Goal: Task Accomplishment & Management: Manage account settings

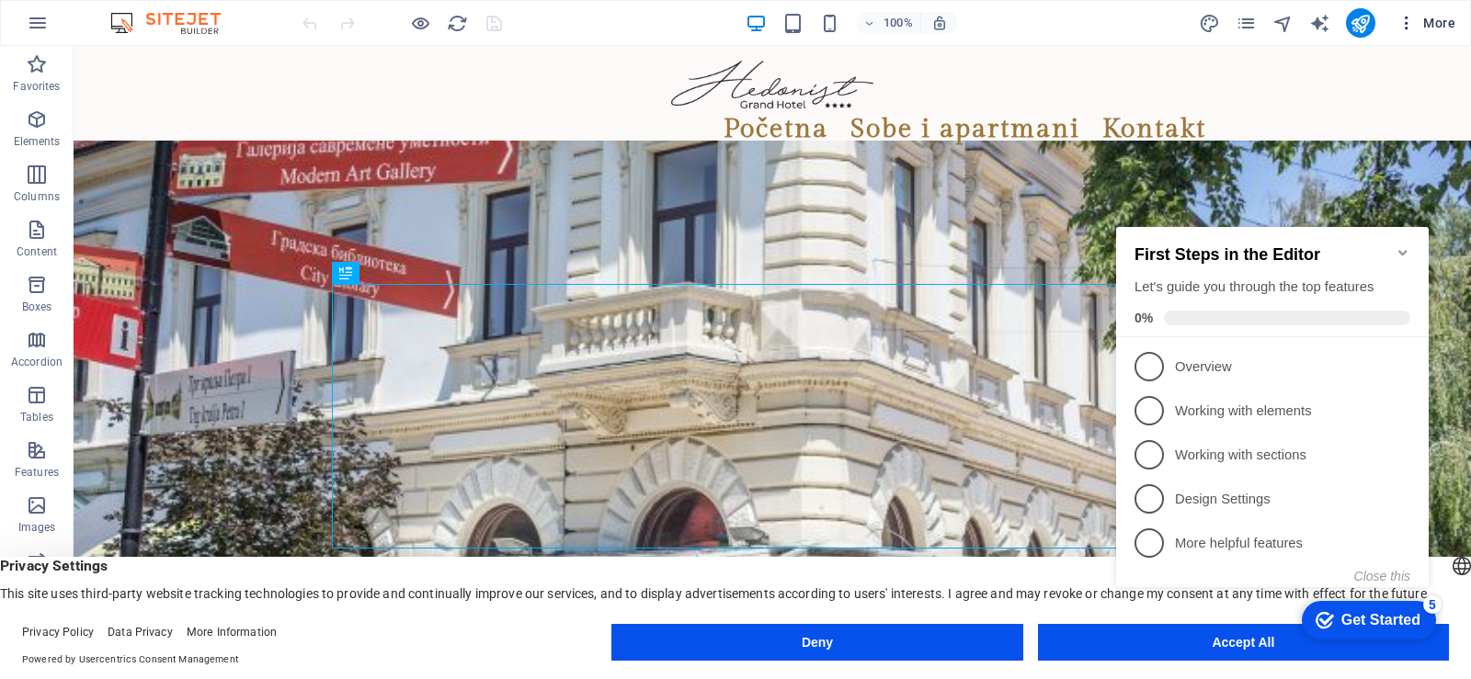
click at [1434, 24] on span "More" at bounding box center [1426, 23] width 58 height 18
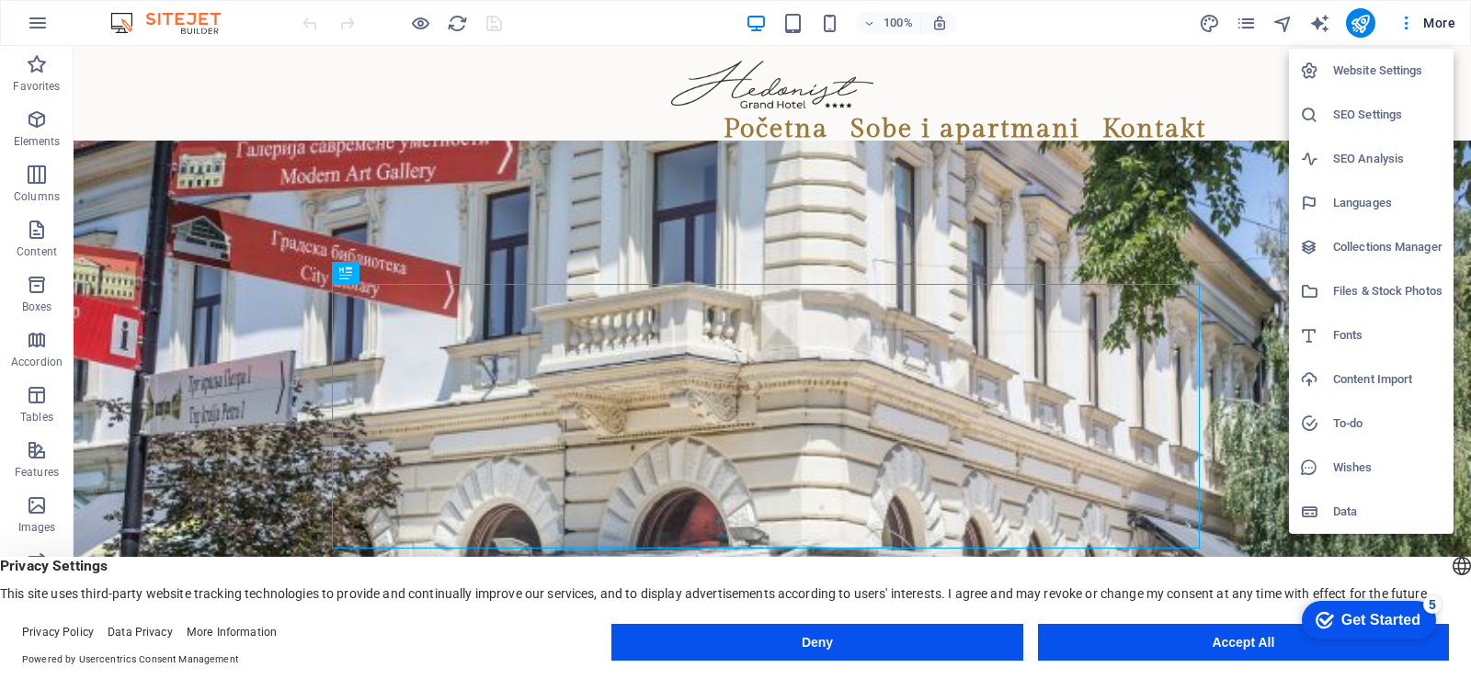
click at [1365, 203] on h6 "Languages" at bounding box center [1387, 203] width 109 height 22
select select "139"
select select "41"
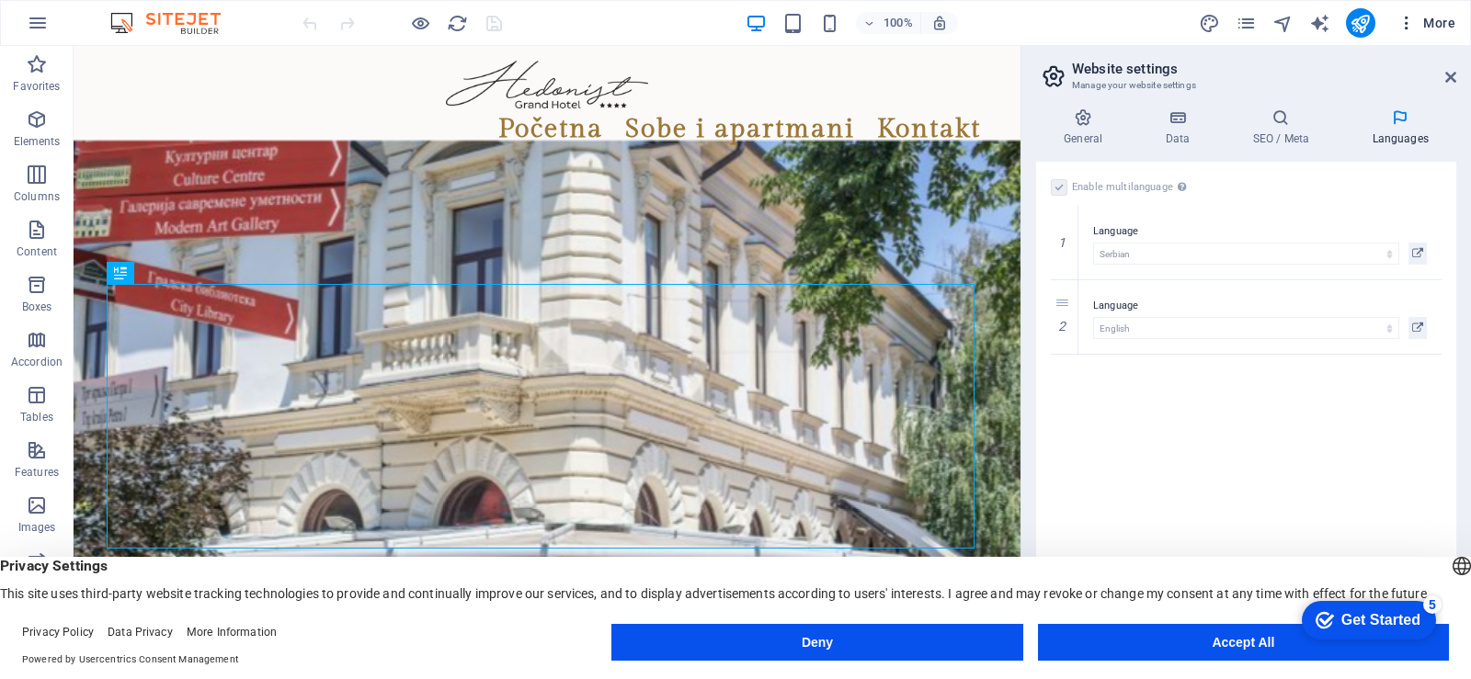
click at [1405, 22] on icon "button" at bounding box center [1406, 23] width 18 height 18
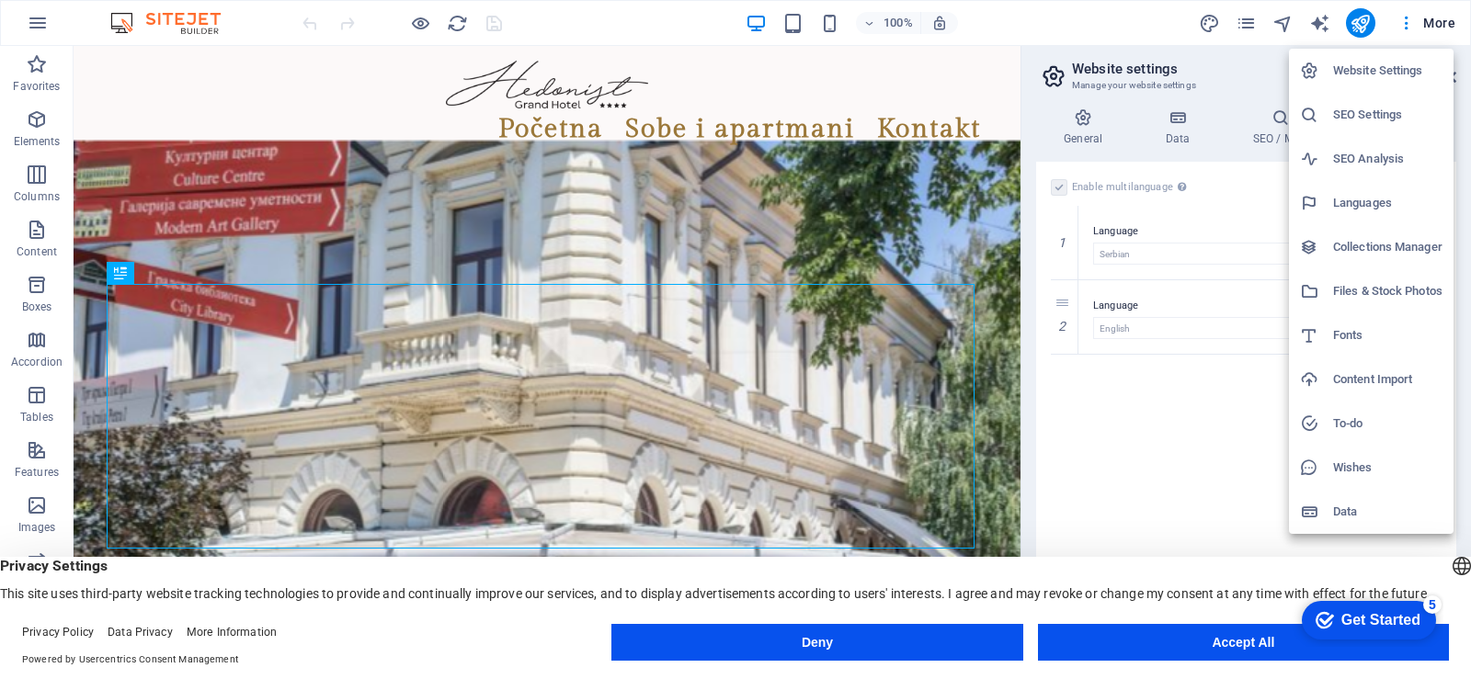
click at [1396, 70] on h6 "Website Settings" at bounding box center [1387, 71] width 109 height 22
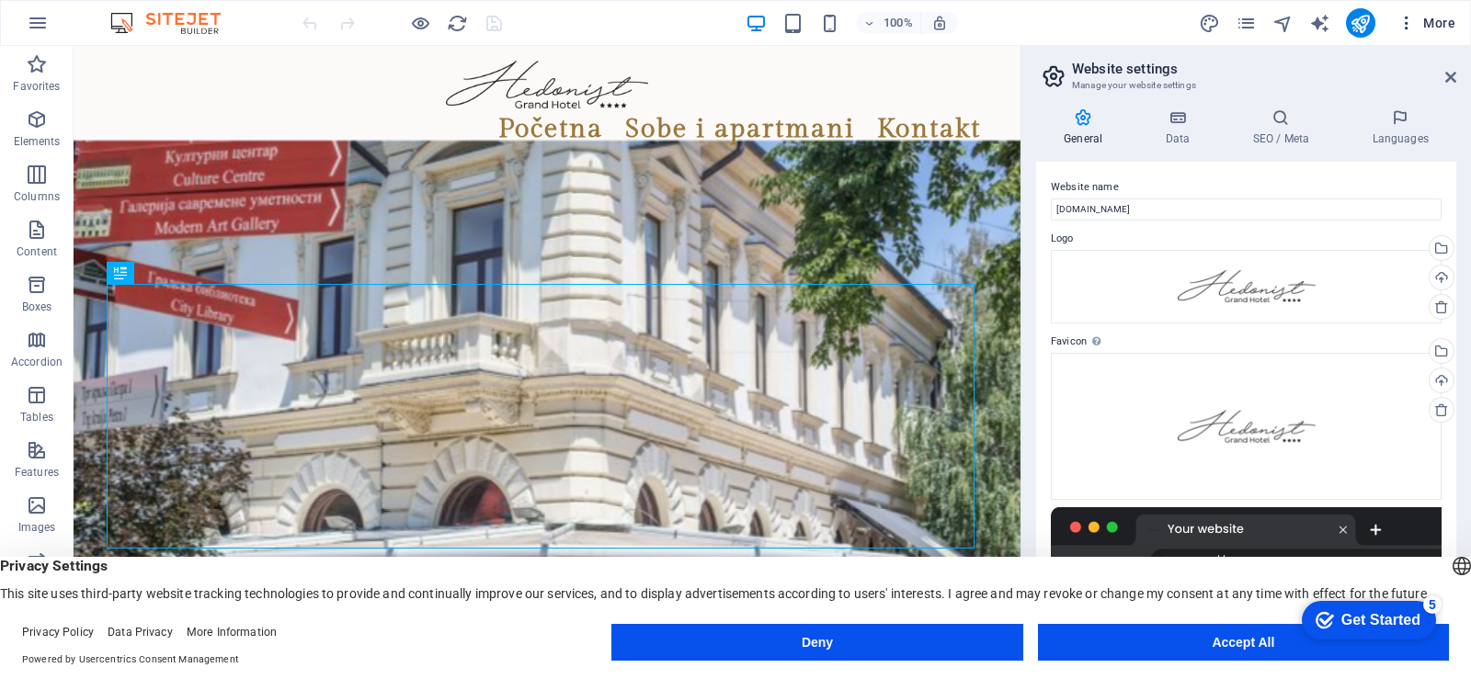
click at [1437, 17] on span "More" at bounding box center [1426, 23] width 58 height 18
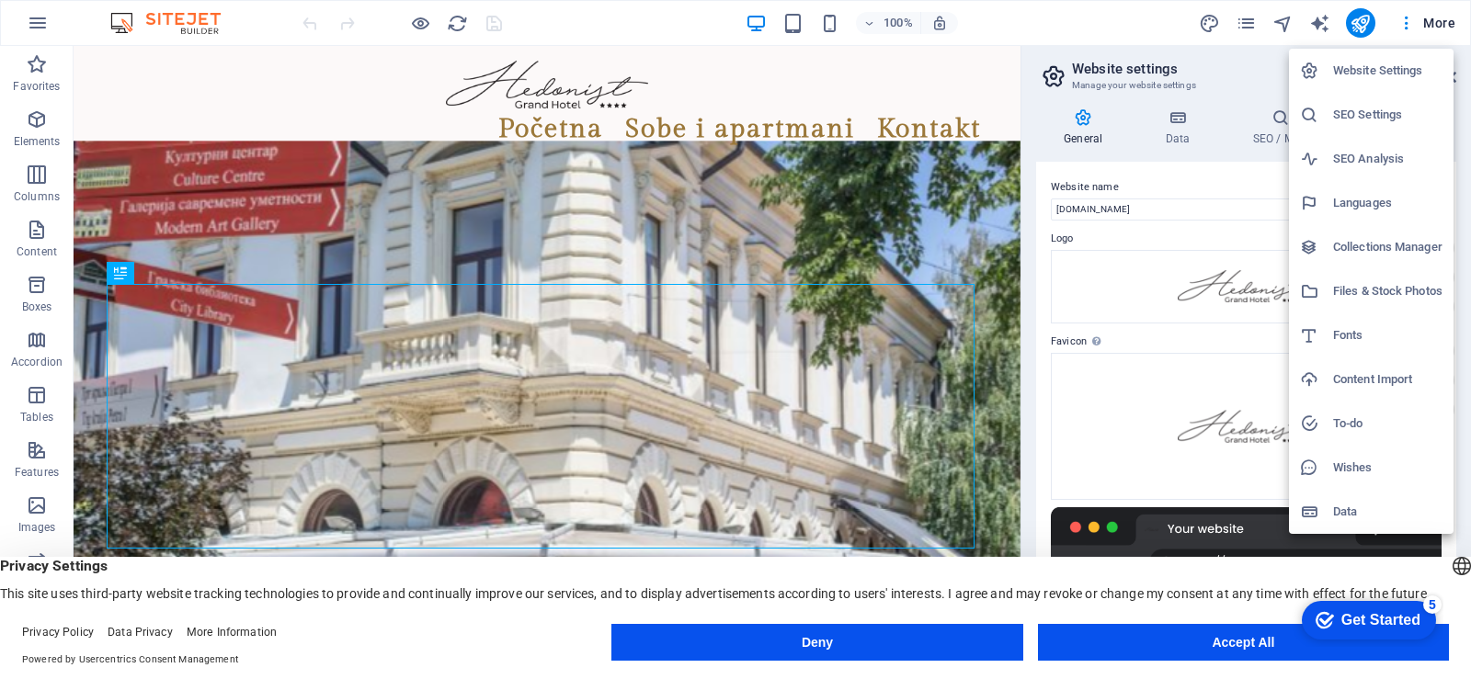
click at [403, 88] on div at bounding box center [735, 339] width 1471 height 679
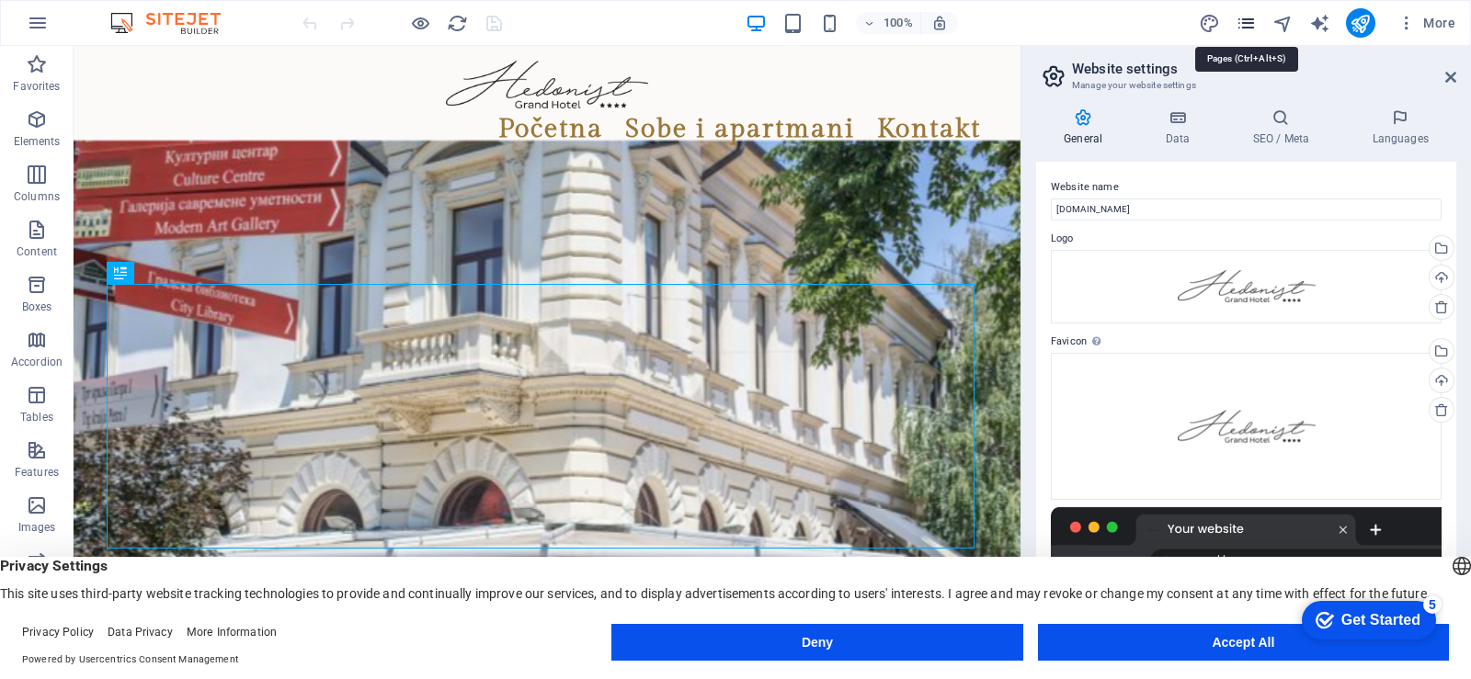
click at [1244, 22] on icon "pages" at bounding box center [1245, 23] width 21 height 21
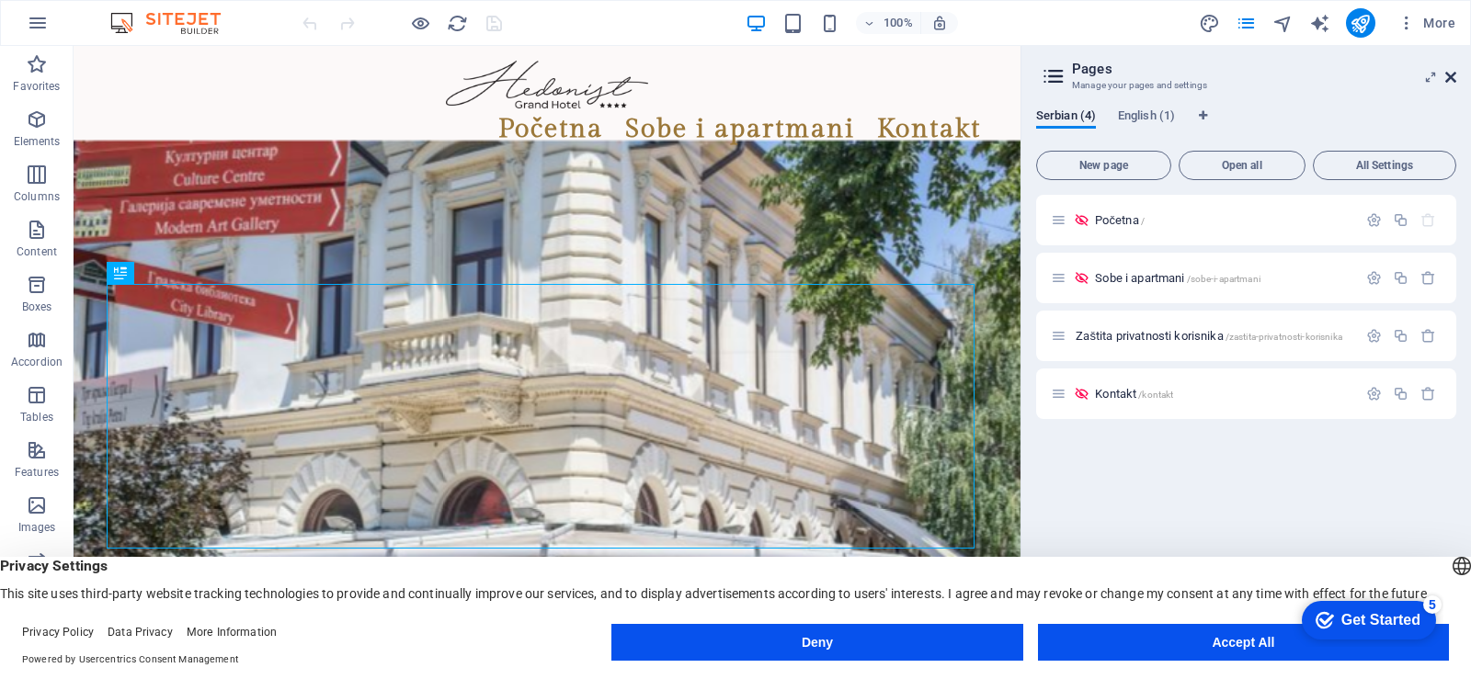
click at [1452, 75] on icon at bounding box center [1450, 77] width 11 height 15
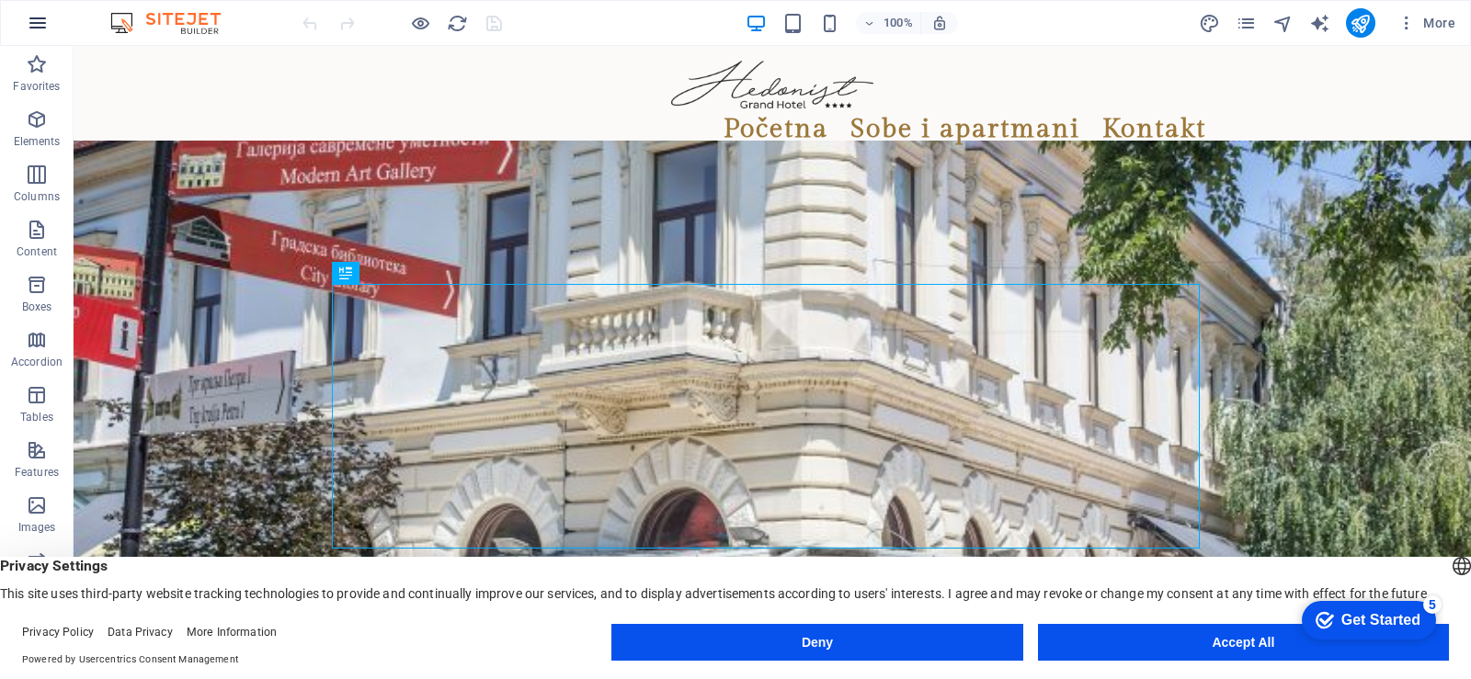
click at [34, 20] on icon "button" at bounding box center [38, 23] width 22 height 22
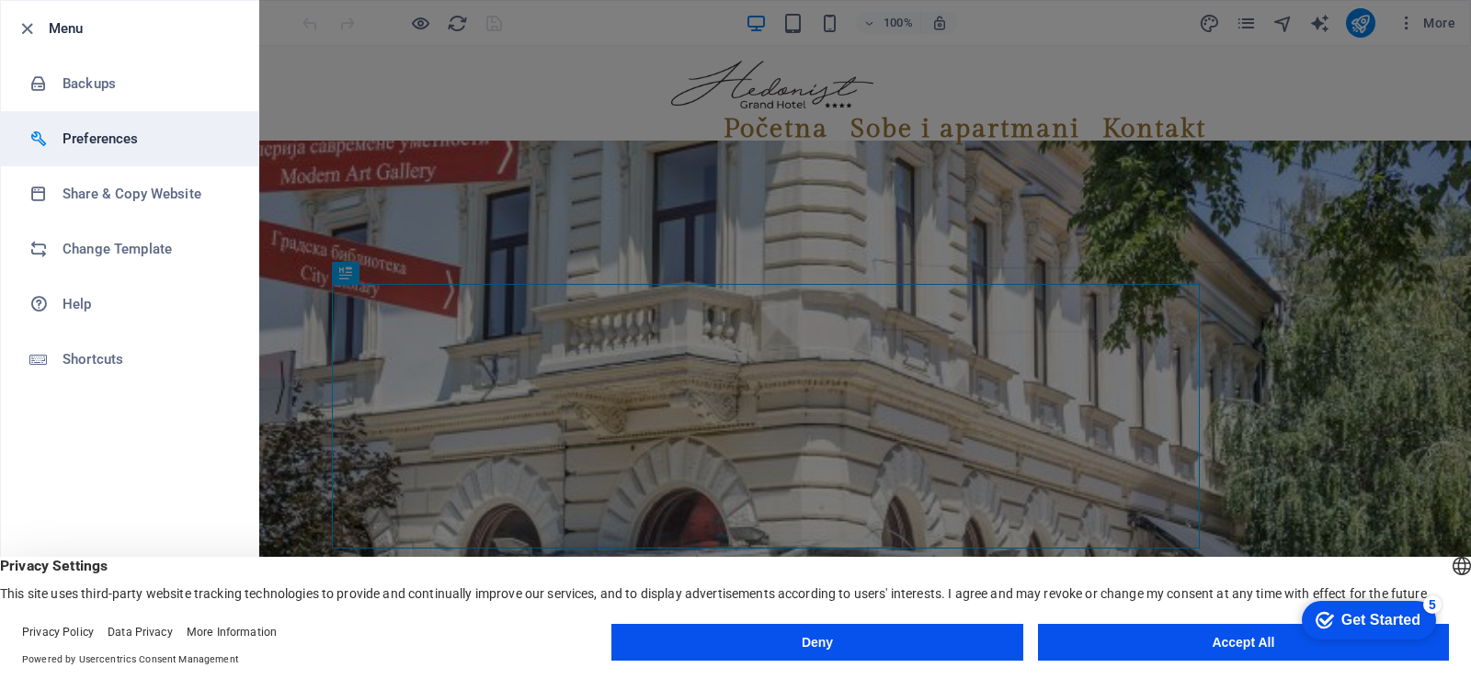
click at [83, 138] on h6 "Preferences" at bounding box center [147, 139] width 170 height 22
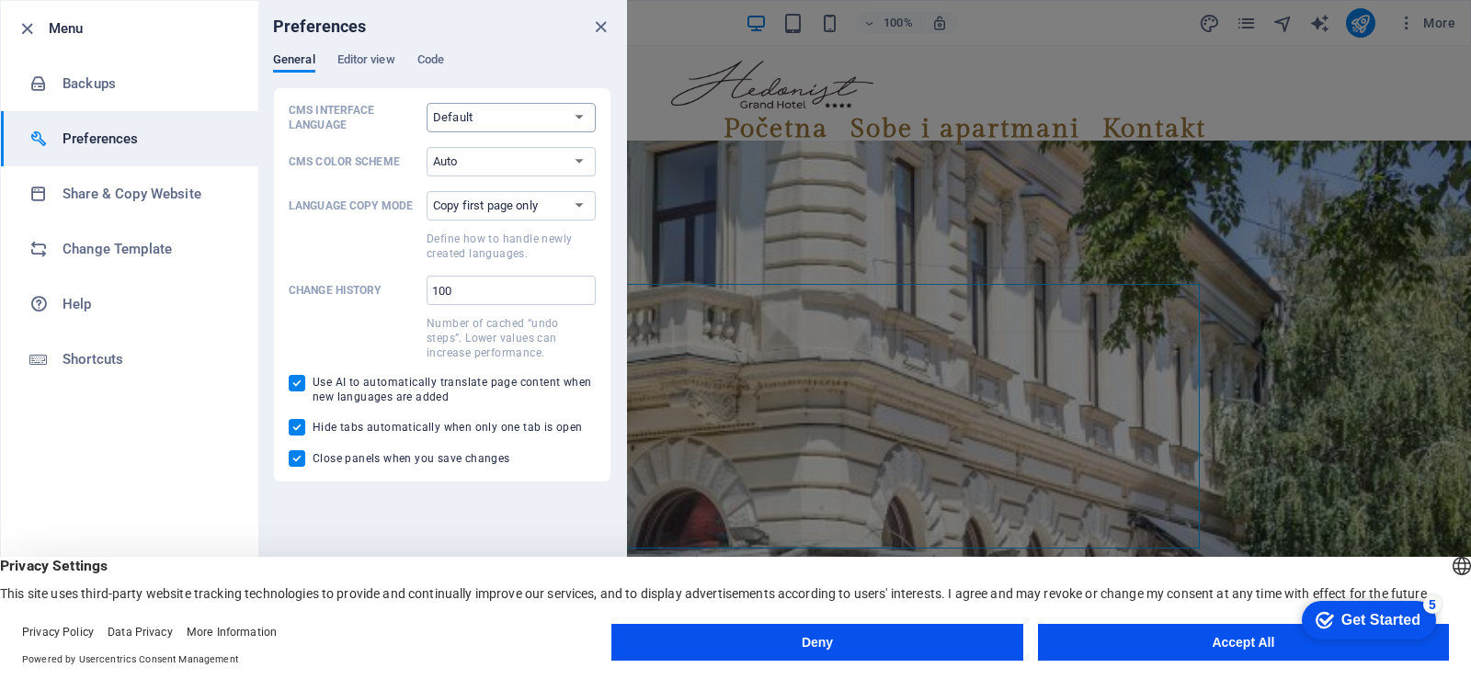
click at [570, 115] on select "Default Deutsch English Español Français Magyar Italiano Nederlands Polski Port…" at bounding box center [510, 117] width 169 height 29
click at [409, 89] on div "CMS Interface Language Default Deutsch English Español Français Magyar Italiano…" at bounding box center [442, 284] width 338 height 395
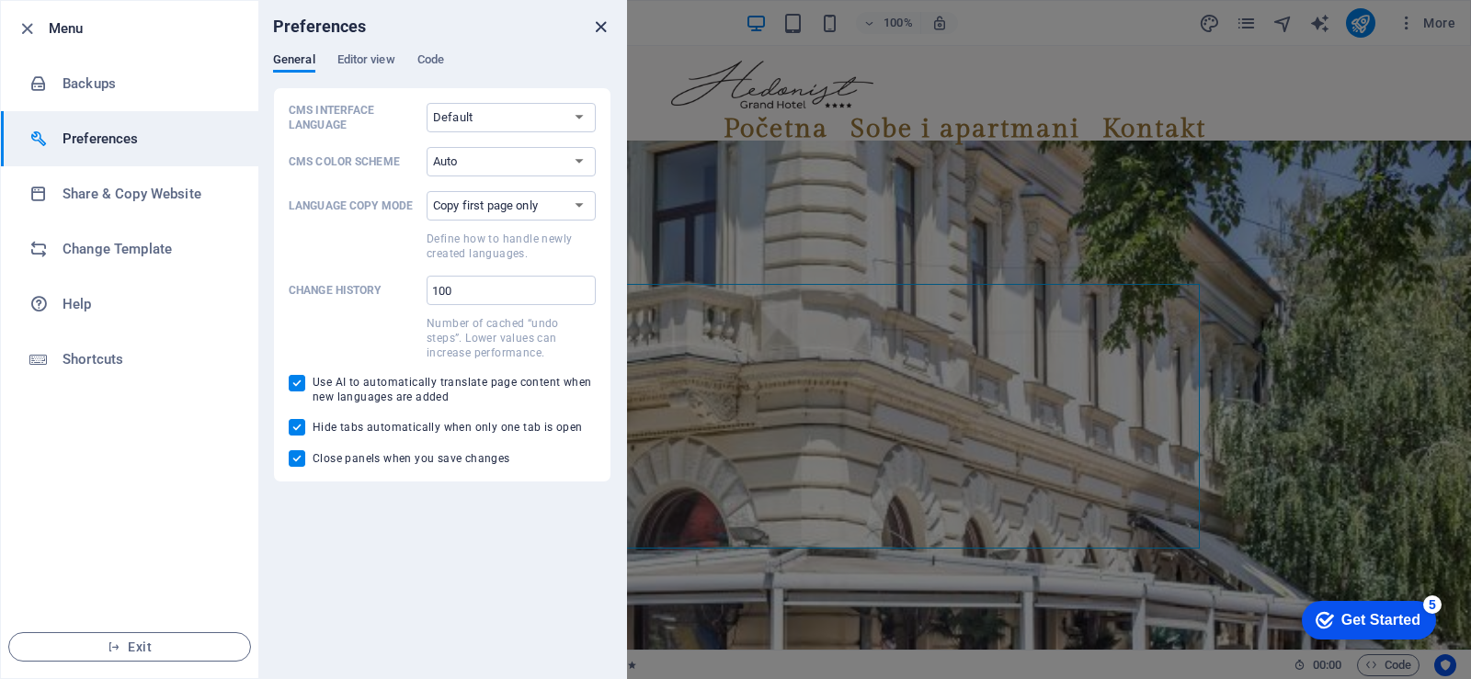
click at [598, 21] on icon "close" at bounding box center [600, 27] width 21 height 21
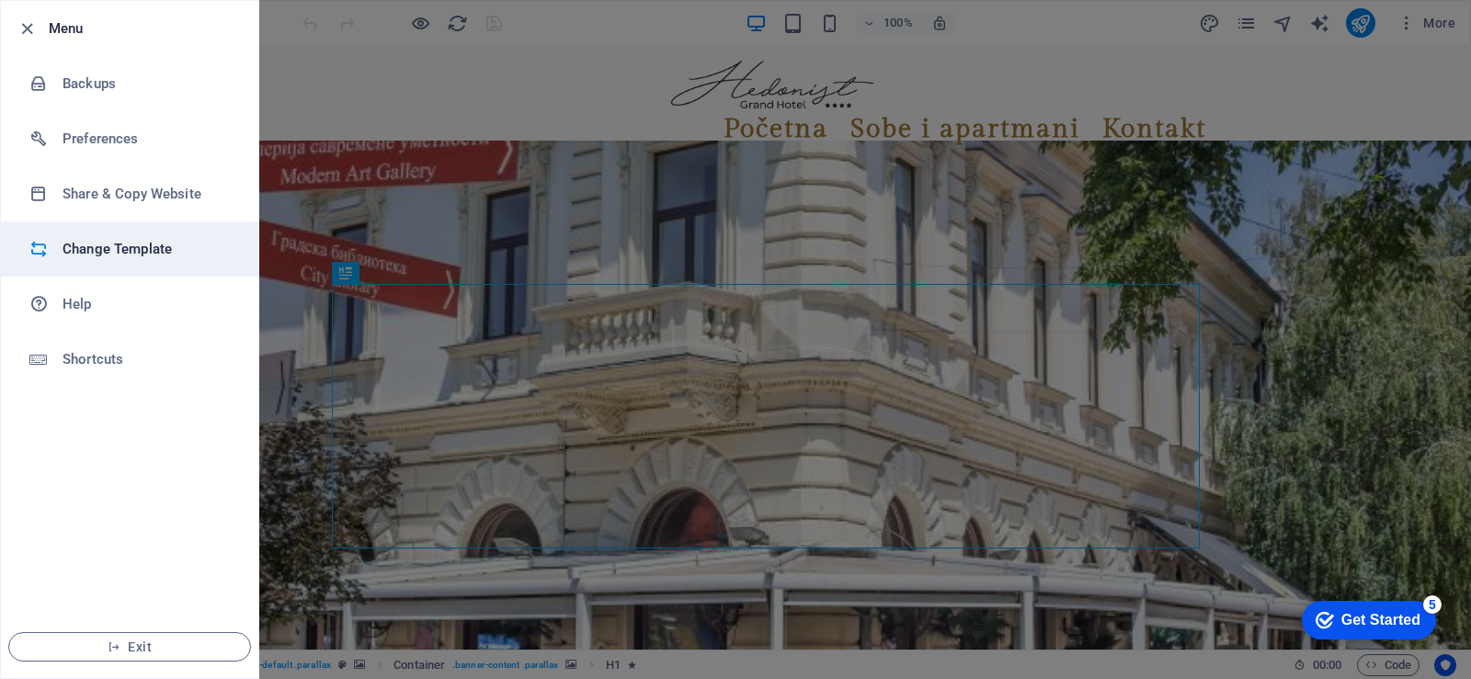
click at [85, 246] on h6 "Change Template" at bounding box center [147, 249] width 170 height 22
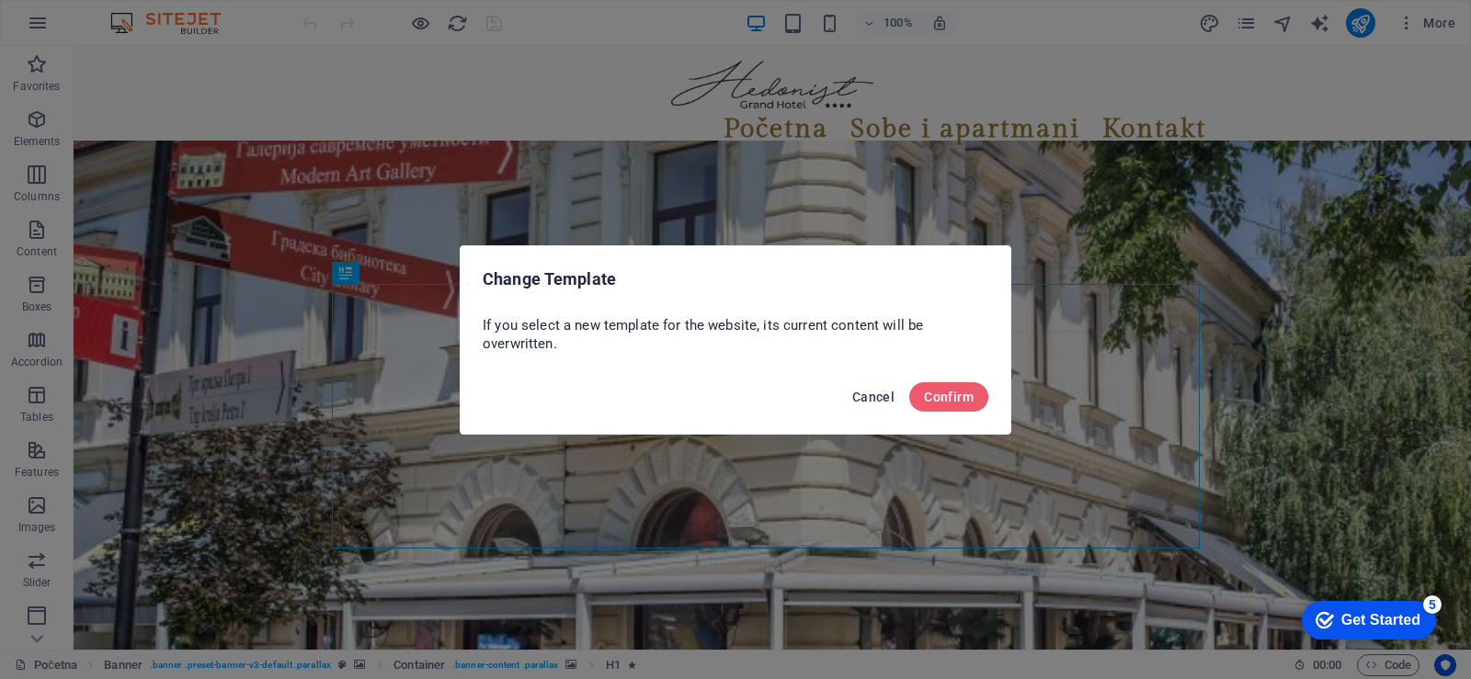
click at [869, 401] on span "Cancel" at bounding box center [873, 397] width 42 height 15
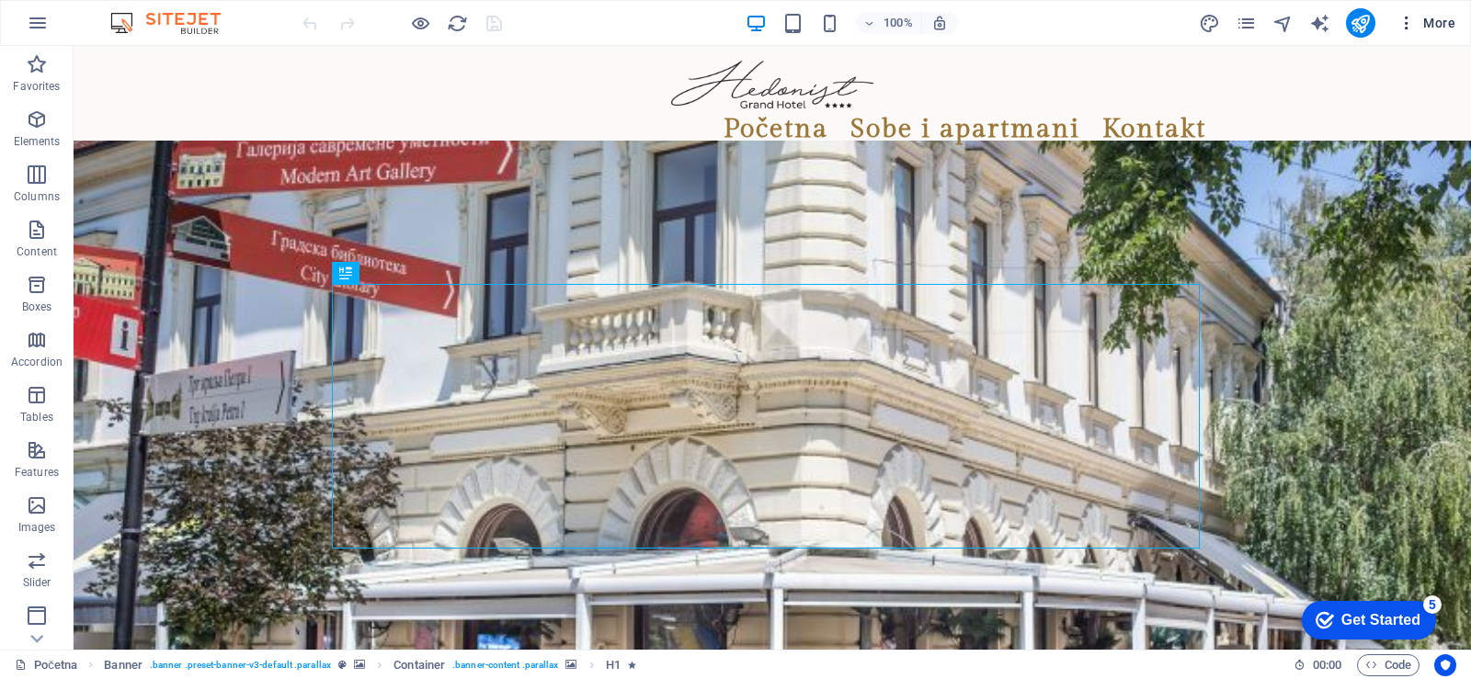
click at [1440, 27] on span "More" at bounding box center [1426, 23] width 58 height 18
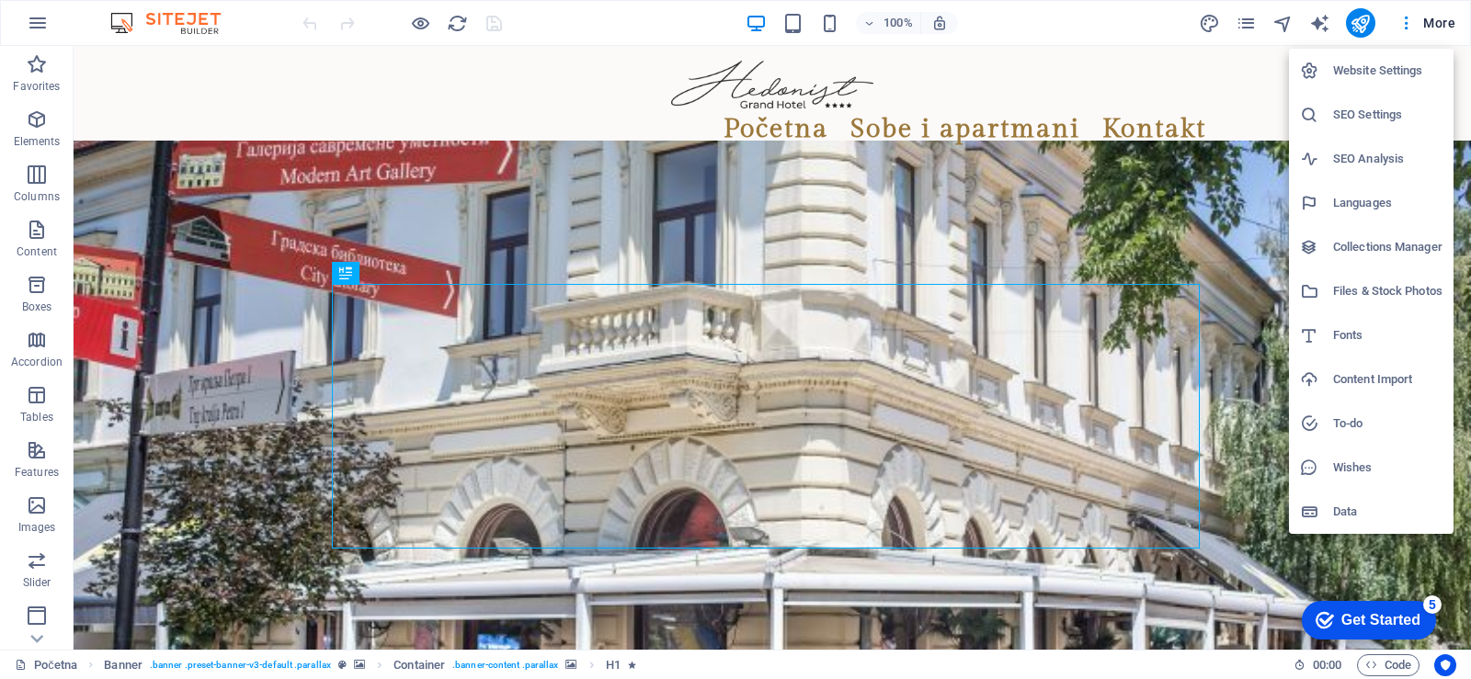
click at [1361, 200] on h6 "Languages" at bounding box center [1387, 203] width 109 height 22
select select "139"
select select "41"
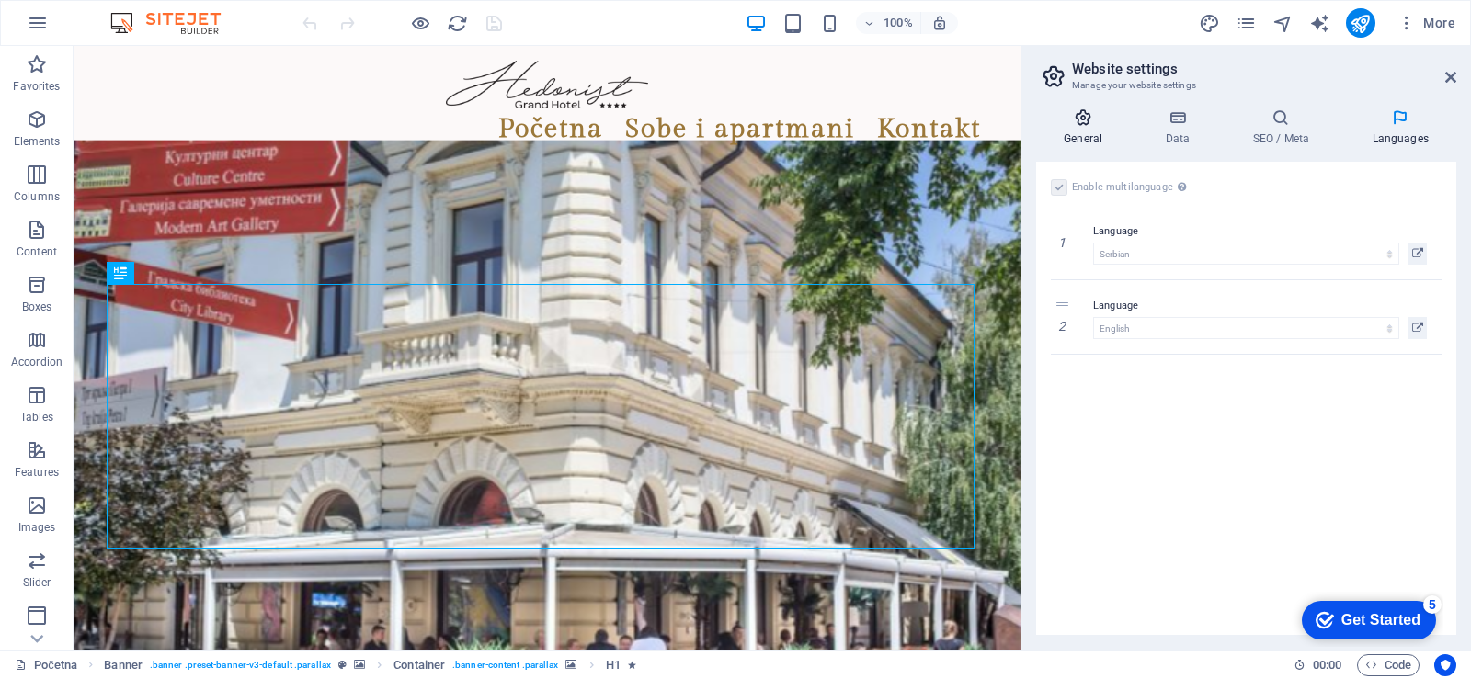
click at [1079, 121] on icon at bounding box center [1083, 117] width 94 height 18
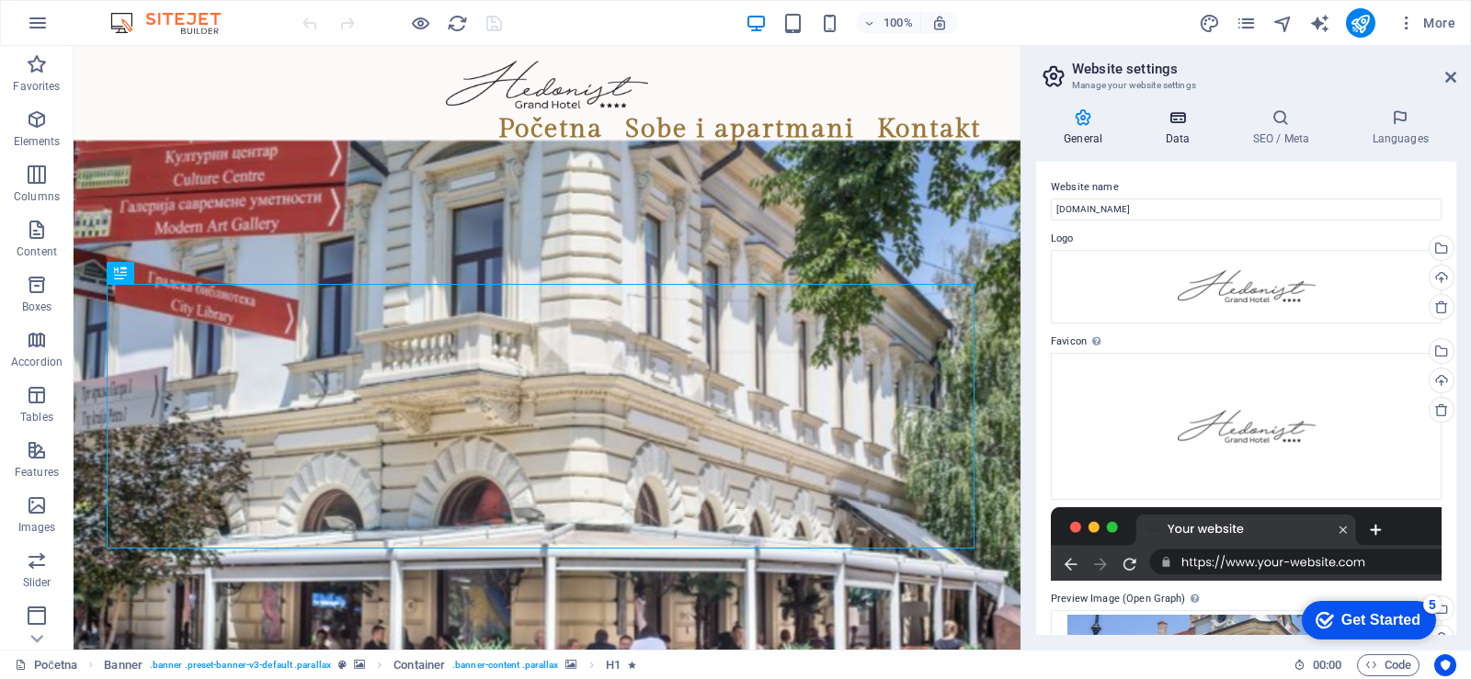
click at [1175, 117] on icon at bounding box center [1177, 117] width 80 height 18
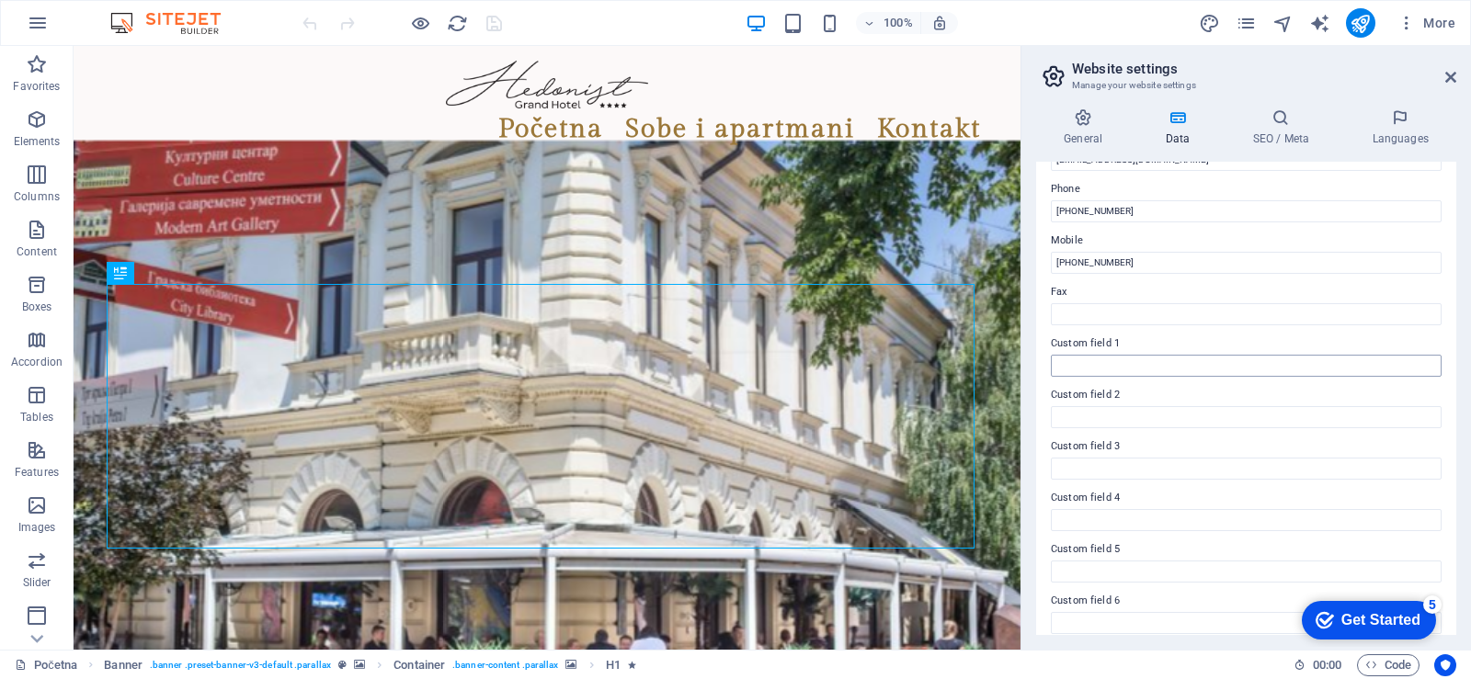
scroll to position [410, 0]
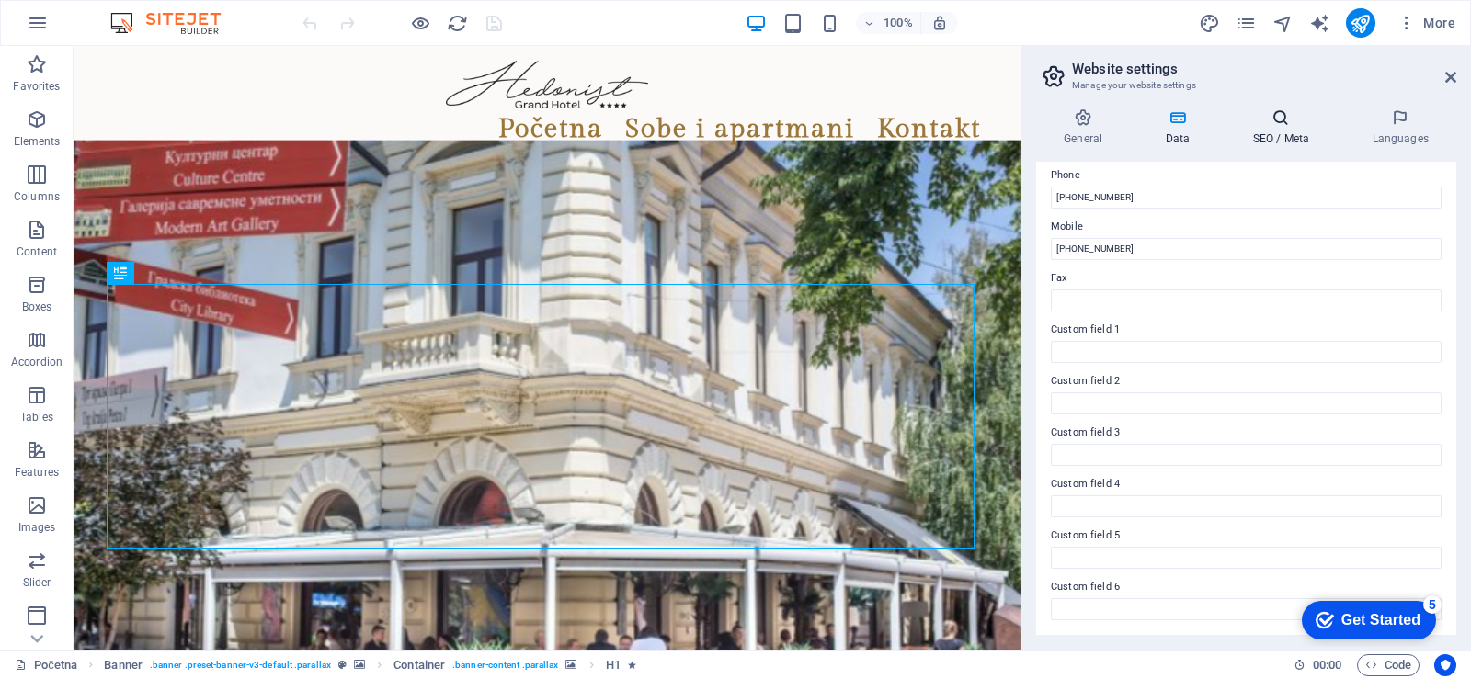
click at [1280, 120] on icon at bounding box center [1280, 117] width 112 height 18
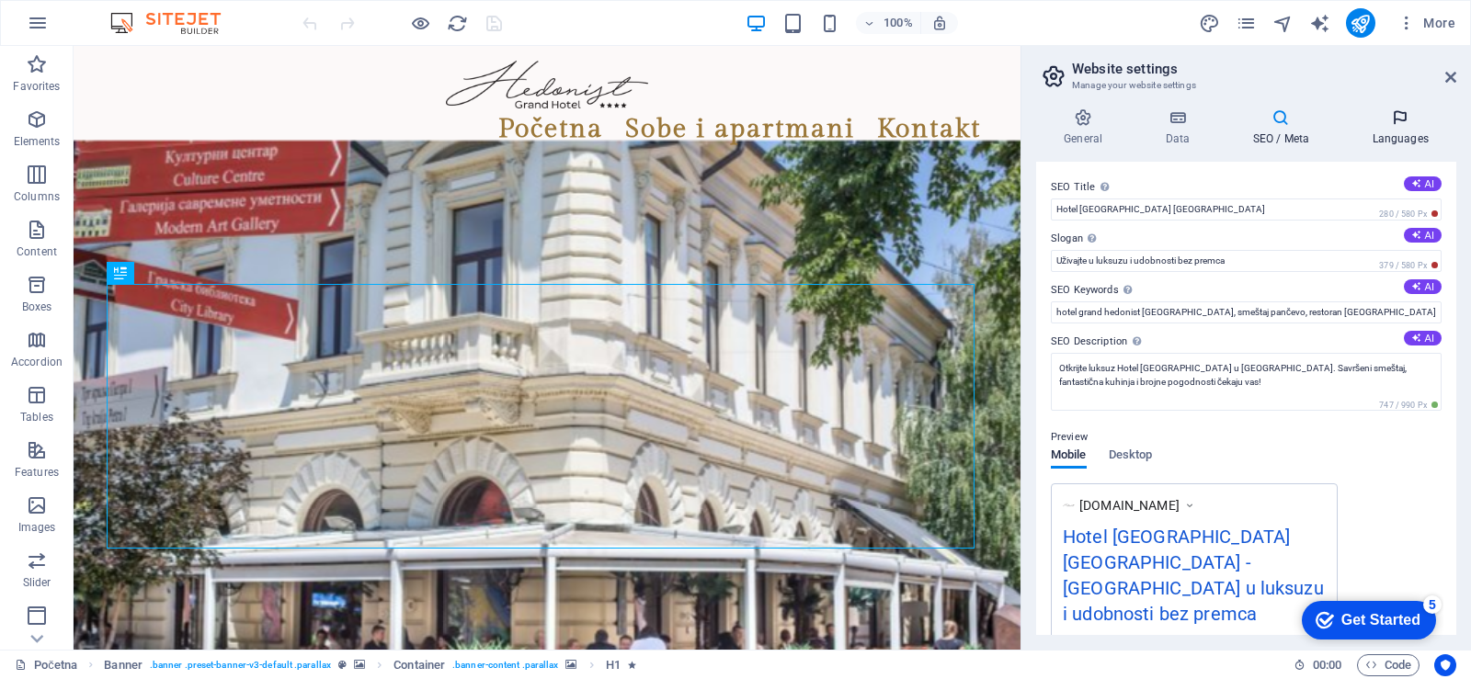
click at [1402, 117] on icon at bounding box center [1400, 117] width 112 height 18
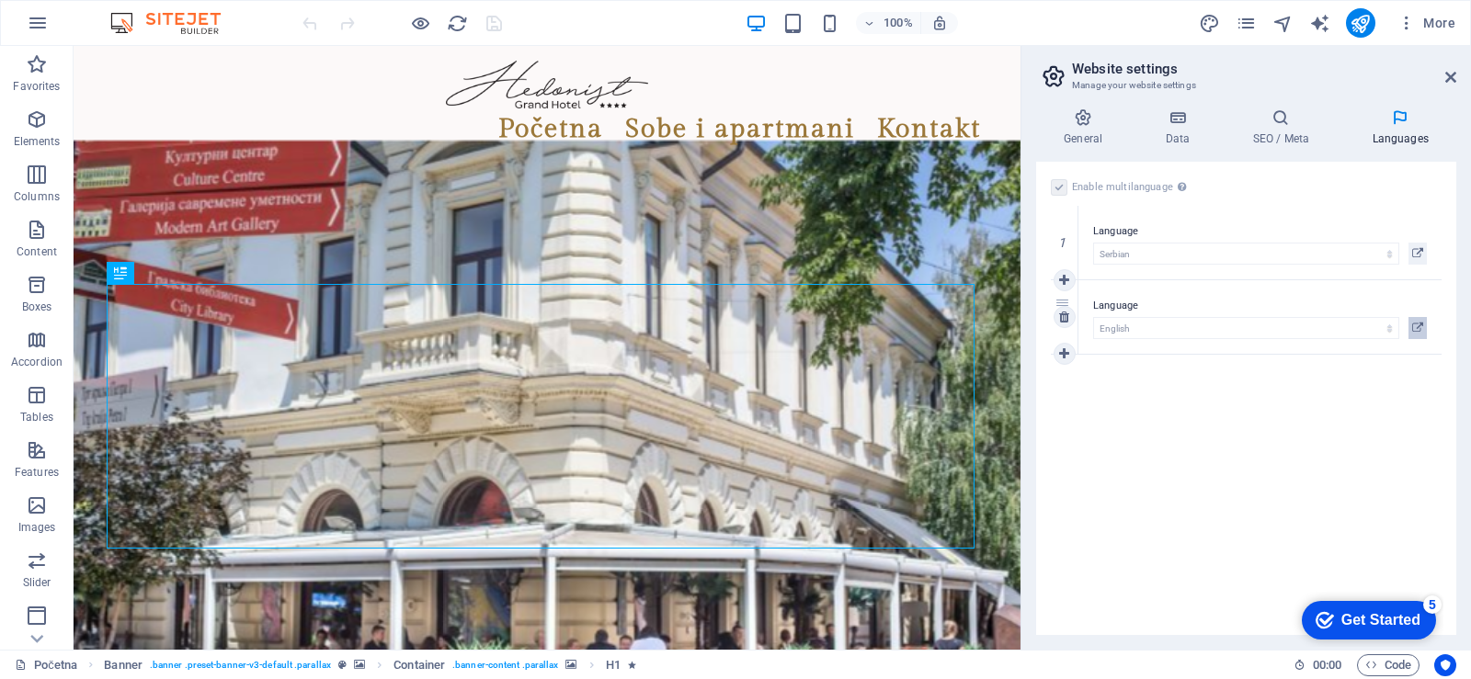
click at [1416, 325] on icon at bounding box center [1417, 328] width 11 height 22
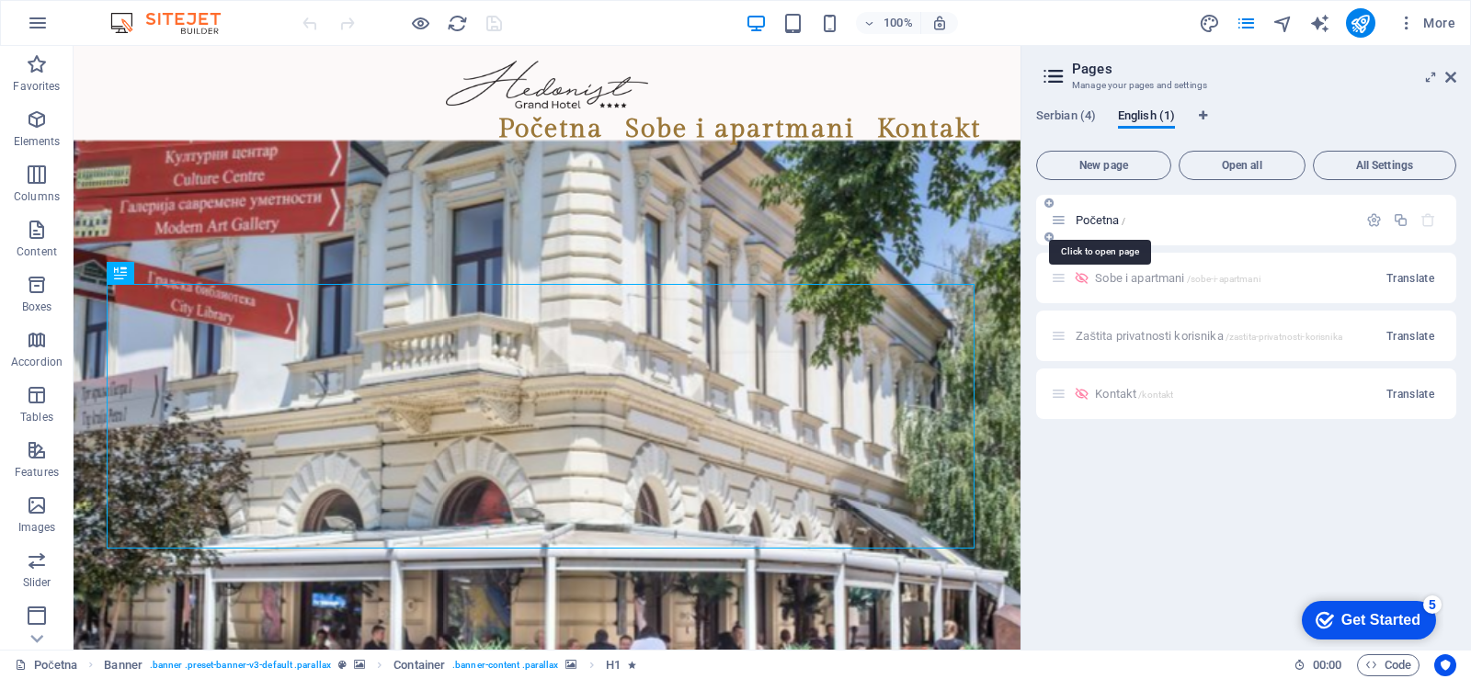
click at [1106, 222] on span "Početna /" at bounding box center [1100, 220] width 50 height 14
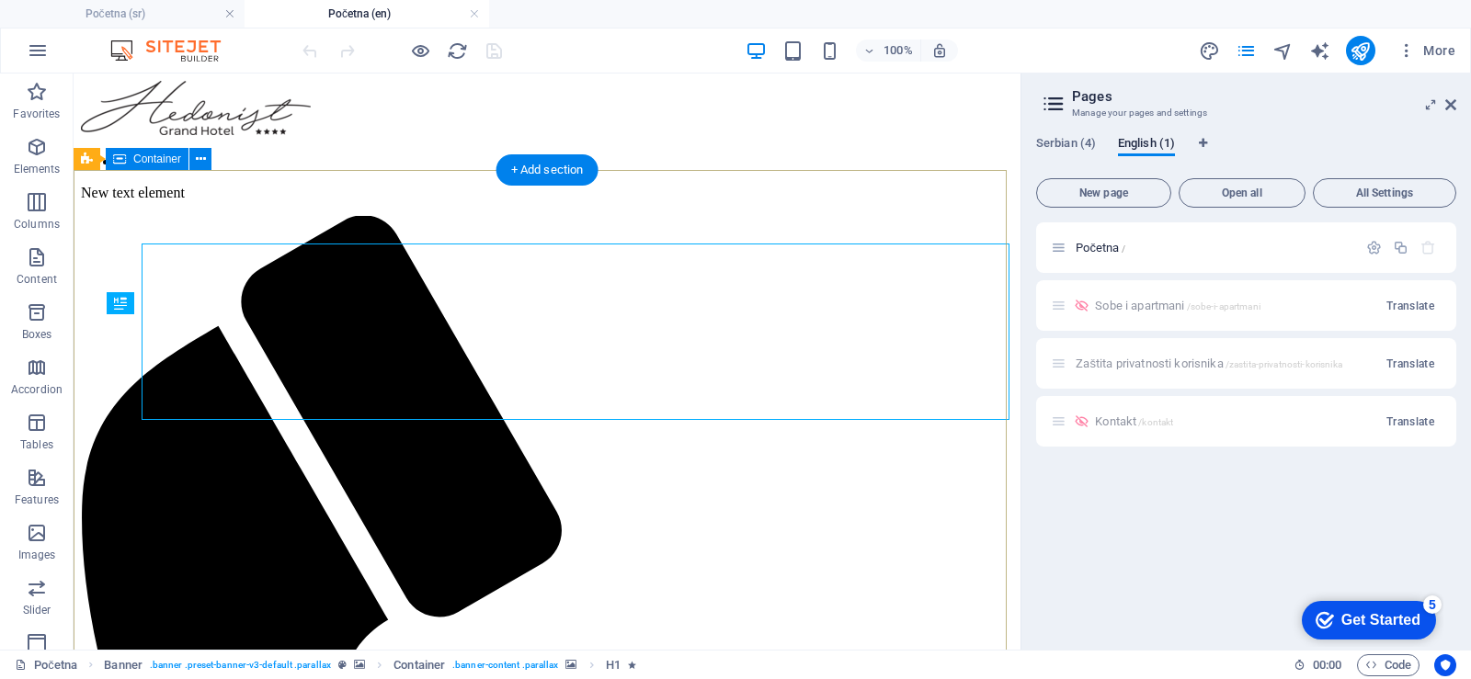
scroll to position [0, 0]
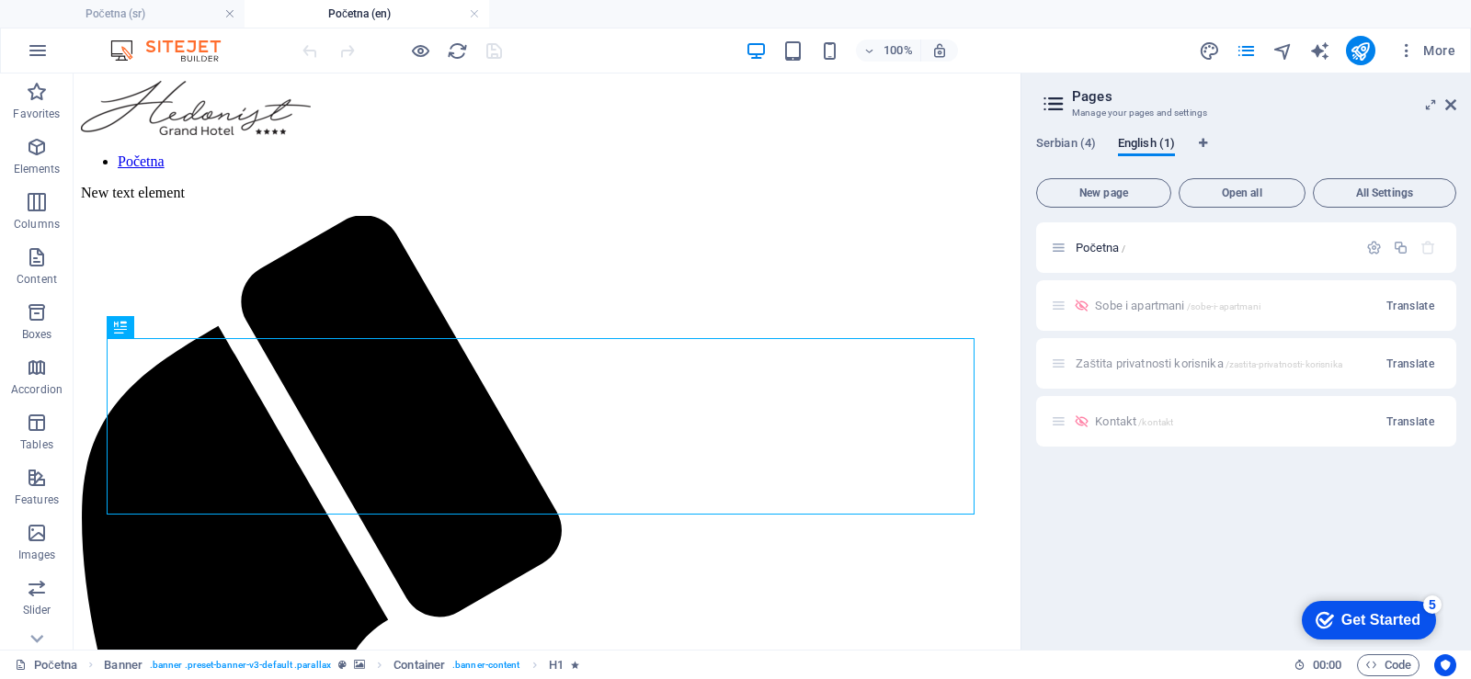
click at [1154, 308] on div "Sobe i apartmani /sobe-i-apartmani Translate" at bounding box center [1246, 305] width 420 height 51
click at [1041, 302] on div "Sobe i apartmani /sobe-i-apartmani Translate" at bounding box center [1246, 305] width 420 height 51
click at [1052, 307] on div "Sobe i apartmani /sobe-i-apartmani Translate" at bounding box center [1246, 305] width 420 height 51
click at [1404, 309] on span "Translate" at bounding box center [1410, 306] width 48 height 15
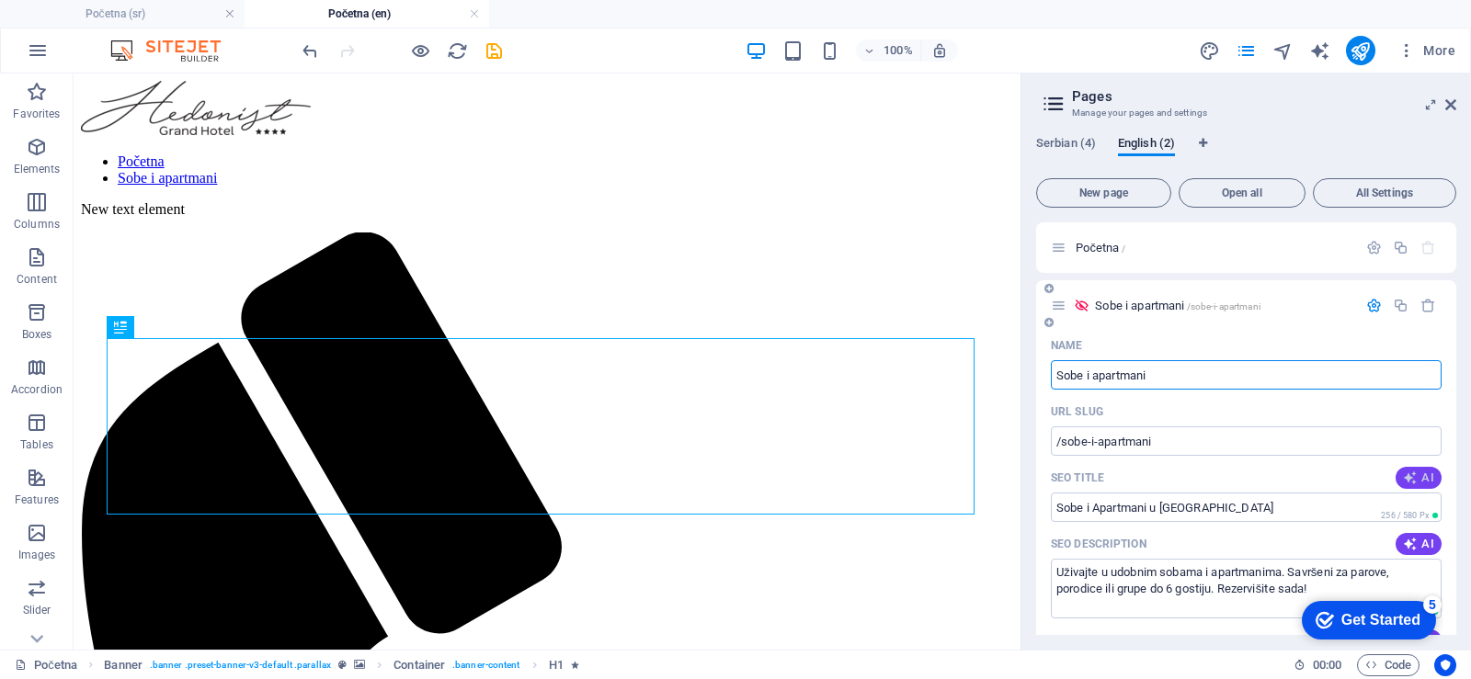
click at [1414, 476] on span "AI" at bounding box center [1417, 478] width 31 height 15
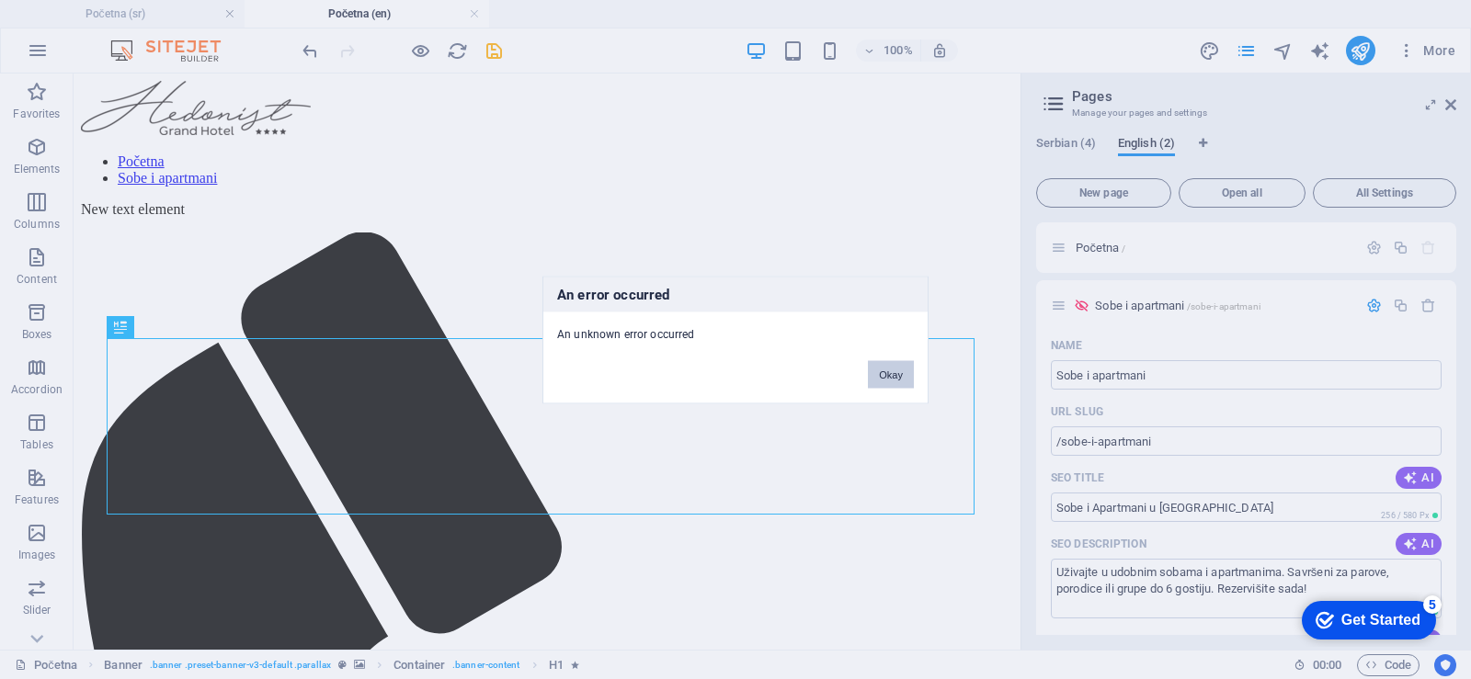
click at [882, 376] on button "Okay" at bounding box center [891, 374] width 46 height 28
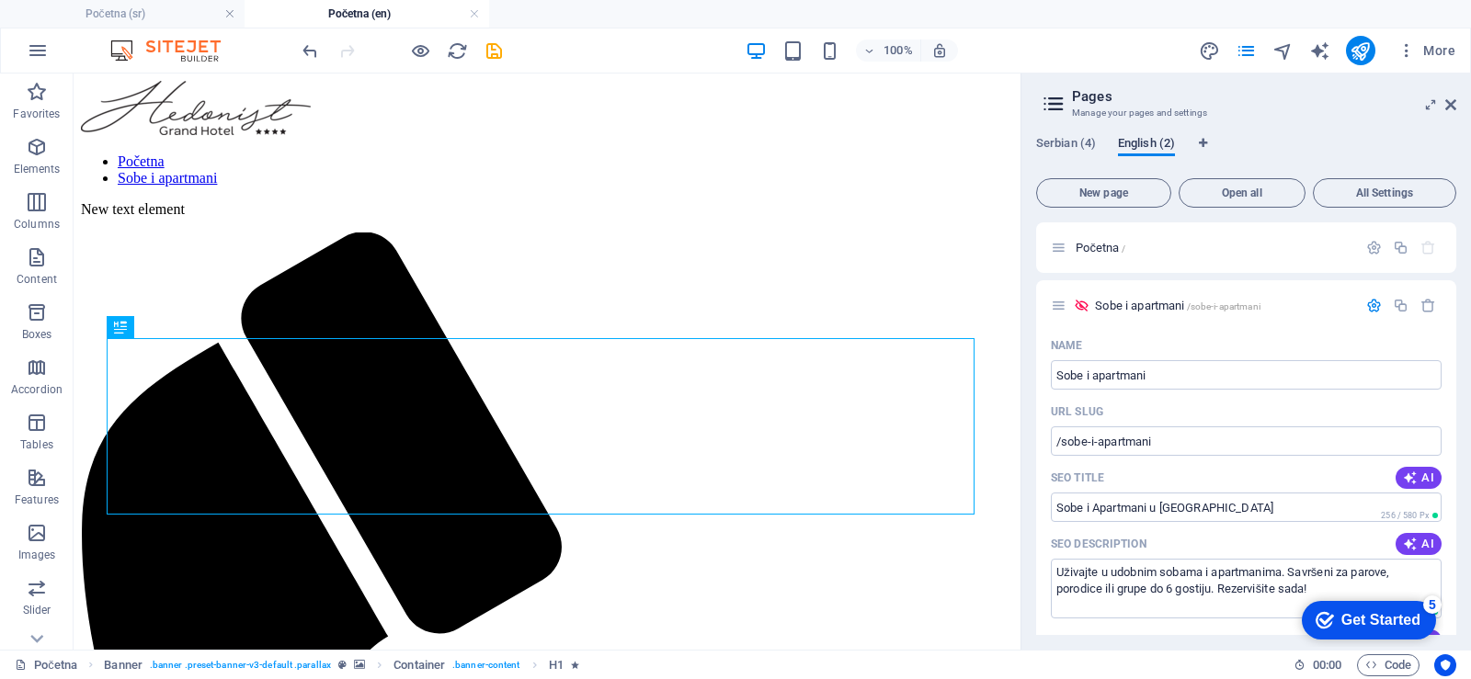
click at [1152, 142] on span "English (2)" at bounding box center [1146, 145] width 57 height 26
click at [1368, 307] on icon "button" at bounding box center [1374, 306] width 16 height 16
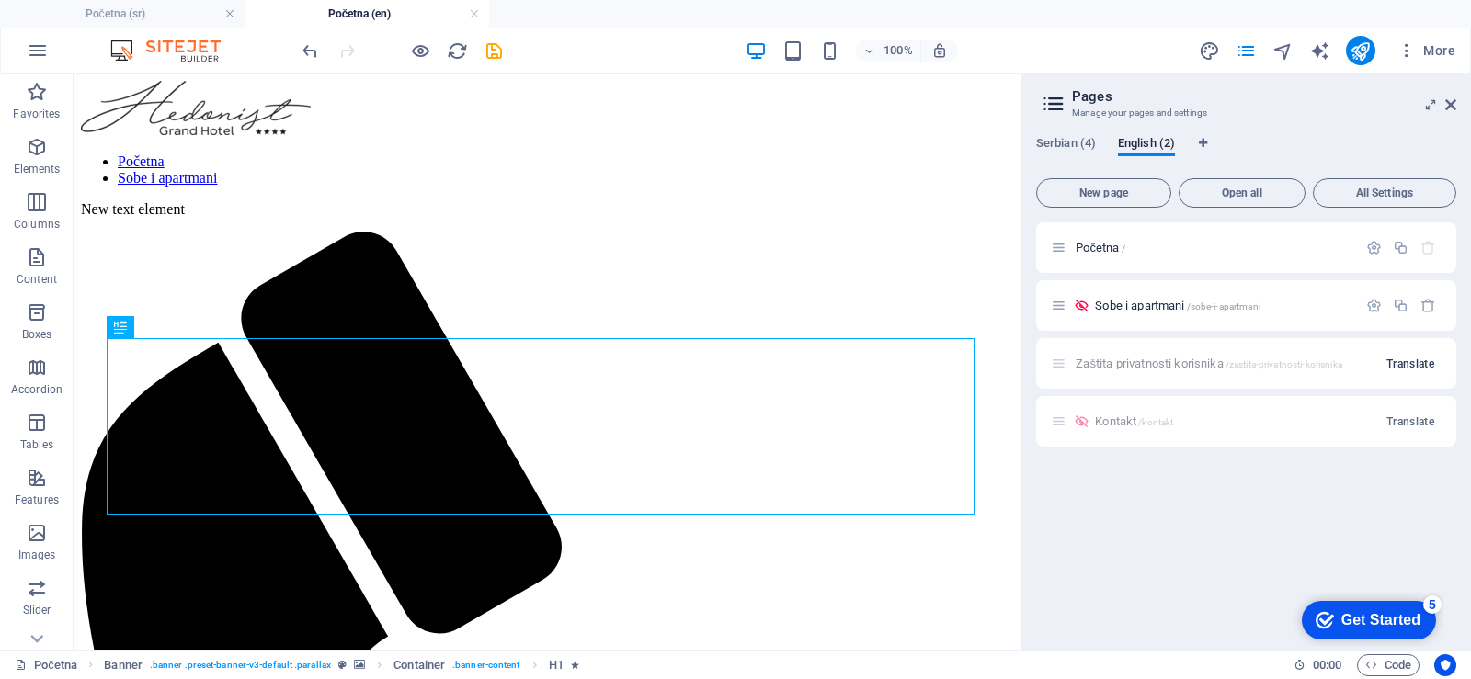
click at [1398, 360] on span "Translate" at bounding box center [1410, 364] width 48 height 15
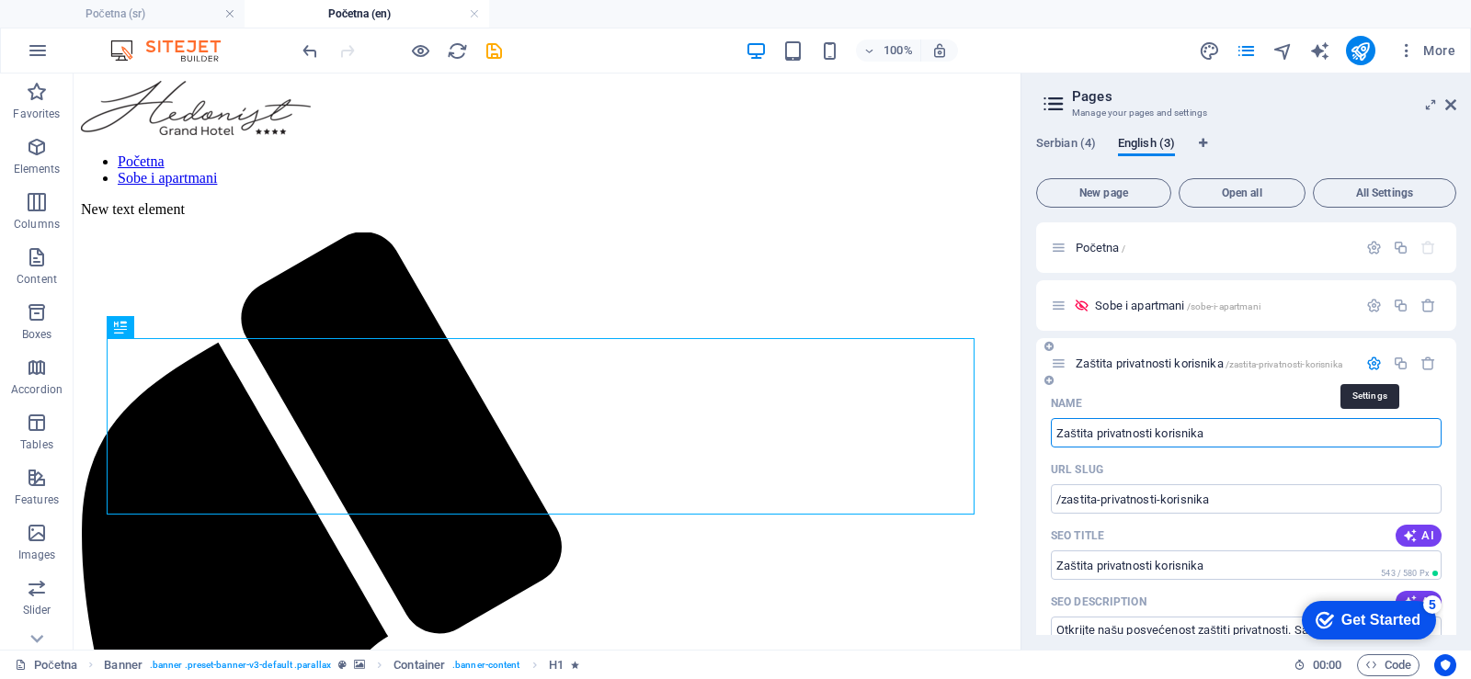
click at [1366, 365] on icon "button" at bounding box center [1374, 364] width 16 height 16
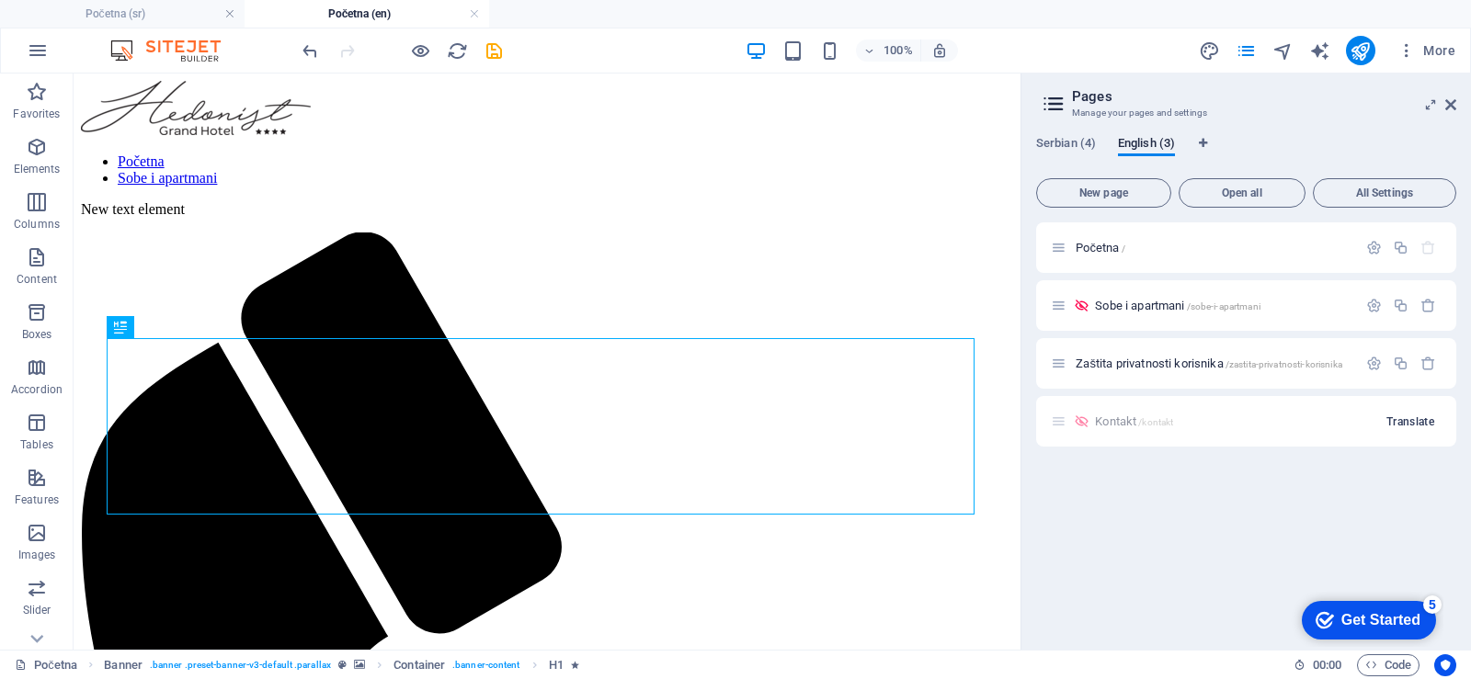
click at [1397, 422] on span "Translate" at bounding box center [1410, 421] width 48 height 15
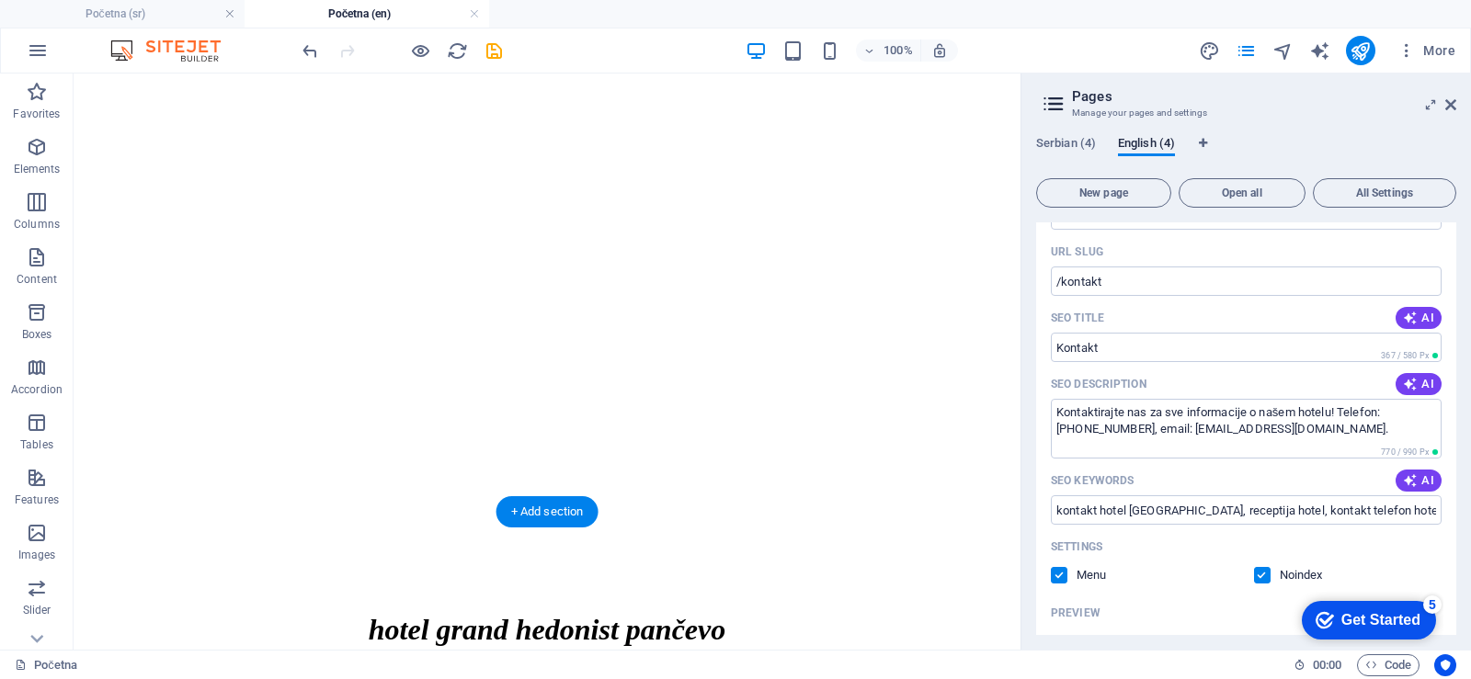
scroll to position [1471, 0]
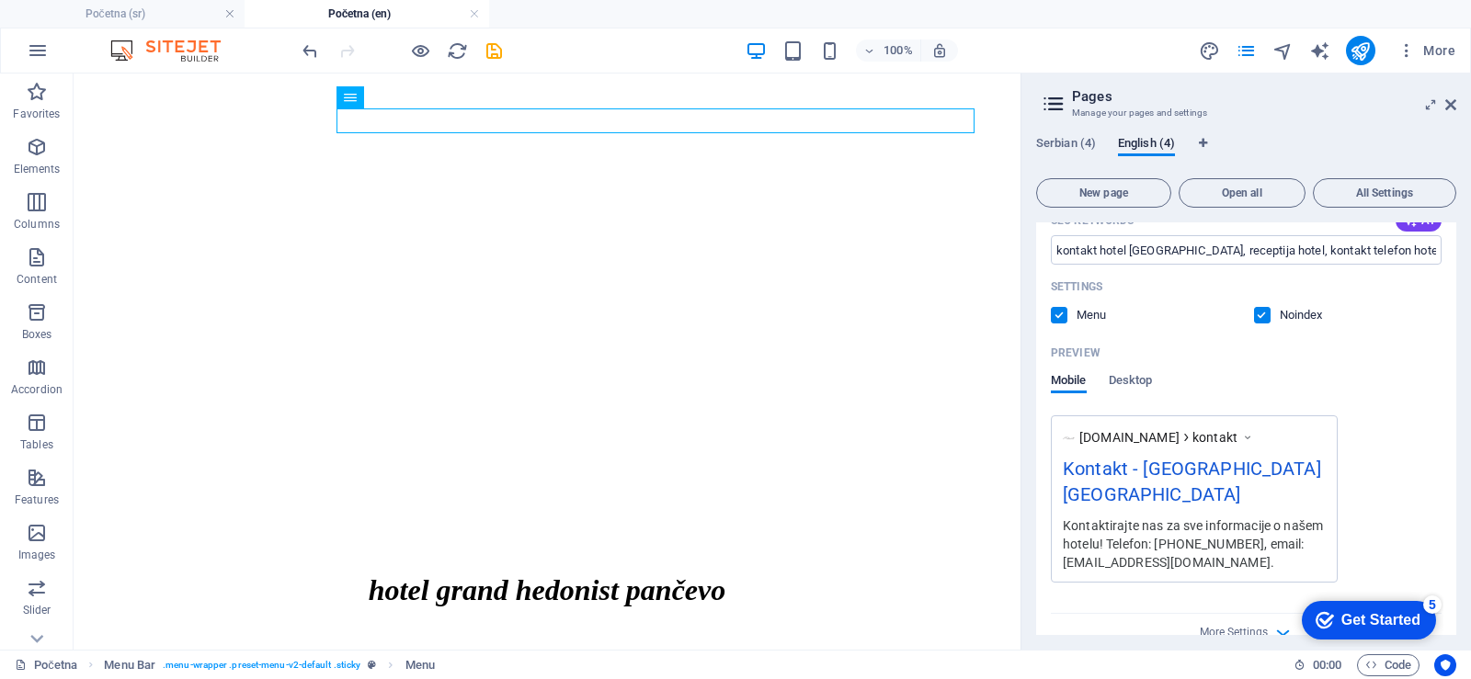
scroll to position [551, 0]
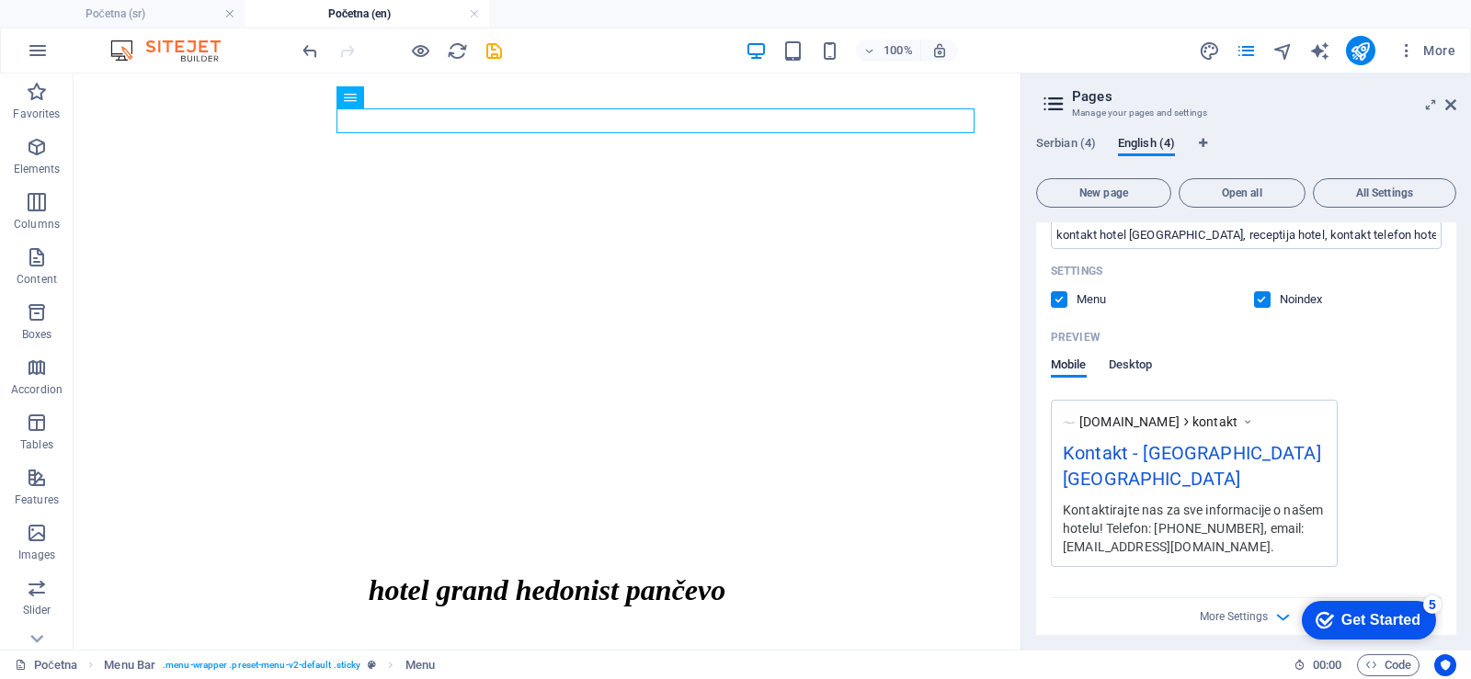
click at [1131, 366] on span "Desktop" at bounding box center [1130, 367] width 44 height 26
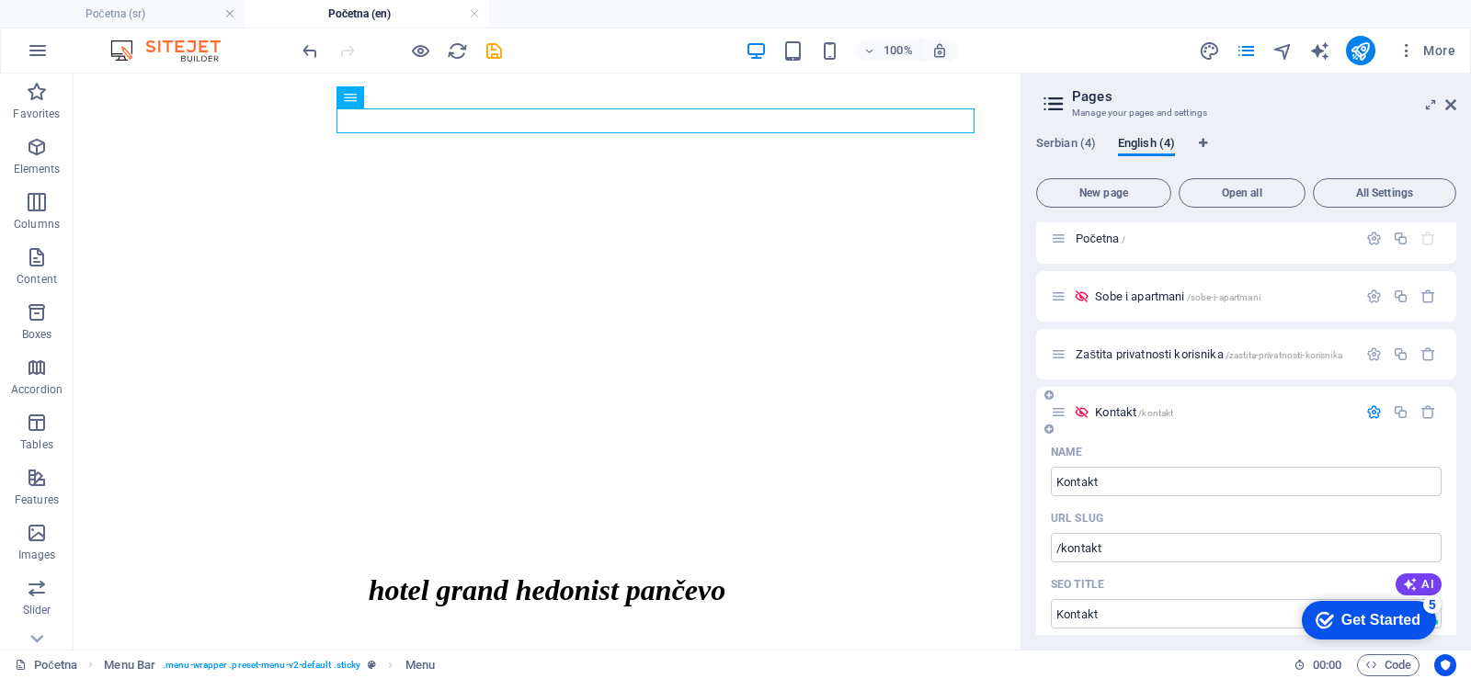
scroll to position [0, 0]
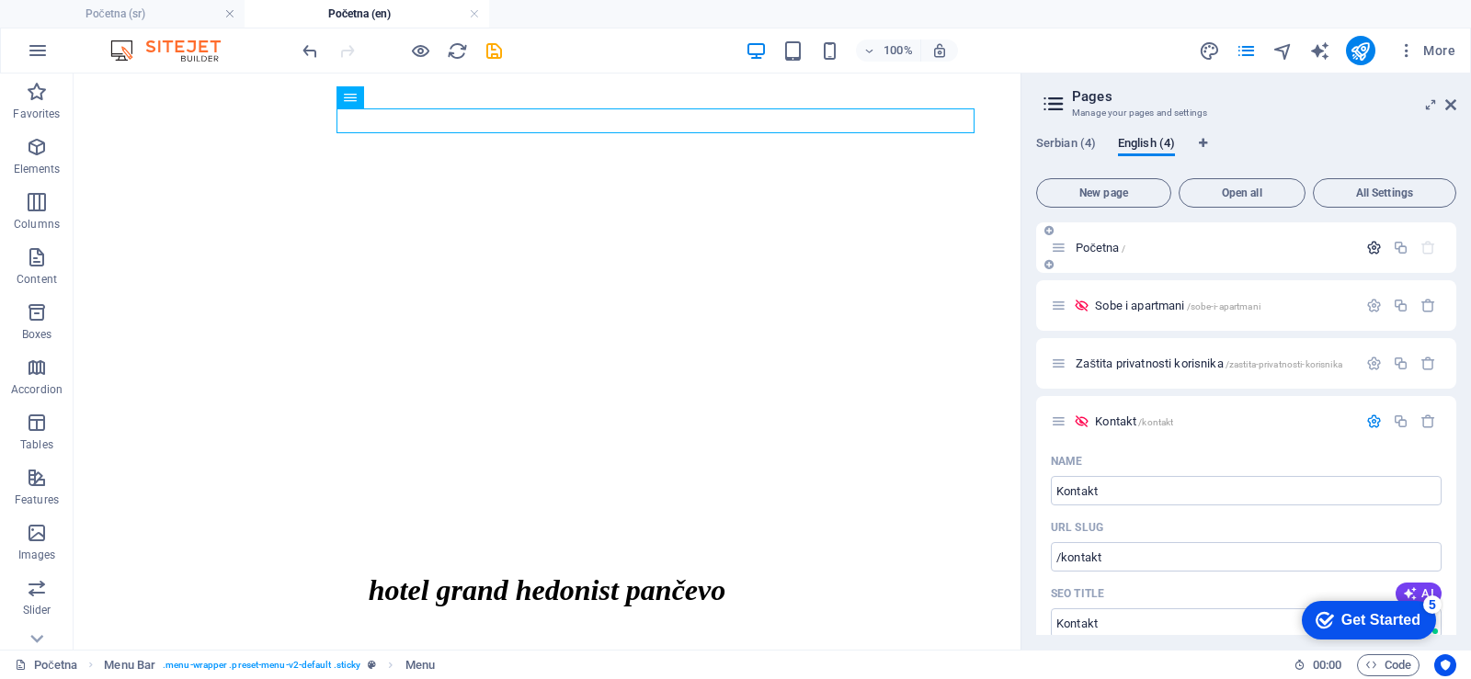
click at [1368, 251] on icon "button" at bounding box center [1374, 248] width 16 height 16
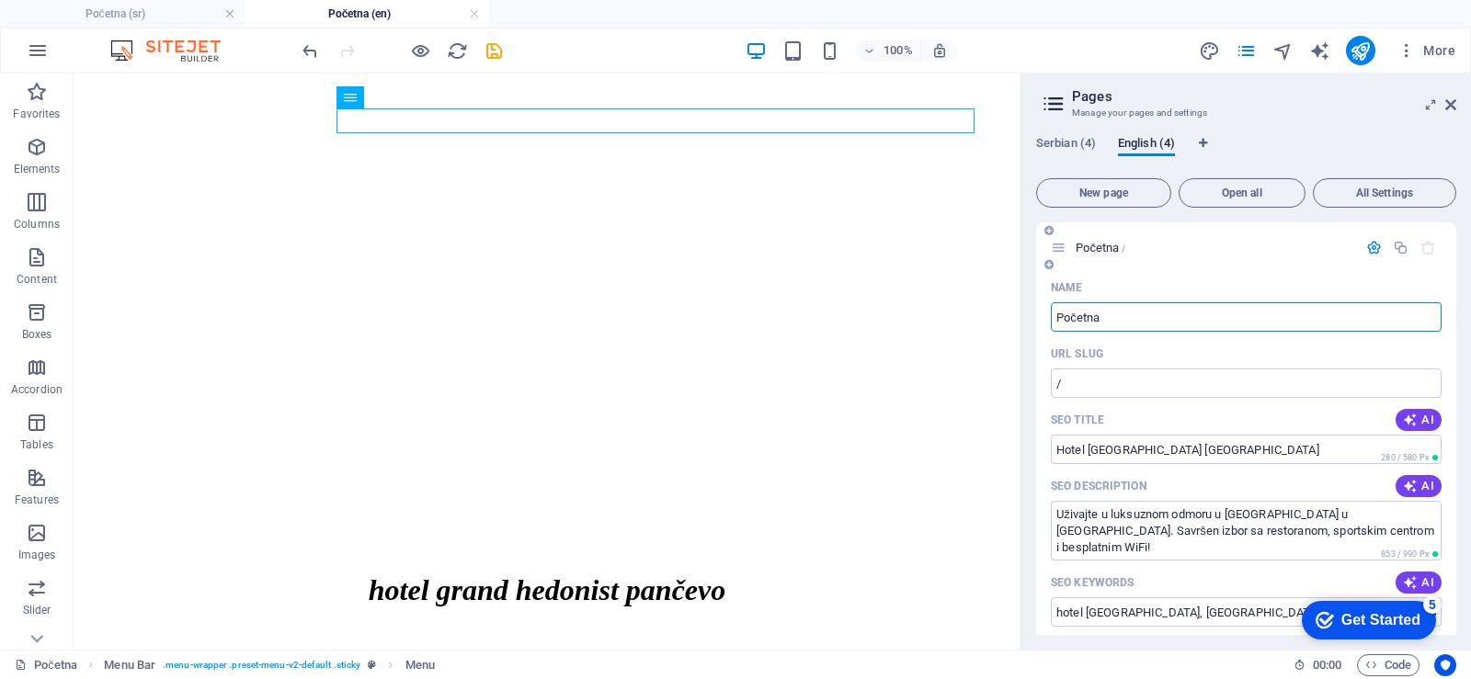
type textarea "a"
drag, startPoint x: 1121, startPoint y: 324, endPoint x: 1036, endPoint y: 323, distance: 85.5
click at [1036, 323] on div "Name Početna ​ URL SLUG / ​ SEO Title AI Hotel [GEOGRAPHIC_DATA] [GEOGRAPHIC_DA…" at bounding box center [1246, 665] width 420 height 784
type input "Home"
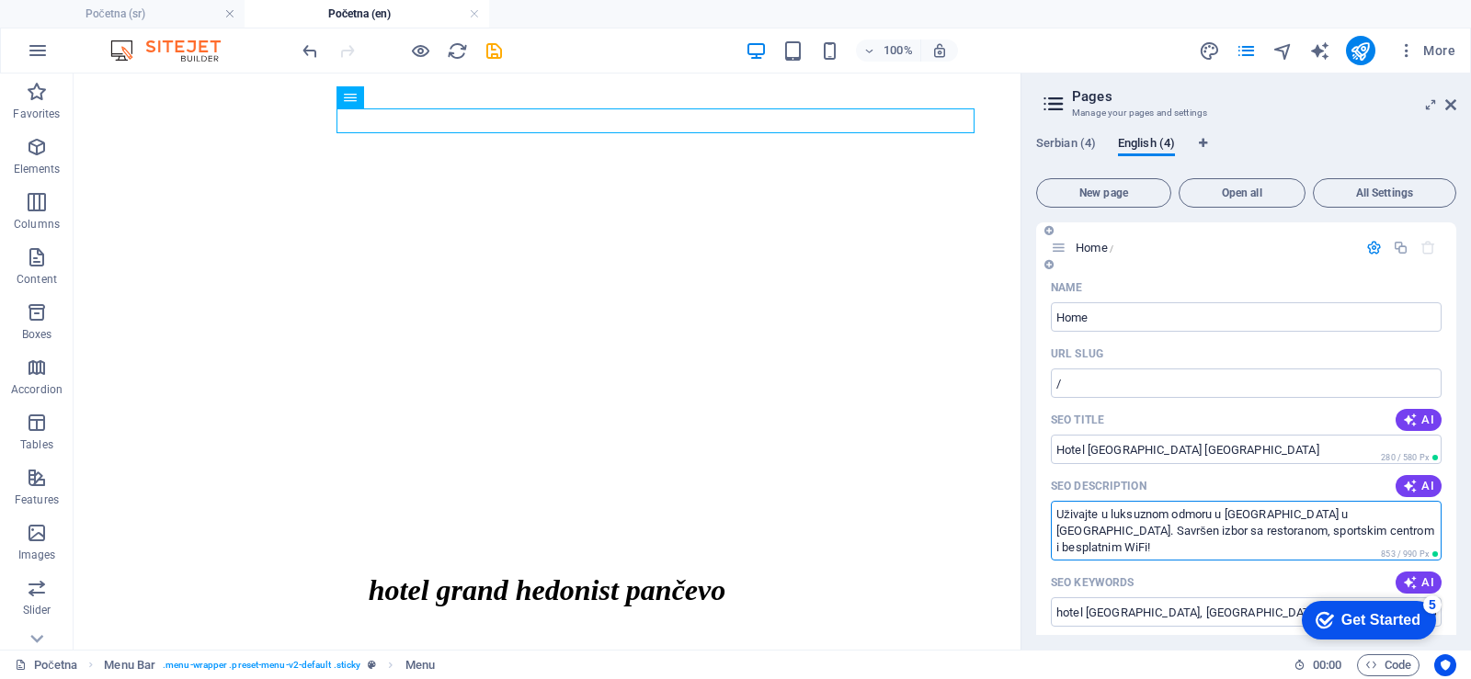
drag, startPoint x: 1056, startPoint y: 517, endPoint x: 1427, endPoint y: 530, distance: 371.6
click at [1427, 530] on textarea "Uživajte u luksuznom odmoru u [GEOGRAPHIC_DATA] u [GEOGRAPHIC_DATA]. Savršen iz…" at bounding box center [1245, 531] width 391 height 60
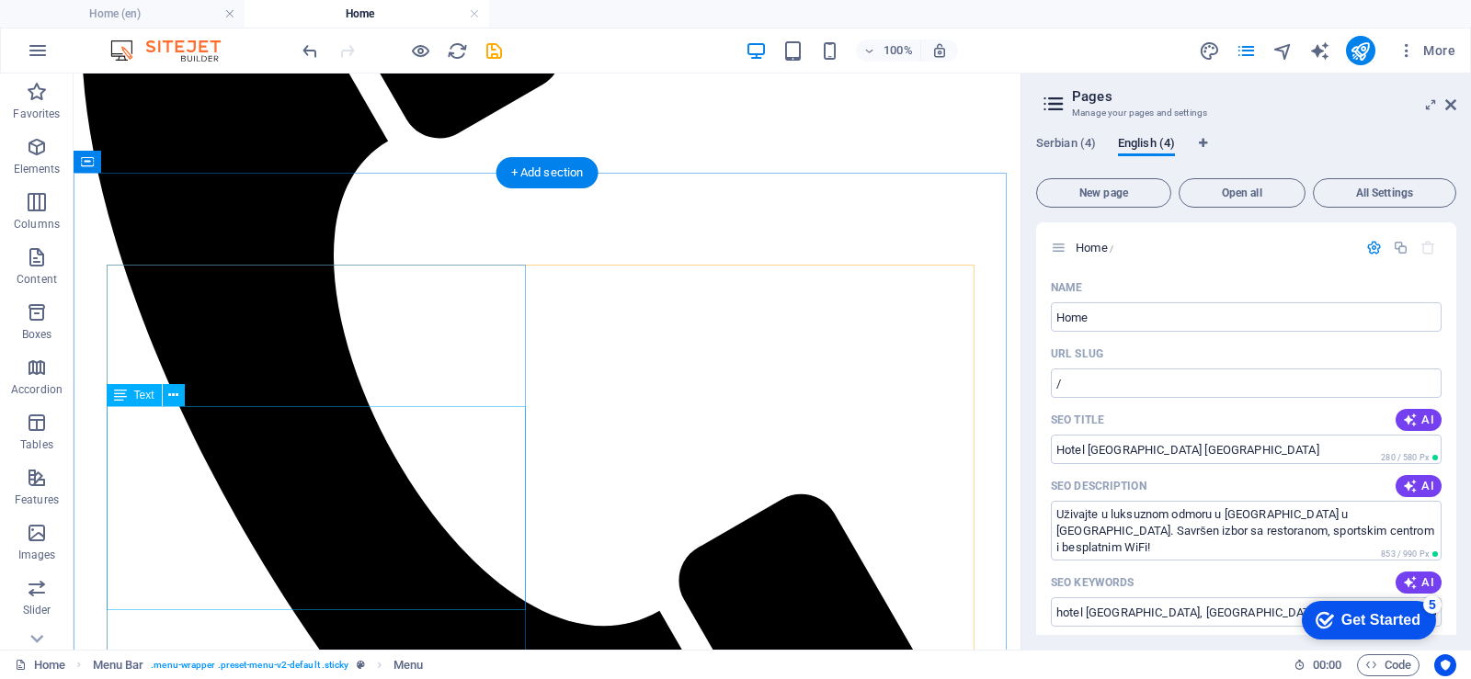
scroll to position [551, 0]
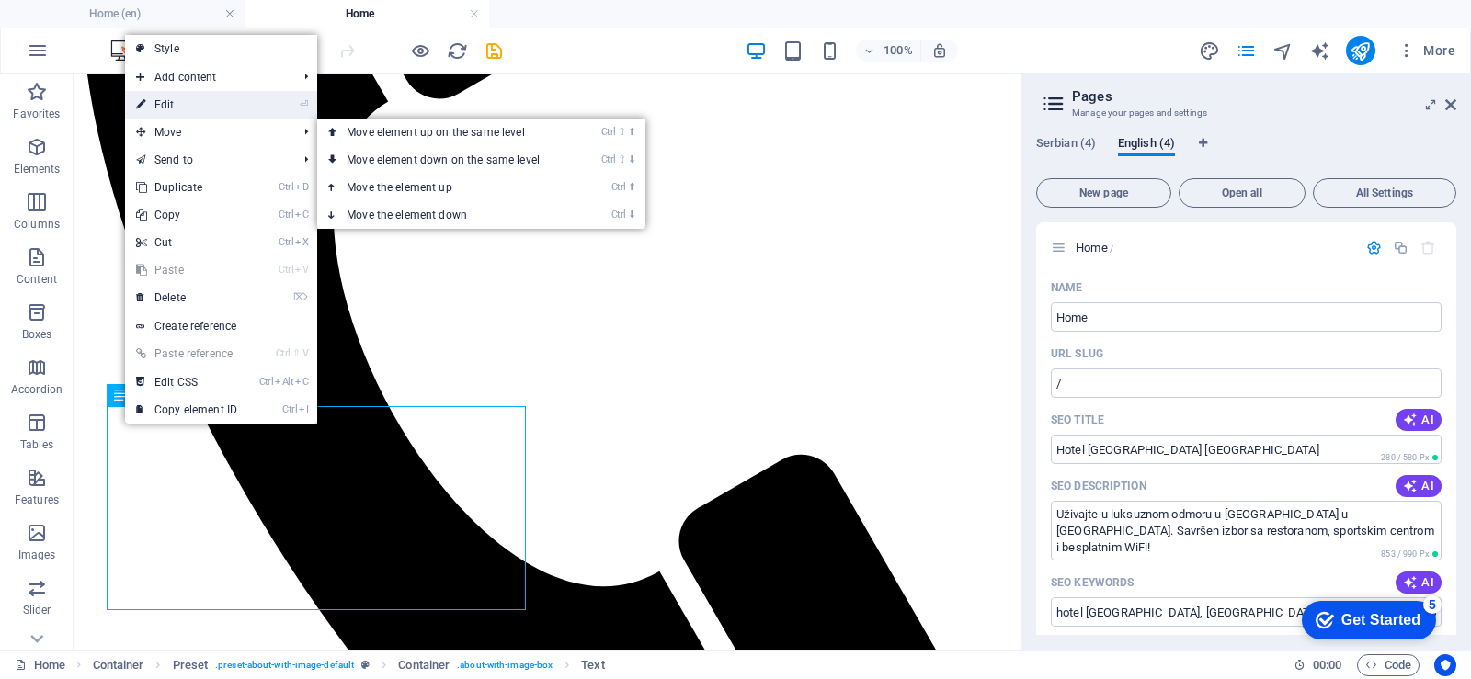
click at [174, 104] on link "⏎ Edit" at bounding box center [186, 105] width 123 height 28
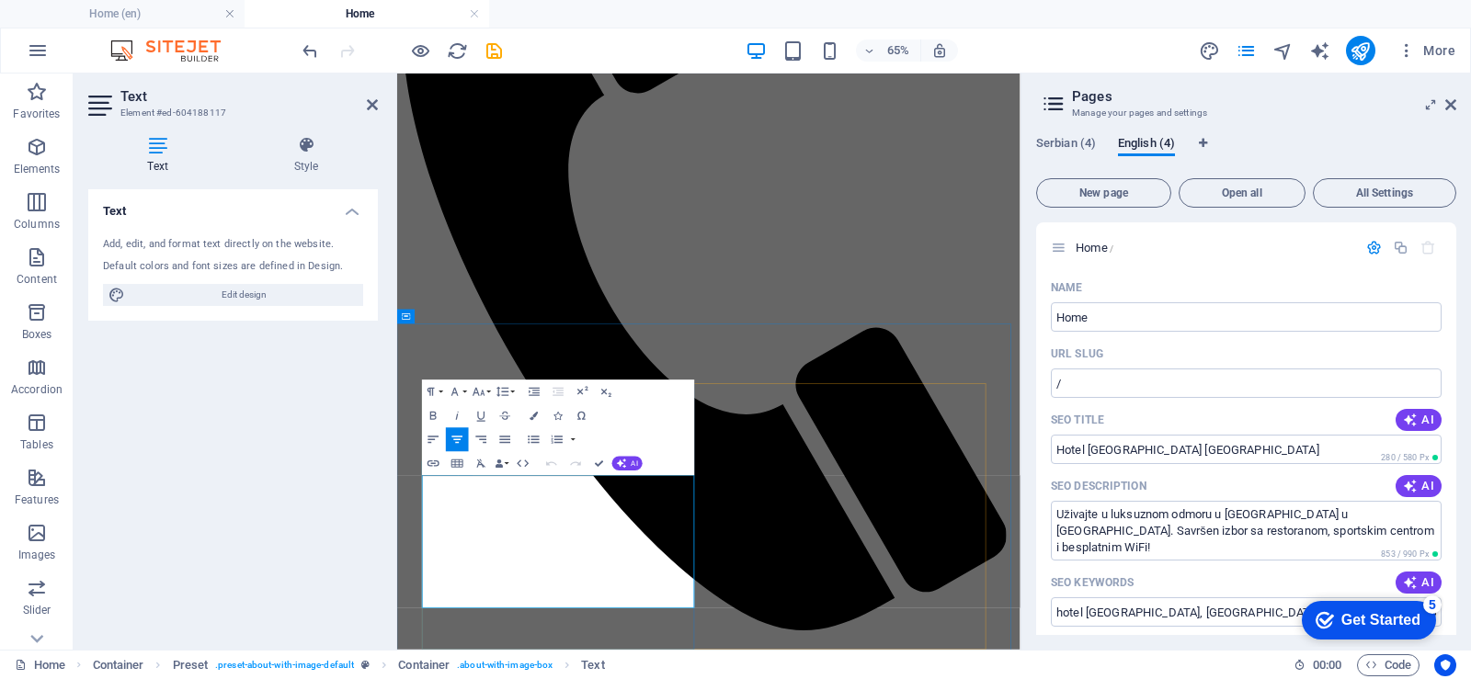
drag, startPoint x: 439, startPoint y: 702, endPoint x: 836, endPoint y: 888, distance: 438.3
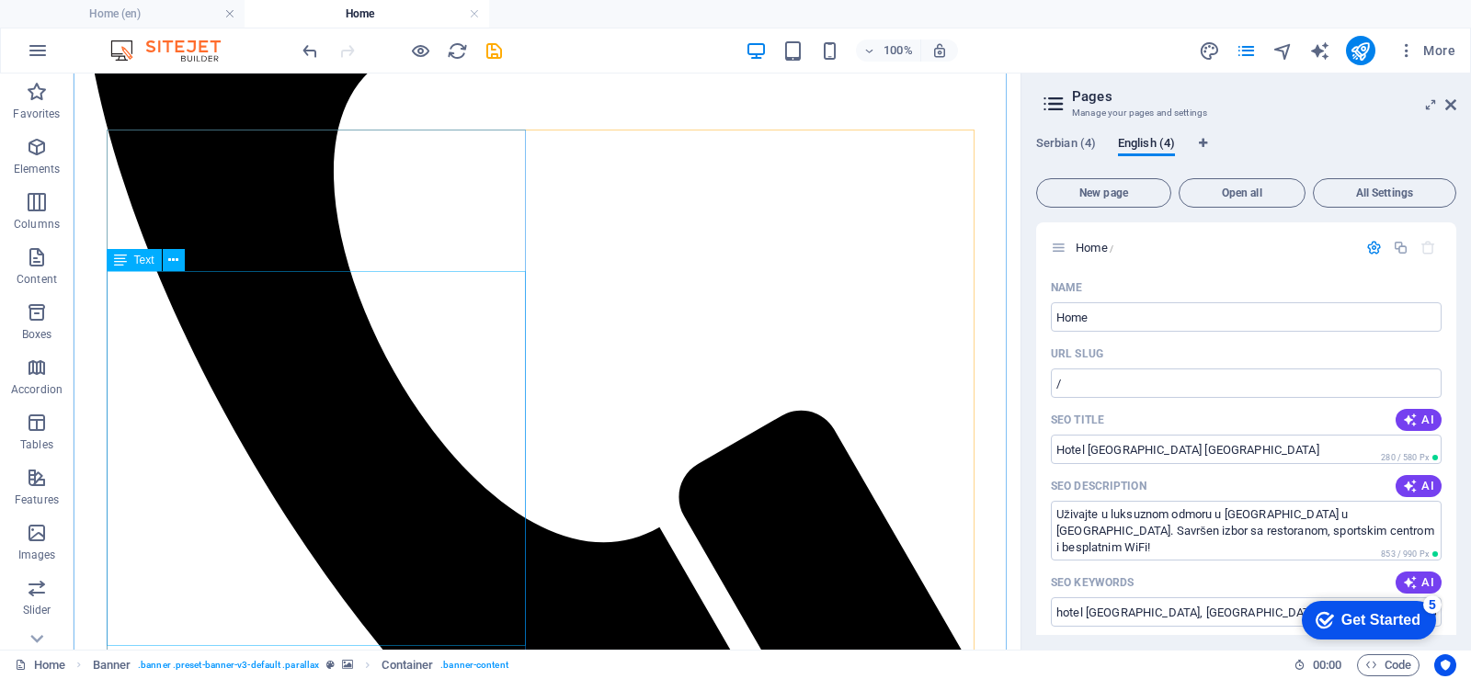
scroll to position [741, 0]
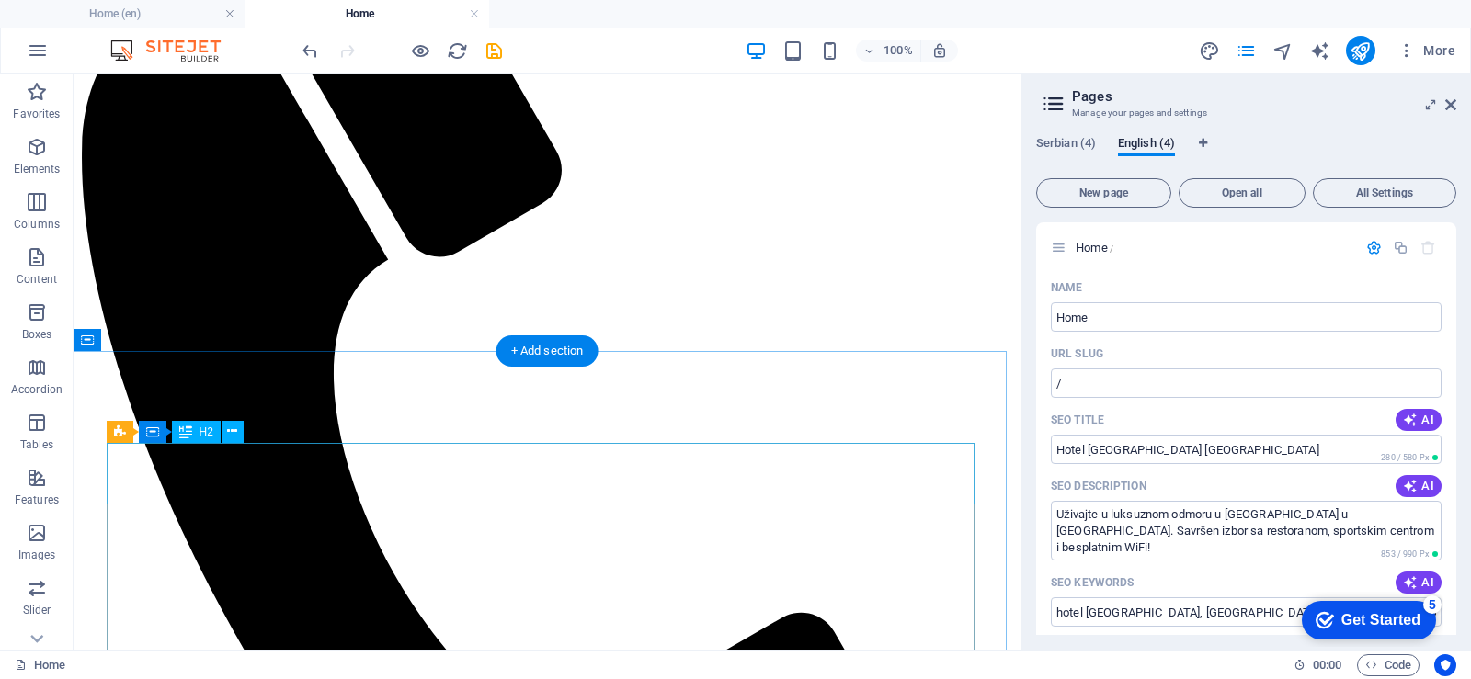
scroll to position [373, 0]
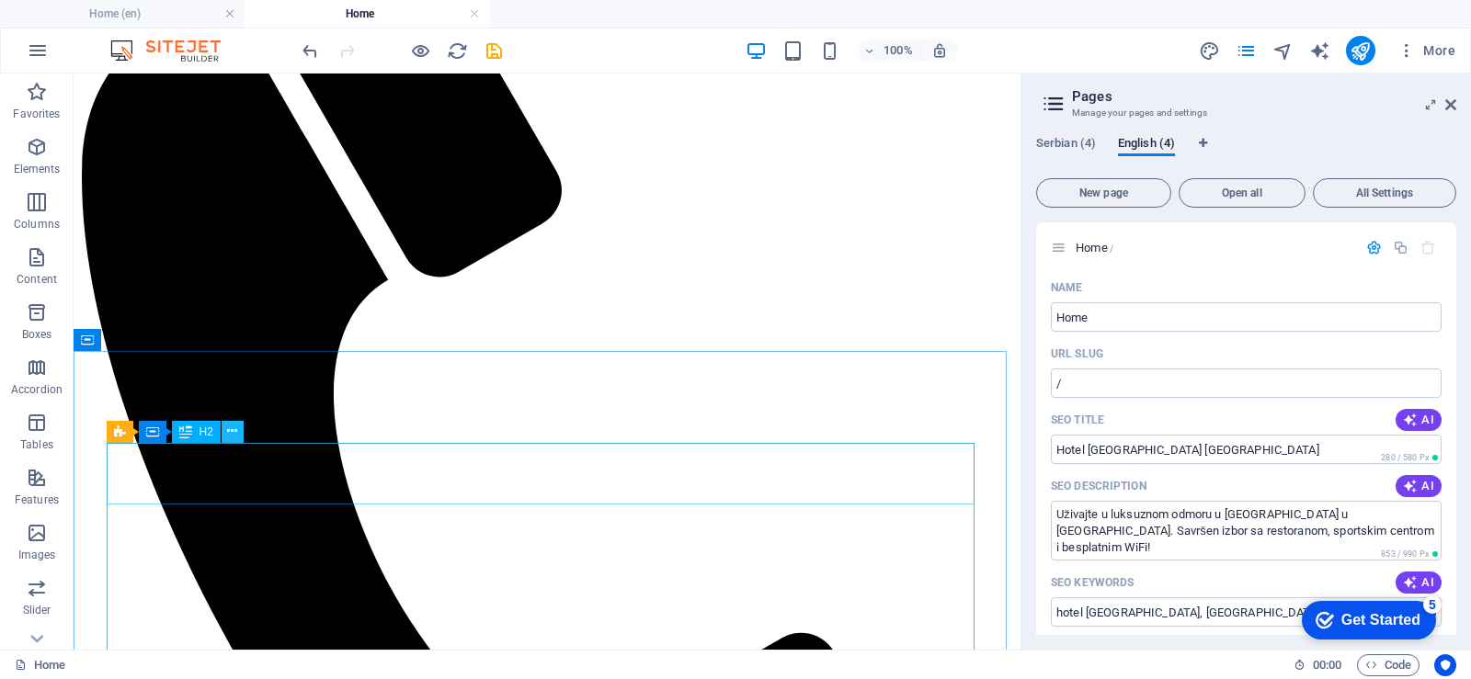
click at [232, 429] on icon at bounding box center [232, 431] width 10 height 19
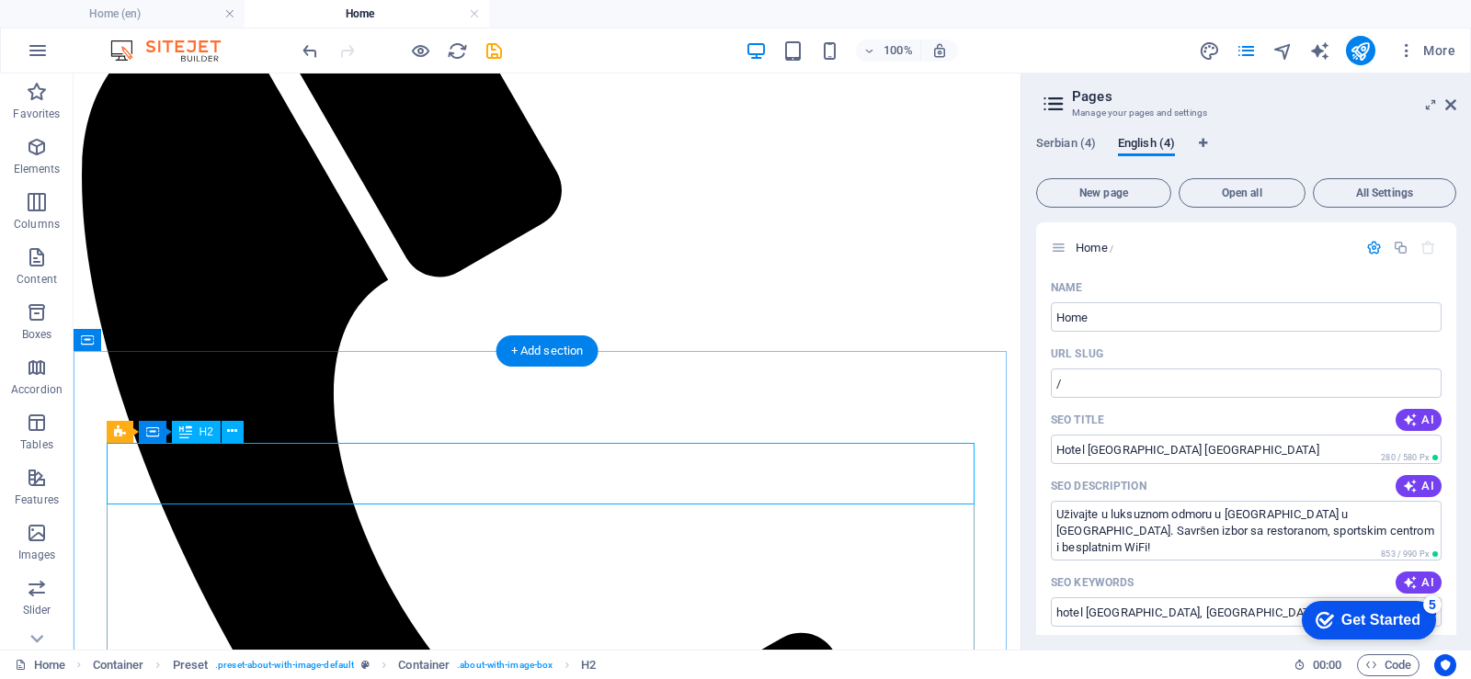
drag, startPoint x: 631, startPoint y: 479, endPoint x: 402, endPoint y: 483, distance: 229.8
click at [233, 433] on icon at bounding box center [232, 431] width 10 height 19
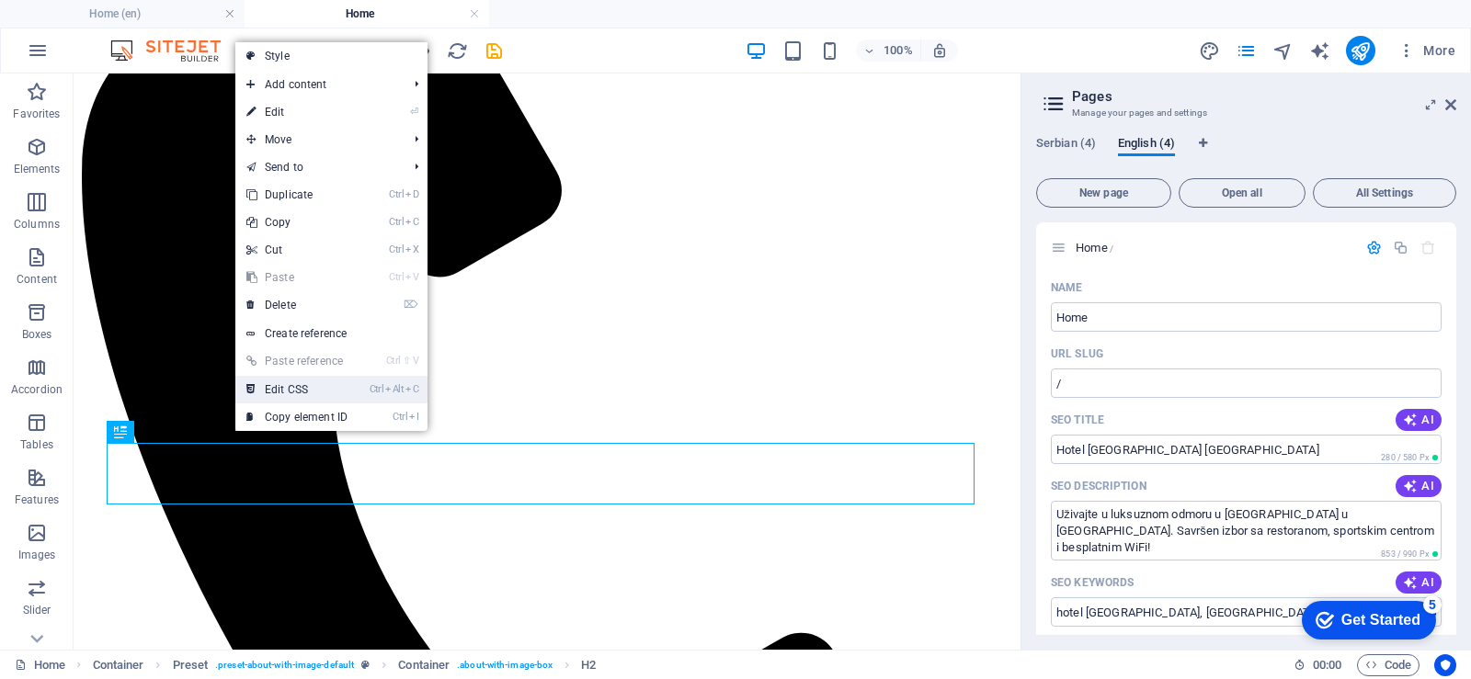
click at [301, 390] on font "Edit CSS" at bounding box center [286, 389] width 43 height 13
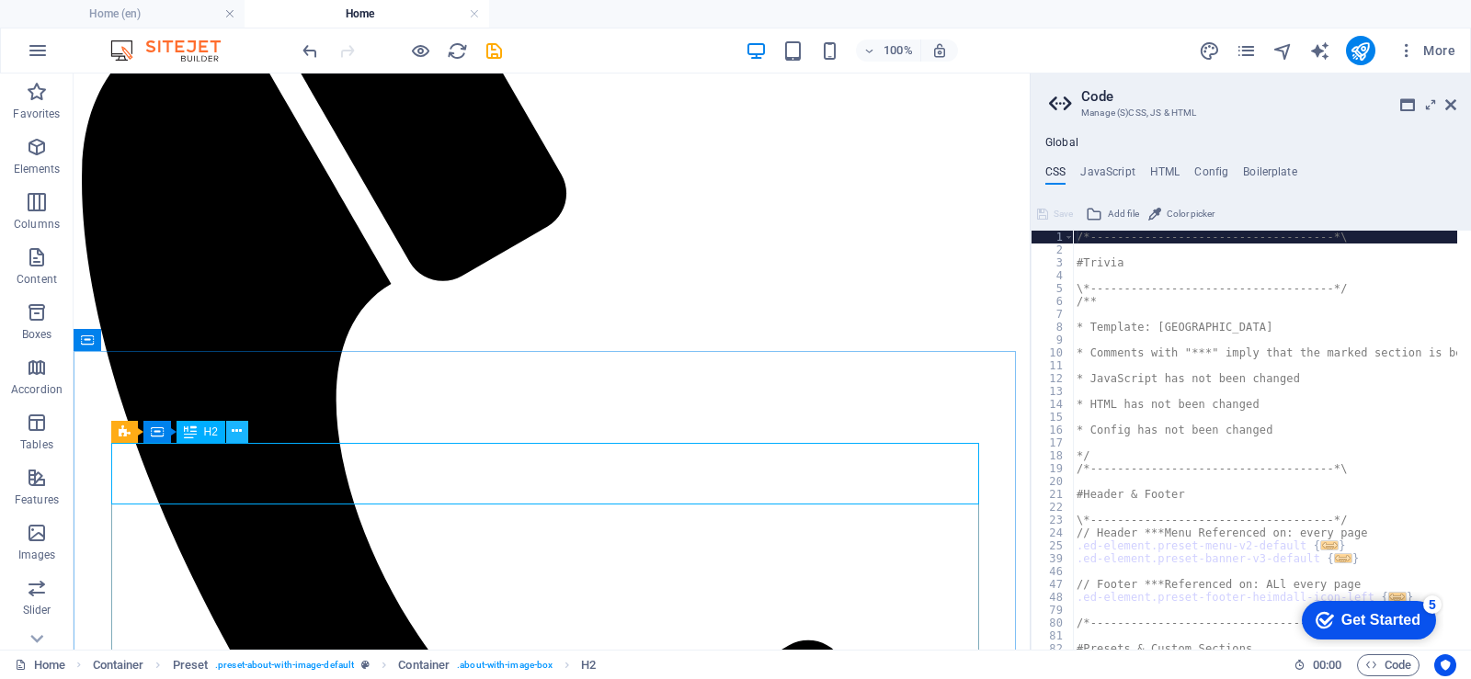
click at [231, 436] on button at bounding box center [237, 432] width 22 height 22
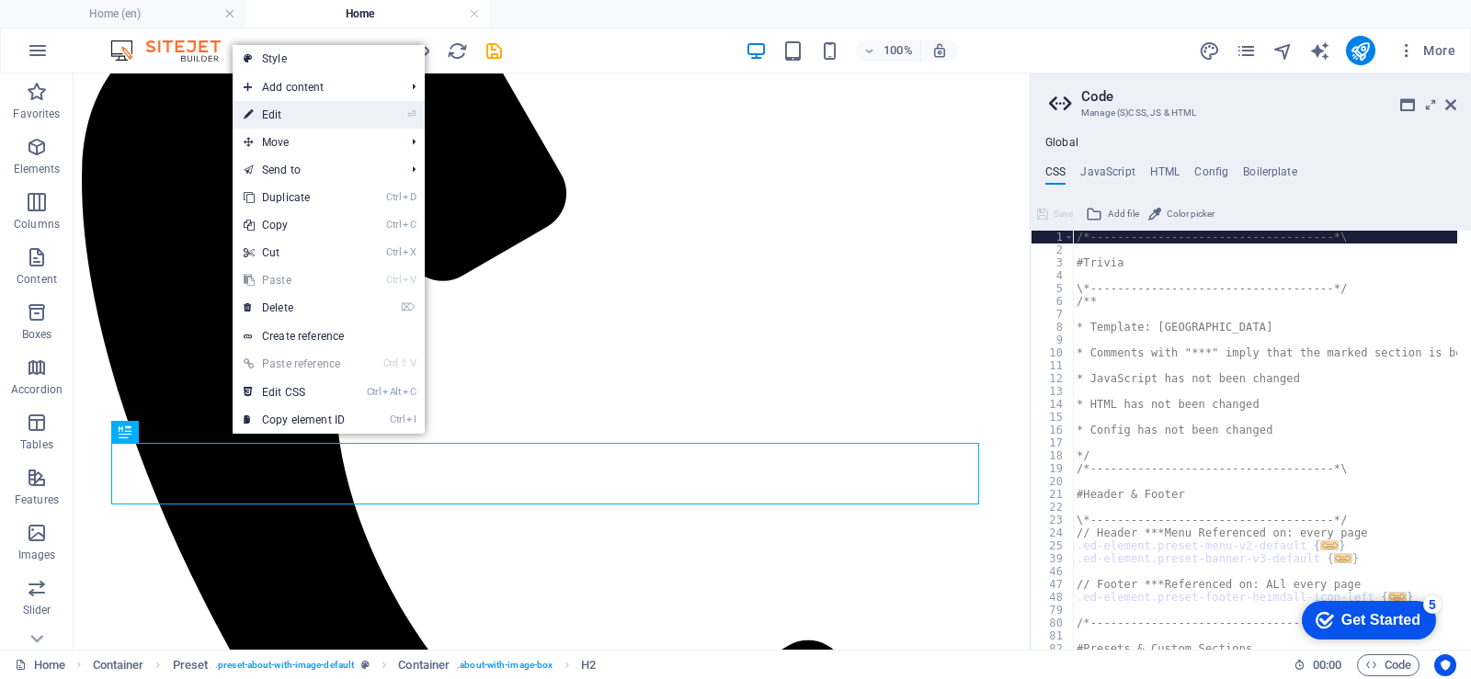
click at [294, 119] on link "⏎ Edit" at bounding box center [294, 115] width 123 height 28
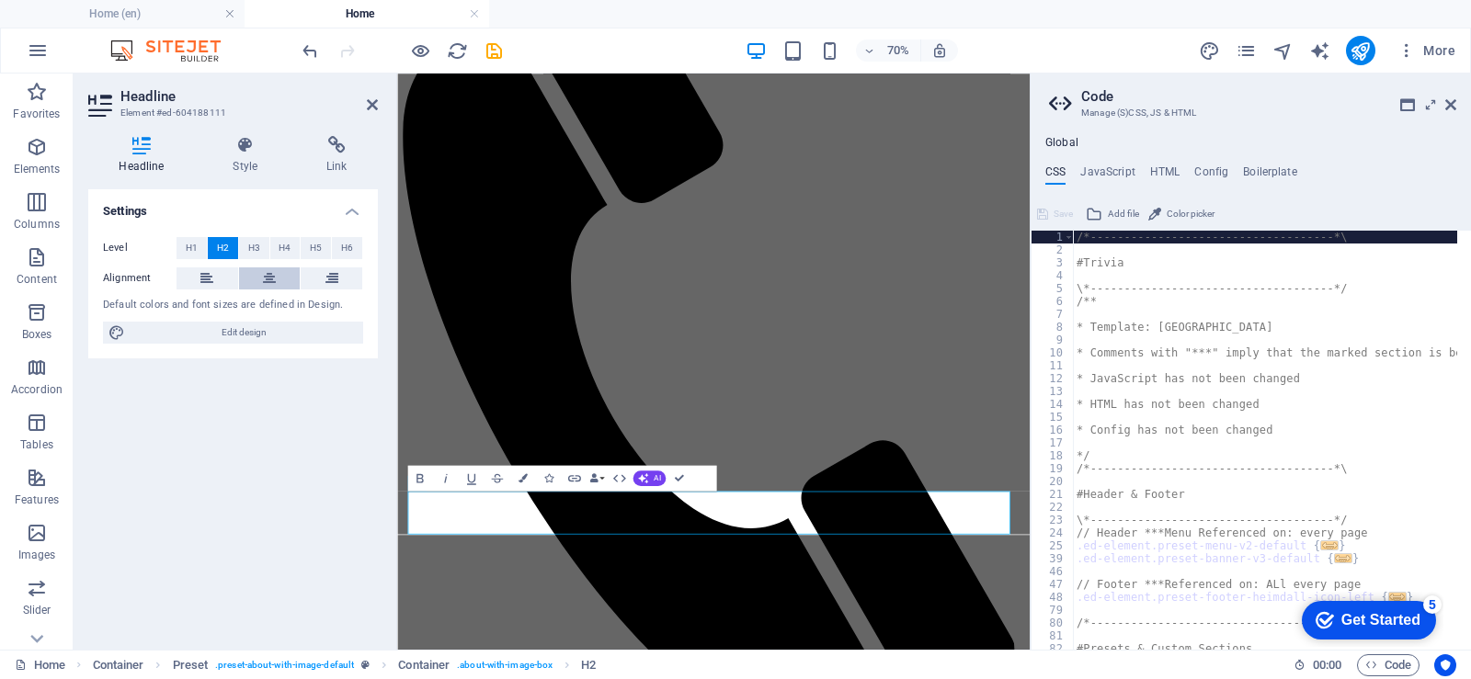
click at [265, 278] on icon at bounding box center [269, 278] width 13 height 22
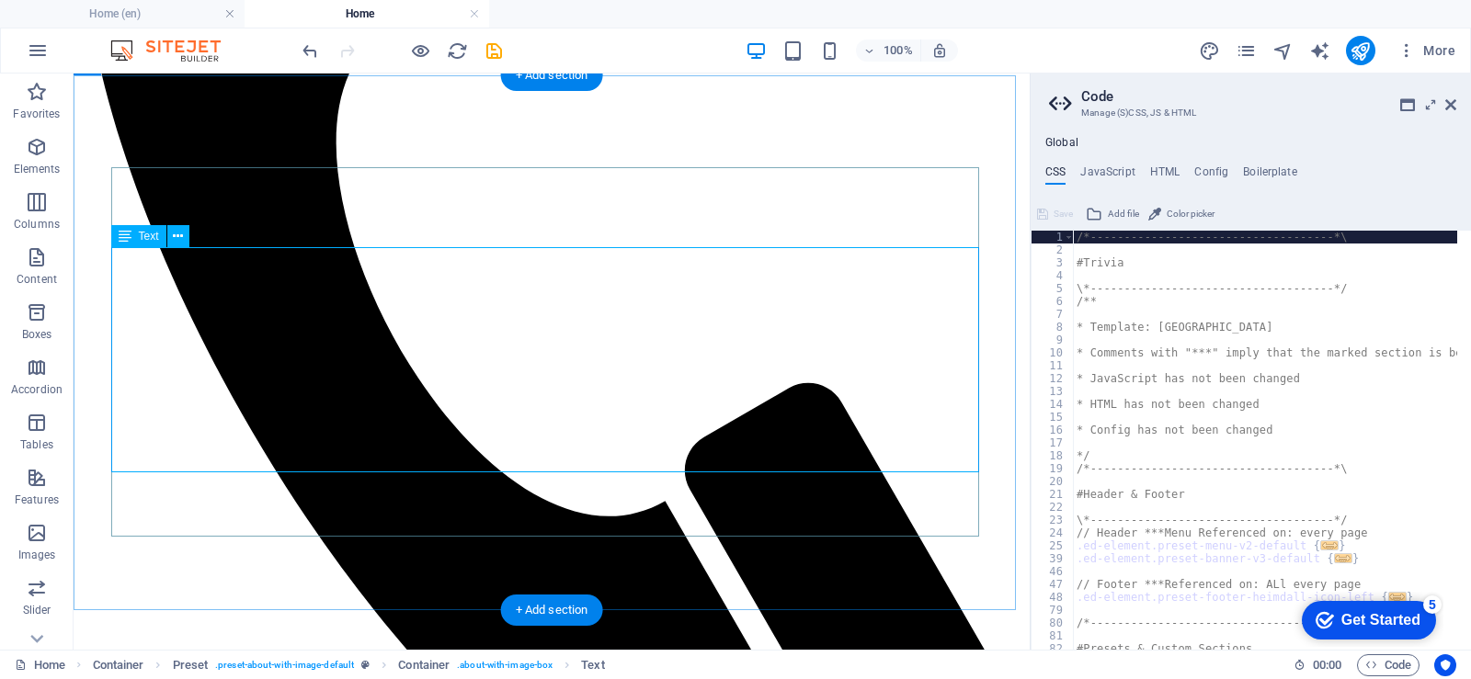
scroll to position [649, 0]
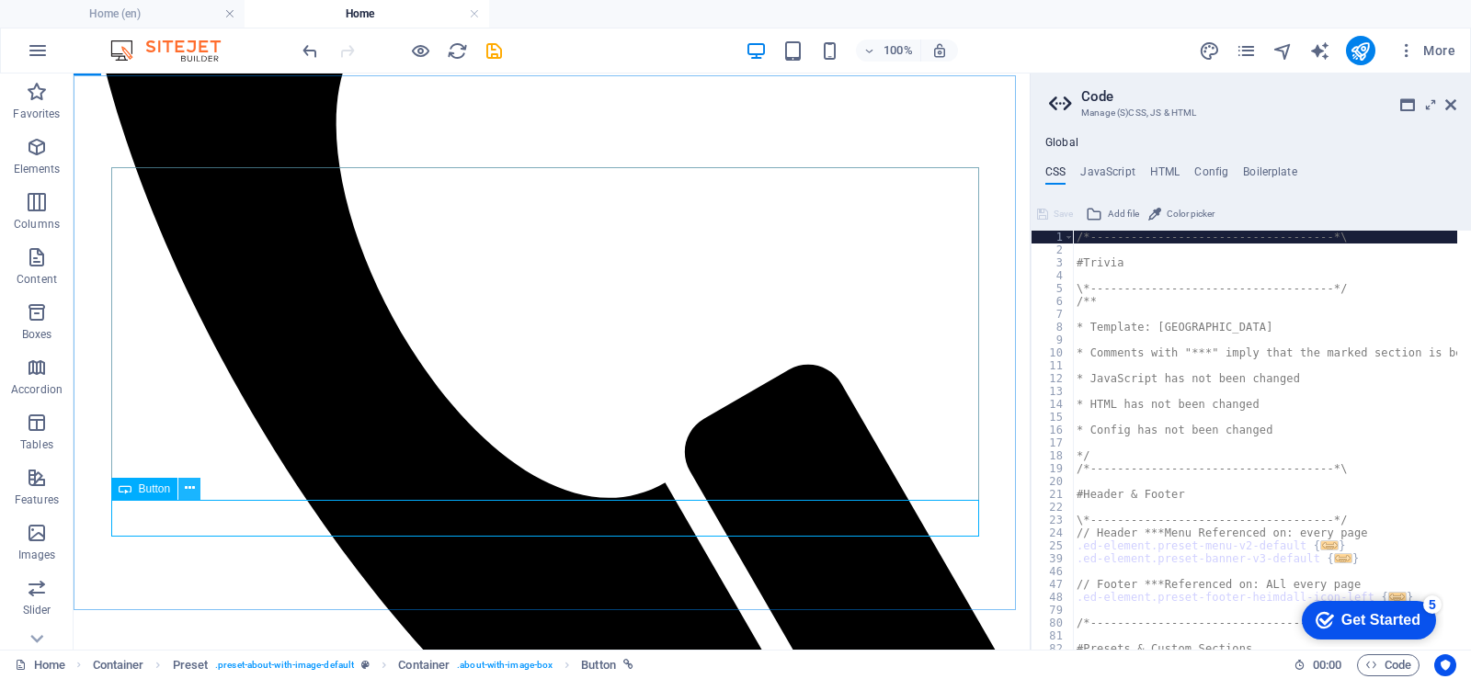
click at [186, 490] on icon at bounding box center [190, 488] width 10 height 19
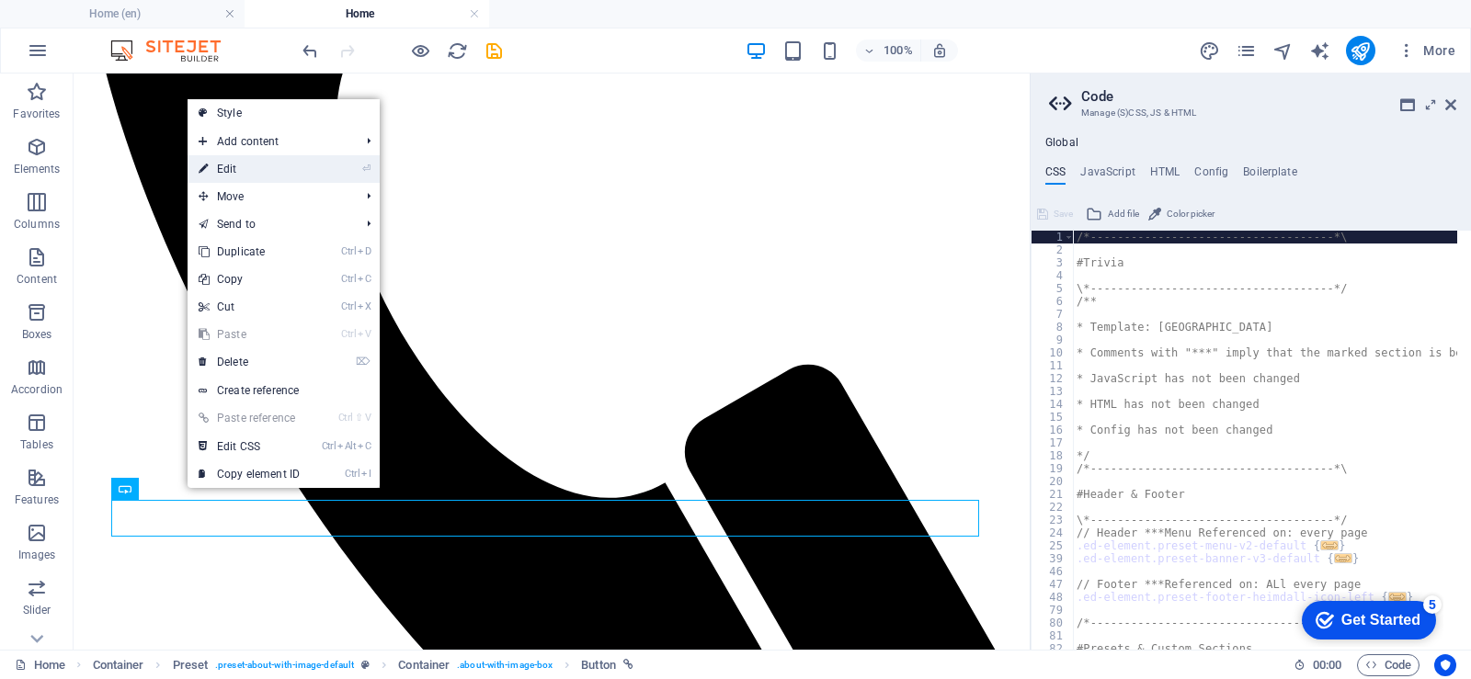
click at [235, 175] on font "Edit" at bounding box center [227, 169] width 20 height 13
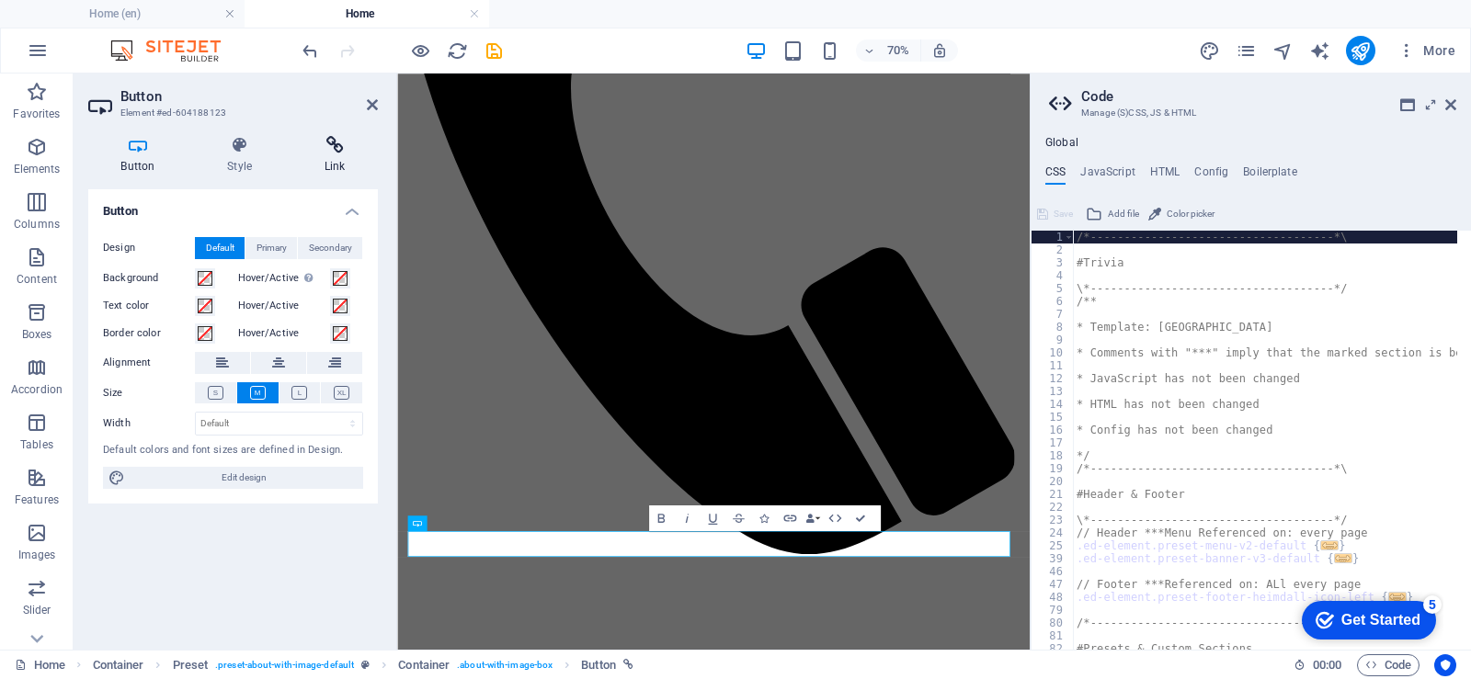
click at [332, 153] on icon at bounding box center [334, 145] width 86 height 18
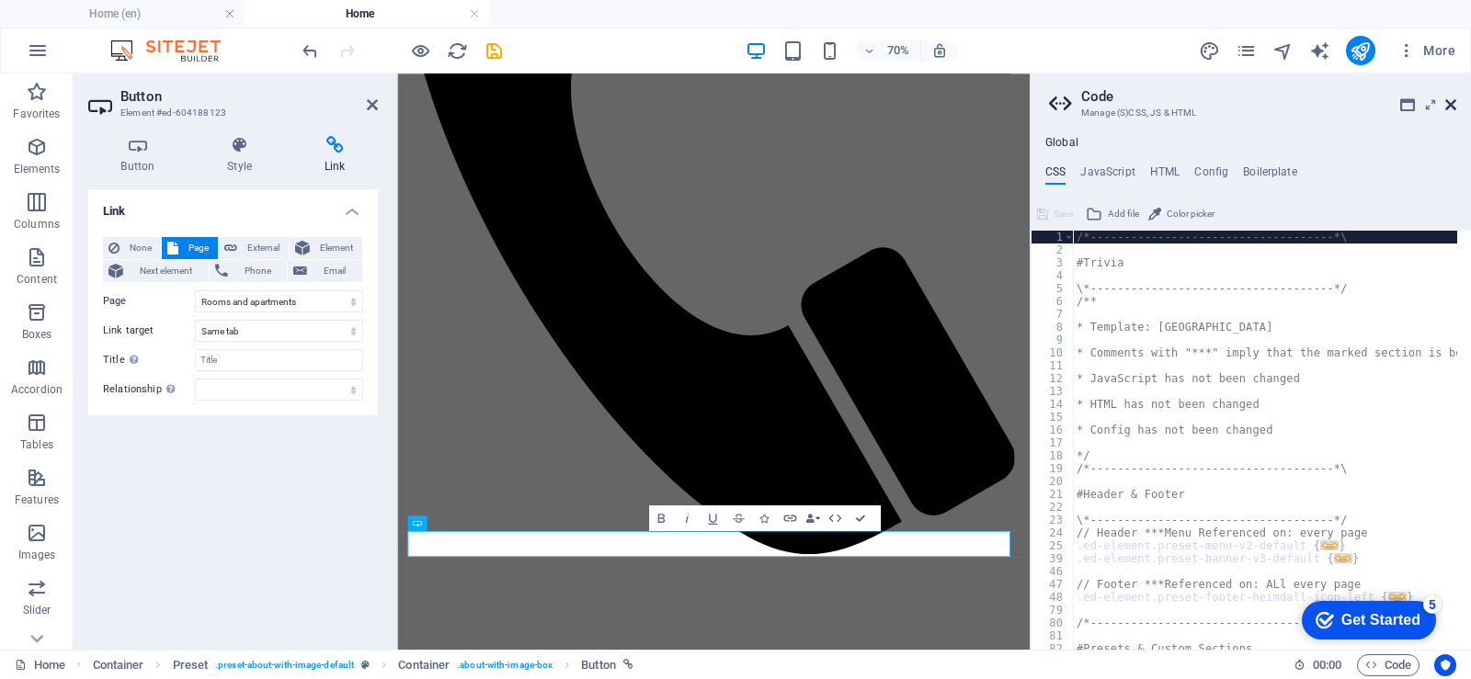
click at [1449, 106] on icon at bounding box center [1450, 104] width 11 height 15
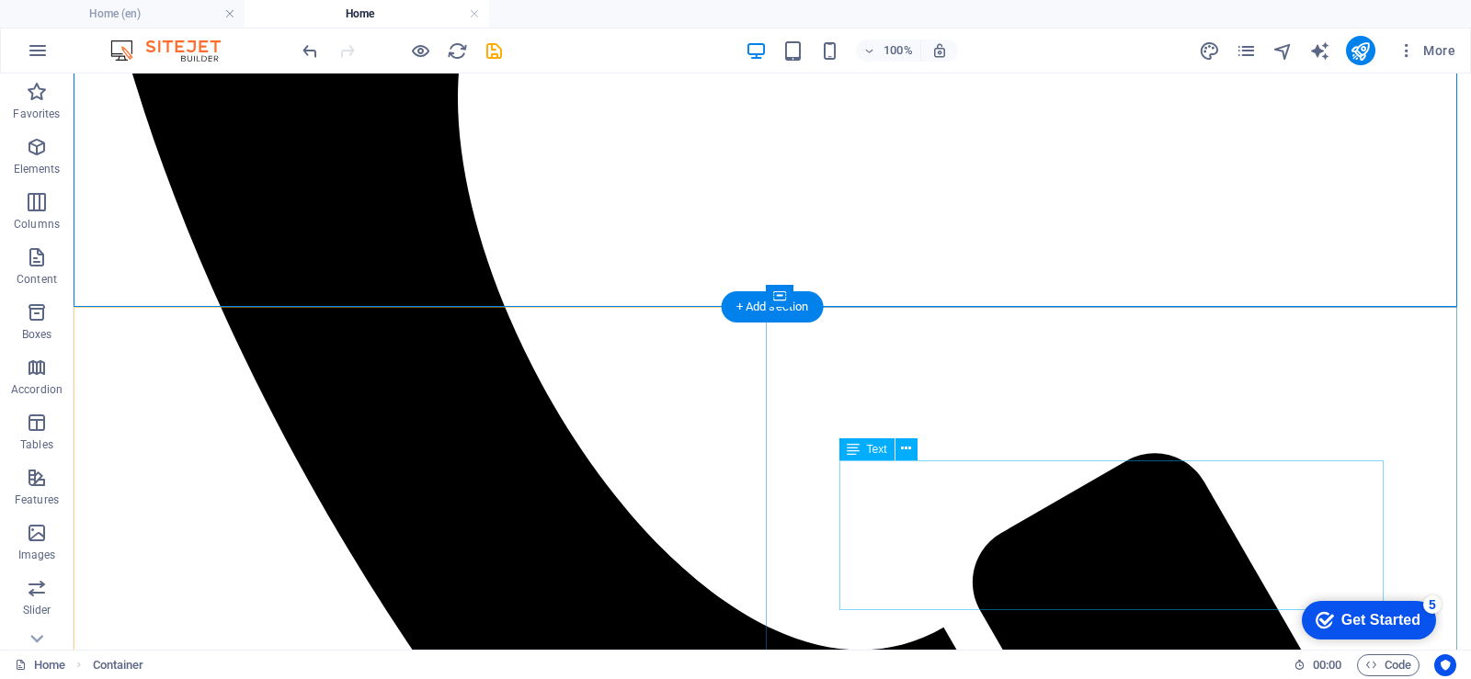
scroll to position [1016, 0]
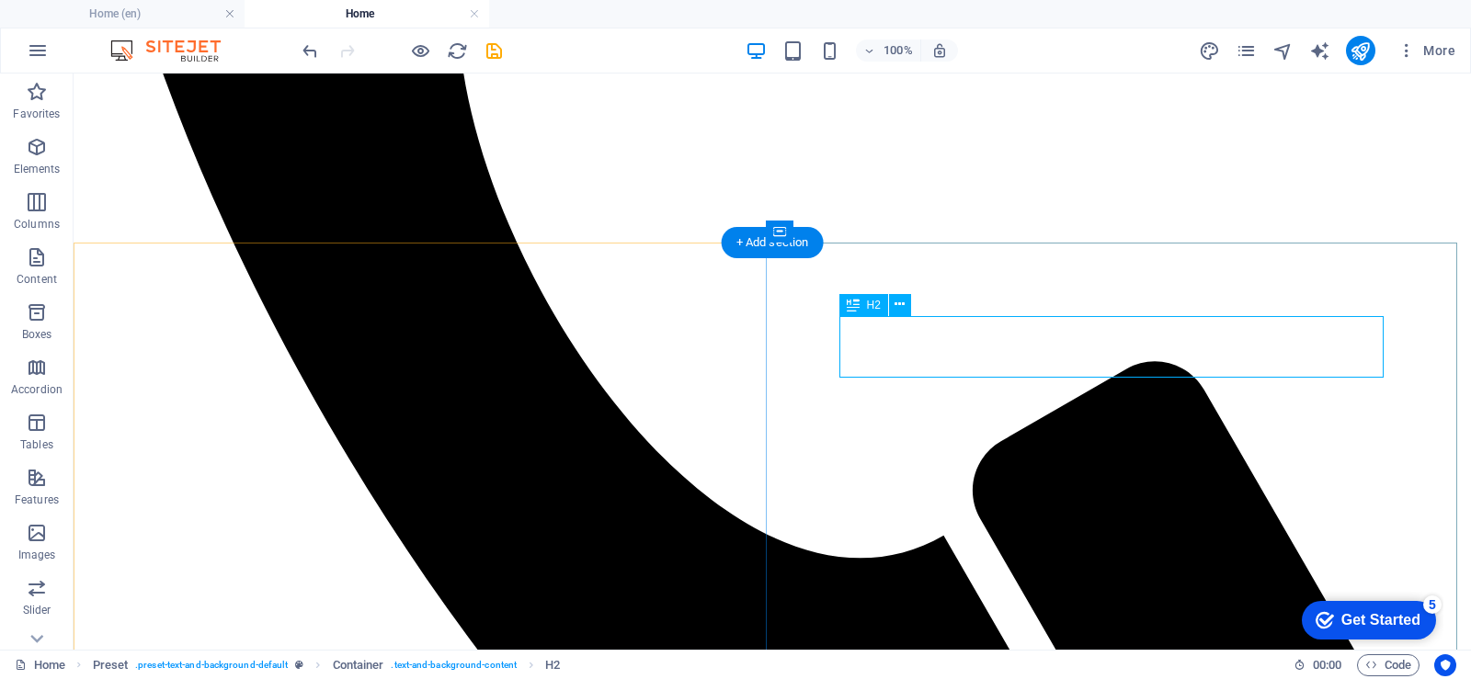
click at [902, 304] on icon at bounding box center [899, 304] width 10 height 19
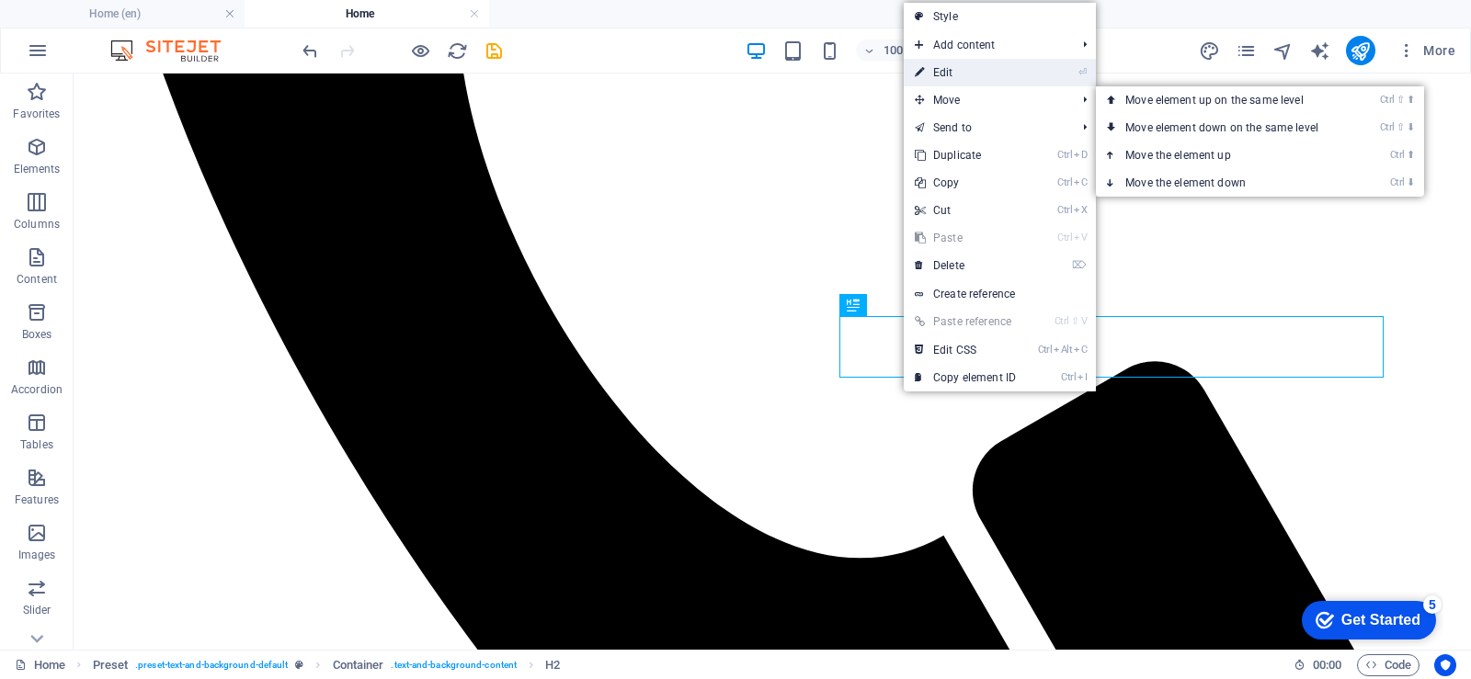
click at [972, 74] on link "⏎ Edit" at bounding box center [964, 73] width 123 height 28
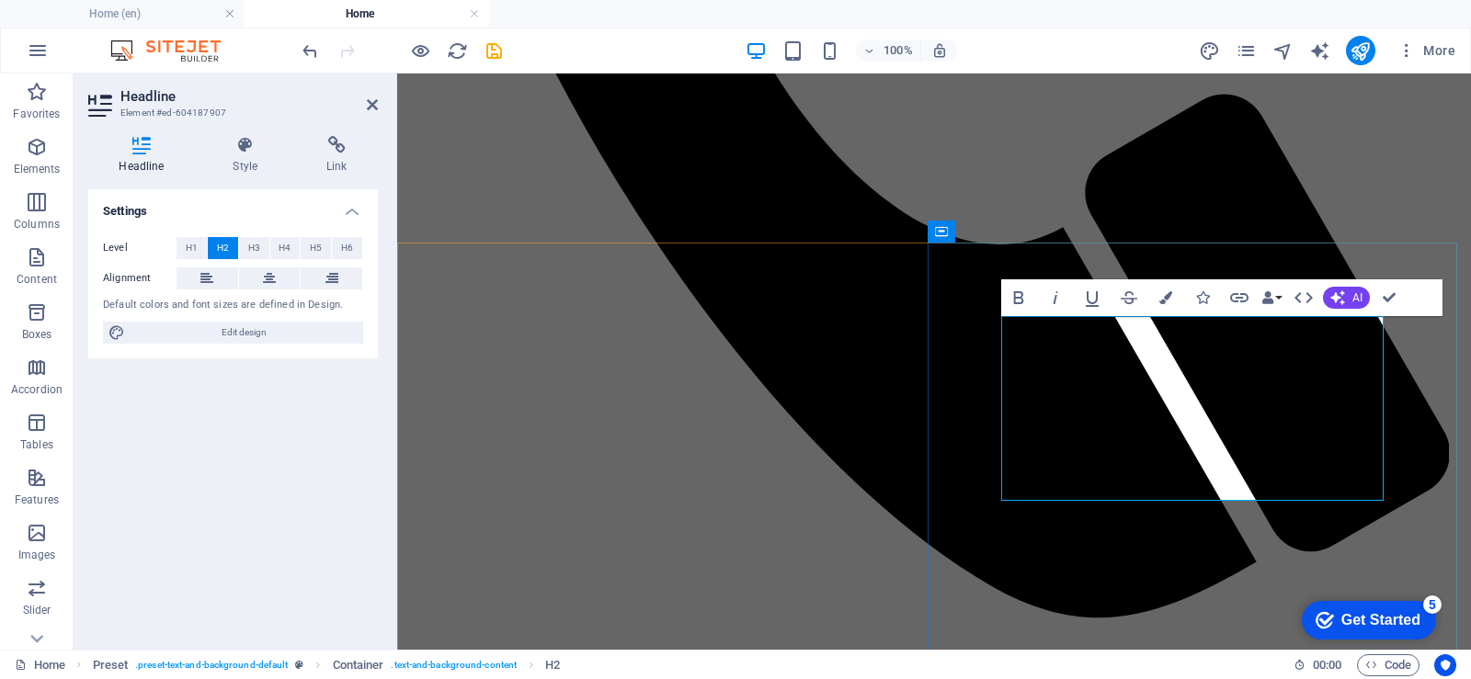
drag, startPoint x: 1021, startPoint y: 412, endPoint x: 1159, endPoint y: 410, distance: 137.9
drag, startPoint x: 1159, startPoint y: 410, endPoint x: 1129, endPoint y: 549, distance: 142.1
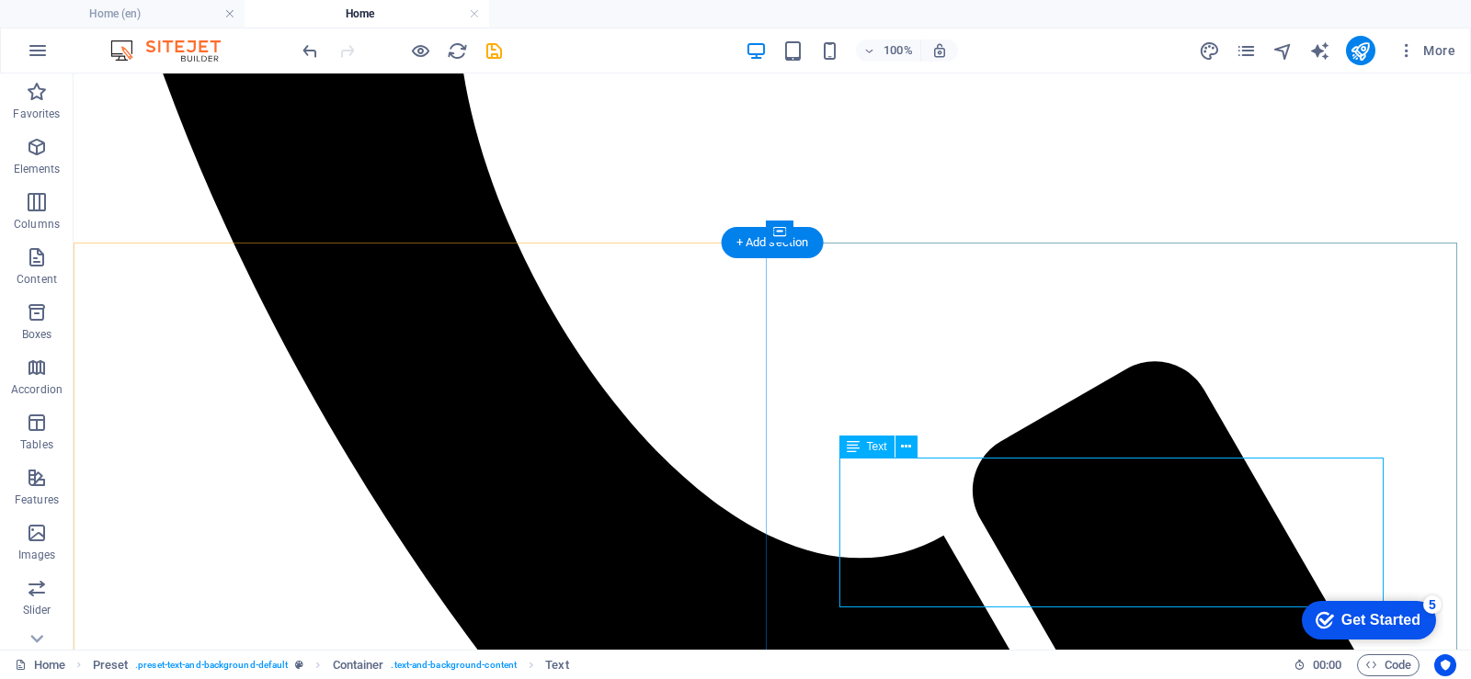
click at [909, 447] on icon at bounding box center [906, 446] width 10 height 19
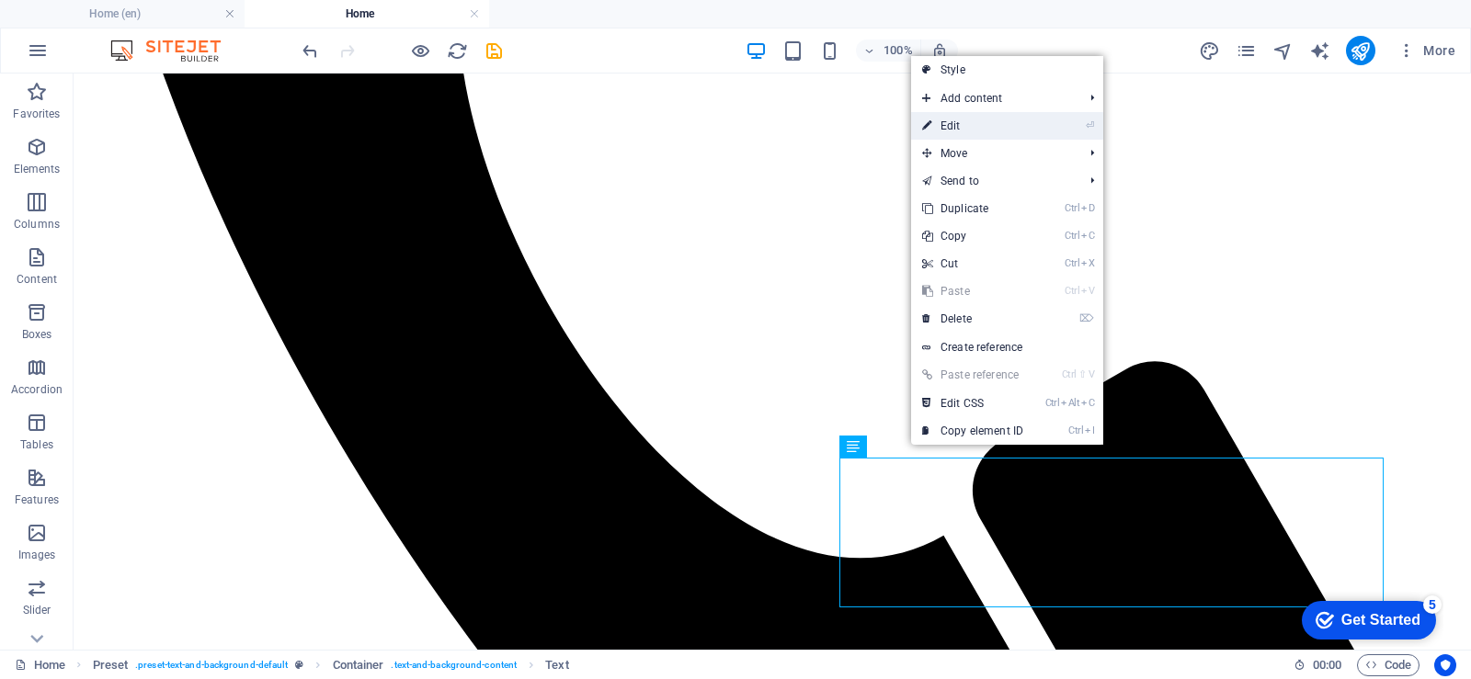
click at [953, 125] on font "Edit" at bounding box center [950, 125] width 20 height 13
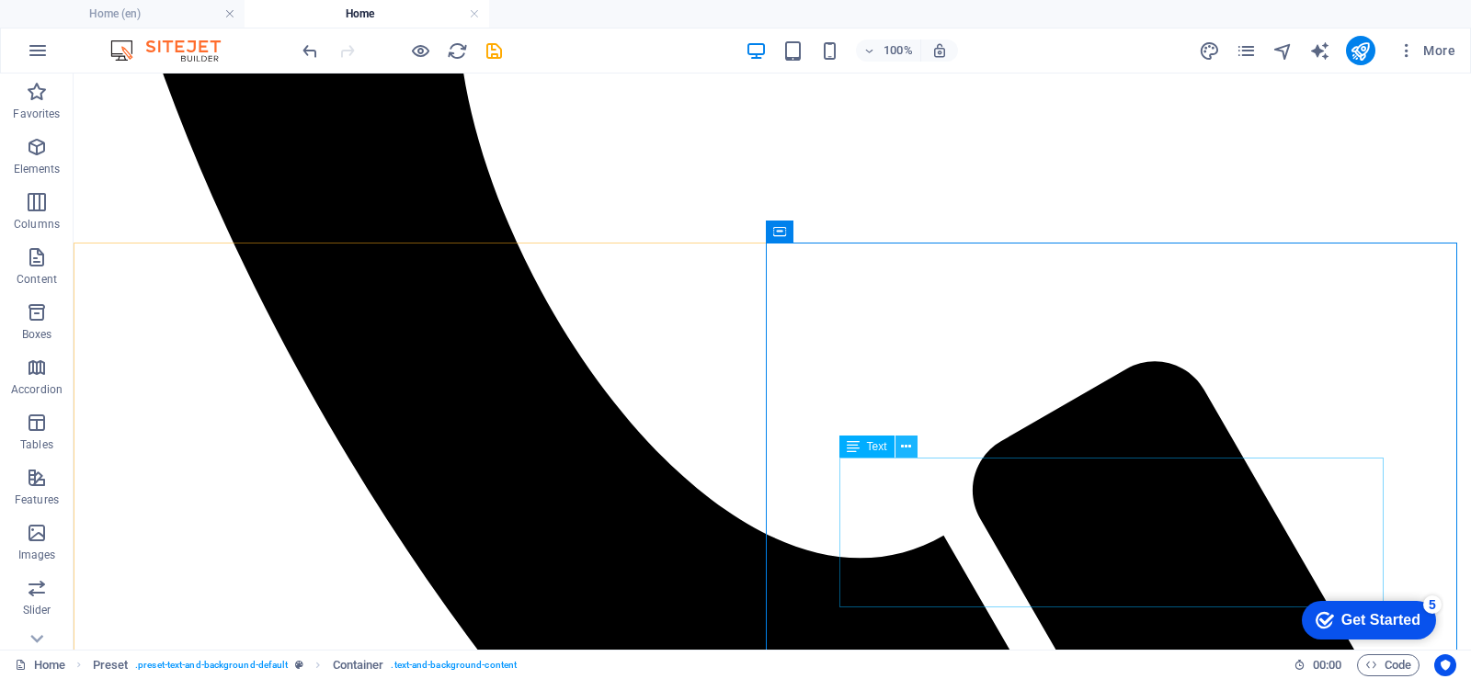
click at [909, 446] on icon at bounding box center [906, 446] width 10 height 19
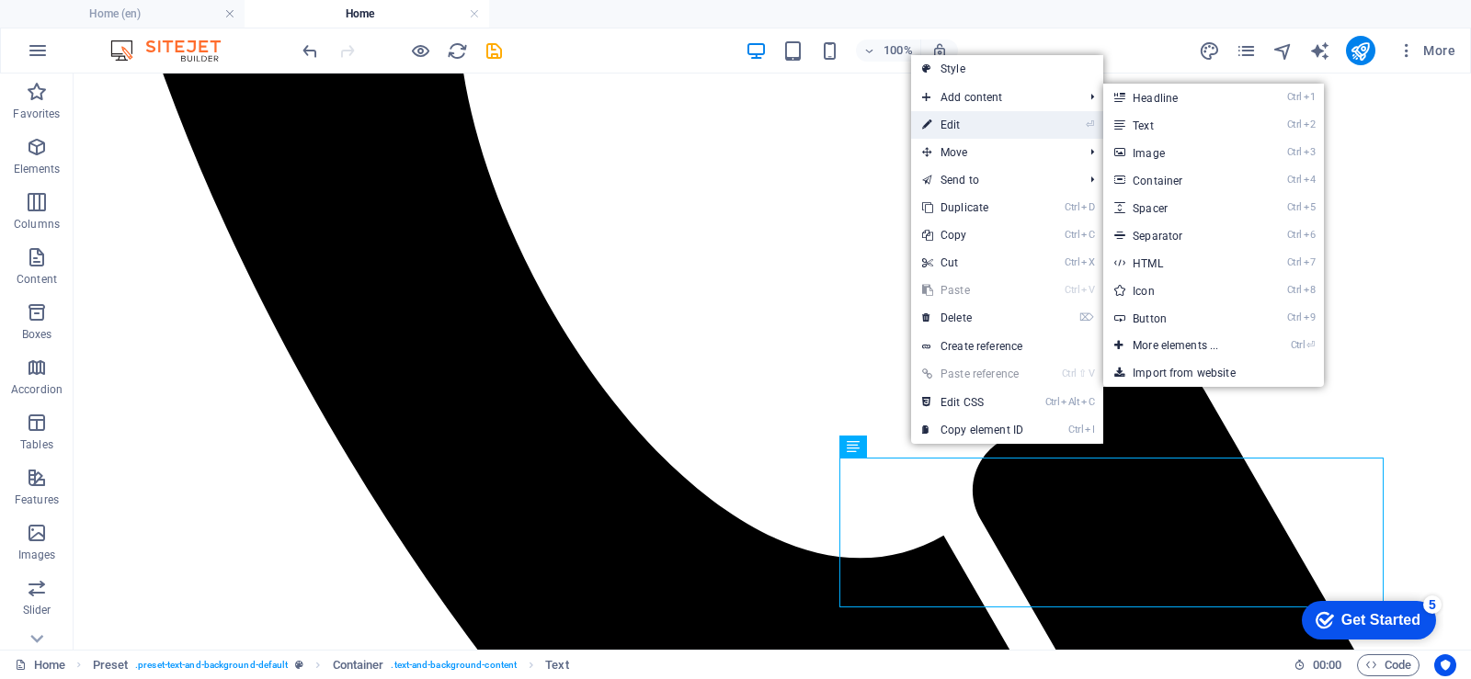
click at [940, 124] on font "Edit" at bounding box center [950, 125] width 20 height 13
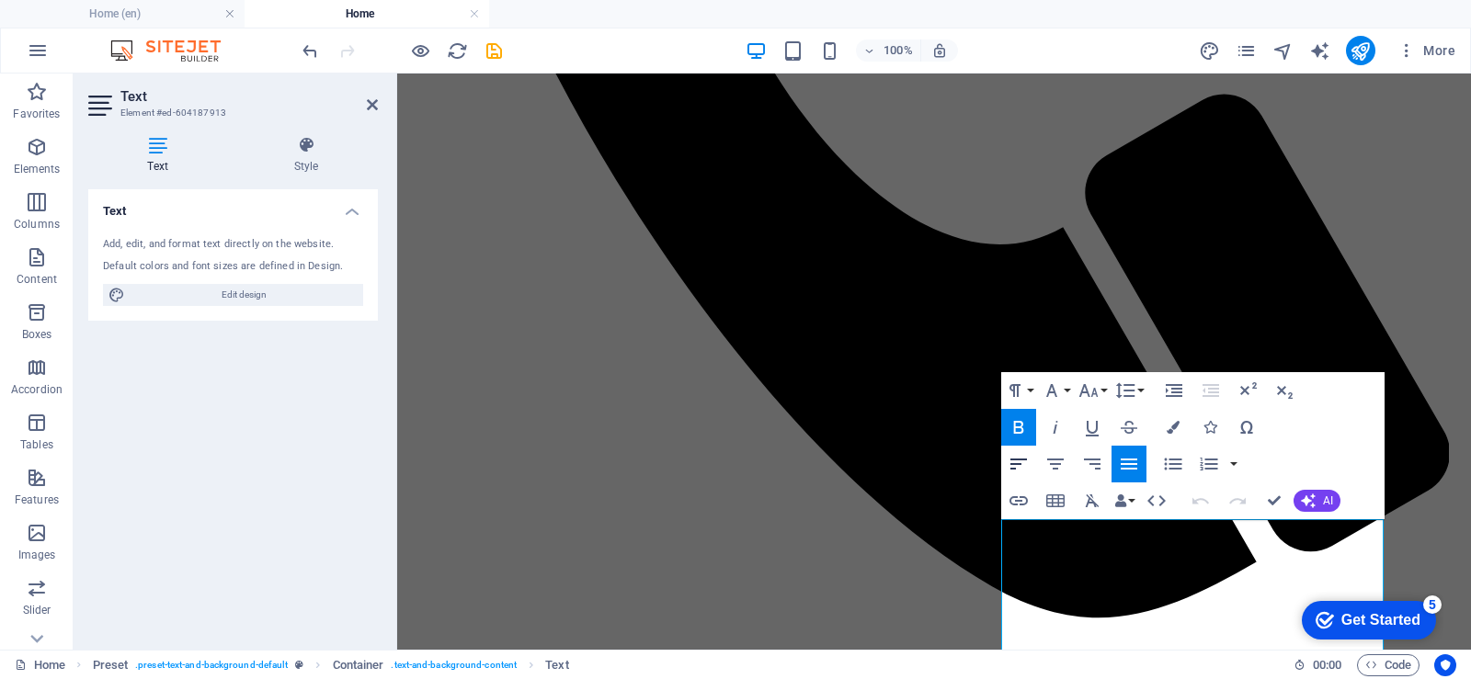
click at [1010, 465] on icon "button" at bounding box center [1018, 464] width 17 height 11
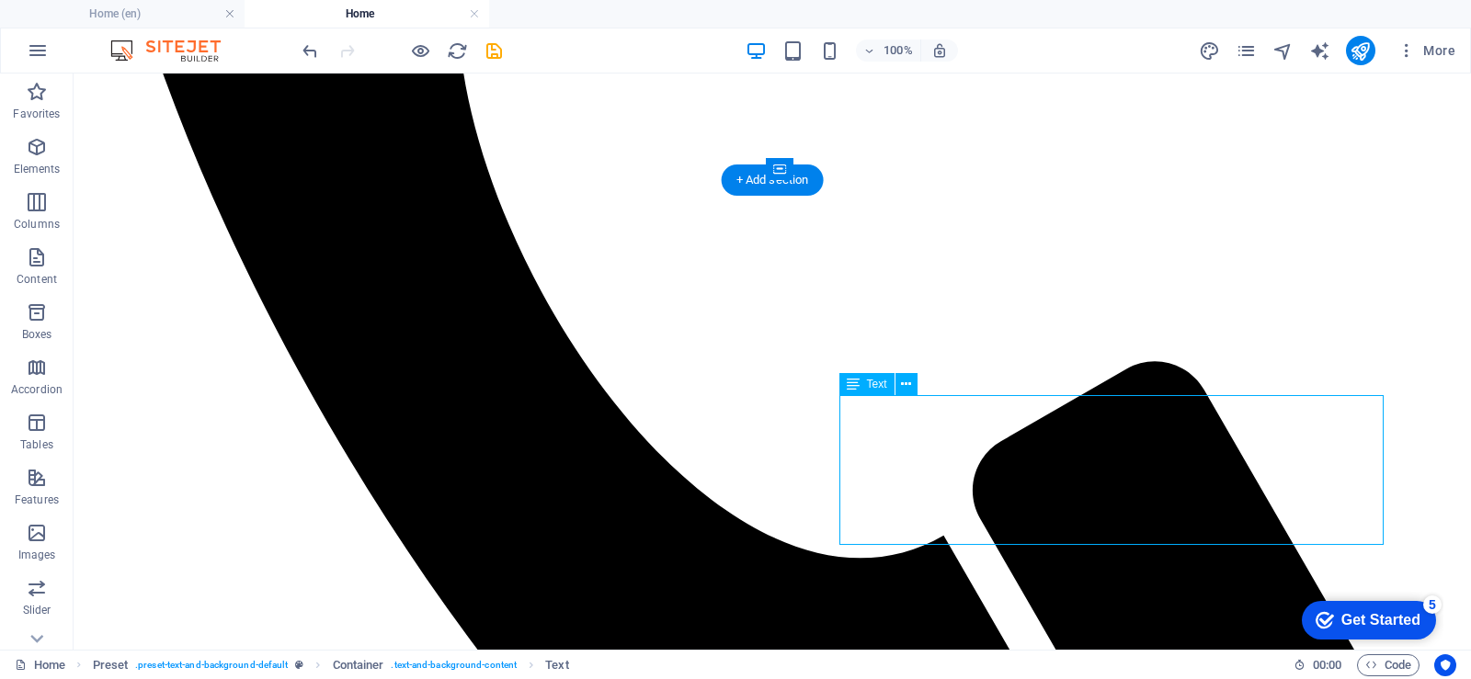
scroll to position [1292, 0]
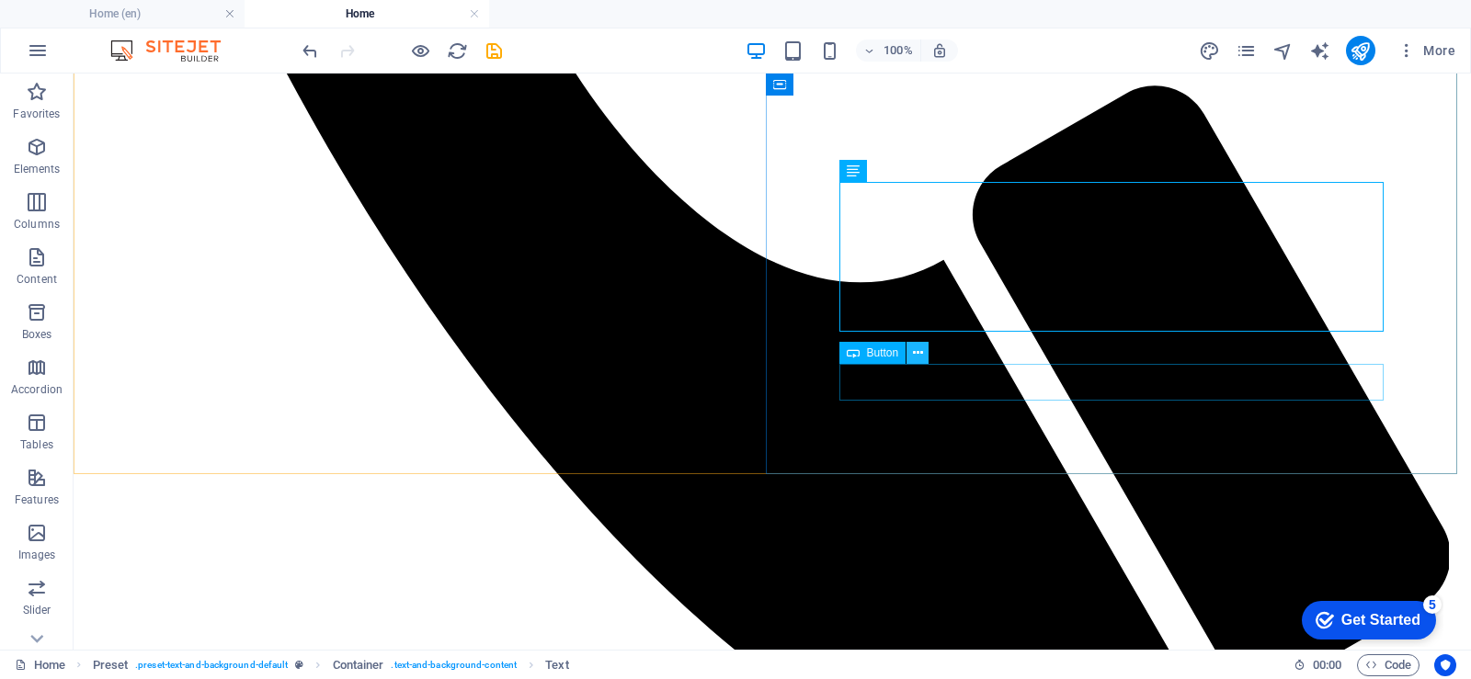
click at [920, 355] on icon at bounding box center [918, 353] width 10 height 19
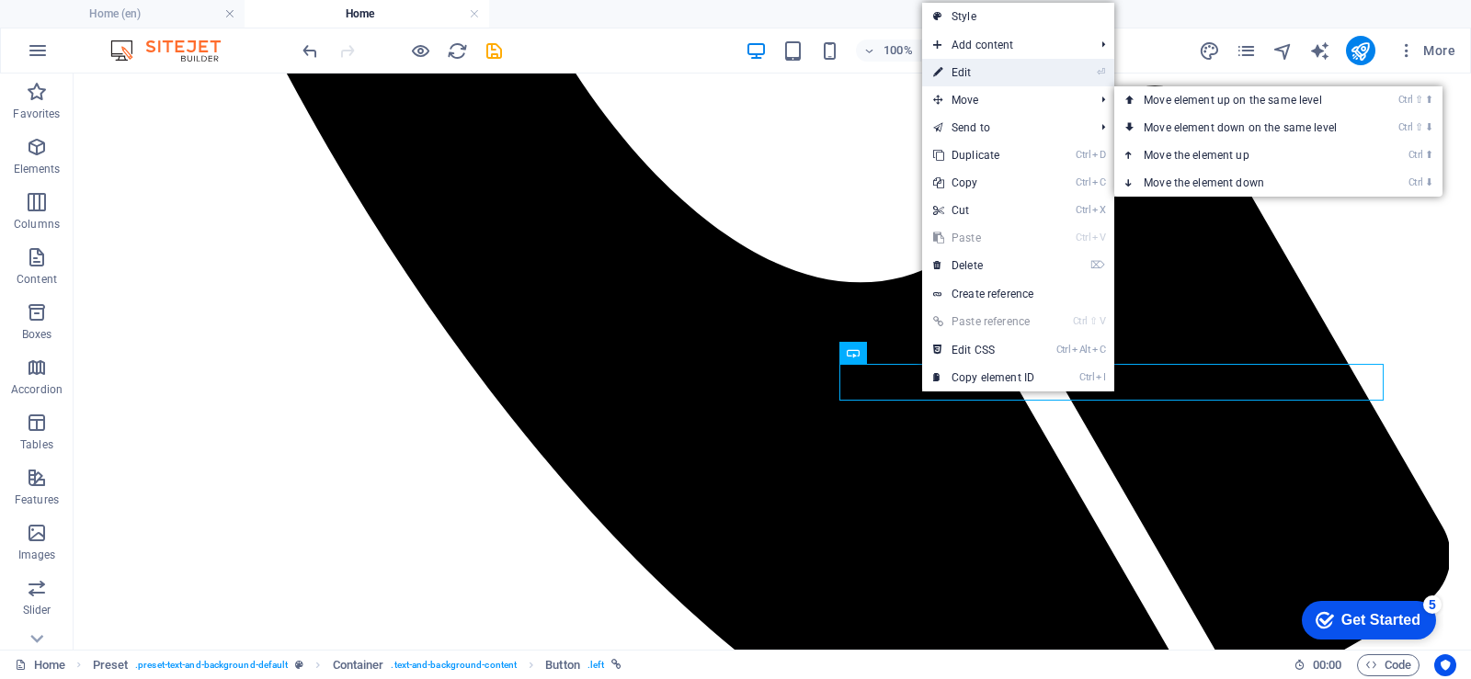
click at [969, 73] on font "Edit" at bounding box center [961, 72] width 20 height 13
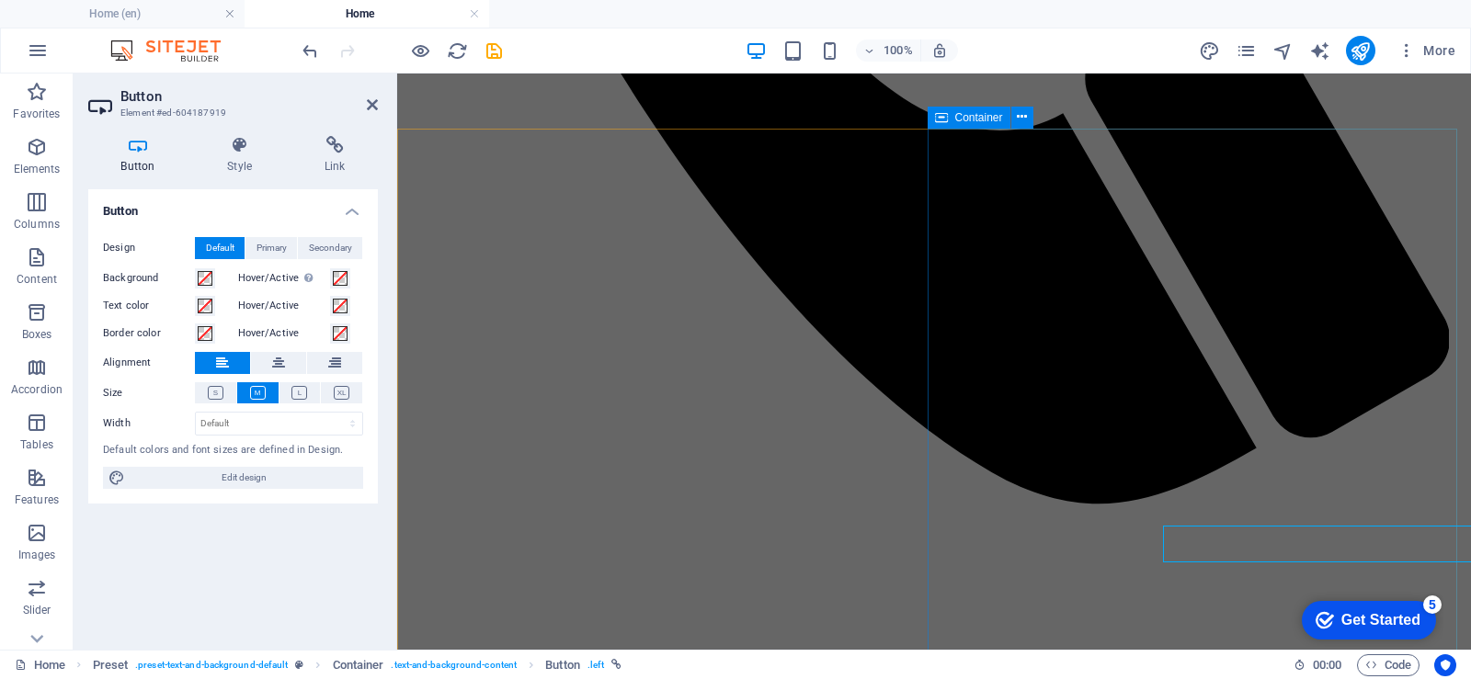
scroll to position [1475, 0]
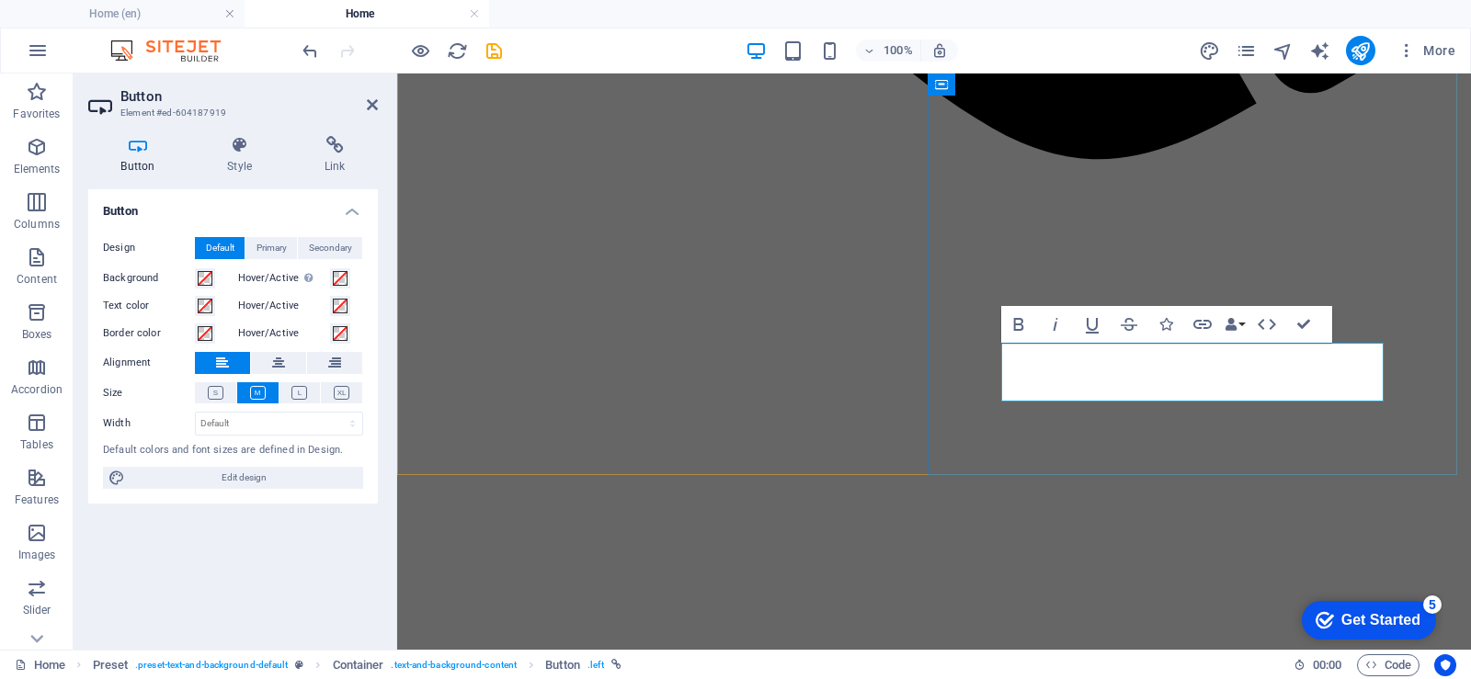
drag, startPoint x: 1195, startPoint y: 361, endPoint x: 1036, endPoint y: 362, distance: 159.0
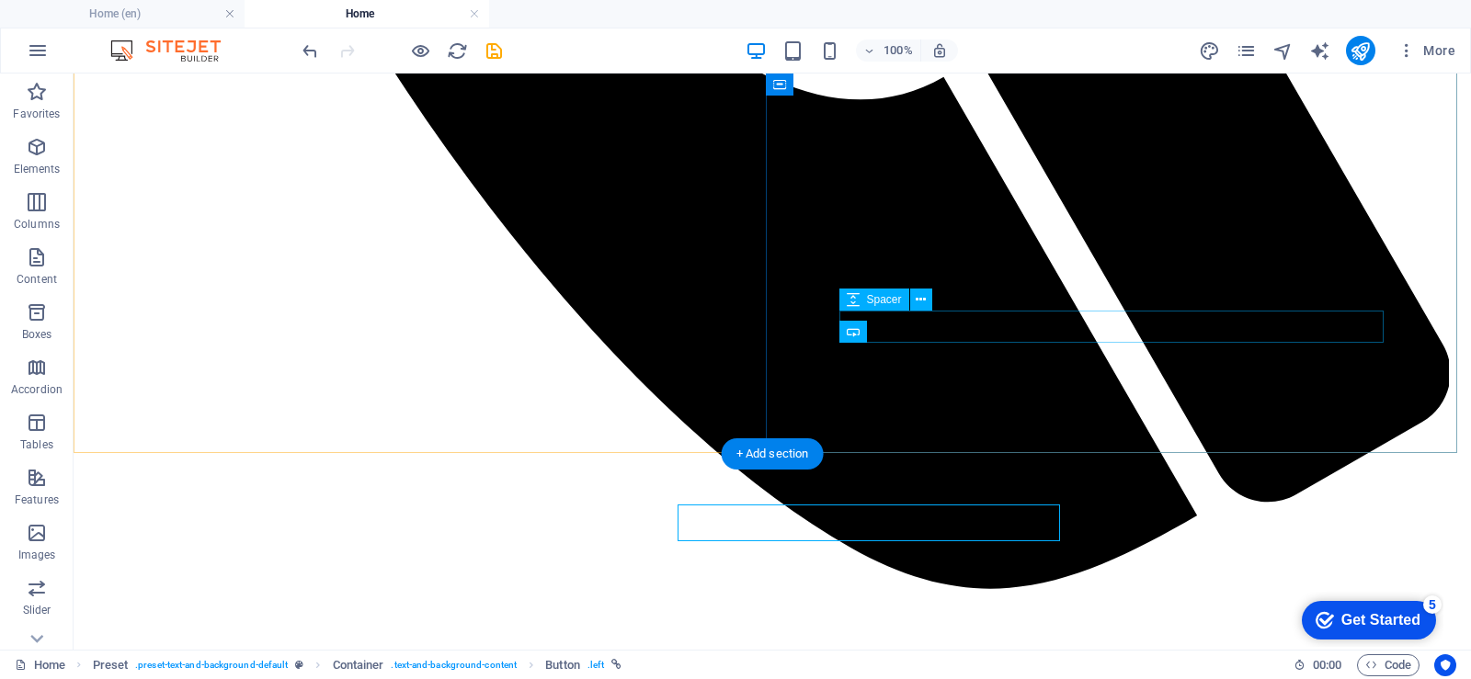
scroll to position [1313, 0]
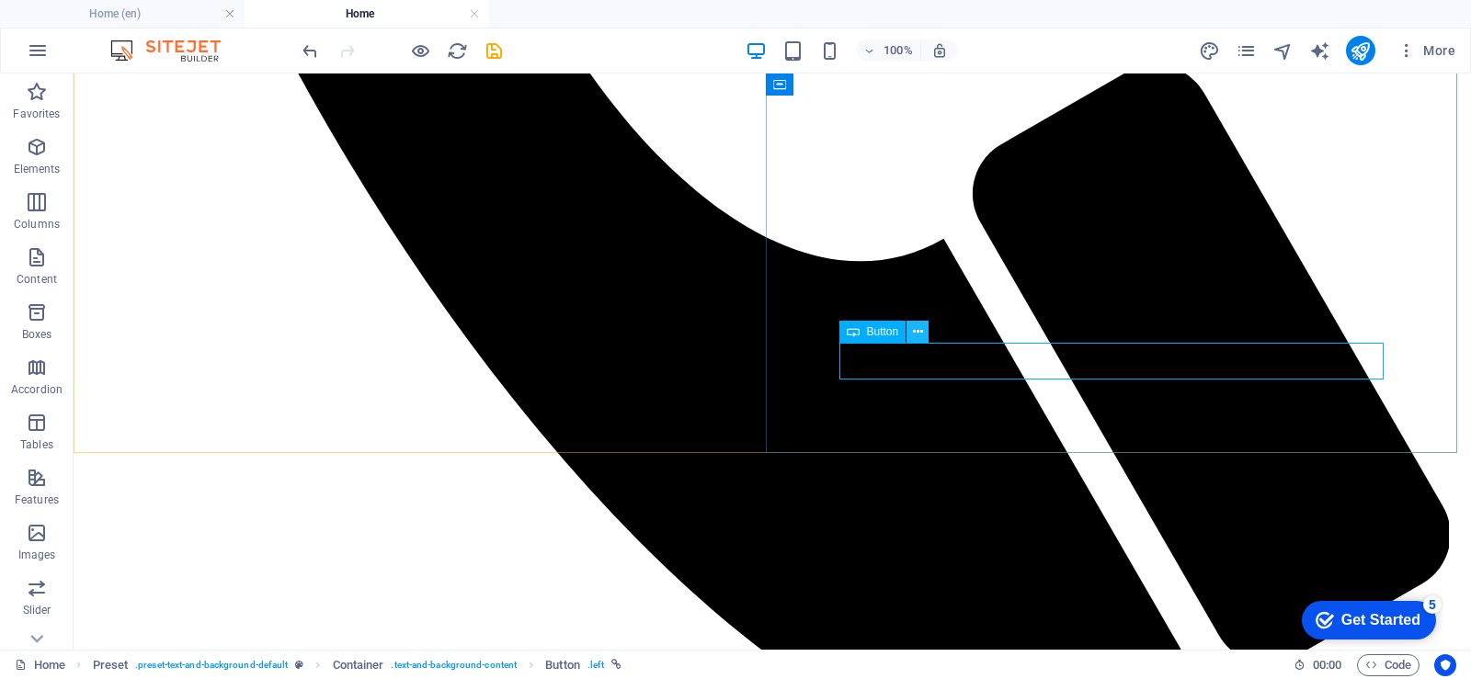
click at [923, 331] on button at bounding box center [917, 332] width 22 height 22
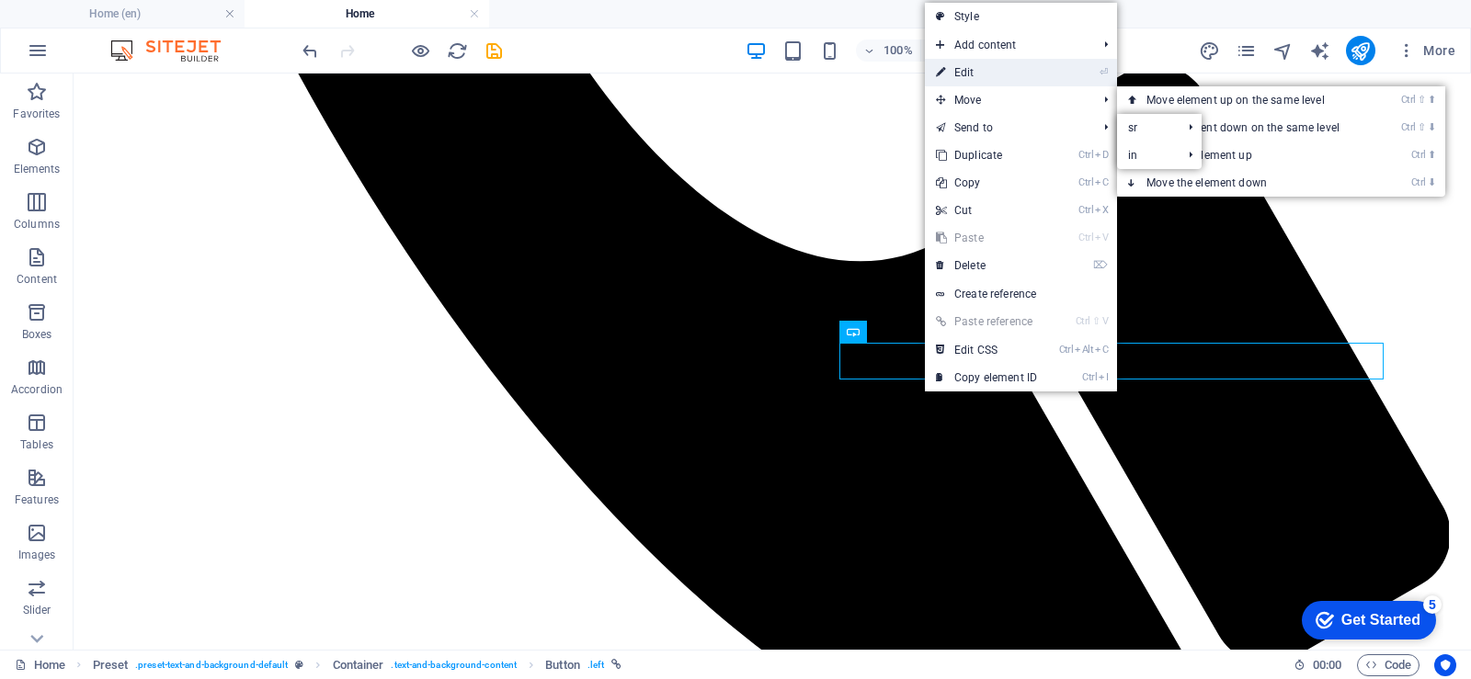
click at [992, 72] on link "⏎ Edit" at bounding box center [986, 73] width 123 height 28
select select "1"
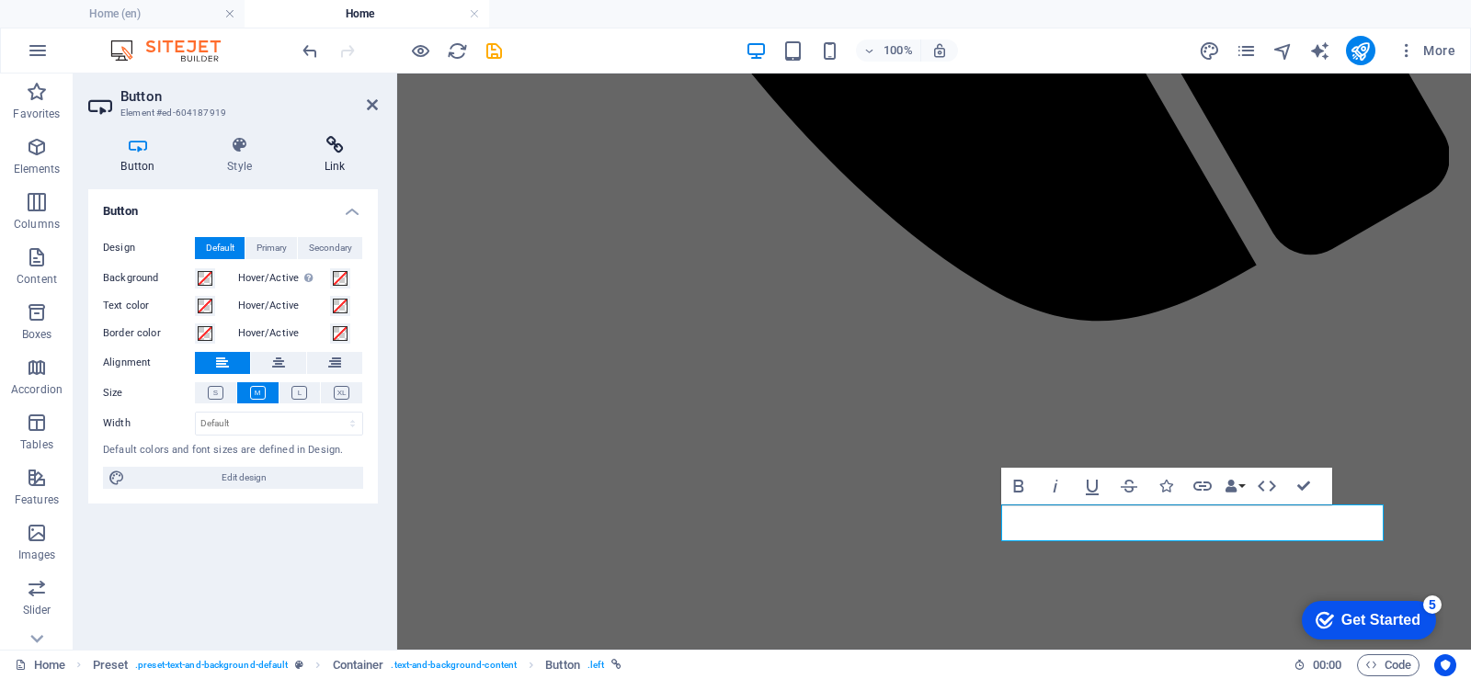
click at [334, 152] on icon at bounding box center [334, 145] width 86 height 18
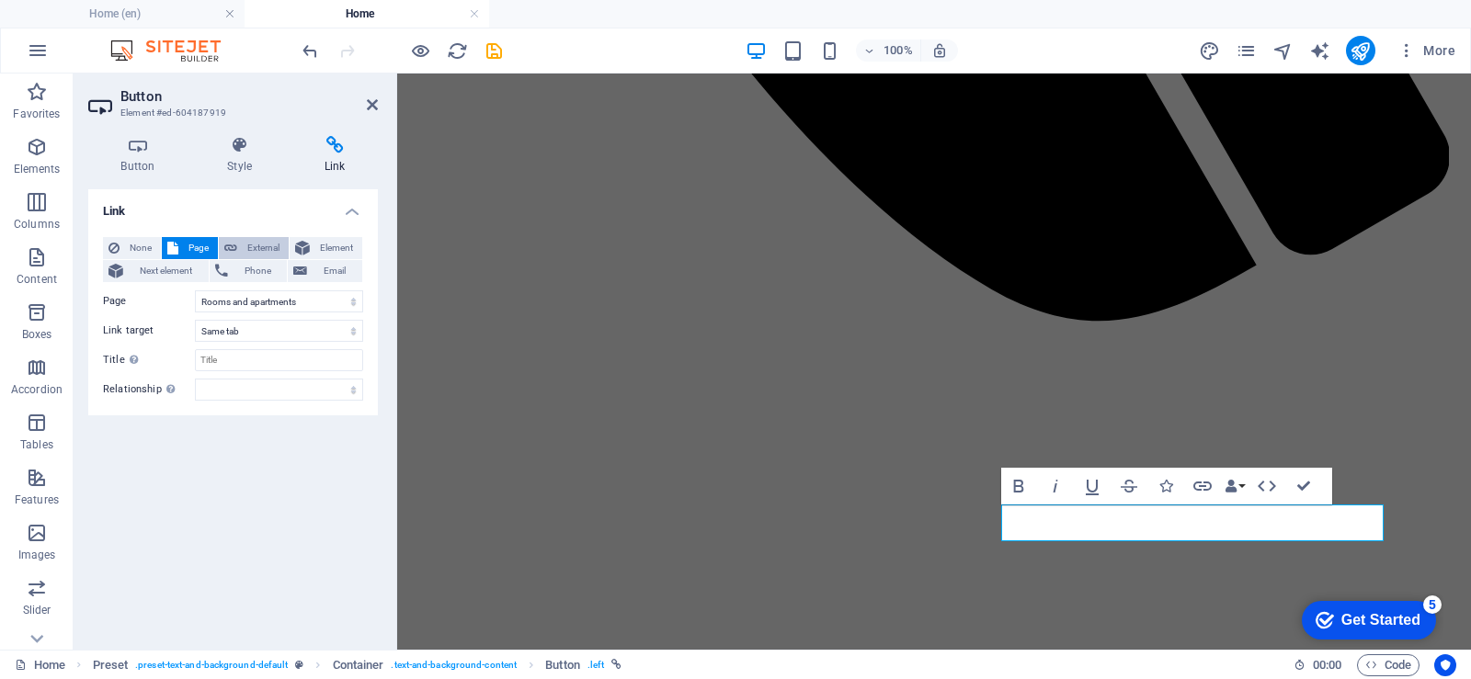
click at [244, 249] on span "External" at bounding box center [263, 248] width 40 height 22
select select "blank"
drag, startPoint x: 267, startPoint y: 299, endPoint x: 176, endPoint y: 299, distance: 91.0
click at [176, 299] on div "URL /11719580" at bounding box center [233, 301] width 260 height 22
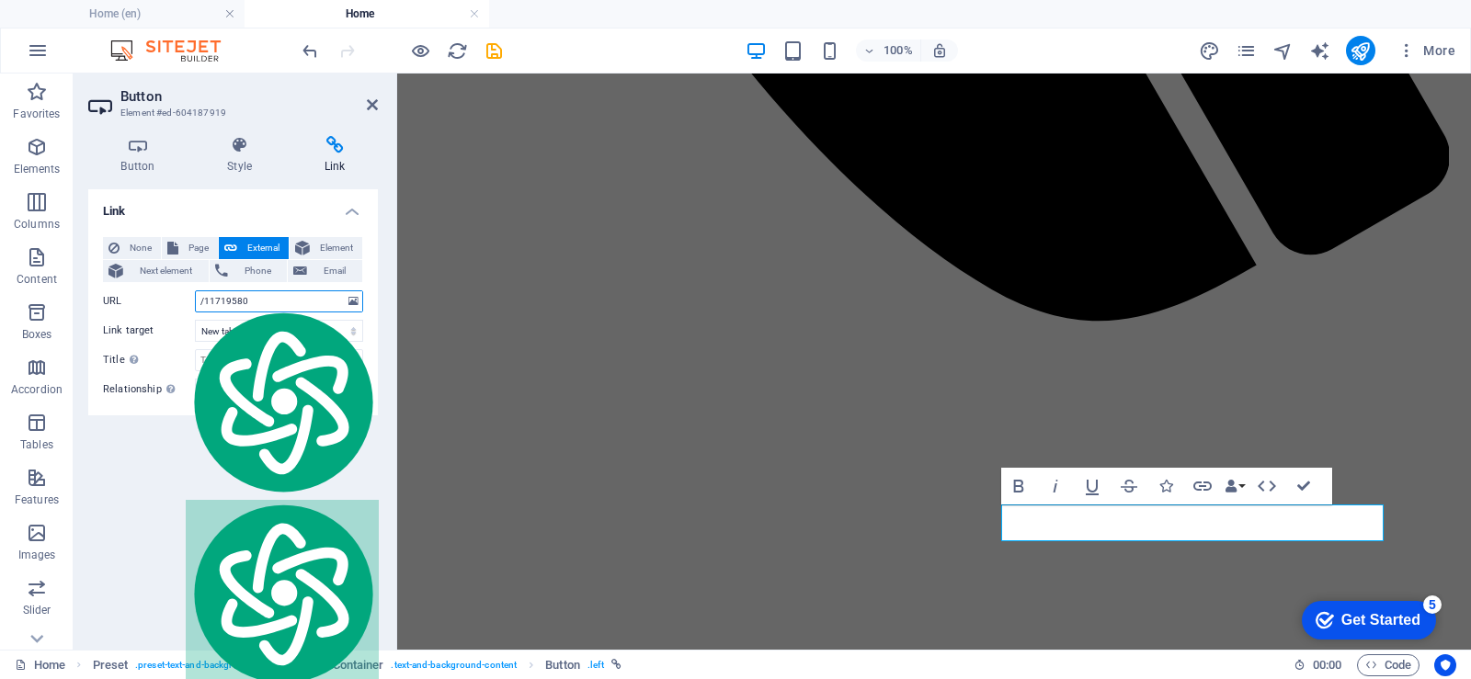
paste input "[URL][DOMAIN_NAME]"
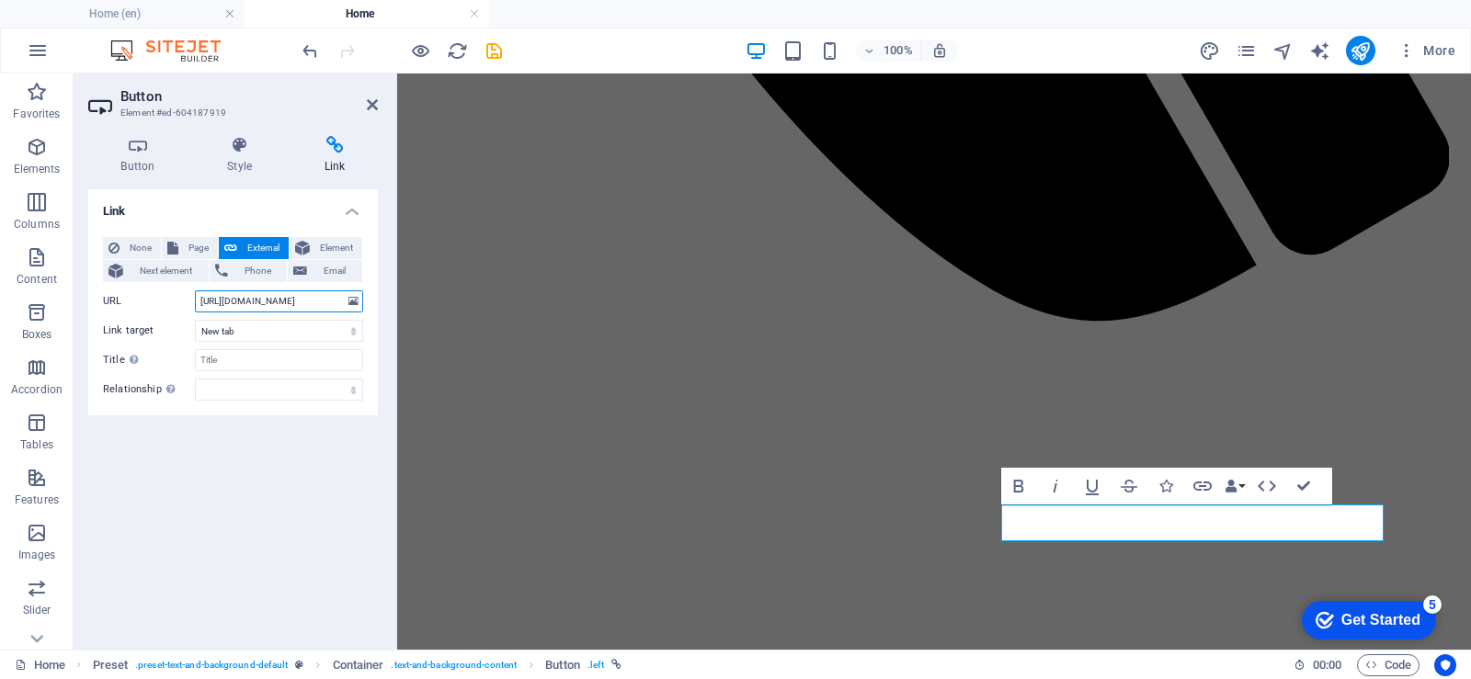
type input "[URL][DOMAIN_NAME]"
click at [246, 202] on h4 "Link" at bounding box center [233, 205] width 290 height 33
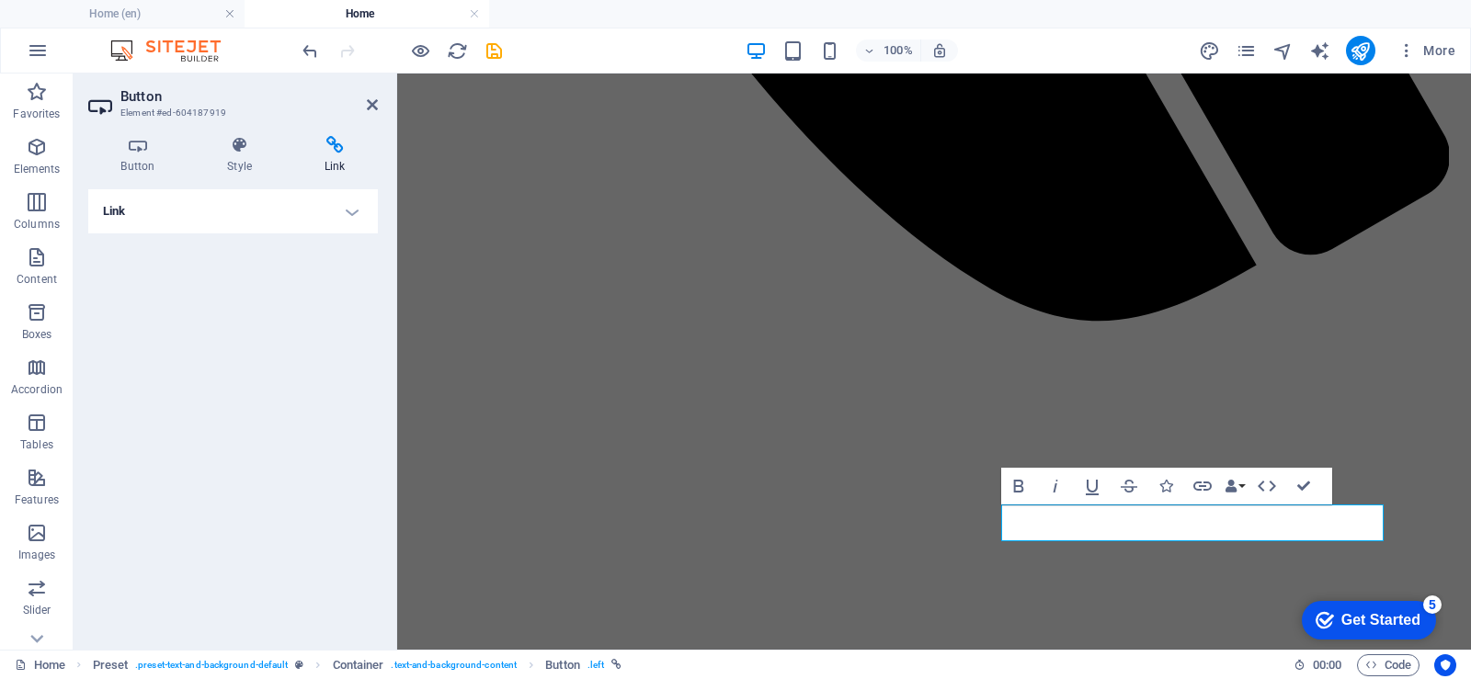
click at [329, 150] on icon at bounding box center [334, 145] width 86 height 18
click at [352, 215] on h4 "Link" at bounding box center [233, 211] width 290 height 44
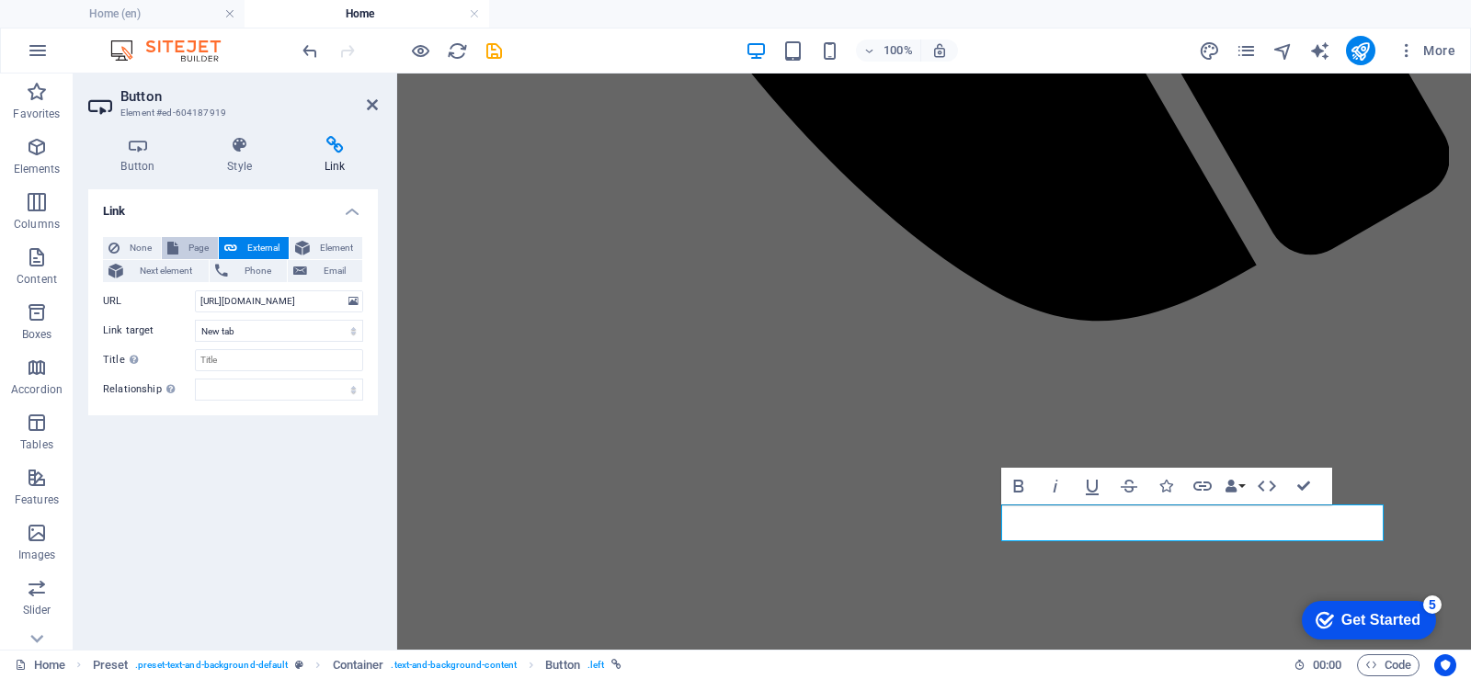
click at [182, 246] on button "Page" at bounding box center [190, 248] width 56 height 22
click at [352, 304] on select "Home Rooms and apartments User privacy protection Contact Home Rooms and apartm…" at bounding box center [279, 301] width 168 height 22
click at [152, 503] on div "Link None Page External Element Next element Phone Email Page Home Rooms and ap…" at bounding box center [233, 412] width 290 height 446
click at [261, 249] on font "External" at bounding box center [263, 248] width 32 height 10
select select "blank"
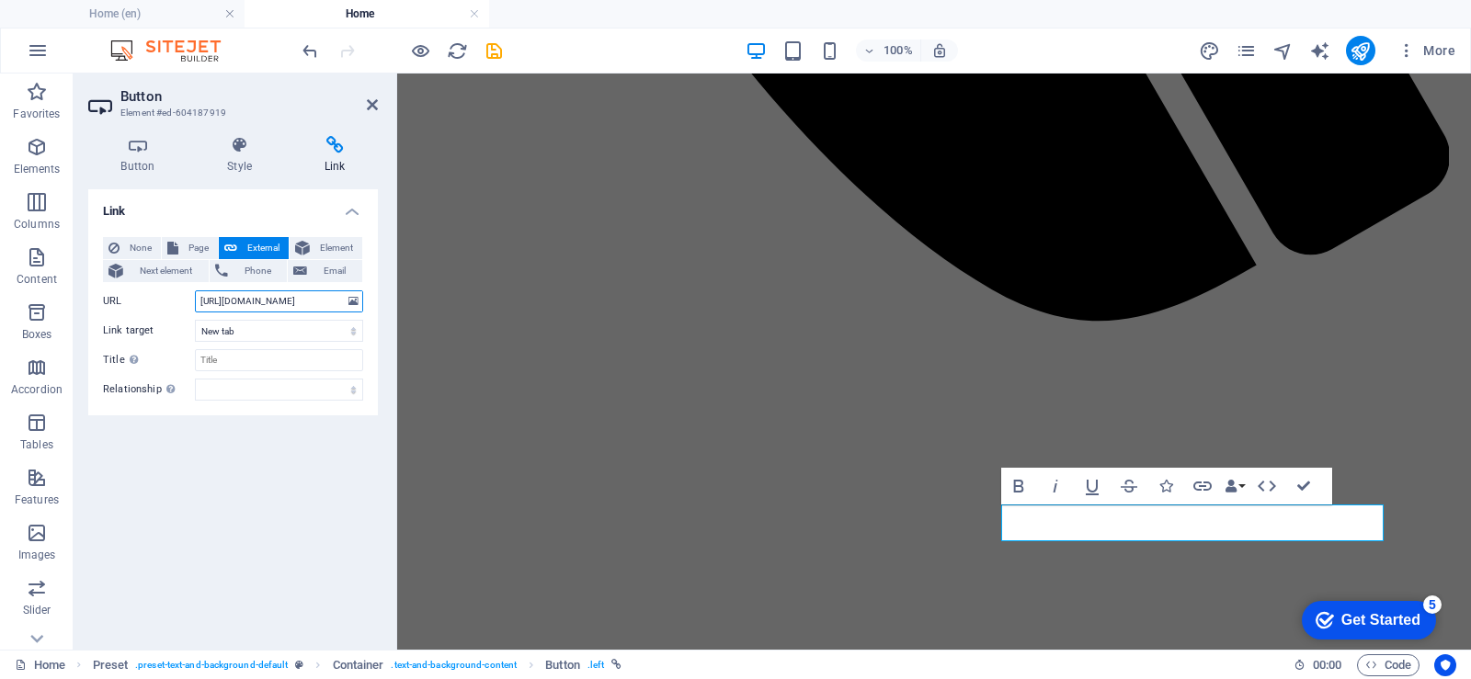
drag, startPoint x: 341, startPoint y: 302, endPoint x: 179, endPoint y: 303, distance: 161.8
click at [179, 303] on div "URL [URL][DOMAIN_NAME]" at bounding box center [233, 301] width 260 height 22
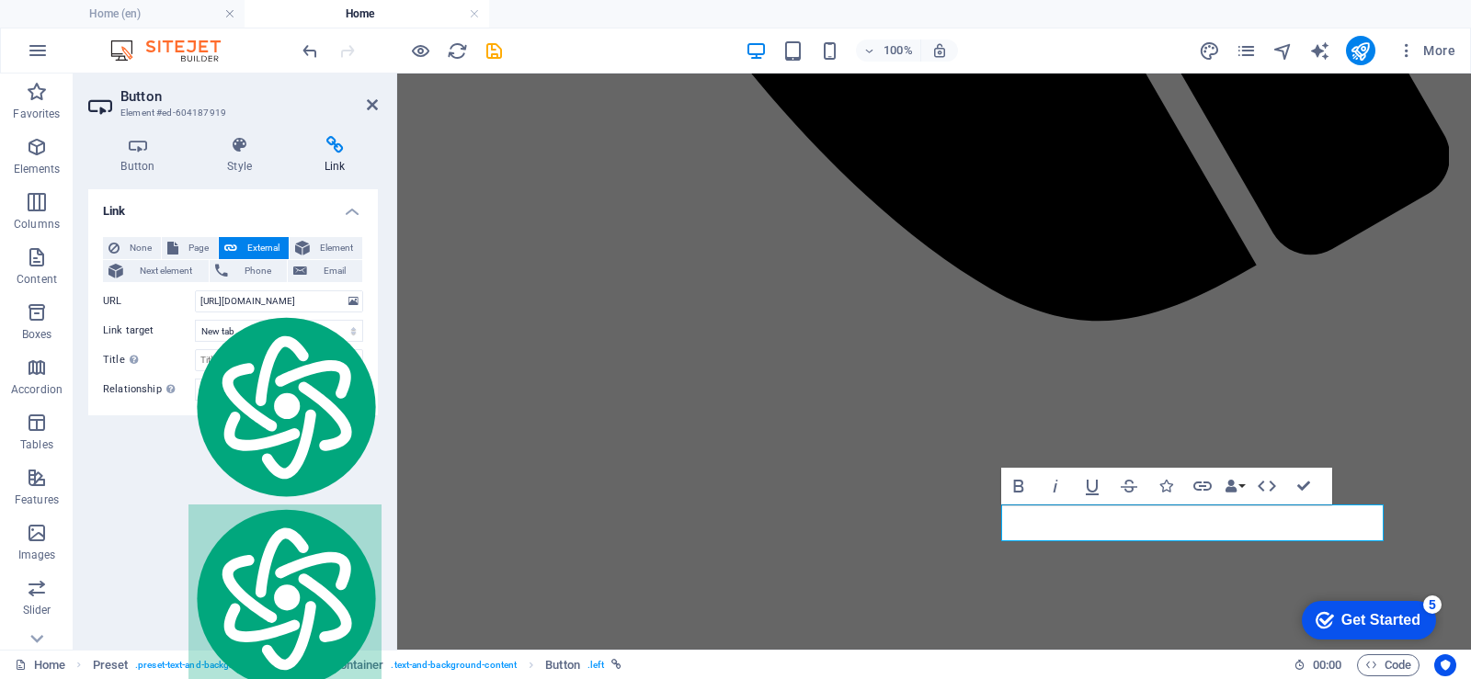
click at [236, 480] on div "Link None Page External Element Next element Phone Email Page Home Rooms and ap…" at bounding box center [233, 412] width 290 height 446
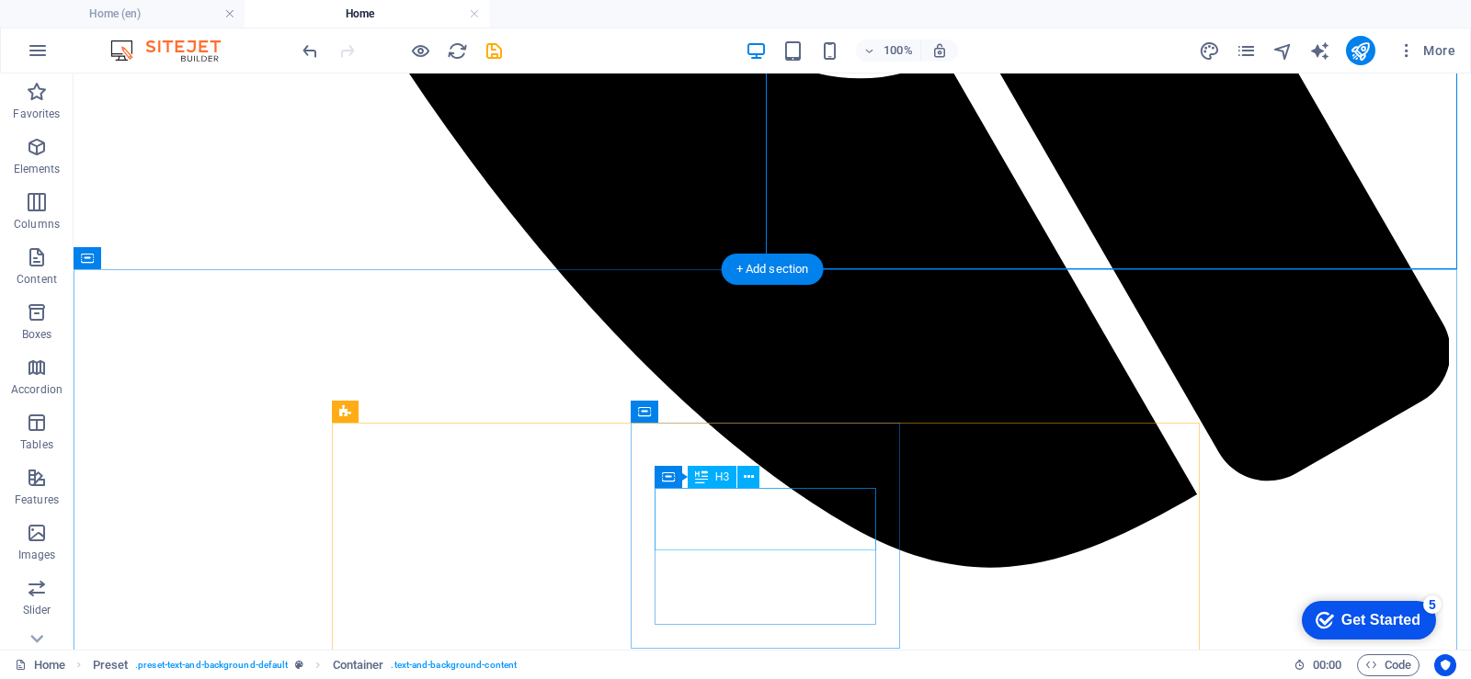
scroll to position [1497, 0]
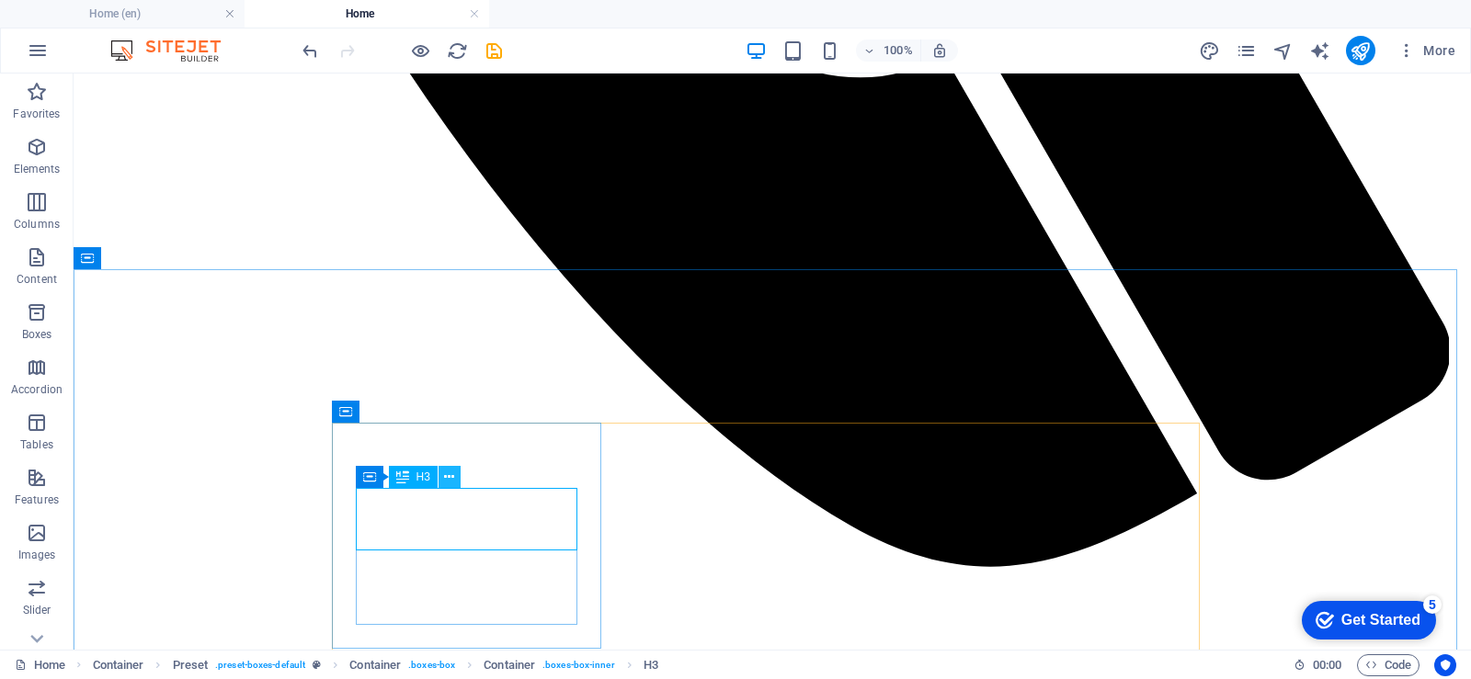
click at [449, 478] on icon at bounding box center [449, 477] width 10 height 19
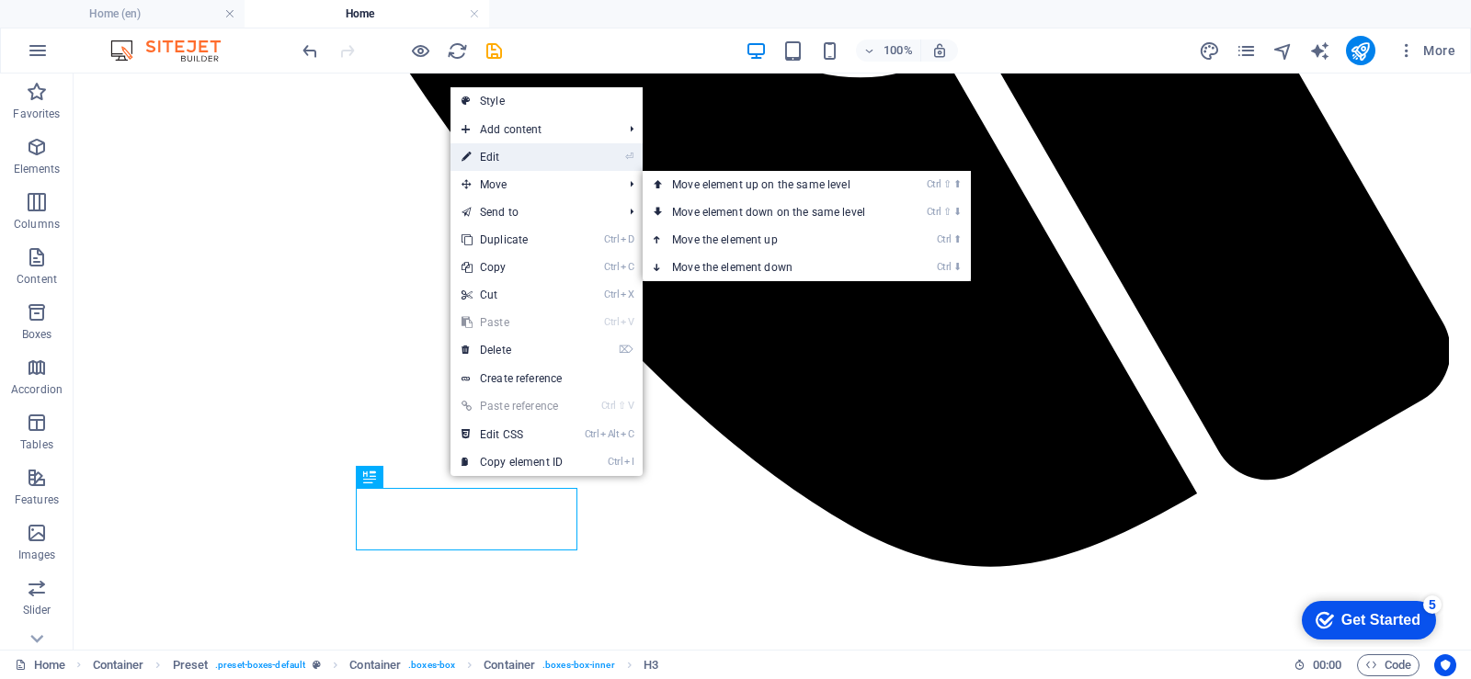
click at [497, 160] on font "Edit" at bounding box center [490, 157] width 20 height 13
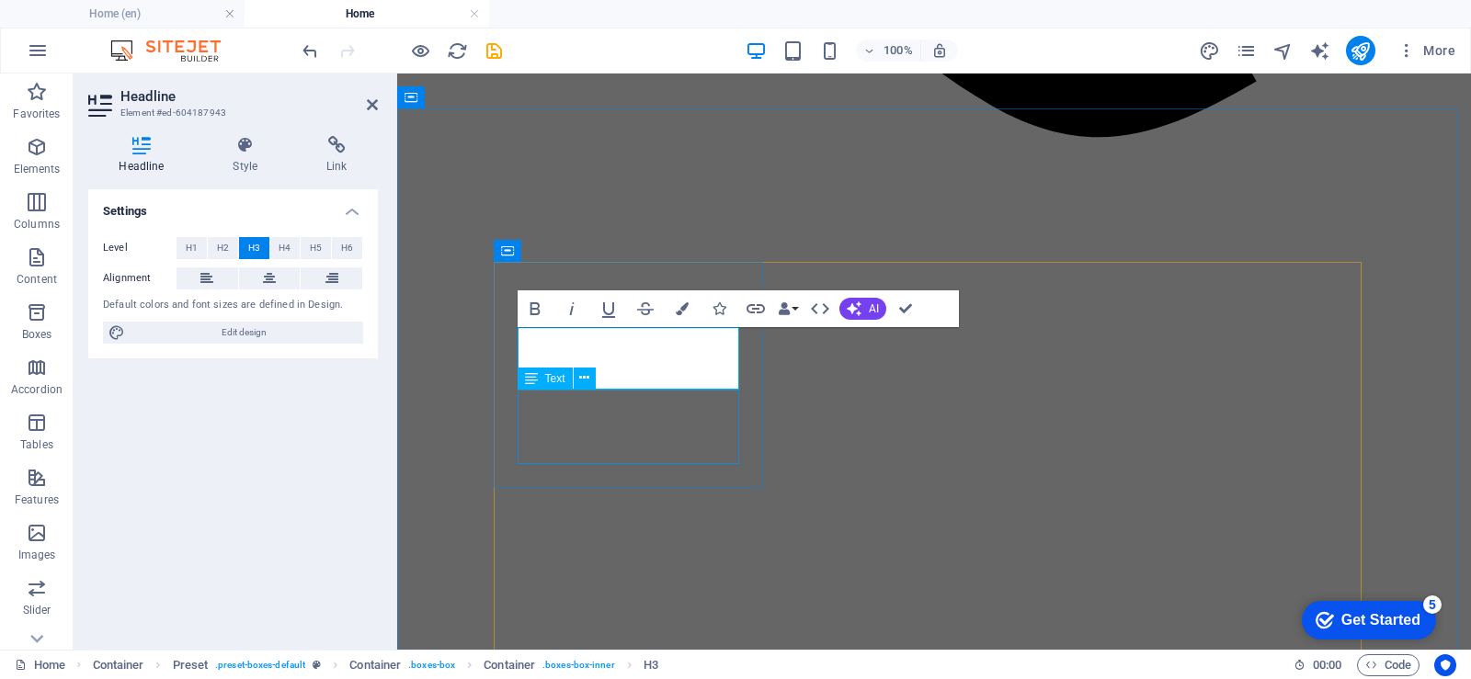
scroll to position [1820, 0]
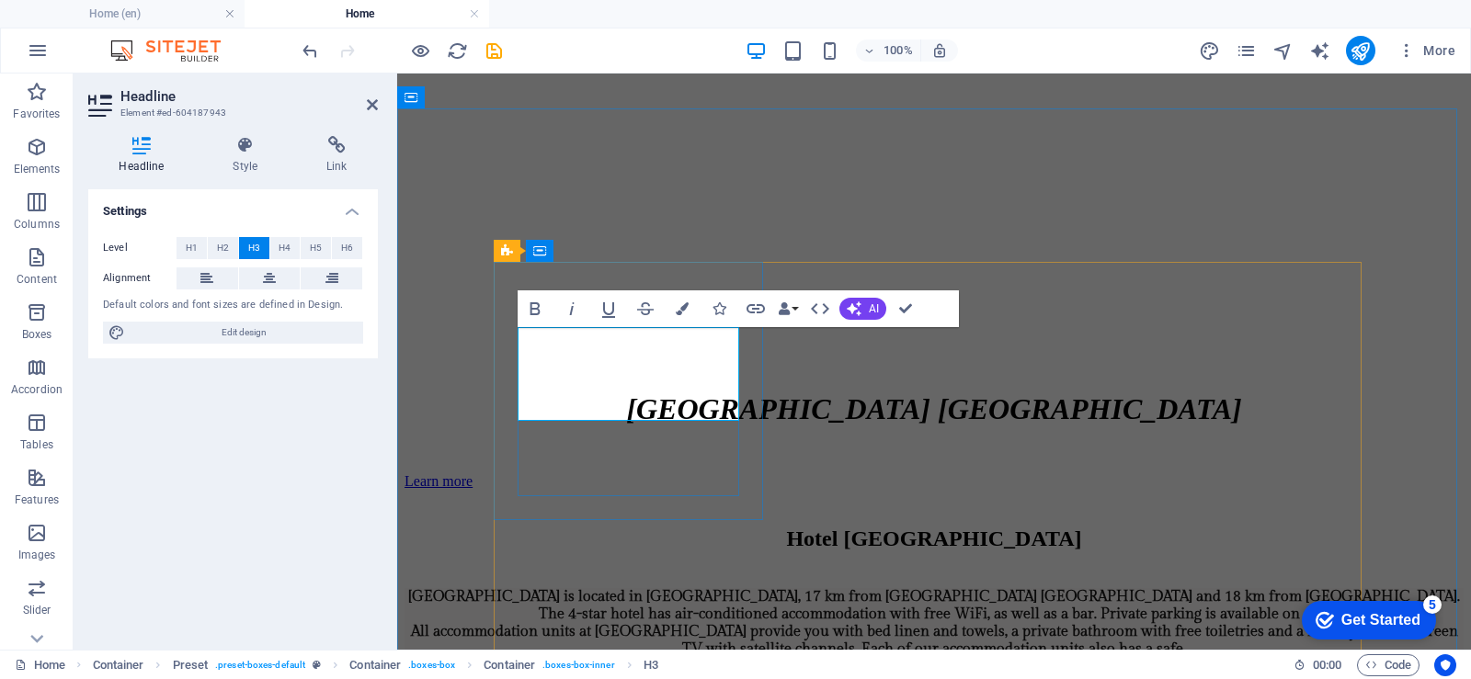
drag, startPoint x: 653, startPoint y: 364, endPoint x: 521, endPoint y: 362, distance: 131.4
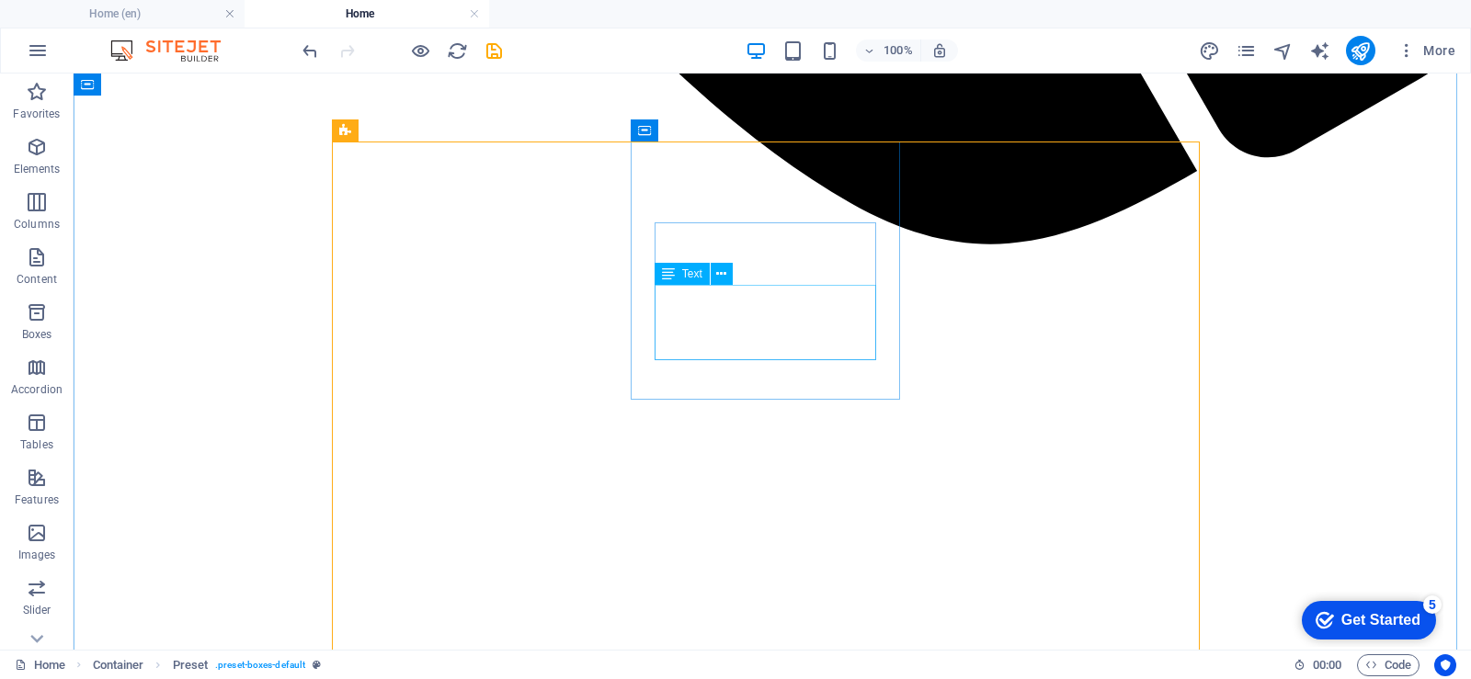
scroll to position [1636, 0]
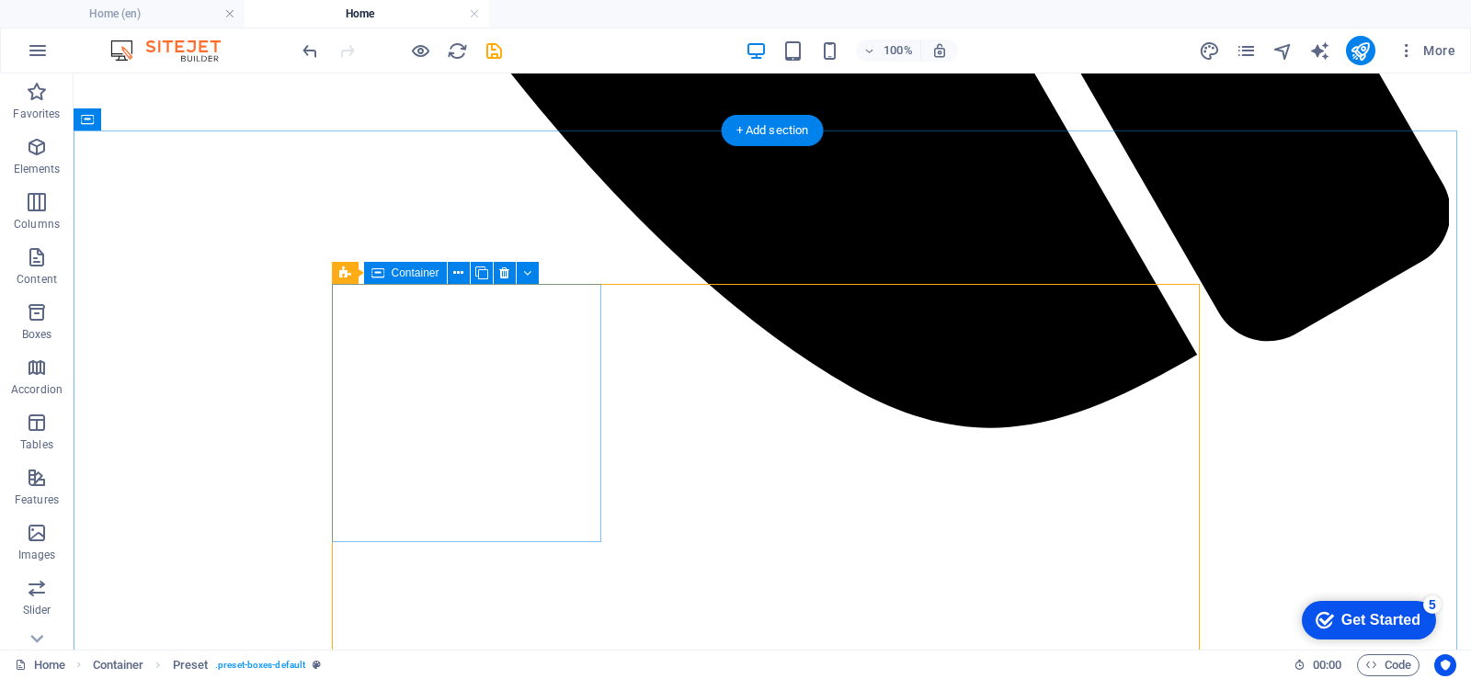
click at [527, 273] on icon at bounding box center [527, 273] width 8 height 19
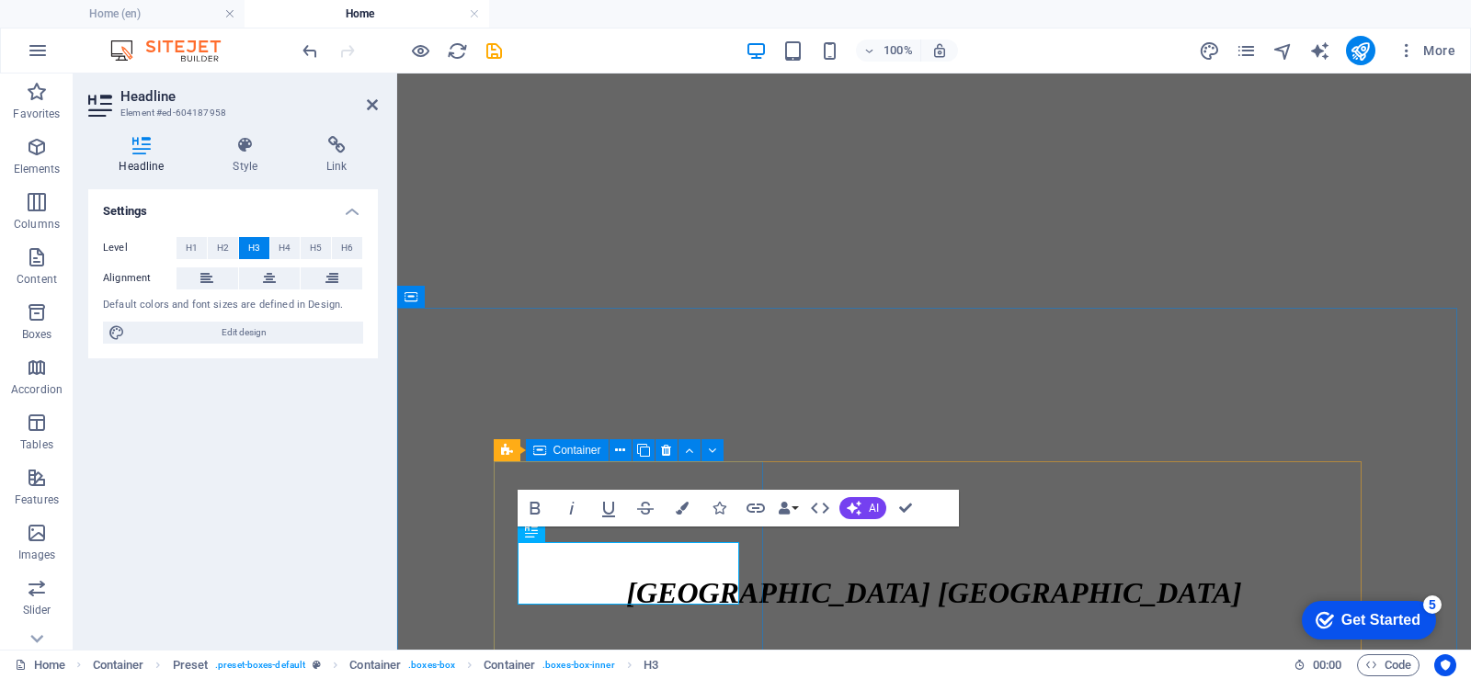
scroll to position [1620, 0]
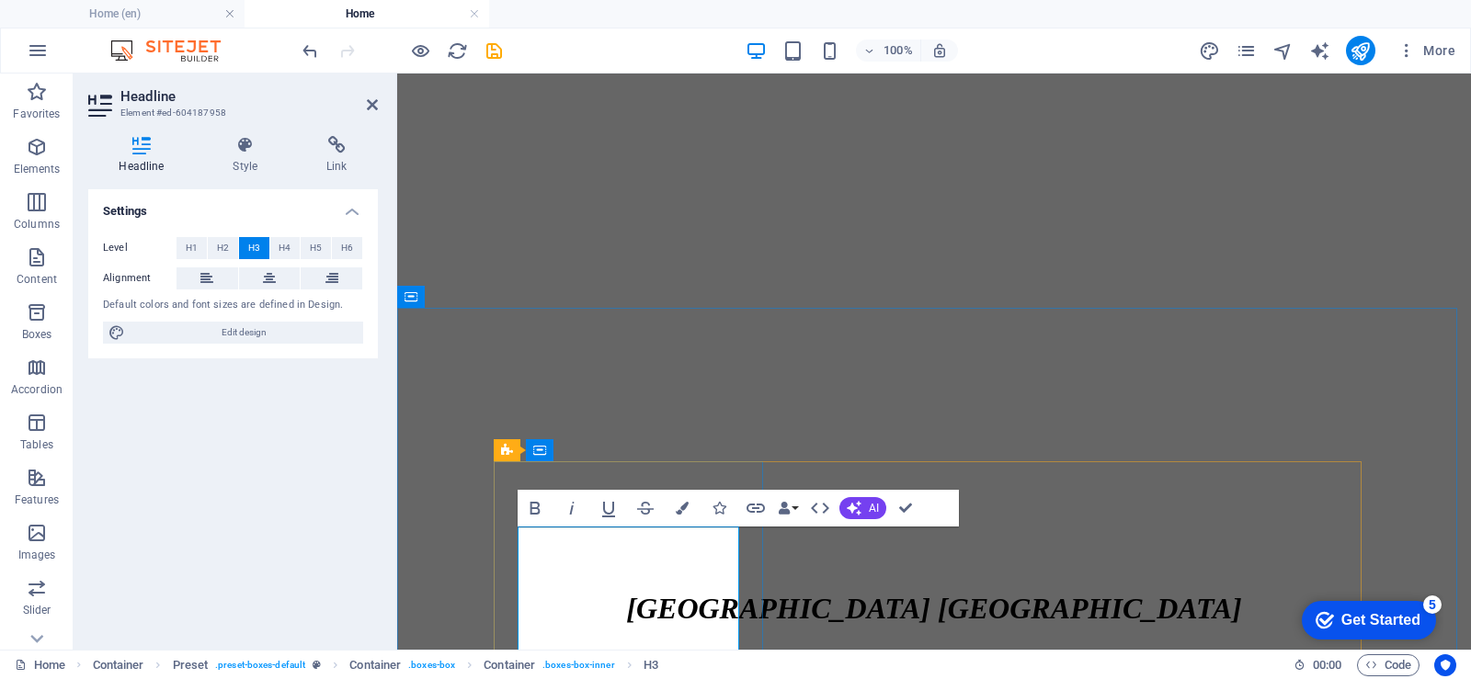
drag, startPoint x: 585, startPoint y: 589, endPoint x: 539, endPoint y: 546, distance: 62.4
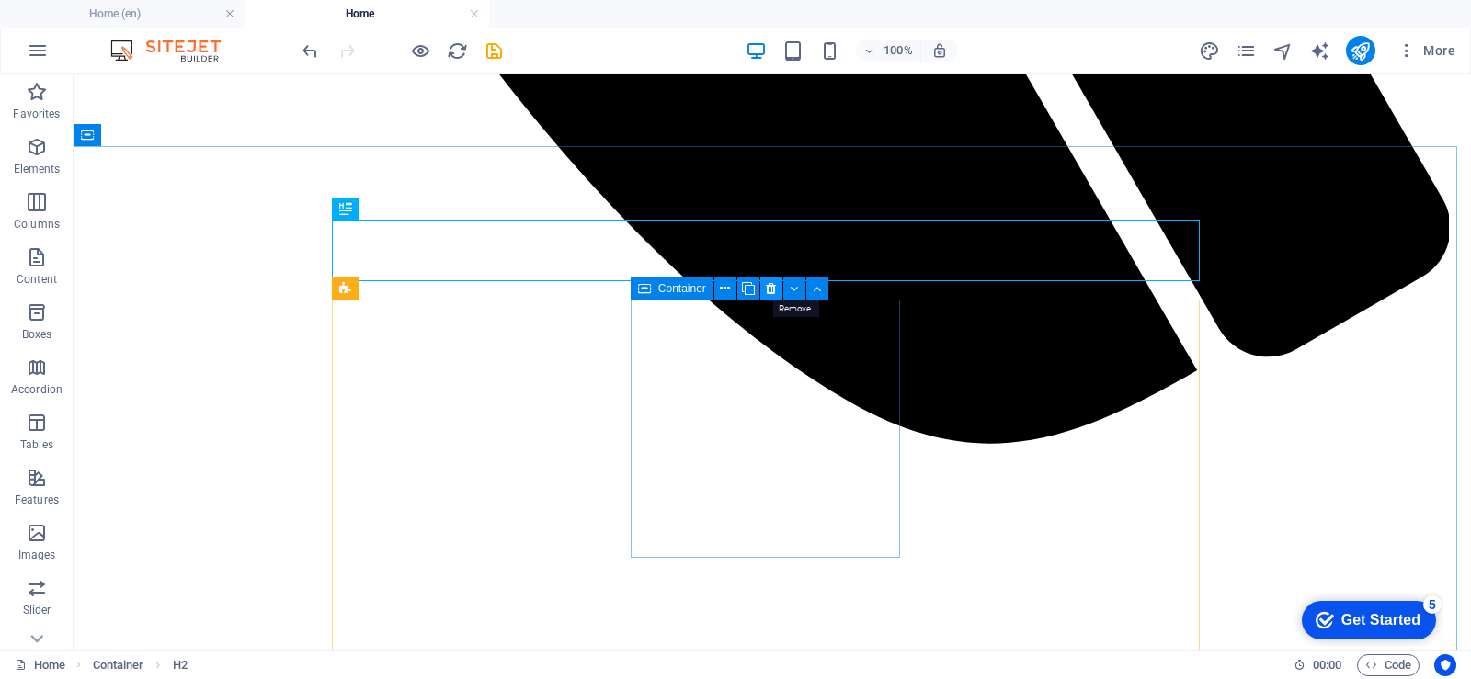
click at [773, 289] on icon at bounding box center [771, 288] width 10 height 19
click at [773, 288] on icon at bounding box center [771, 288] width 10 height 19
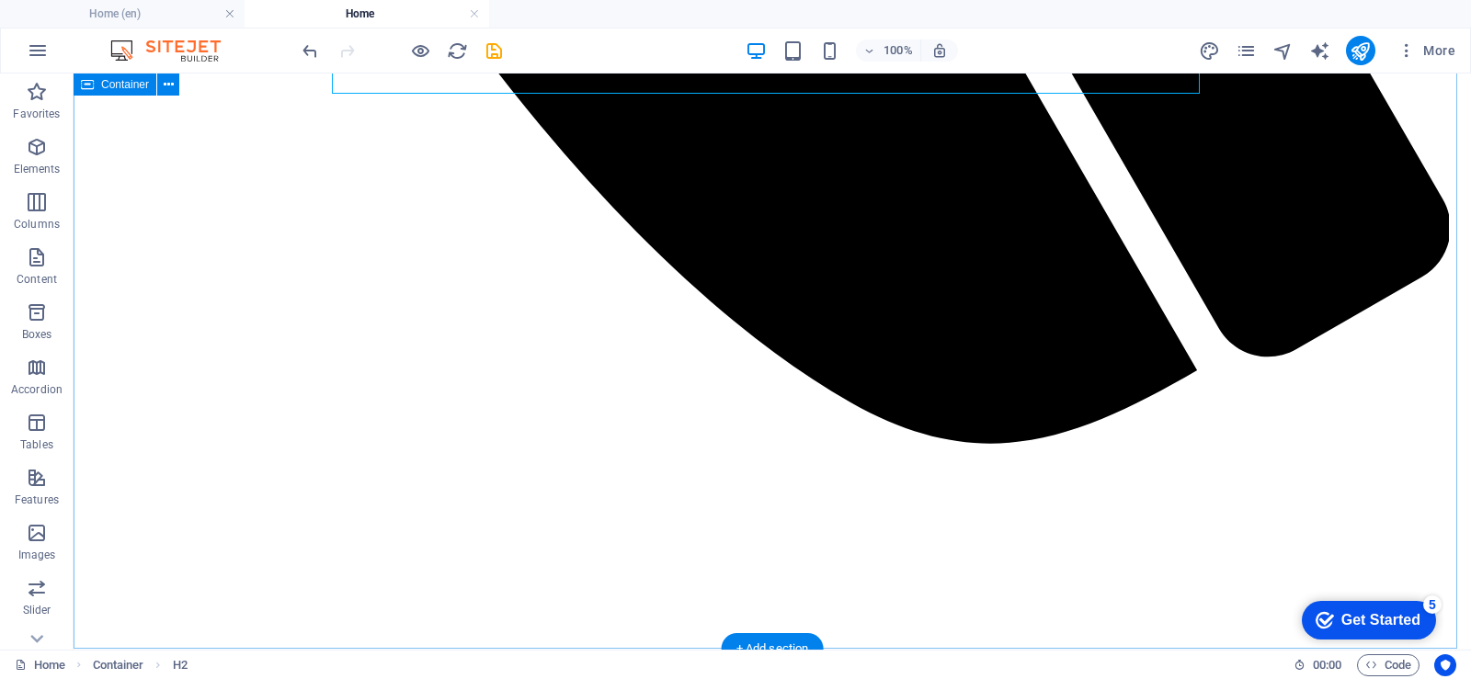
scroll to position [1896, 0]
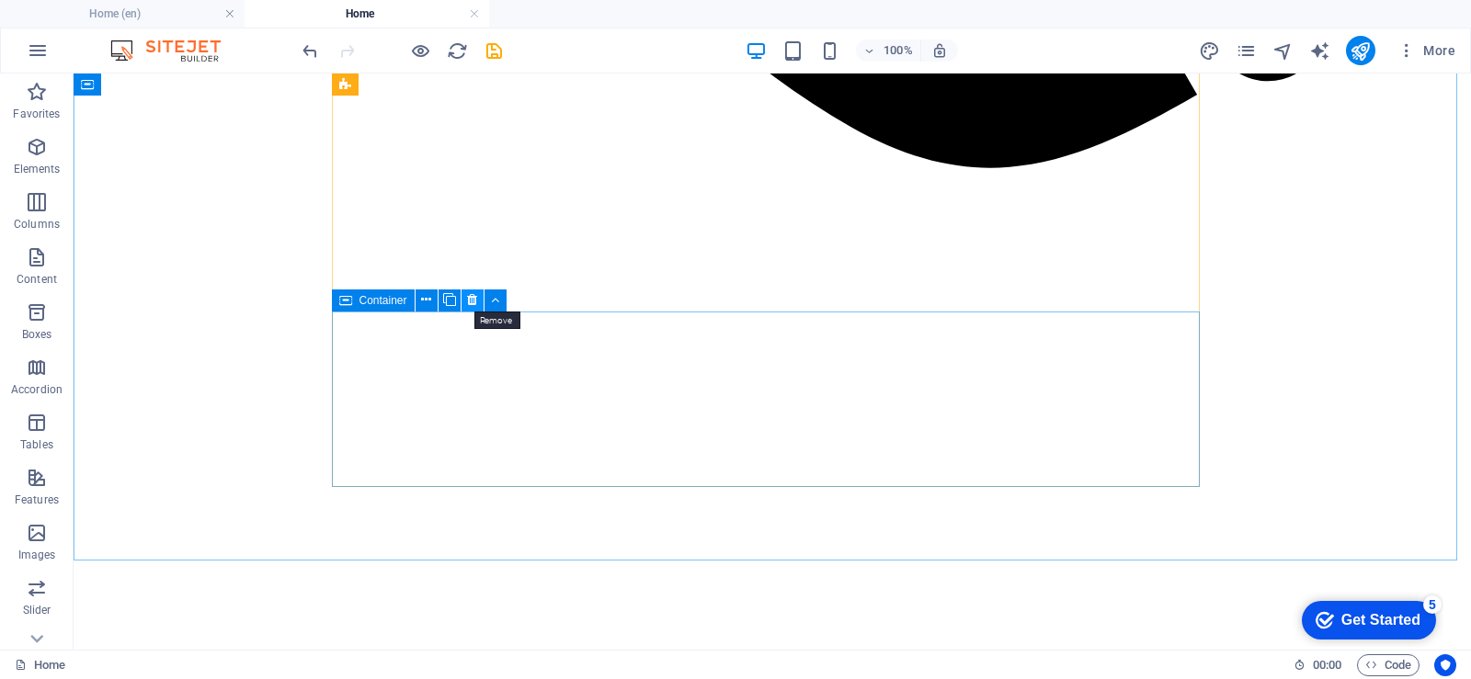
click at [471, 303] on icon at bounding box center [472, 299] width 10 height 19
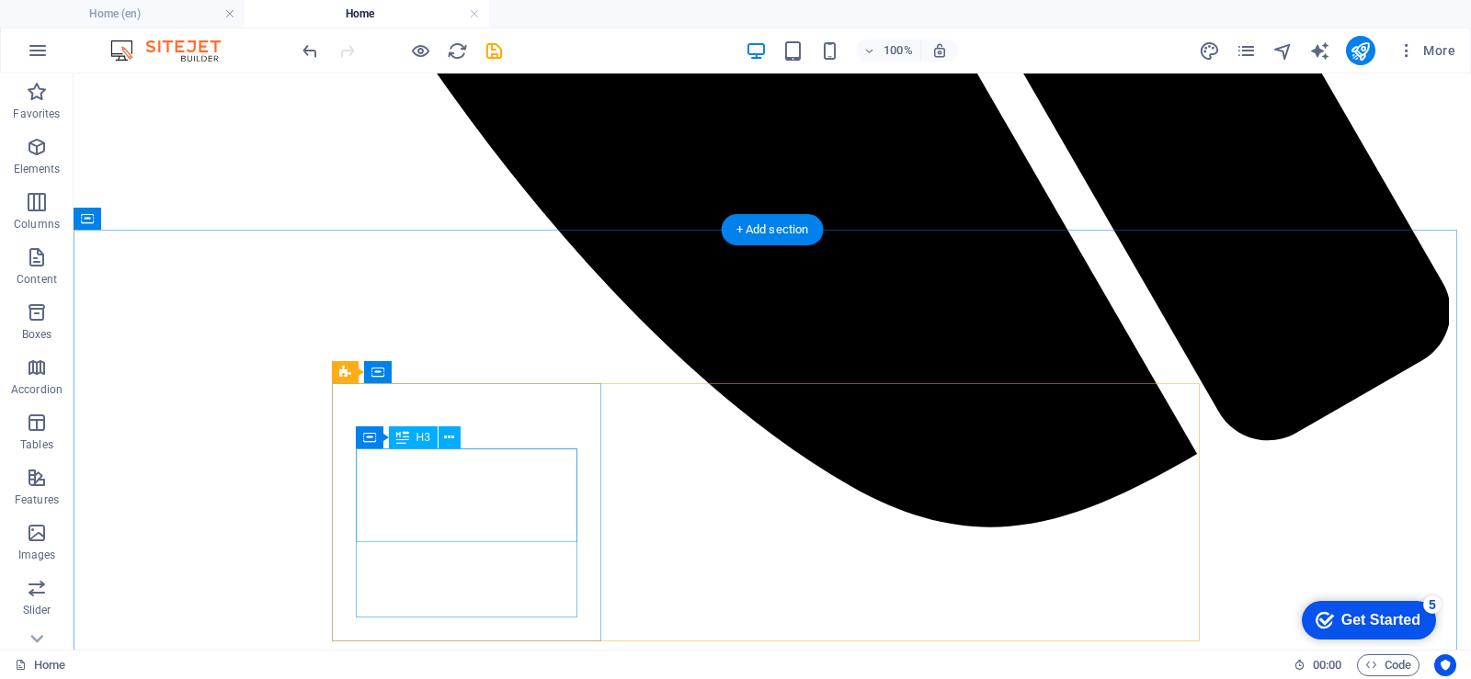
scroll to position [1528, 0]
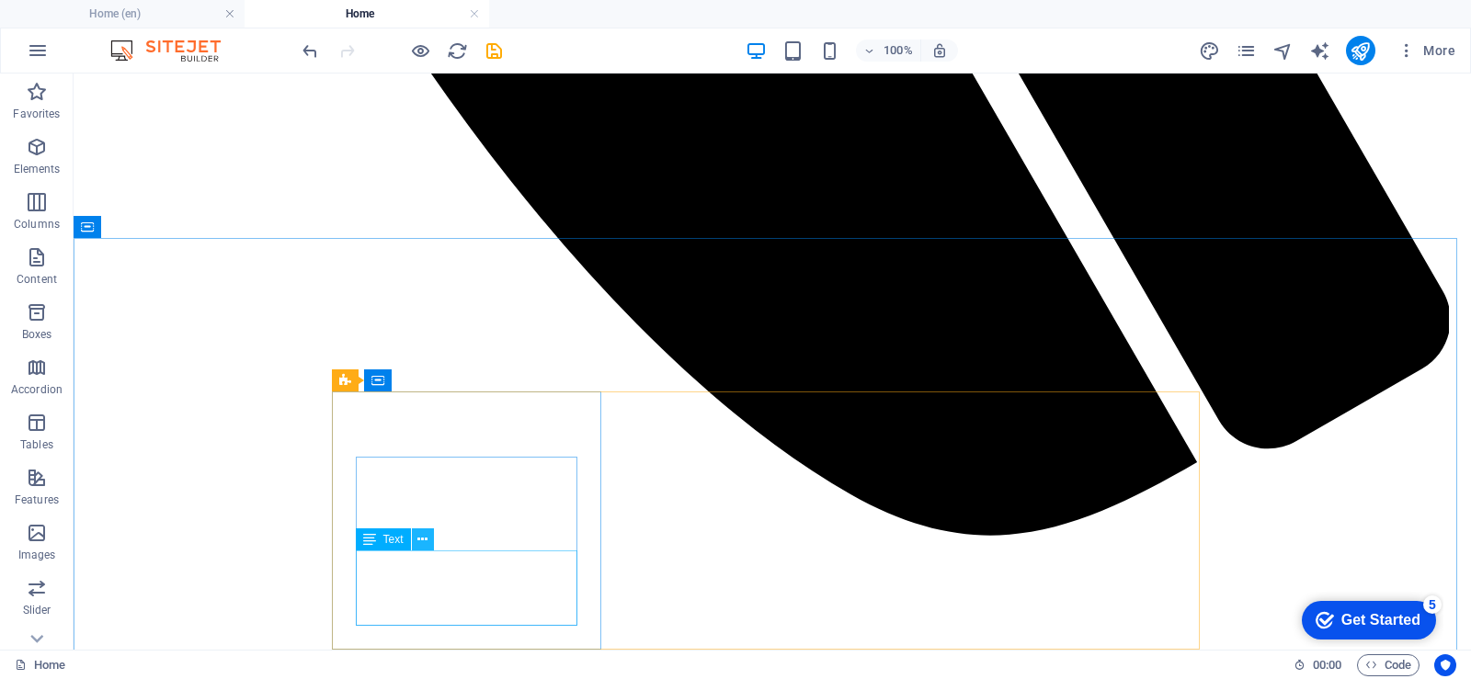
click at [422, 537] on icon at bounding box center [422, 539] width 10 height 19
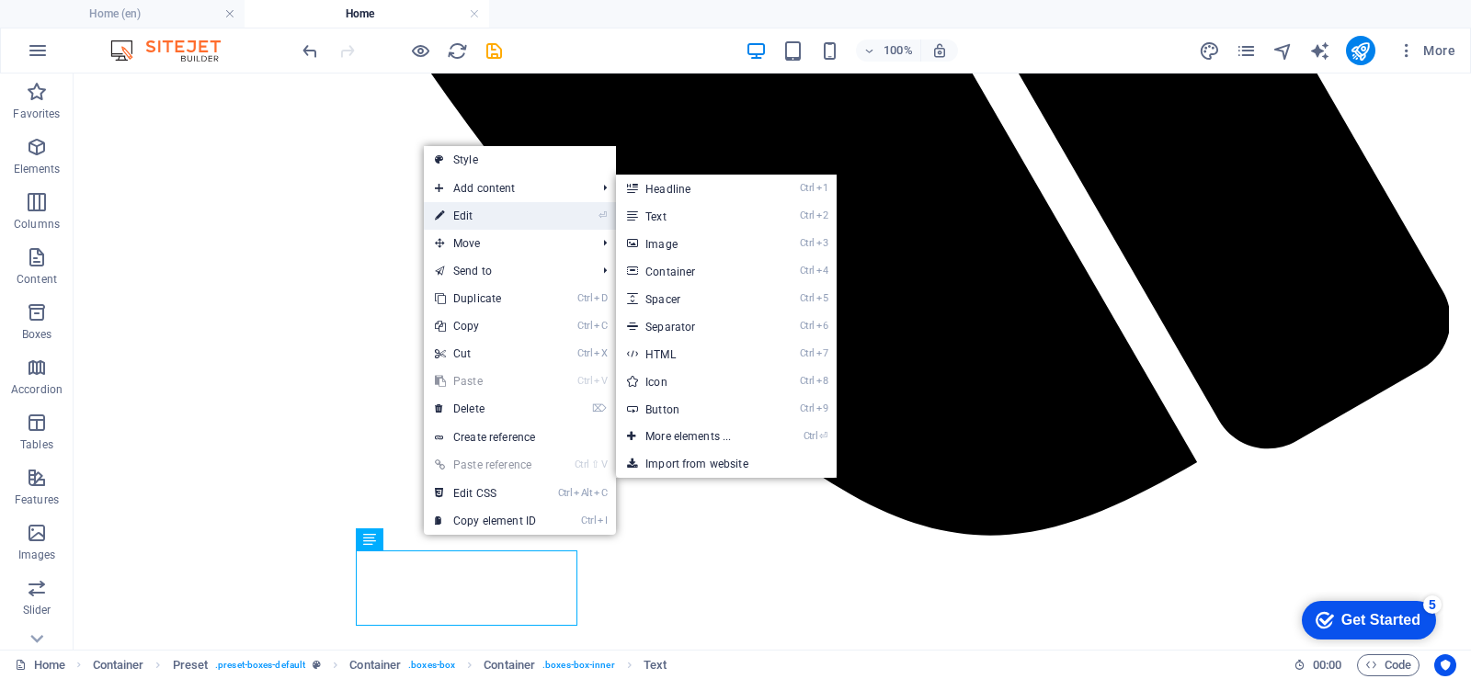
click at [475, 219] on link "⏎ Edit" at bounding box center [485, 216] width 123 height 28
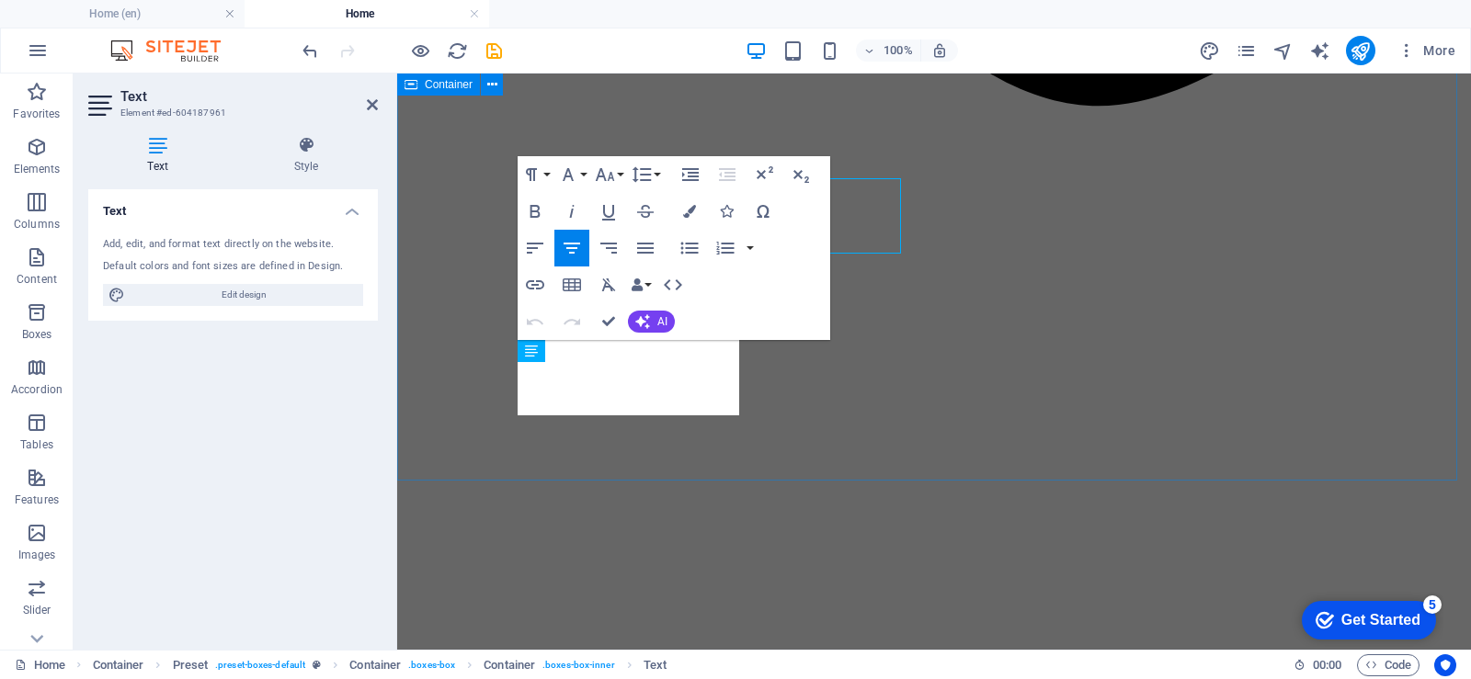
scroll to position [1901, 0]
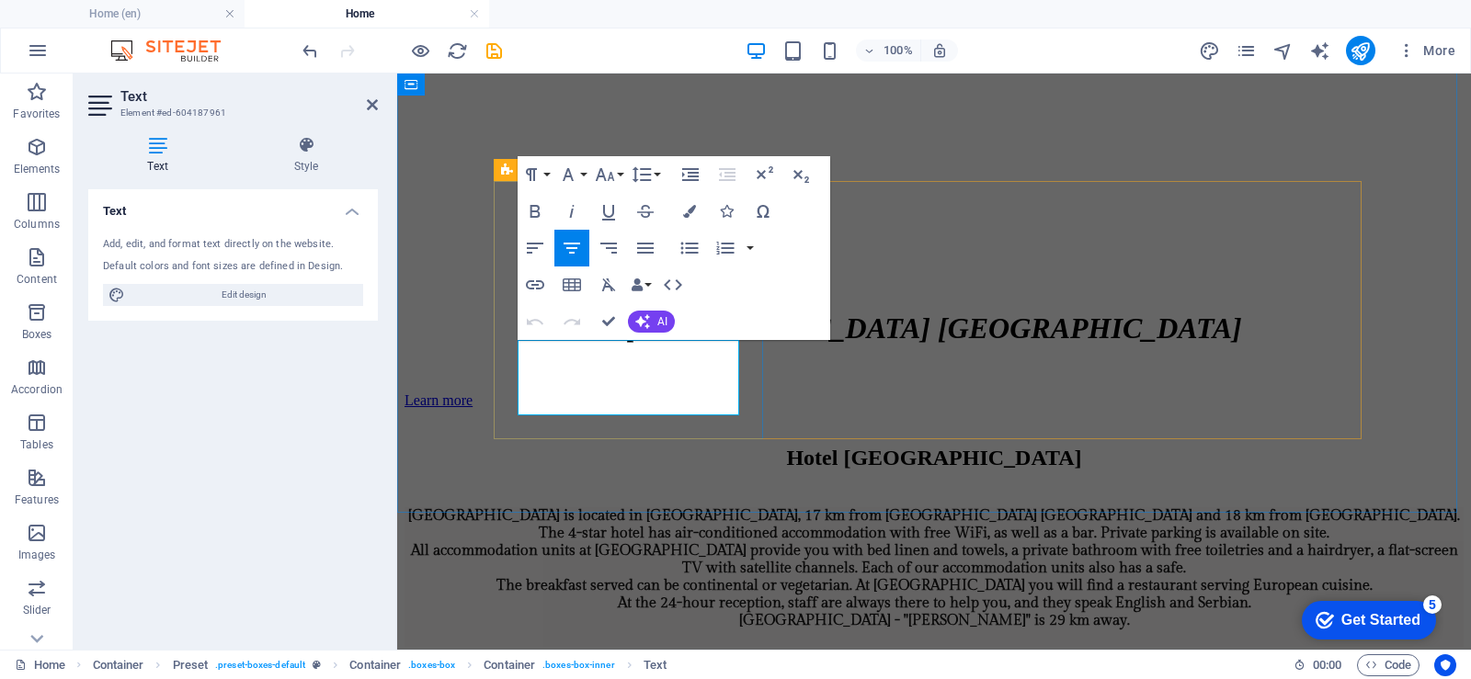
drag, startPoint x: 537, startPoint y: 354, endPoint x: 722, endPoint y: 403, distance: 191.9
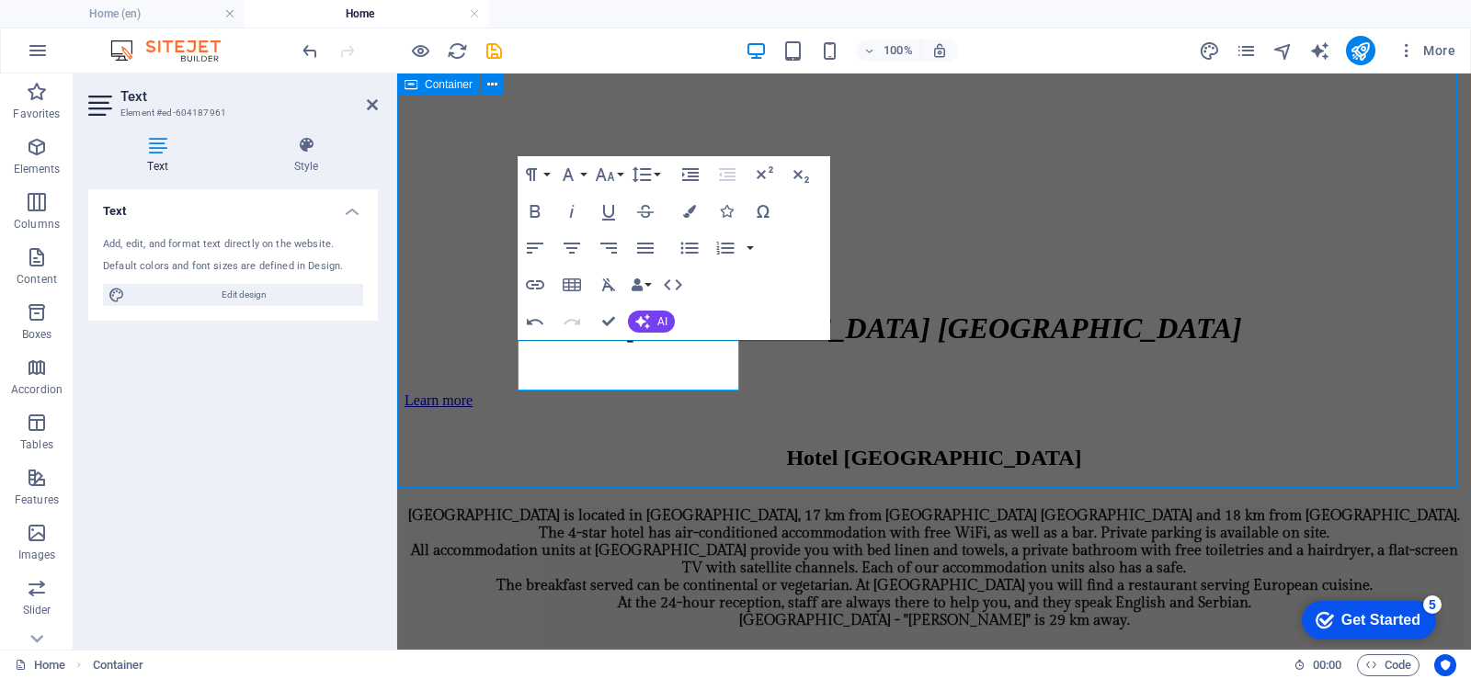
scroll to position [1739, 0]
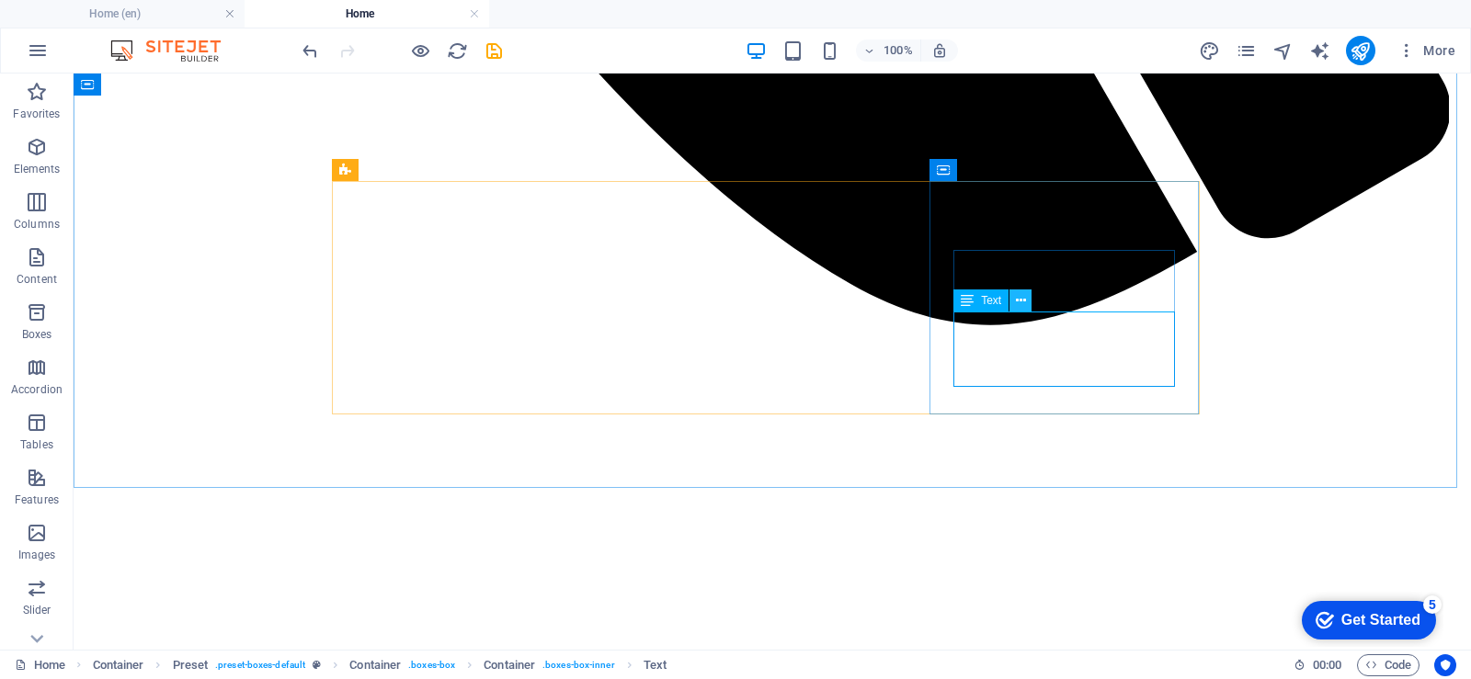
click at [1024, 296] on icon at bounding box center [1021, 300] width 10 height 19
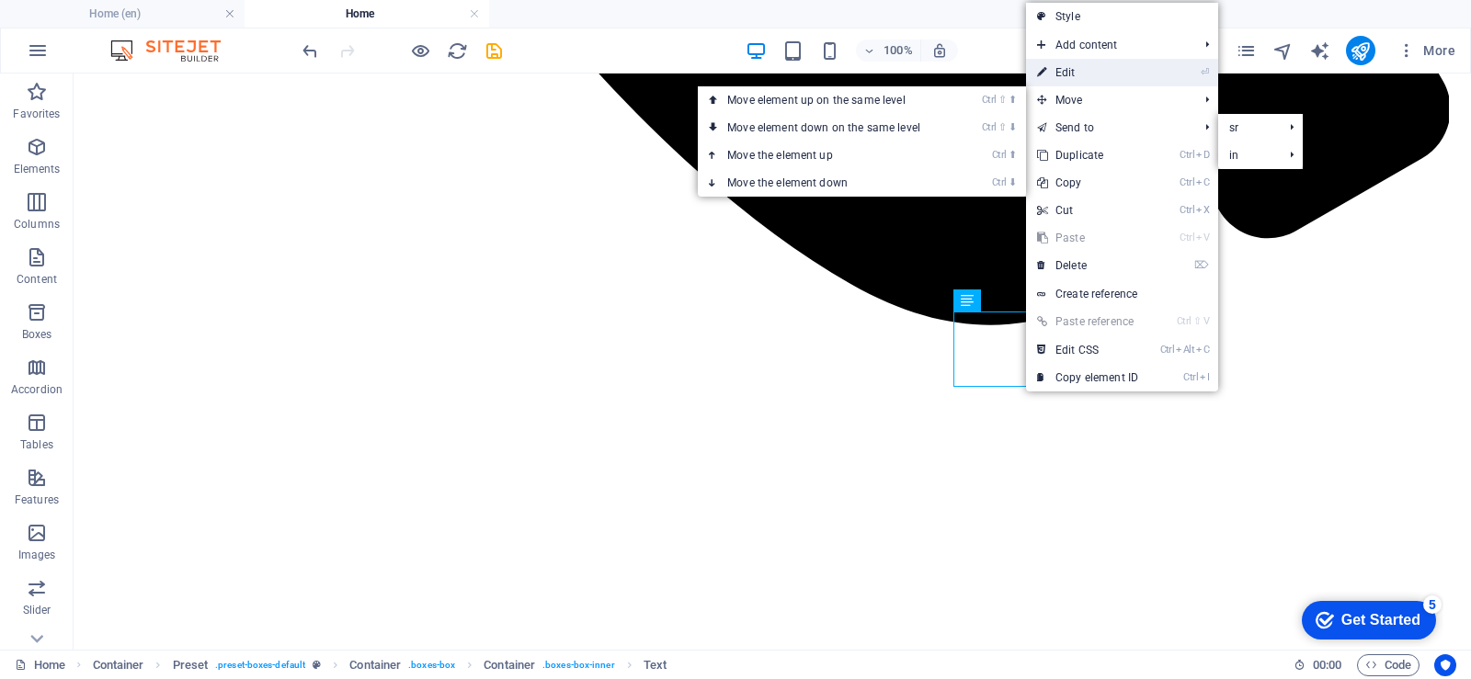
click at [1055, 73] on link "⏎ Edit" at bounding box center [1087, 73] width 123 height 28
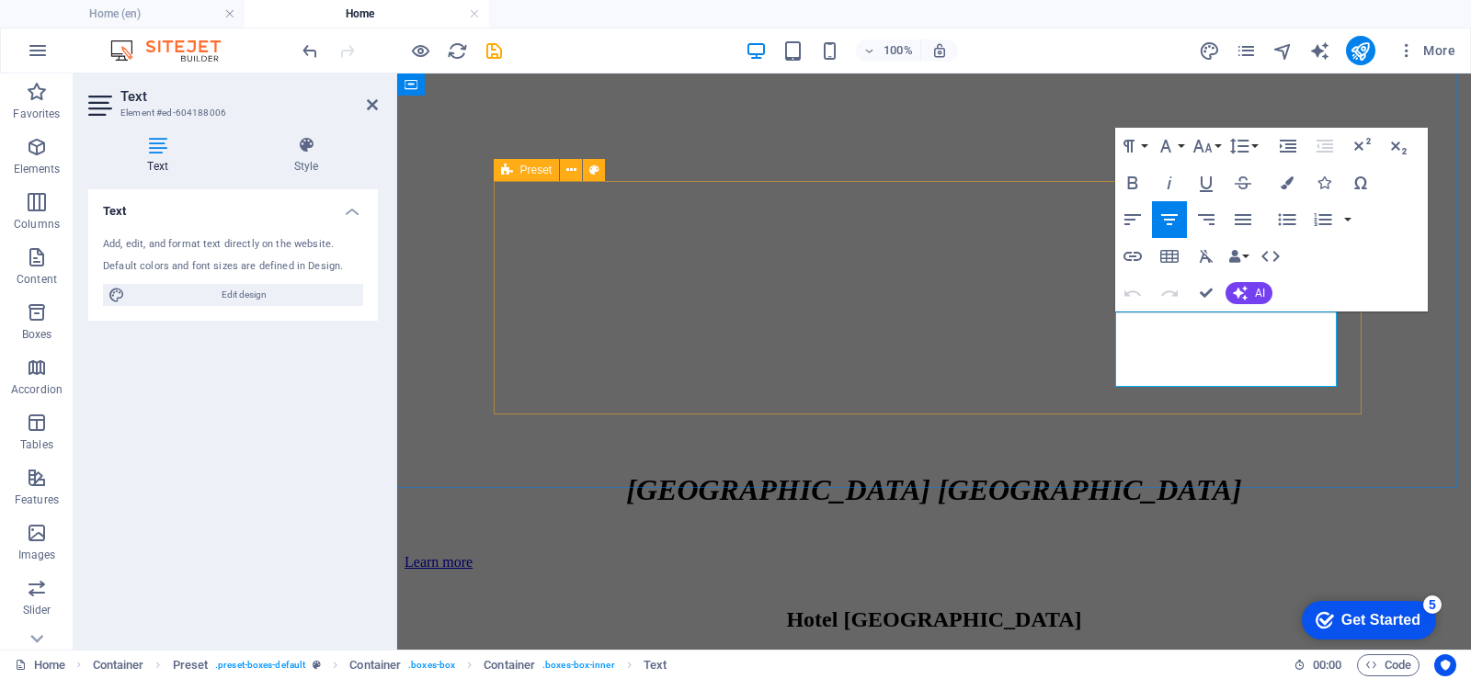
scroll to position [1901, 0]
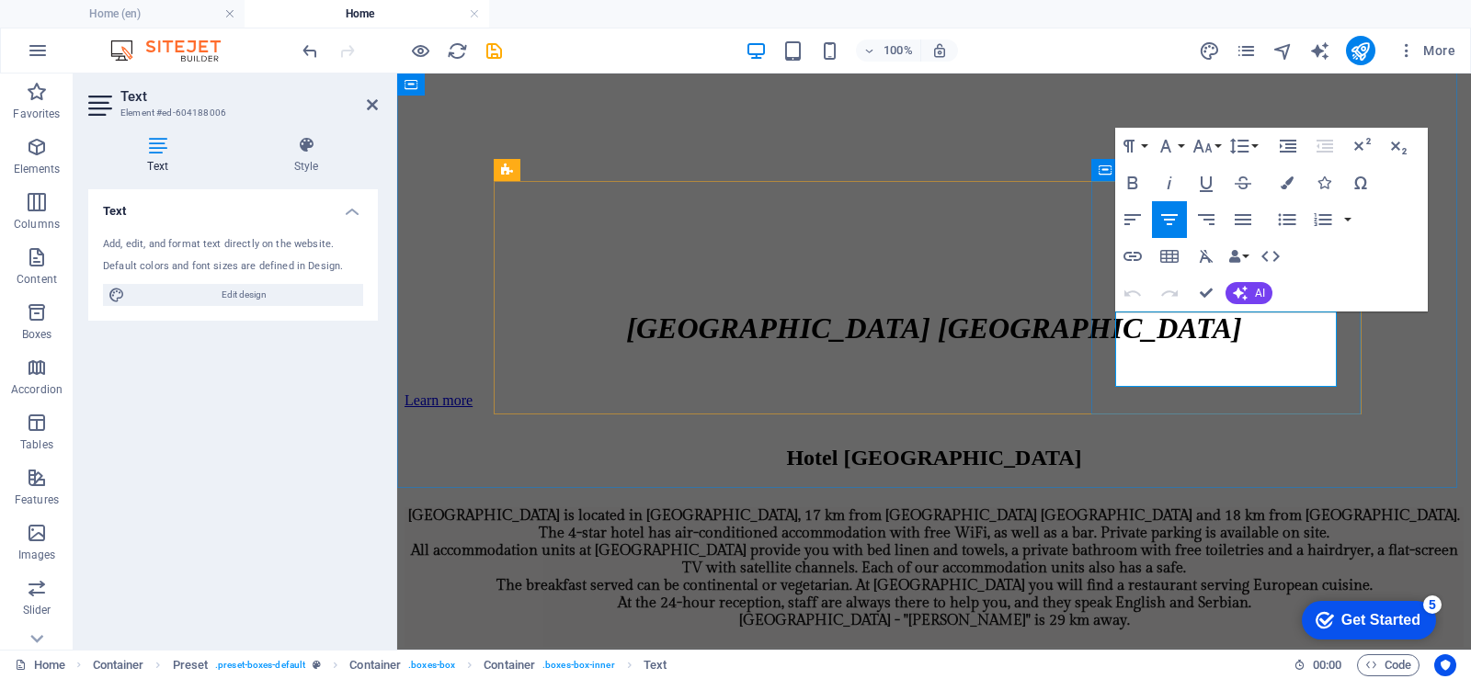
drag, startPoint x: 1132, startPoint y: 321, endPoint x: 1302, endPoint y: 380, distance: 180.2
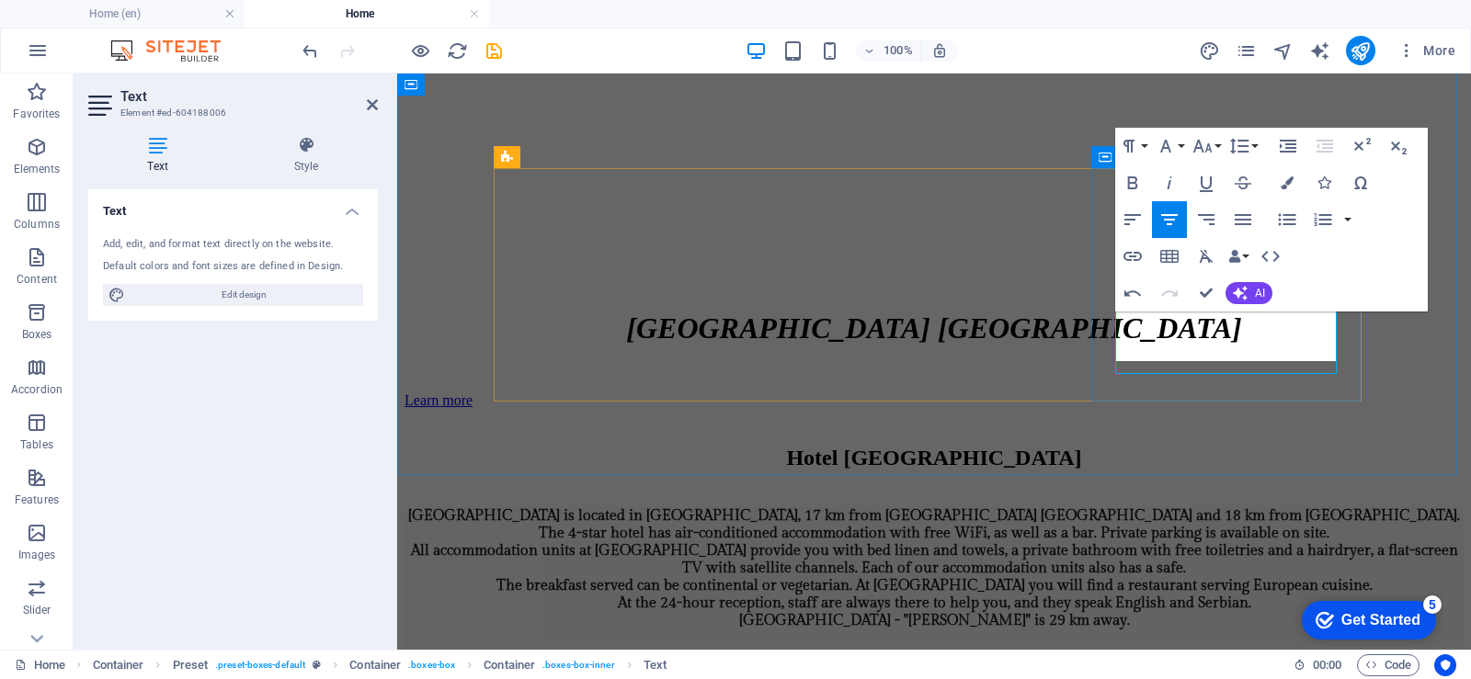
scroll to position [1913, 0]
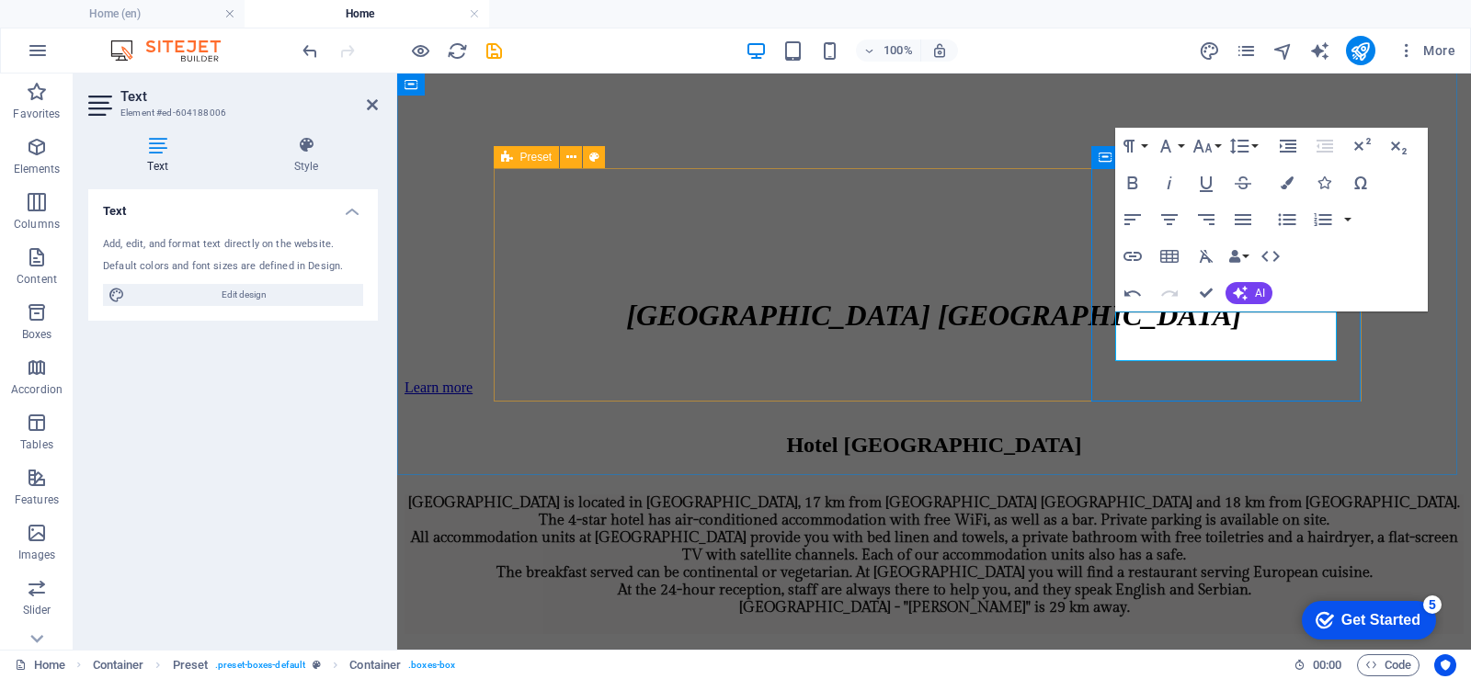
scroll to position [1752, 0]
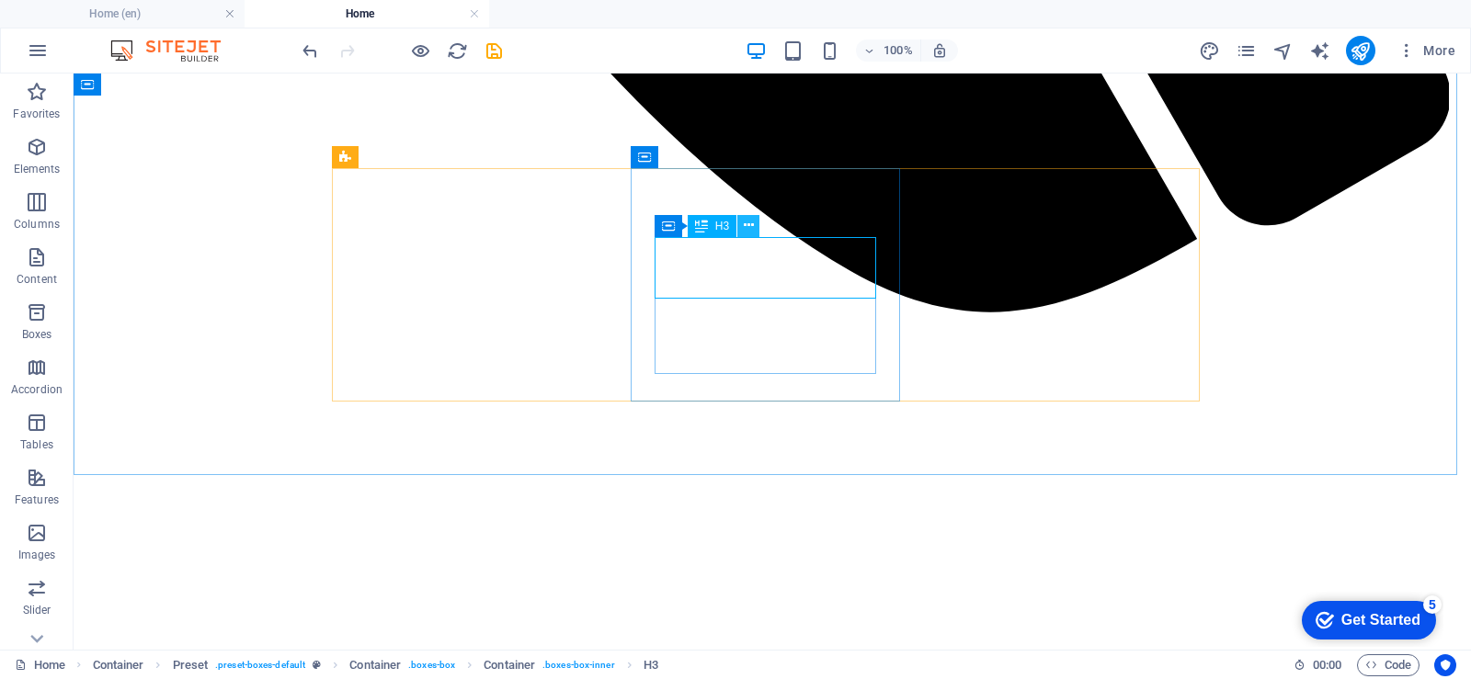
click at [748, 227] on icon at bounding box center [749, 225] width 10 height 19
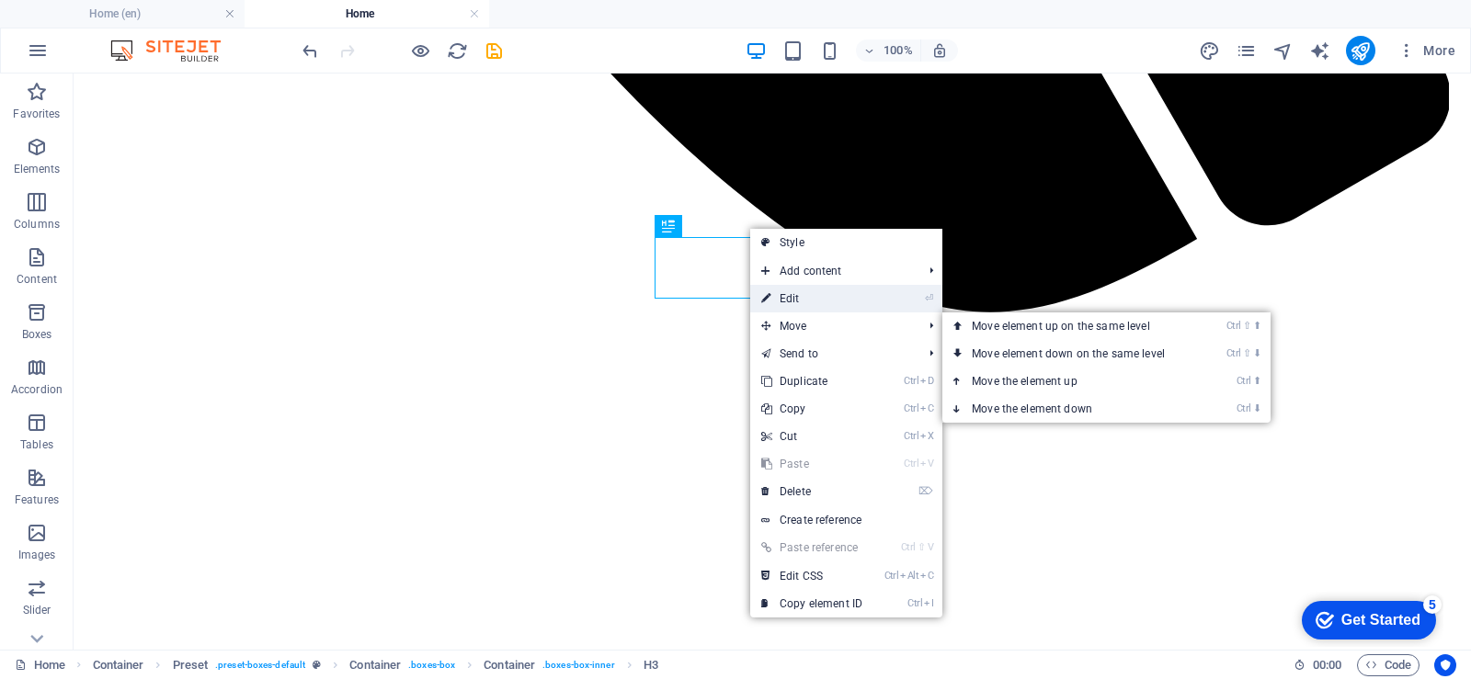
click at [797, 303] on font "Edit" at bounding box center [789, 298] width 20 height 13
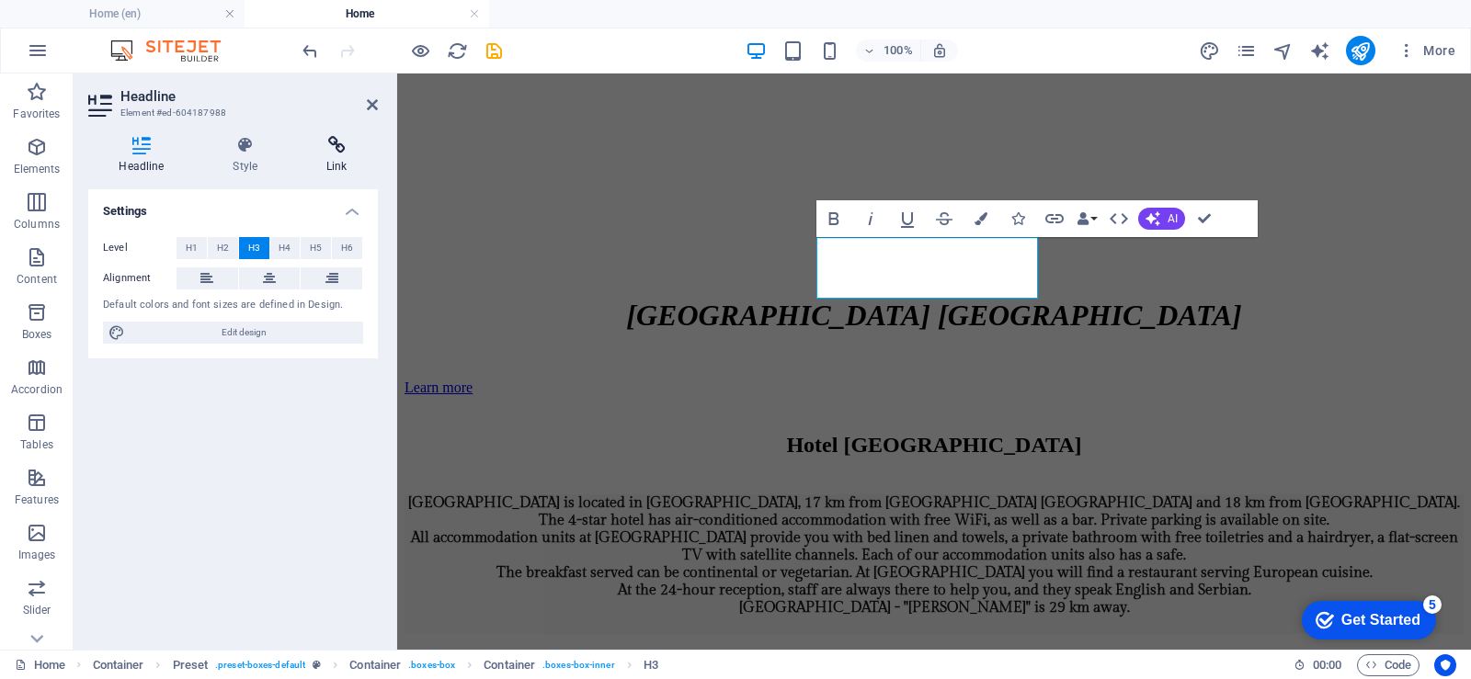
click at [340, 153] on icon at bounding box center [337, 145] width 82 height 18
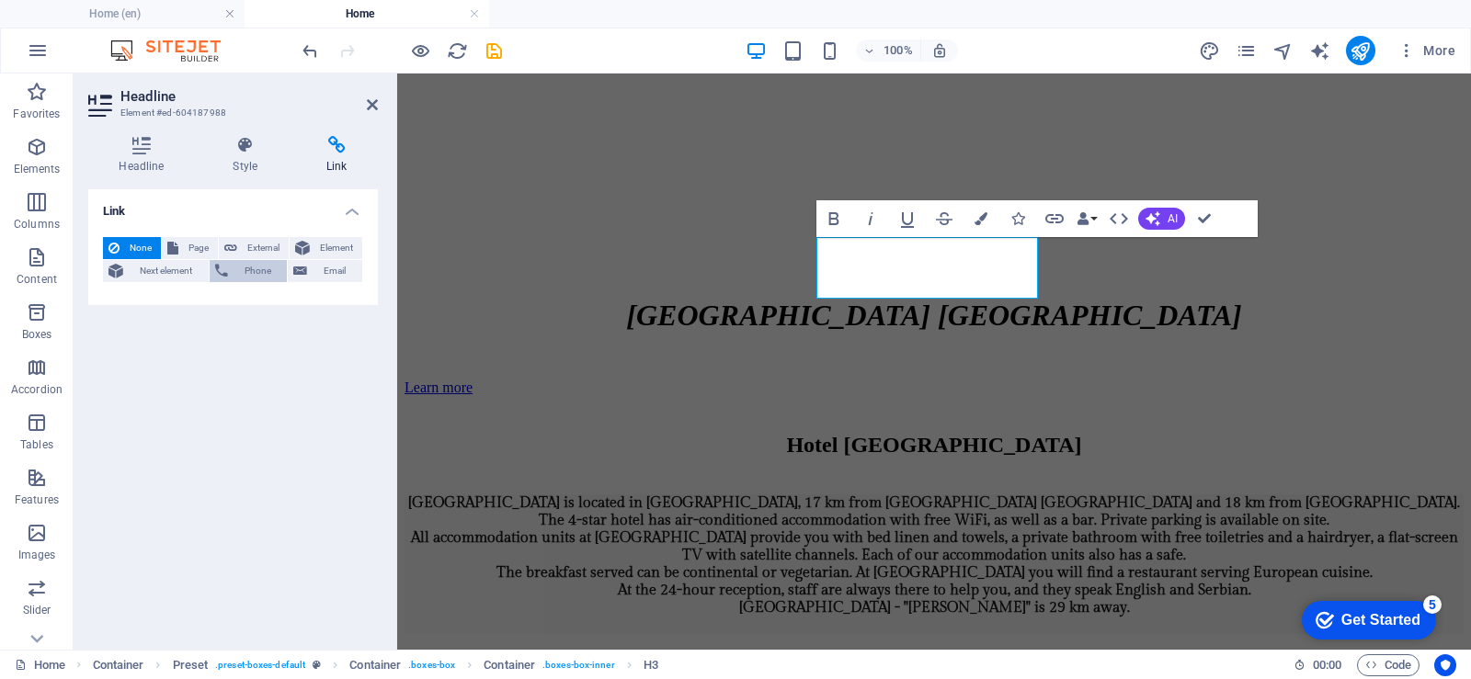
drag, startPoint x: 248, startPoint y: 250, endPoint x: 248, endPoint y: 267, distance: 16.5
click at [249, 250] on font "External" at bounding box center [263, 248] width 32 height 10
select select "blank"
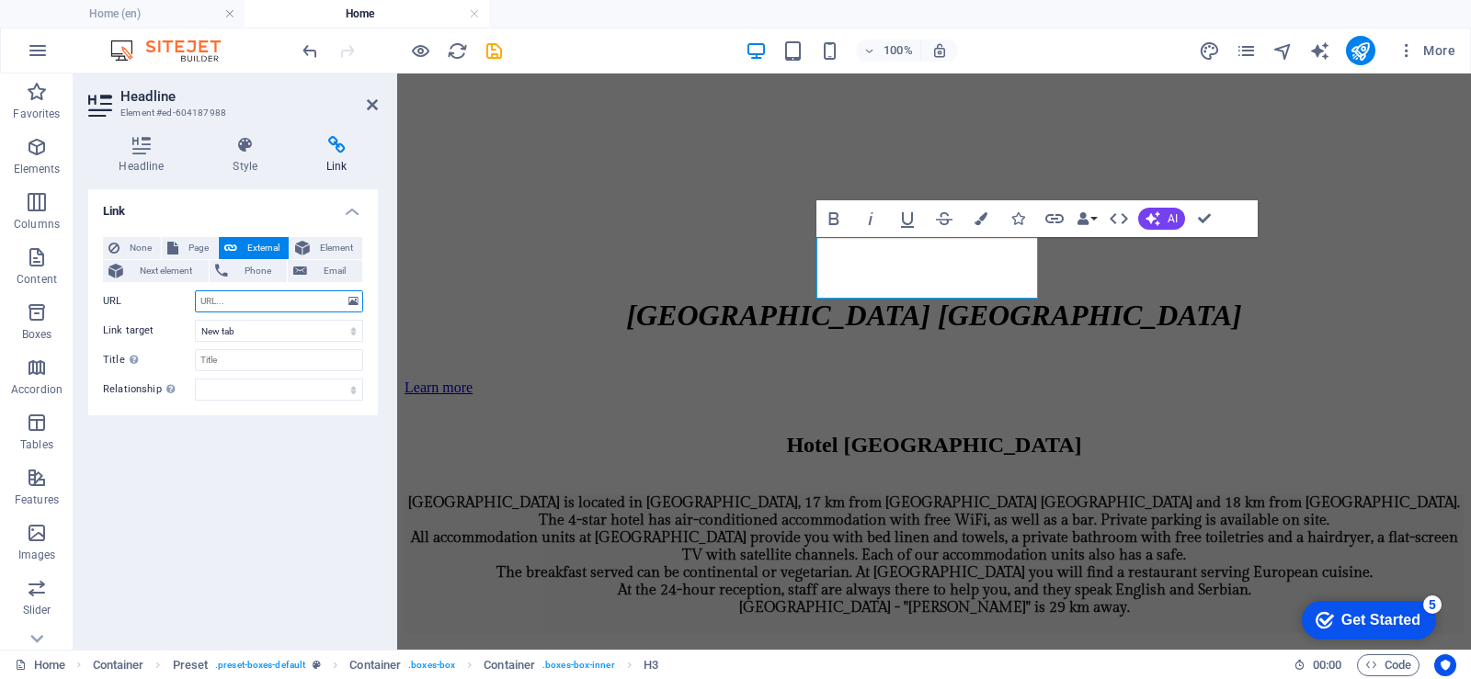
paste input "[URL][DOMAIN_NAME]"
type input "[URL][DOMAIN_NAME]"
click at [264, 480] on div "Link None Page External Element Next element Phone Email Page Home Rooms and ap…" at bounding box center [233, 412] width 290 height 446
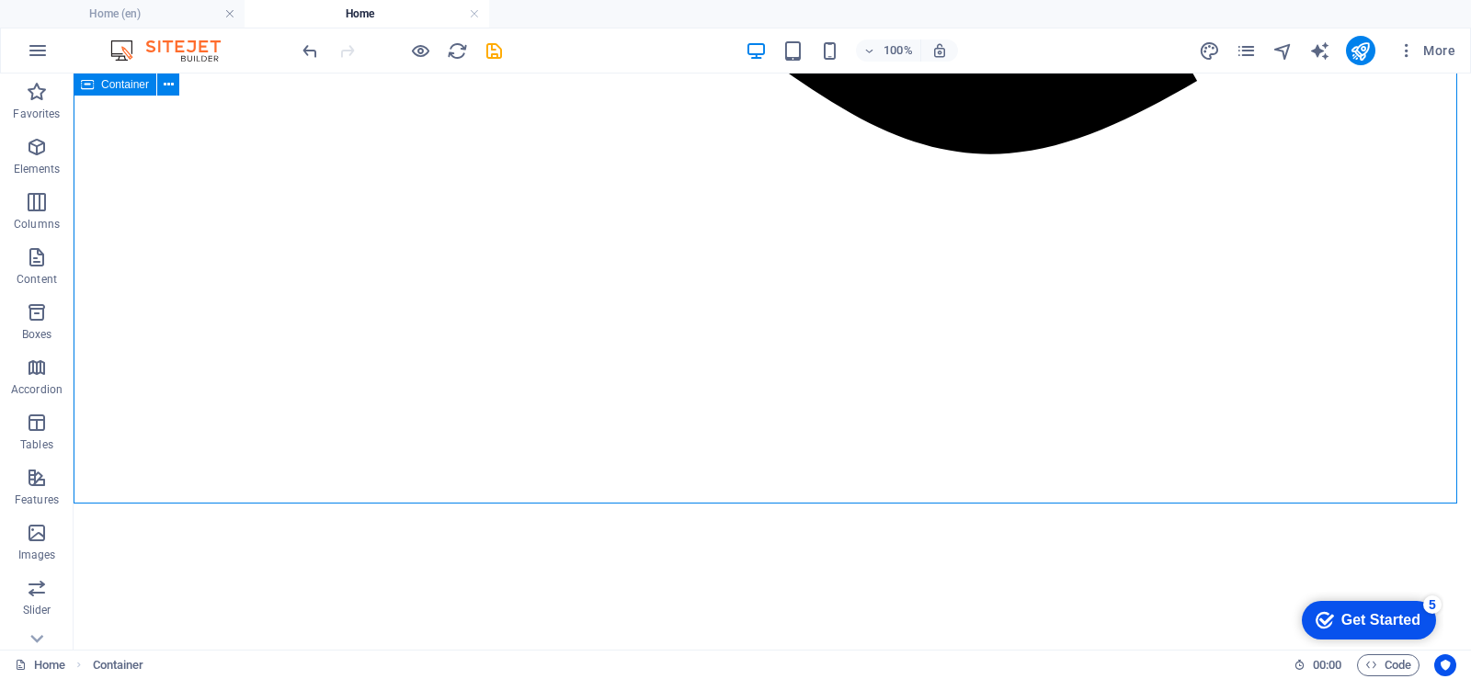
scroll to position [1748, 0]
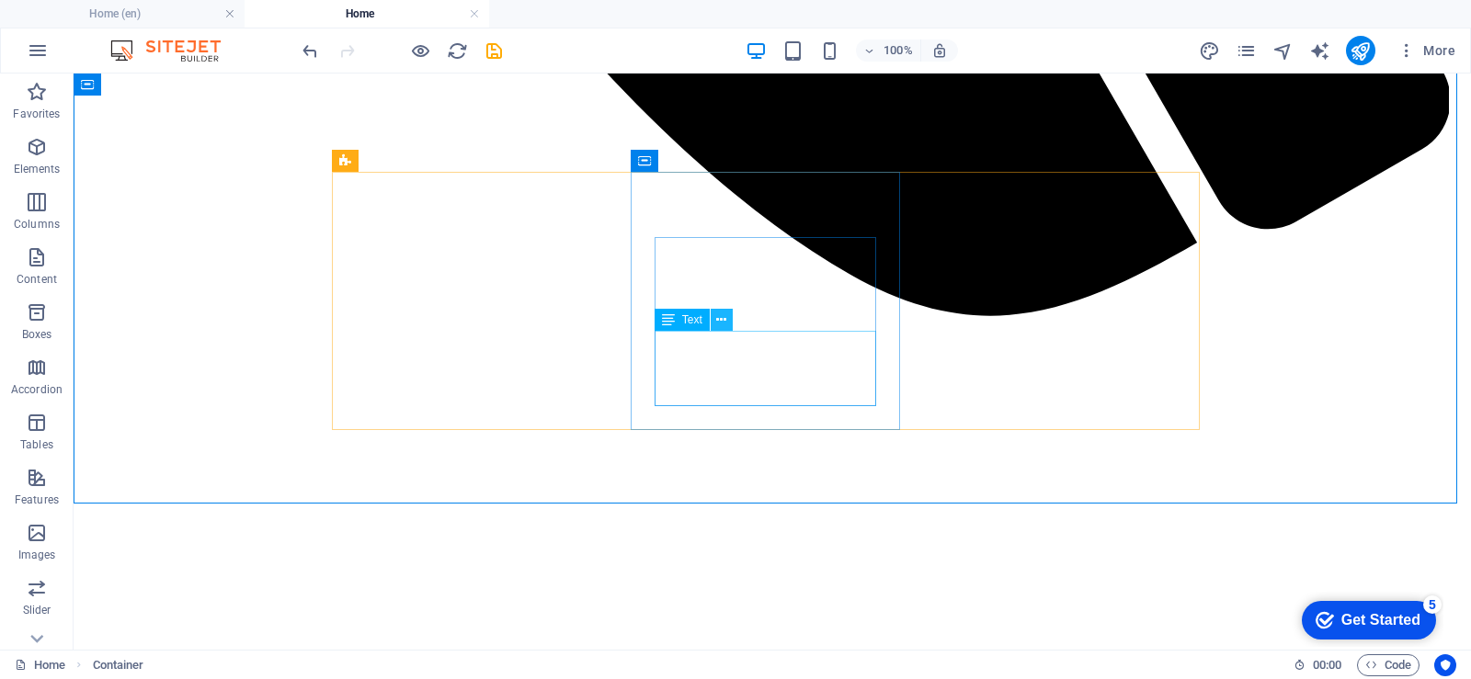
click at [720, 317] on icon at bounding box center [721, 320] width 10 height 19
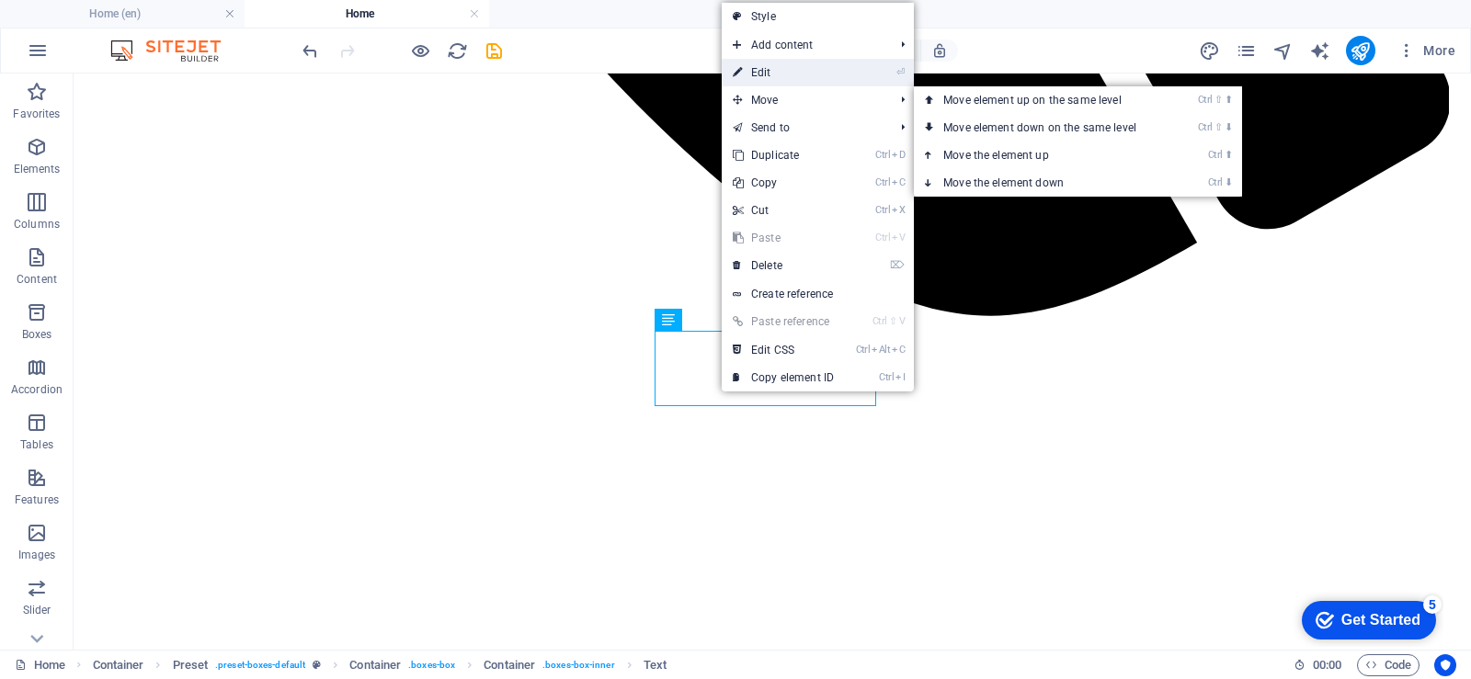
click at [765, 70] on font "Edit" at bounding box center [761, 72] width 20 height 13
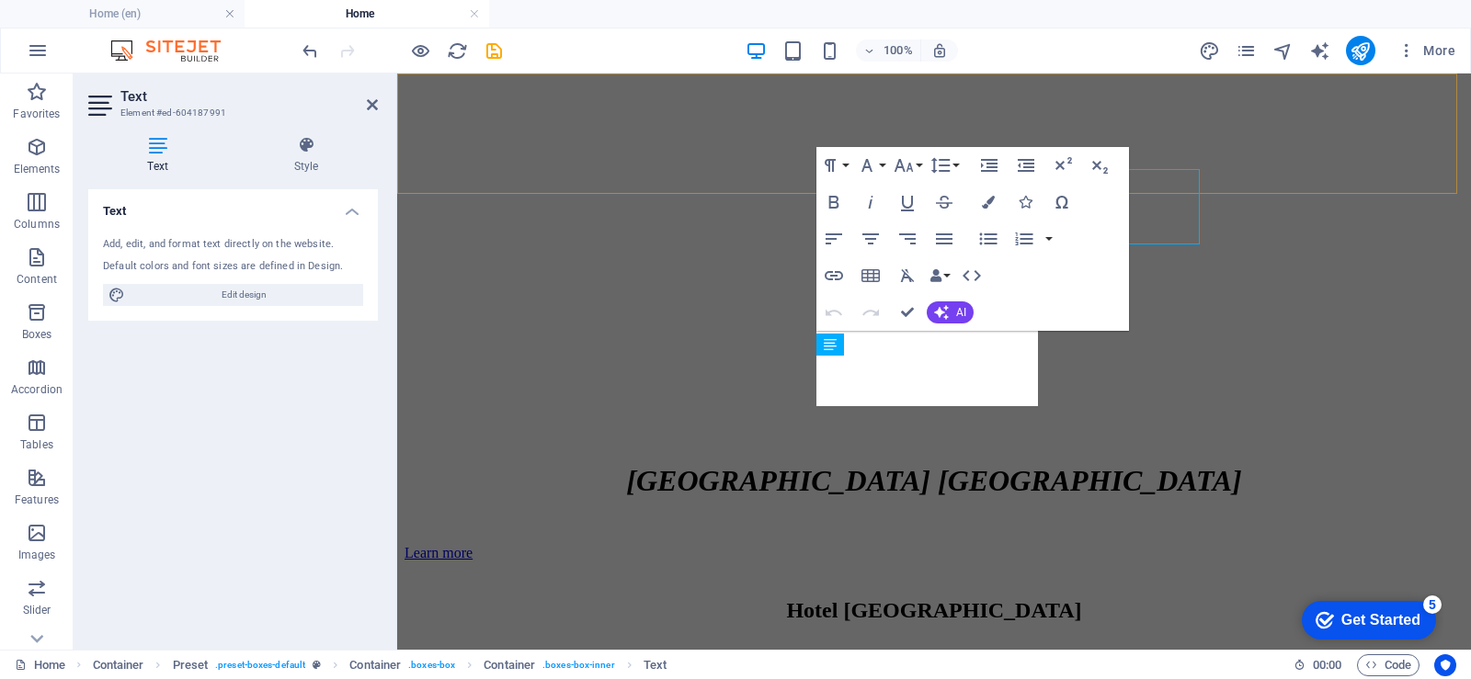
scroll to position [1910, 0]
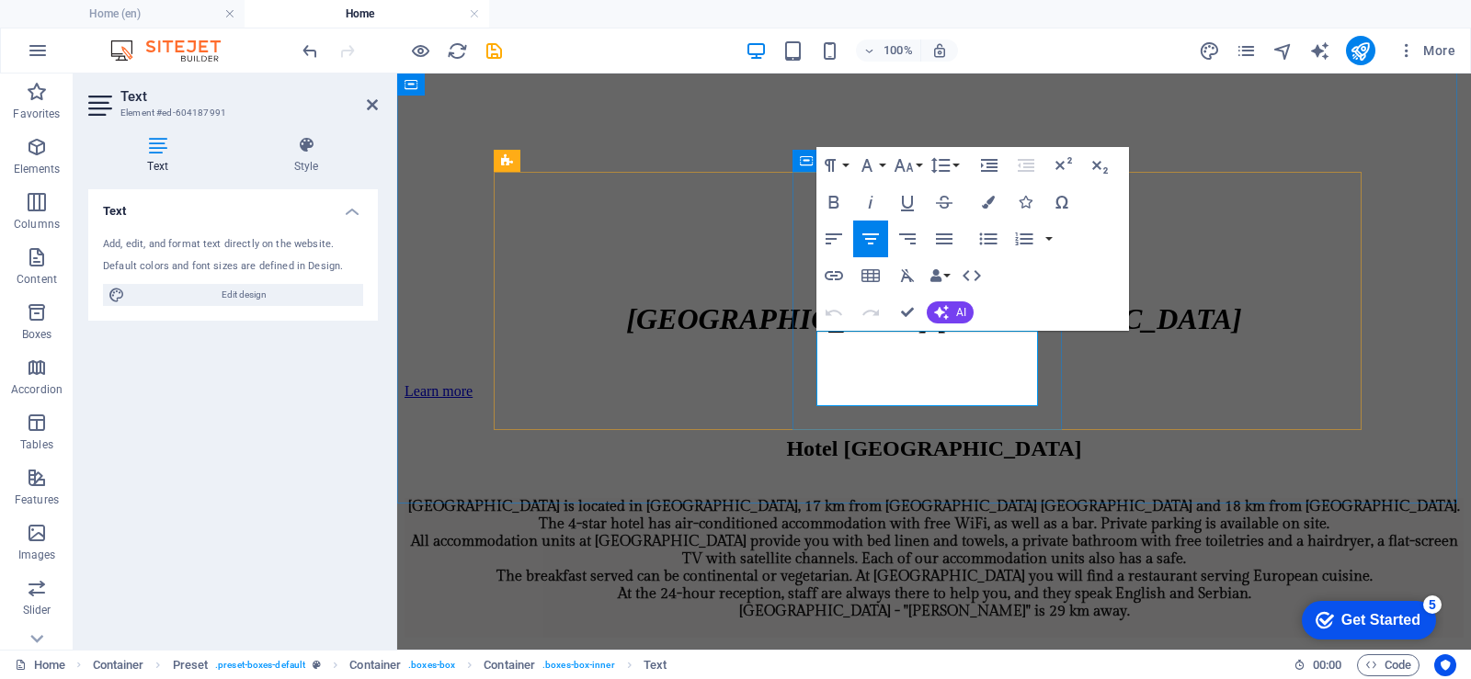
drag, startPoint x: 833, startPoint y: 346, endPoint x: 998, endPoint y: 405, distance: 175.6
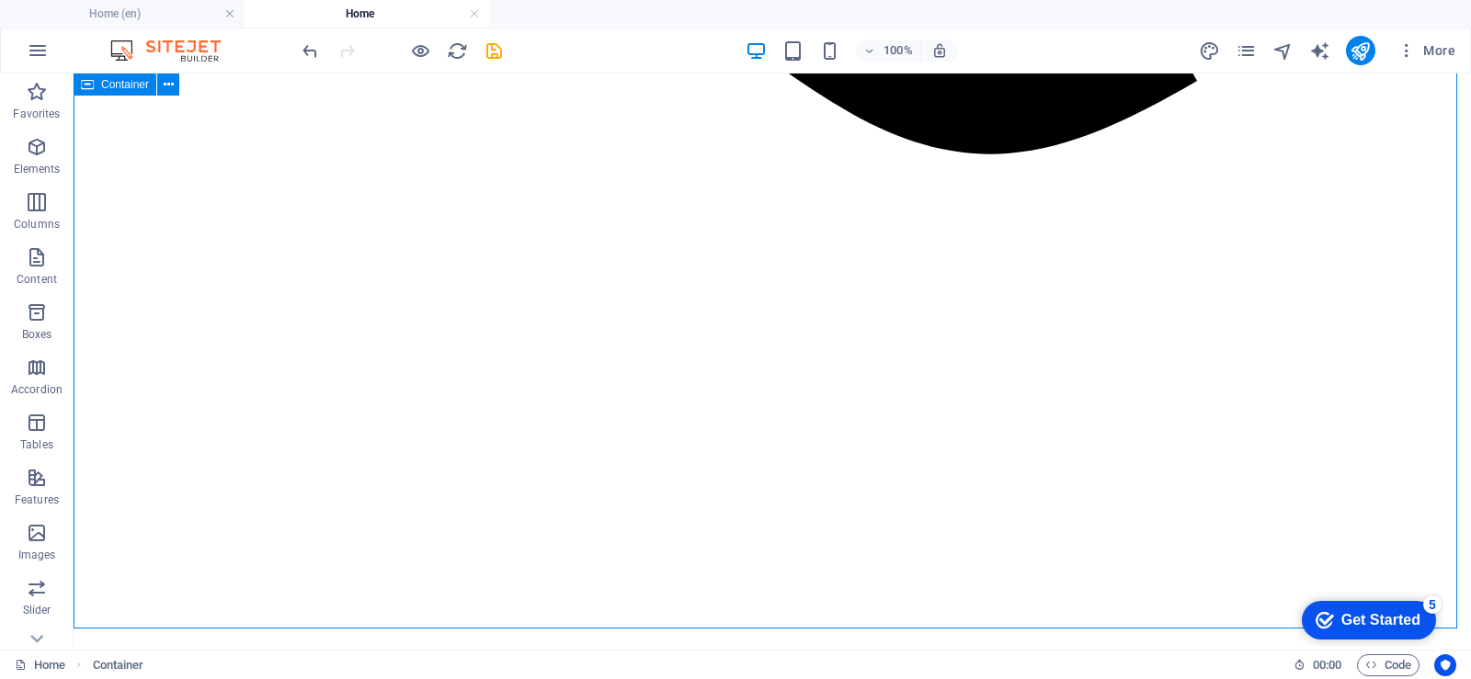
scroll to position [1748, 0]
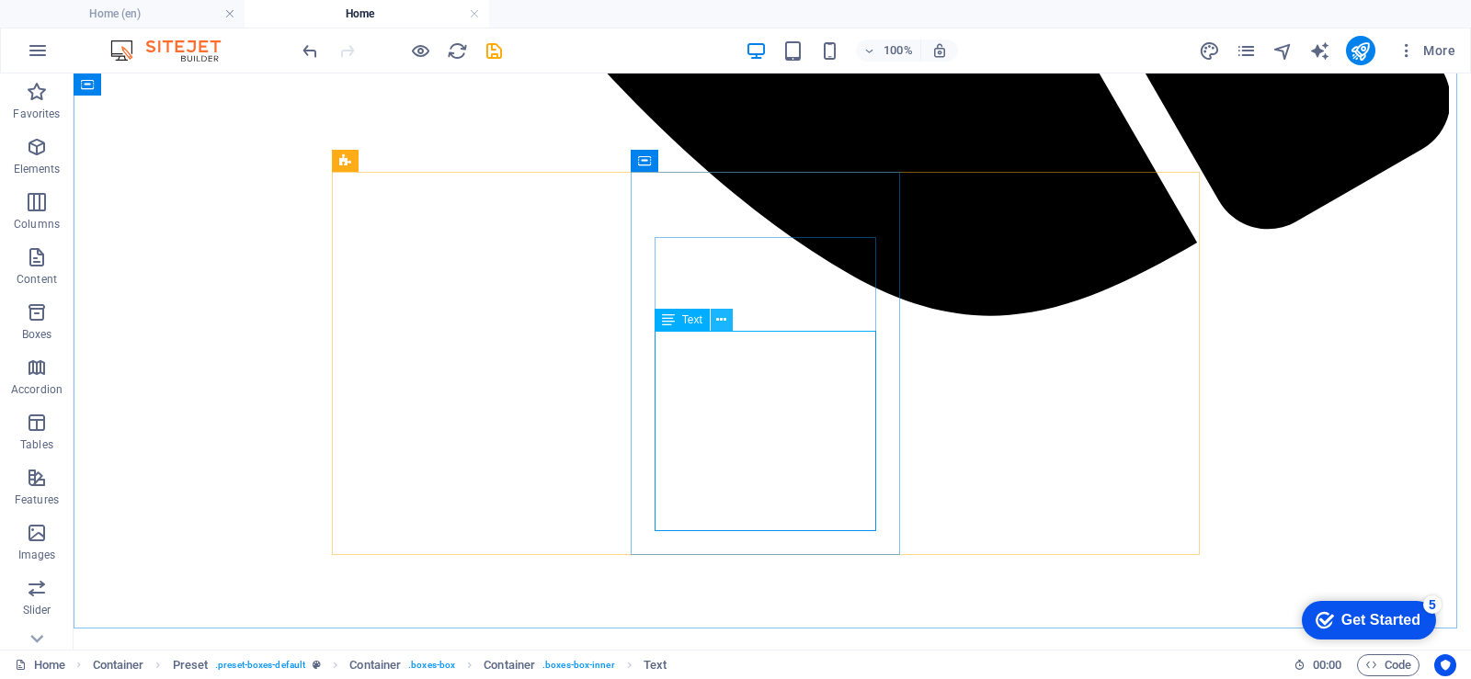
click at [721, 320] on icon at bounding box center [721, 320] width 10 height 19
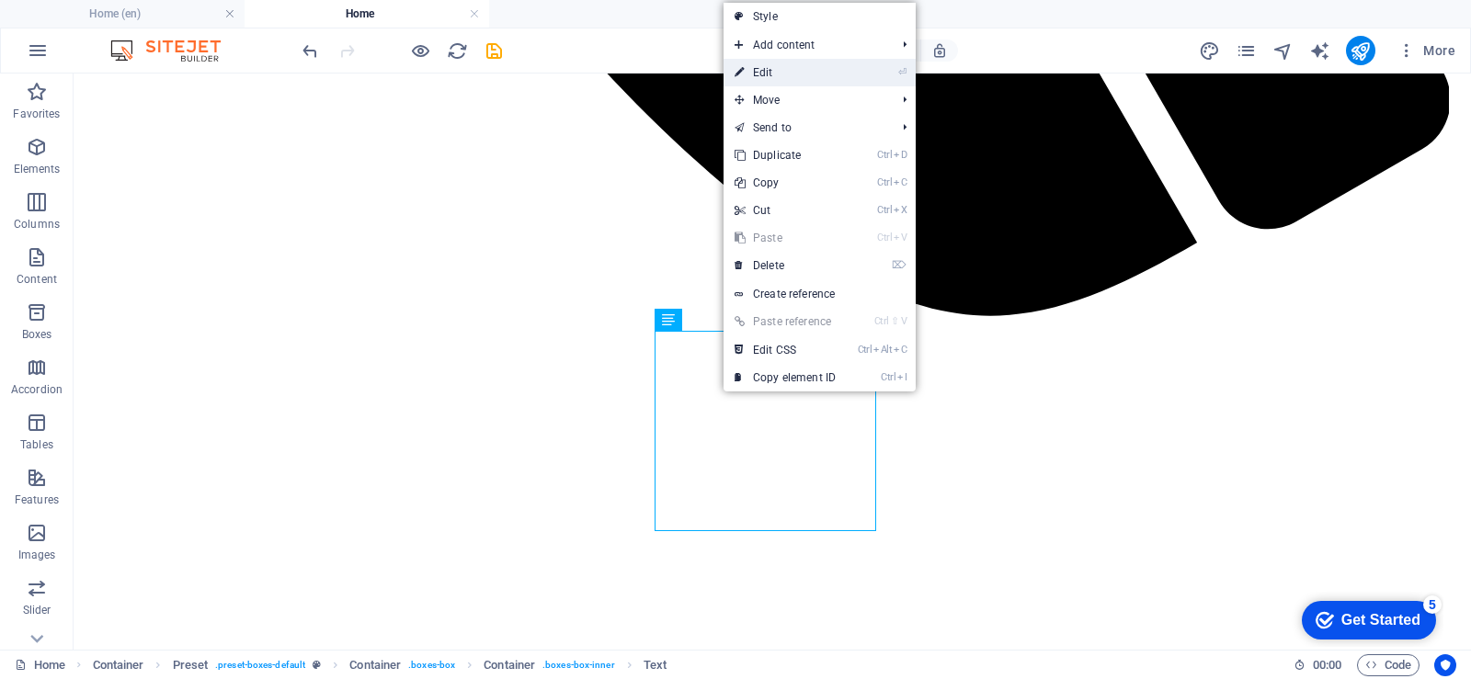
click at [773, 77] on link "⏎ Edit" at bounding box center [784, 73] width 123 height 28
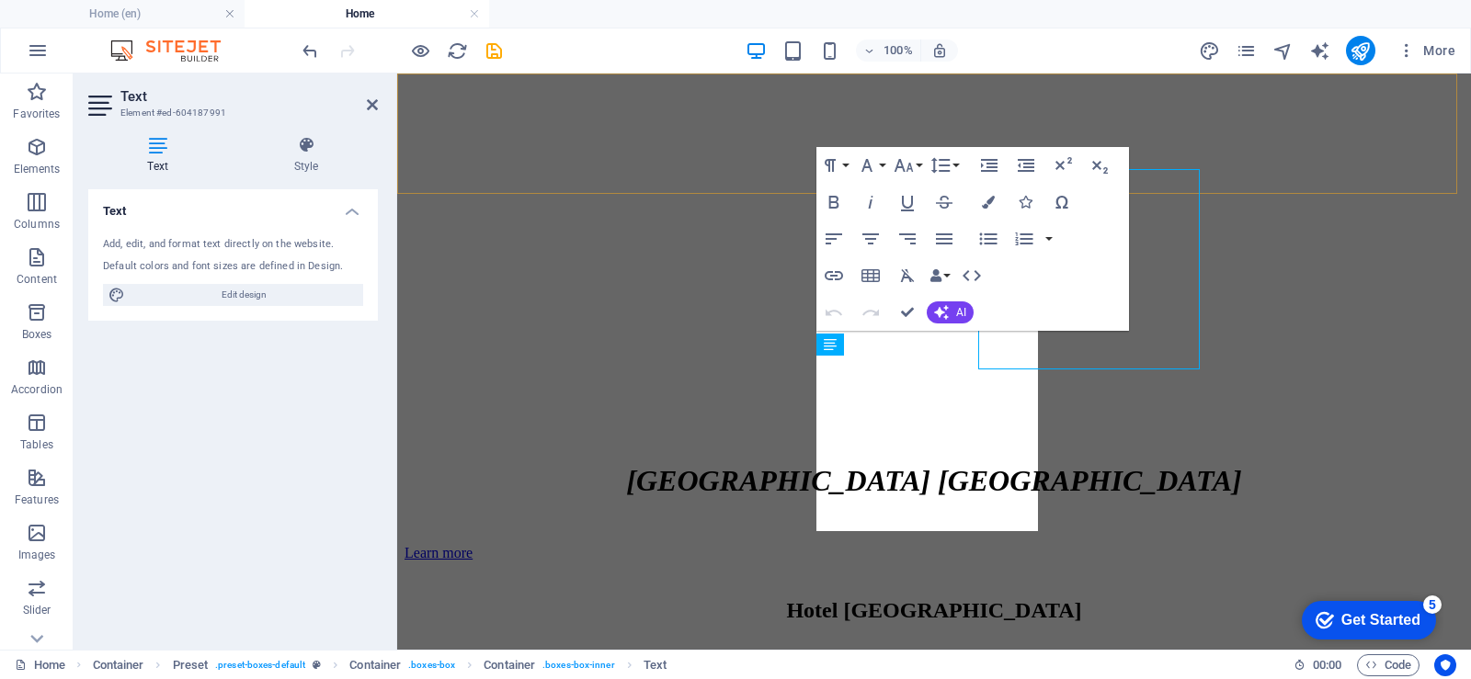
scroll to position [1910, 0]
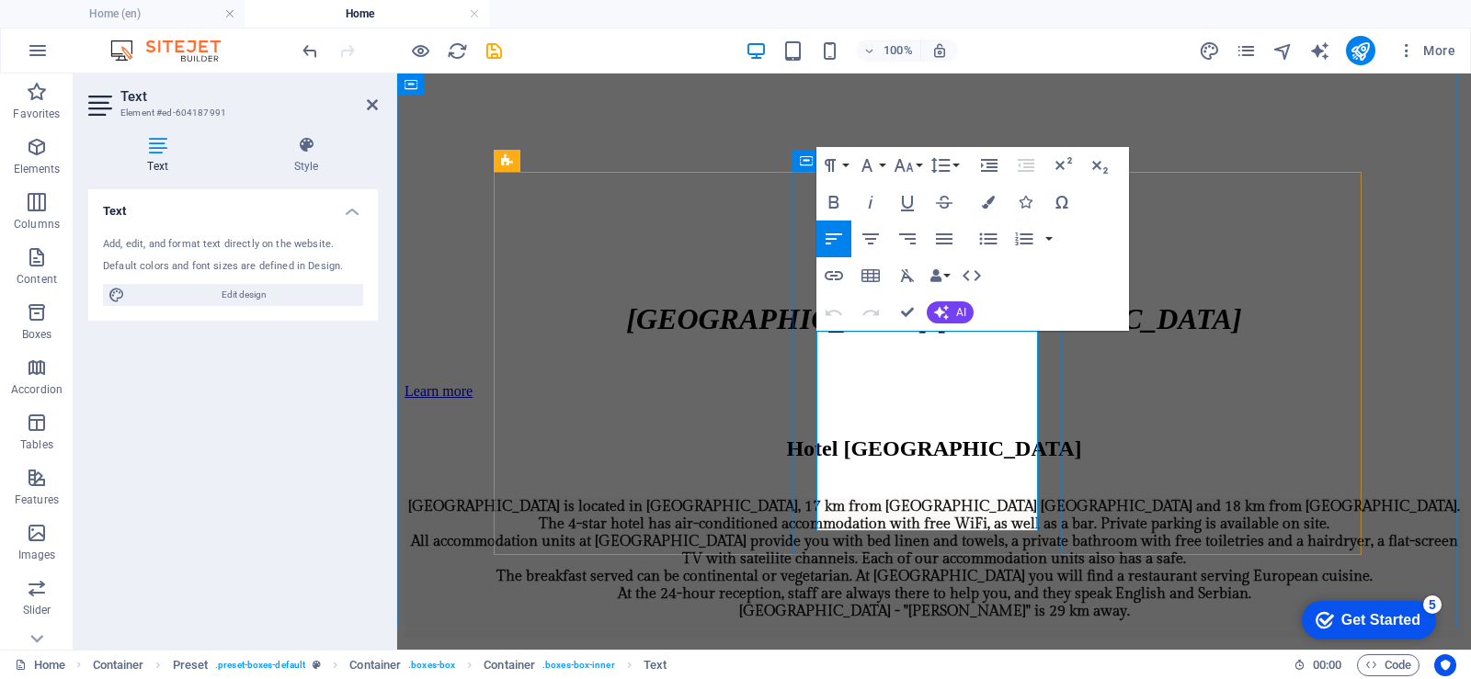
drag, startPoint x: 817, startPoint y: 343, endPoint x: 1018, endPoint y: 426, distance: 217.6
click at [944, 237] on icon "button" at bounding box center [944, 239] width 22 height 22
click at [875, 237] on icon "button" at bounding box center [870, 239] width 22 height 22
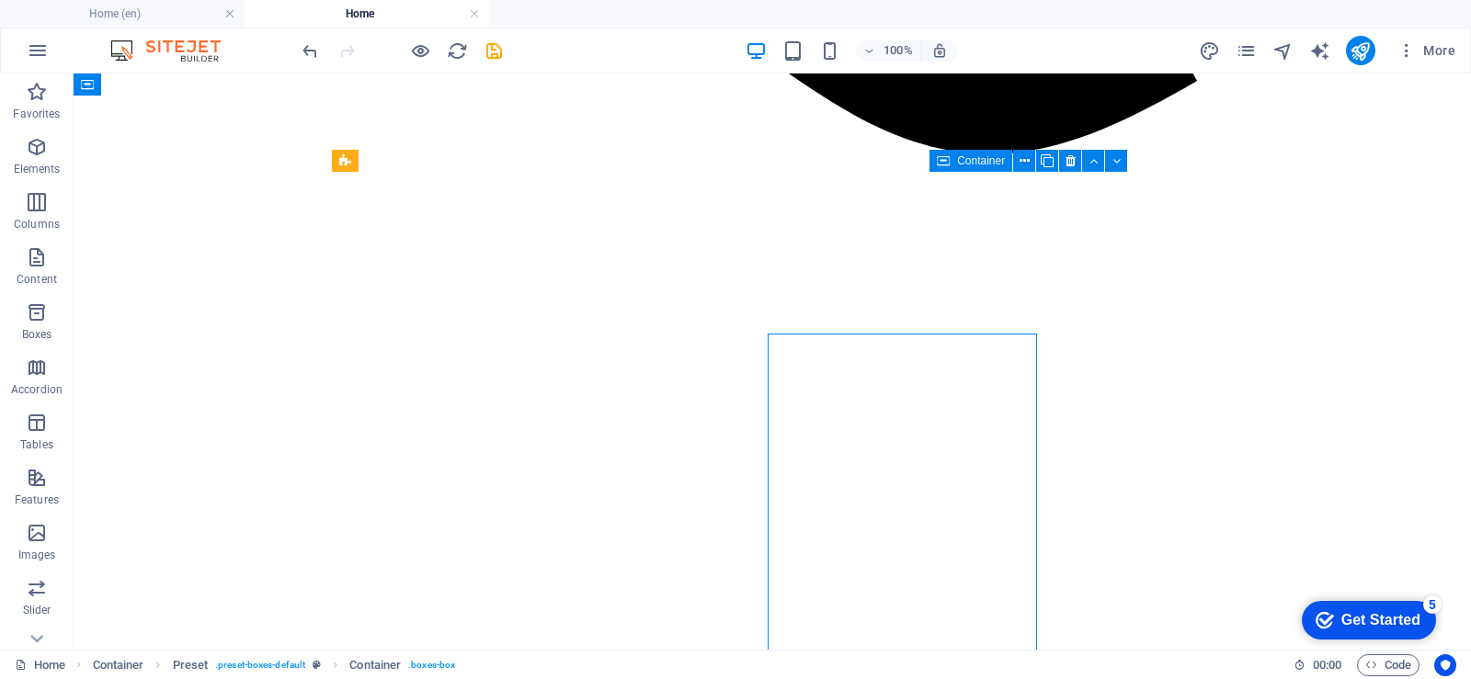
scroll to position [1748, 0]
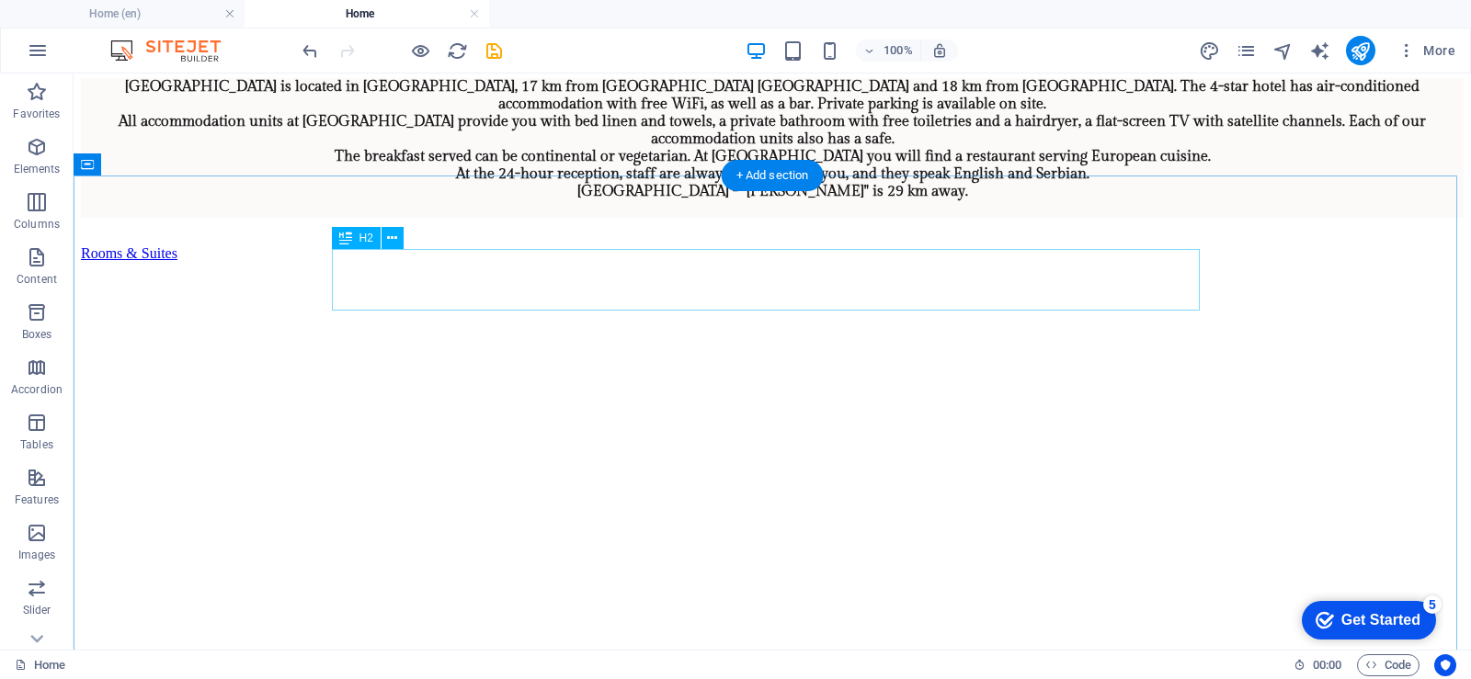
scroll to position [2575, 0]
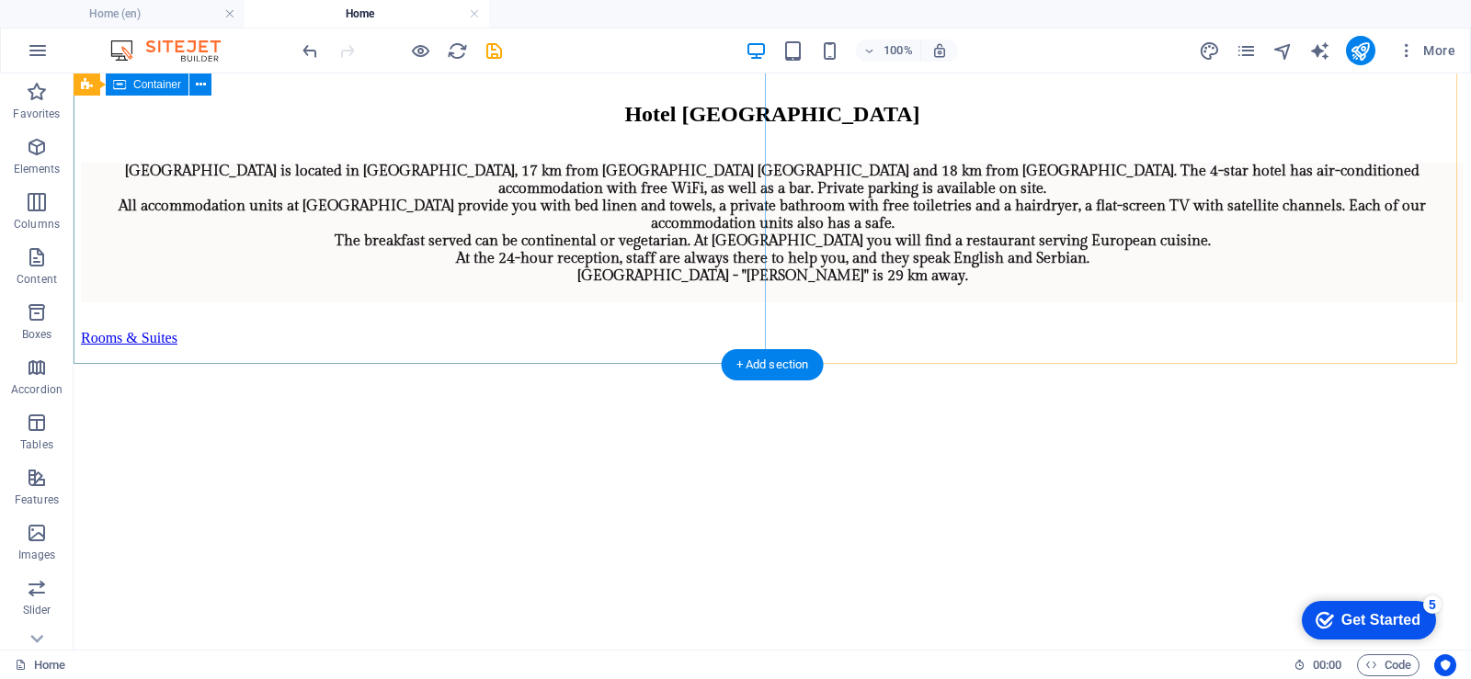
scroll to position [2483, 0]
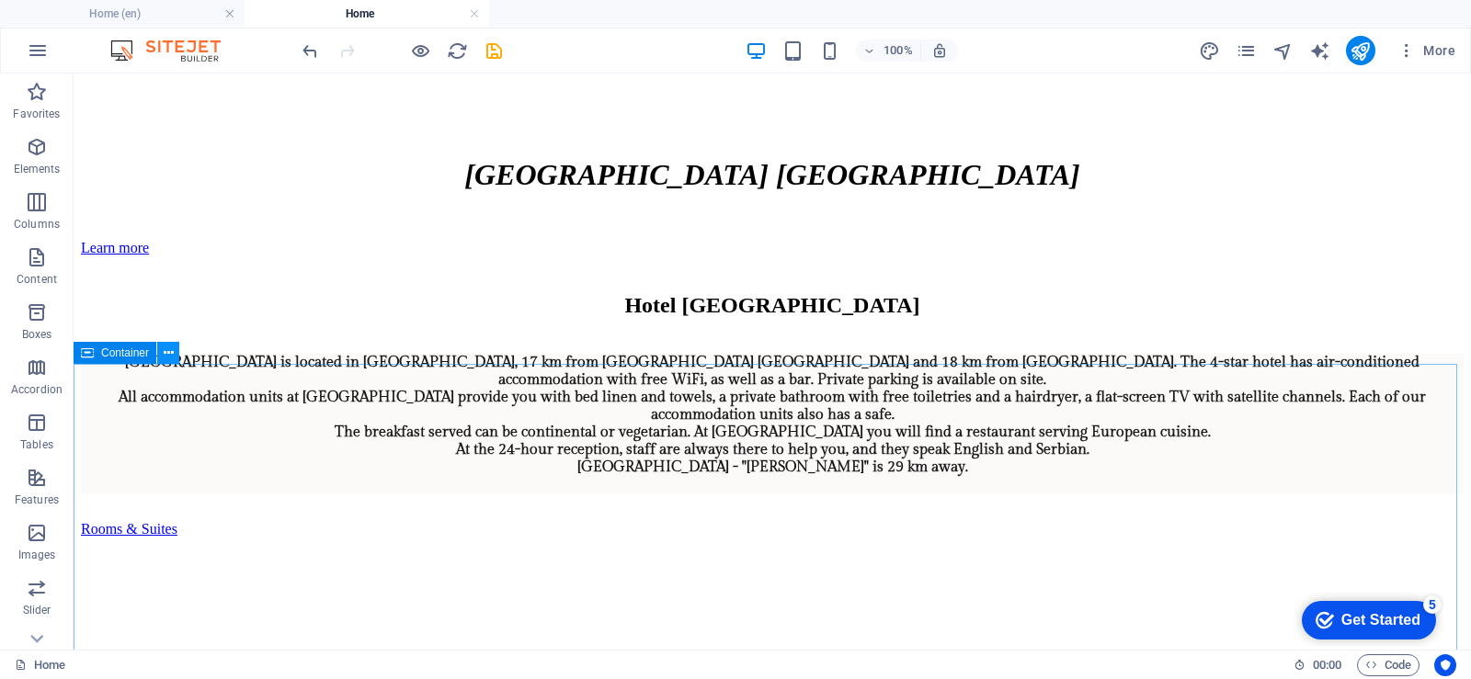
click at [170, 354] on icon at bounding box center [169, 353] width 10 height 19
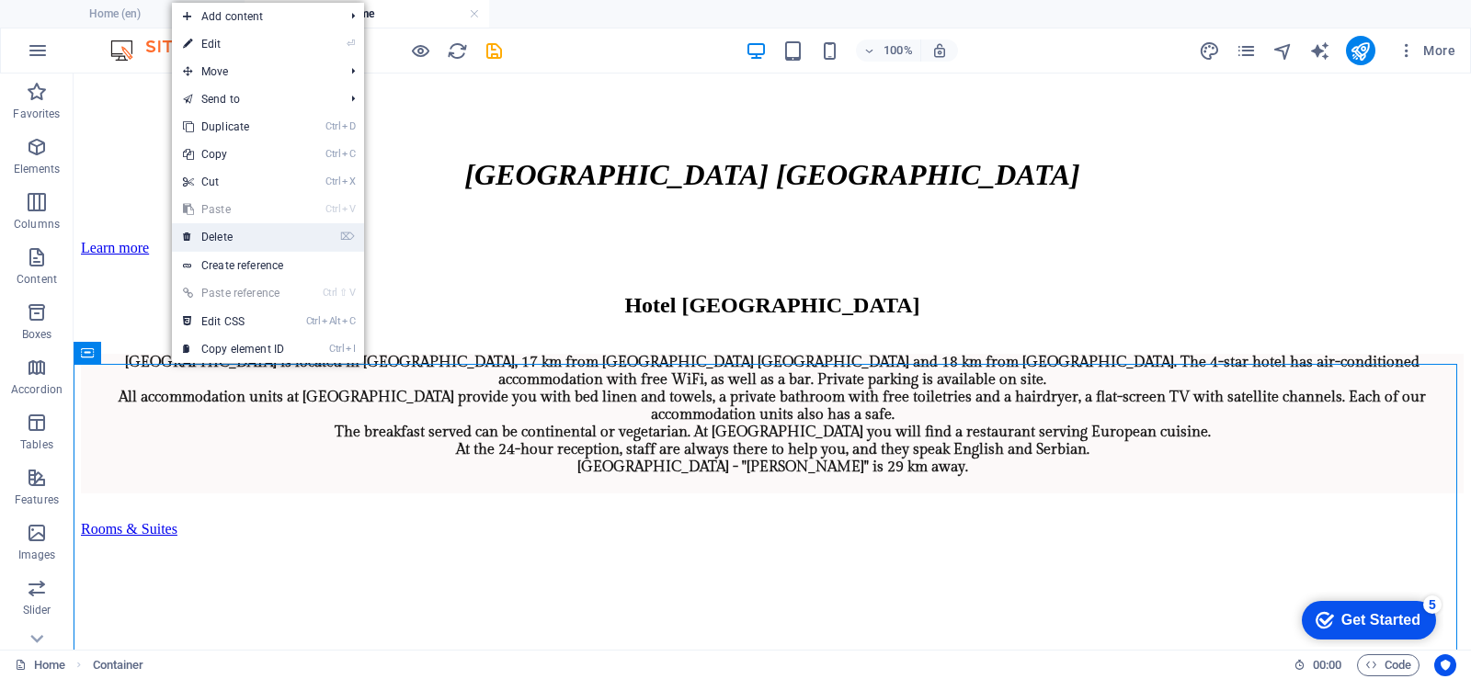
click at [212, 236] on font "Delete" at bounding box center [216, 237] width 31 height 13
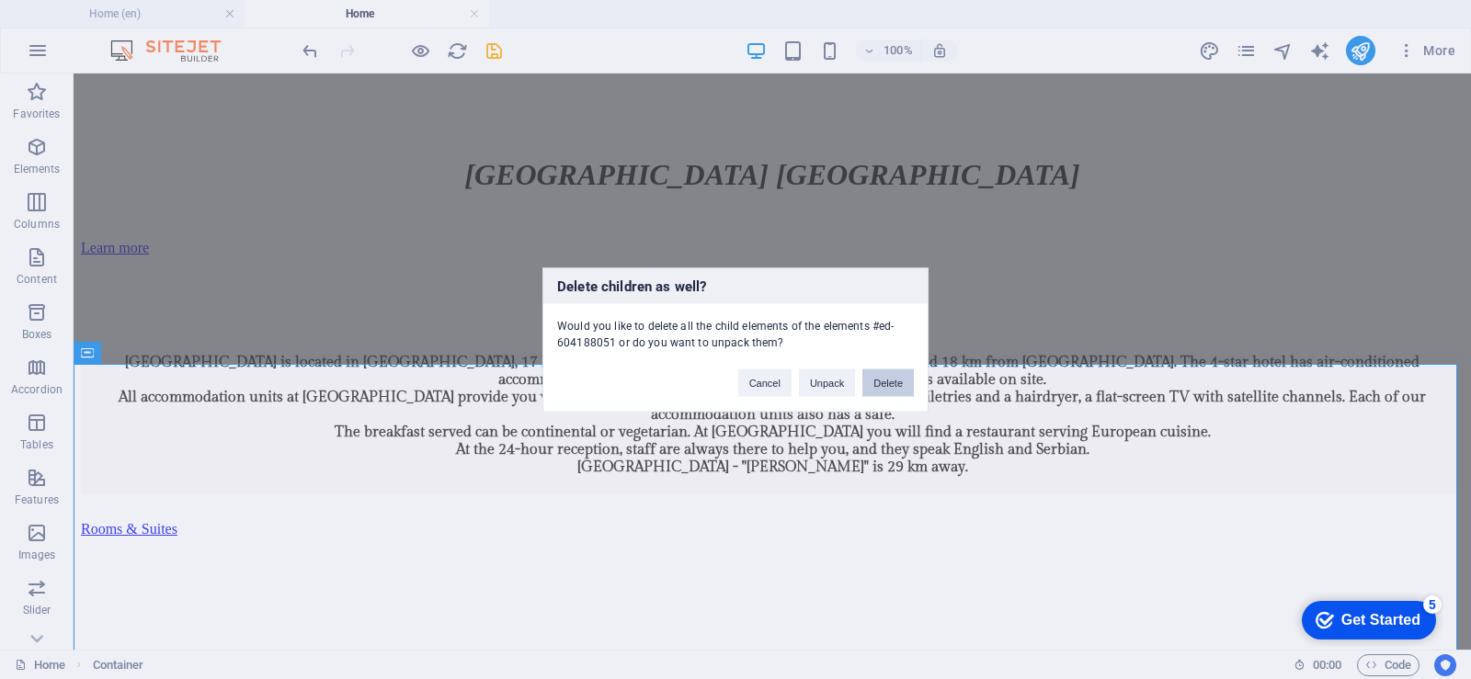
click at [894, 385] on button "Delete" at bounding box center [887, 383] width 51 height 28
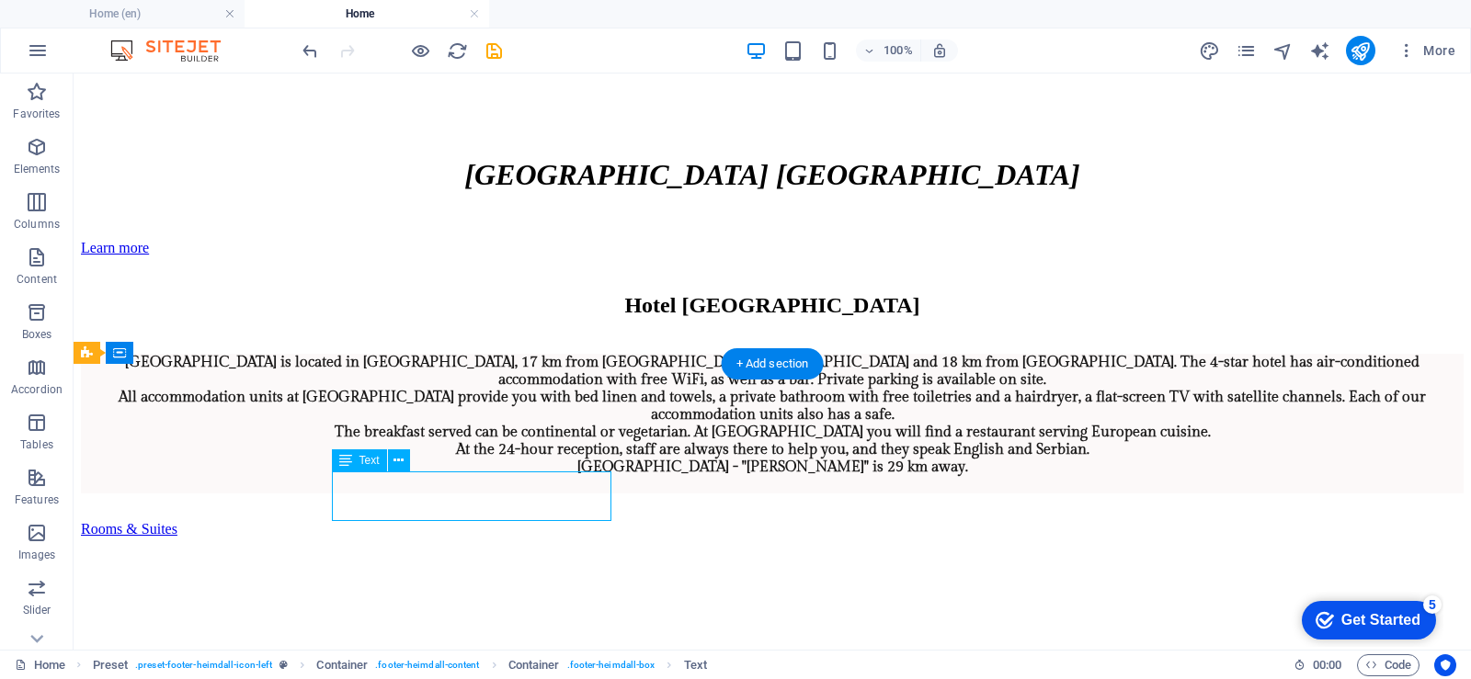
click at [396, 462] on icon at bounding box center [398, 460] width 10 height 19
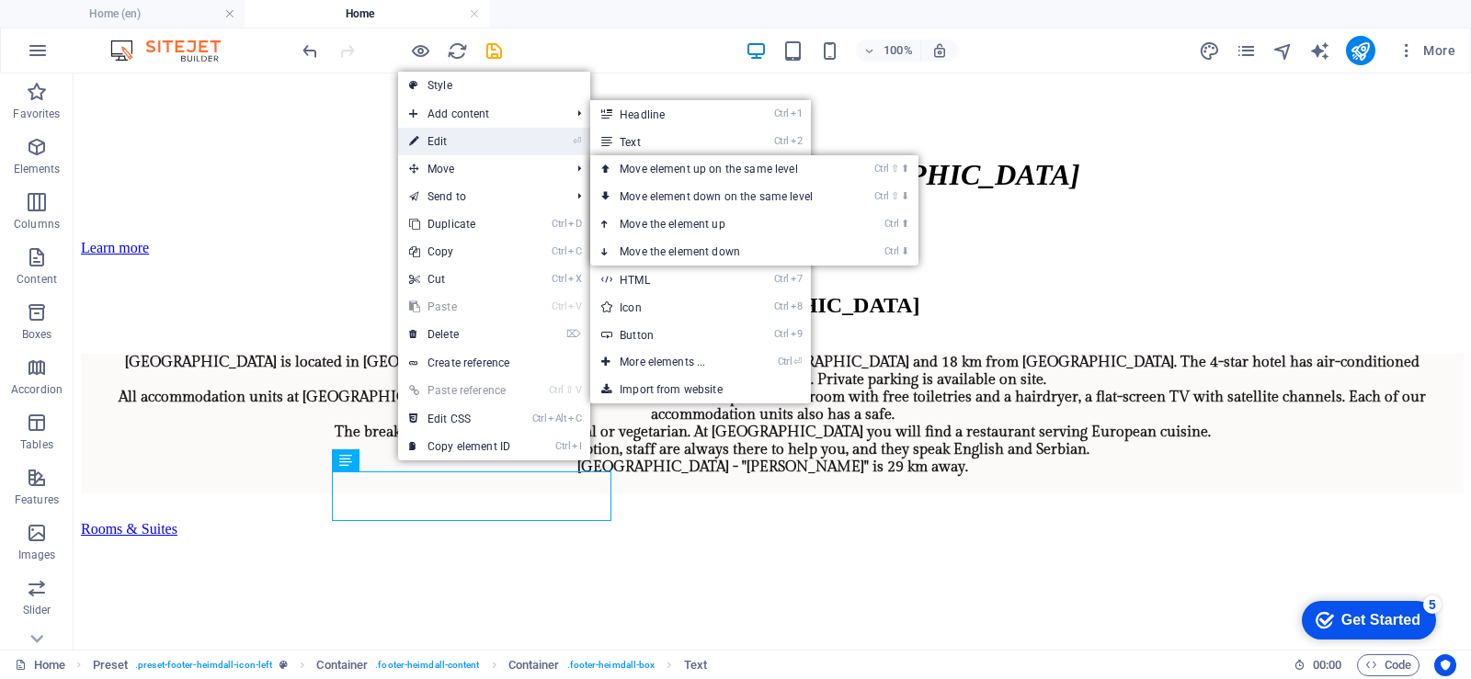
click at [445, 152] on link "⏎ Edit" at bounding box center [459, 142] width 123 height 28
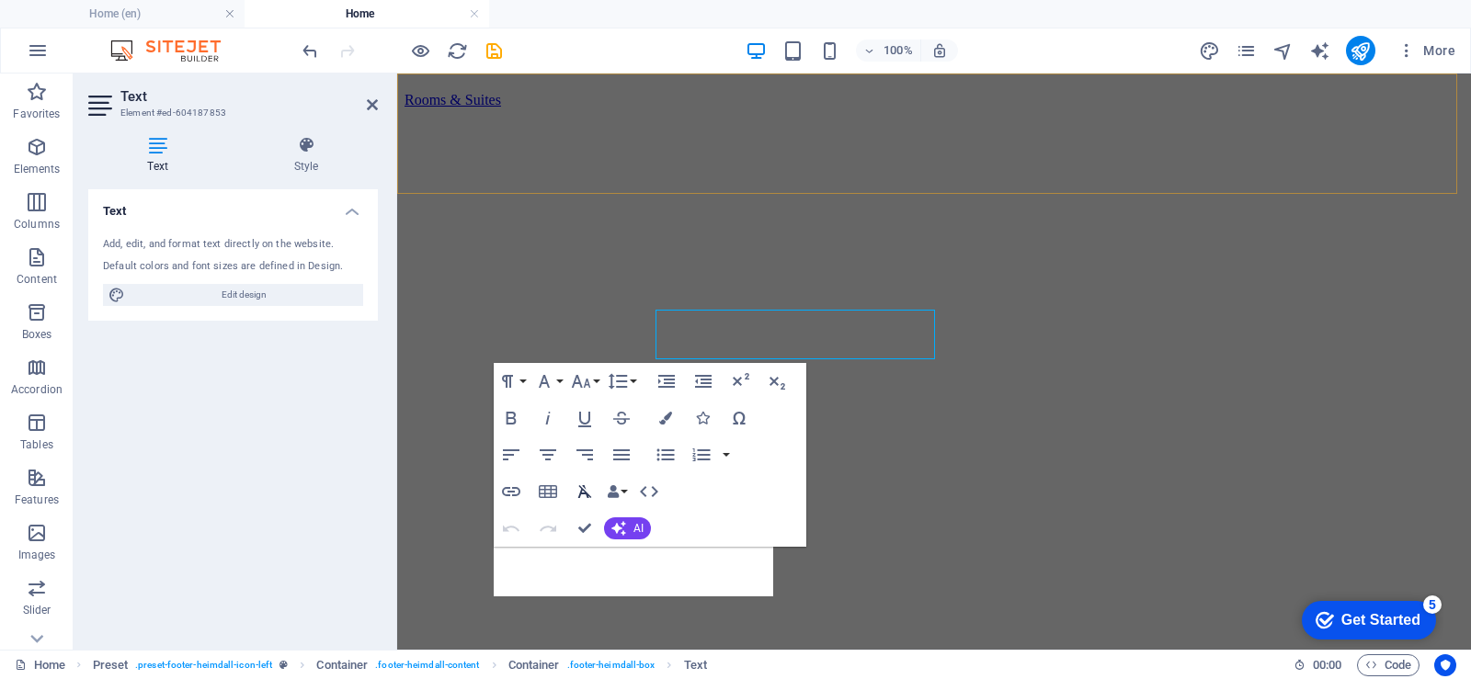
scroll to position [2645, 0]
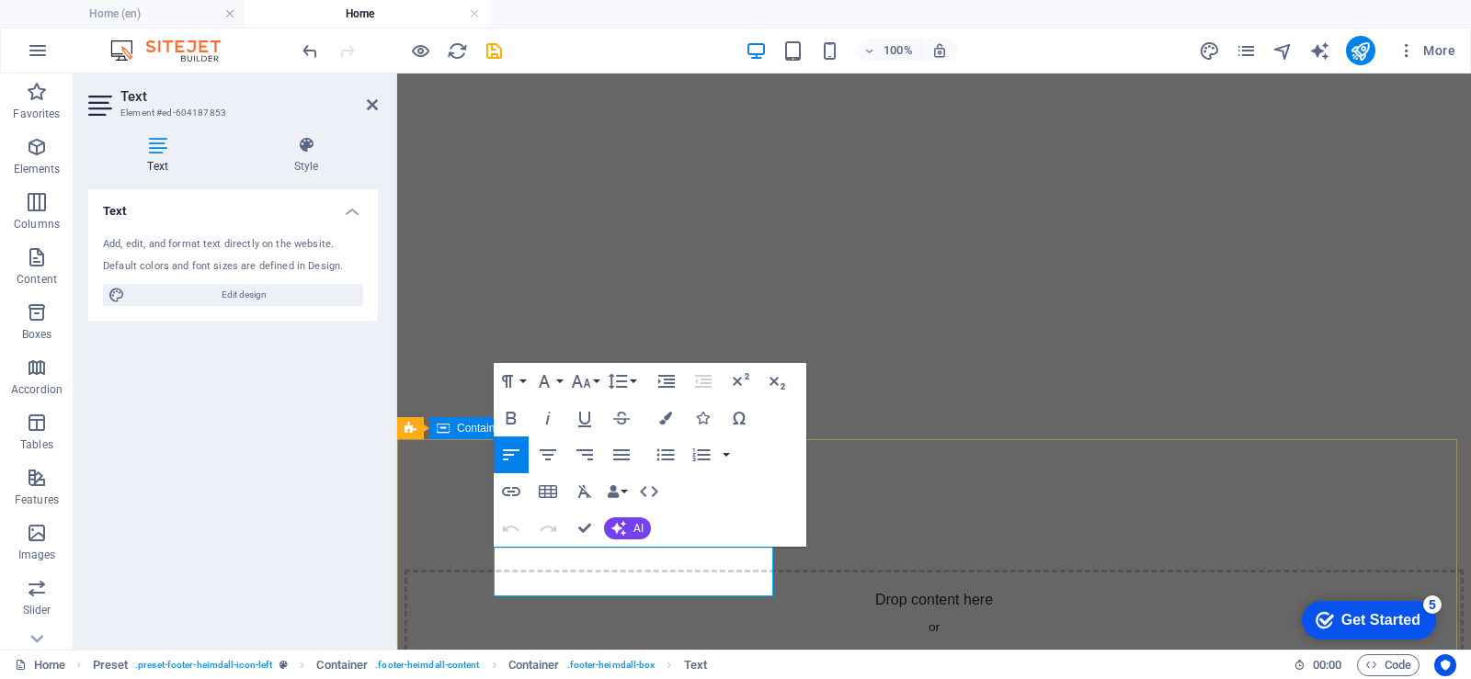
drag, startPoint x: 586, startPoint y: 586, endPoint x: 485, endPoint y: 552, distance: 106.7
click at [306, 150] on icon at bounding box center [305, 145] width 143 height 18
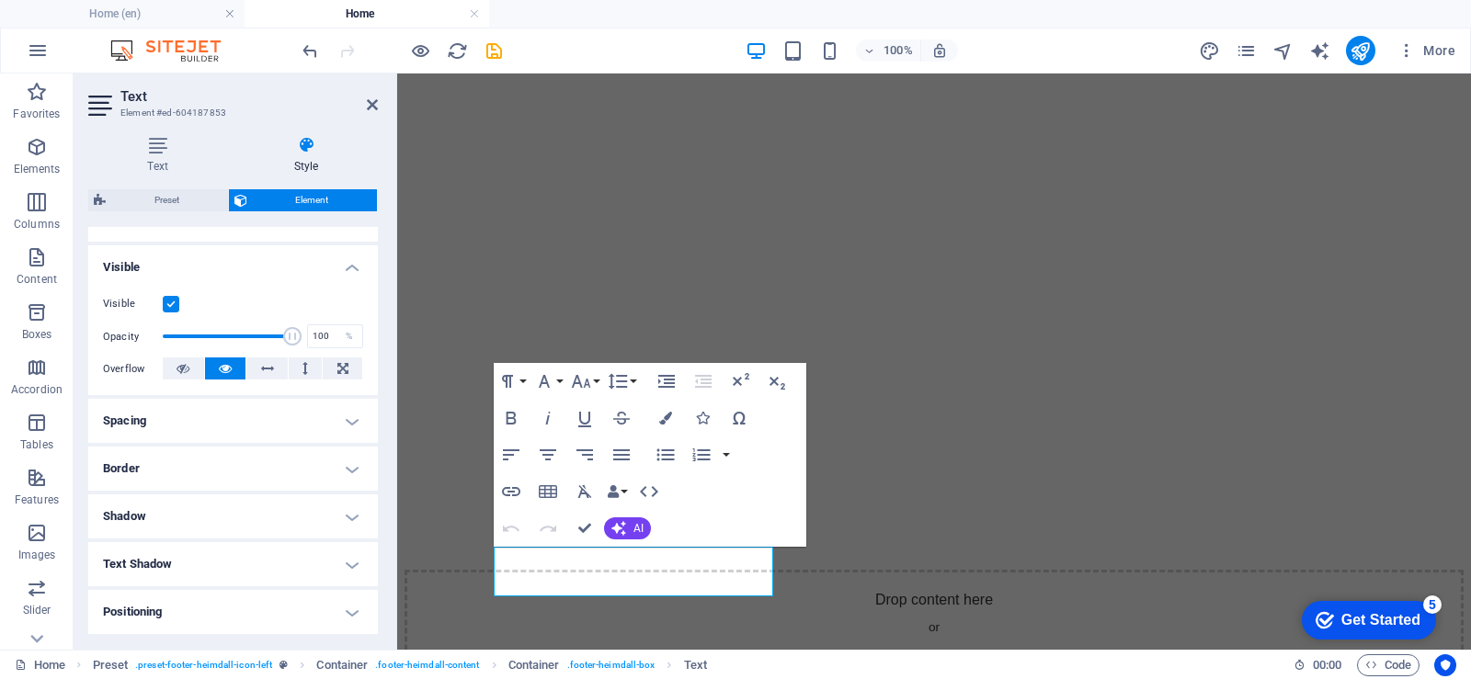
scroll to position [276, 0]
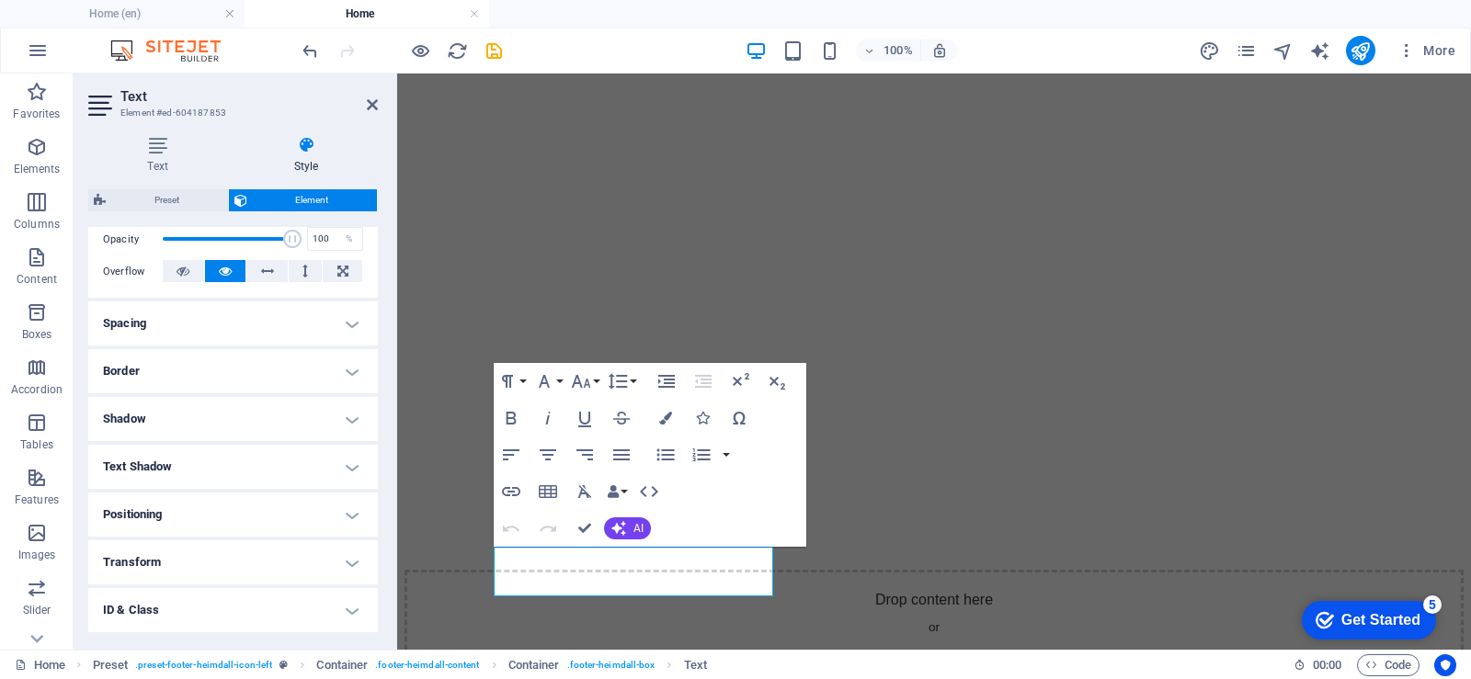
click at [347, 466] on h4 "Text Shadow" at bounding box center [233, 467] width 290 height 44
click at [347, 466] on h4 "Text Shadow" at bounding box center [233, 461] width 290 height 33
click at [350, 562] on h4 "Transform" at bounding box center [233, 562] width 290 height 44
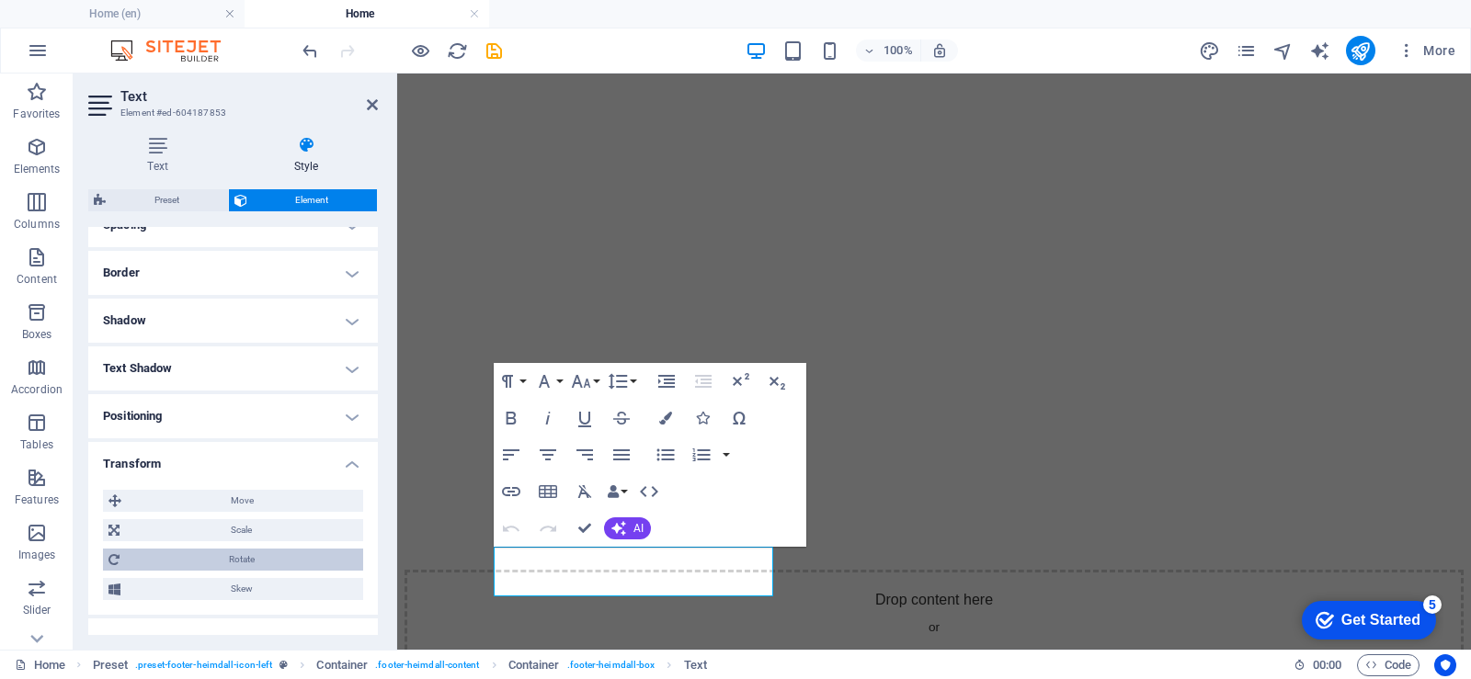
scroll to position [497, 0]
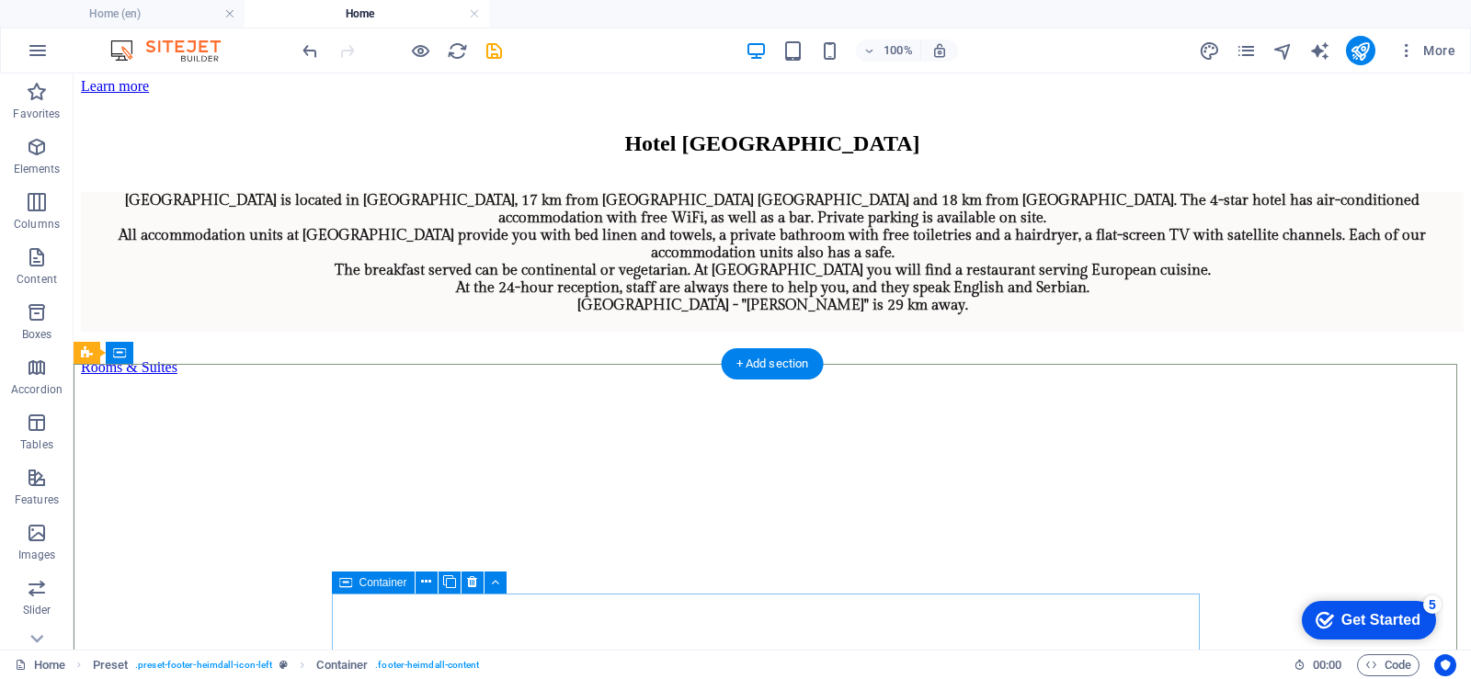
scroll to position [2483, 0]
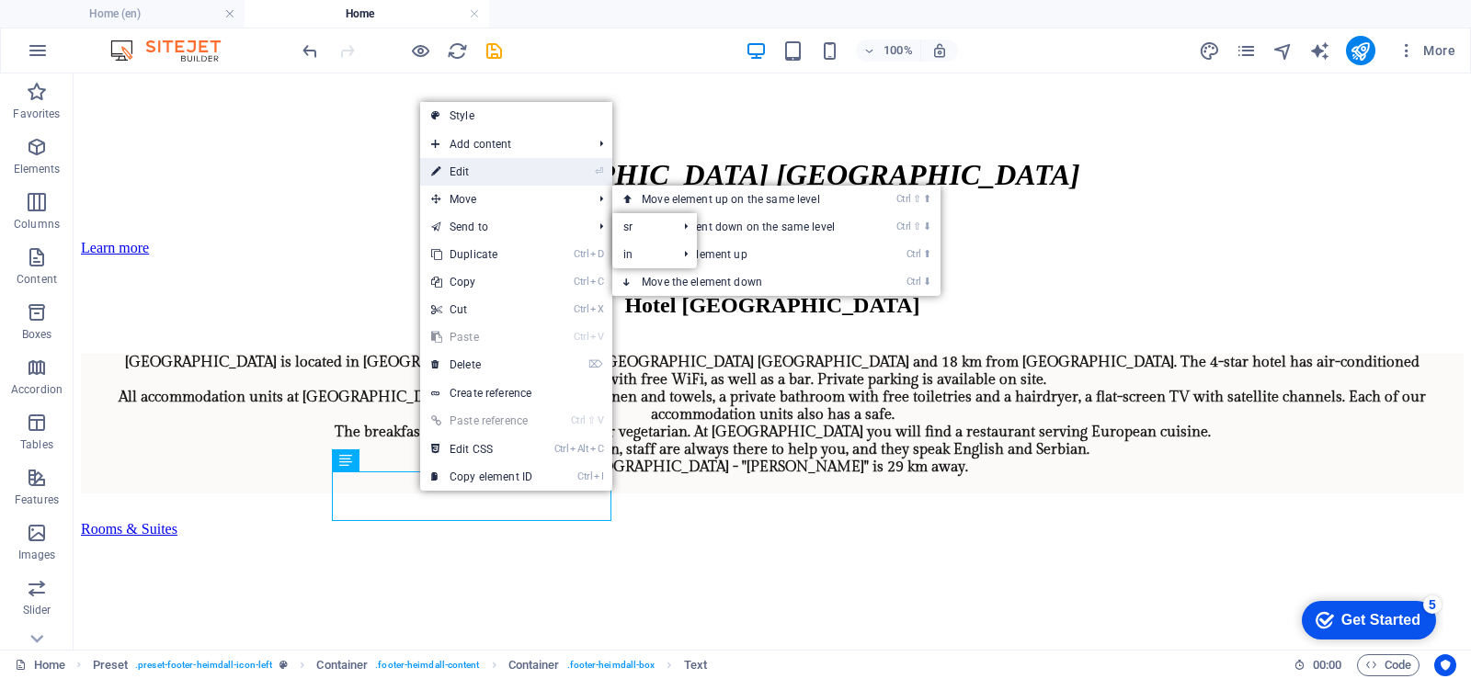
drag, startPoint x: 452, startPoint y: 178, endPoint x: 55, endPoint y: 106, distance: 403.6
click at [452, 178] on link "⏎ Edit" at bounding box center [481, 172] width 123 height 28
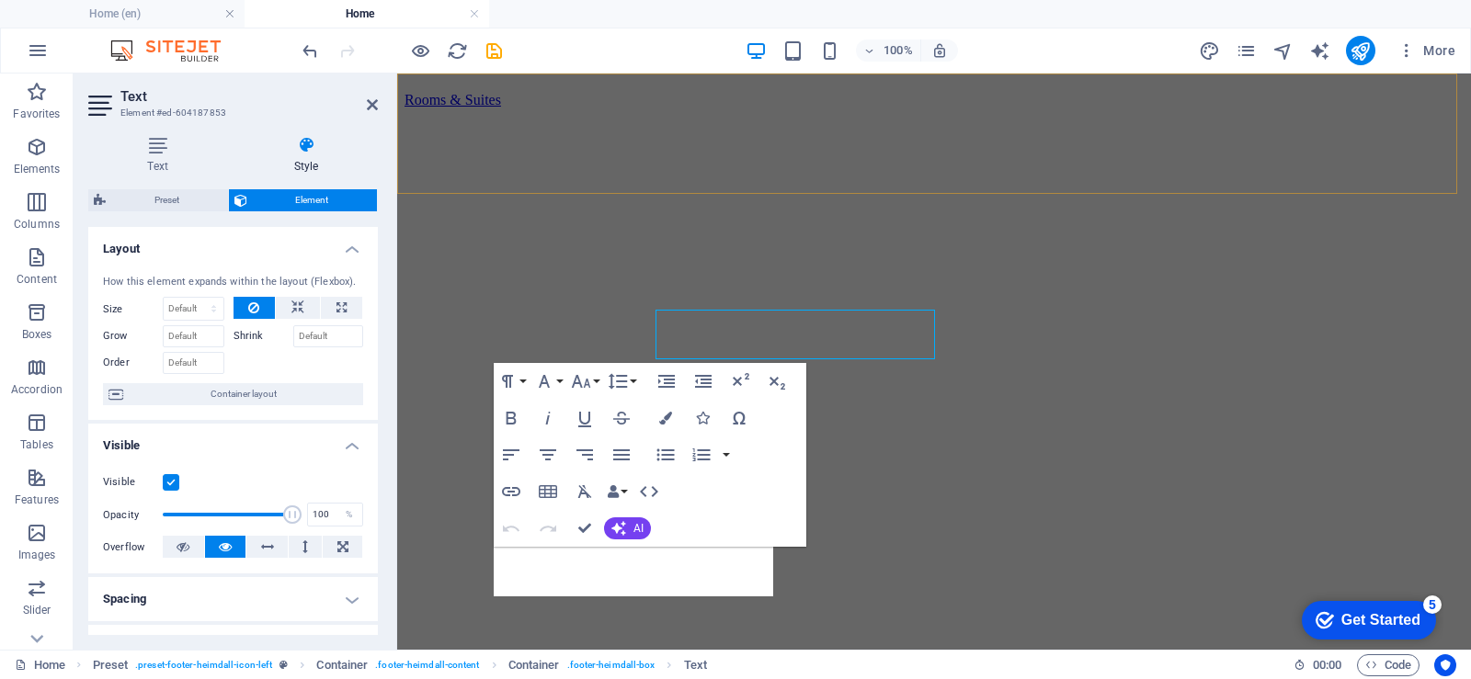
scroll to position [2645, 0]
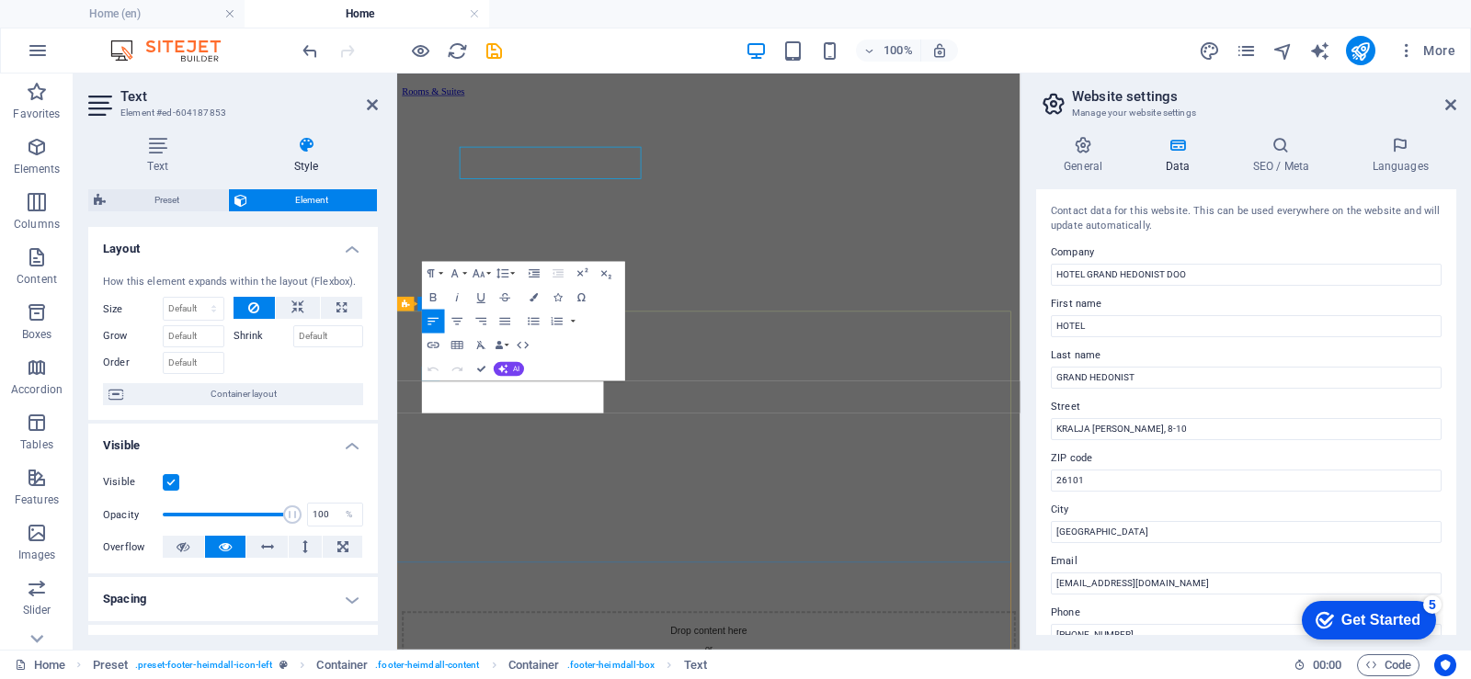
scroll to position [3005, 0]
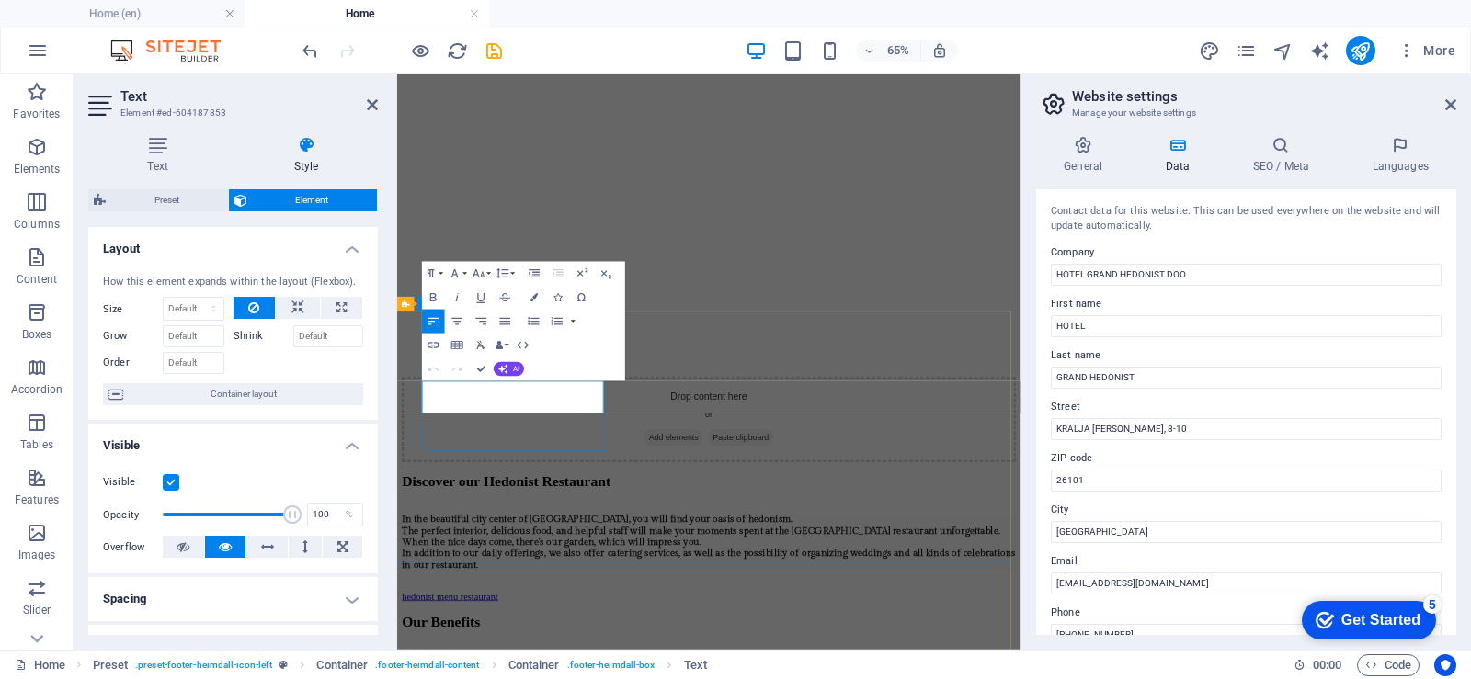
drag, startPoint x: 563, startPoint y: 581, endPoint x: 439, endPoint y: 550, distance: 127.9
click at [535, 298] on icon "button" at bounding box center [533, 297] width 8 height 8
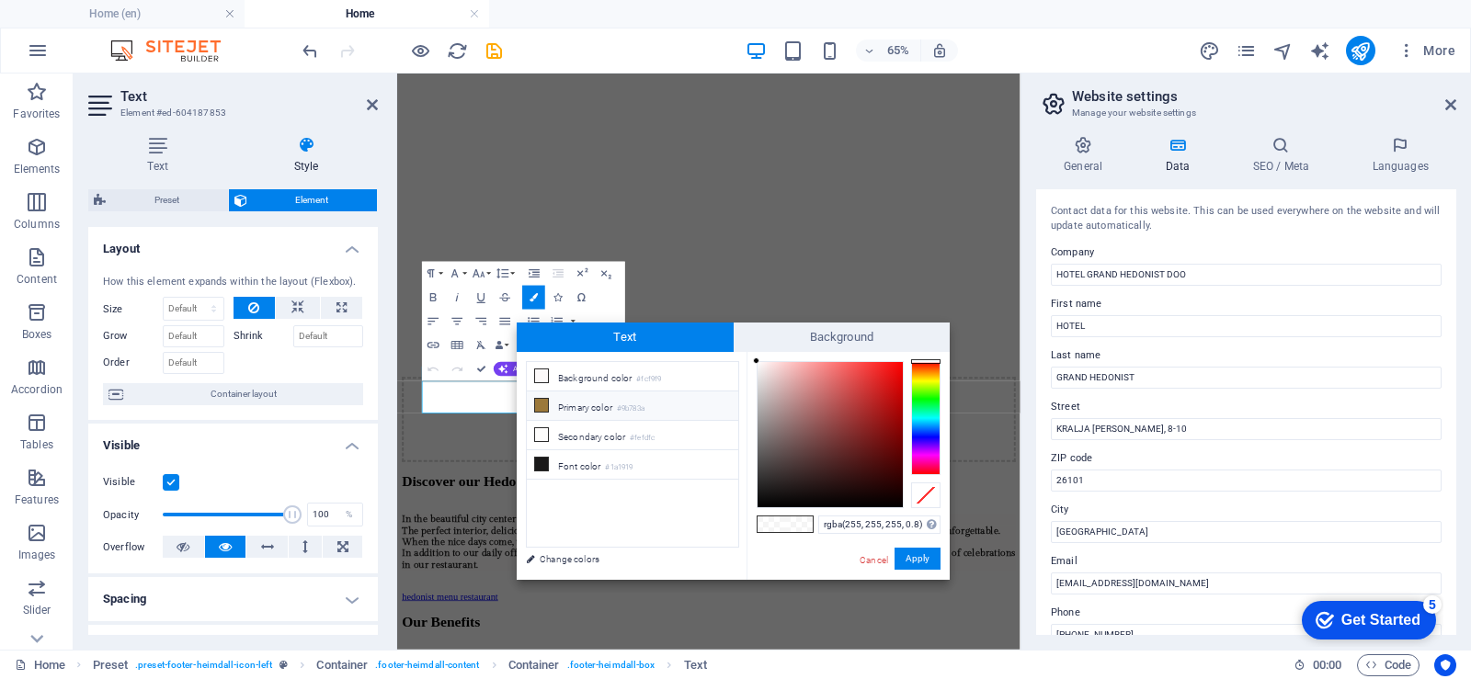
click at [549, 406] on li "Primary color #9b783a" at bounding box center [632, 406] width 211 height 29
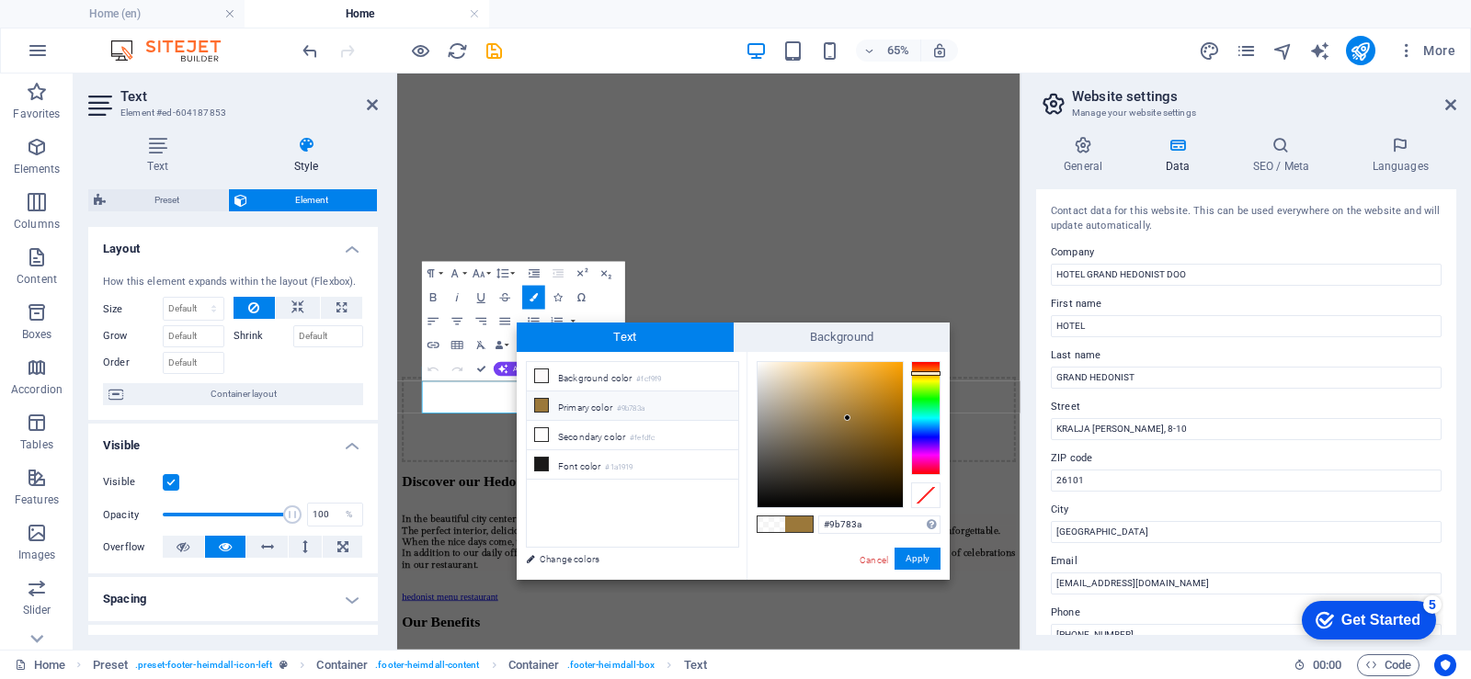
click at [538, 403] on icon at bounding box center [541, 405] width 13 height 13
click at [767, 528] on span at bounding box center [771, 525] width 28 height 16
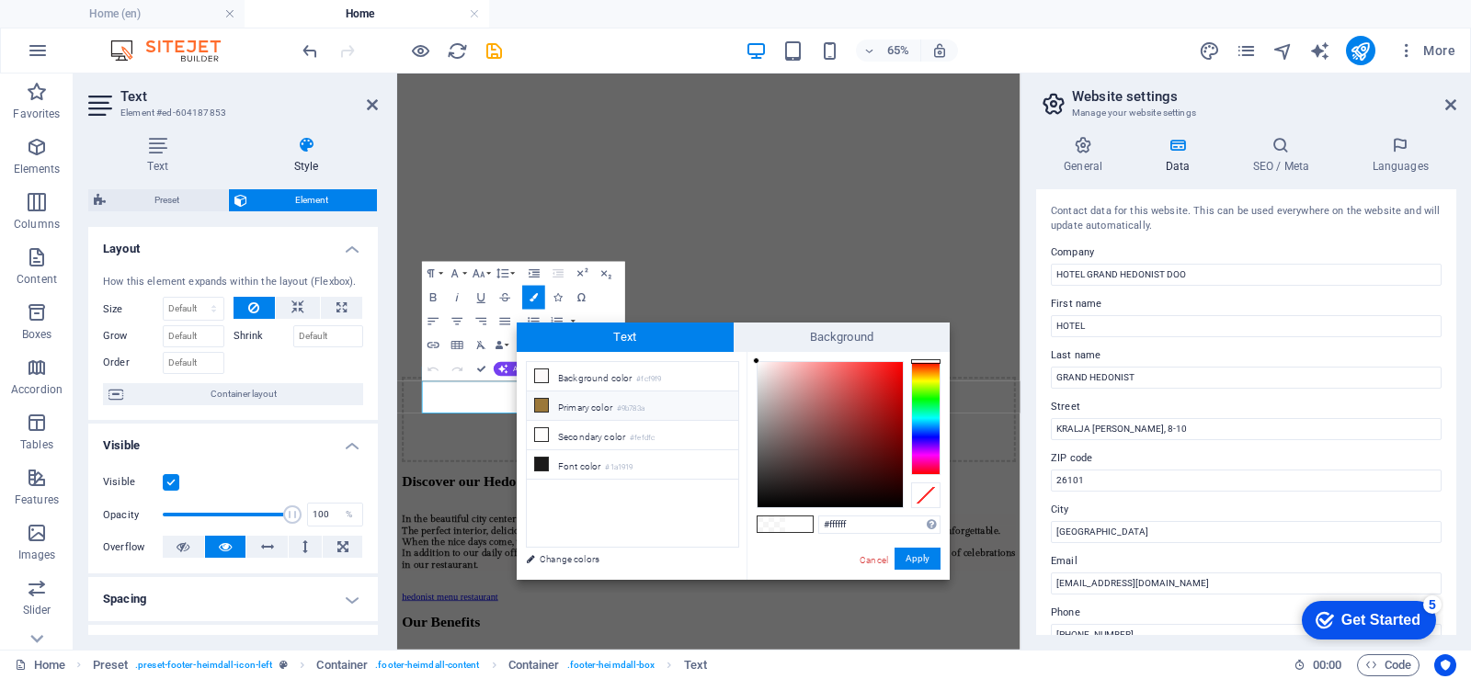
click at [538, 404] on icon at bounding box center [541, 405] width 13 height 13
type input "#9b783a"
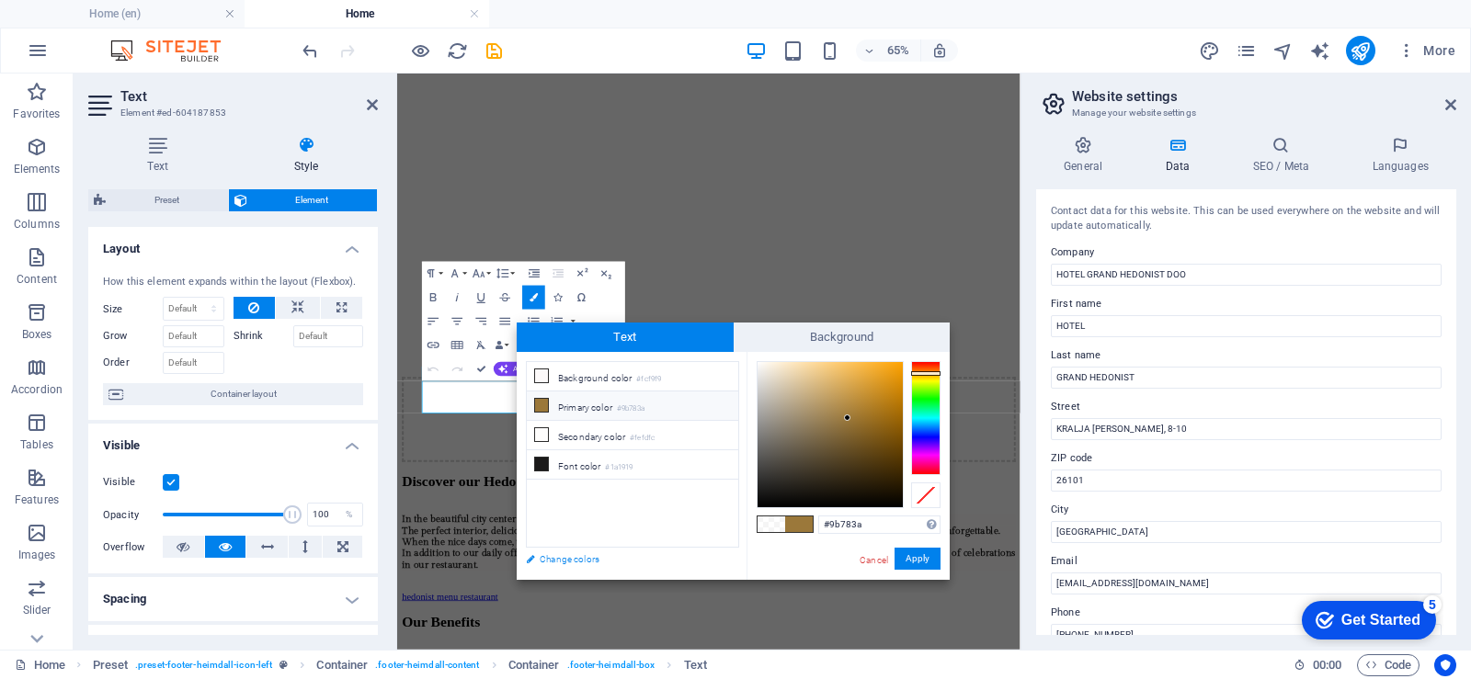
click at [575, 559] on font "Change colors" at bounding box center [569, 559] width 60 height 10
select select "800"
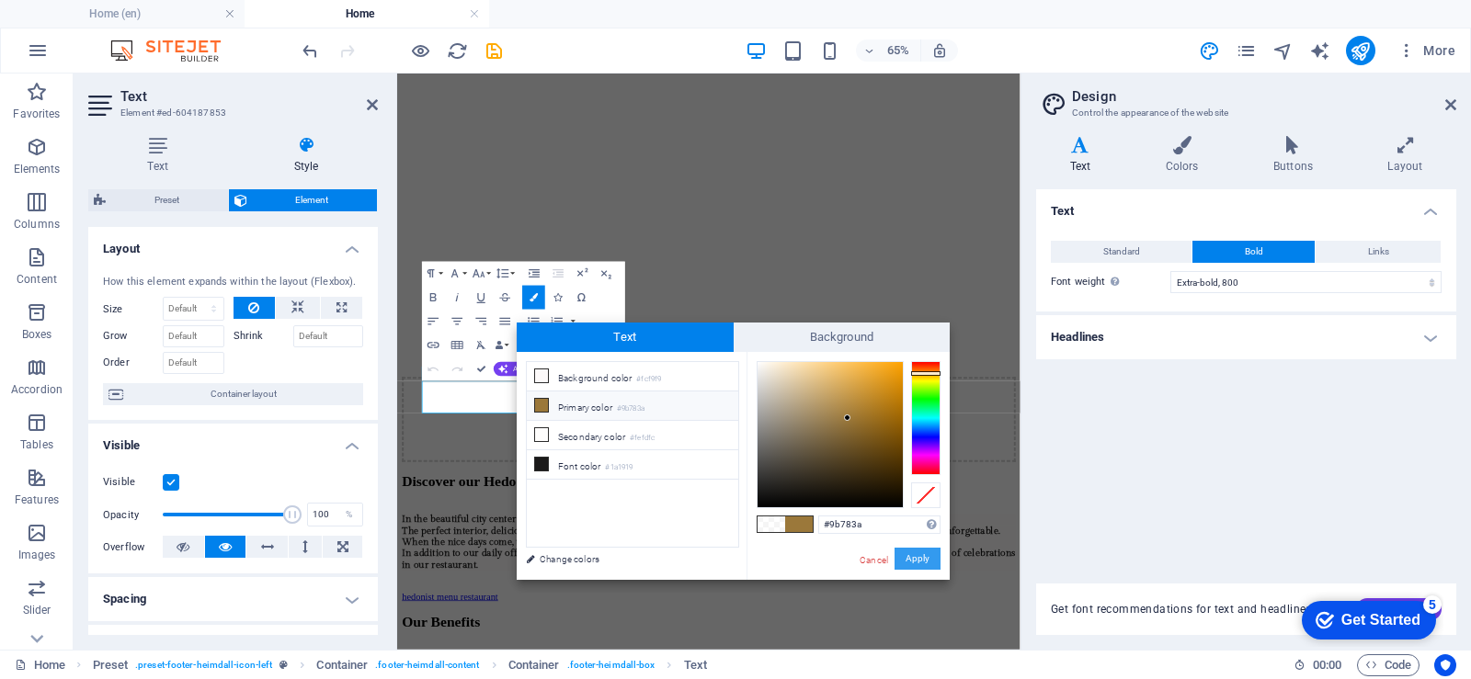
click at [920, 563] on font "Apply" at bounding box center [917, 558] width 24 height 10
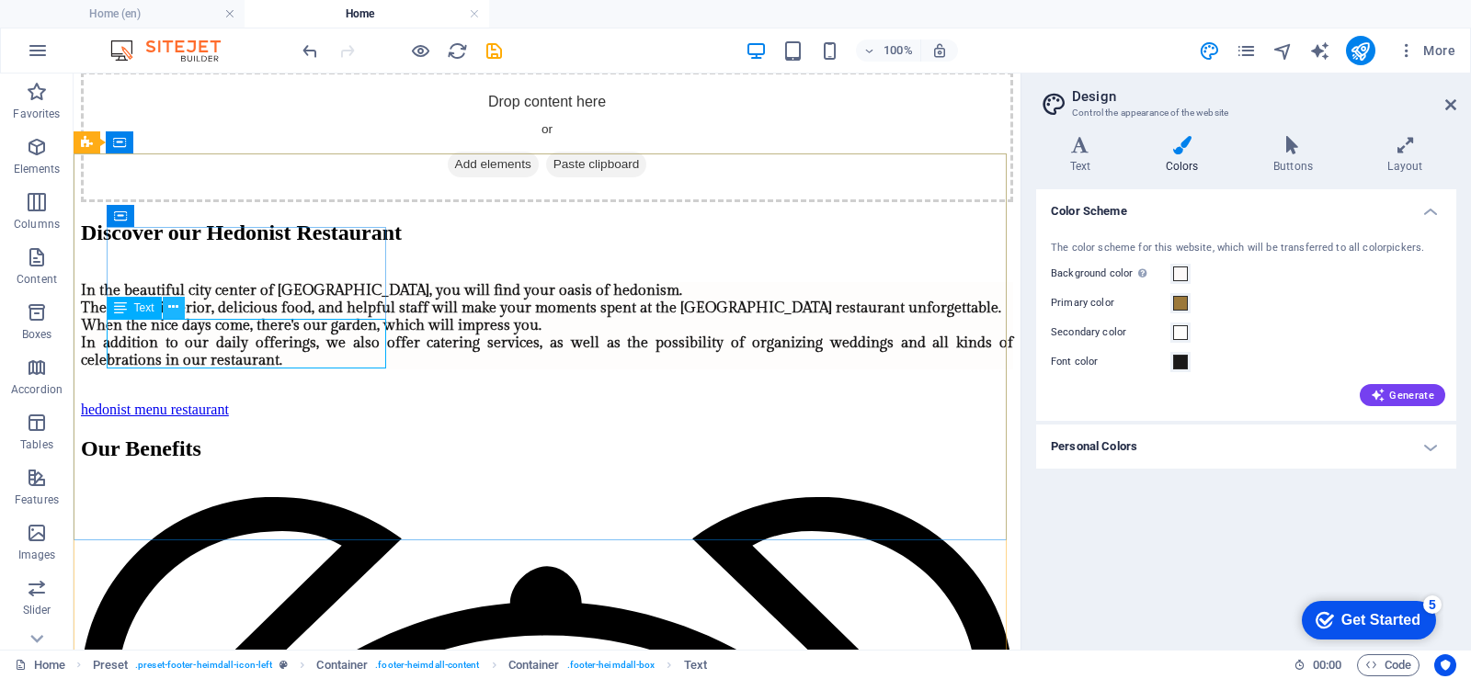
click at [172, 306] on icon at bounding box center [173, 307] width 10 height 19
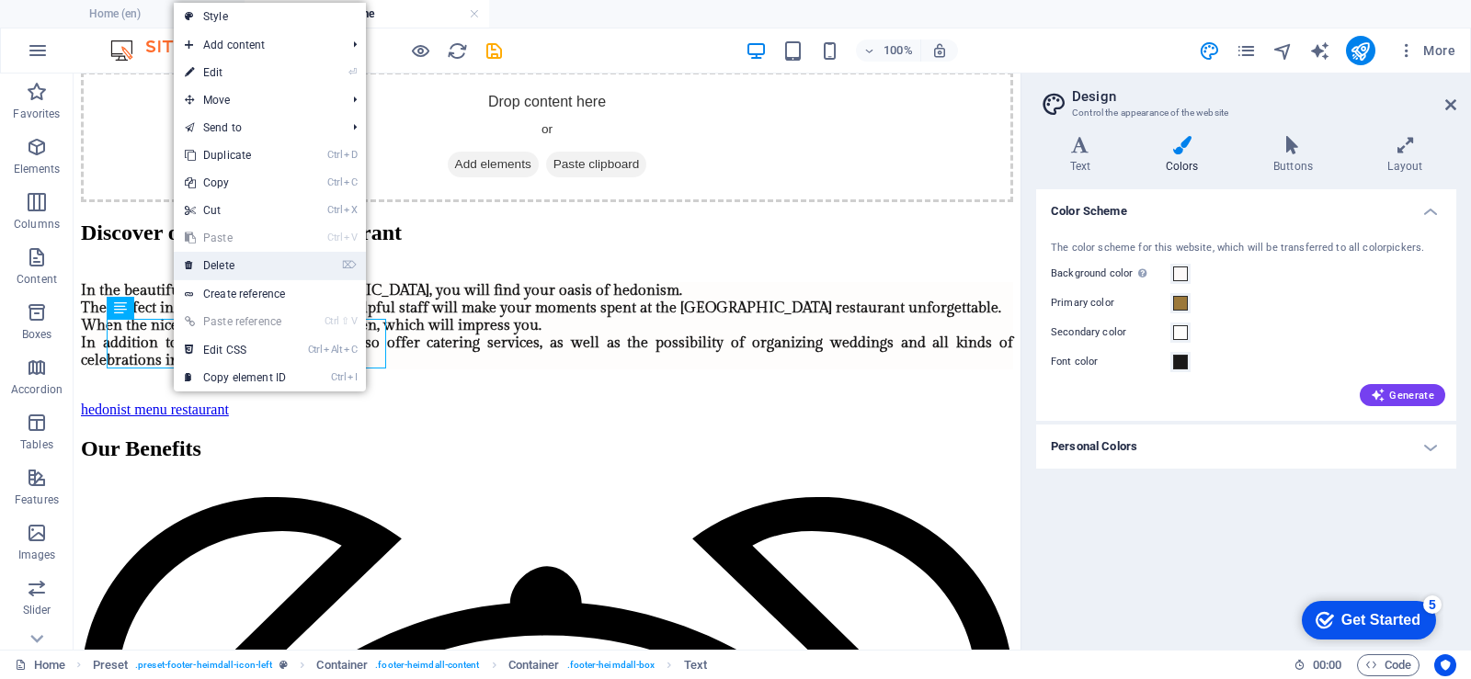
drag, startPoint x: 218, startPoint y: 265, endPoint x: 214, endPoint y: 250, distance: 15.2
click at [218, 265] on font "Delete" at bounding box center [218, 265] width 31 height 13
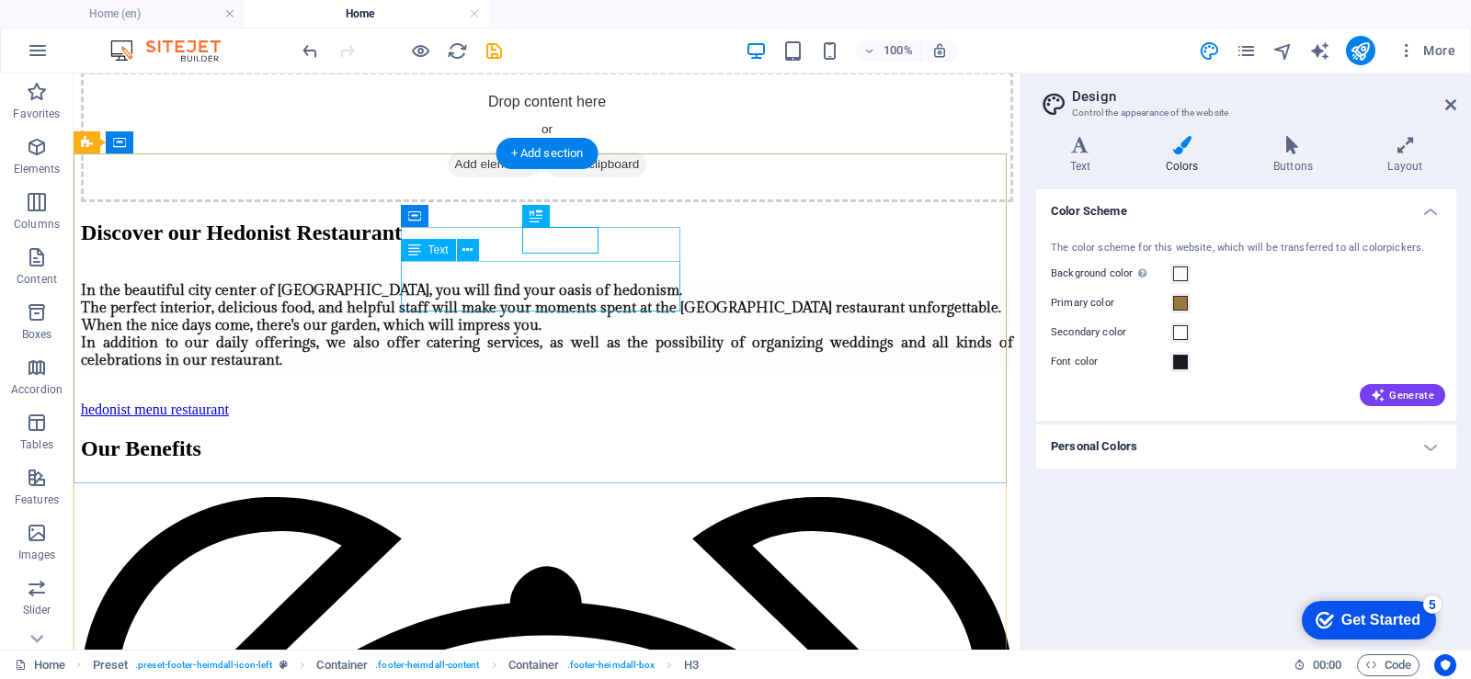
drag, startPoint x: 466, startPoint y: 251, endPoint x: 392, endPoint y: 205, distance: 87.5
click at [466, 251] on icon at bounding box center [467, 250] width 10 height 19
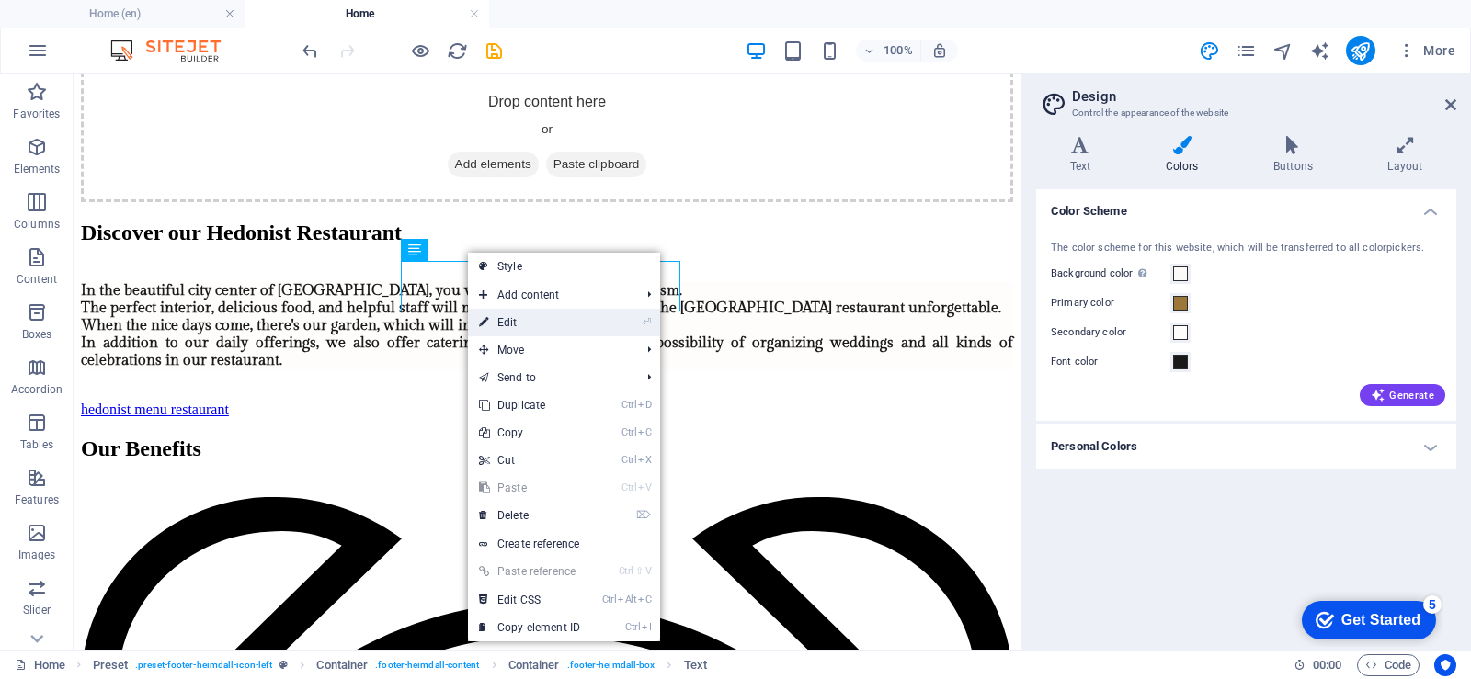
drag, startPoint x: 521, startPoint y: 320, endPoint x: 302, endPoint y: 379, distance: 226.5
click at [521, 320] on link "⏎ Edit" at bounding box center [529, 323] width 123 height 28
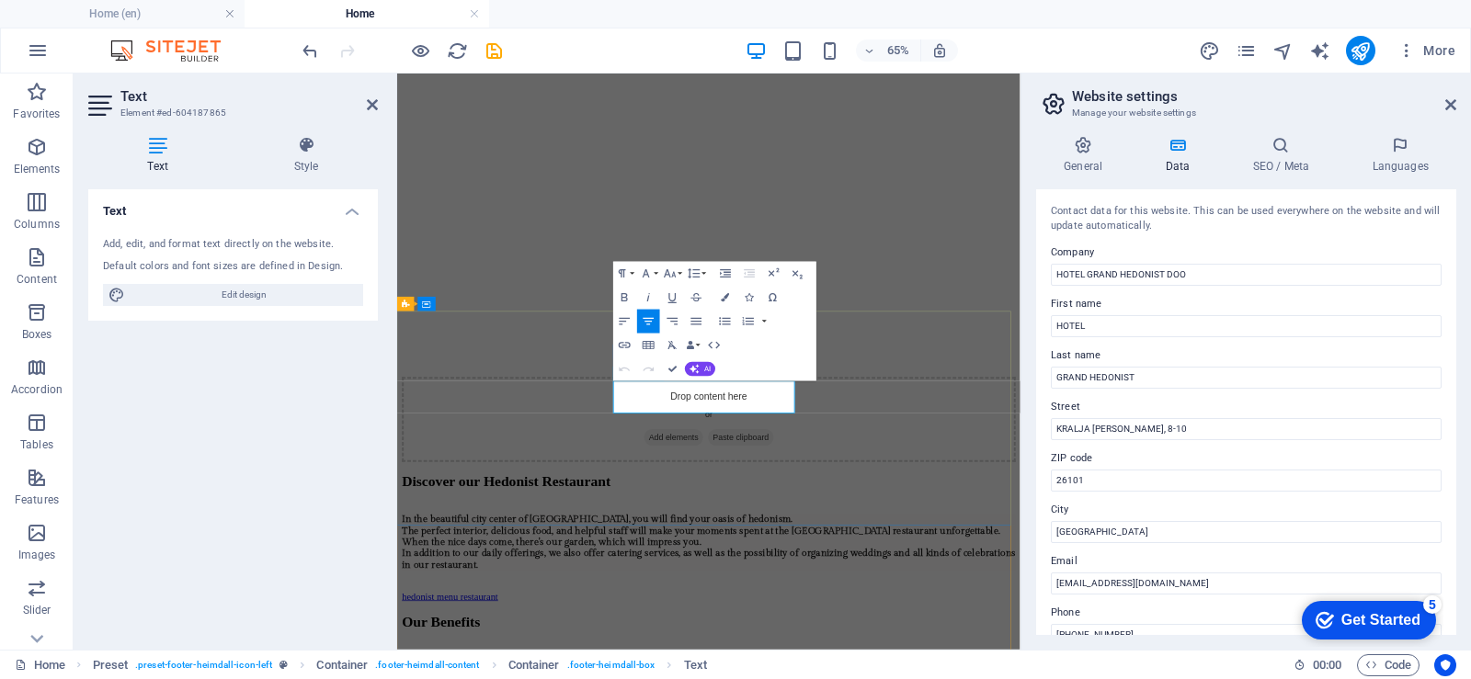
drag, startPoint x: 929, startPoint y: 579, endPoint x: 745, endPoint y: 550, distance: 186.2
click at [724, 301] on icon "button" at bounding box center [725, 297] width 8 height 8
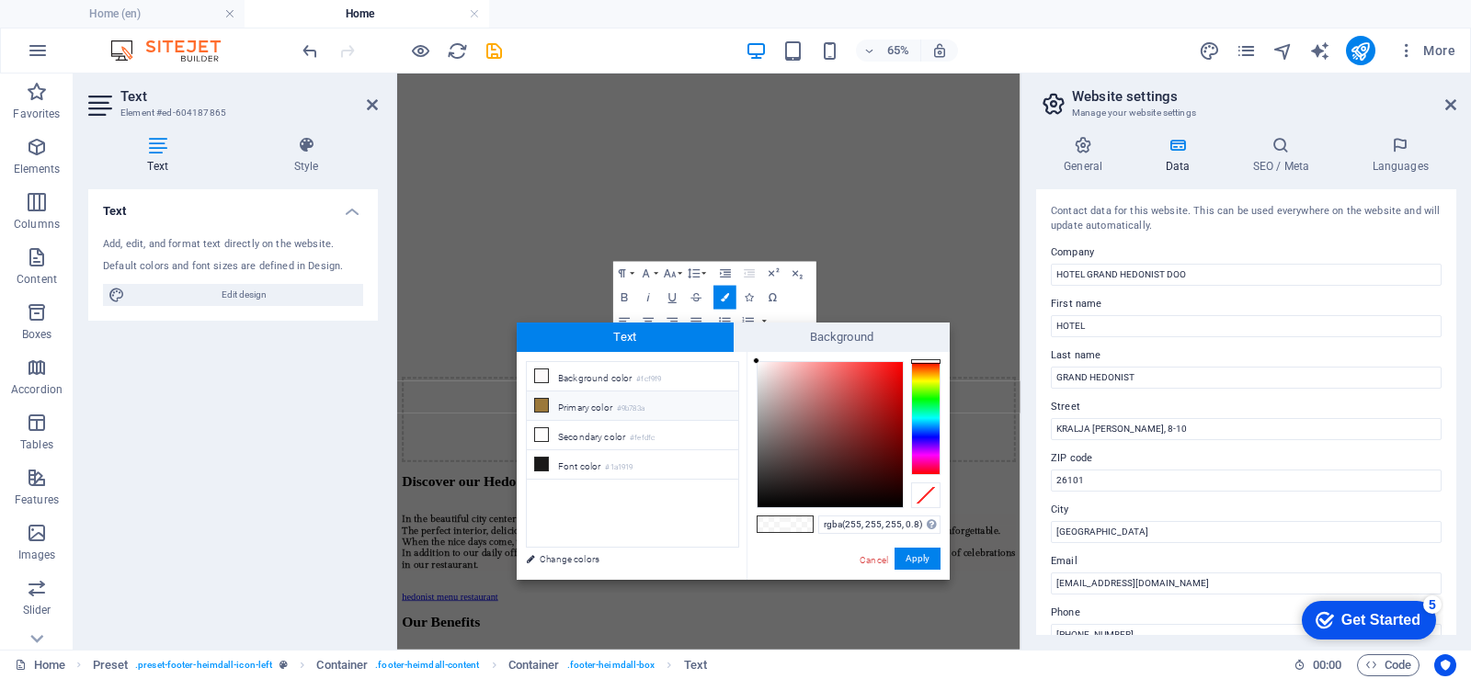
click at [540, 403] on icon at bounding box center [541, 405] width 13 height 13
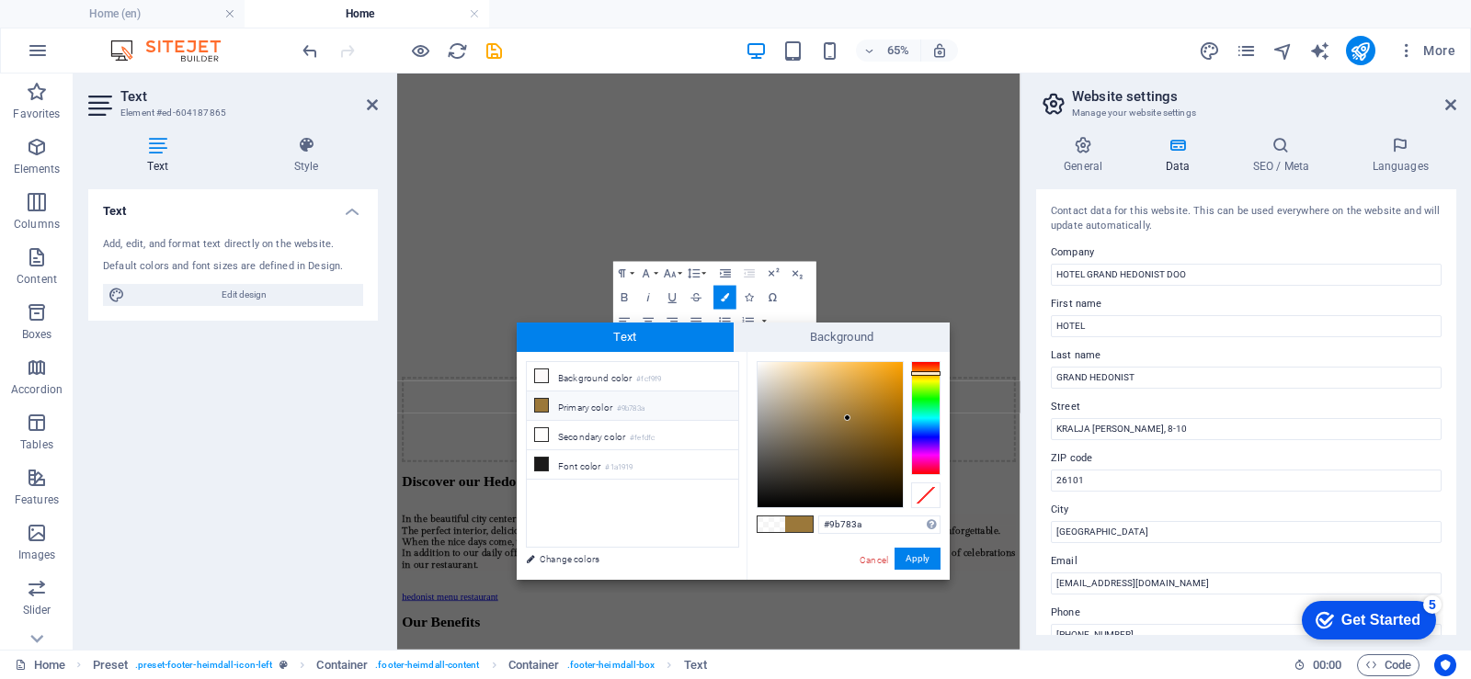
click at [767, 527] on span at bounding box center [771, 525] width 28 height 16
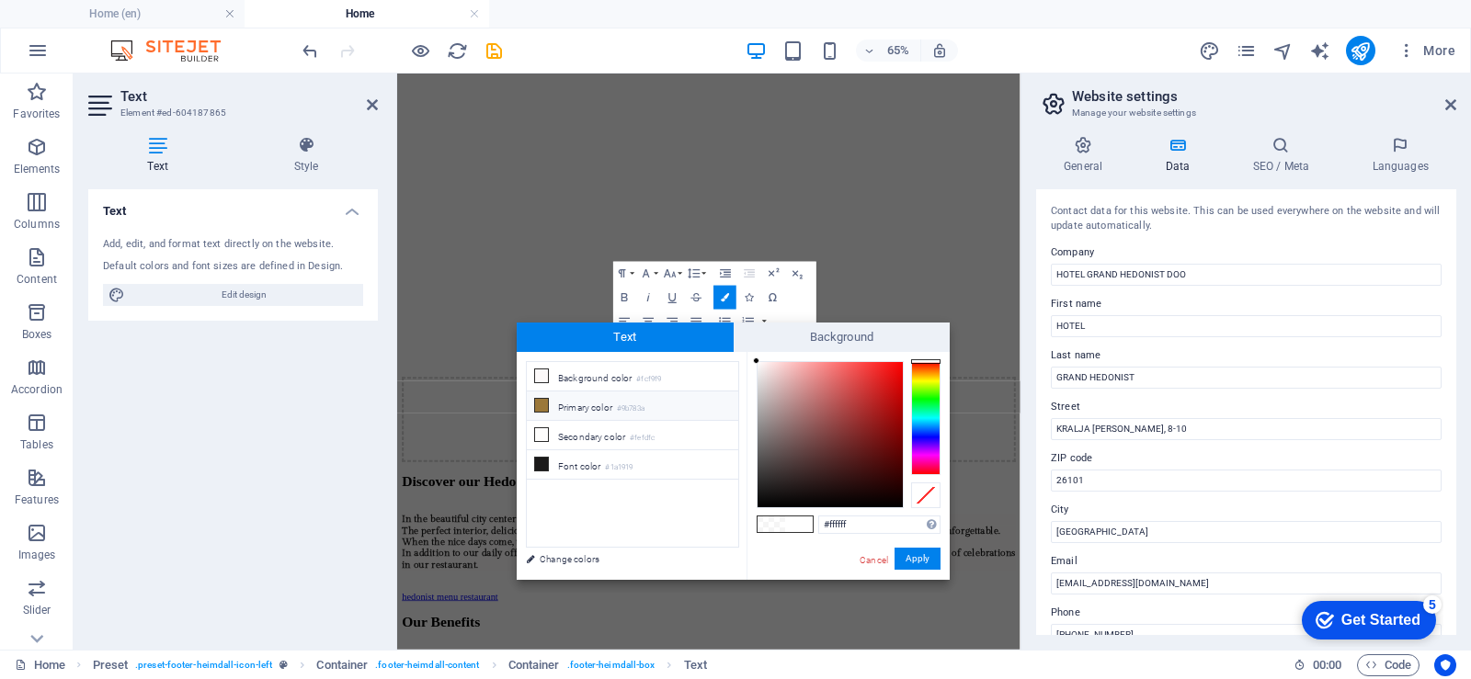
click at [551, 401] on li "Primary color #9b783a" at bounding box center [632, 406] width 211 height 29
type input "#9b783a"
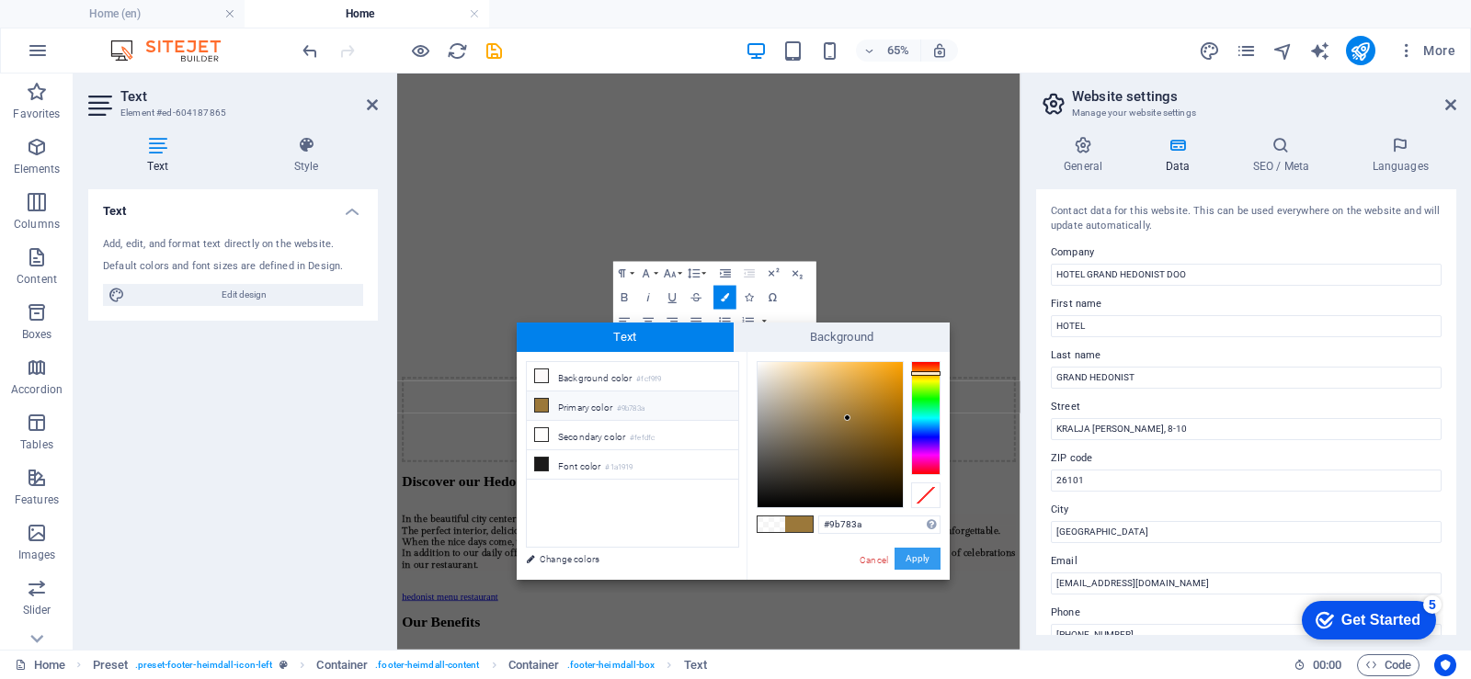
drag, startPoint x: 911, startPoint y: 553, endPoint x: 773, endPoint y: 738, distance: 230.5
click at [911, 553] on font "Apply" at bounding box center [917, 558] width 24 height 10
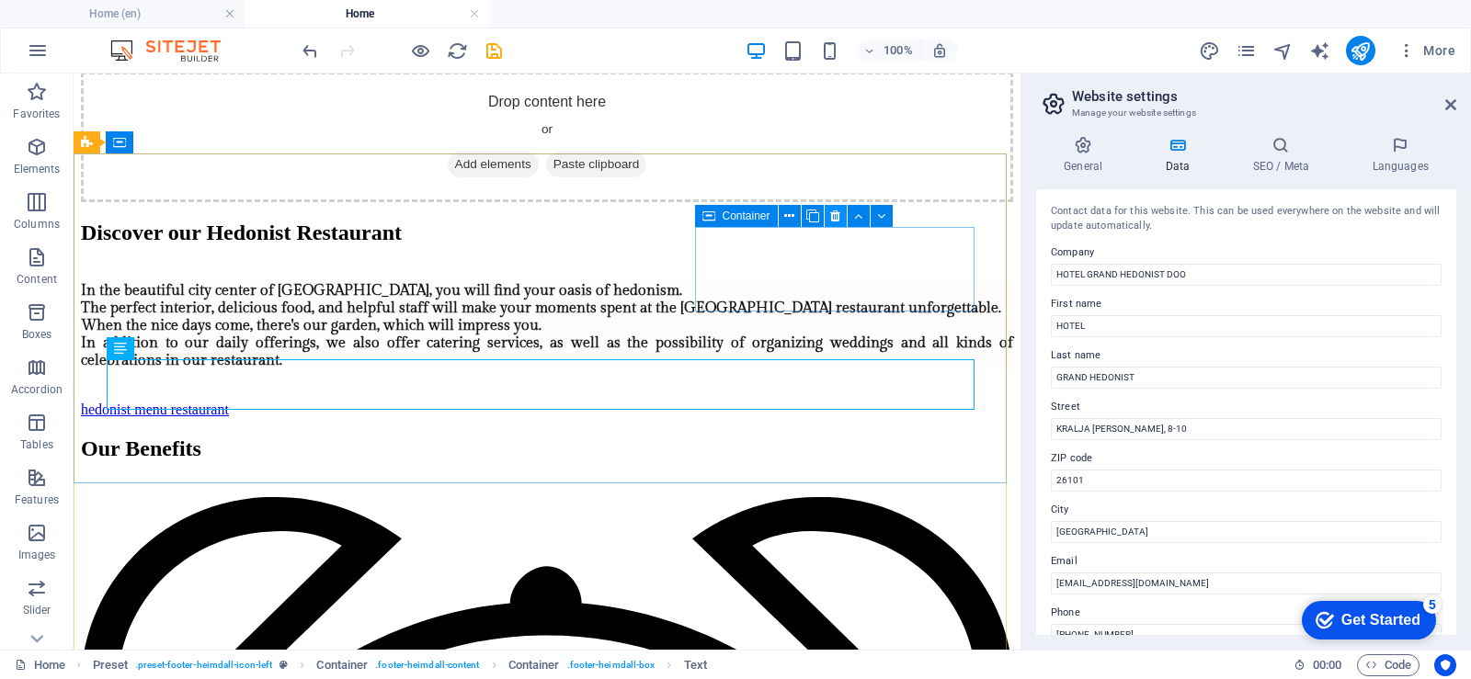
click at [838, 215] on icon at bounding box center [835, 216] width 10 height 19
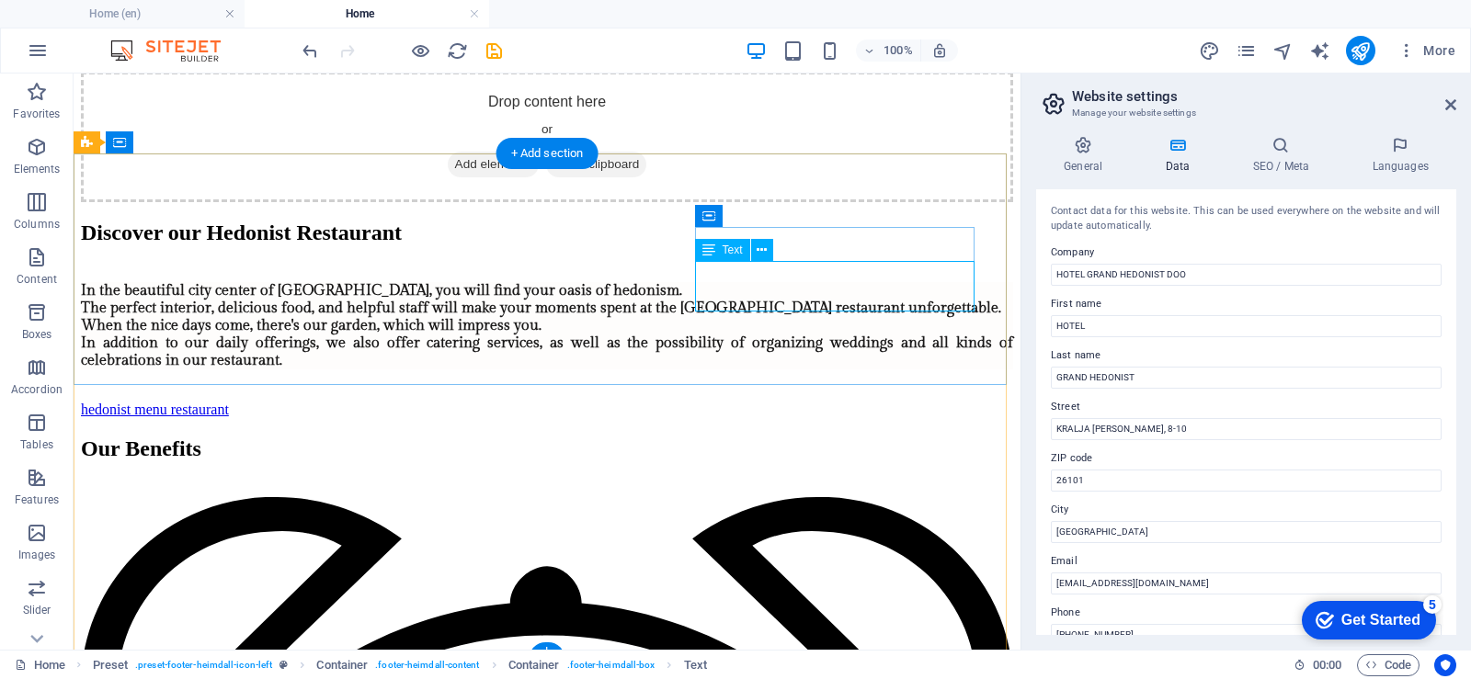
click at [758, 247] on icon at bounding box center [761, 250] width 10 height 19
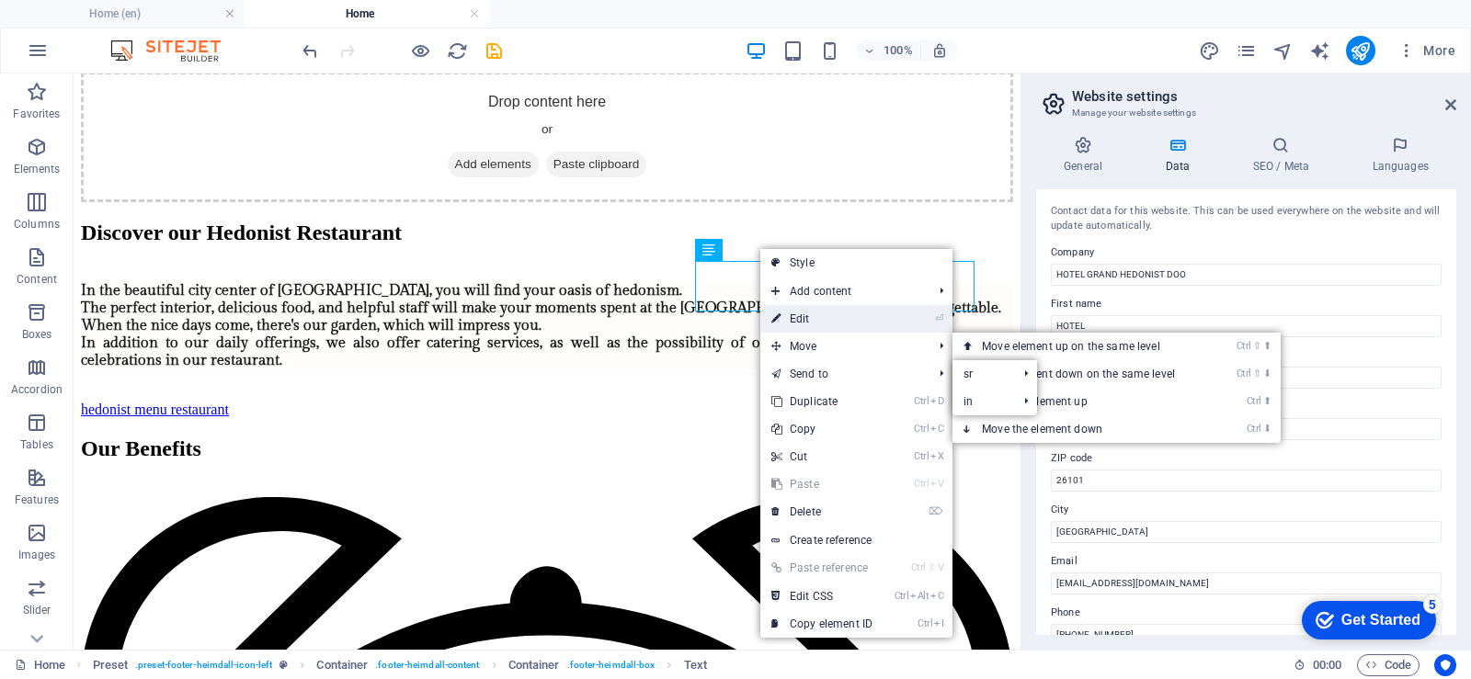
click at [808, 318] on font "Edit" at bounding box center [799, 318] width 20 height 13
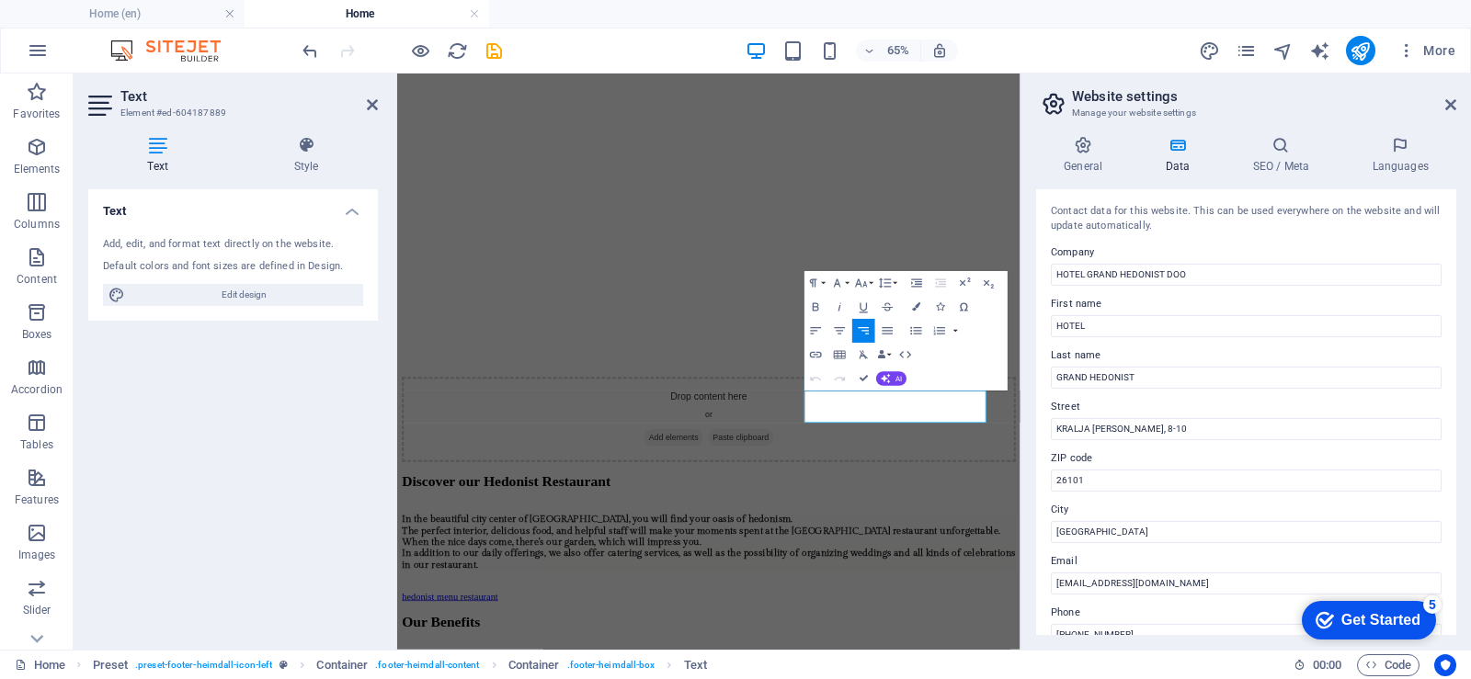
scroll to position [2991, 0]
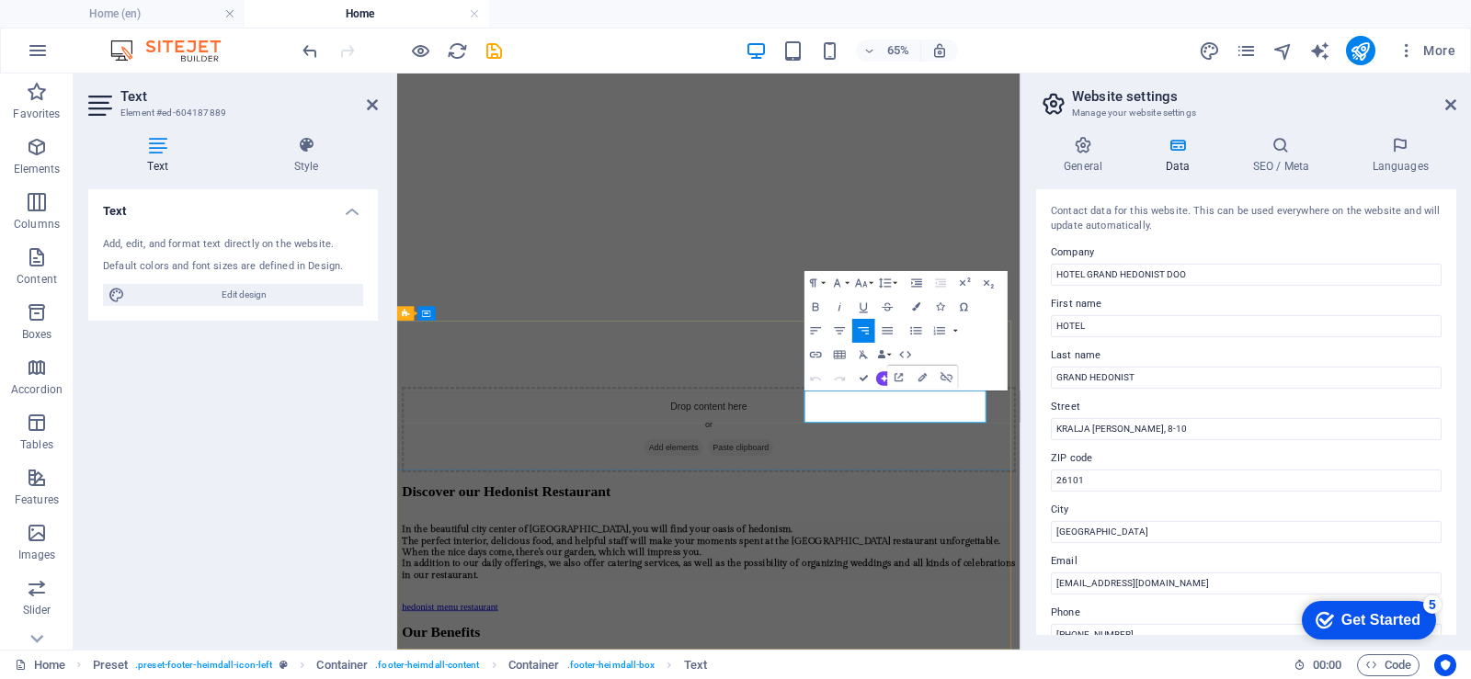
drag, startPoint x: 1070, startPoint y: 582, endPoint x: 1340, endPoint y: 460, distance: 296.2
click at [914, 307] on icon "button" at bounding box center [916, 307] width 8 height 8
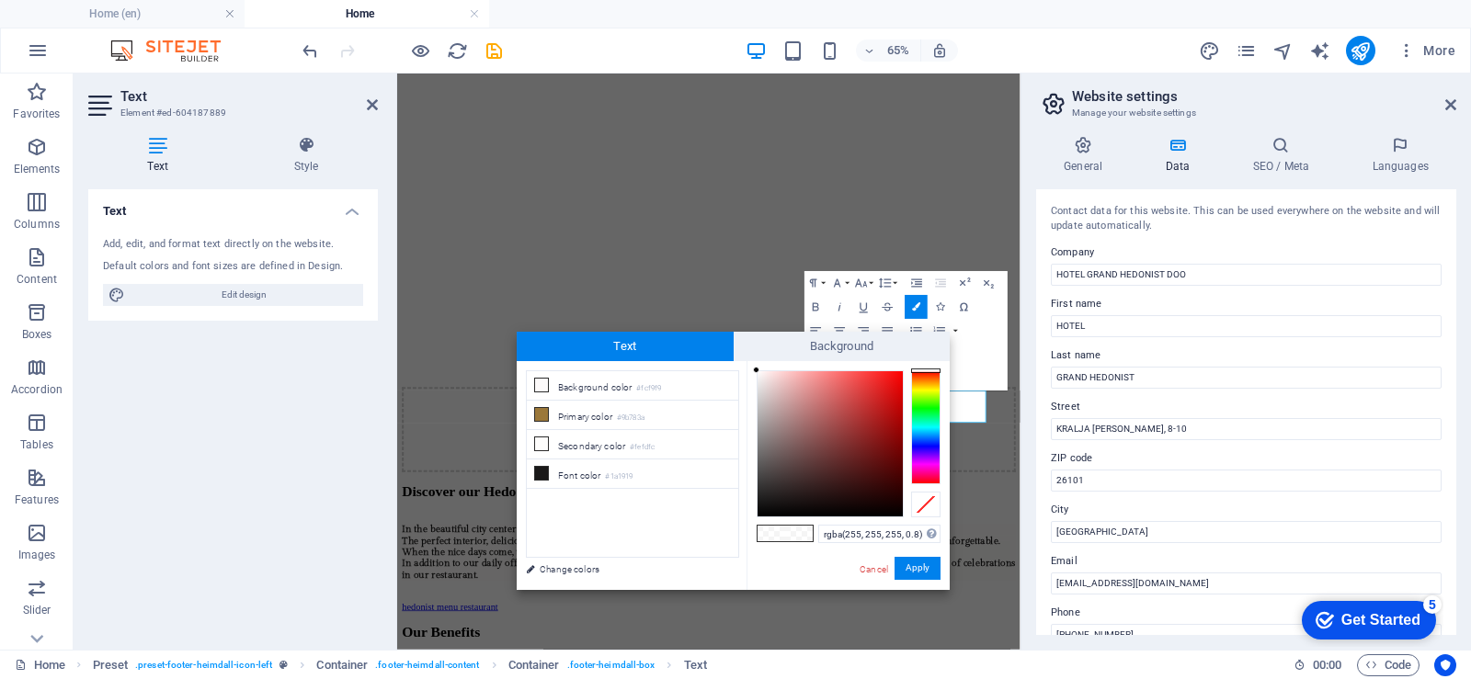
click at [796, 531] on span at bounding box center [799, 534] width 28 height 16
click at [789, 529] on span at bounding box center [799, 534] width 28 height 16
click at [578, 416] on font "Primary color" at bounding box center [585, 417] width 54 height 10
type input "#9b783a"
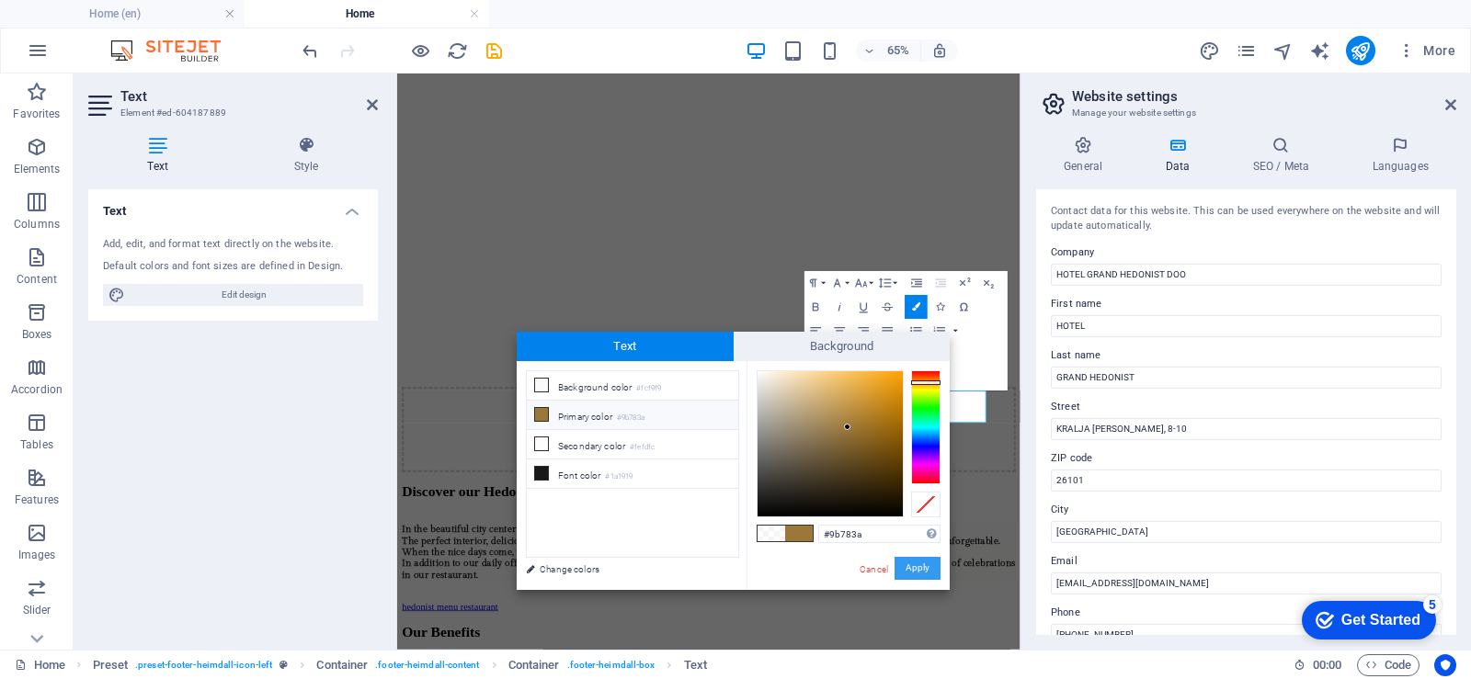
click at [925, 567] on font "Apply" at bounding box center [917, 568] width 24 height 10
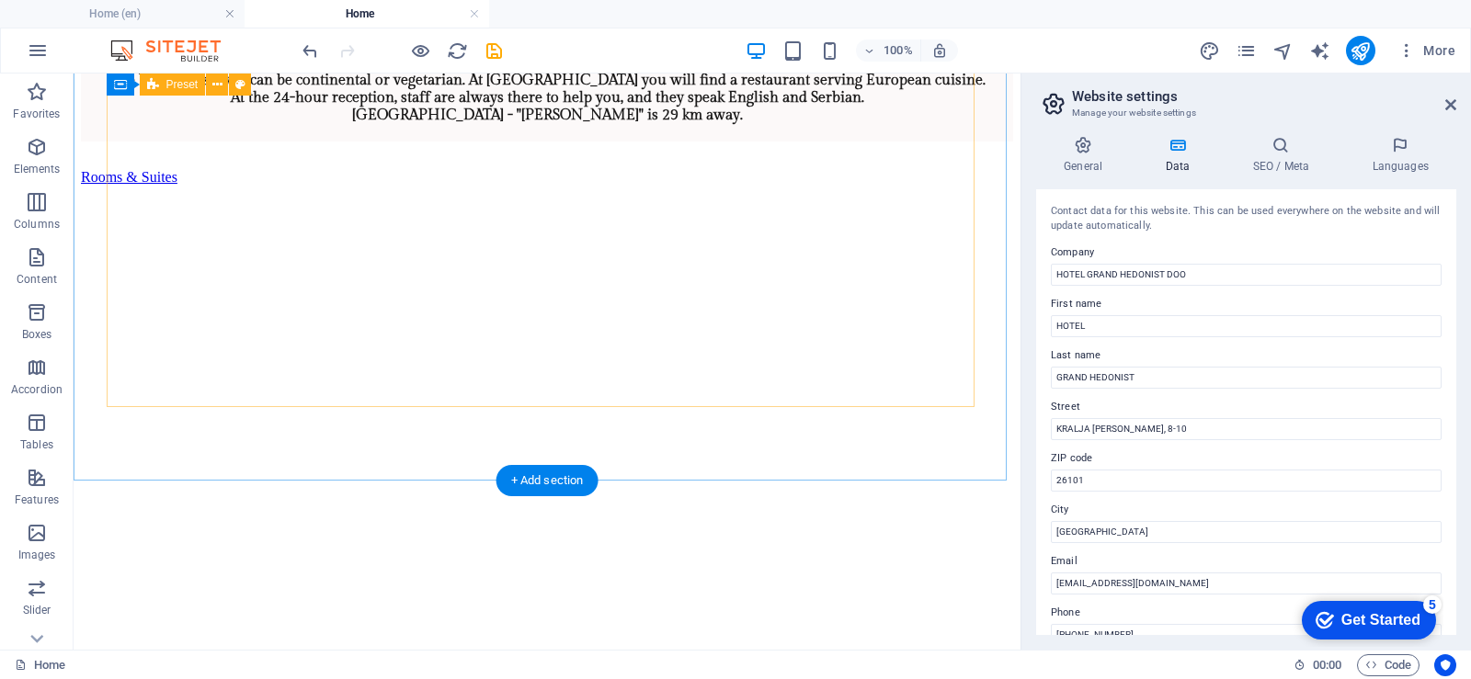
scroll to position [1888, 0]
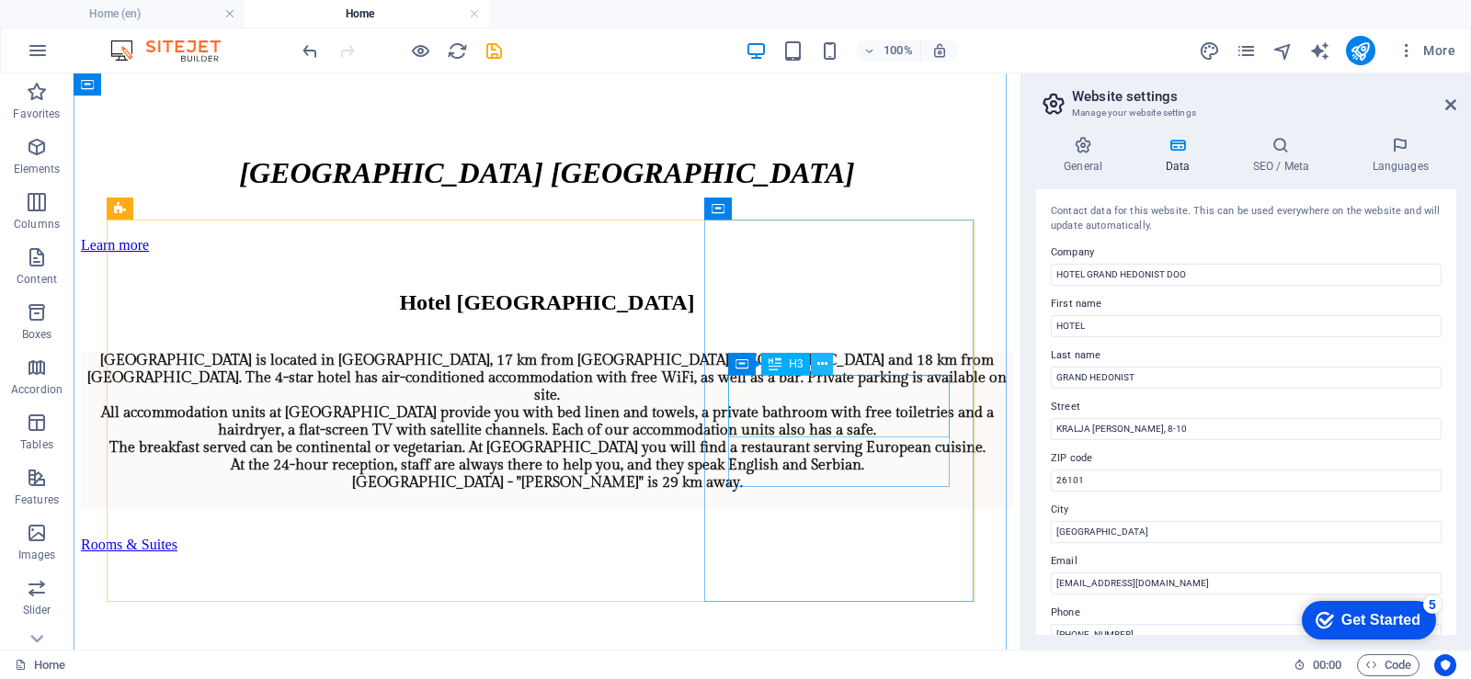
click at [820, 369] on icon at bounding box center [822, 364] width 10 height 19
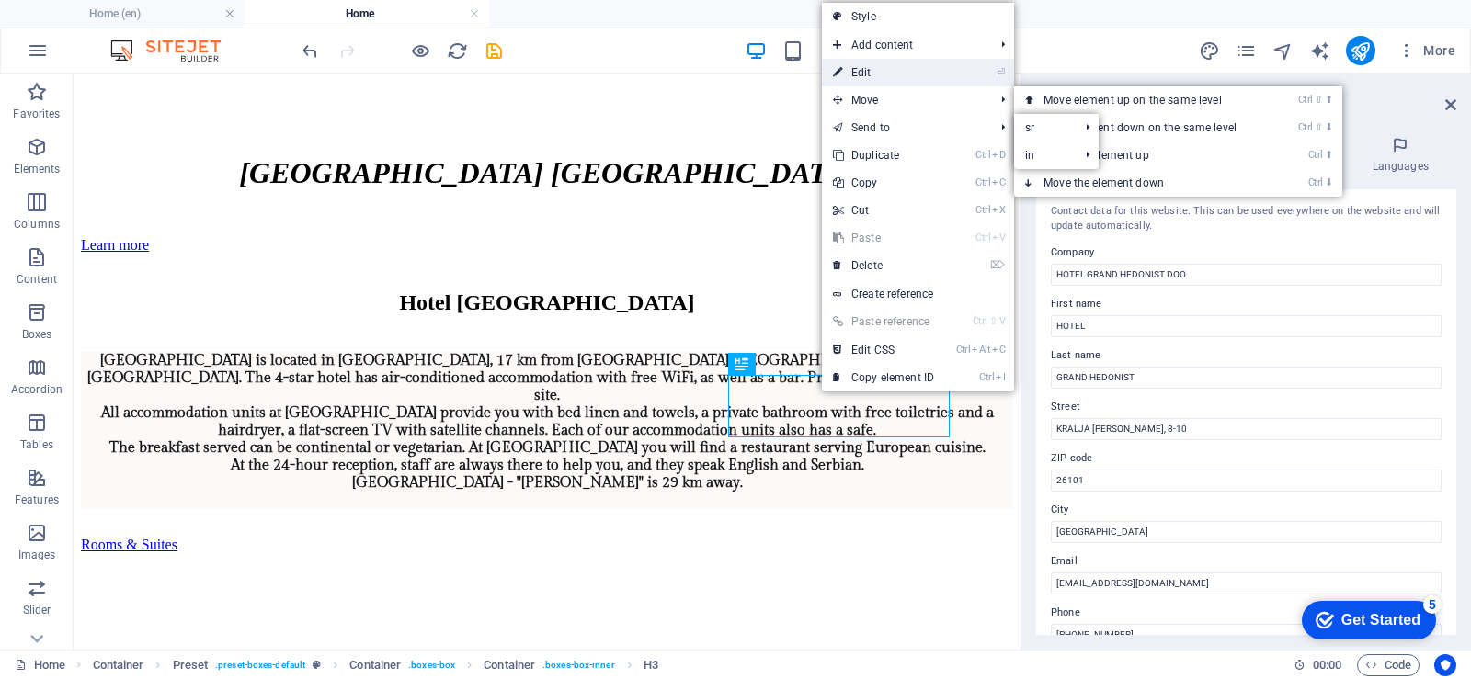
click at [857, 73] on font "Edit" at bounding box center [861, 72] width 20 height 13
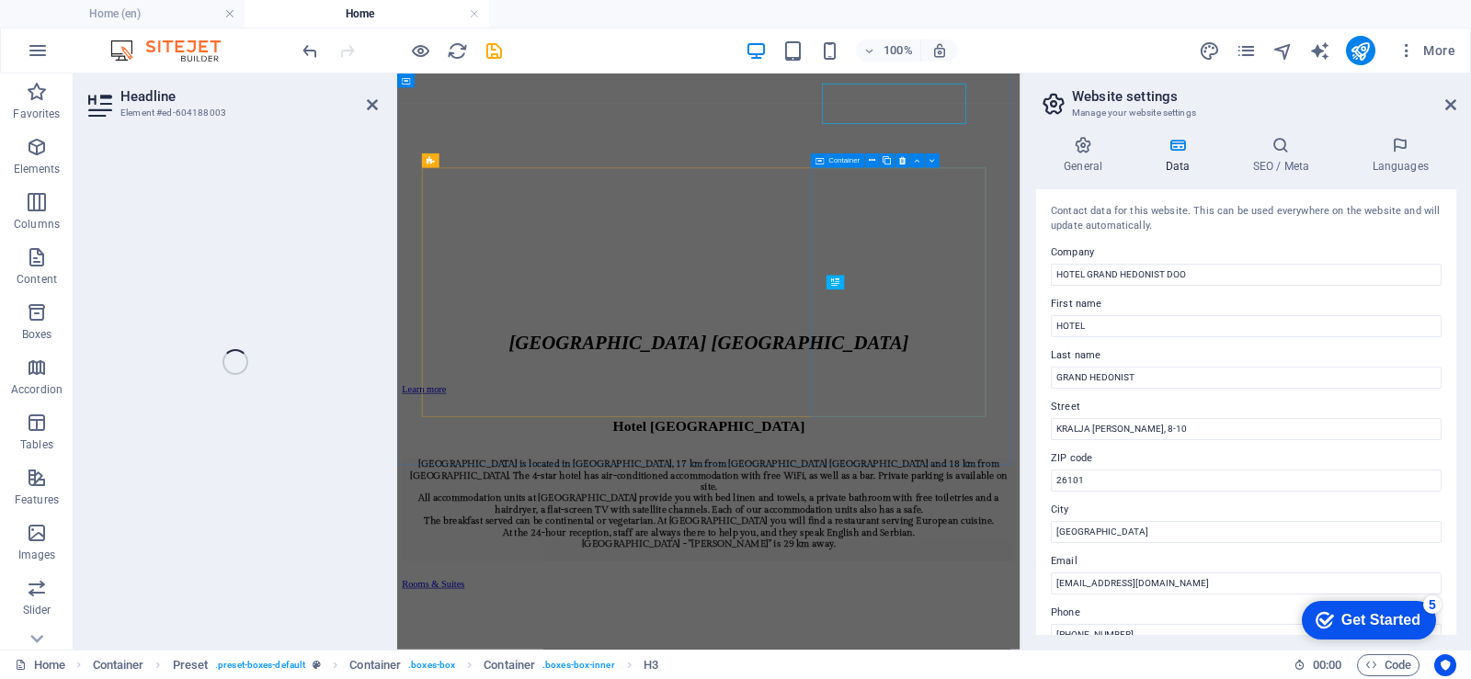
scroll to position [2174, 0]
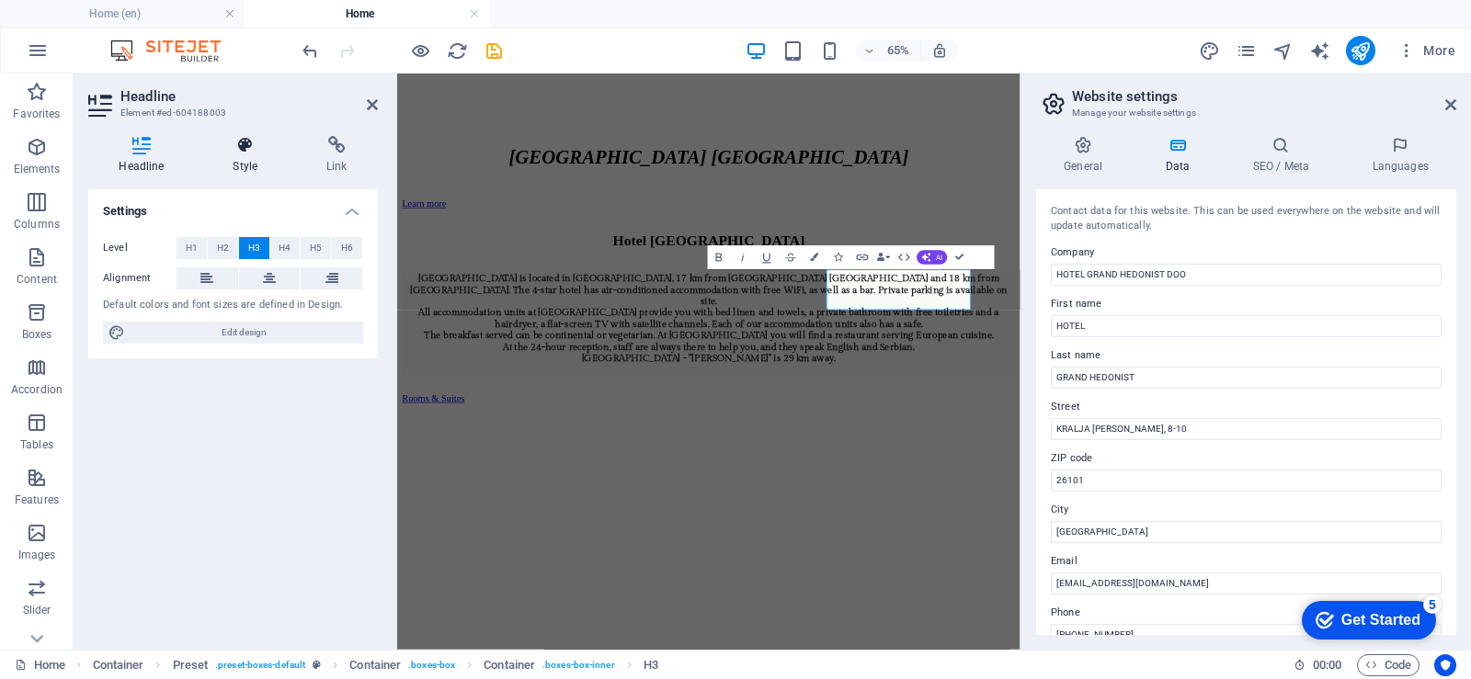
click at [245, 150] on icon at bounding box center [245, 145] width 86 height 18
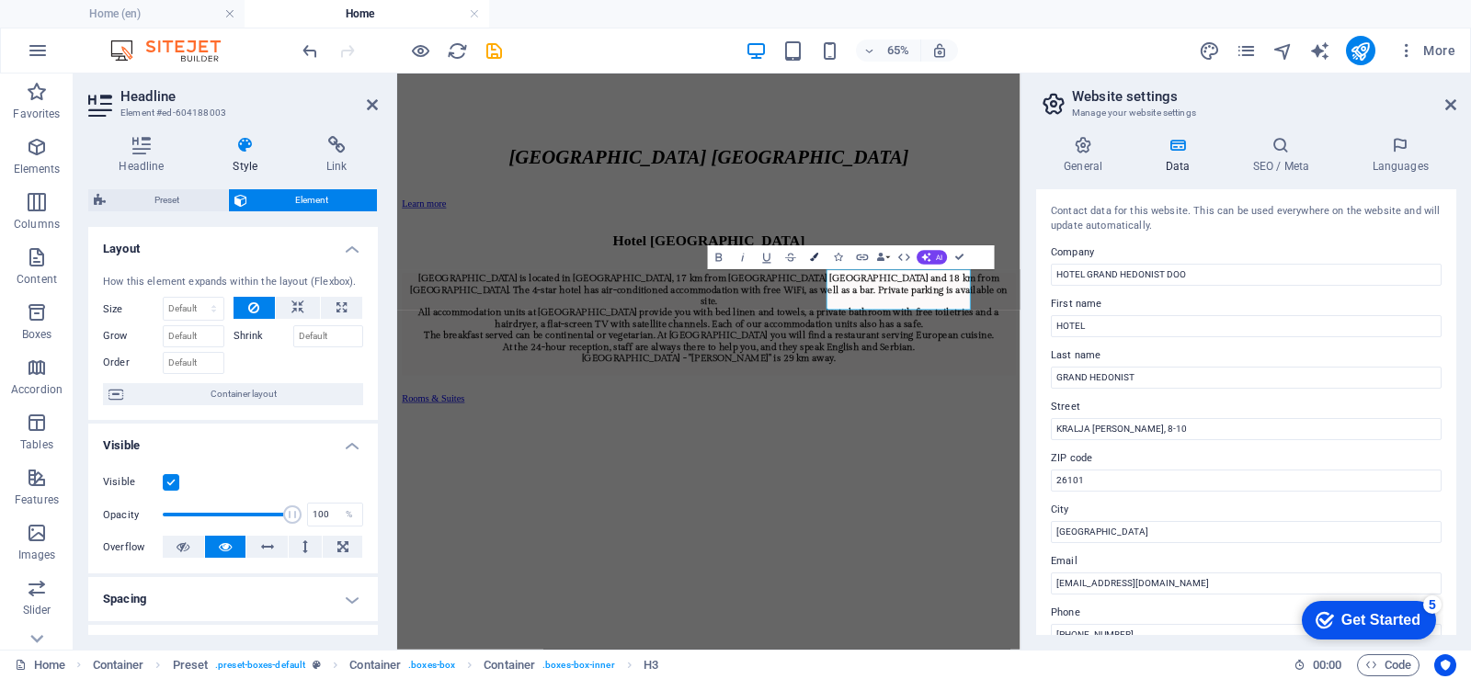
click at [813, 260] on icon "button" at bounding box center [815, 258] width 8 height 8
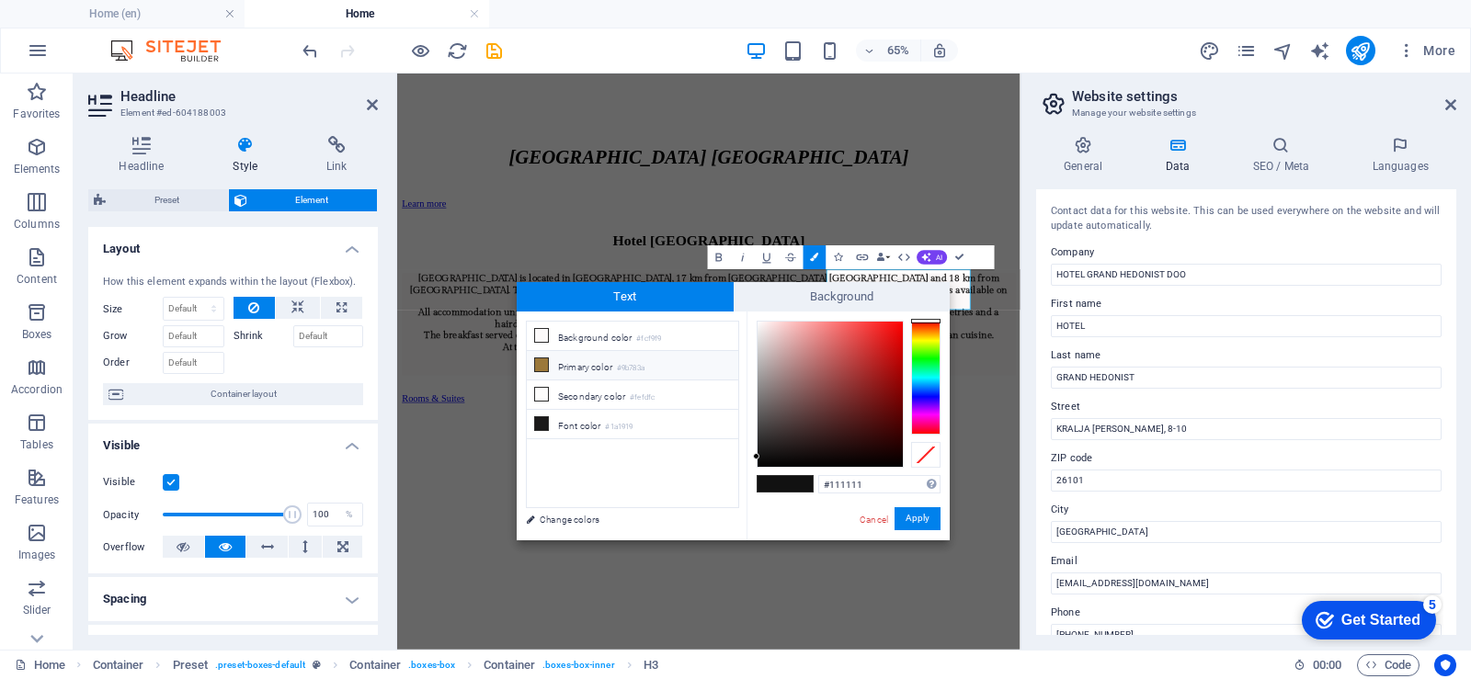
click at [550, 365] on li "Primary color #9b783a" at bounding box center [632, 365] width 211 height 29
type input "#9b783a"
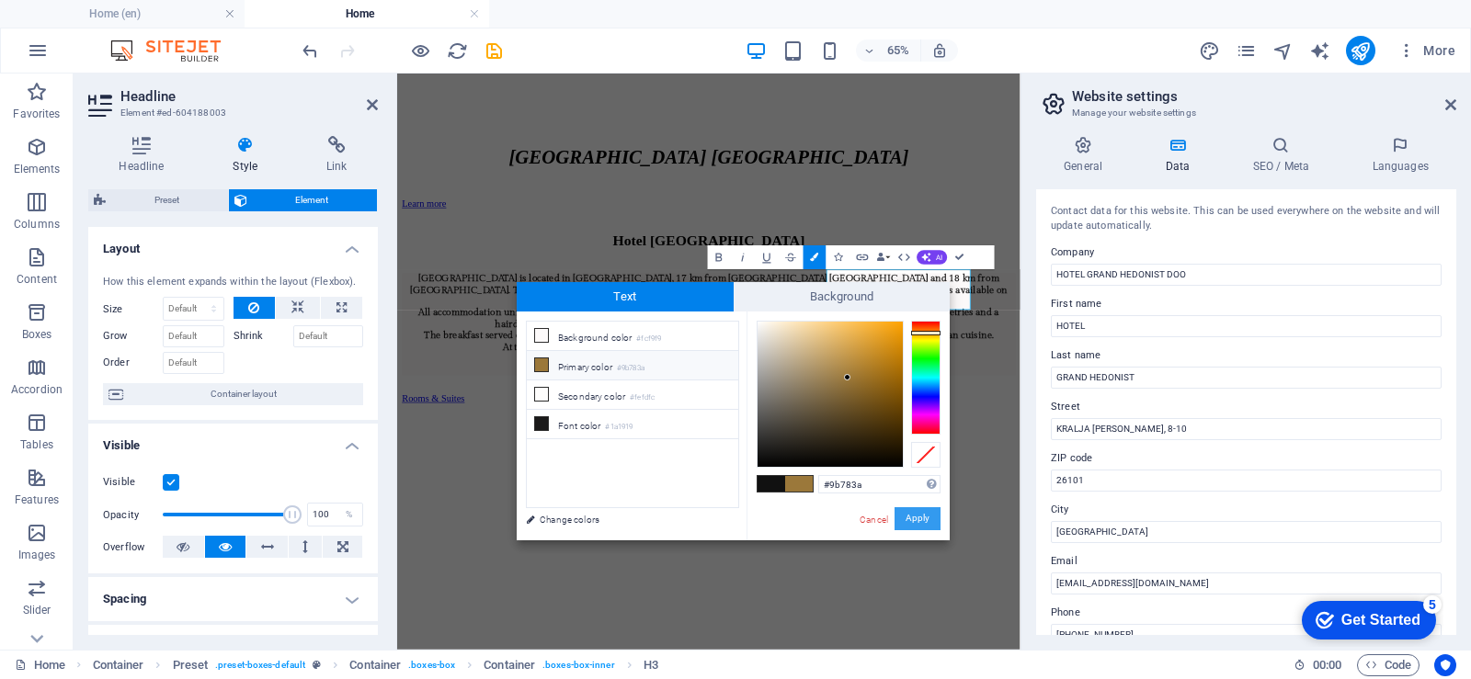
click at [921, 519] on font "Apply" at bounding box center [917, 519] width 24 height 10
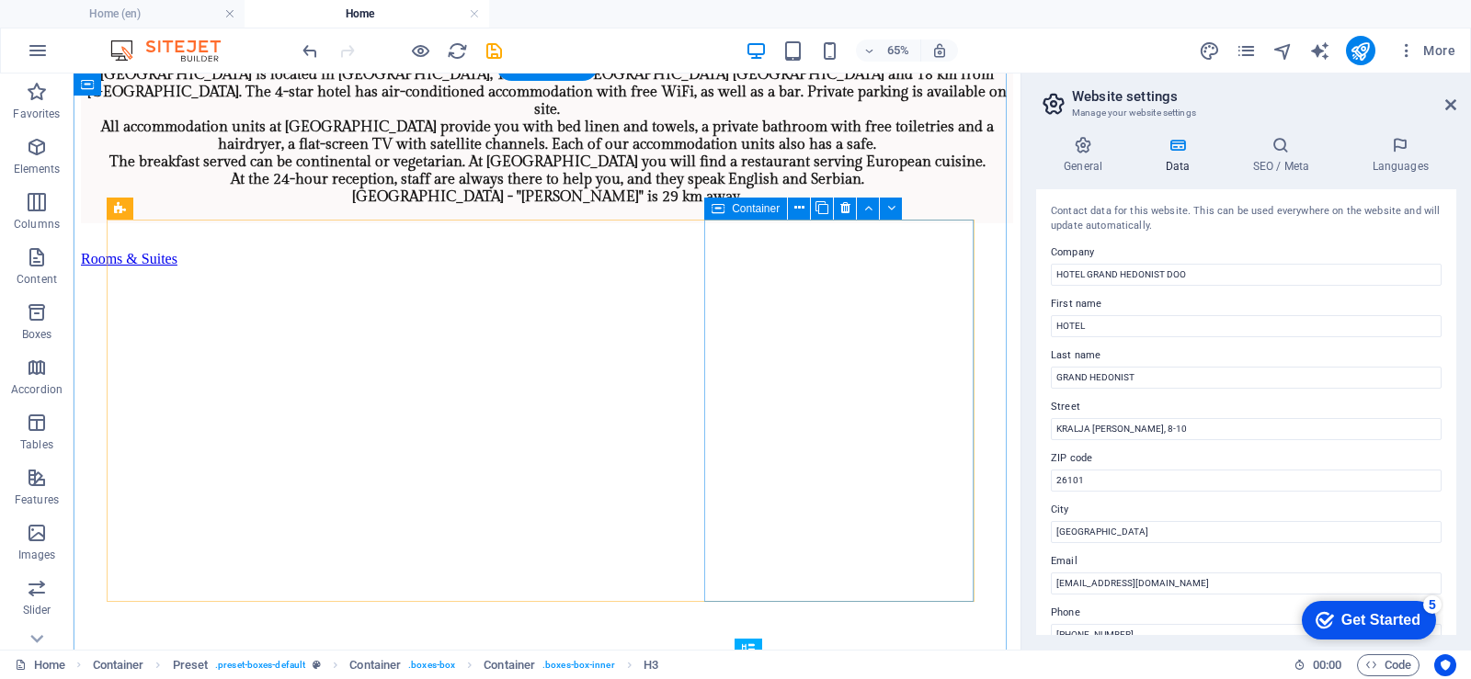
scroll to position [1888, 0]
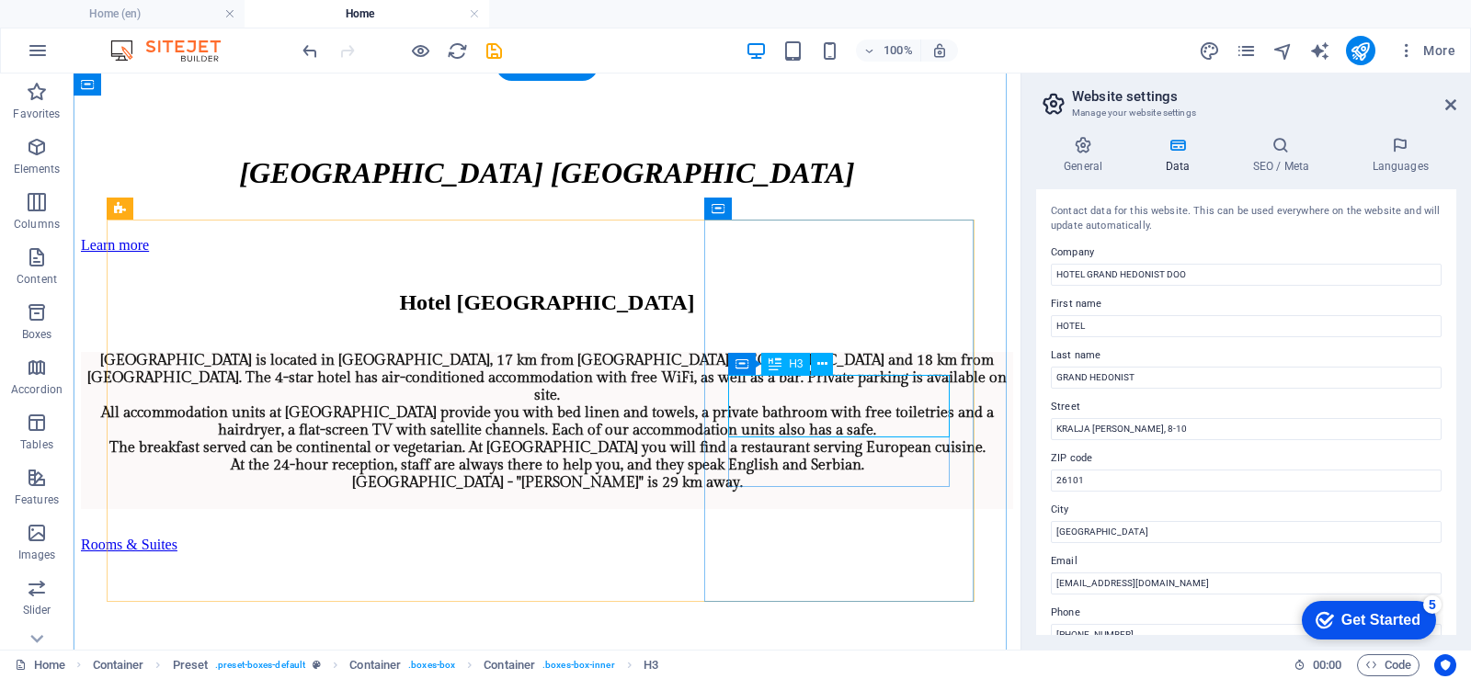
drag, startPoint x: 823, startPoint y: 365, endPoint x: 746, endPoint y: 319, distance: 89.8
click at [823, 365] on icon at bounding box center [822, 364] width 10 height 19
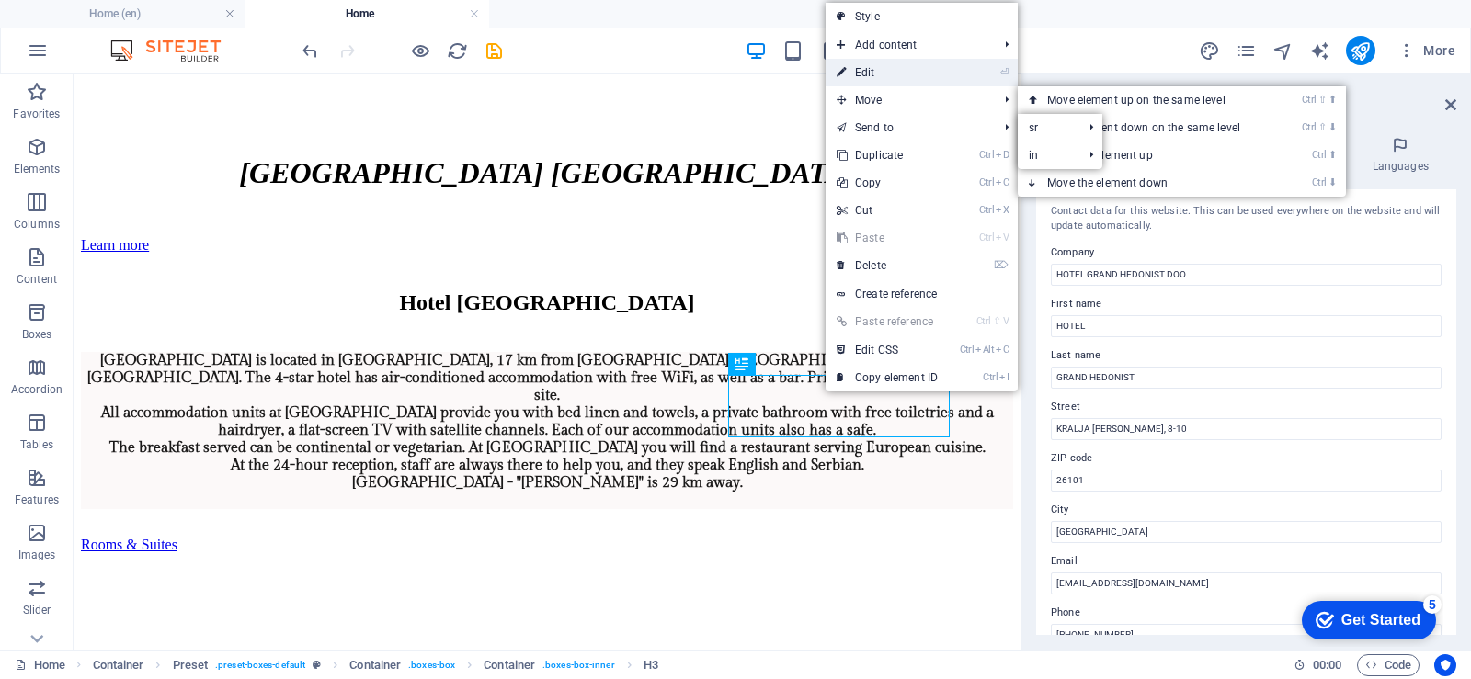
click at [860, 71] on font "Edit" at bounding box center [865, 72] width 20 height 13
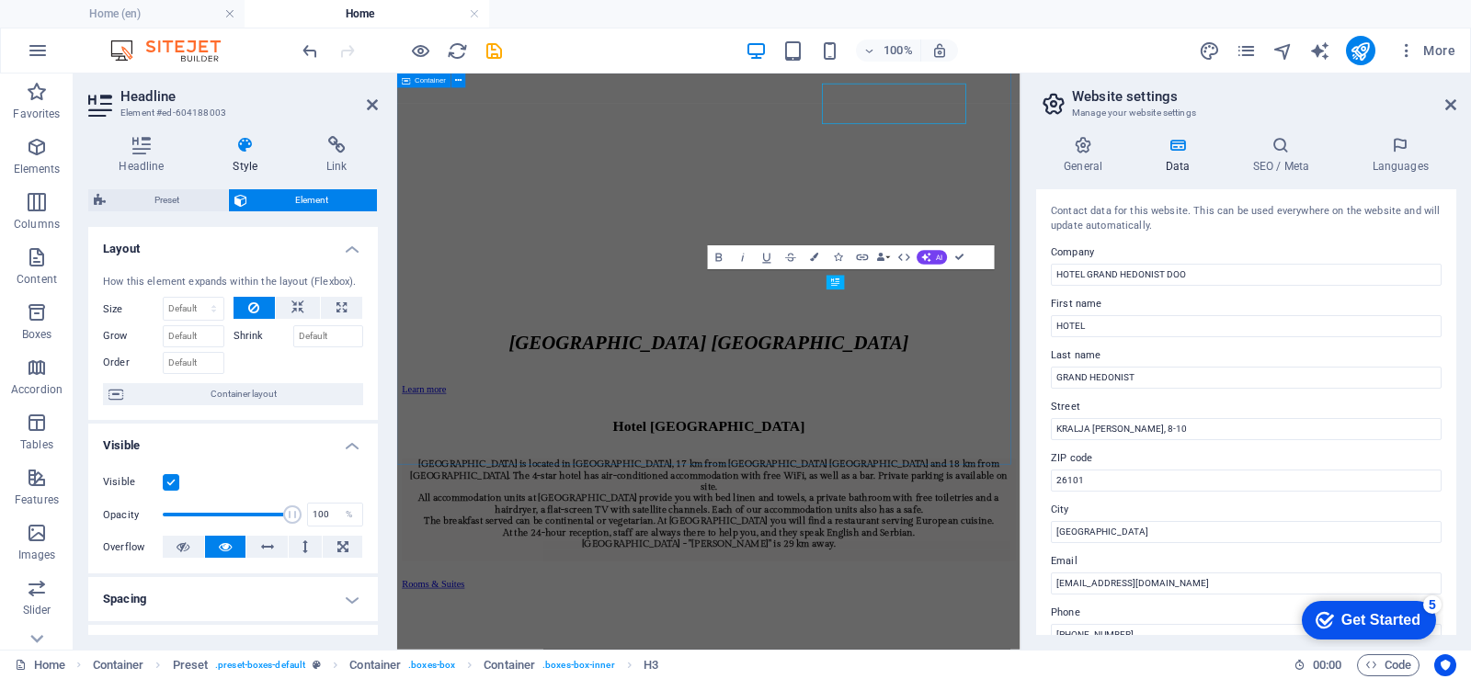
scroll to position [2174, 0]
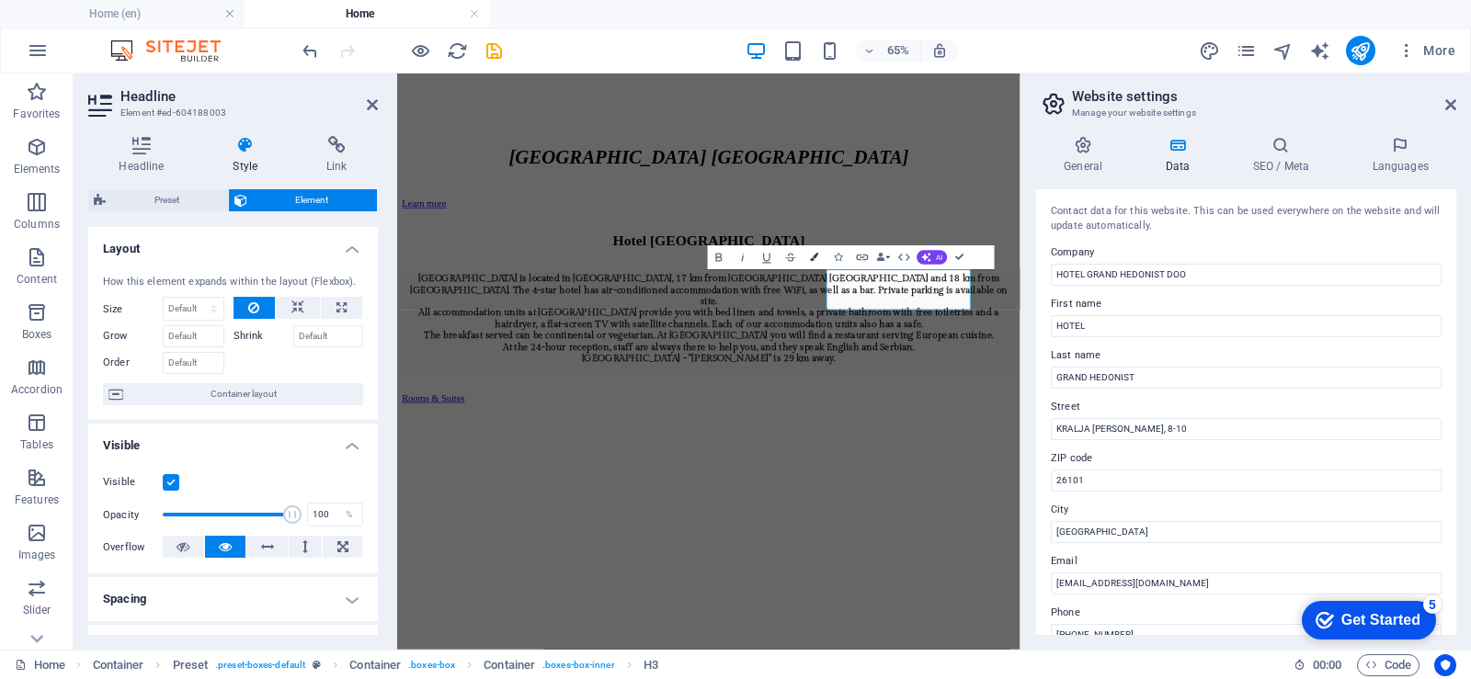
click at [814, 256] on icon "button" at bounding box center [815, 258] width 8 height 8
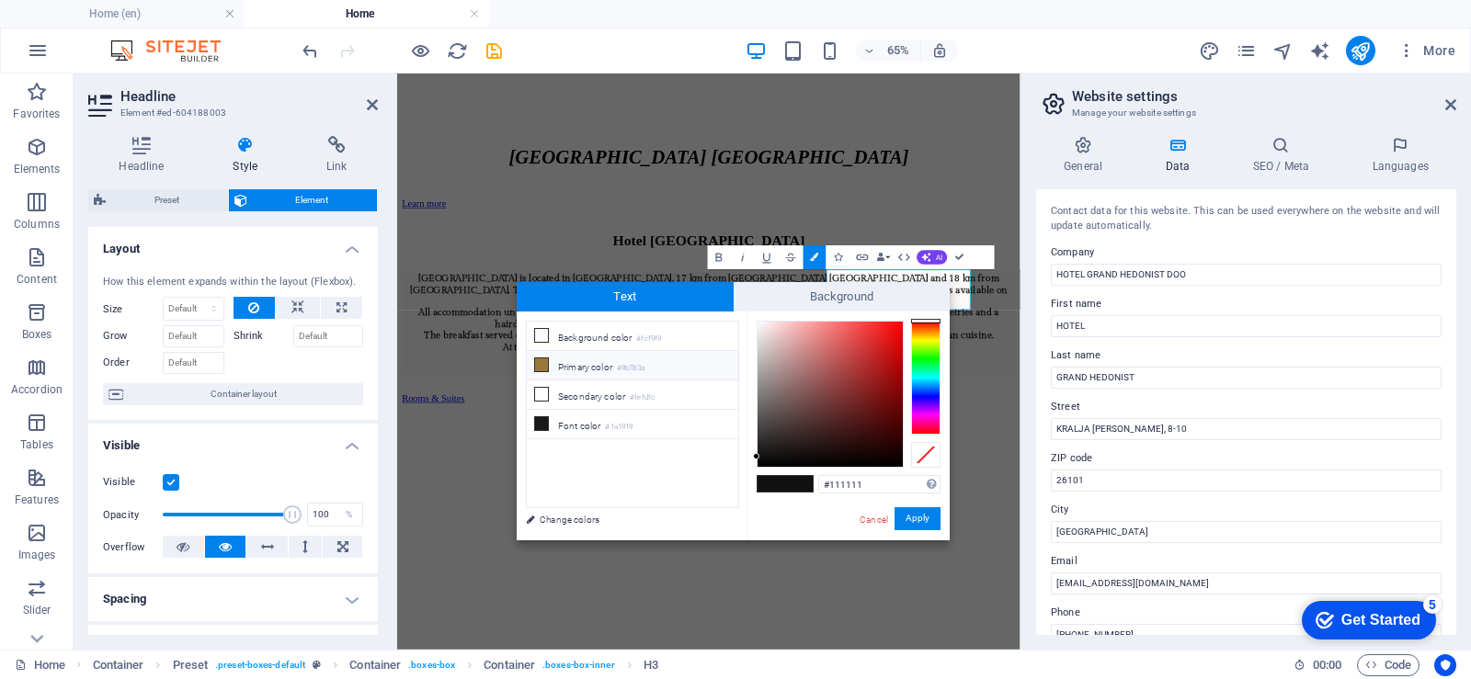
click at [544, 363] on icon at bounding box center [541, 364] width 13 height 13
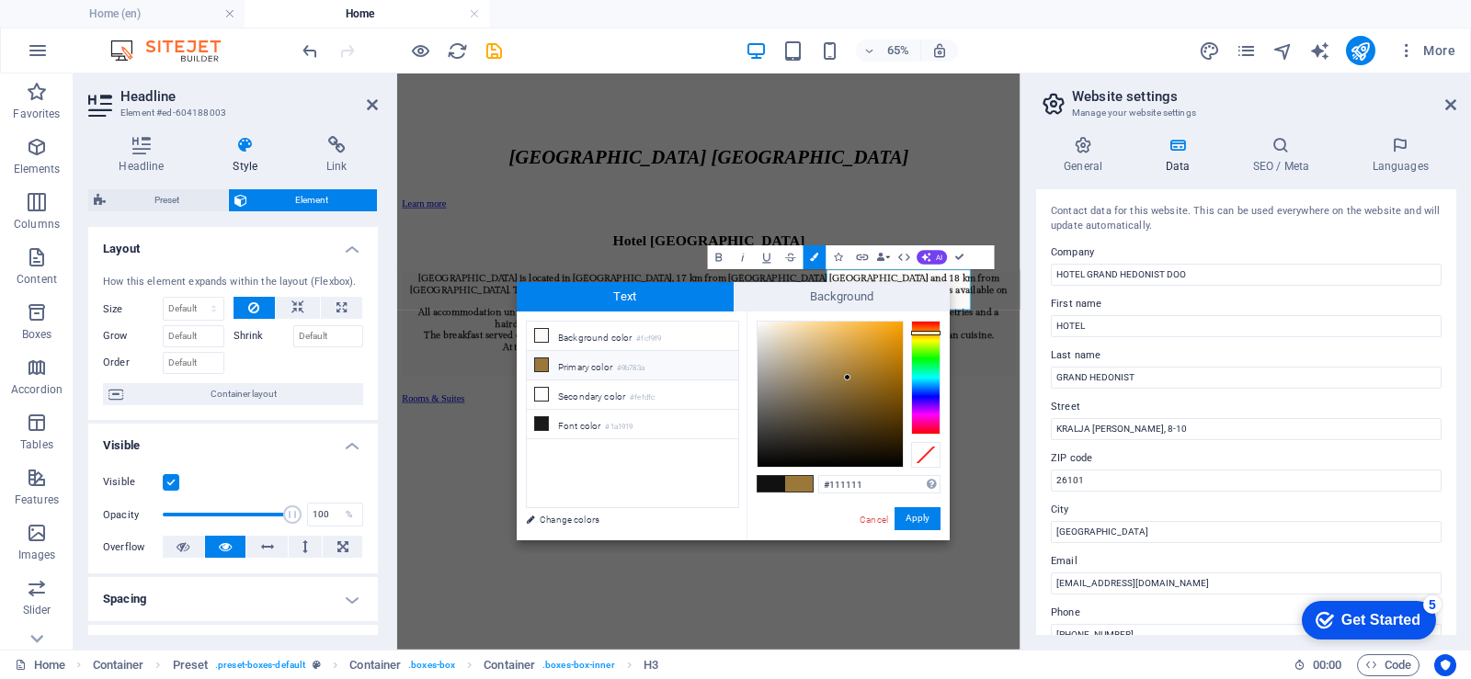
type input "#9b783a"
click at [915, 520] on font "Apply" at bounding box center [917, 519] width 24 height 10
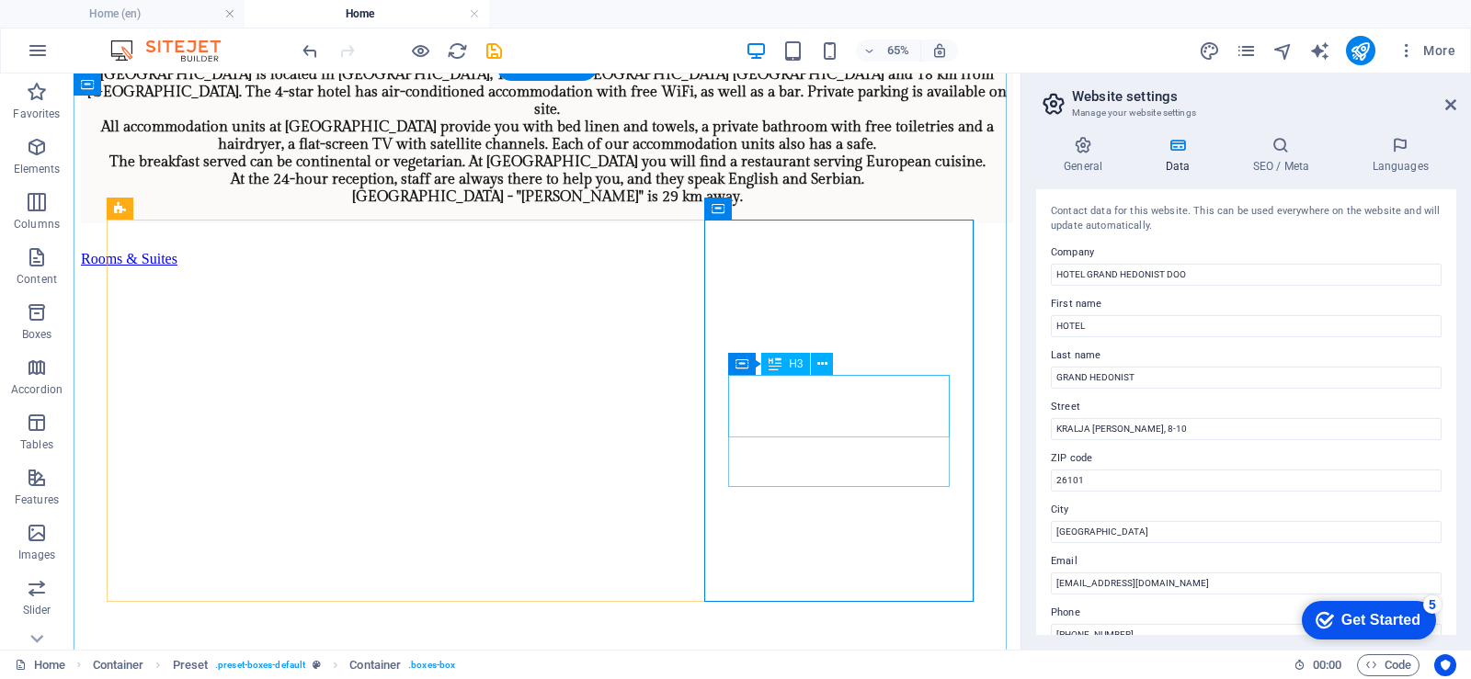
scroll to position [1888, 0]
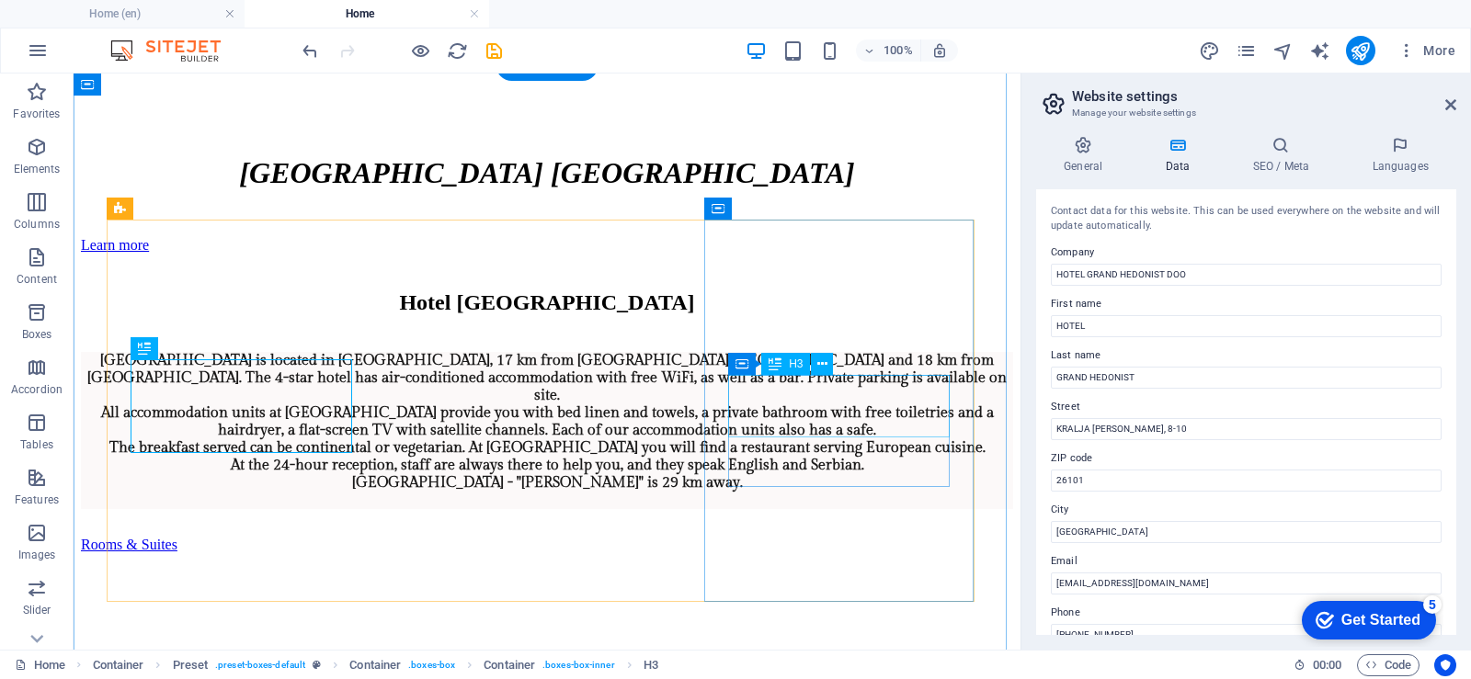
click at [826, 369] on icon at bounding box center [822, 364] width 10 height 19
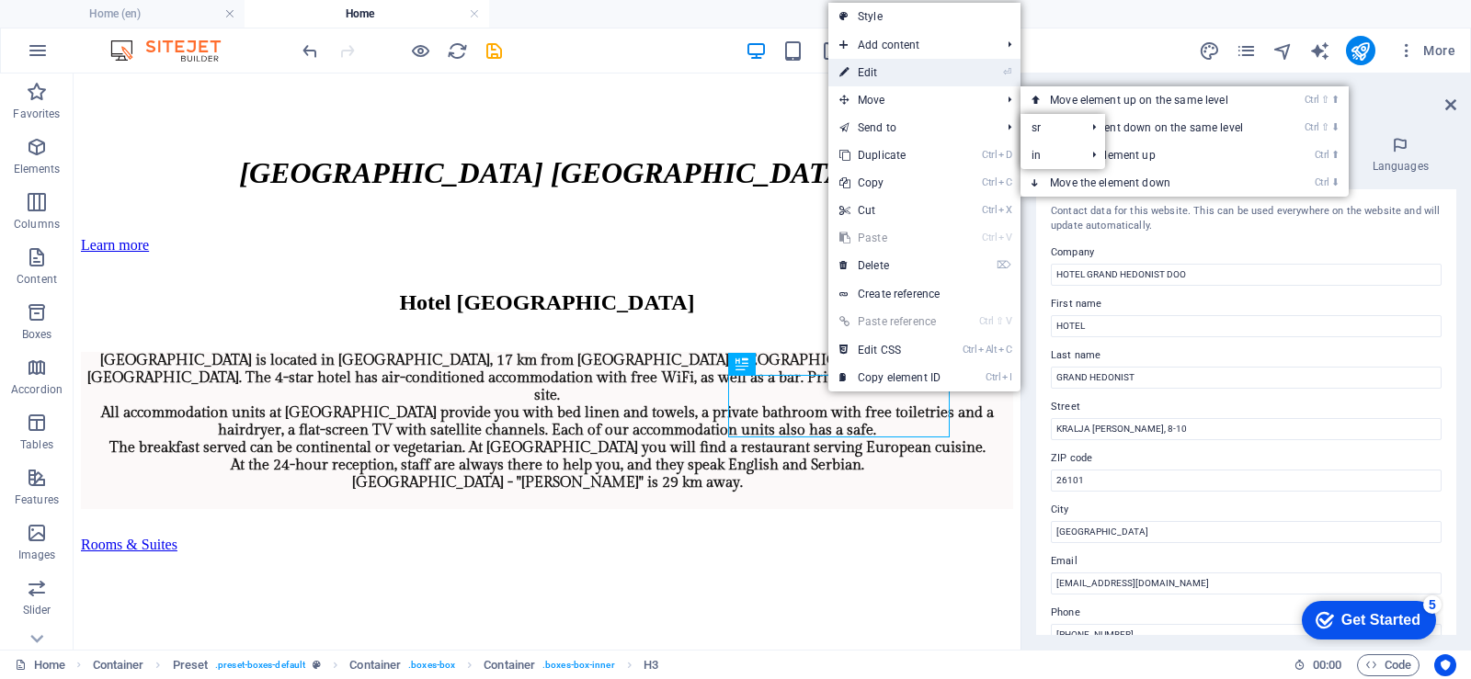
drag, startPoint x: 869, startPoint y: 69, endPoint x: 616, endPoint y: 335, distance: 366.6
click at [869, 69] on font "Edit" at bounding box center [867, 72] width 20 height 13
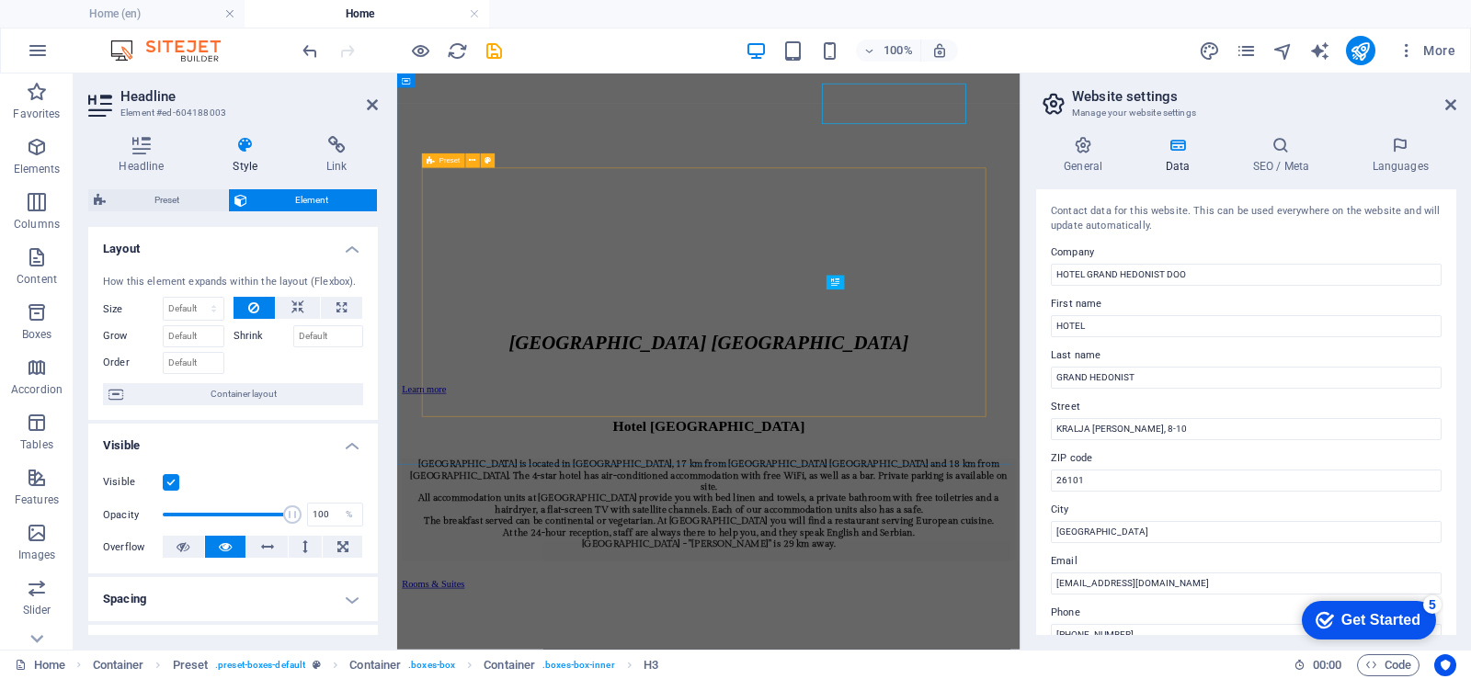
scroll to position [2174, 0]
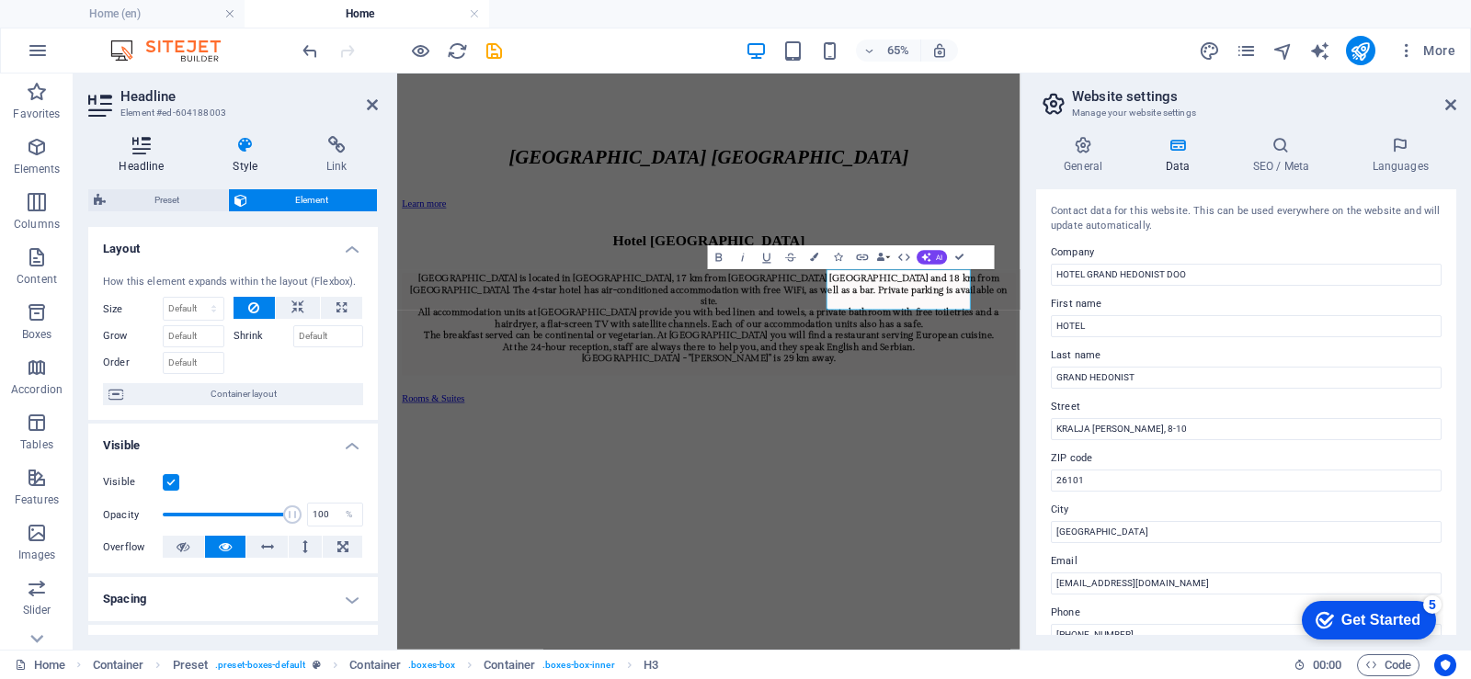
click at [140, 152] on icon at bounding box center [141, 145] width 107 height 18
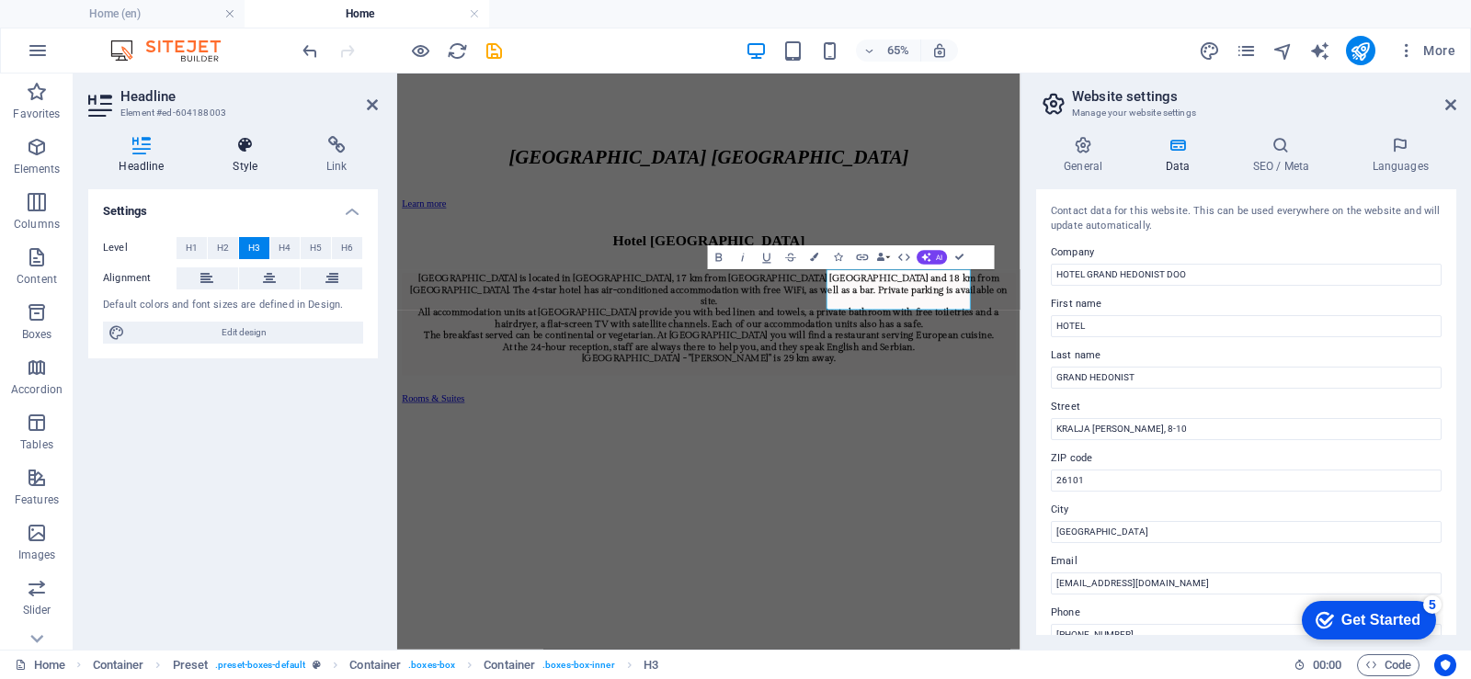
click at [249, 153] on icon at bounding box center [245, 145] width 86 height 18
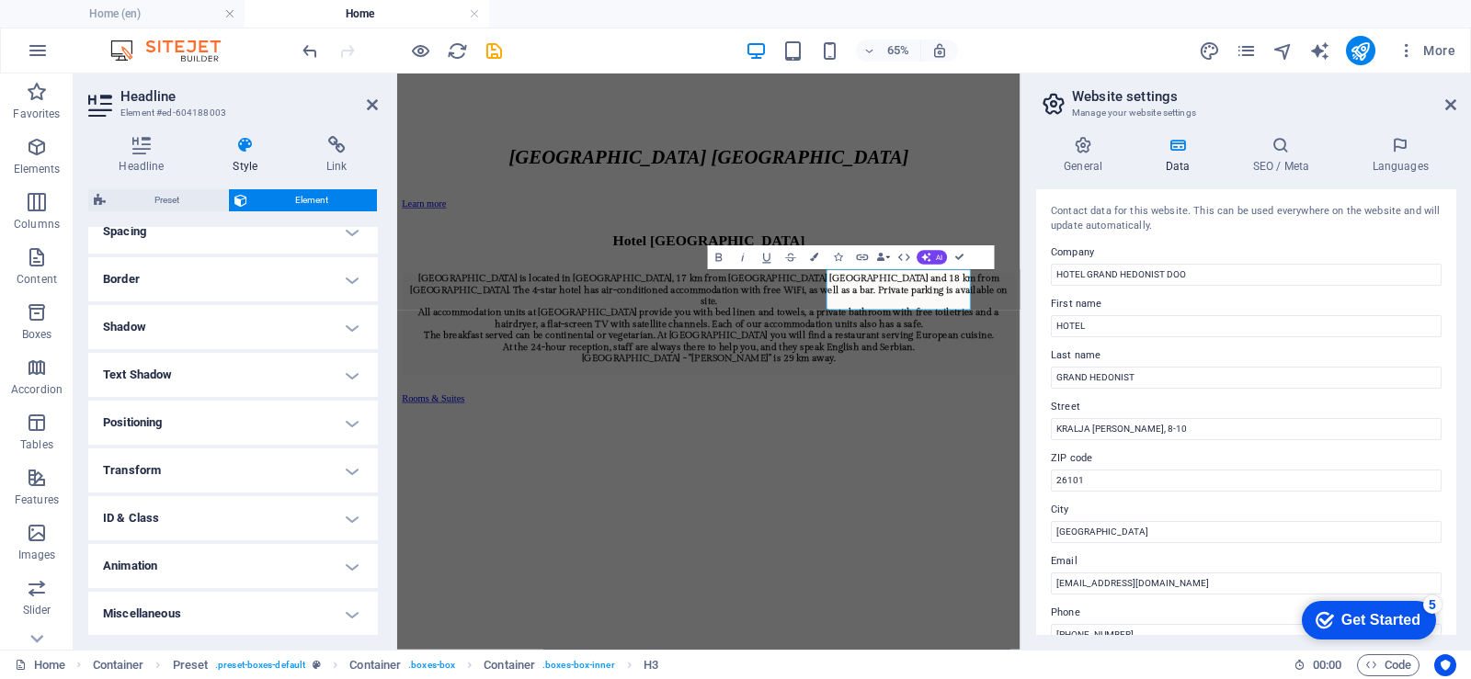
scroll to position [369, 0]
click at [822, 255] on button "Colors" at bounding box center [814, 257] width 23 height 24
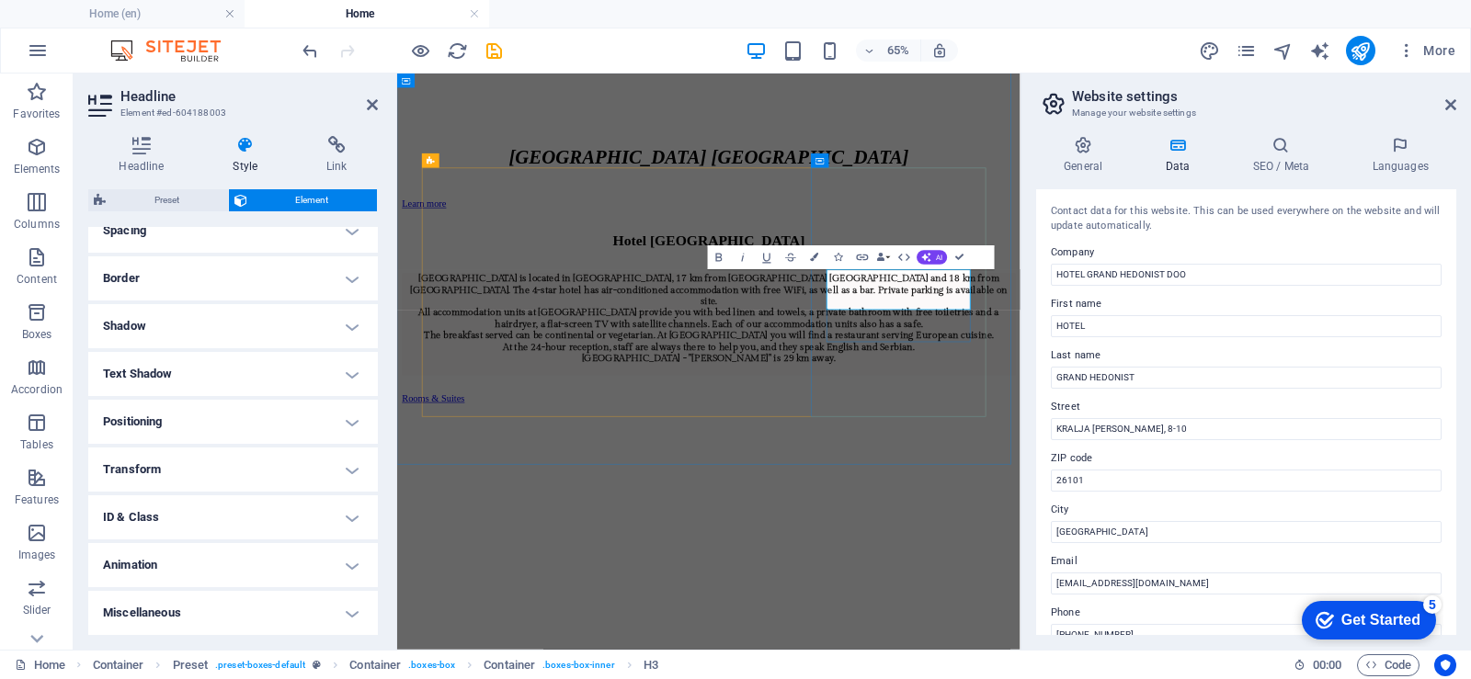
drag, startPoint x: 1252, startPoint y: 408, endPoint x: 1058, endPoint y: 403, distance: 194.0
click at [809, 259] on button "Colors" at bounding box center [814, 257] width 23 height 24
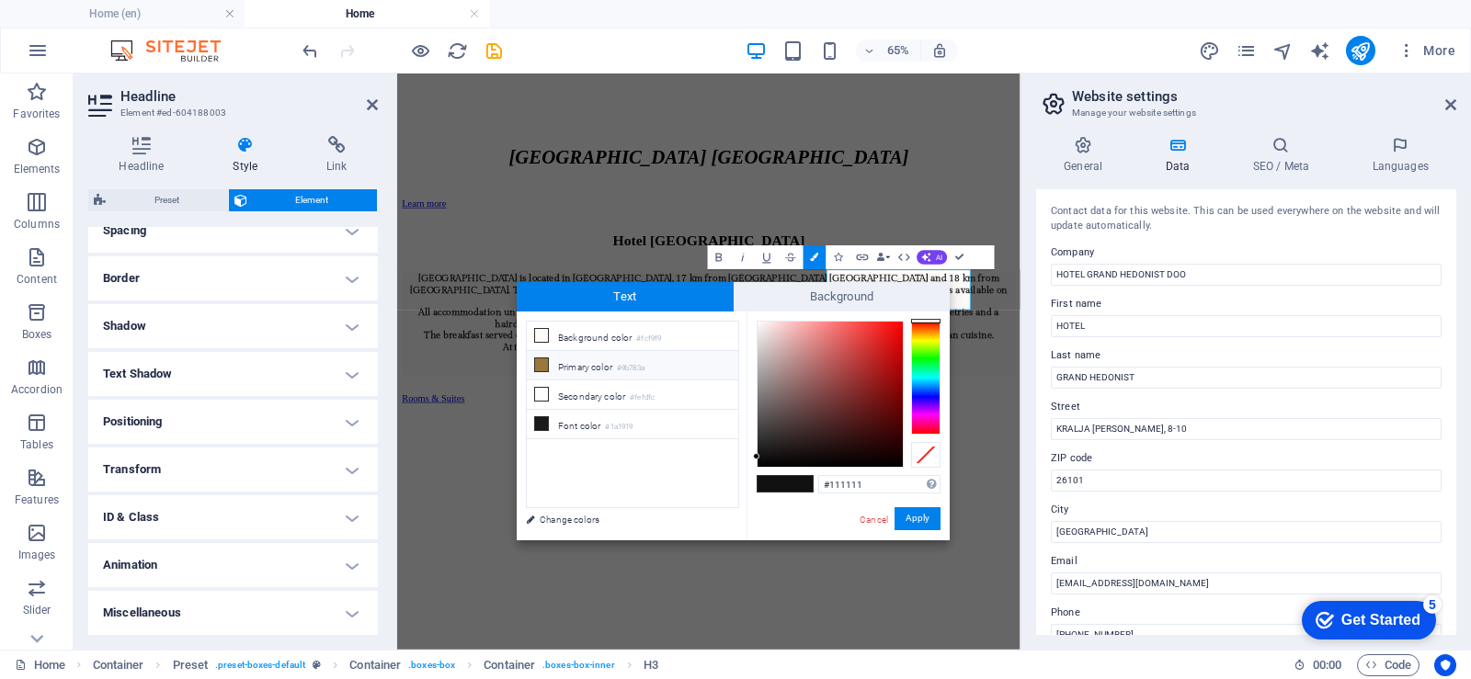
click at [550, 363] on li "Primary color #9b783a" at bounding box center [632, 365] width 211 height 29
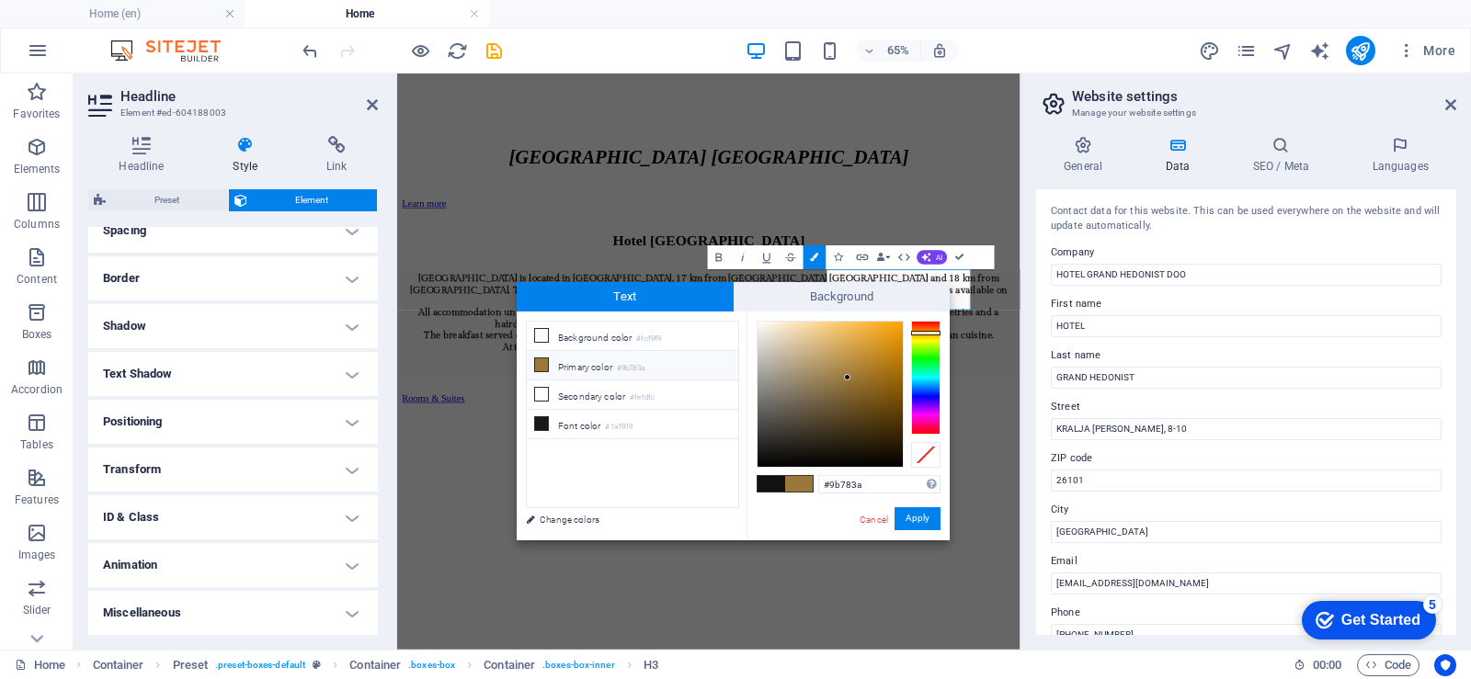
click at [767, 483] on span at bounding box center [771, 484] width 28 height 16
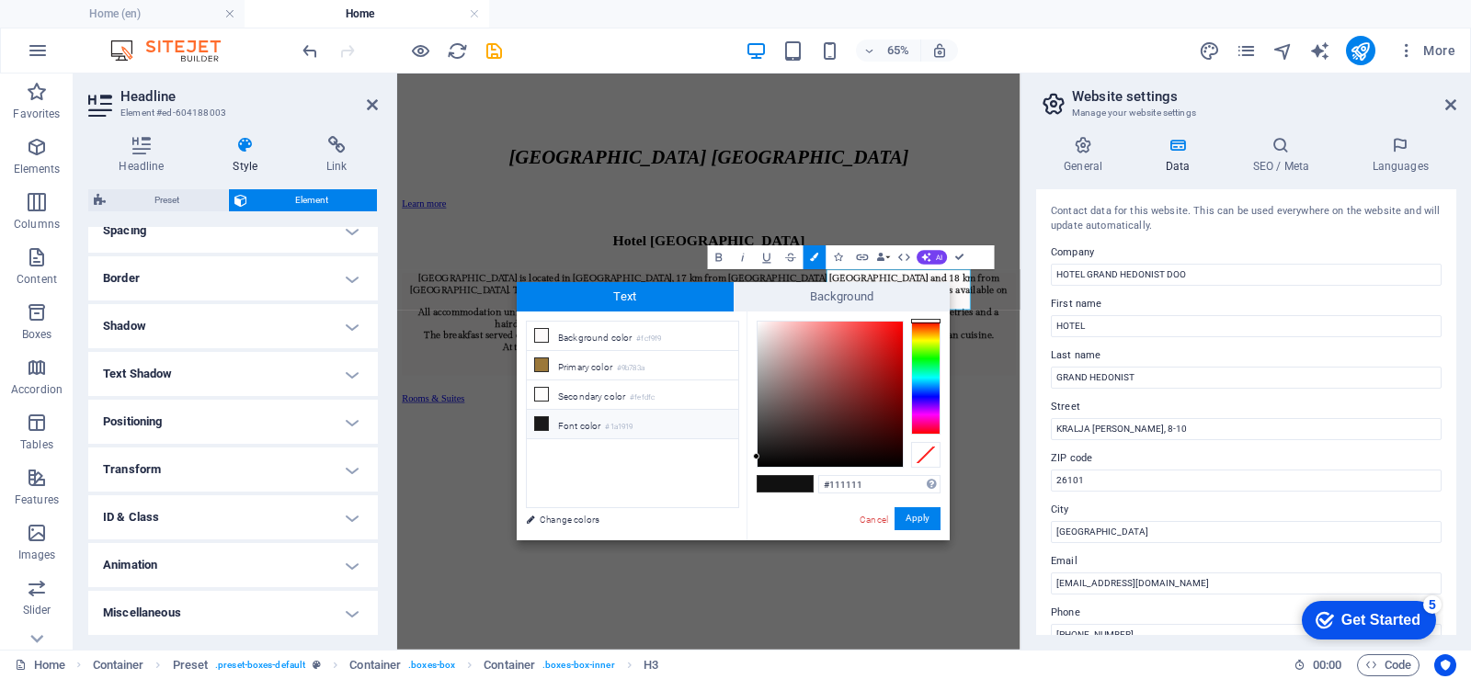
click at [543, 424] on icon at bounding box center [541, 423] width 13 height 13
click at [533, 360] on li "Primary color #9b783a" at bounding box center [632, 365] width 211 height 29
type input "#9b783a"
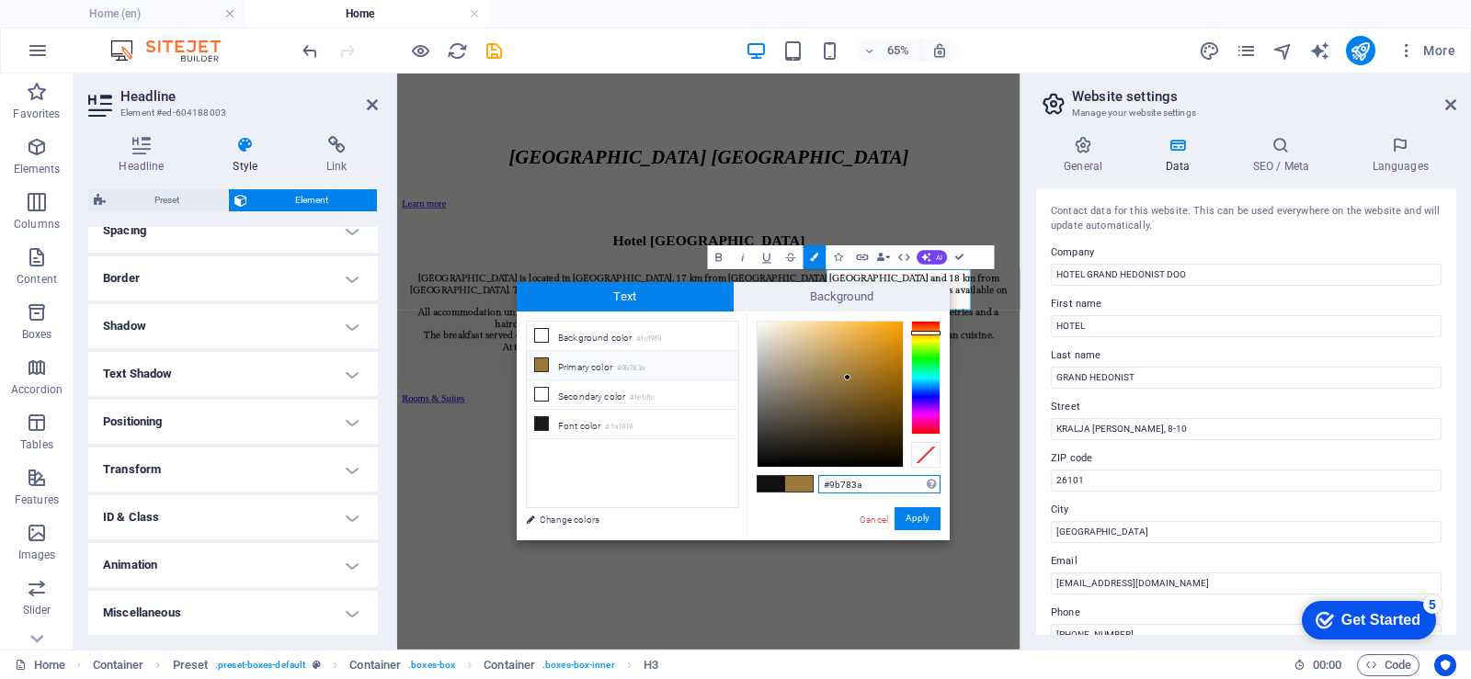
drag, startPoint x: 872, startPoint y: 486, endPoint x: 806, endPoint y: 481, distance: 66.4
click at [806, 481] on div "#9b783a Supported formats #0852ed rgb(8, 82, 237) rgba(8, 82, 237, 90%) hsv(221…" at bounding box center [847, 559] width 203 height 495
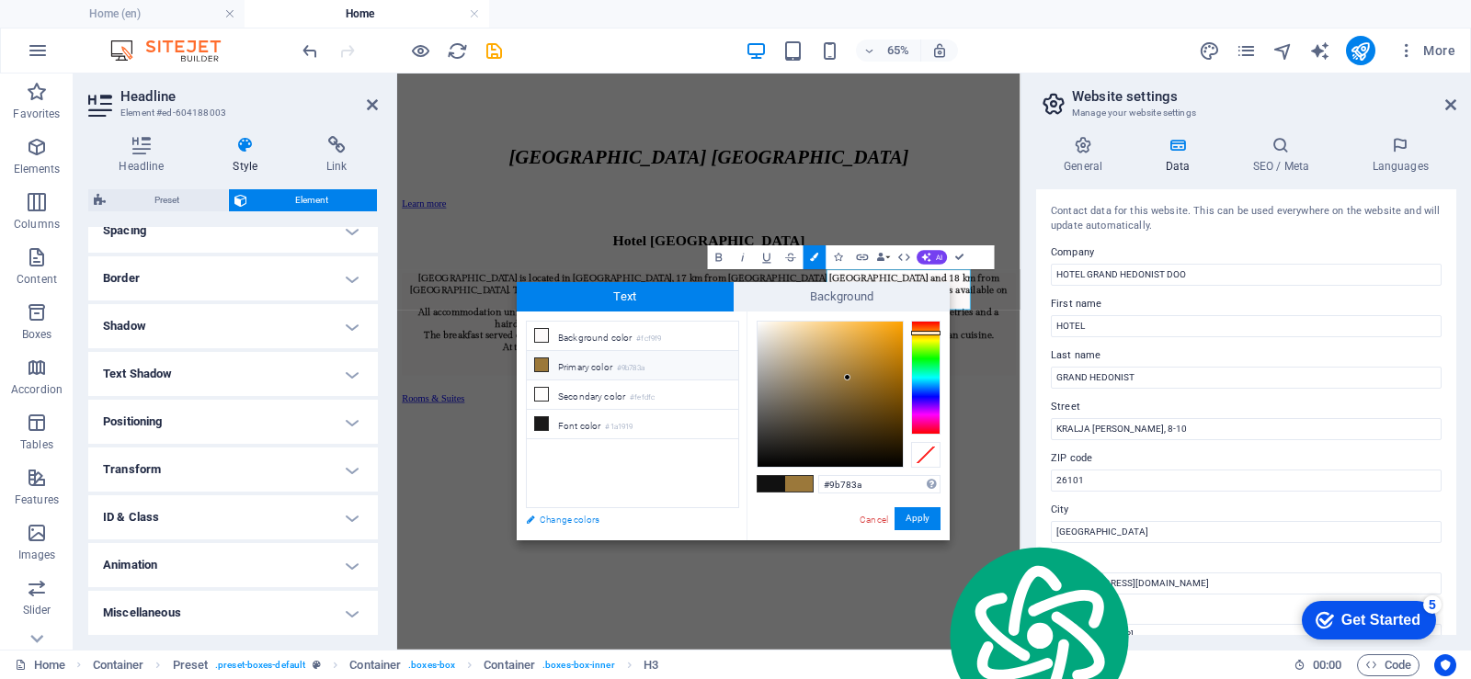
click at [567, 519] on font "Change colors" at bounding box center [569, 520] width 60 height 10
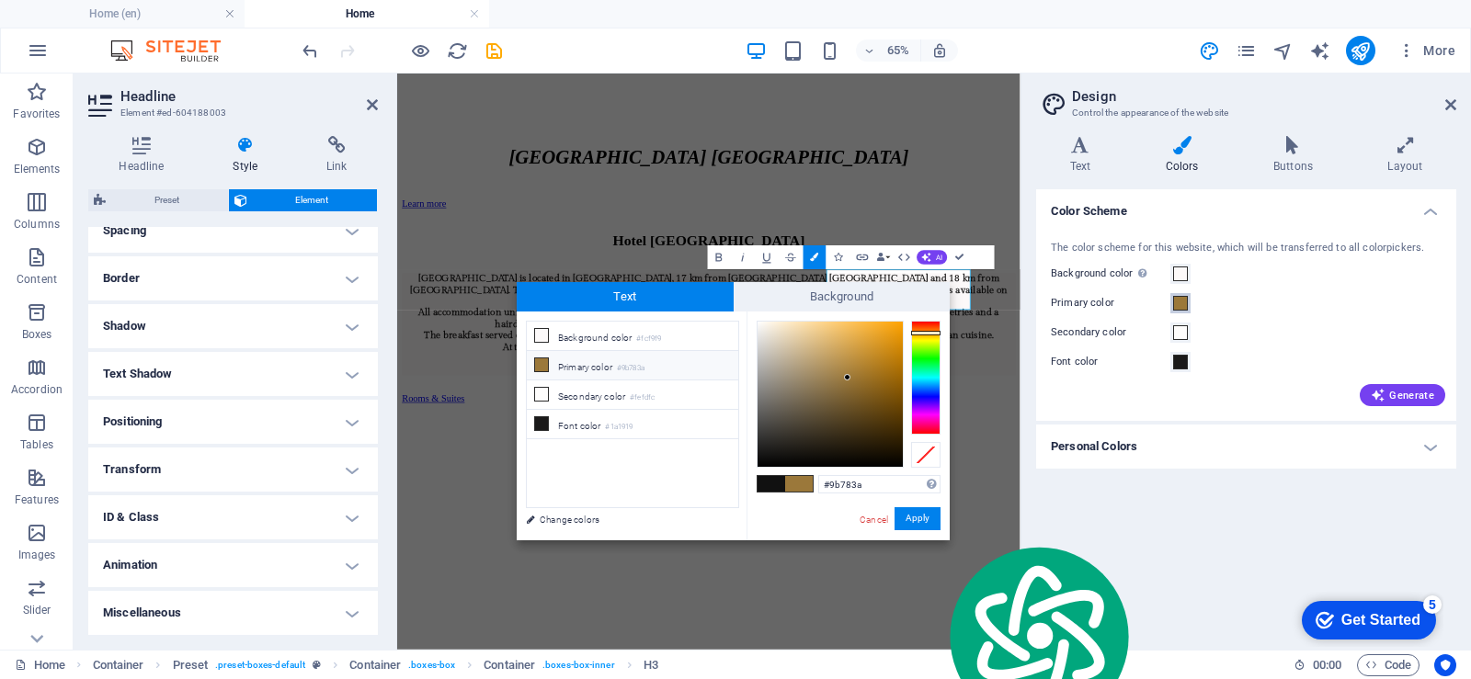
click at [1183, 304] on span at bounding box center [1180, 303] width 15 height 15
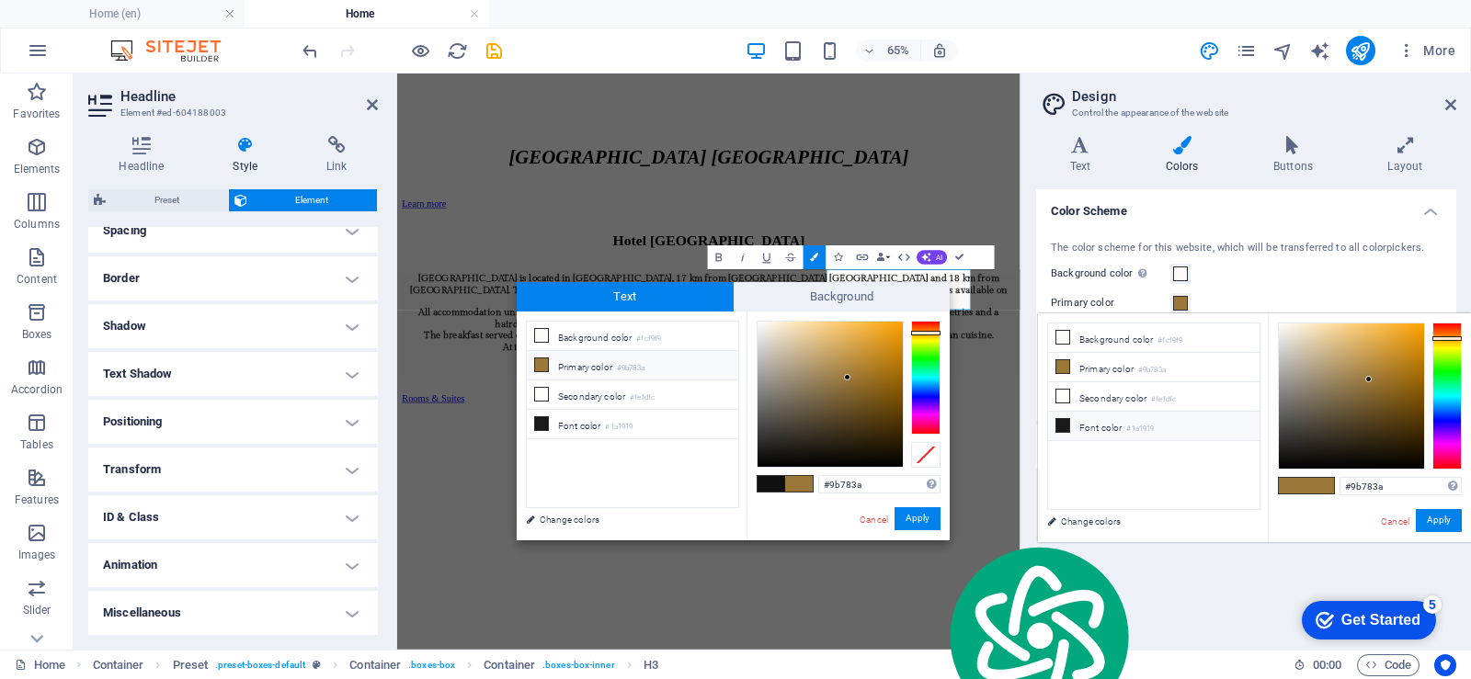
click at [1103, 426] on font "Font color" at bounding box center [1100, 428] width 42 height 10
type input "#1a1919"
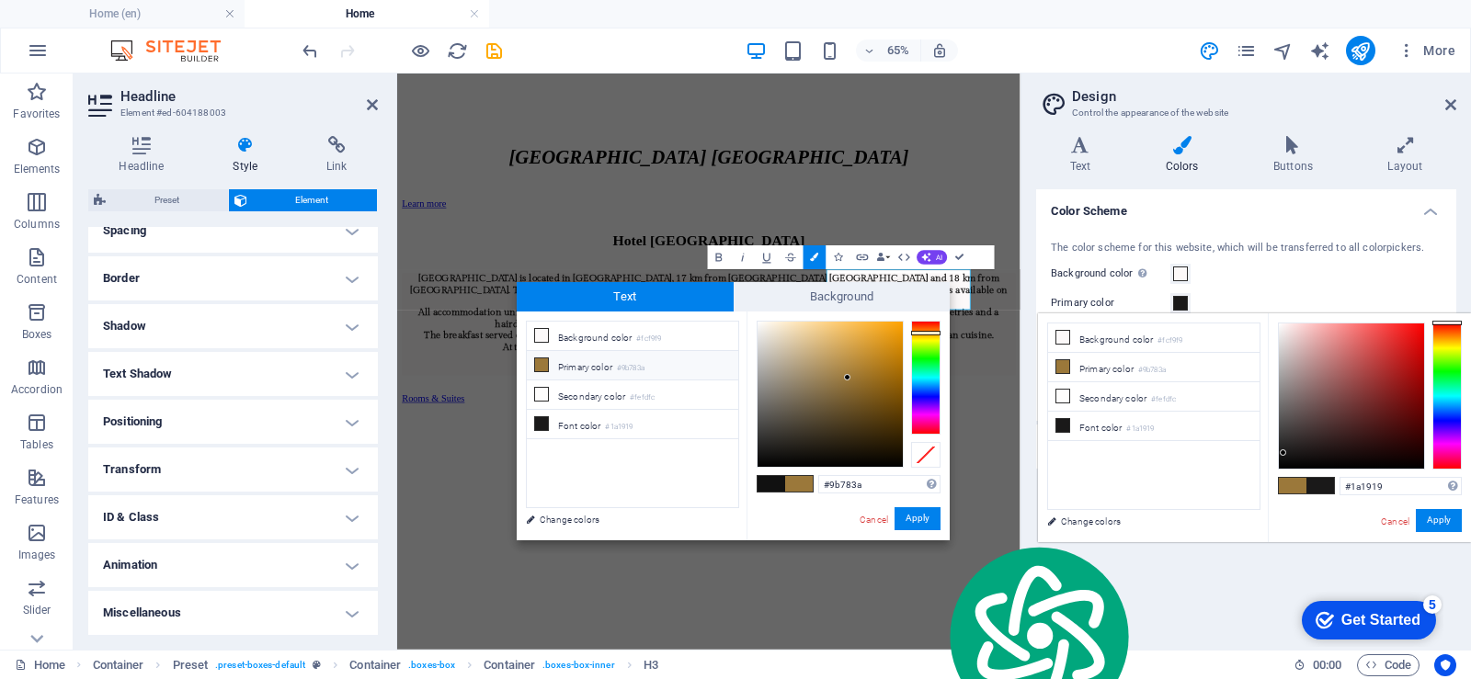
type input "#1a1919"
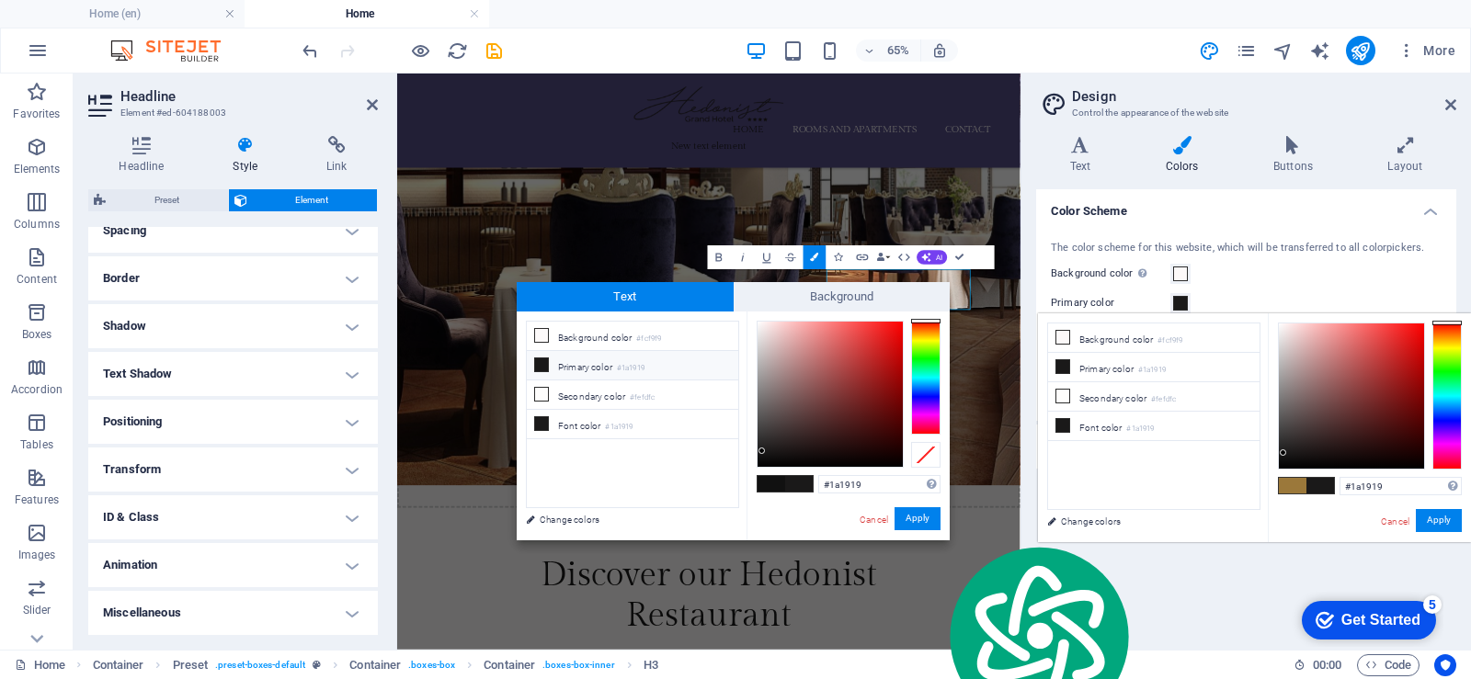
click at [1288, 483] on span at bounding box center [1292, 486] width 28 height 16
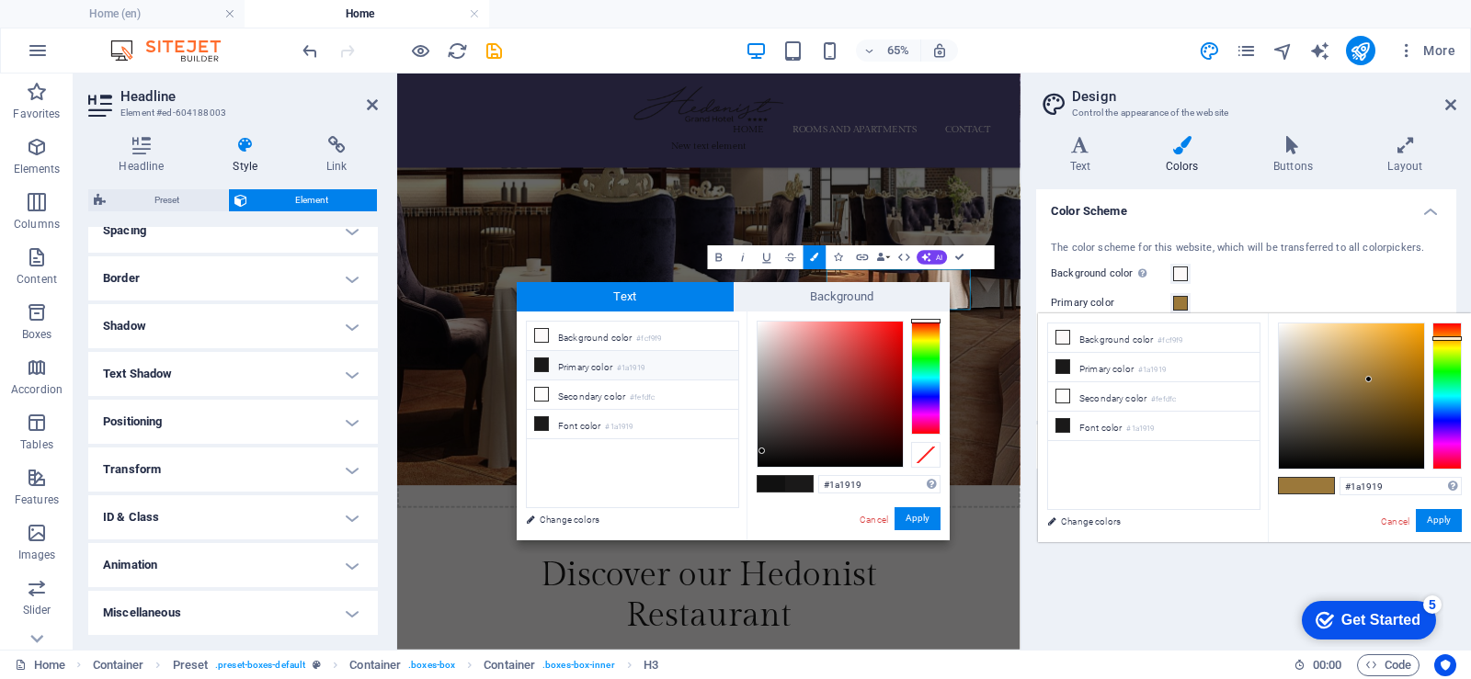
type input "#9b783a"
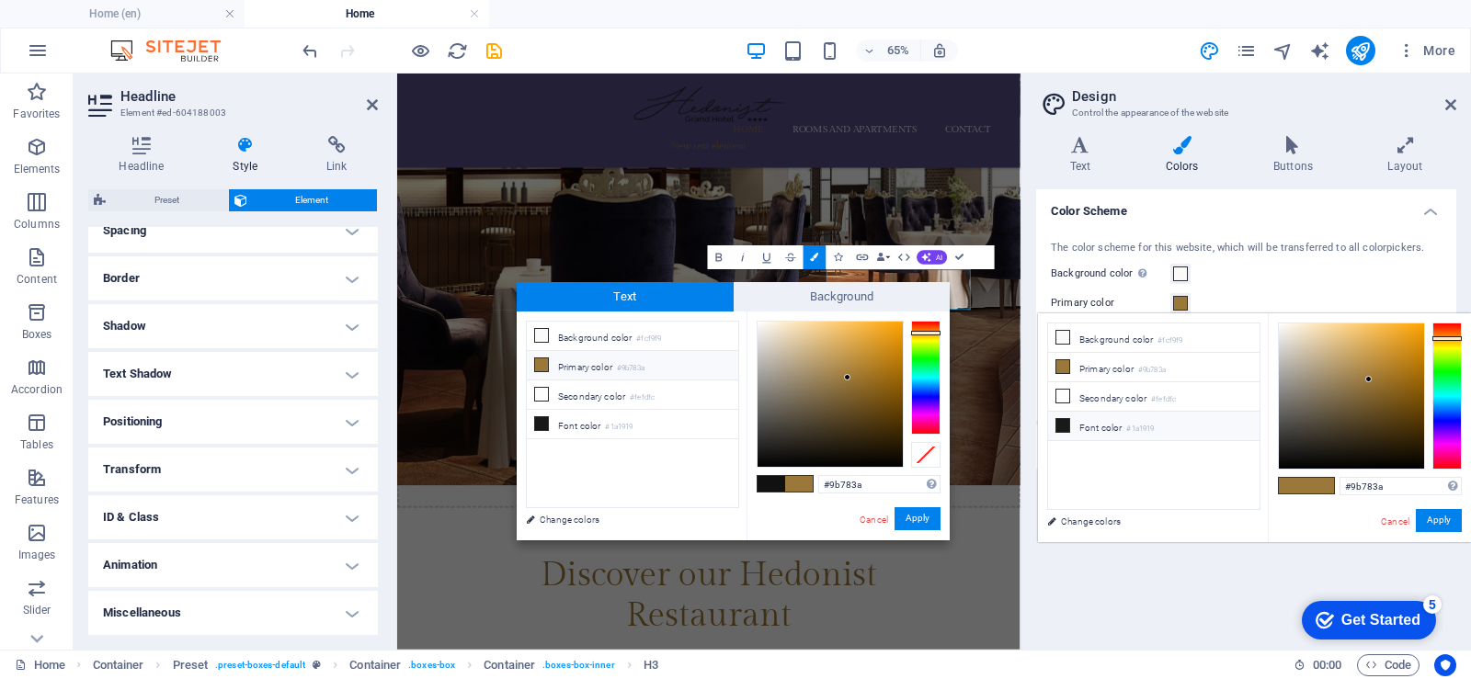
click at [1093, 426] on font "Font color" at bounding box center [1100, 428] width 42 height 10
type input "#1a1919"
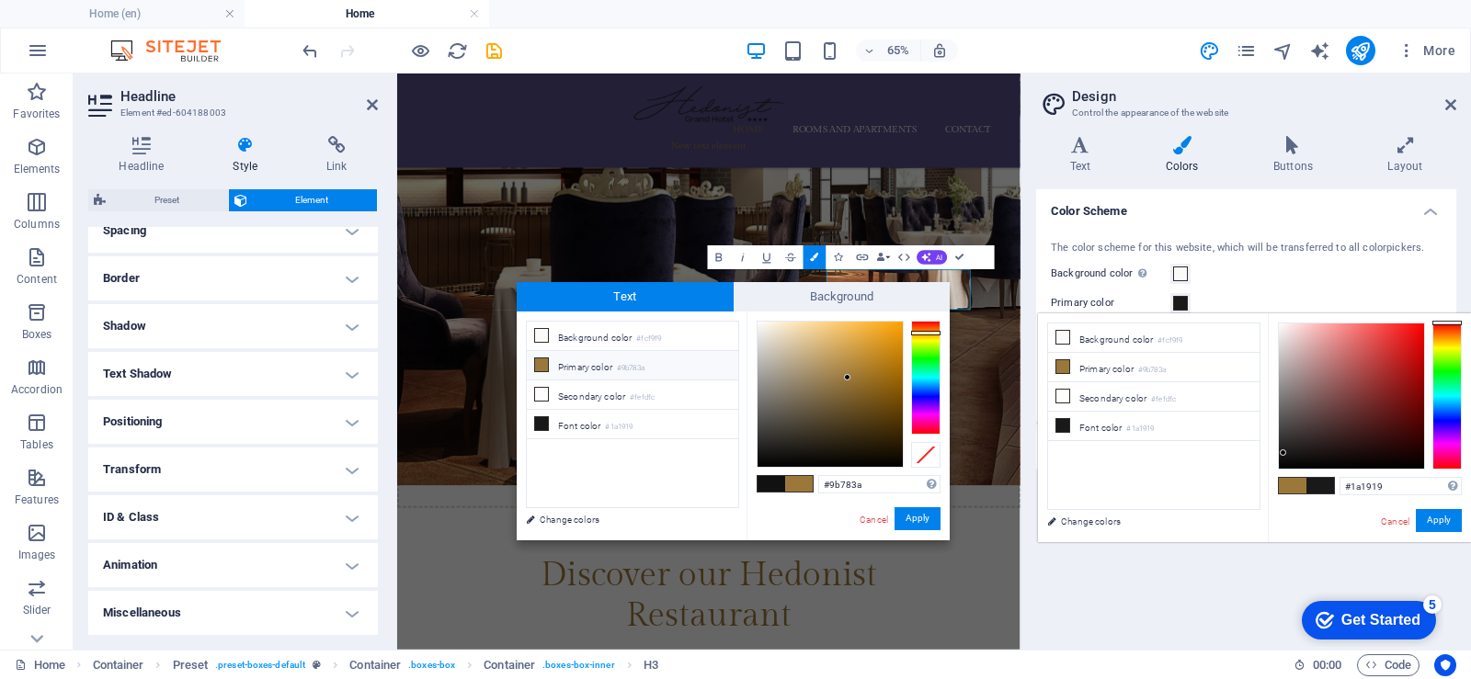
type input "#1a1919"
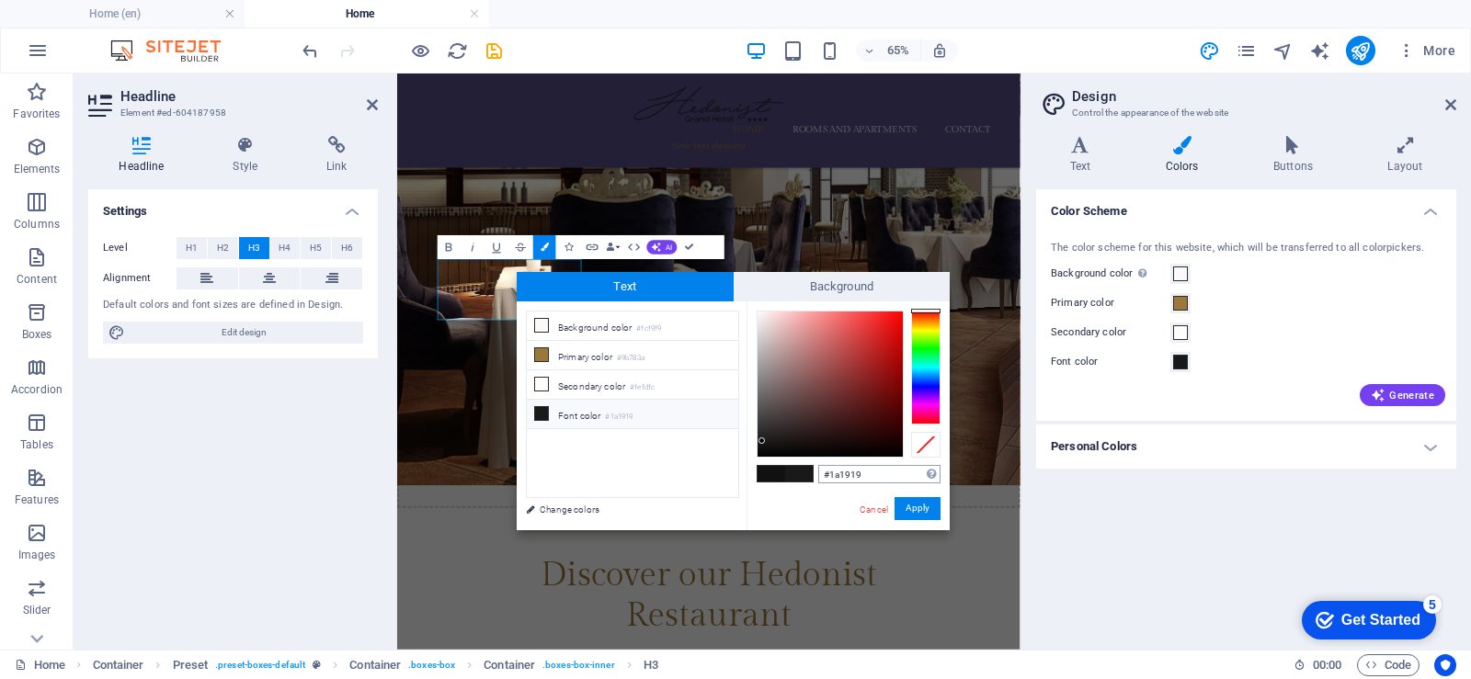
scroll to position [9038, 0]
drag, startPoint x: 908, startPoint y: 477, endPoint x: 801, endPoint y: 472, distance: 106.7
click at [801, 472] on div "#1a1919 Supported formats #0852ed rgb(8, 82, 237) rgba(8, 82, 237, 90%) hsv(221…" at bounding box center [847, 548] width 203 height 495
paste input "9b783a"
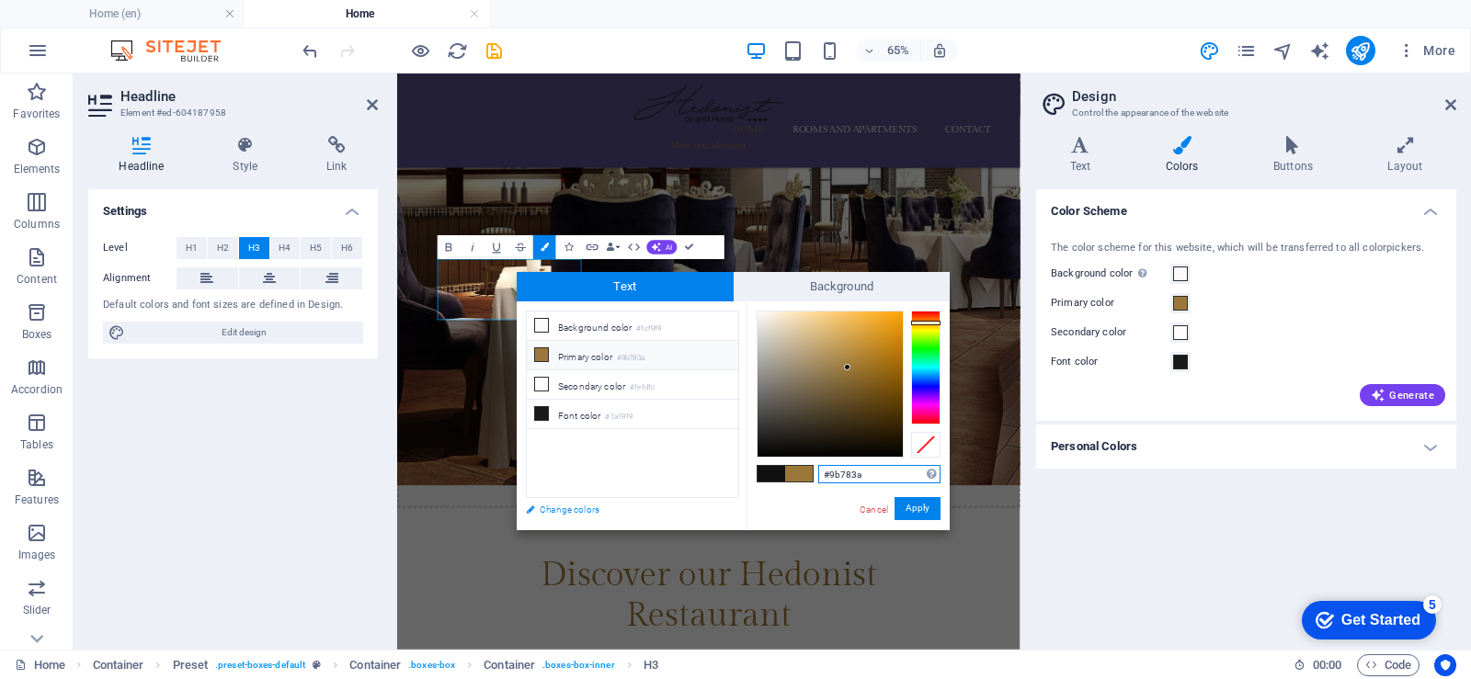
type input "#9b783a"
click at [591, 512] on font "Change colors" at bounding box center [569, 510] width 60 height 10
click at [1181, 303] on span at bounding box center [1180, 303] width 15 height 15
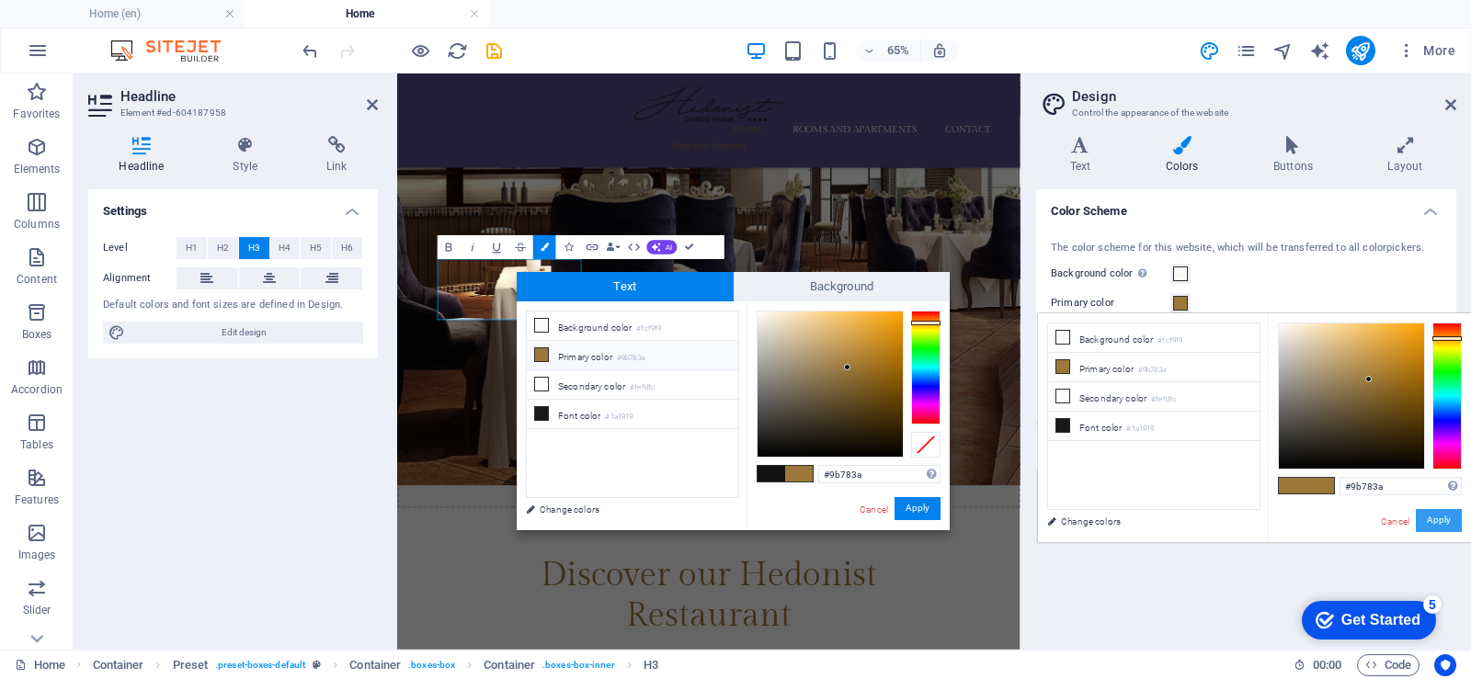
click at [1431, 520] on font "Apply" at bounding box center [1438, 521] width 24 height 10
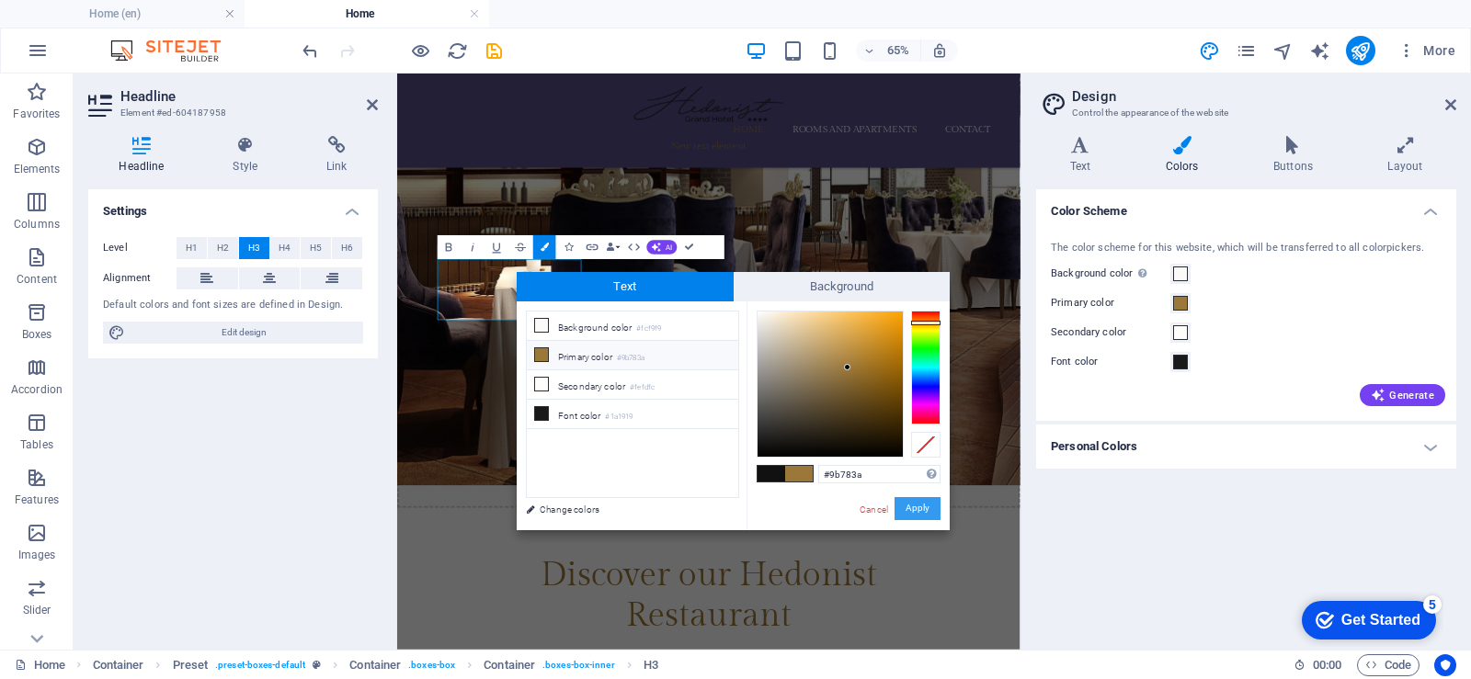
click at [905, 508] on button "Apply" at bounding box center [917, 508] width 46 height 23
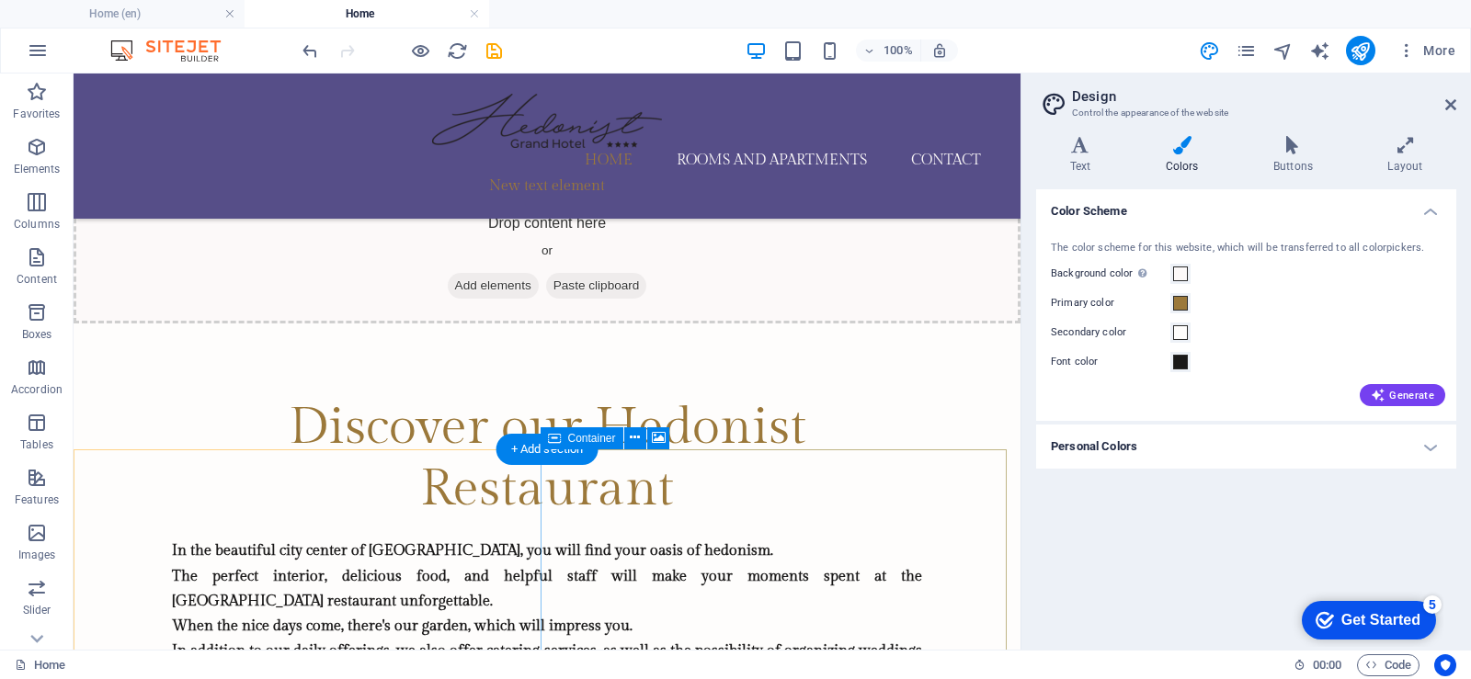
scroll to position [2072, 0]
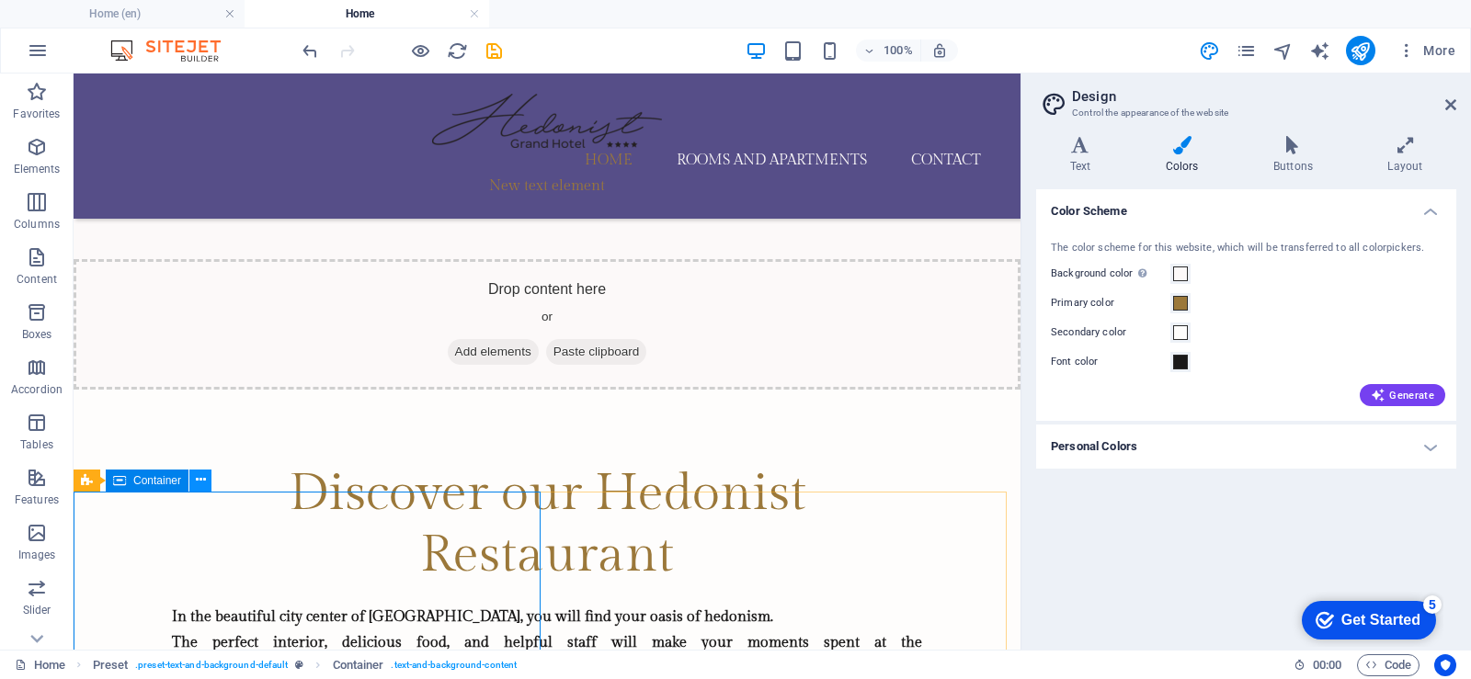
click at [206, 483] on button at bounding box center [200, 481] width 22 height 22
click at [197, 483] on icon at bounding box center [201, 480] width 10 height 19
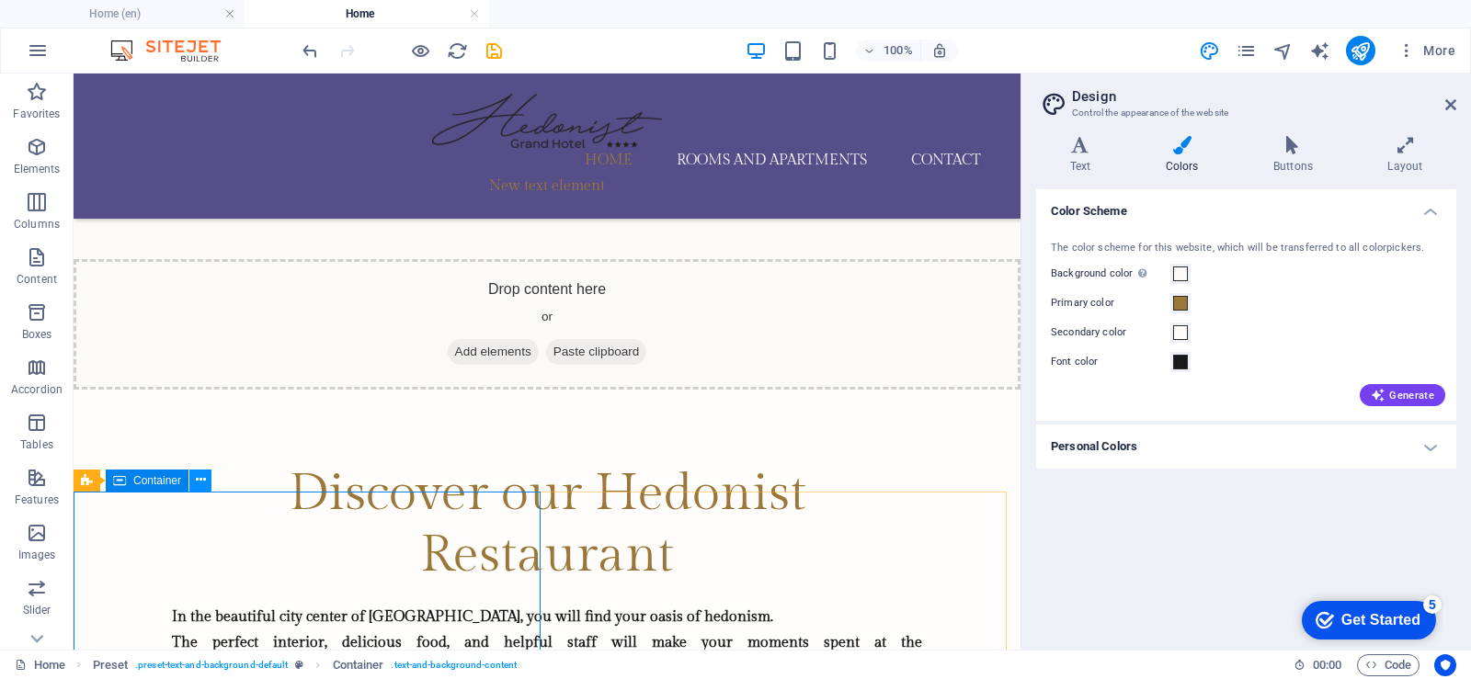
click at [197, 481] on icon at bounding box center [201, 480] width 10 height 19
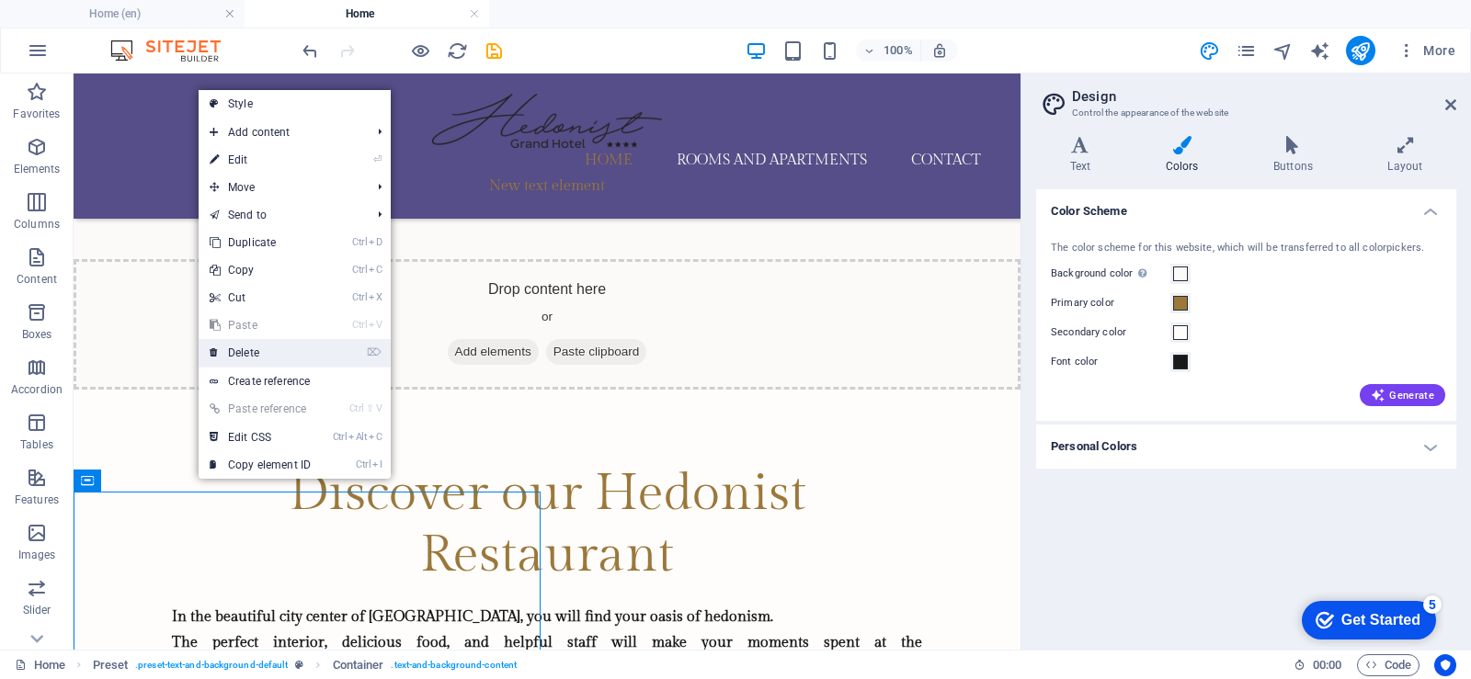
click at [236, 356] on font "Delete" at bounding box center [243, 352] width 31 height 13
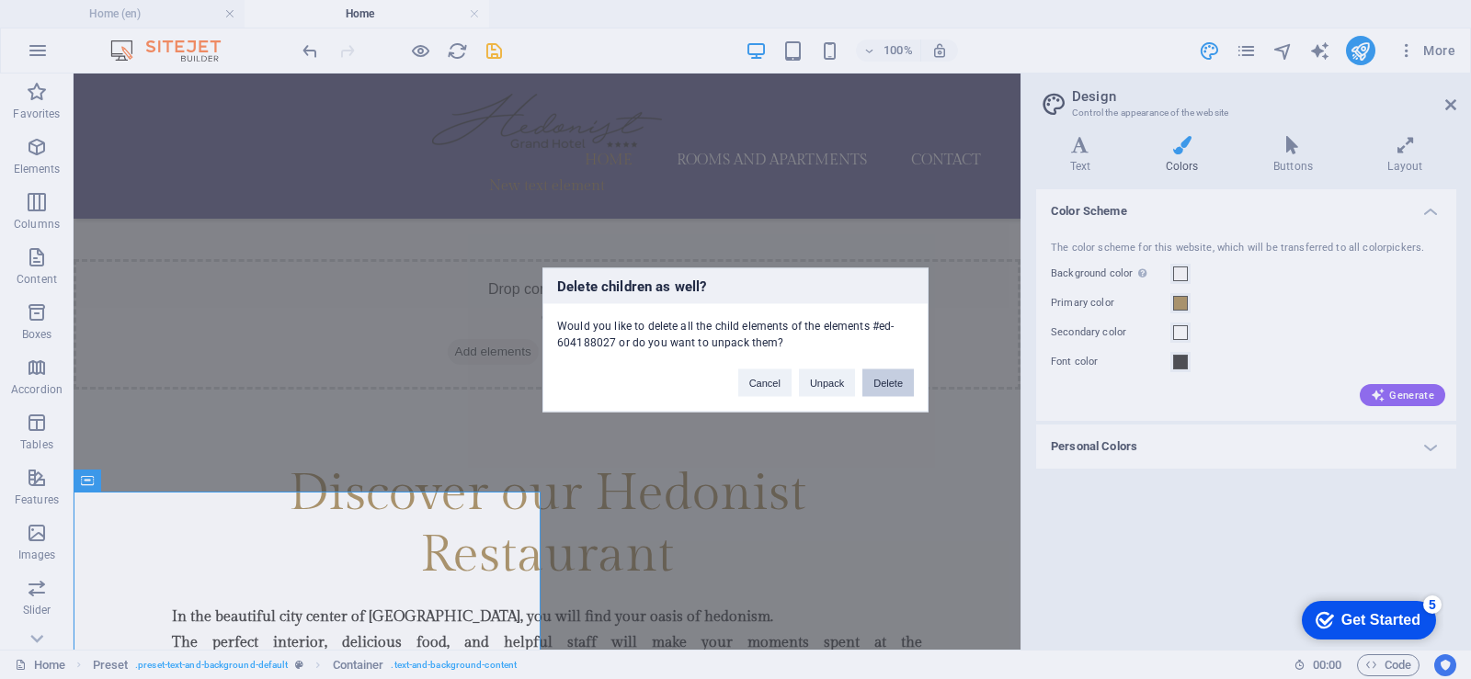
drag, startPoint x: 881, startPoint y: 380, endPoint x: 732, endPoint y: 412, distance: 152.1
click at [881, 380] on font "Delete" at bounding box center [887, 382] width 29 height 11
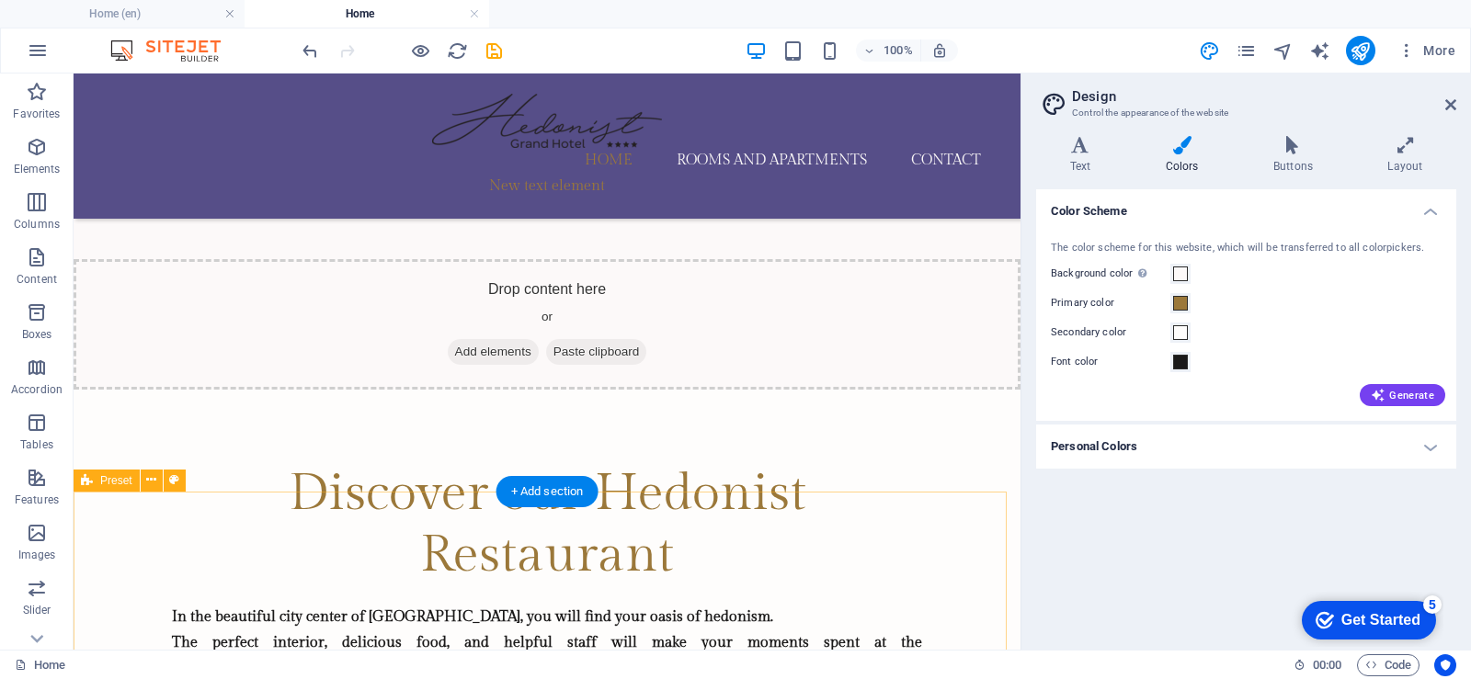
scroll to position [2255, 0]
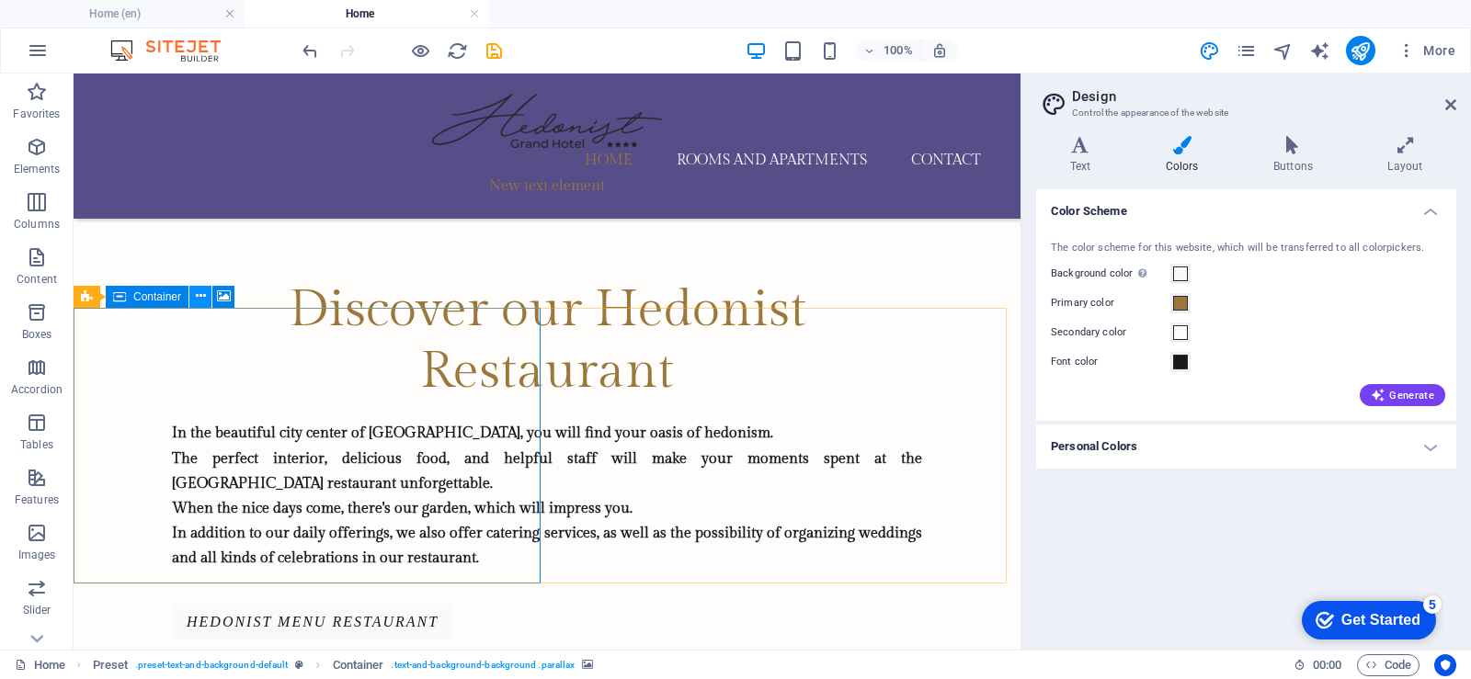
click at [203, 294] on icon at bounding box center [201, 296] width 10 height 19
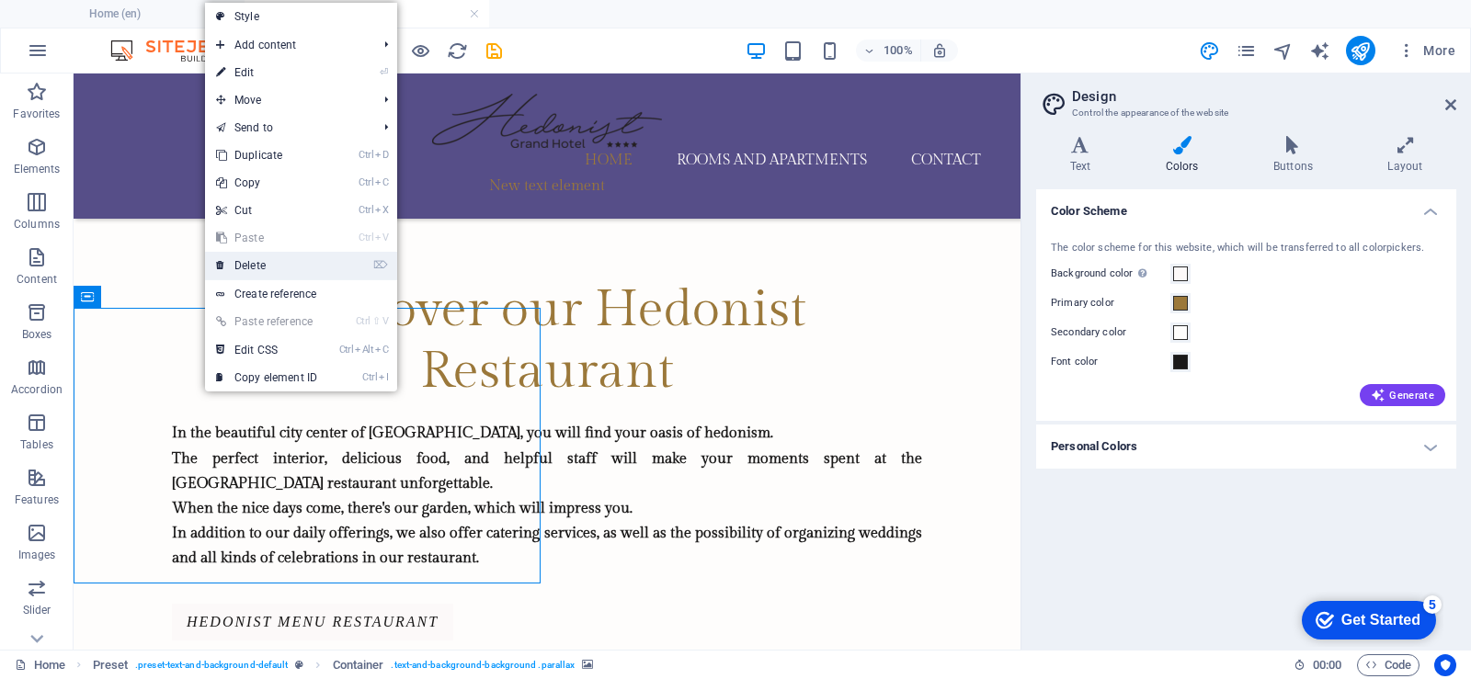
click at [257, 260] on font "Delete" at bounding box center [249, 265] width 31 height 13
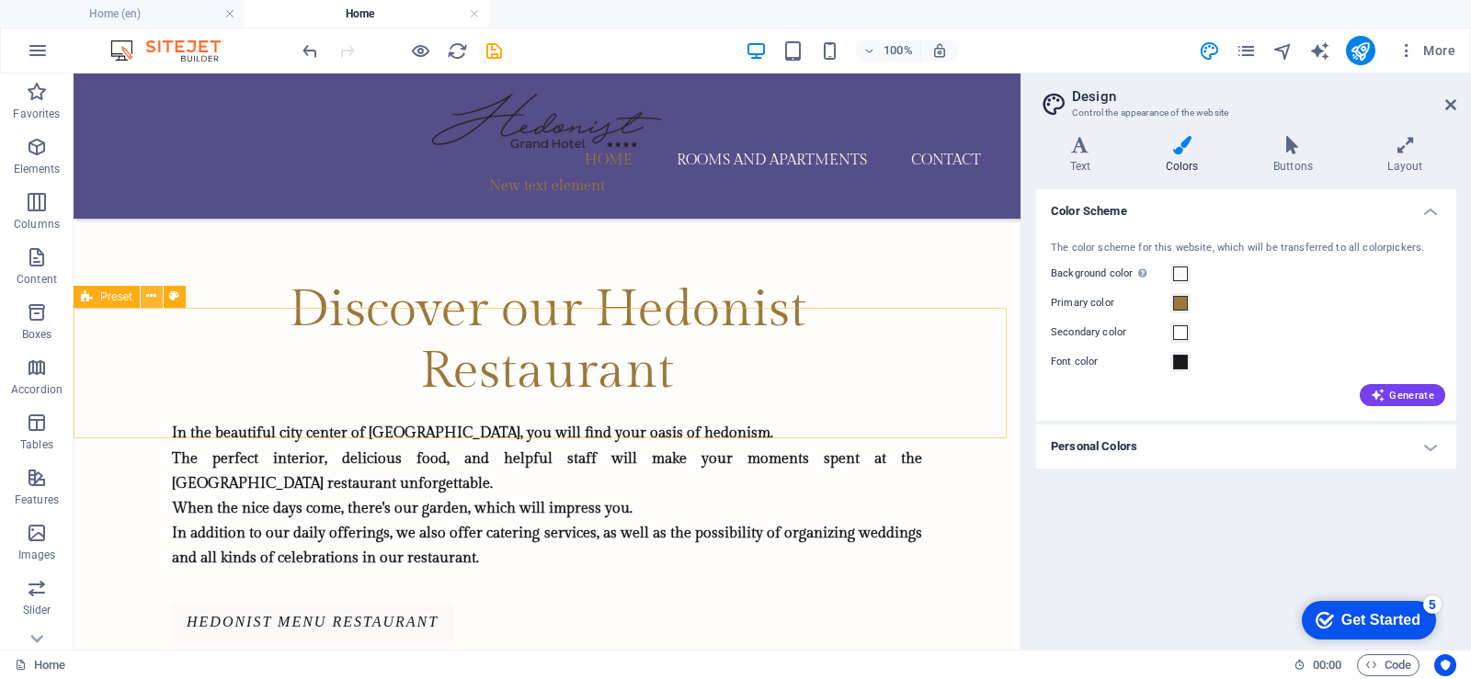
click at [157, 298] on button at bounding box center [152, 297] width 22 height 22
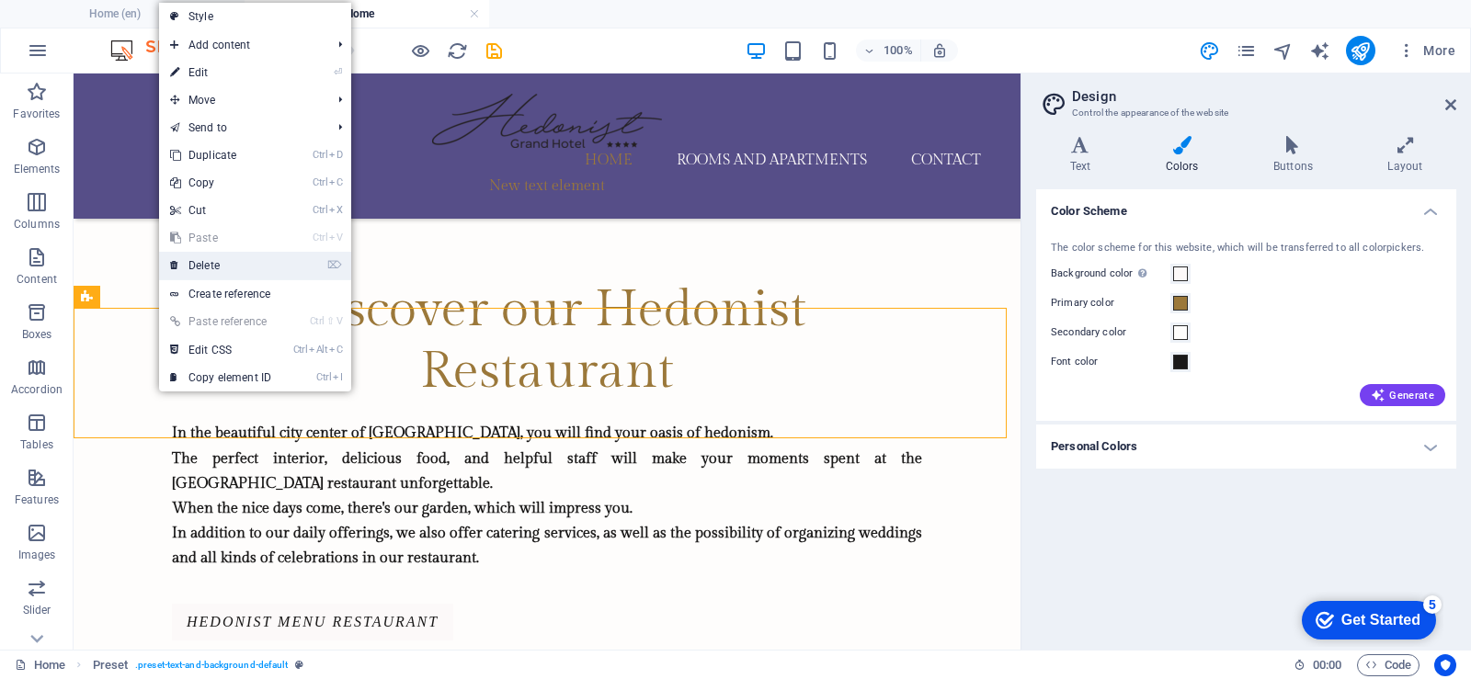
drag, startPoint x: 216, startPoint y: 259, endPoint x: 225, endPoint y: 346, distance: 87.8
click at [216, 259] on font "Delete" at bounding box center [203, 265] width 31 height 13
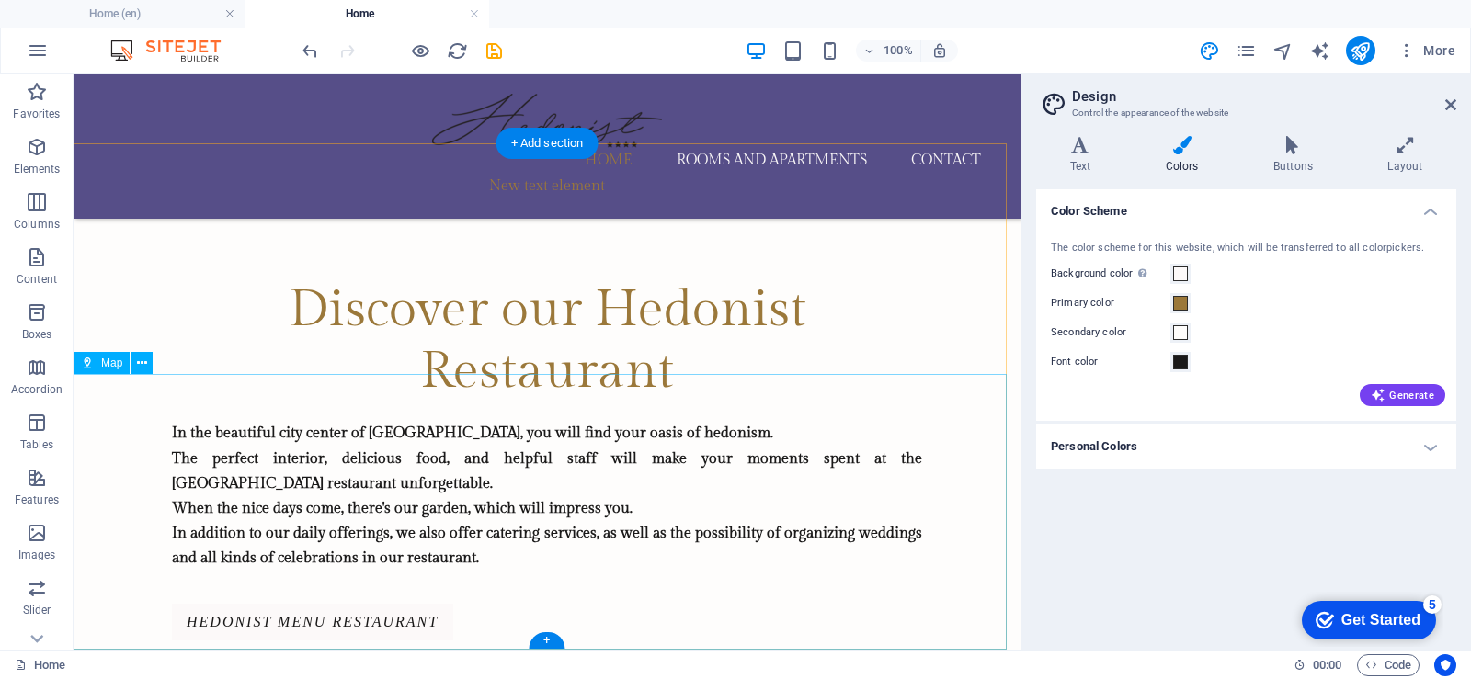
scroll to position [2420, 0]
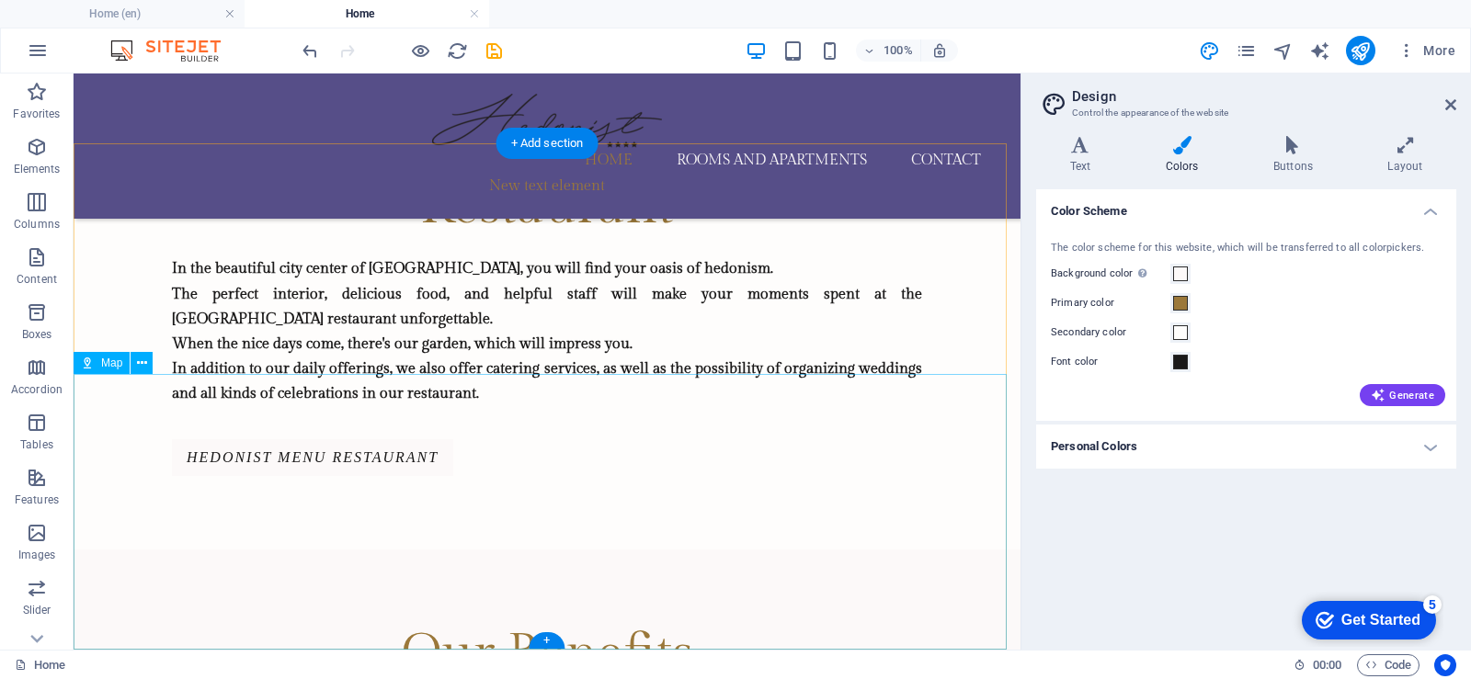
click at [142, 363] on icon at bounding box center [142, 363] width 10 height 19
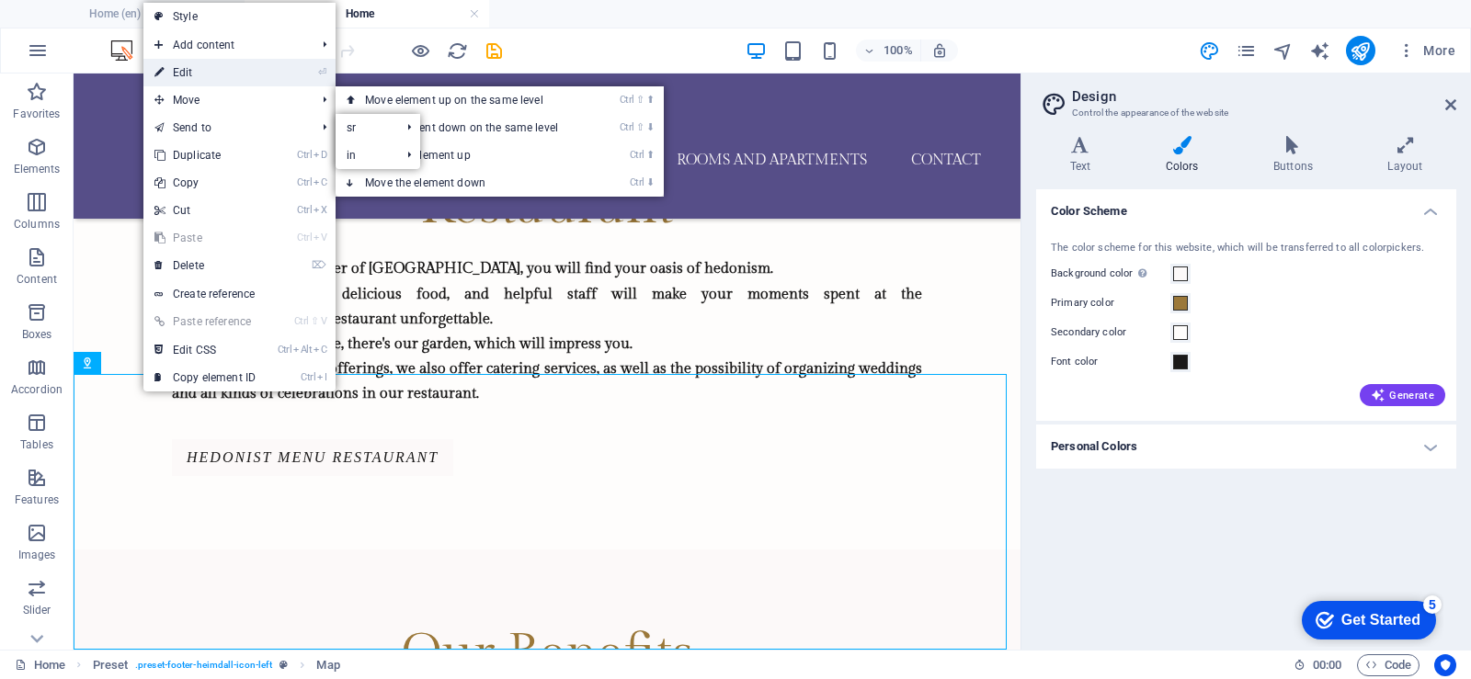
click at [189, 67] on font "Edit" at bounding box center [183, 72] width 20 height 13
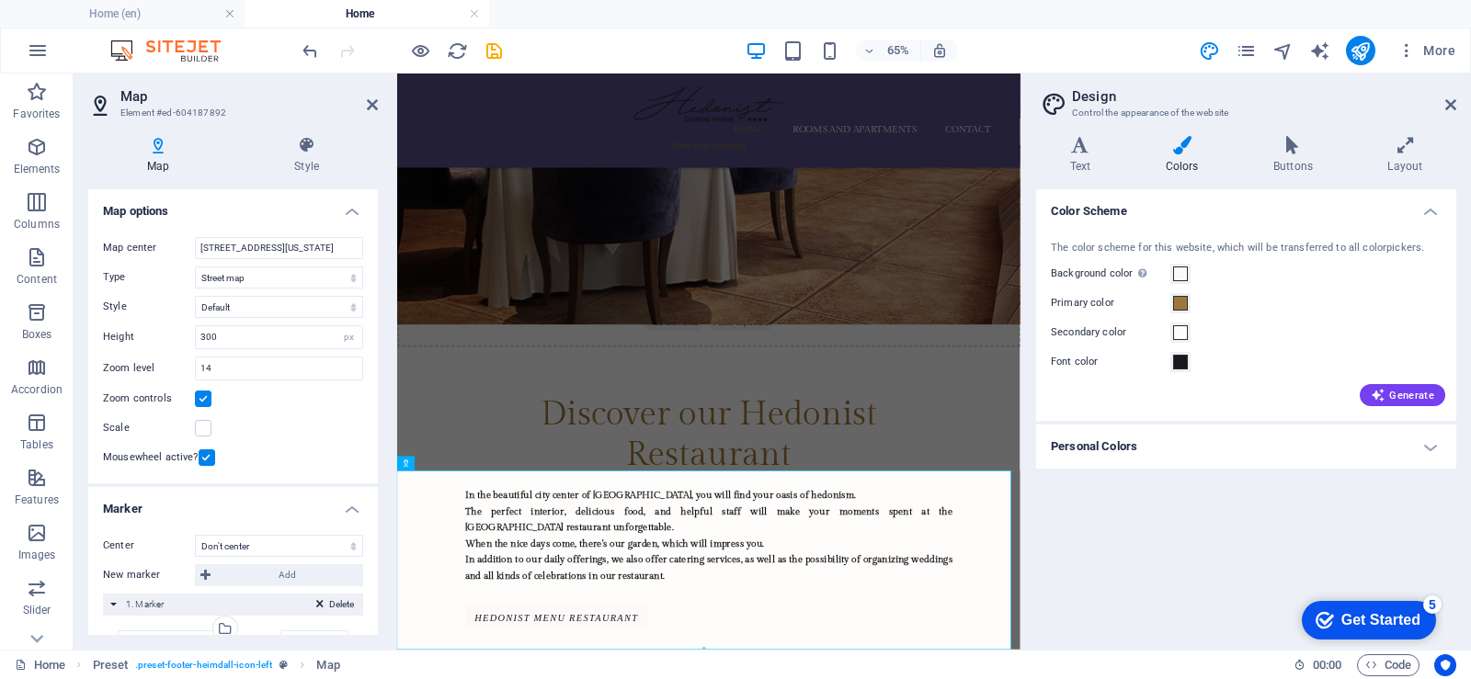
scroll to position [2395, 0]
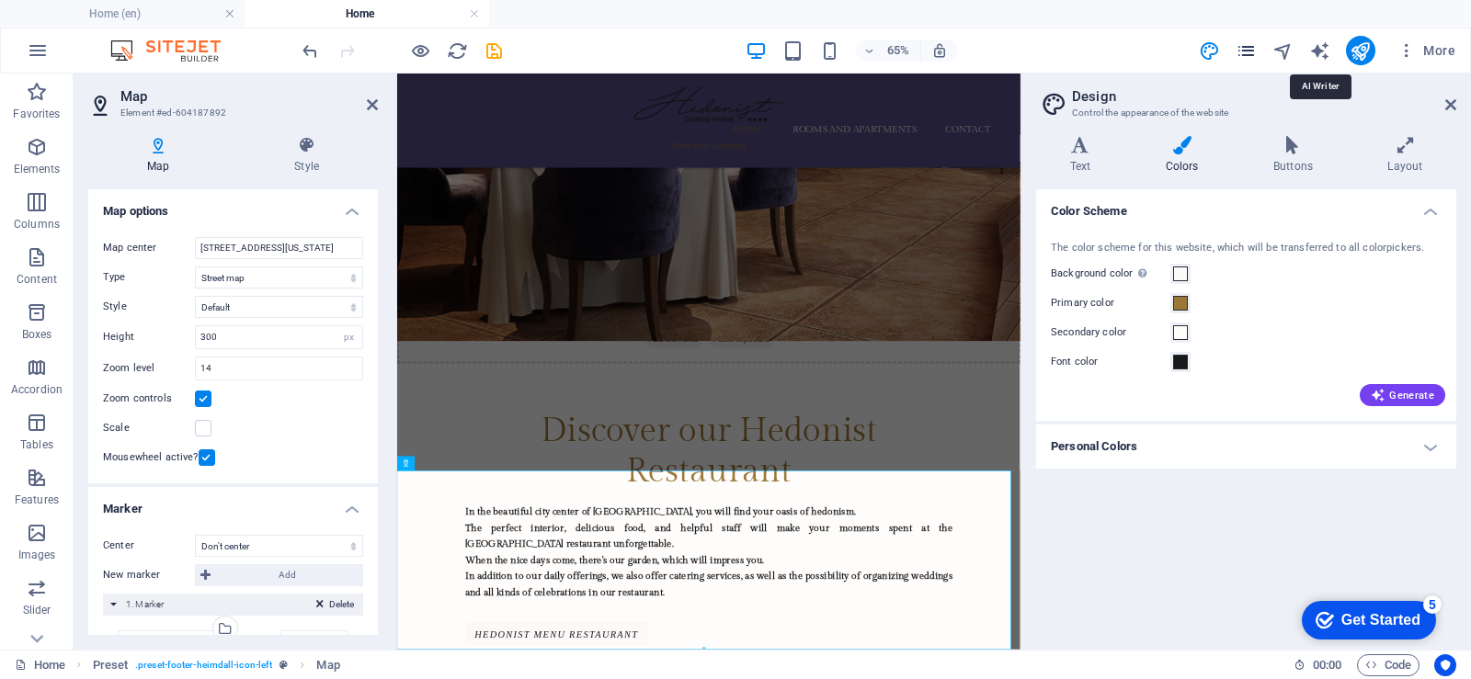
click at [1244, 50] on icon "pages" at bounding box center [1245, 50] width 21 height 21
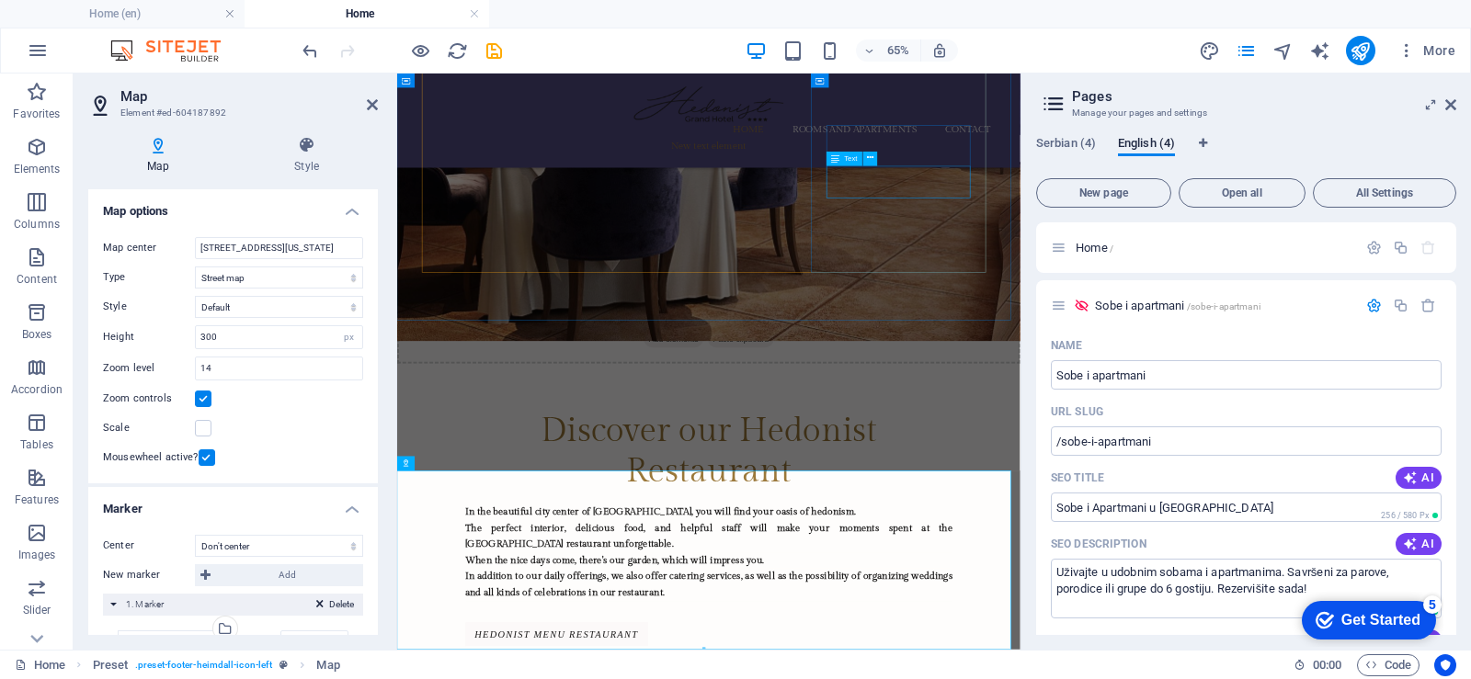
scroll to position [1531, 0]
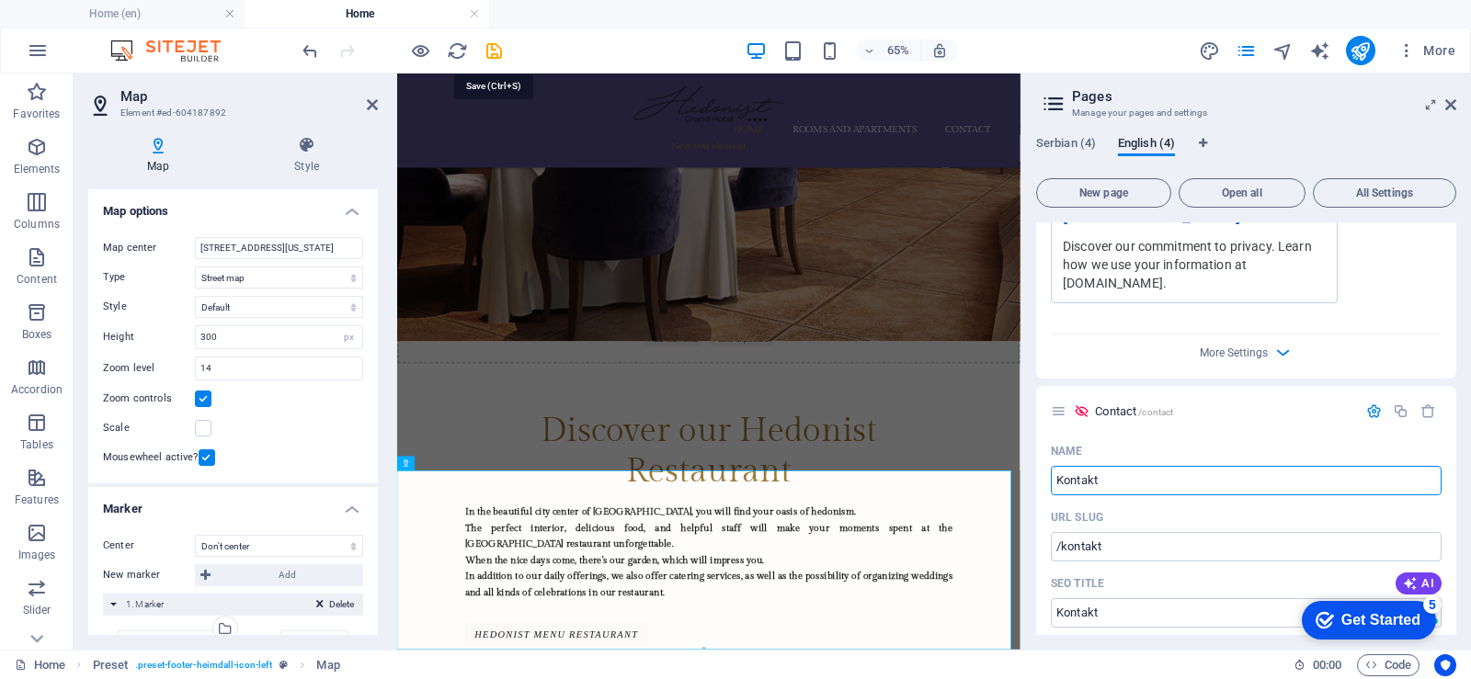
click at [497, 52] on icon "save" at bounding box center [493, 50] width 21 height 21
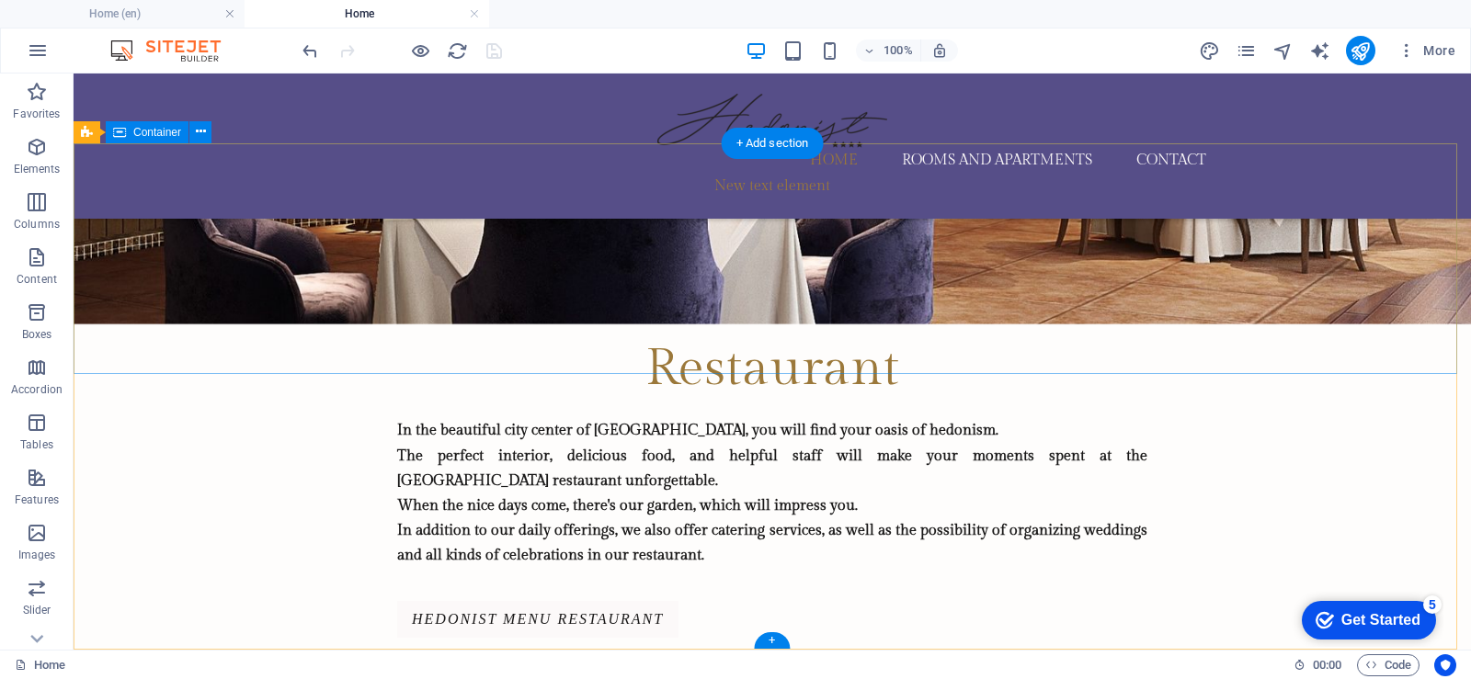
scroll to position [2233, 0]
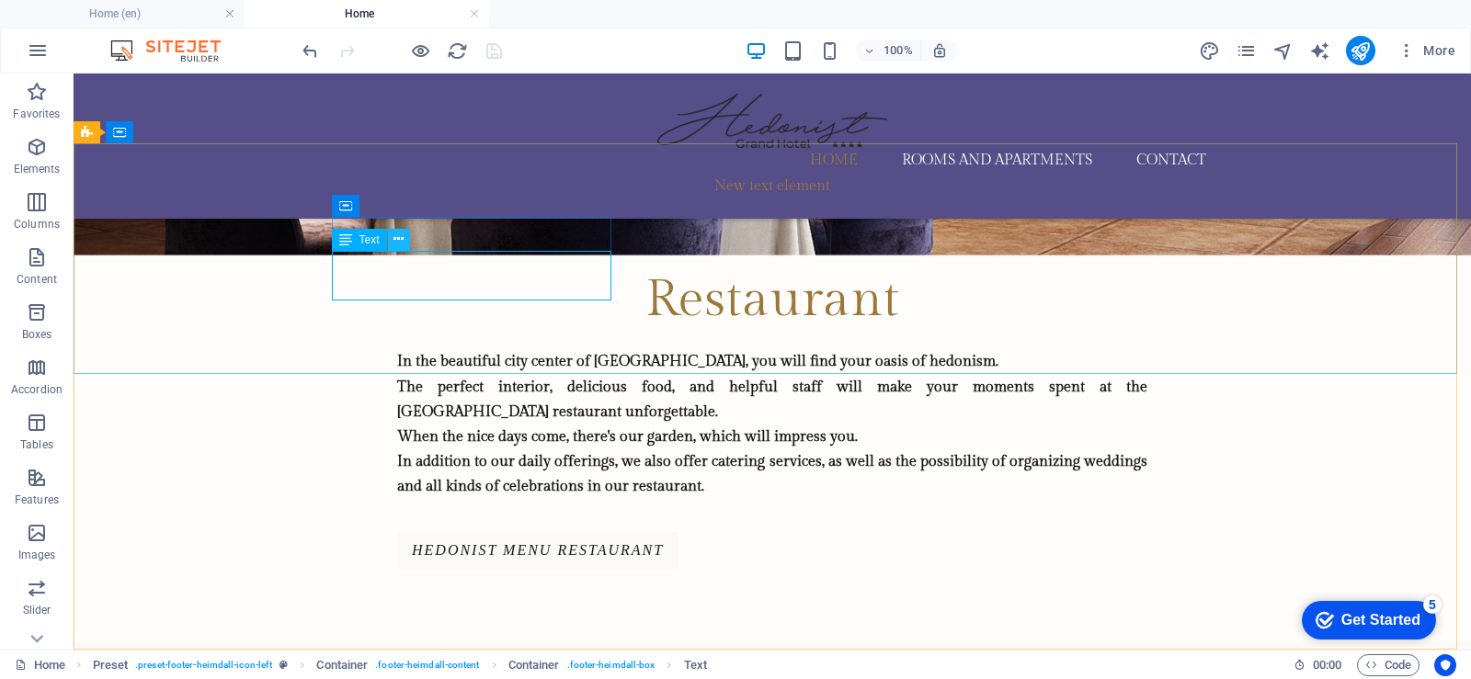
click at [395, 239] on icon at bounding box center [398, 239] width 10 height 19
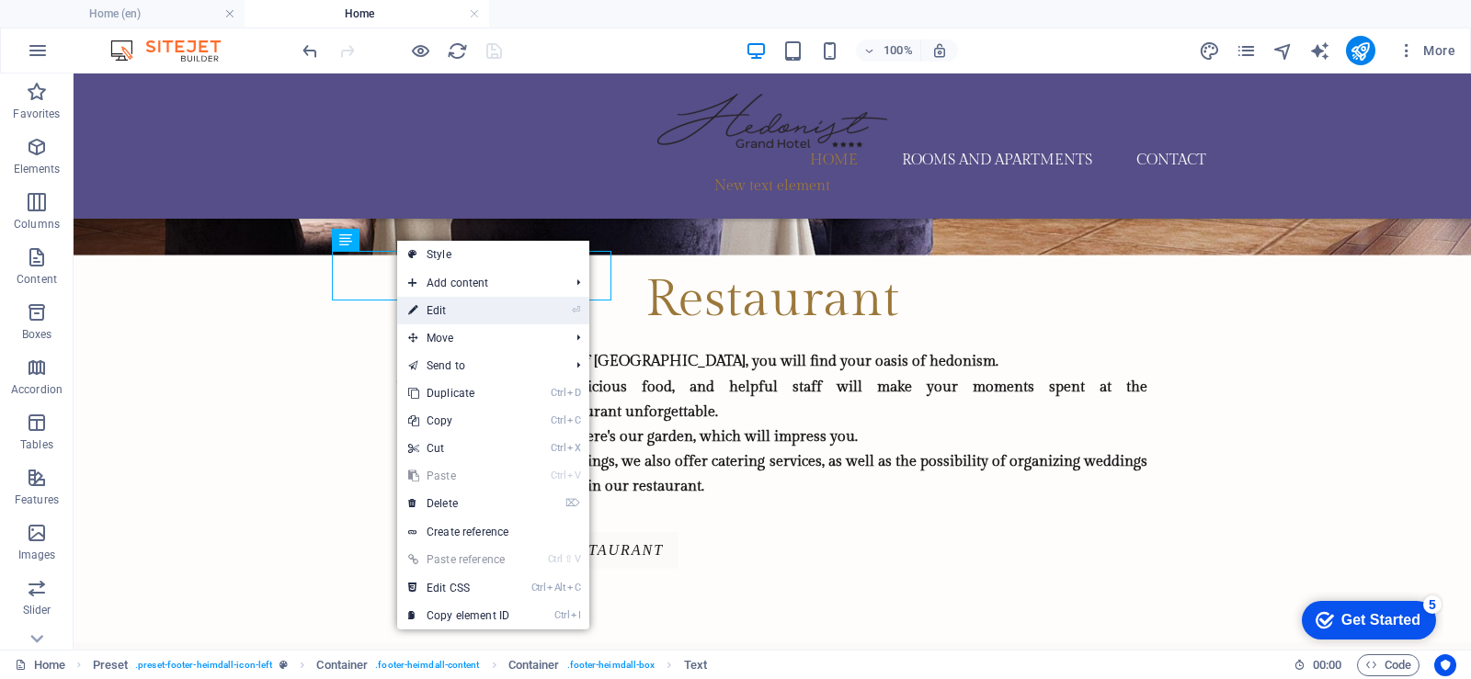
click at [444, 311] on font "Edit" at bounding box center [436, 310] width 20 height 13
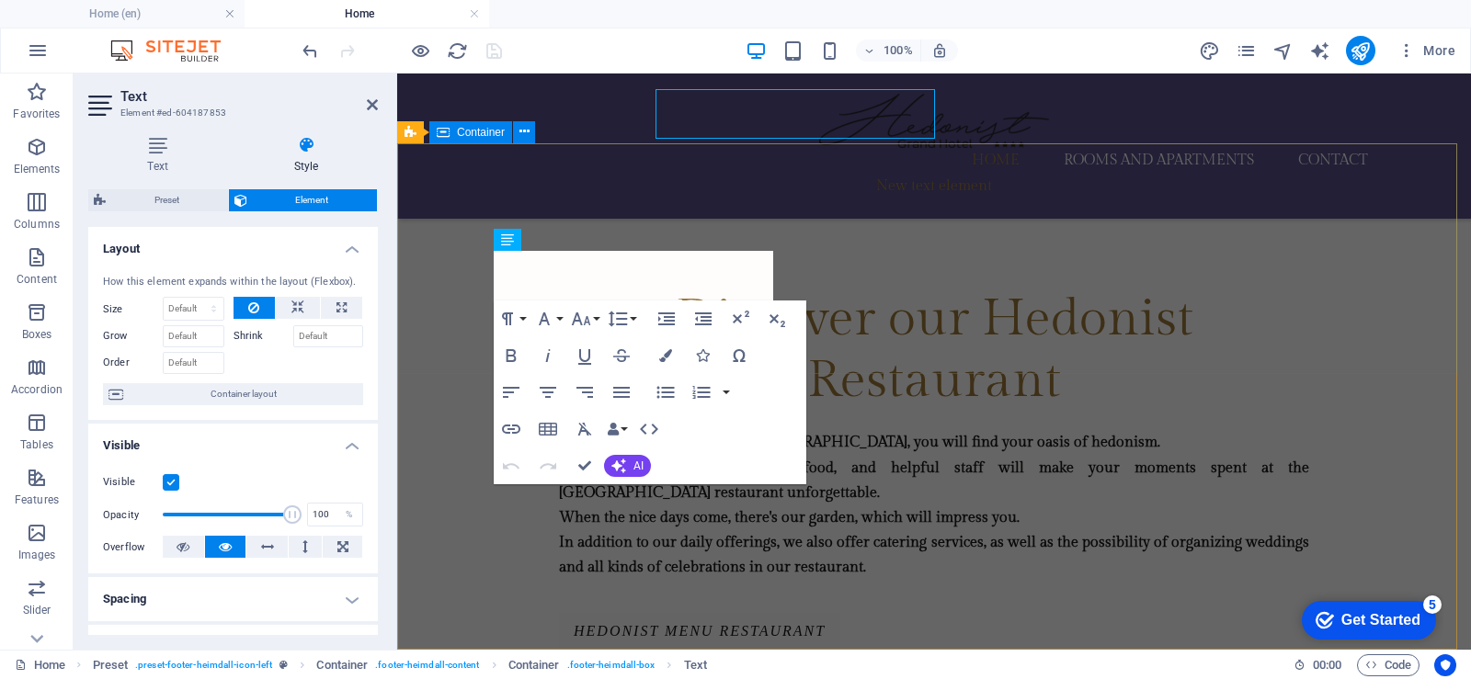
scroll to position [2395, 0]
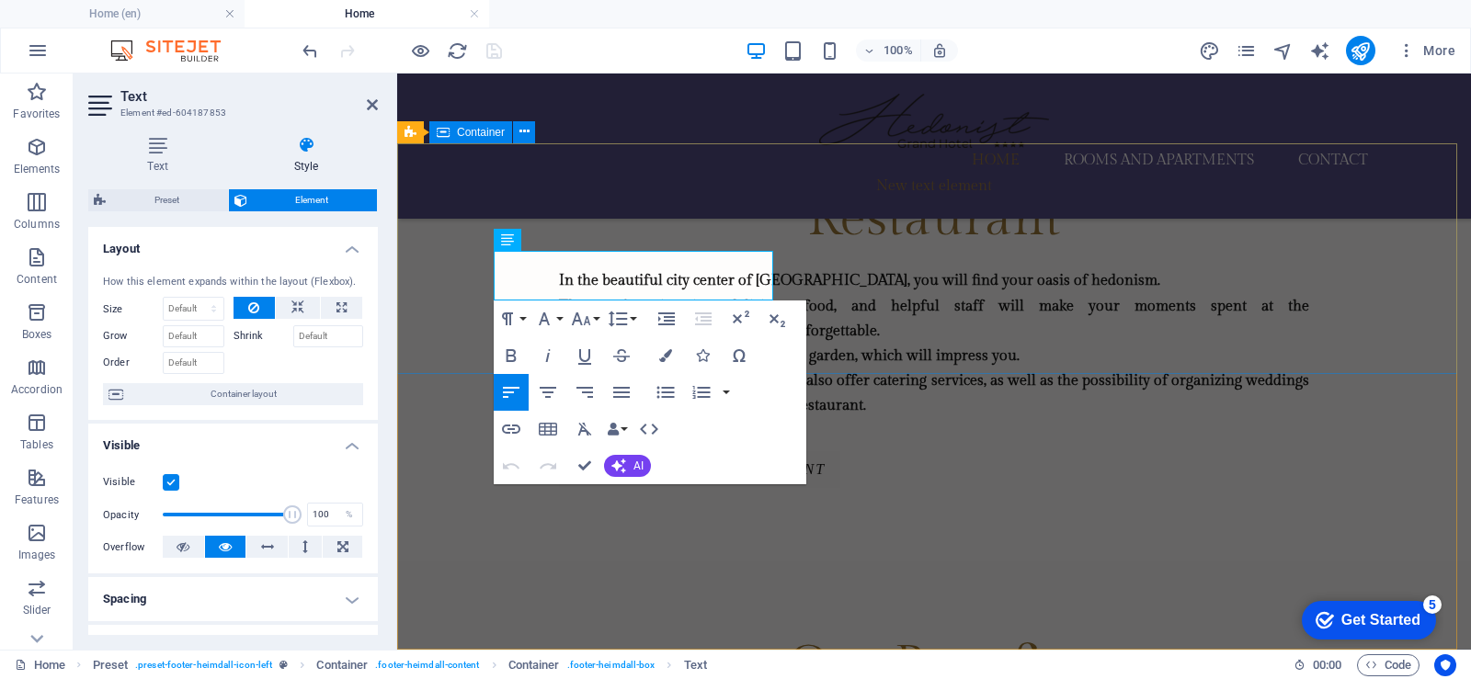
drag, startPoint x: 637, startPoint y: 287, endPoint x: 483, endPoint y: 254, distance: 157.0
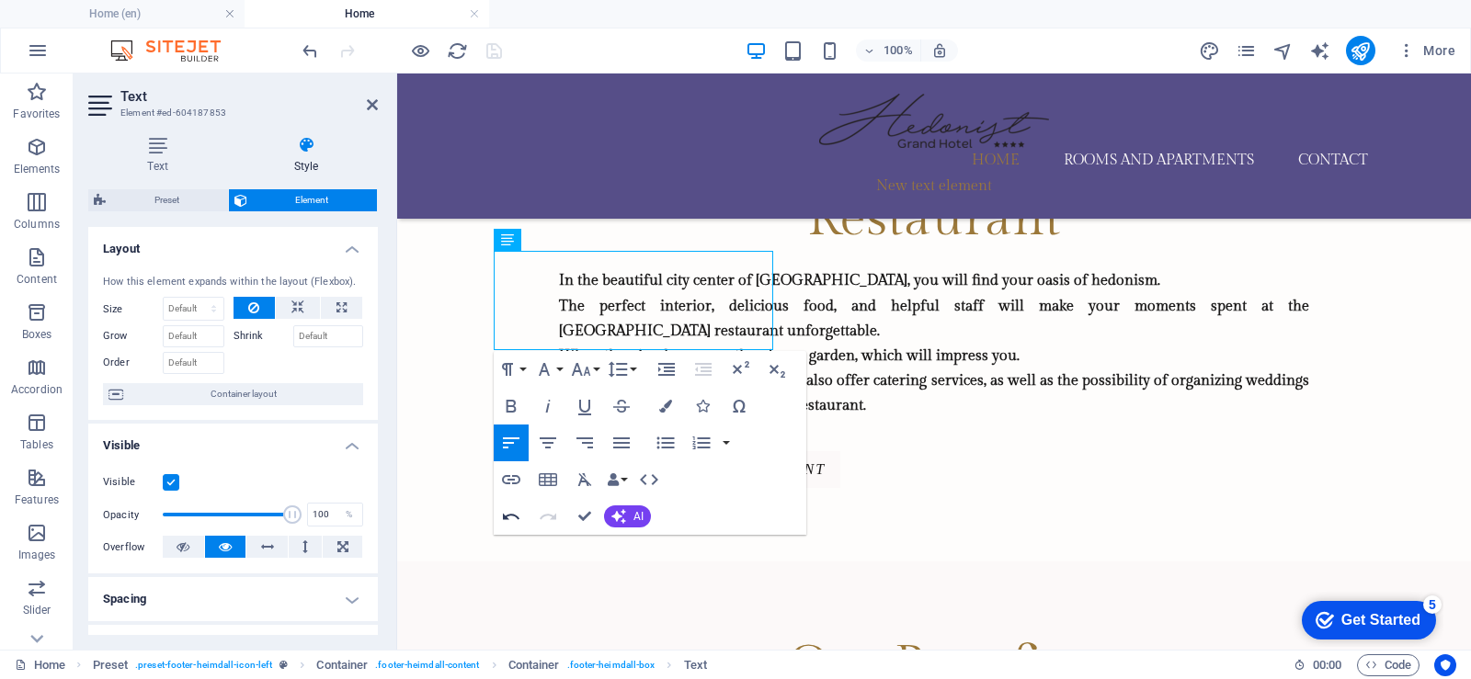
click at [509, 512] on icon "button" at bounding box center [511, 516] width 22 height 22
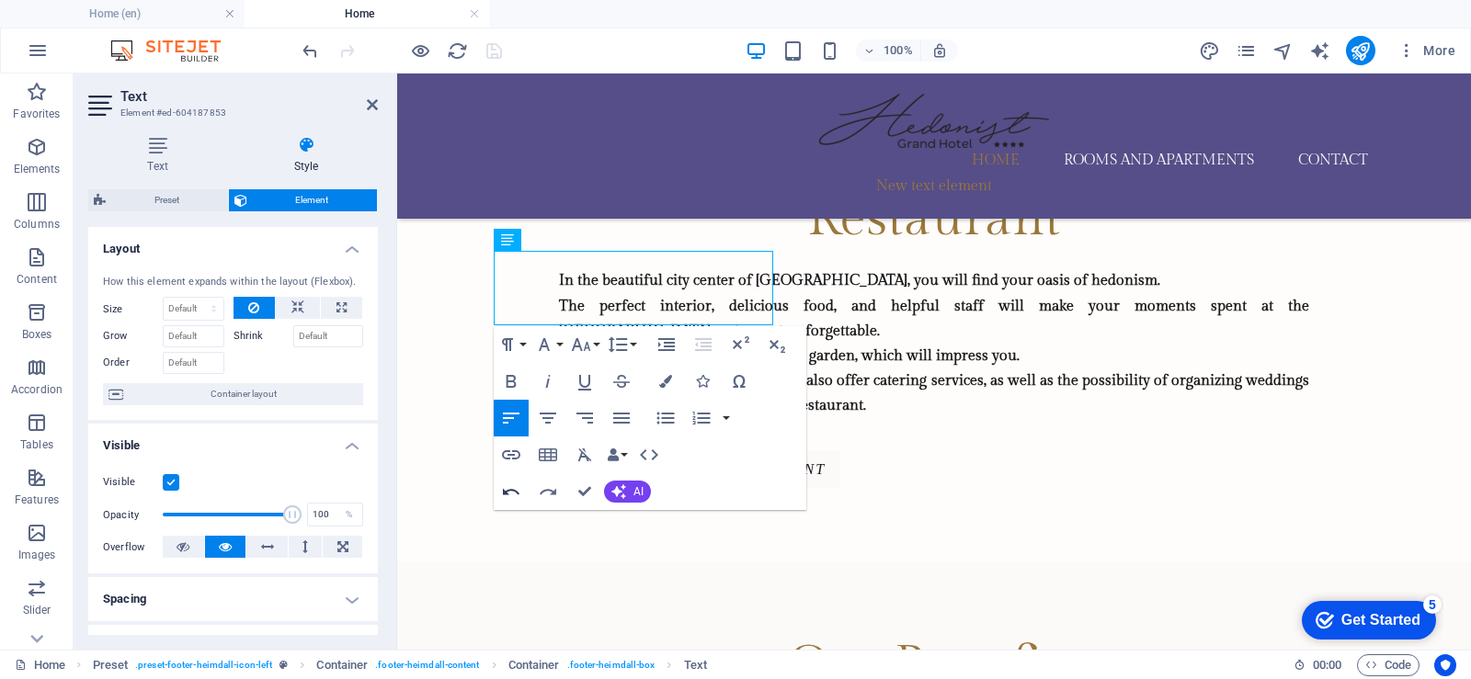
click at [512, 490] on icon "button" at bounding box center [511, 491] width 17 height 6
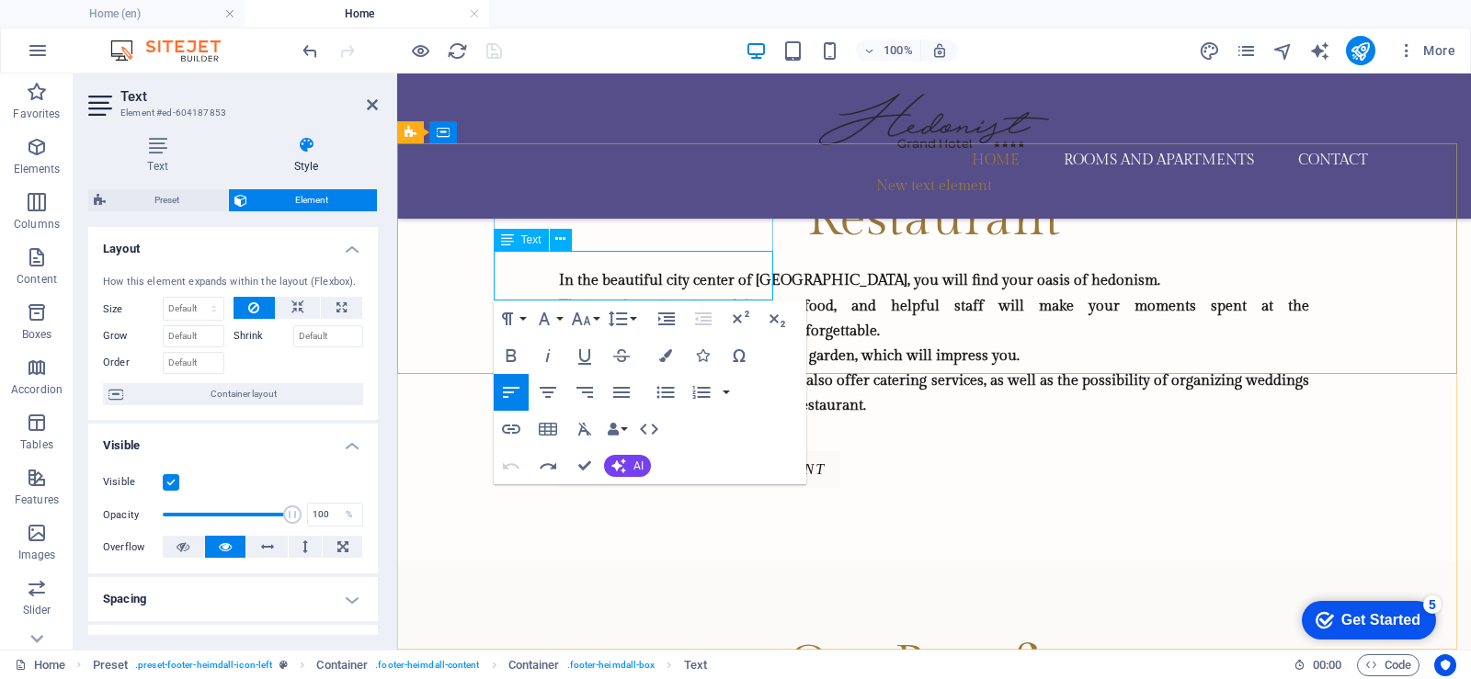
click at [667, 358] on icon "button" at bounding box center [665, 355] width 13 height 13
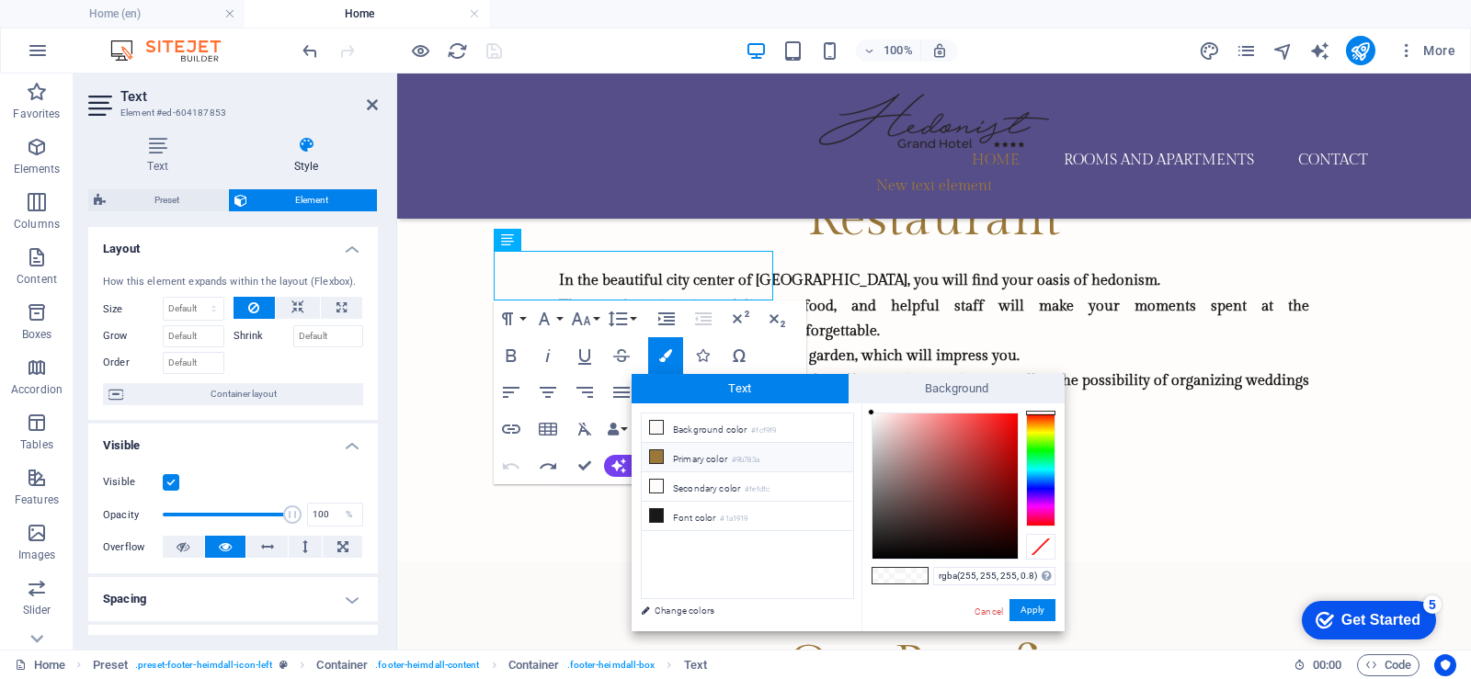
click at [699, 458] on font "Primary color" at bounding box center [700, 459] width 54 height 10
type input "#9b783a"
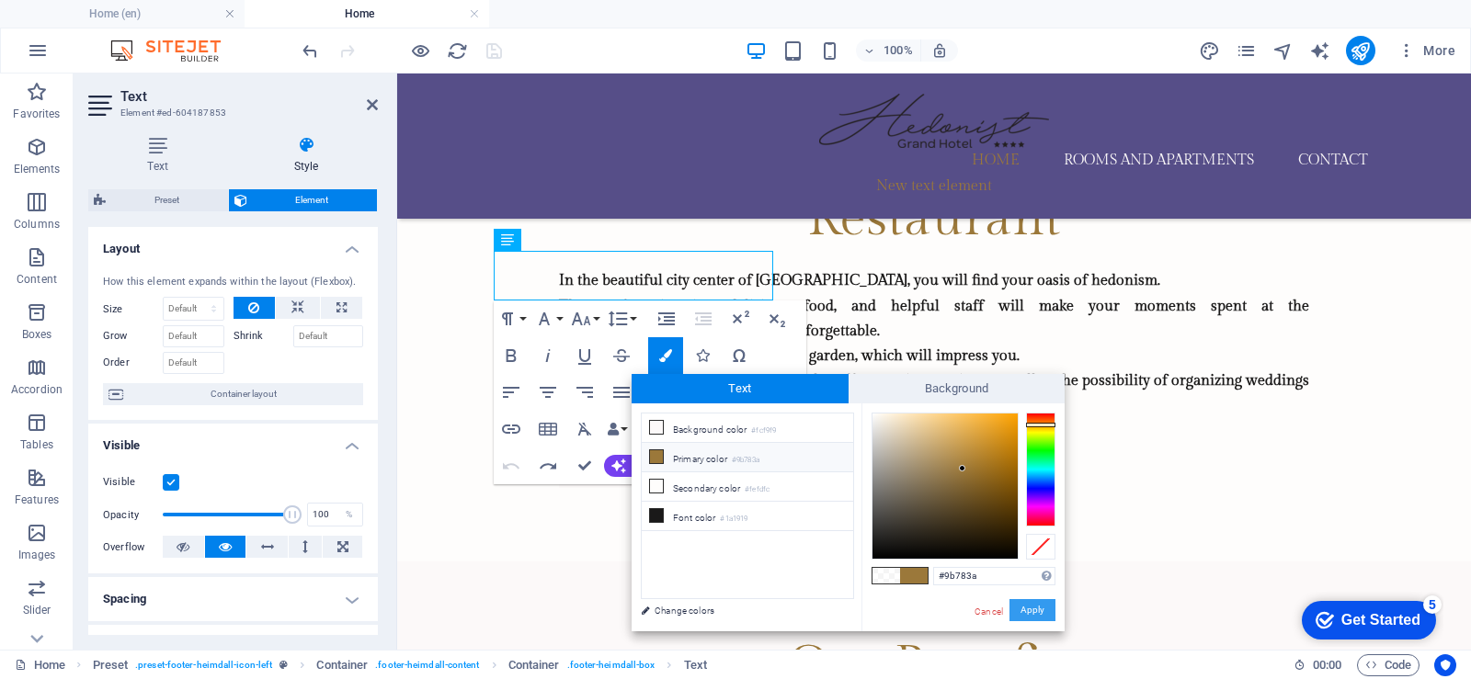
click at [1032, 615] on font "Apply" at bounding box center [1032, 610] width 24 height 10
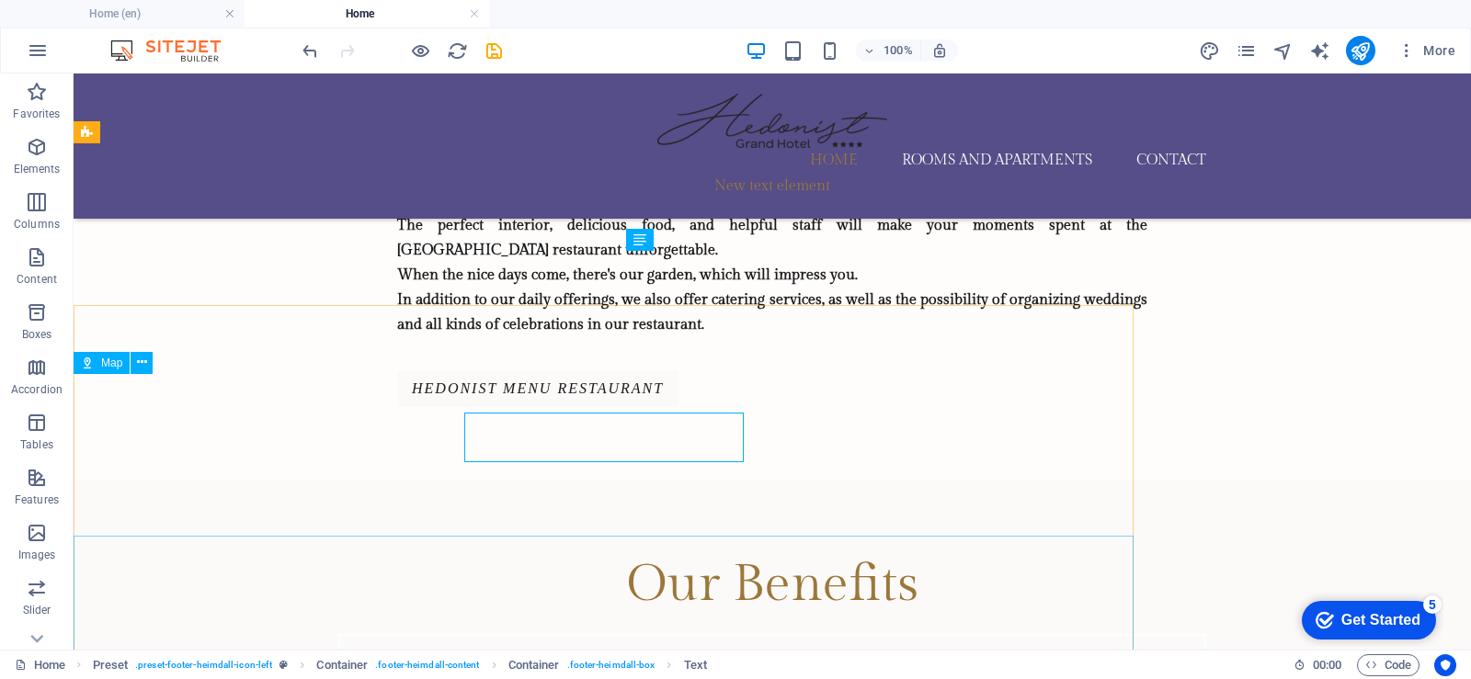
scroll to position [2233, 0]
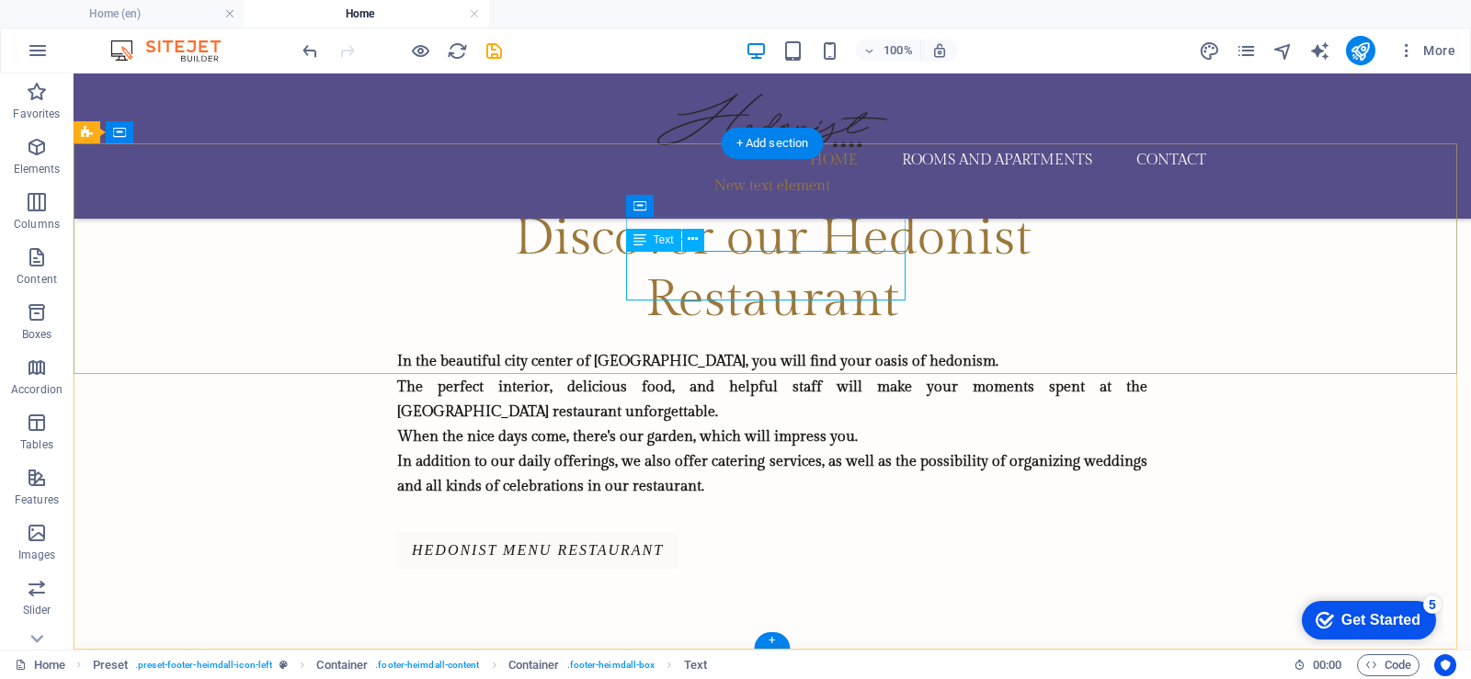
click at [694, 236] on icon at bounding box center [692, 239] width 10 height 19
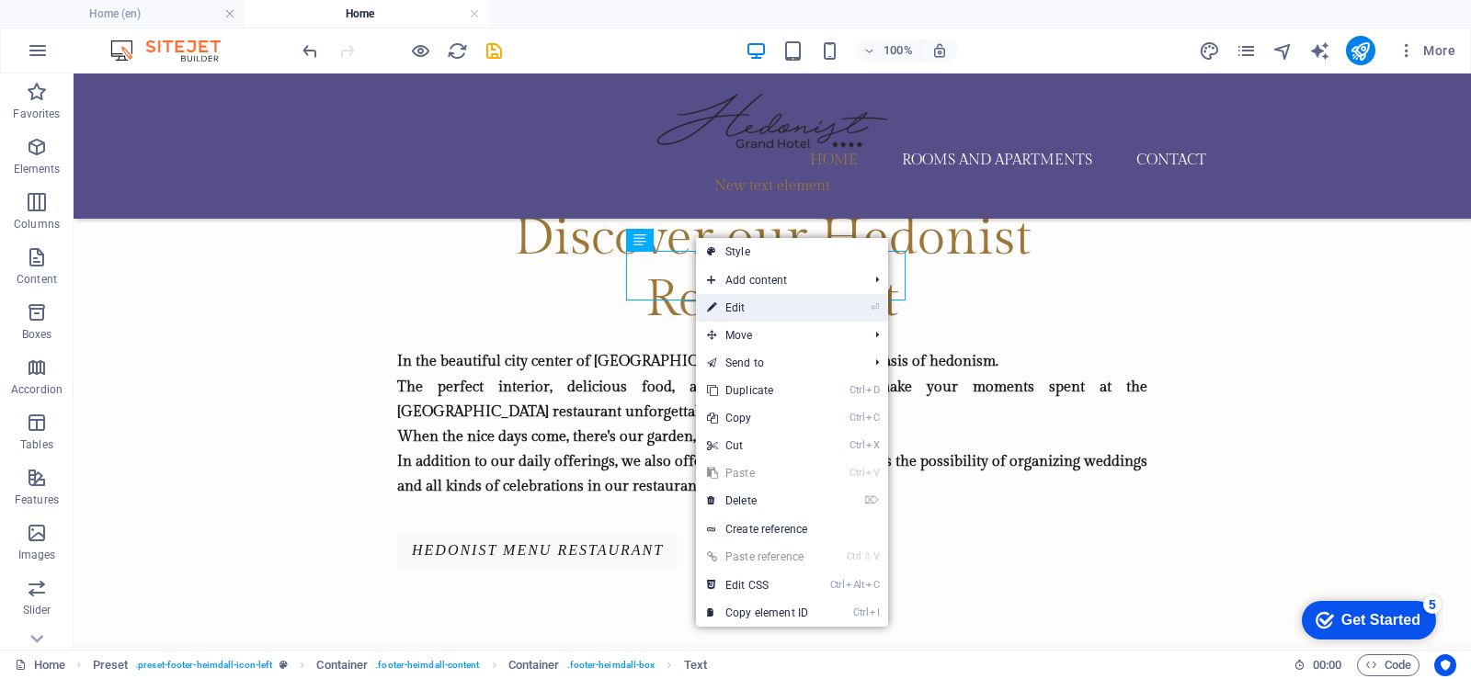
click at [734, 308] on font "Edit" at bounding box center [735, 307] width 20 height 13
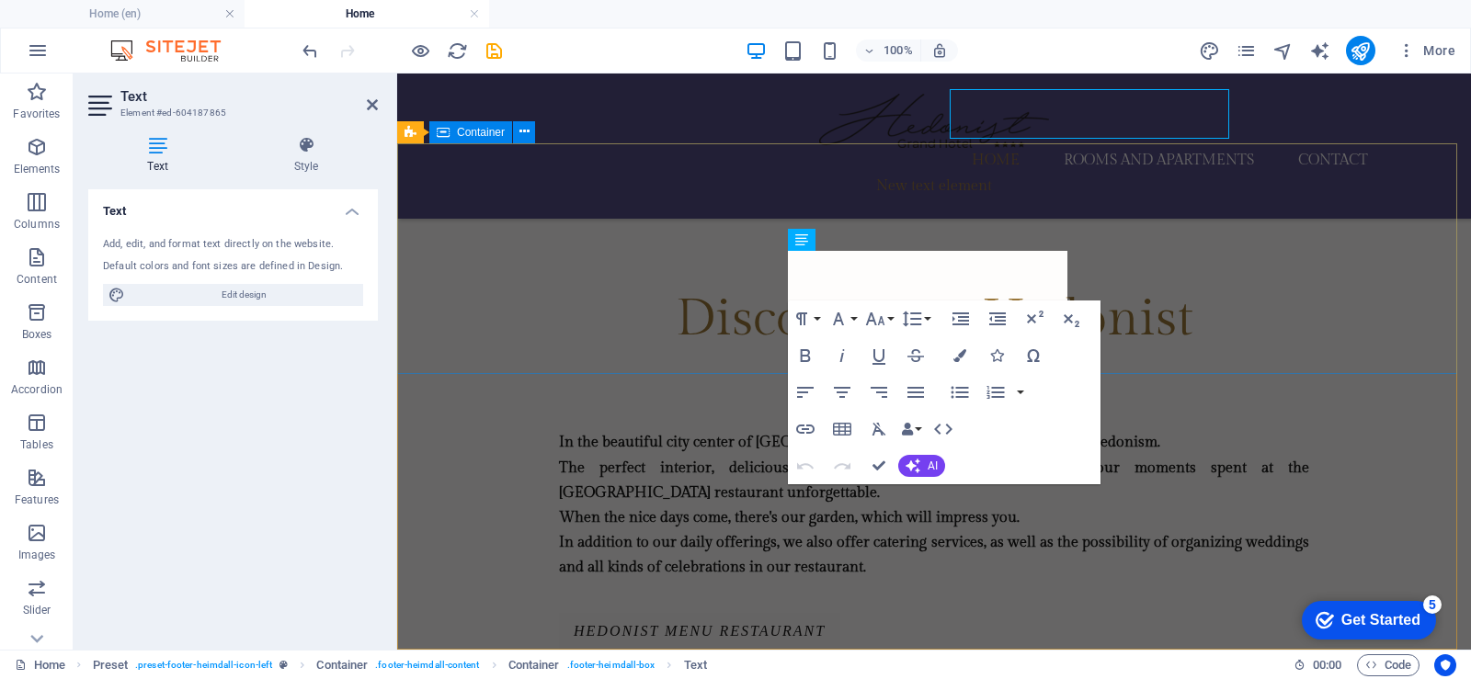
scroll to position [2395, 0]
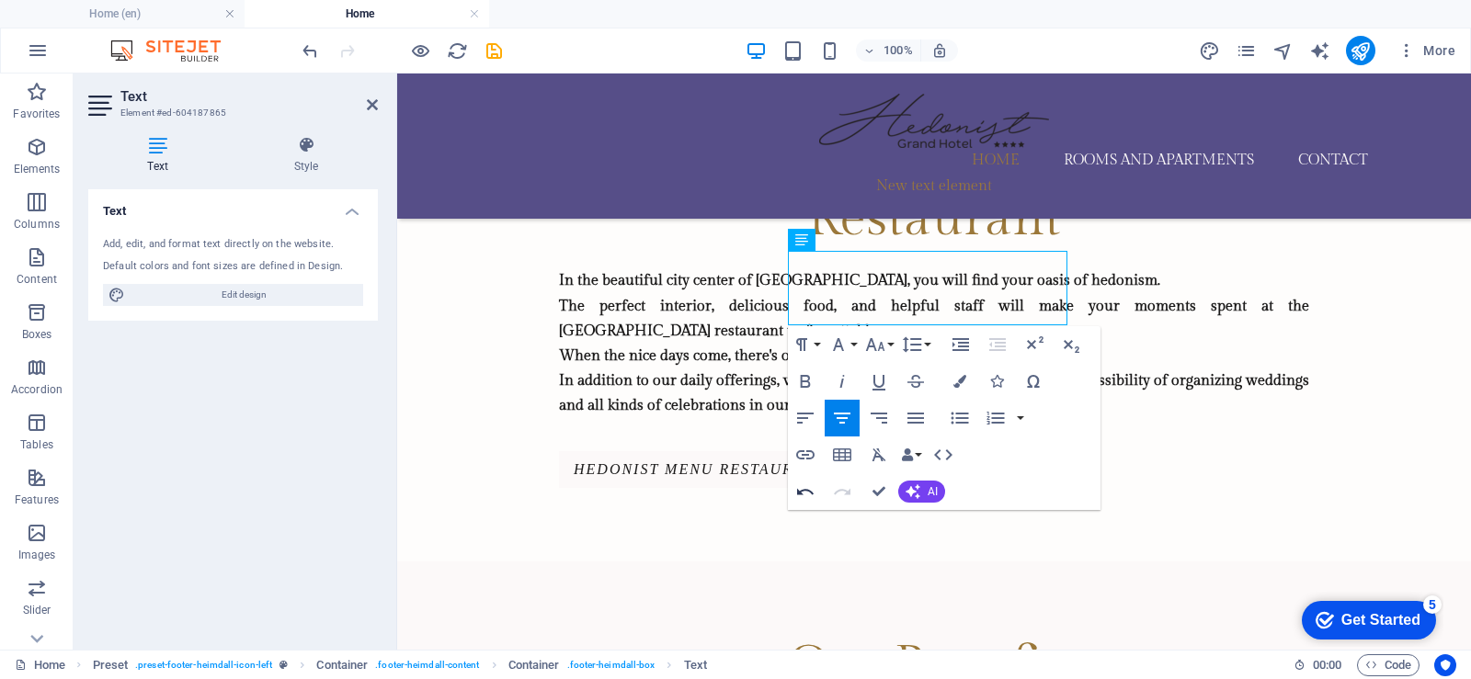
click at [804, 494] on icon "button" at bounding box center [805, 492] width 22 height 22
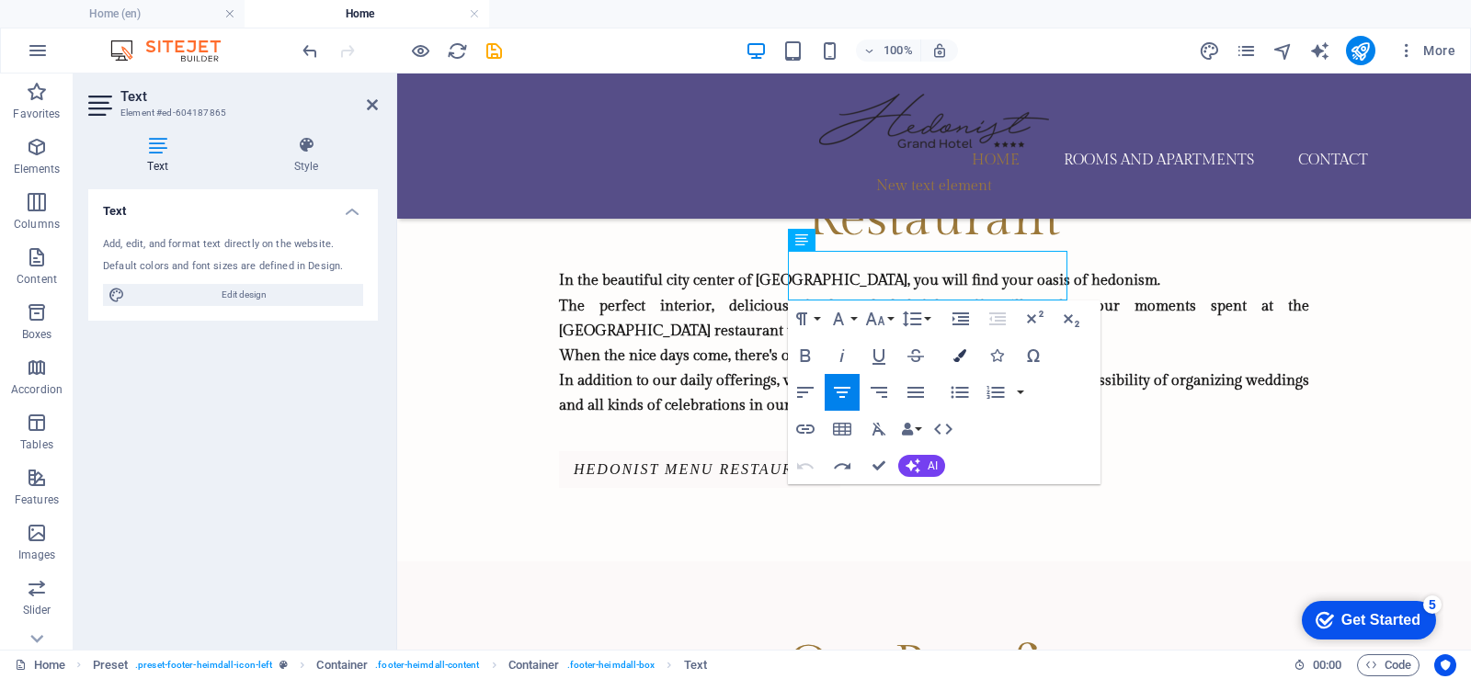
click at [960, 356] on icon "button" at bounding box center [959, 355] width 13 height 13
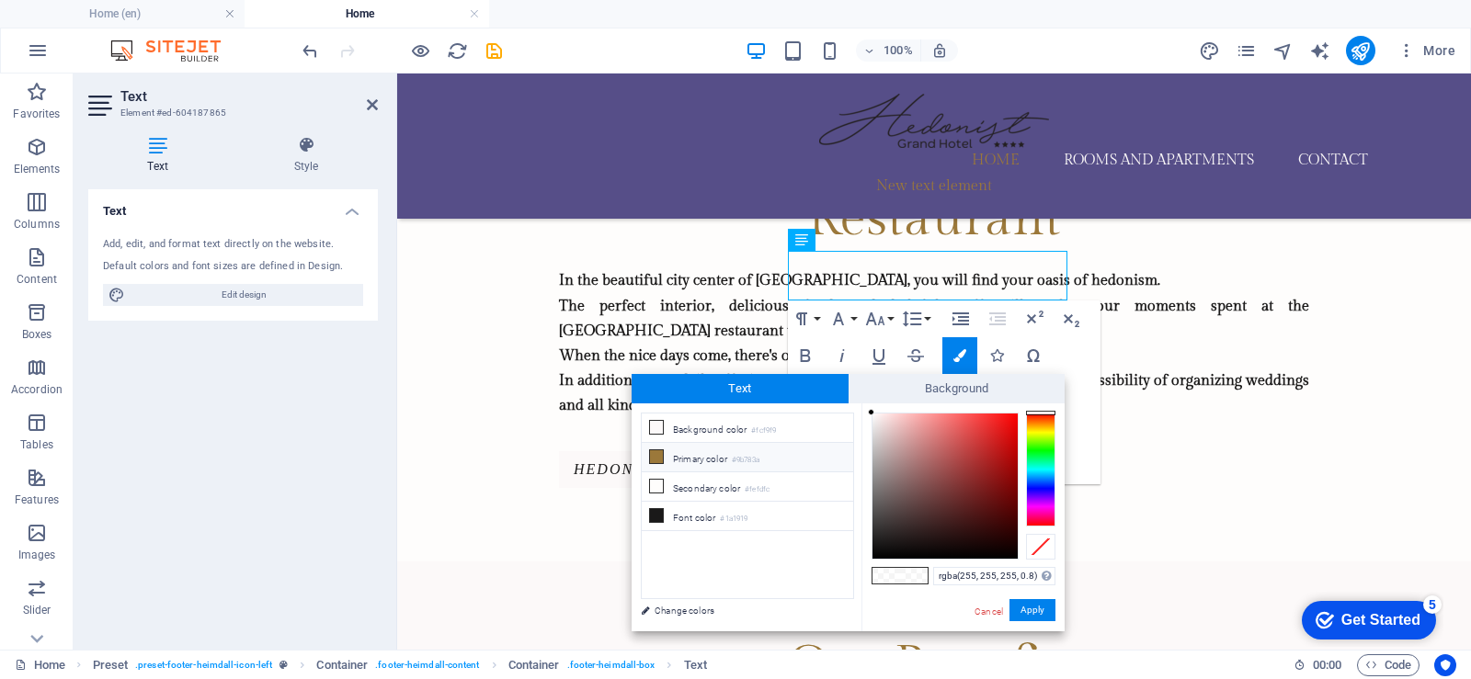
click at [725, 458] on font "Primary color" at bounding box center [700, 459] width 54 height 10
type input "#9b783a"
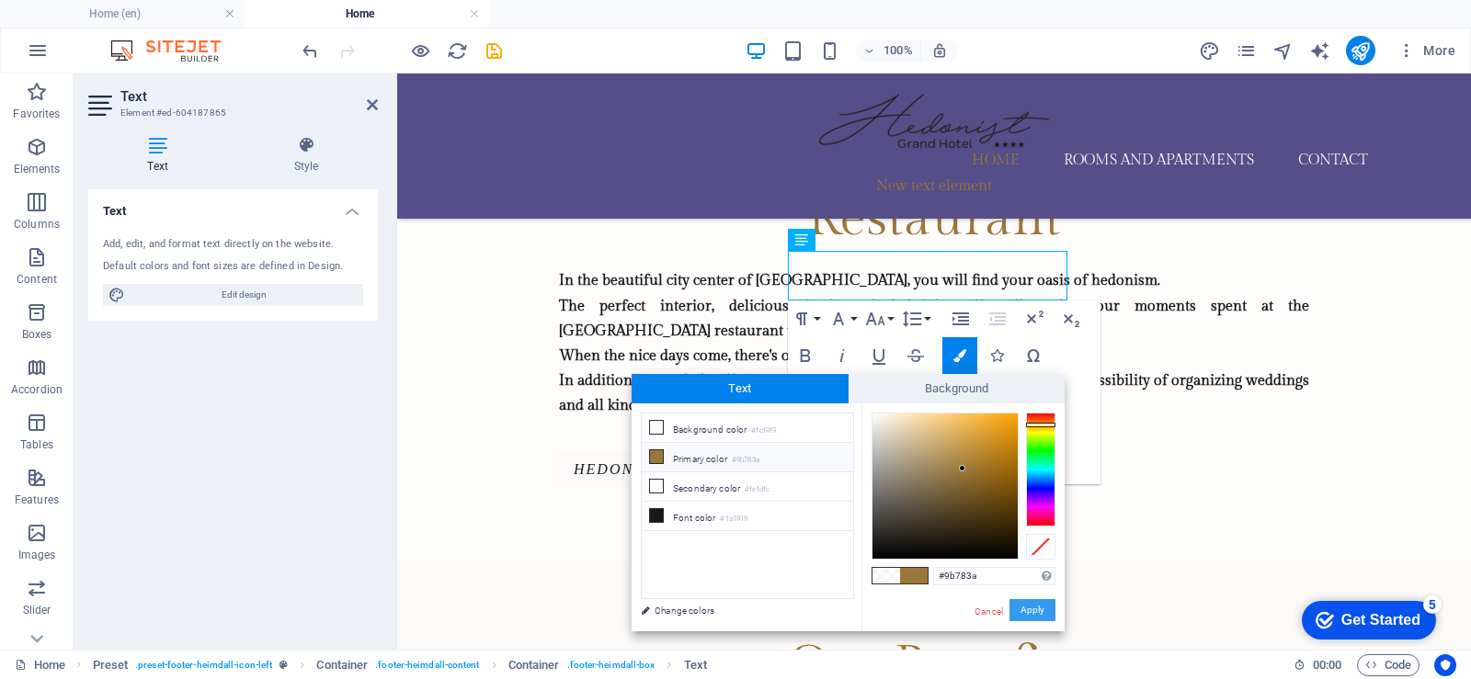
click at [1033, 609] on font "Apply" at bounding box center [1032, 610] width 24 height 10
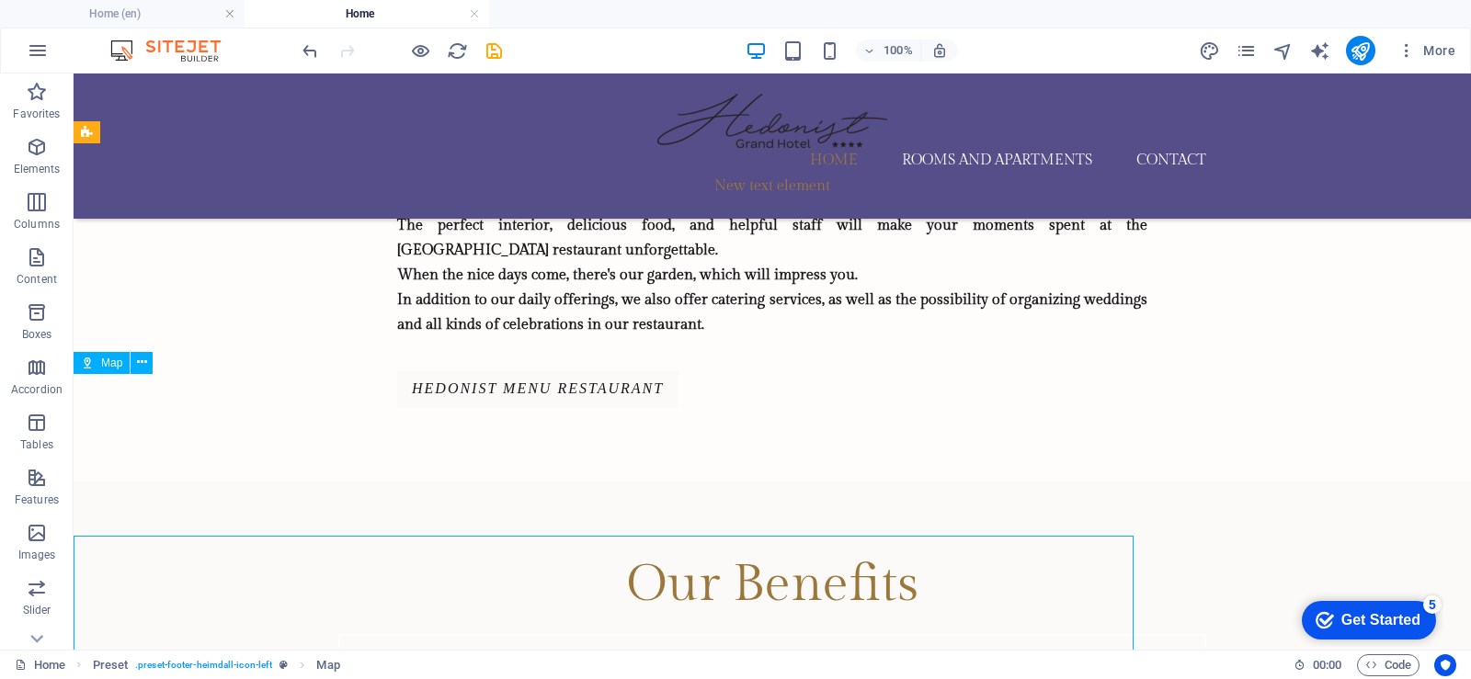
scroll to position [2233, 0]
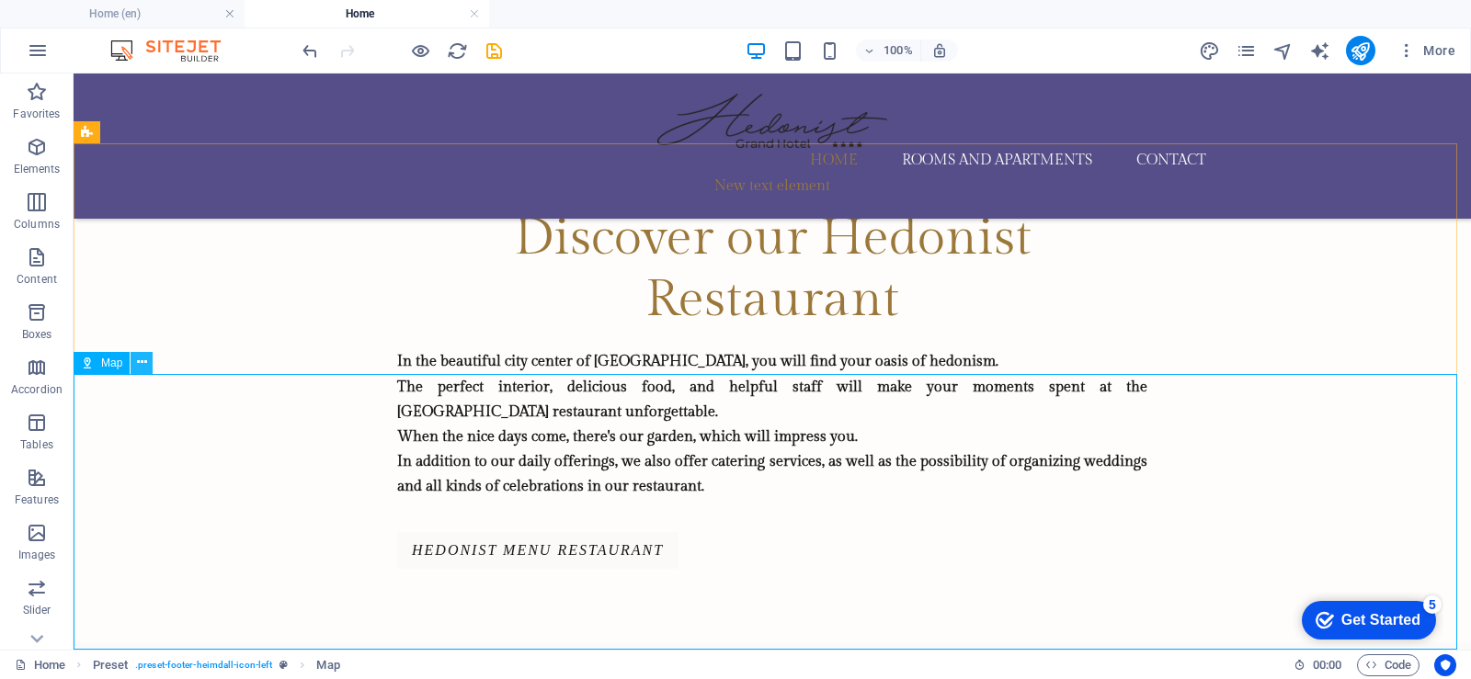
drag, startPoint x: 137, startPoint y: 360, endPoint x: 74, endPoint y: 308, distance: 81.5
click at [137, 360] on icon at bounding box center [142, 362] width 10 height 19
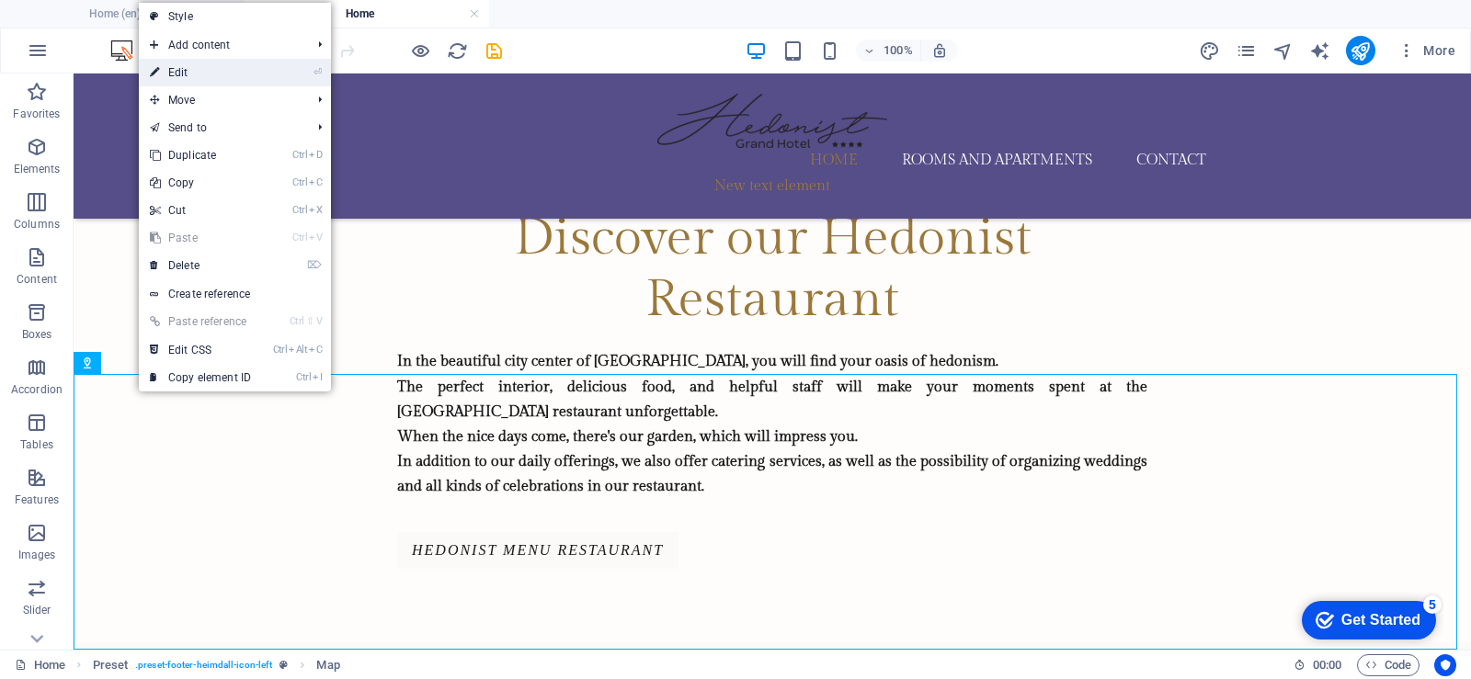
click at [165, 65] on link "⏎ Edit" at bounding box center [200, 73] width 123 height 28
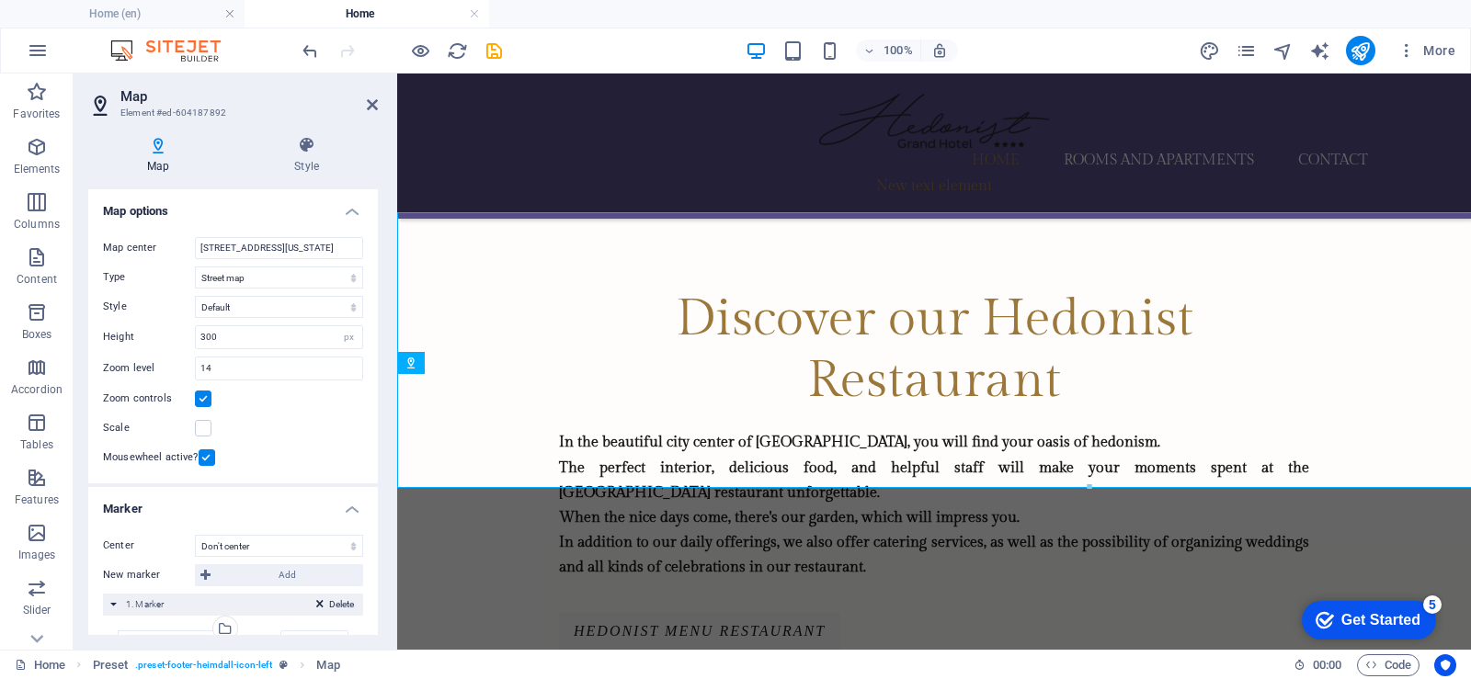
scroll to position [2395, 0]
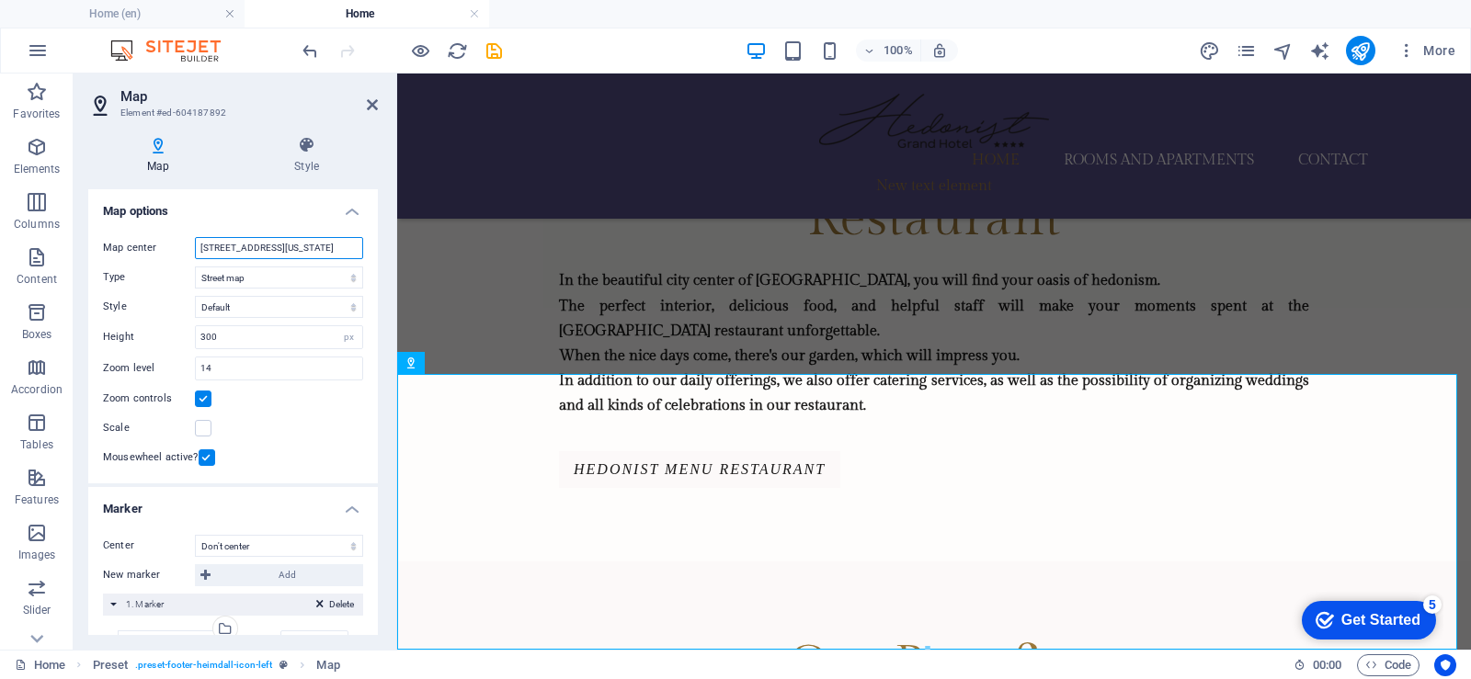
drag, startPoint x: 342, startPoint y: 248, endPoint x: 172, endPoint y: 248, distance: 170.0
click at [172, 248] on div "Map center 28 W 53rd St, 10019 New York" at bounding box center [233, 248] width 260 height 22
click at [253, 249] on input "Pancevo" at bounding box center [279, 248] width 168 height 22
type input "Pancevo"
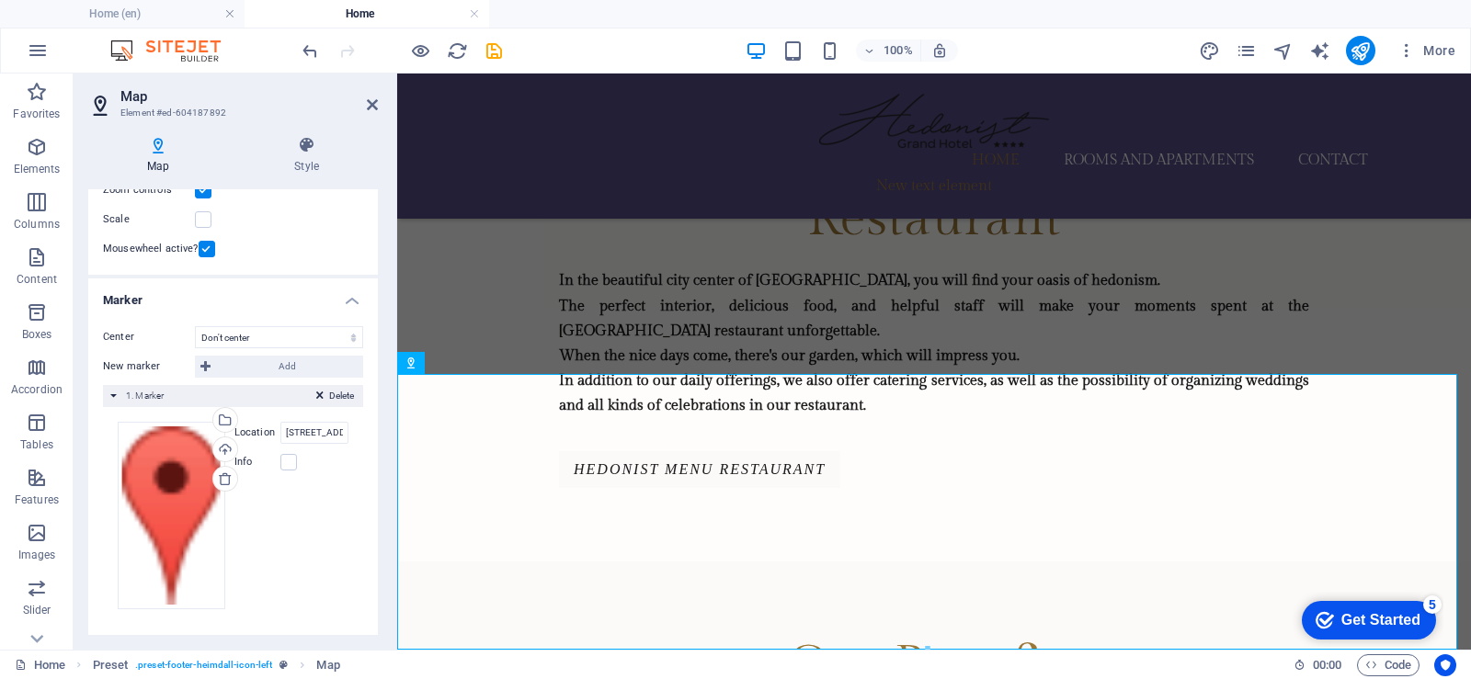
scroll to position [0, 0]
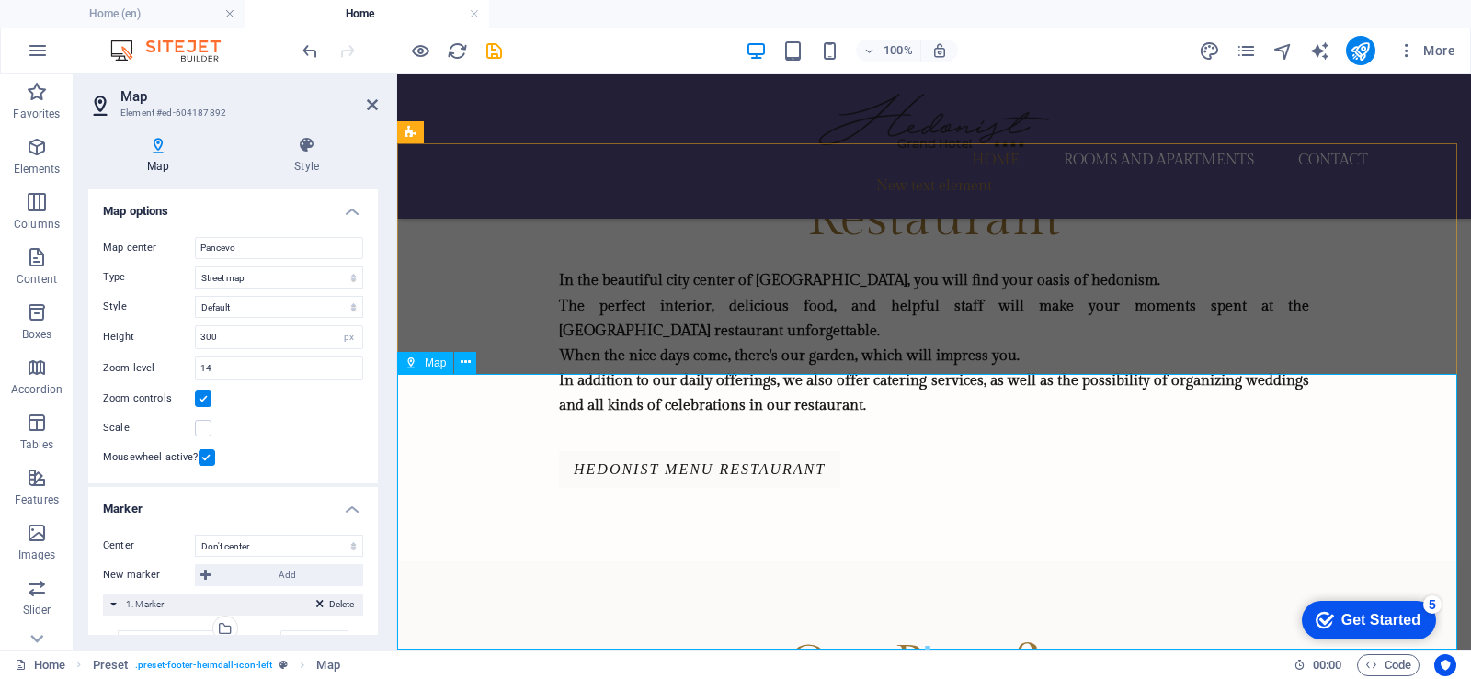
click at [234, 127] on div "Map Style Map options Map center Pancevo Map is limited to embed mode. To enabl…" at bounding box center [233, 385] width 319 height 528
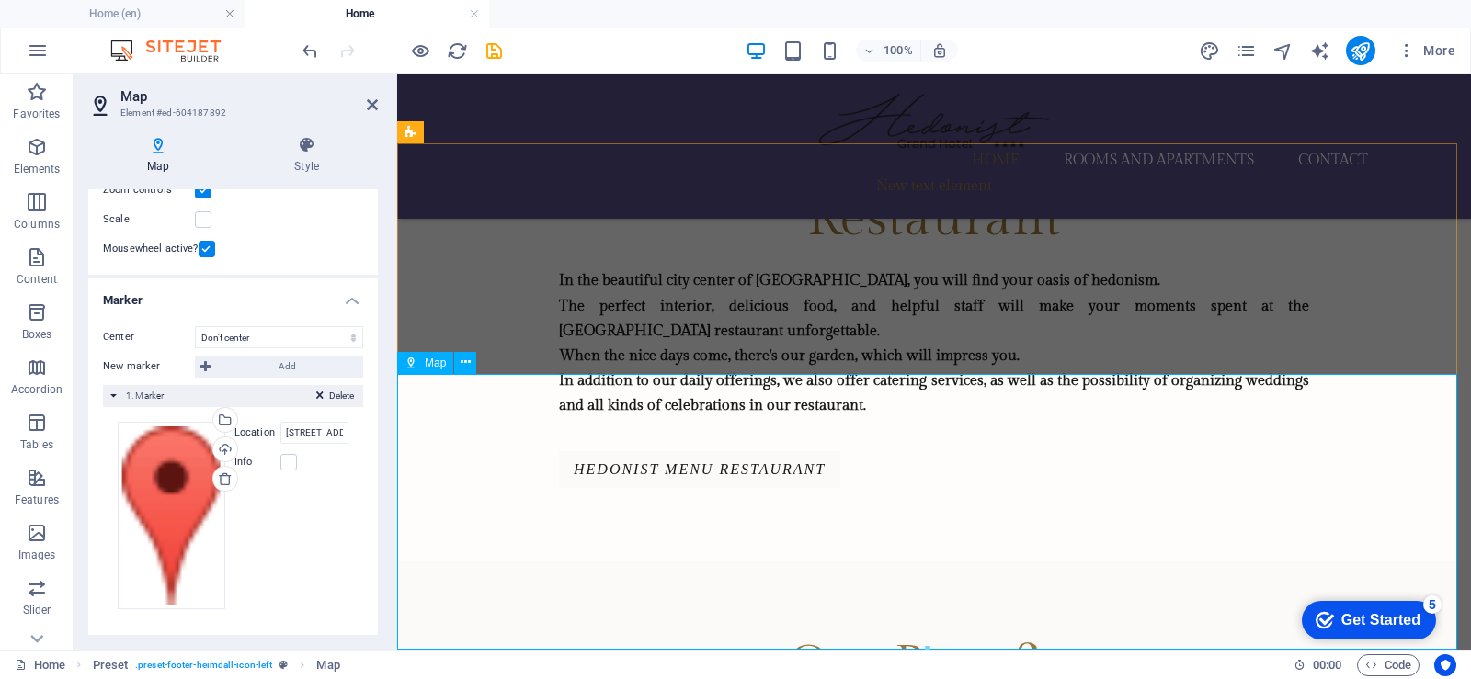
drag, startPoint x: 371, startPoint y: 100, endPoint x: 543, endPoint y: 386, distance: 333.5
click at [371, 100] on icon at bounding box center [372, 104] width 11 height 15
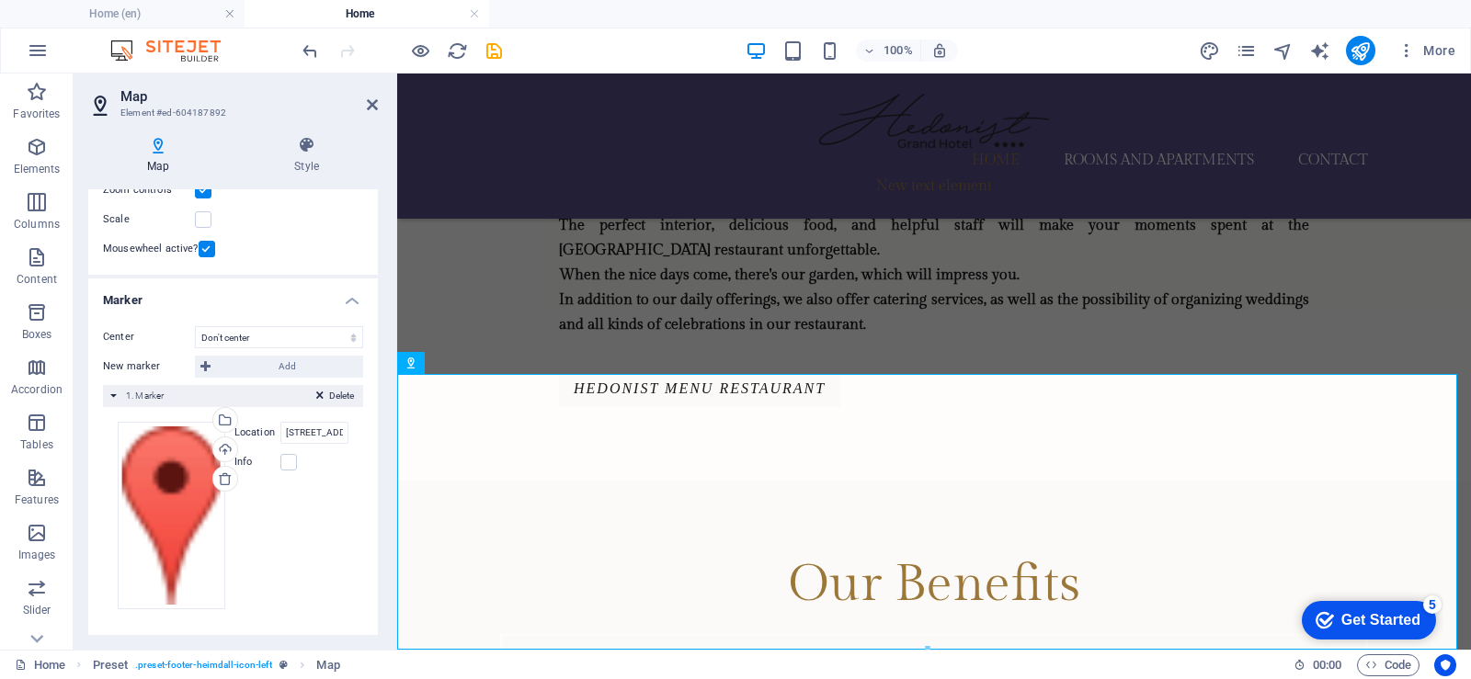
scroll to position [2233, 0]
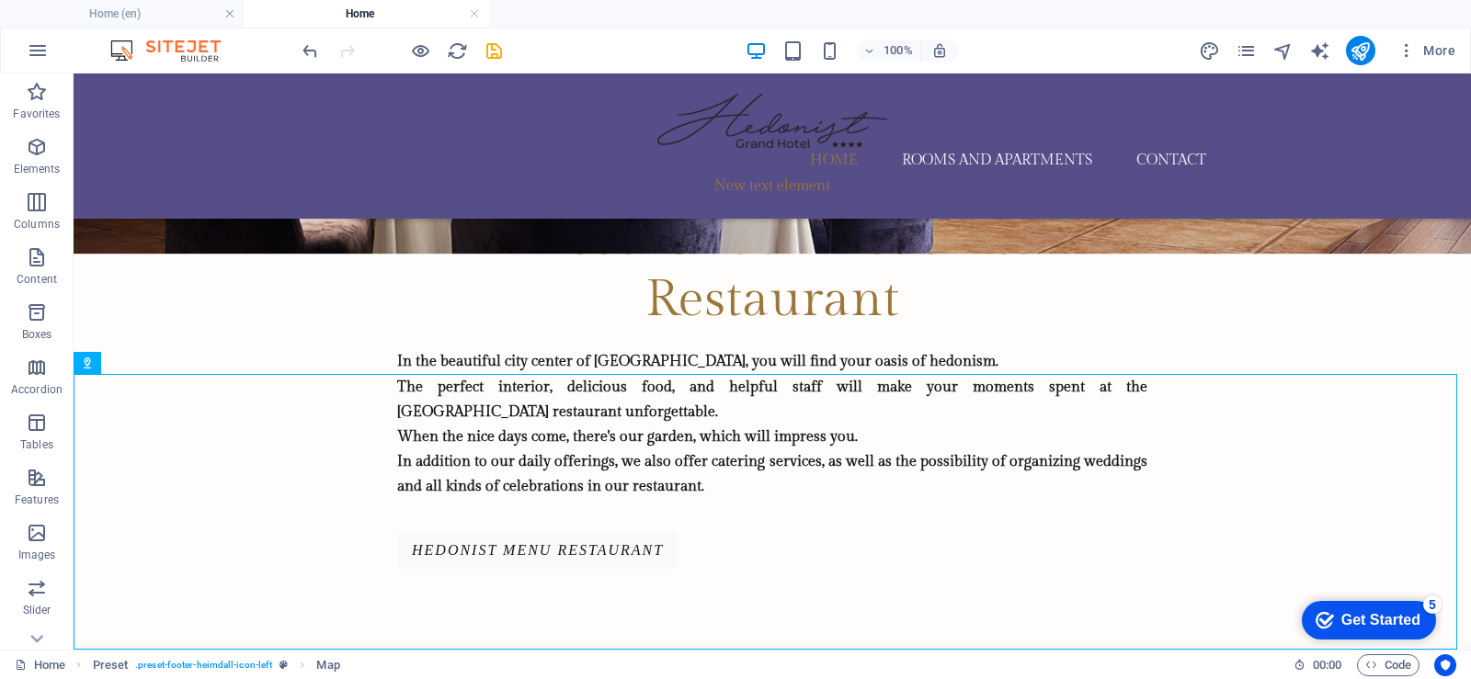
click at [1360, 625] on div "Get Started" at bounding box center [1380, 620] width 79 height 17
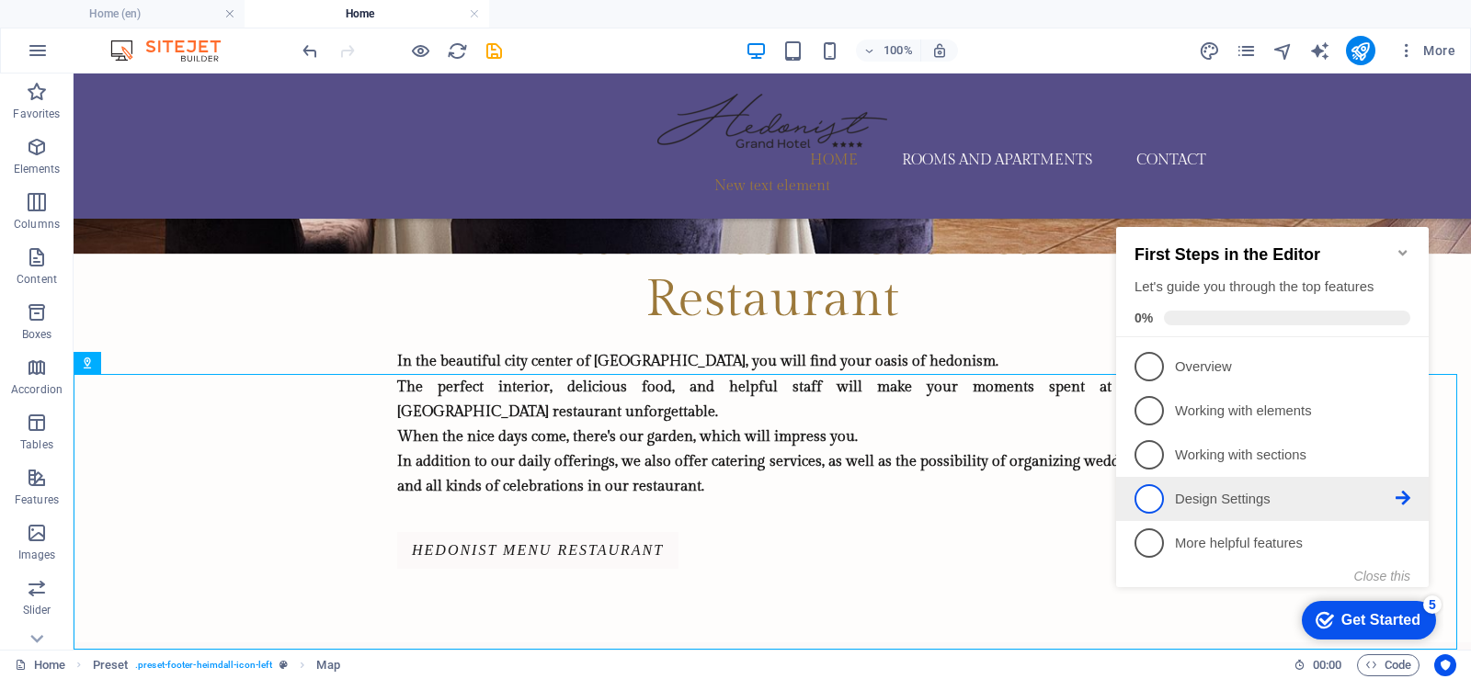
drag, startPoint x: 1134, startPoint y: 499, endPoint x: 1159, endPoint y: 507, distance: 26.2
click at [1135, 500] on li "4 Design Settings - incomplete" at bounding box center [1272, 499] width 312 height 44
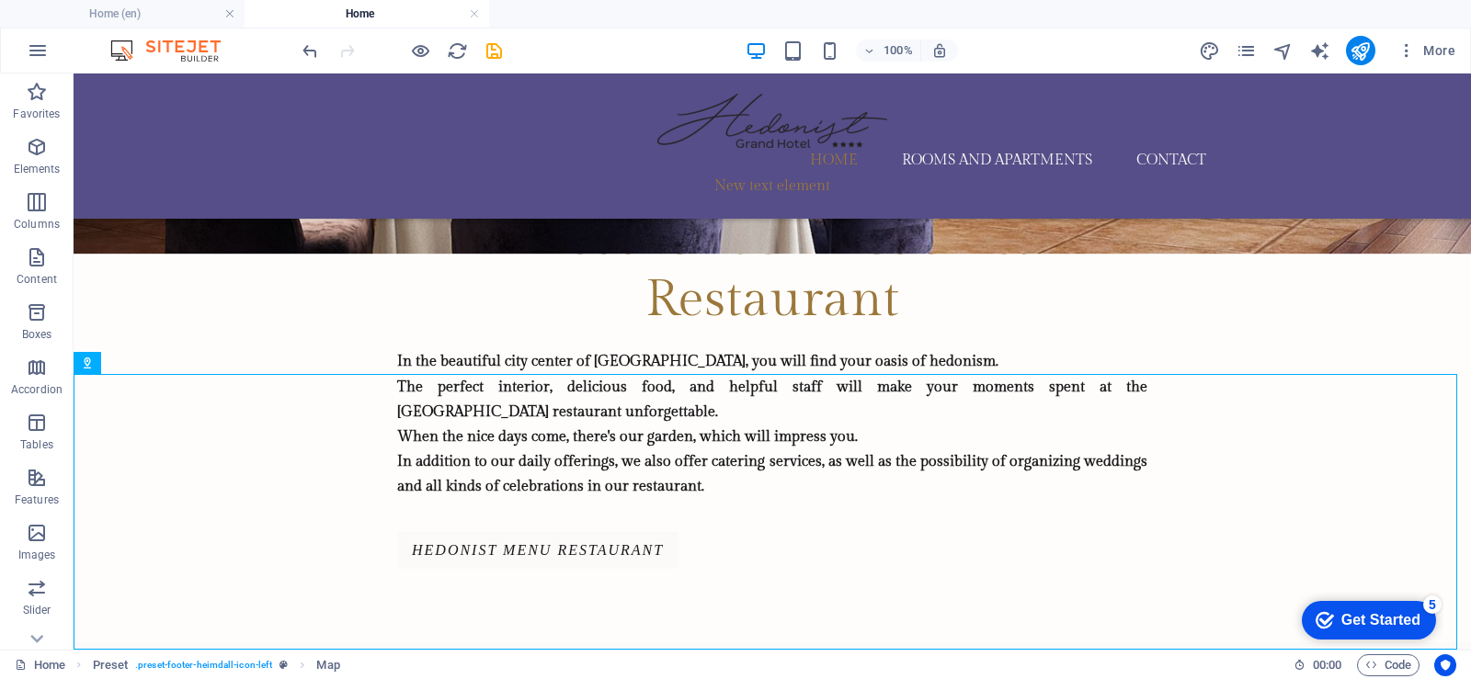
click at [1366, 620] on div "Get Started" at bounding box center [1380, 620] width 79 height 17
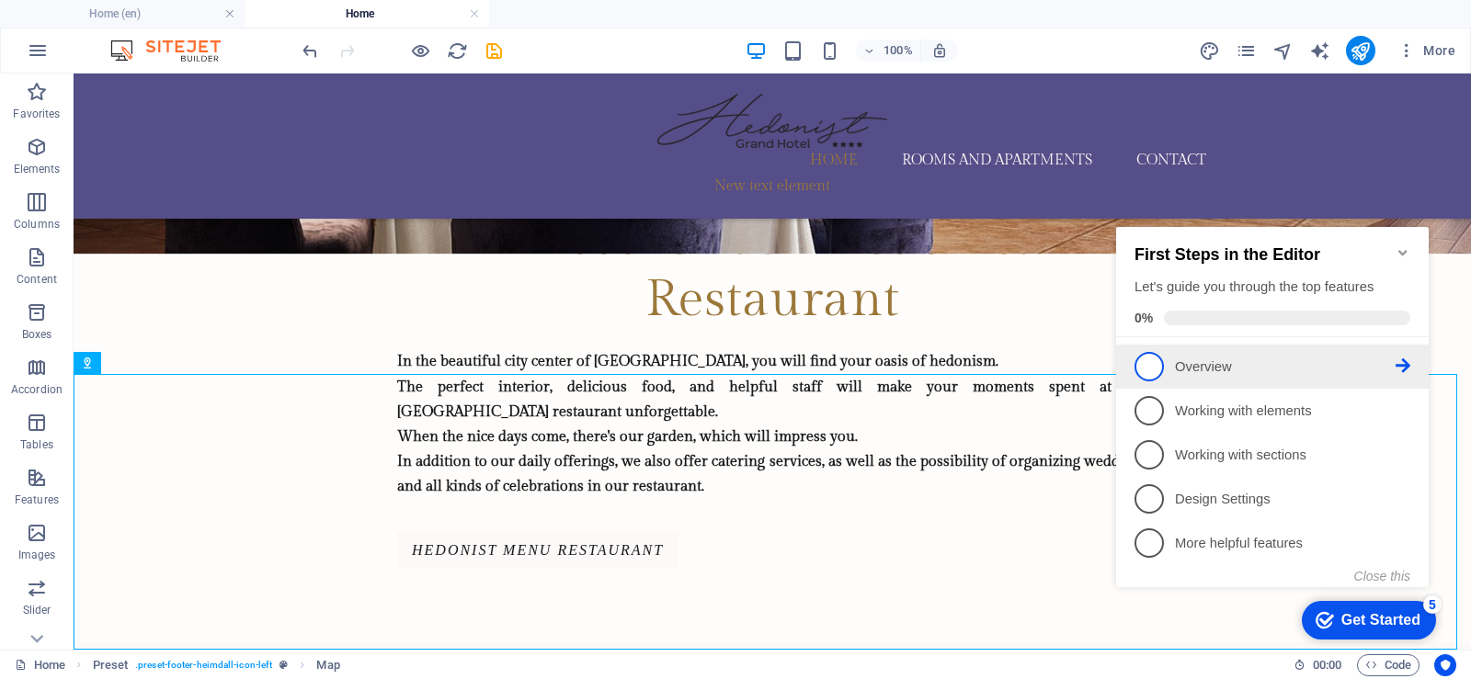
click at [1163, 366] on span "1" at bounding box center [1148, 366] width 29 height 29
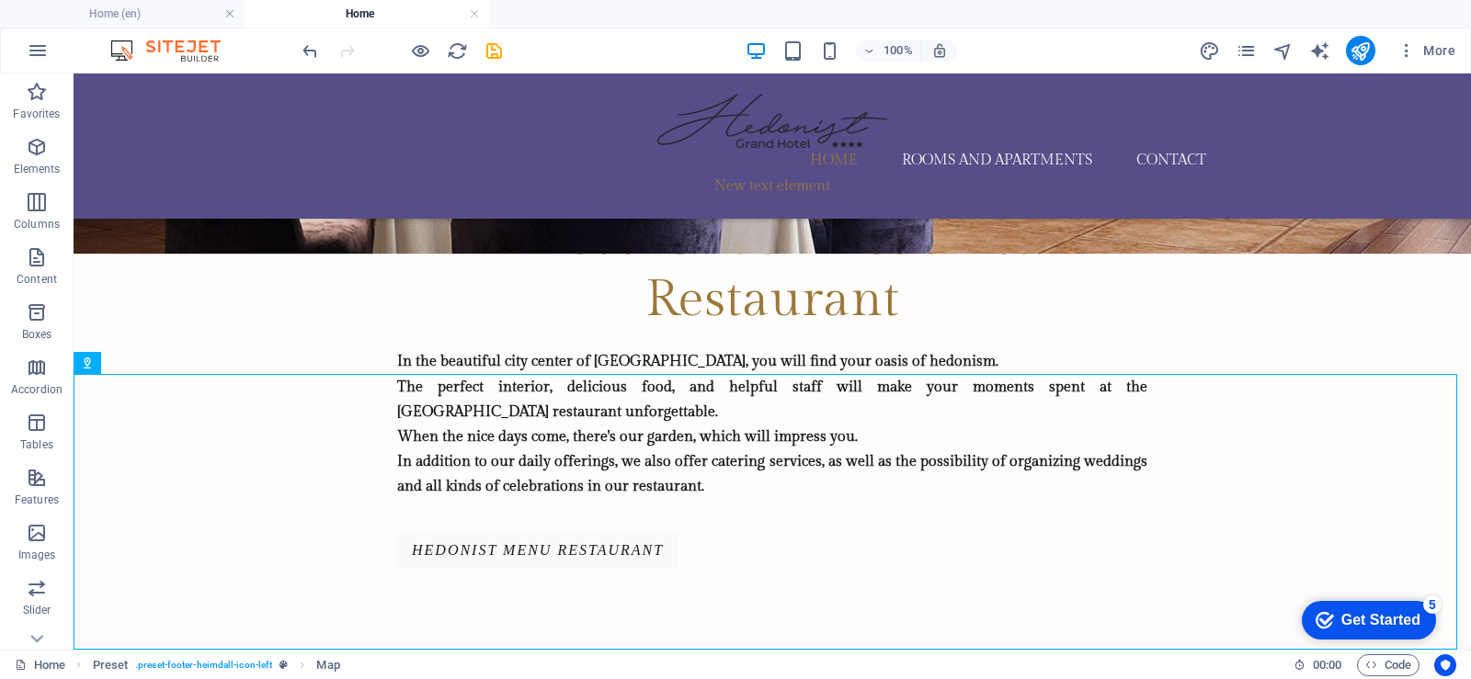
click at [1367, 613] on div "Get Started" at bounding box center [1380, 620] width 79 height 17
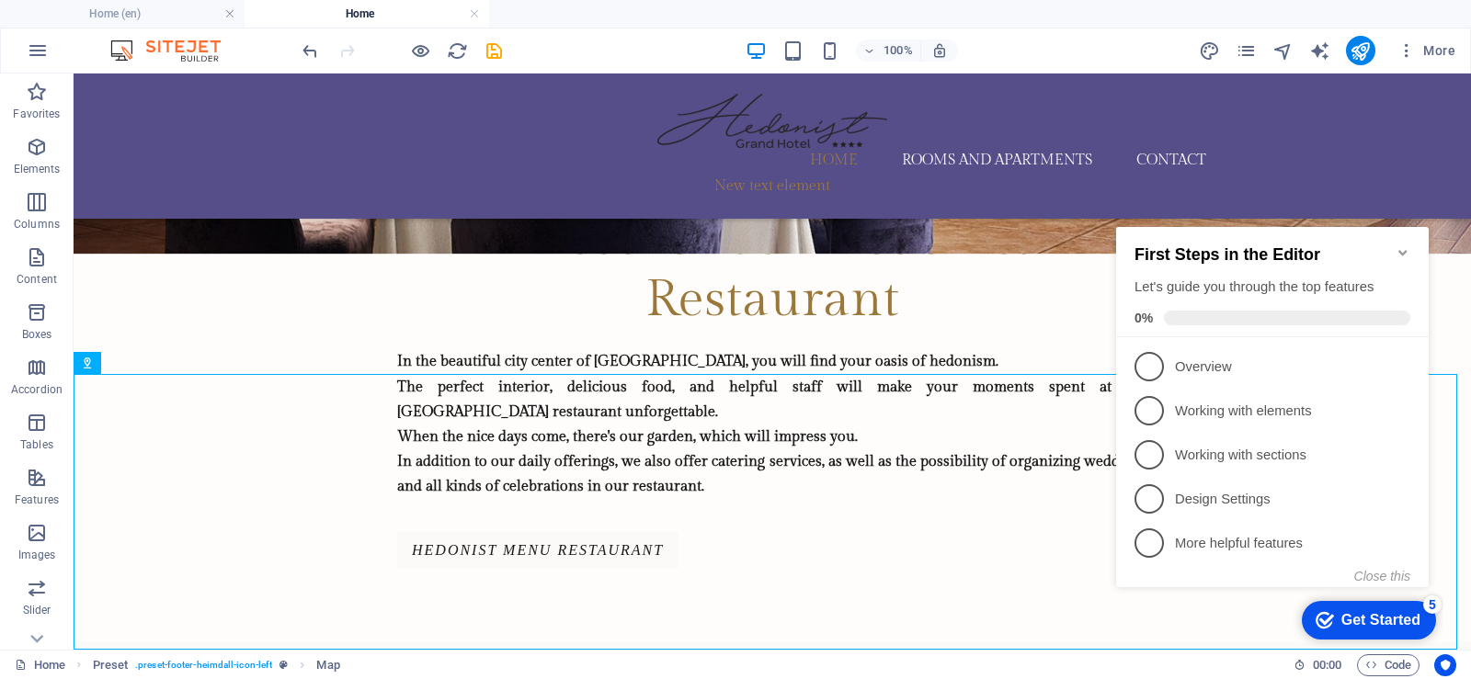
click at [1401, 247] on icon "Minimize checklist" at bounding box center [1402, 252] width 15 height 15
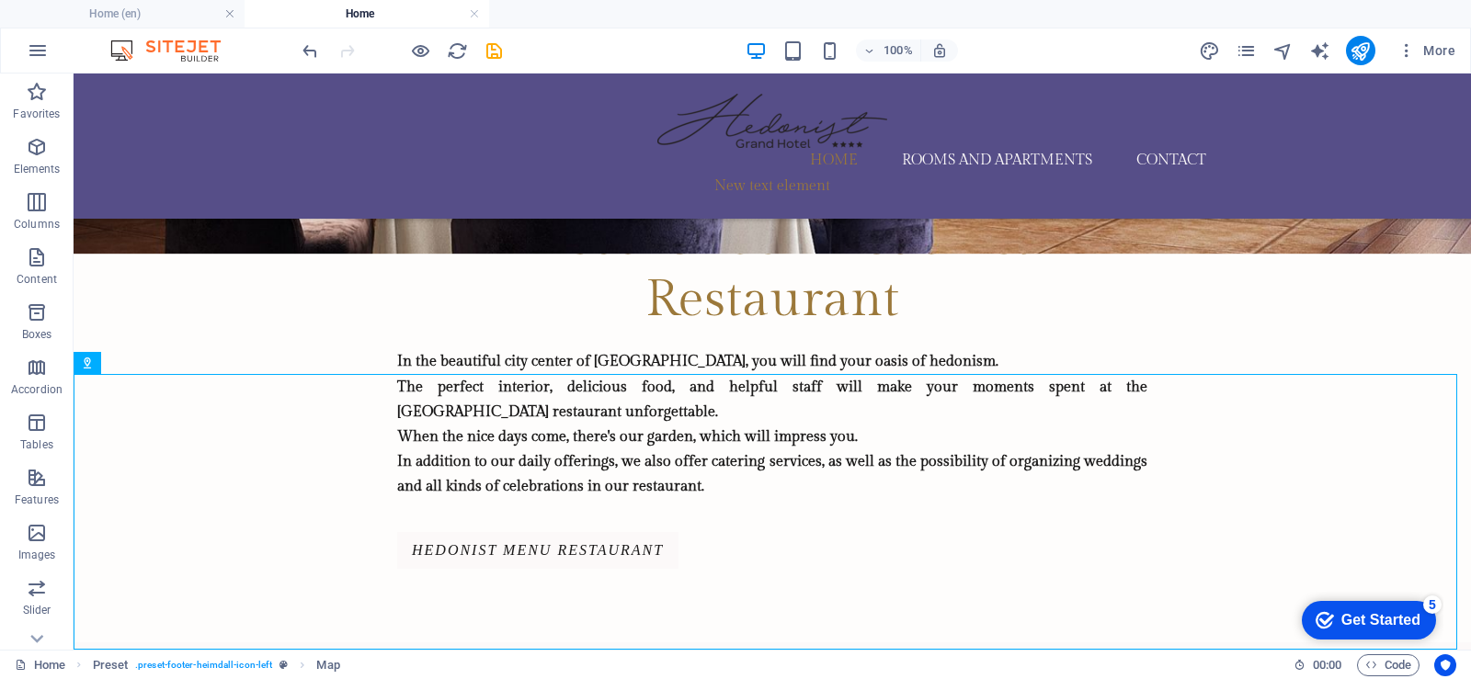
drag, startPoint x: 1387, startPoint y: 621, endPoint x: 1568, endPoint y: 896, distance: 329.1
click at [1390, 621] on div "Get Started" at bounding box center [1380, 620] width 79 height 17
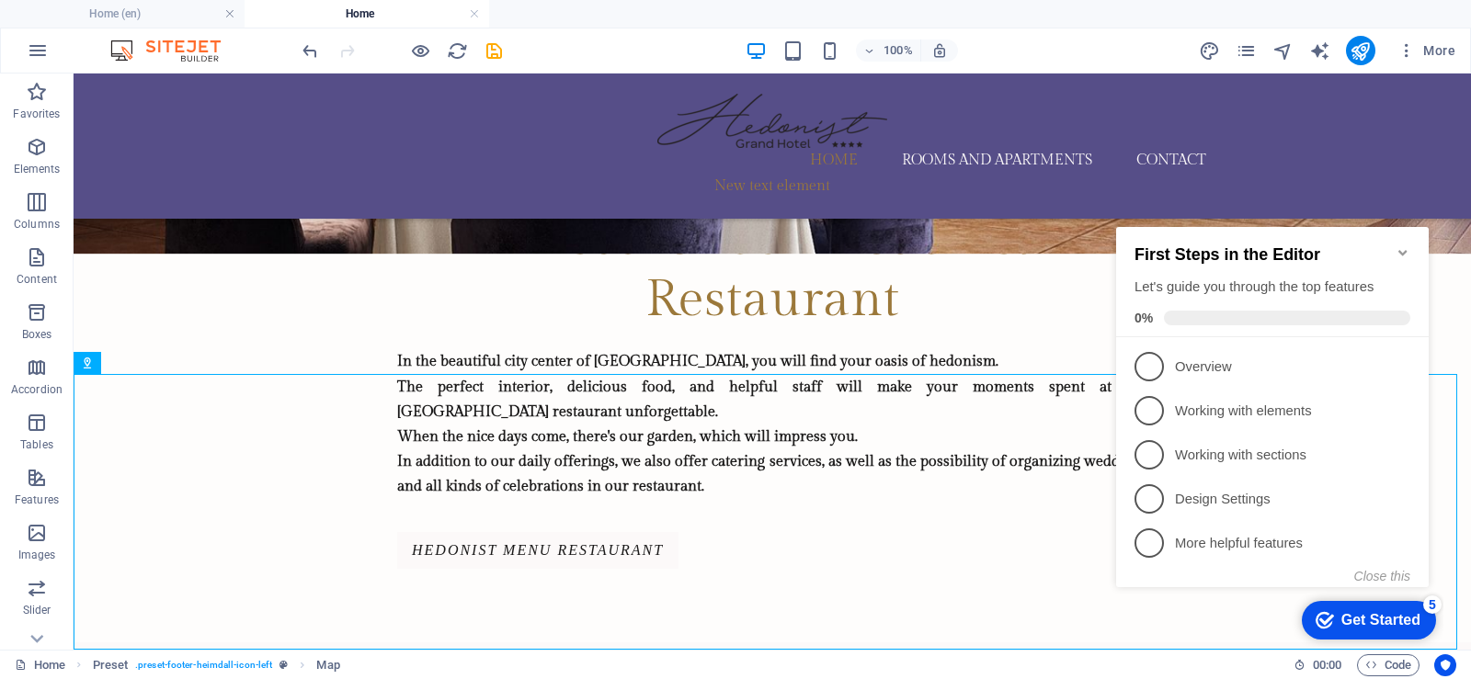
click at [1398, 245] on icon "Minimize checklist" at bounding box center [1402, 252] width 15 height 15
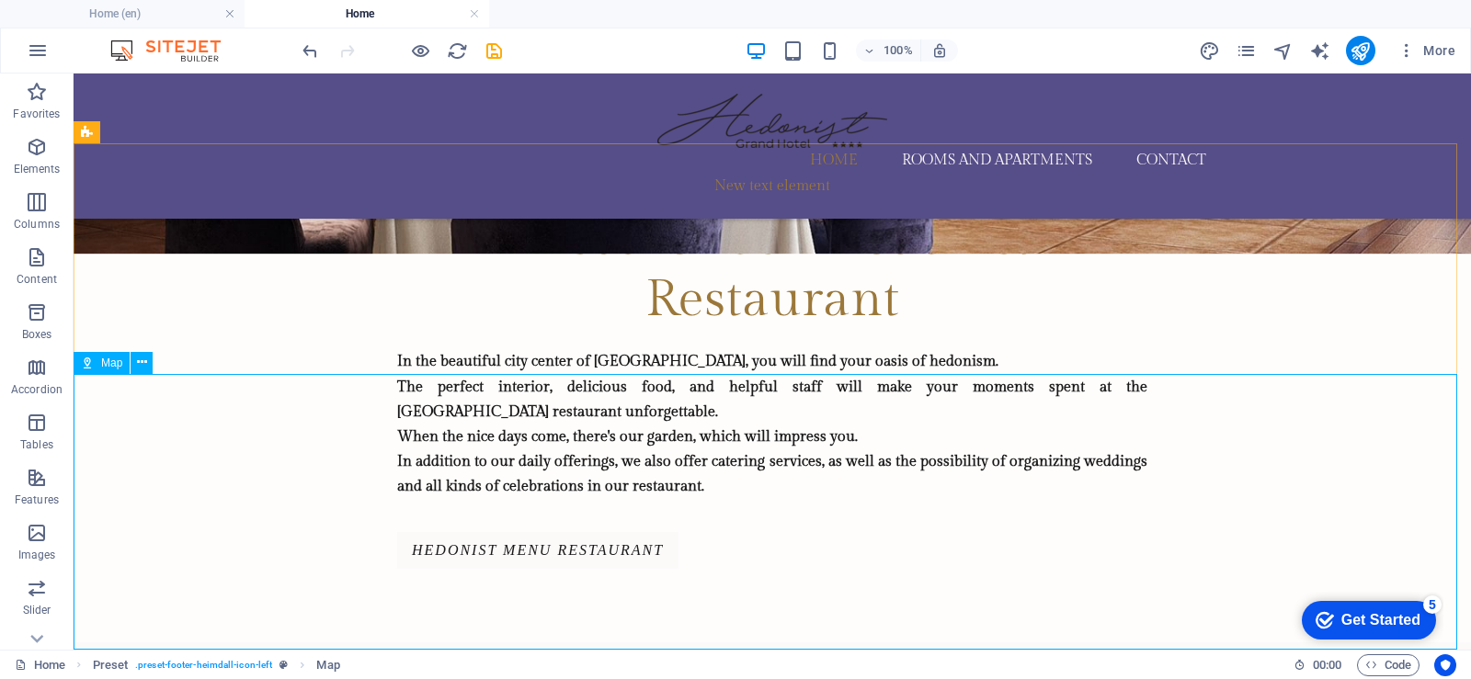
click at [106, 358] on span "Map" at bounding box center [111, 363] width 21 height 11
click at [142, 365] on icon at bounding box center [142, 362] width 10 height 19
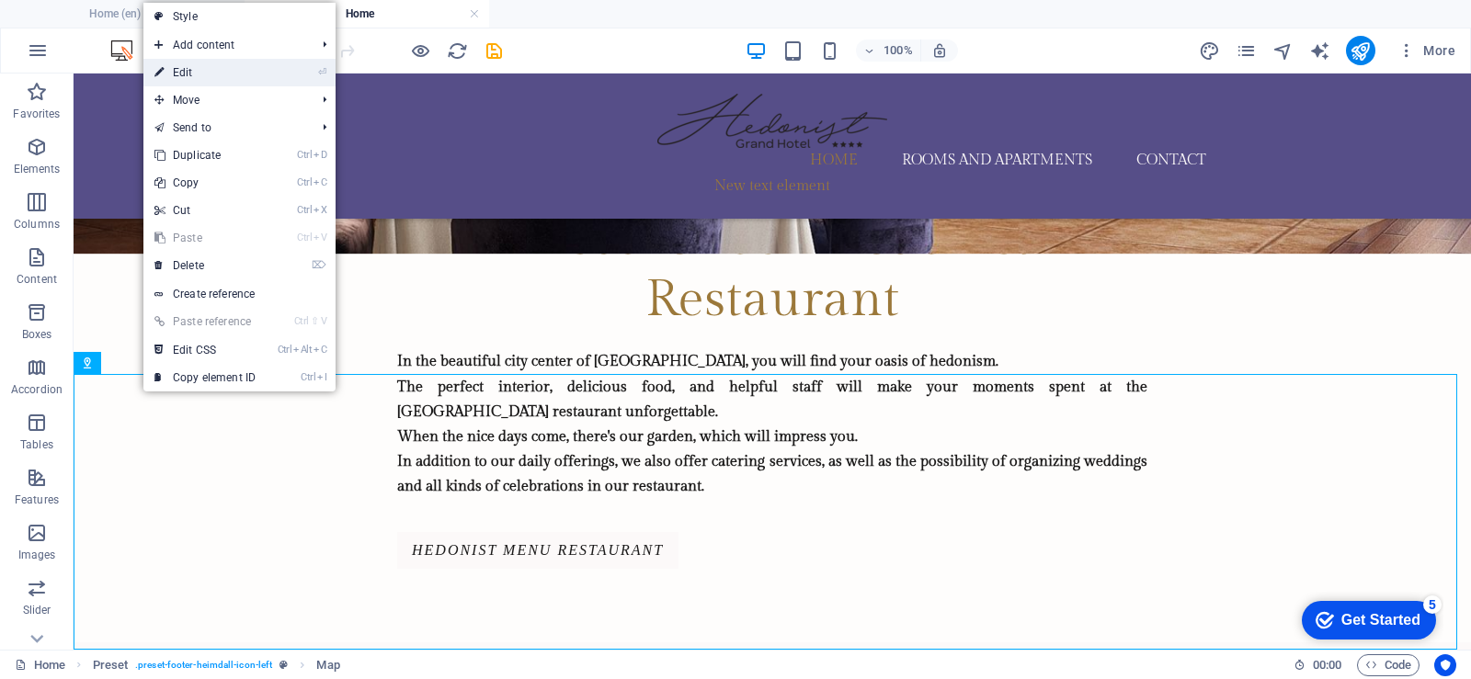
click at [187, 75] on font "Edit" at bounding box center [183, 72] width 20 height 13
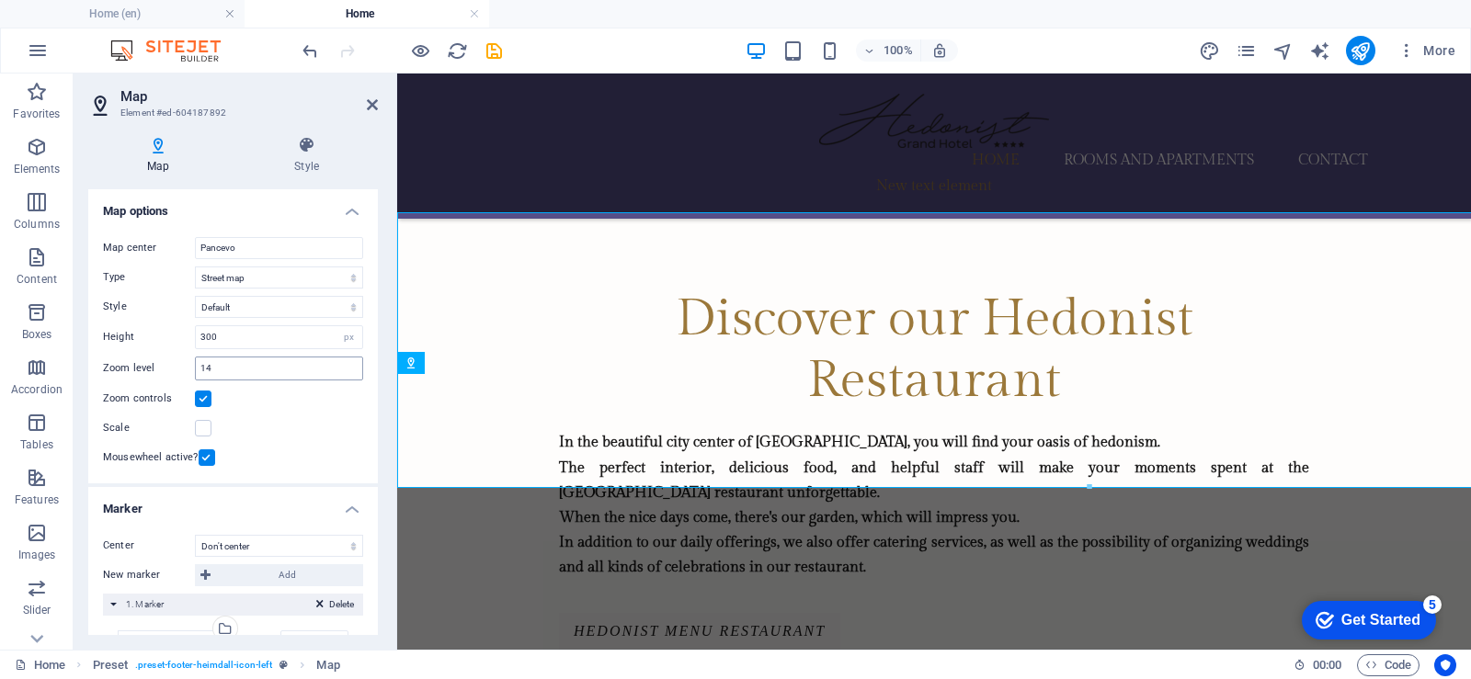
scroll to position [2395, 0]
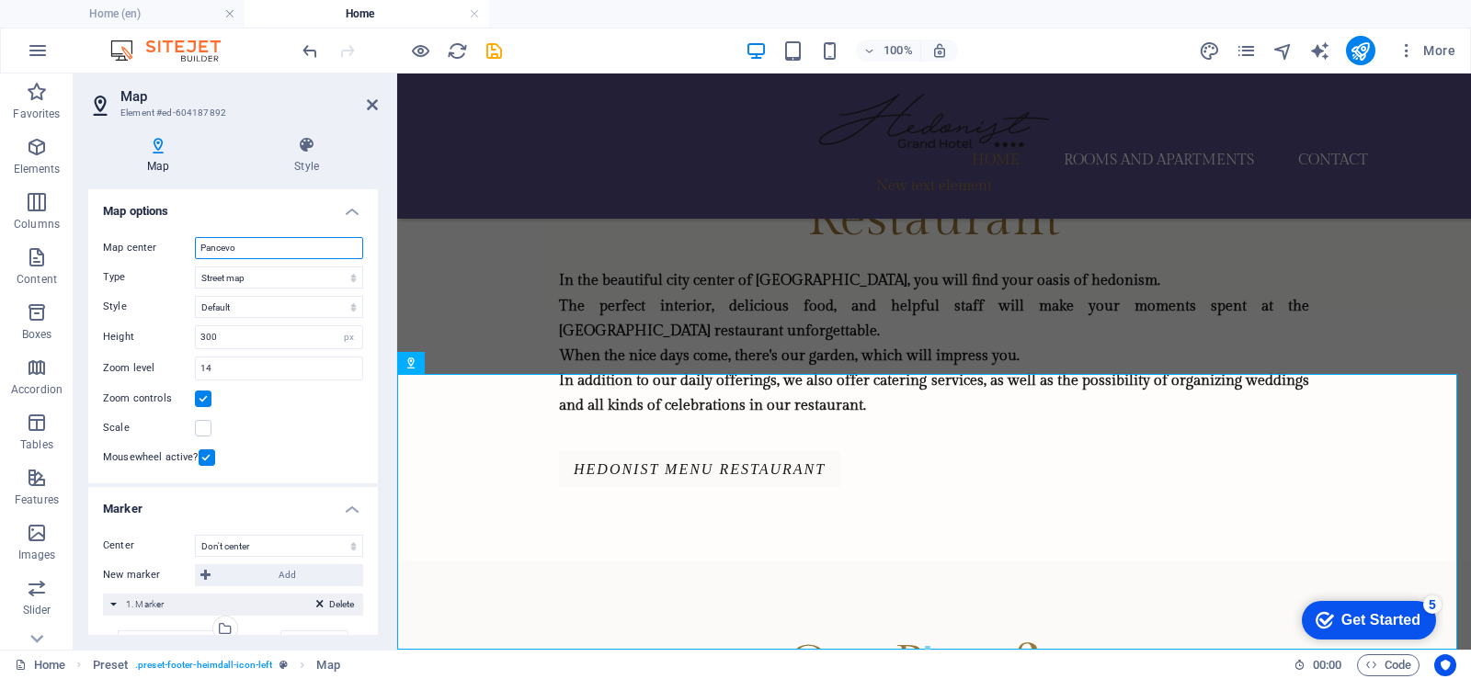
click at [258, 249] on input "Pancevo" at bounding box center [279, 248] width 168 height 22
type input "Pancevo, Serbia"
click at [254, 273] on select "Street map Satellite view Satellite view with streets Terrain map" at bounding box center [279, 278] width 168 height 22
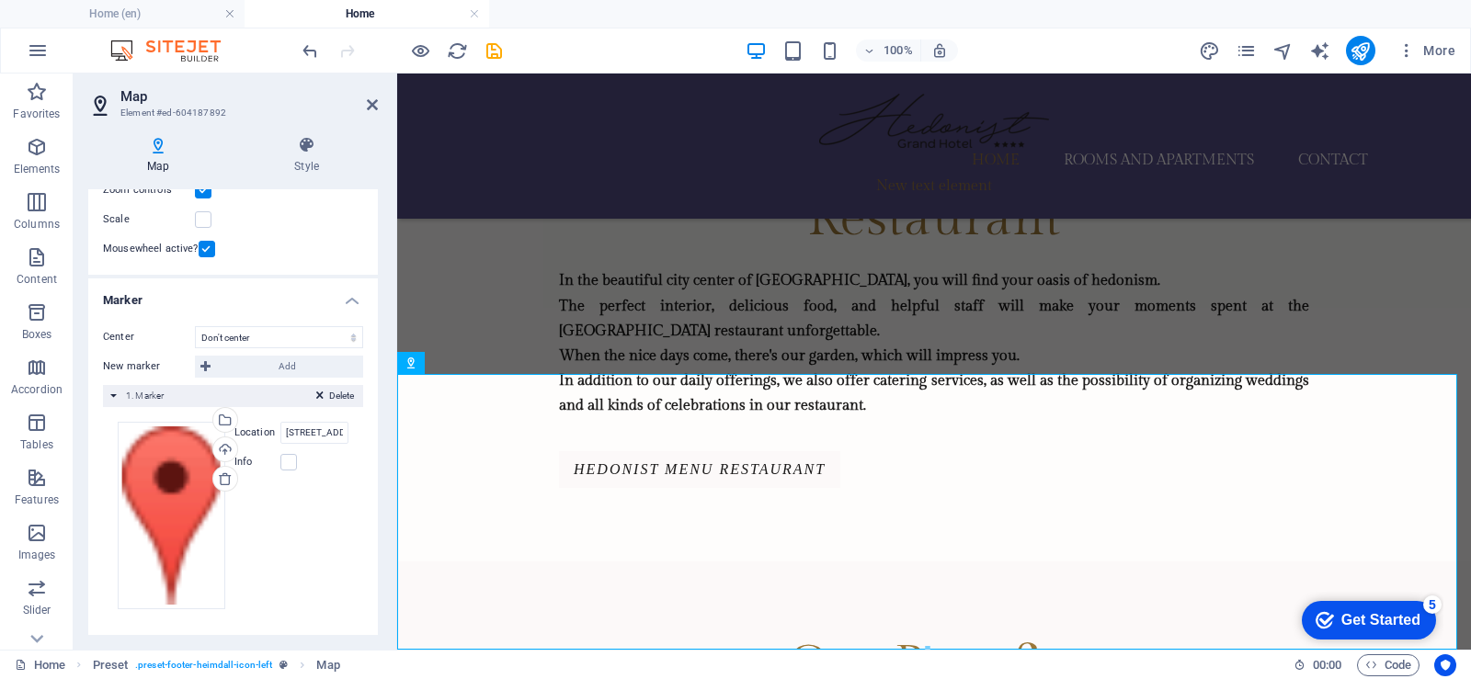
scroll to position [0, 0]
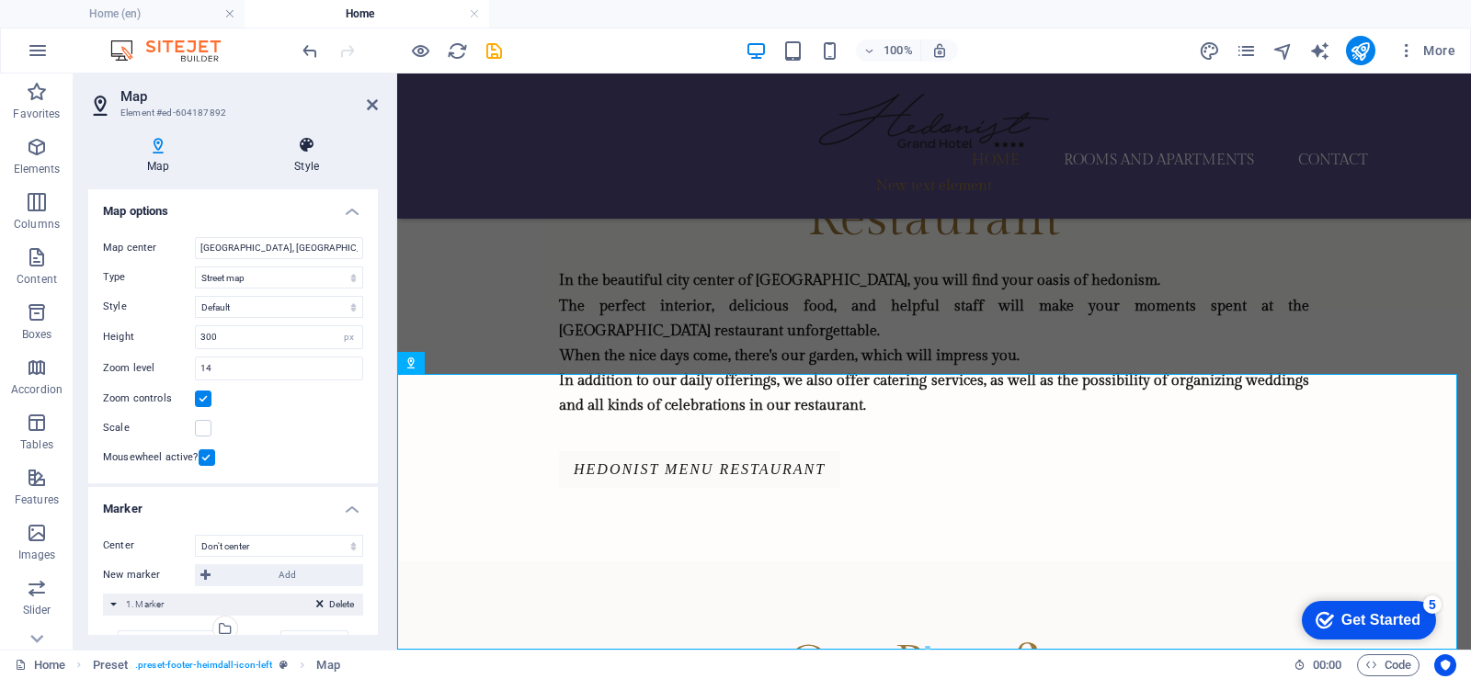
click at [306, 147] on icon at bounding box center [306, 145] width 142 height 18
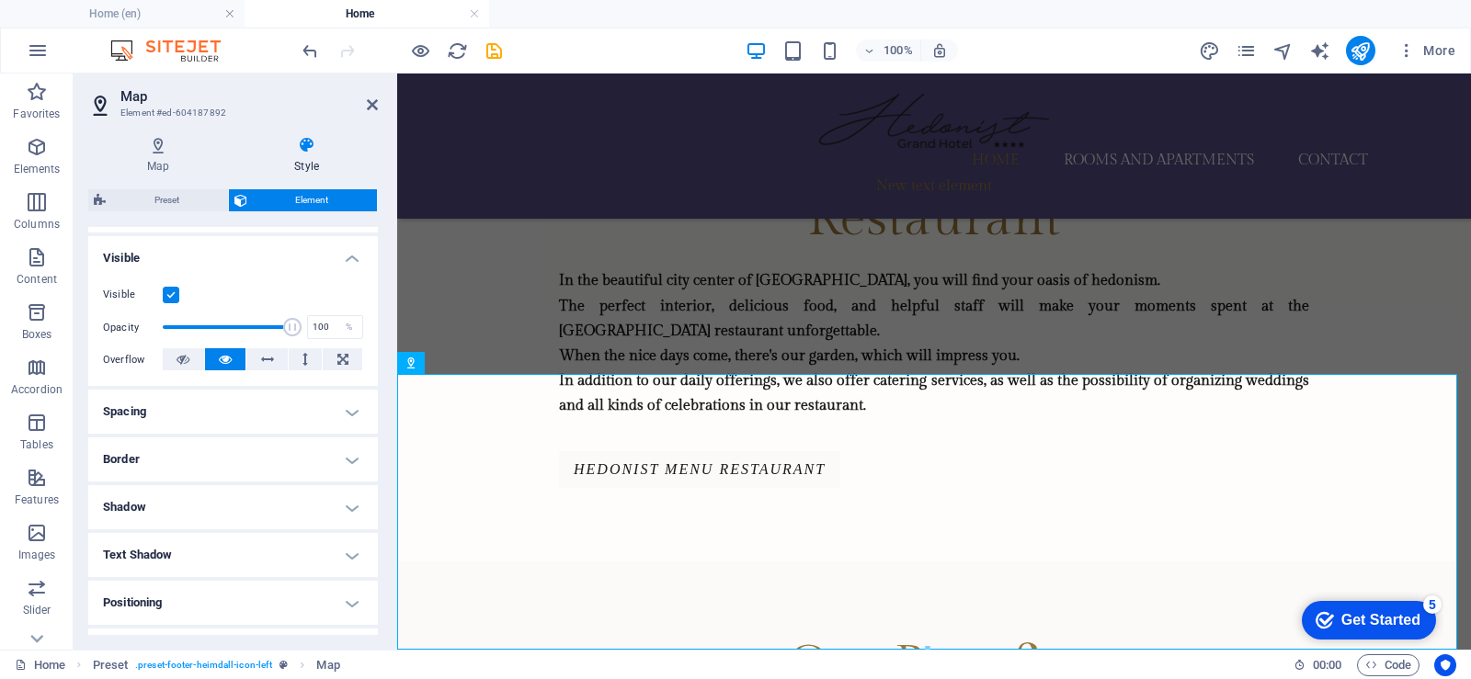
scroll to position [369, 0]
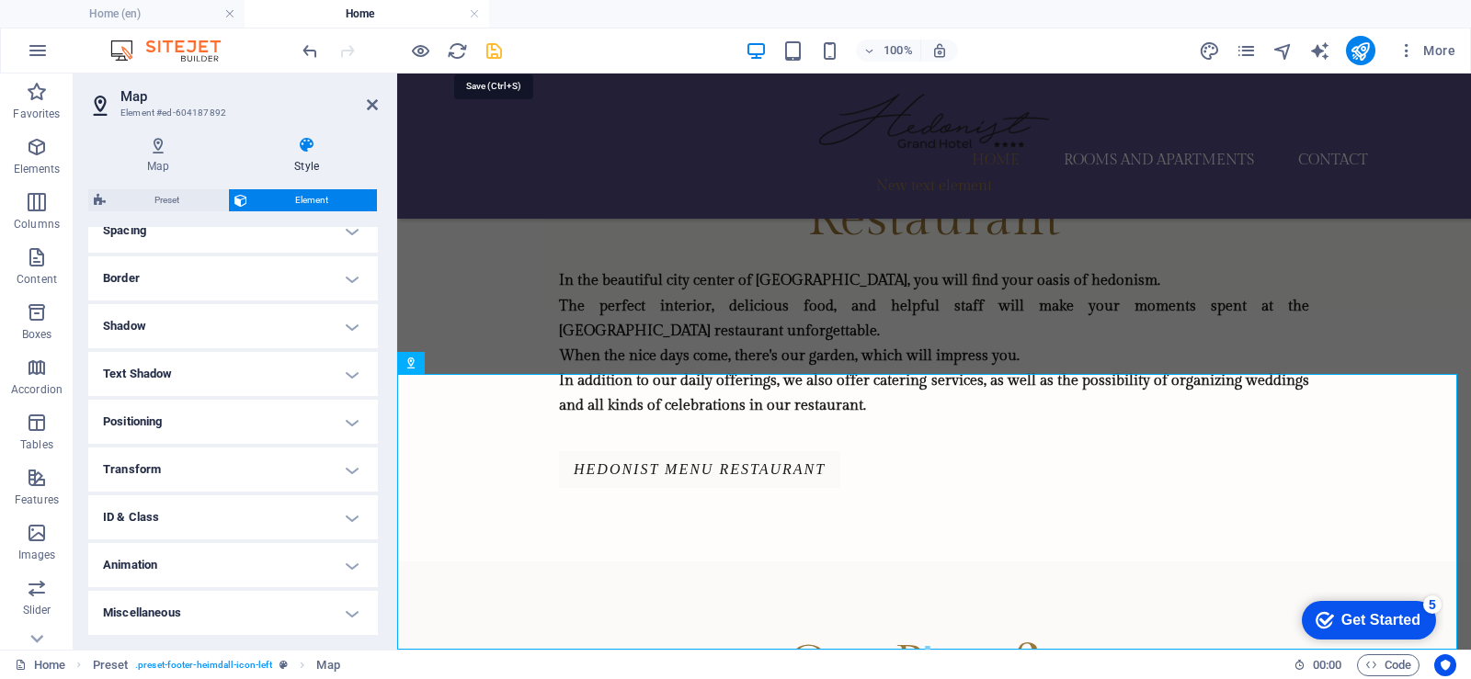
click at [494, 54] on icon "save" at bounding box center [493, 50] width 21 height 21
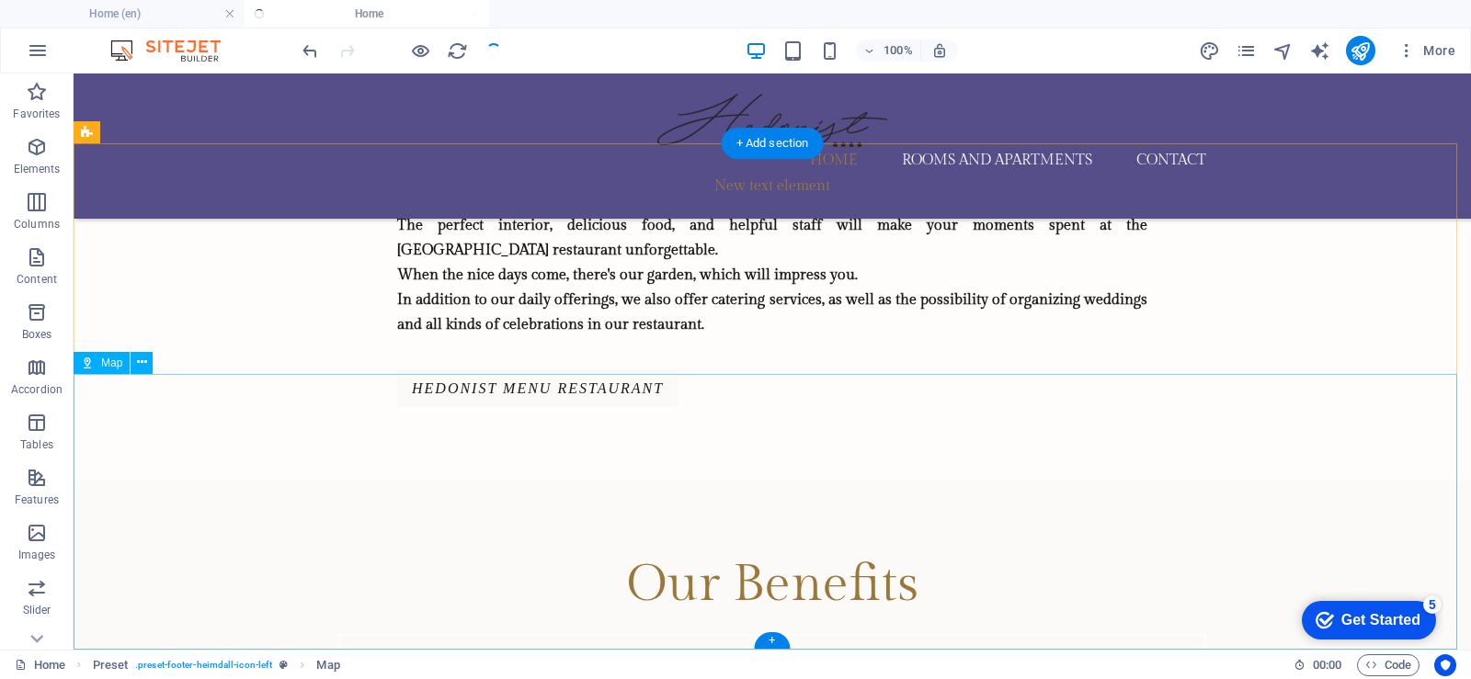
scroll to position [2233, 0]
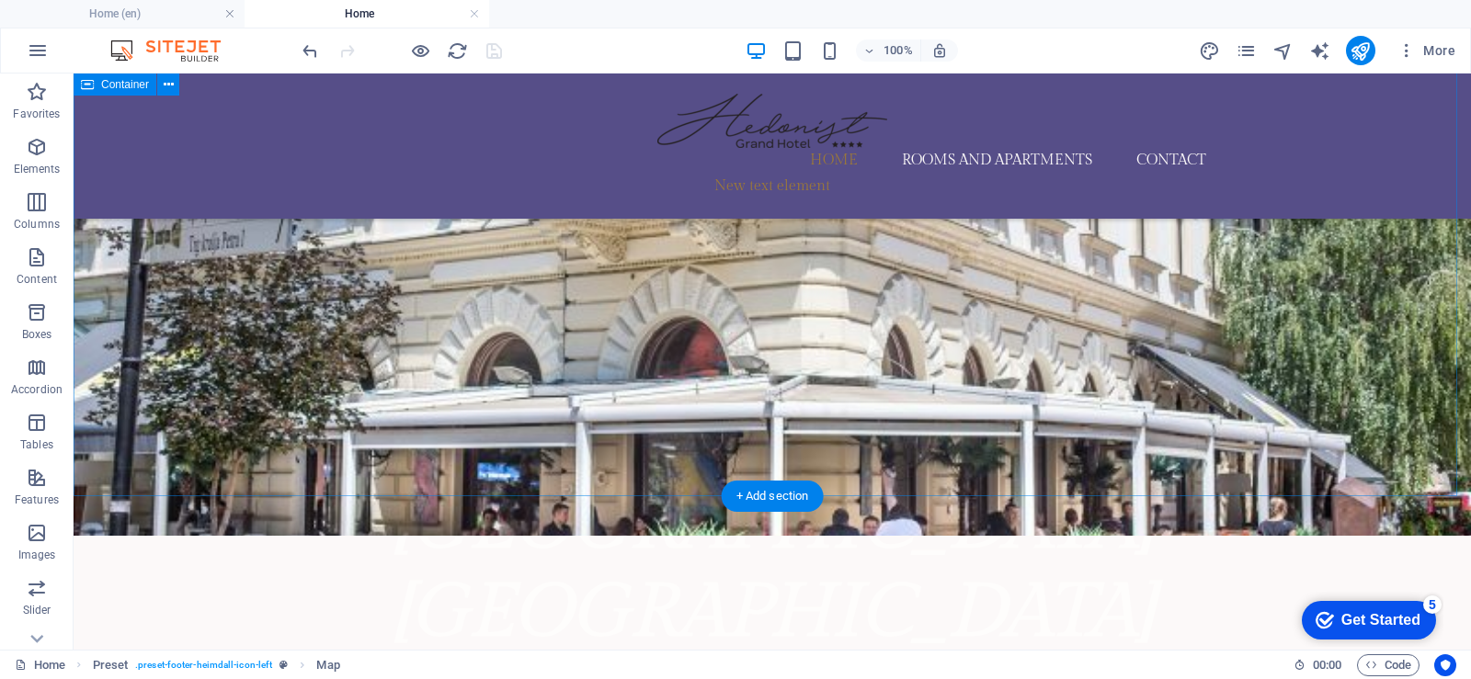
scroll to position [763, 0]
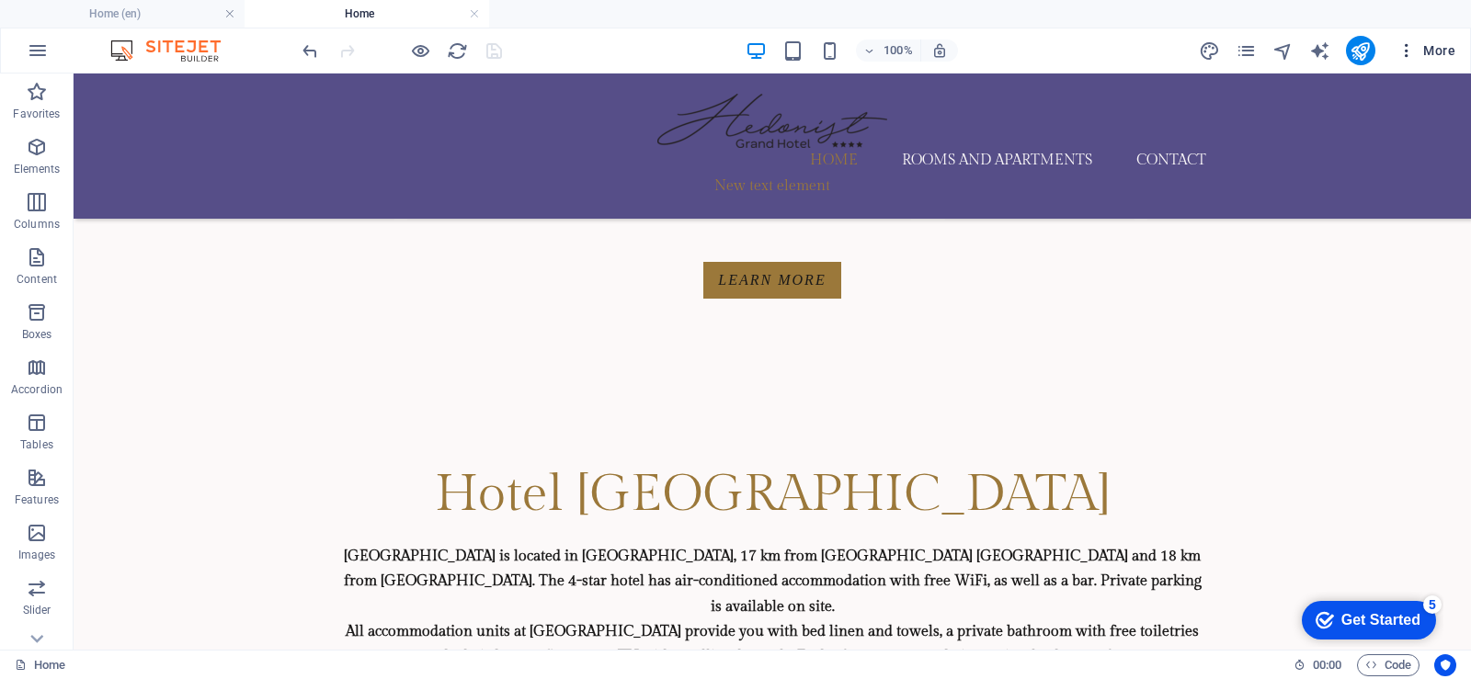
click at [1433, 51] on span "More" at bounding box center [1426, 50] width 58 height 18
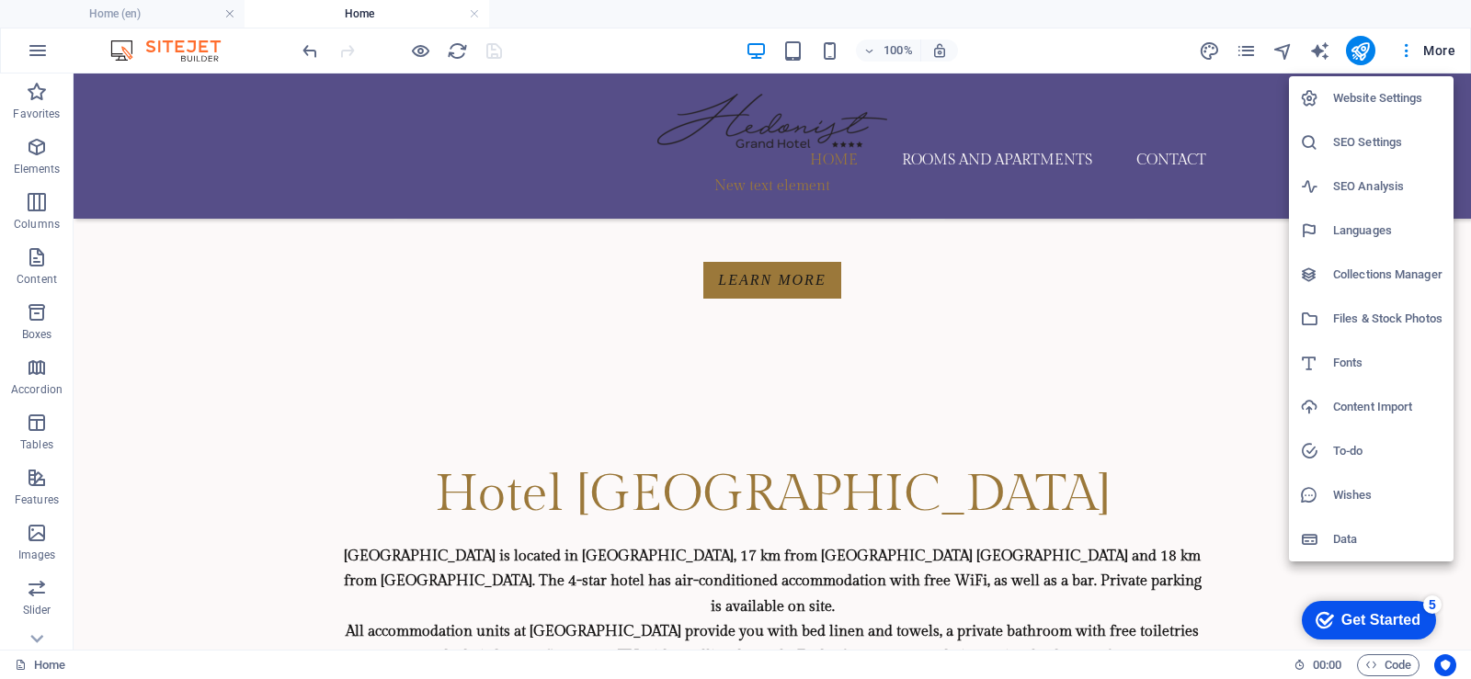
click at [1357, 227] on h6 "Languages" at bounding box center [1387, 231] width 109 height 22
select select "139"
select select "41"
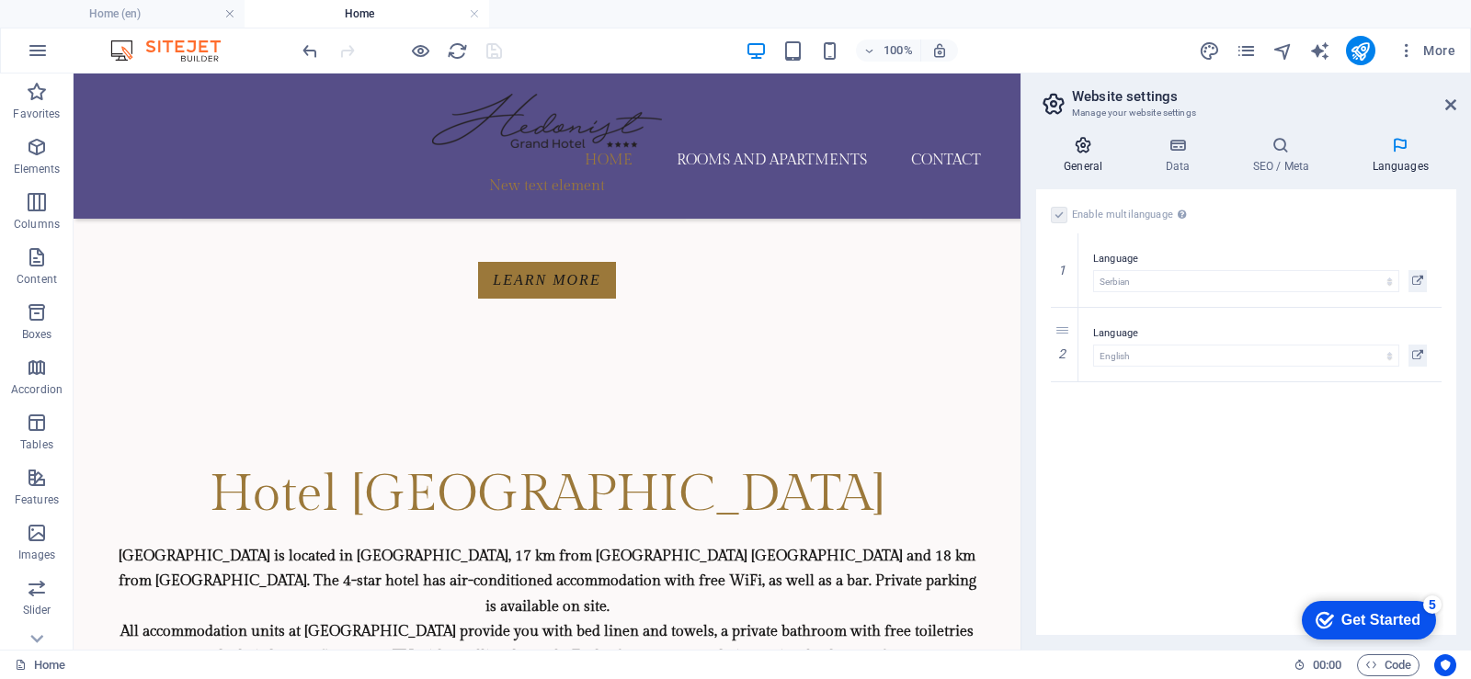
click at [1088, 153] on icon at bounding box center [1083, 145] width 94 height 18
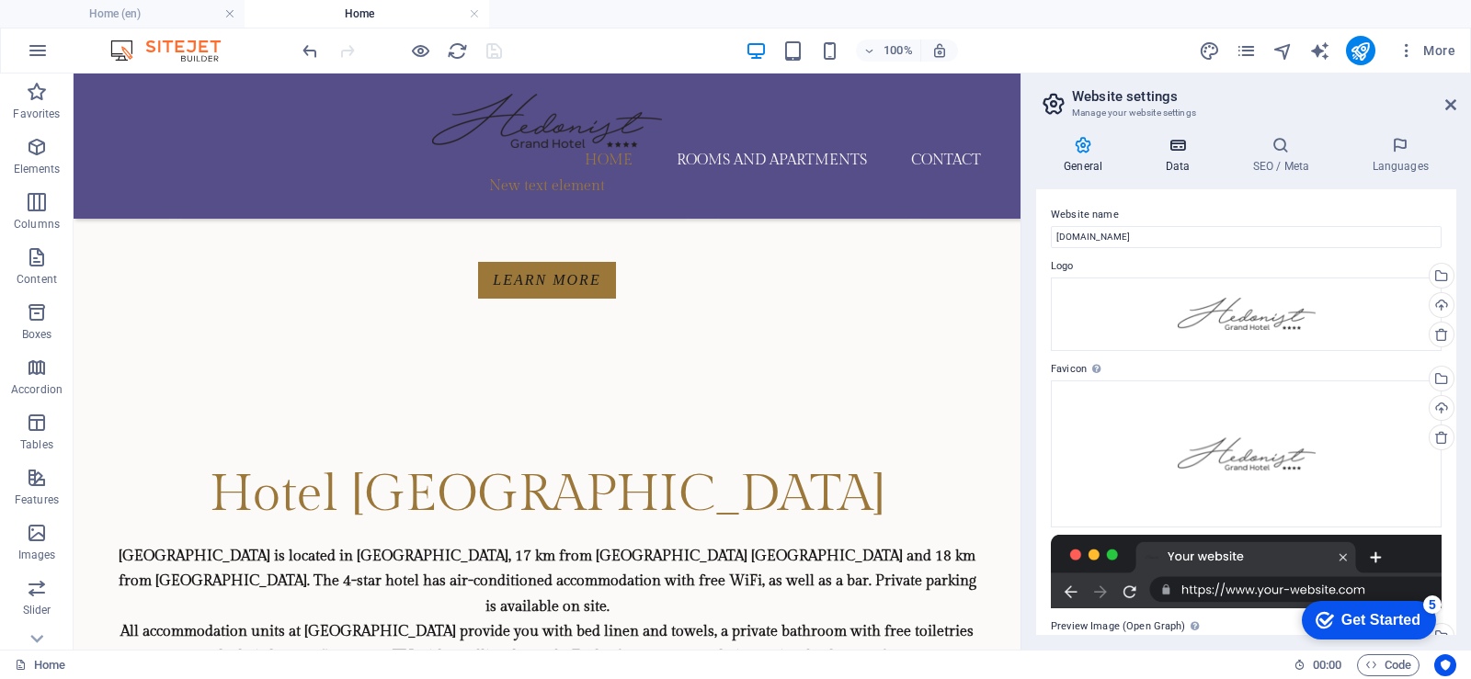
click at [1175, 152] on icon at bounding box center [1177, 145] width 80 height 18
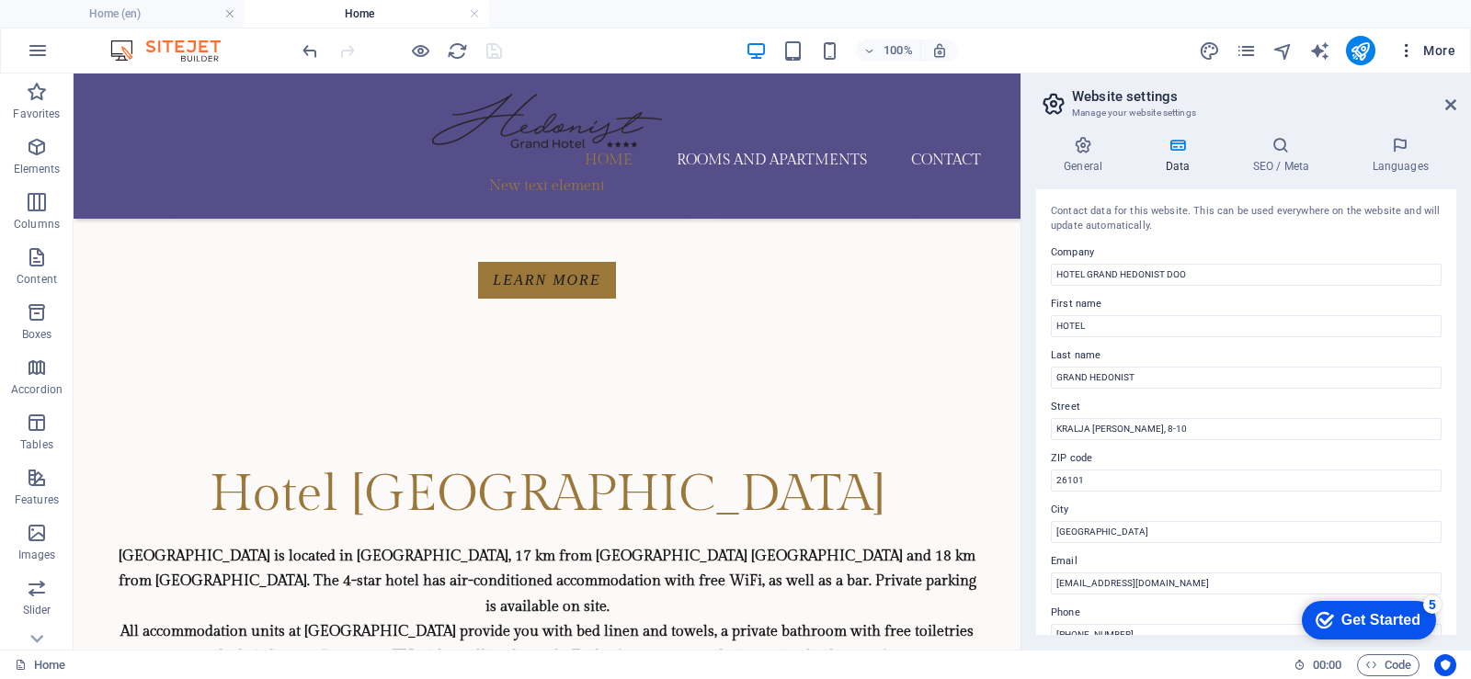
click at [1403, 52] on icon "button" at bounding box center [1406, 50] width 18 height 18
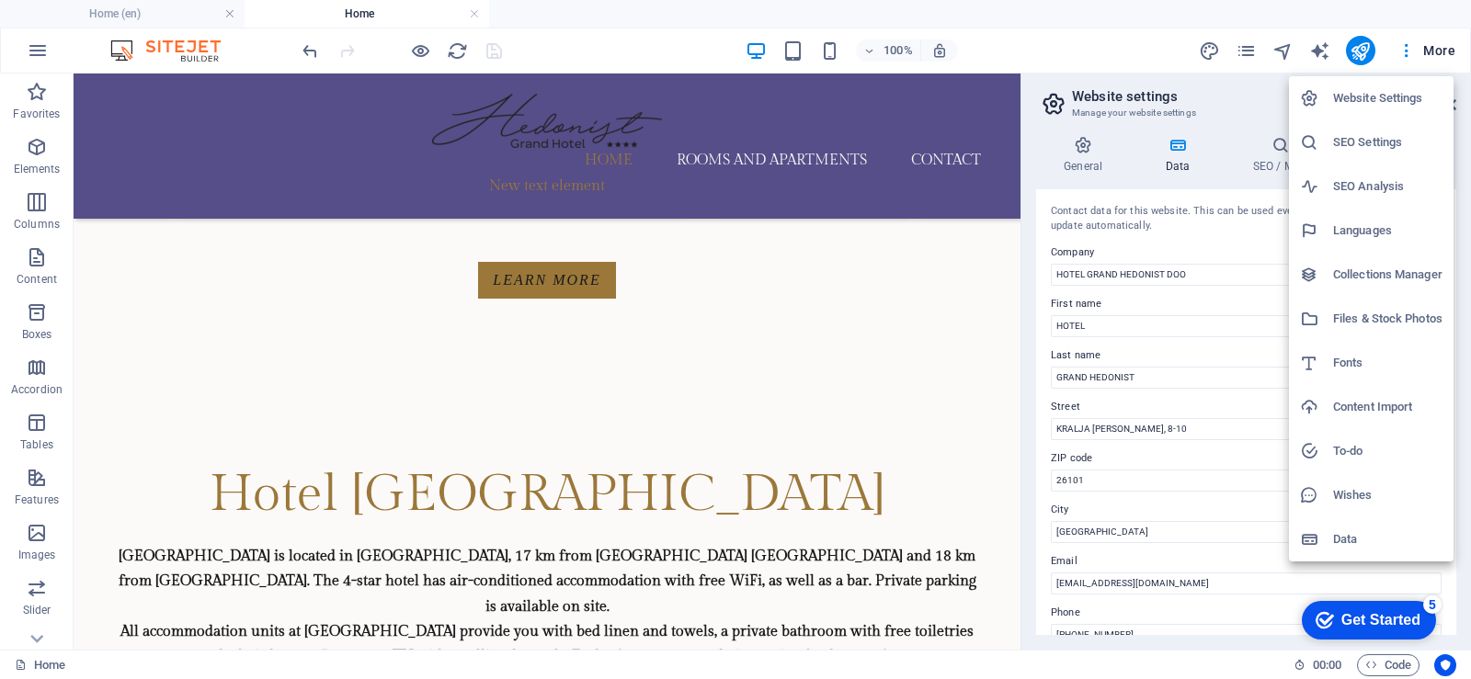
click at [1349, 94] on font "Website Settings" at bounding box center [1378, 98] width 90 height 14
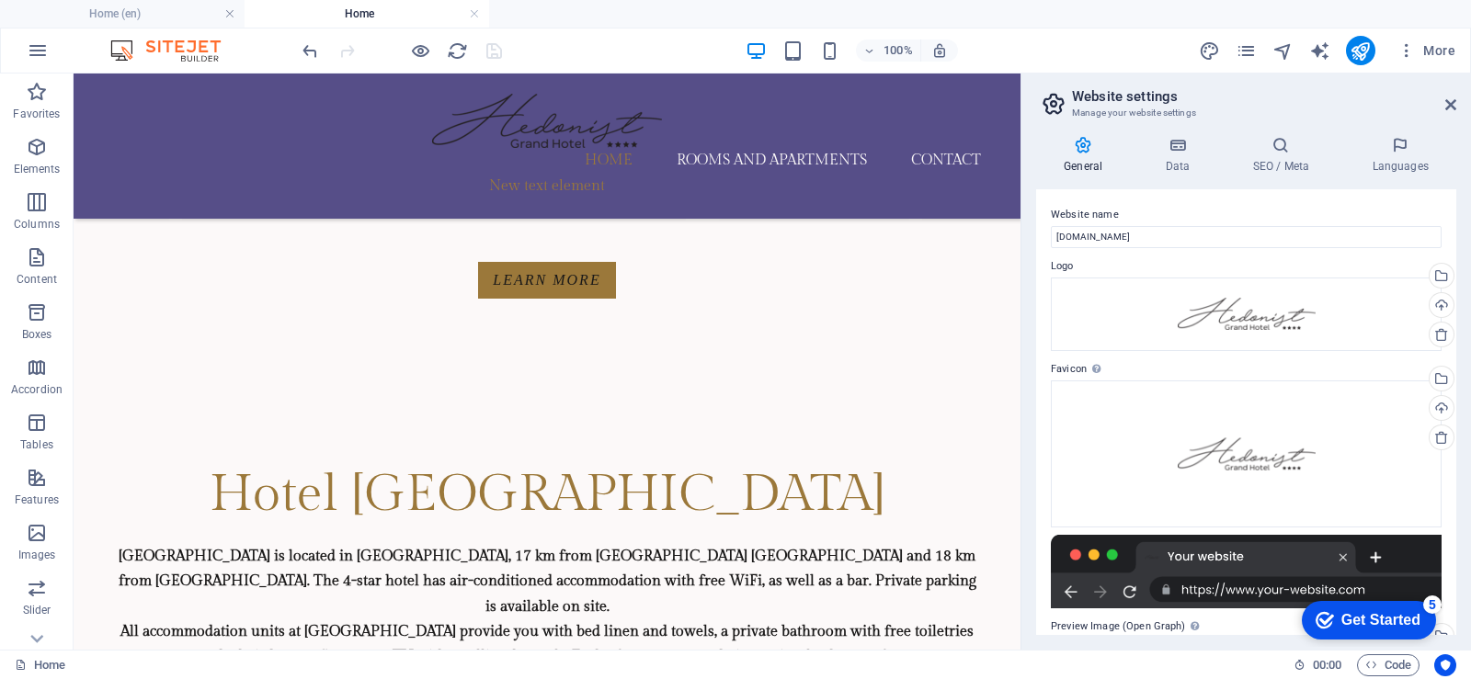
click at [1126, 51] on div "100% More" at bounding box center [881, 50] width 1164 height 29
click at [1255, 51] on icon "pages" at bounding box center [1245, 50] width 21 height 21
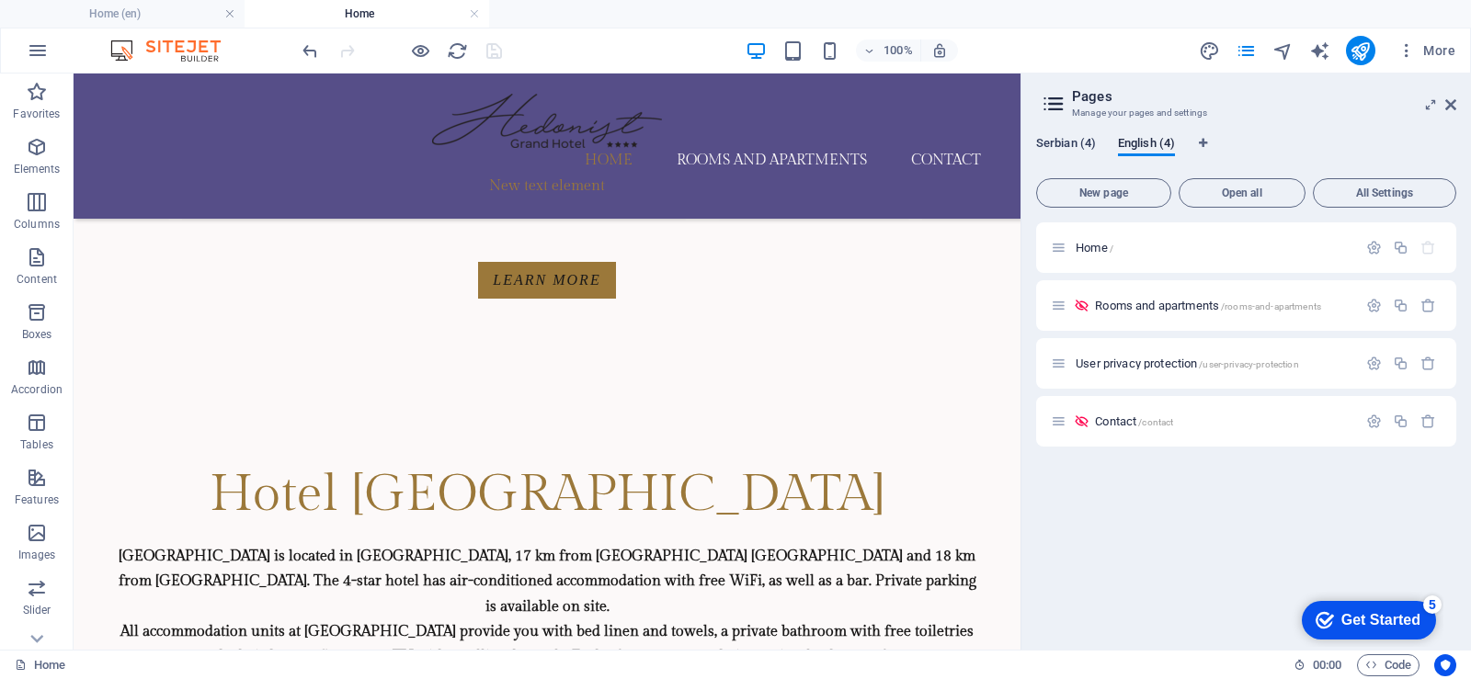
click at [1063, 146] on font "Serbian (4)" at bounding box center [1066, 143] width 60 height 14
click at [1111, 244] on font "Home" at bounding box center [1111, 248] width 32 height 14
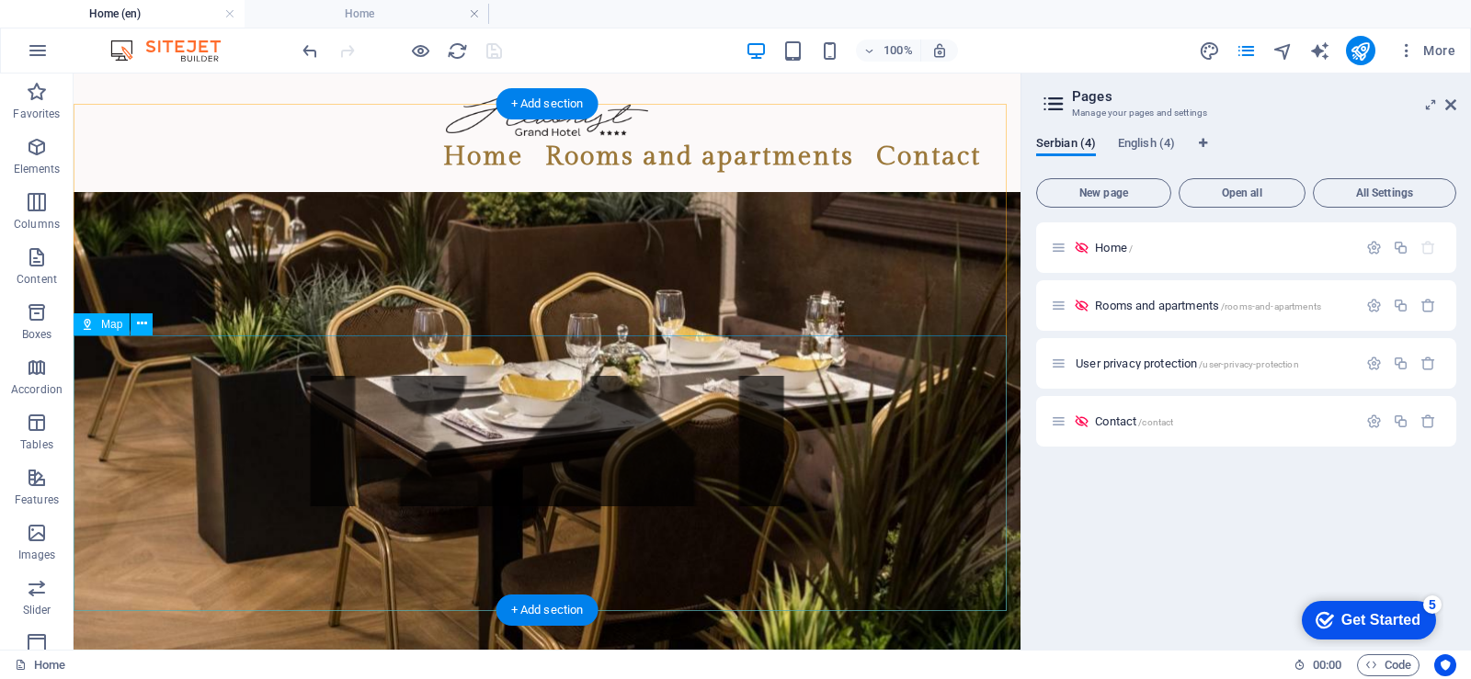
scroll to position [2428, 0]
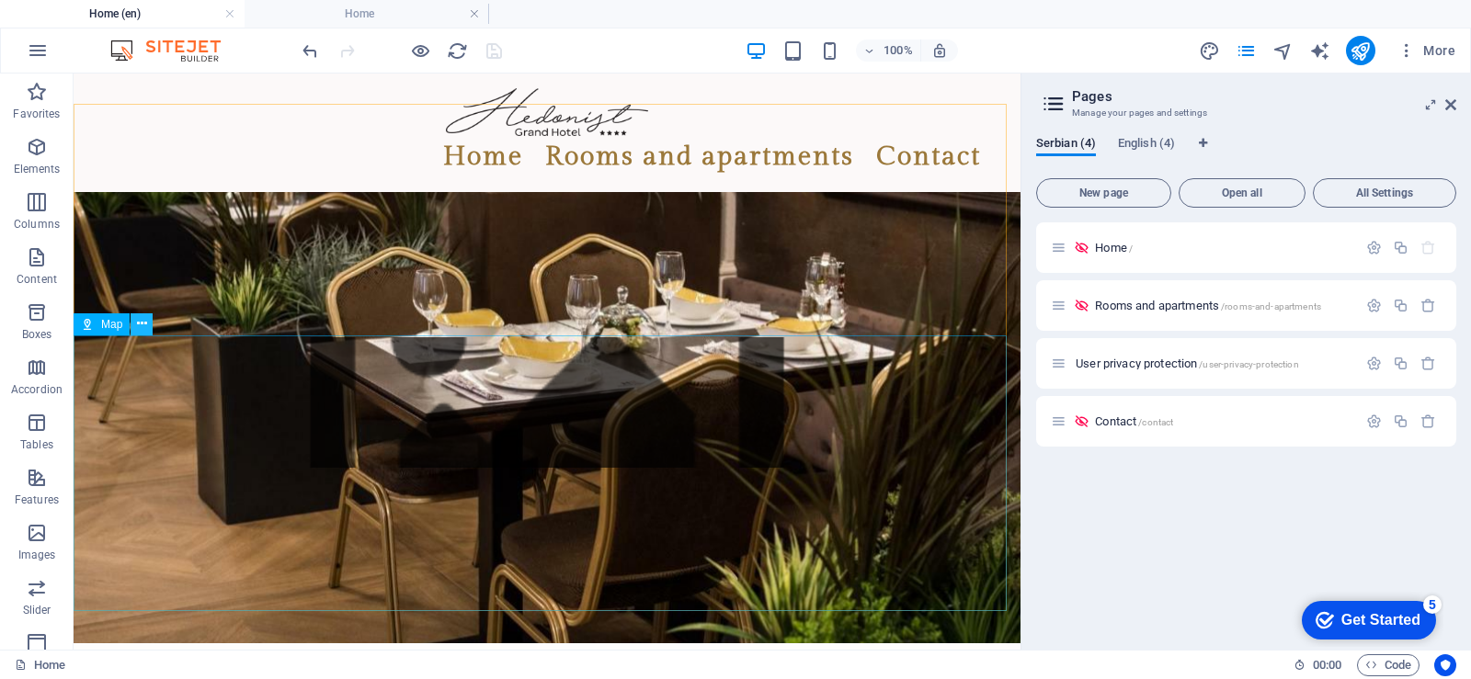
click at [141, 323] on icon at bounding box center [142, 323] width 10 height 19
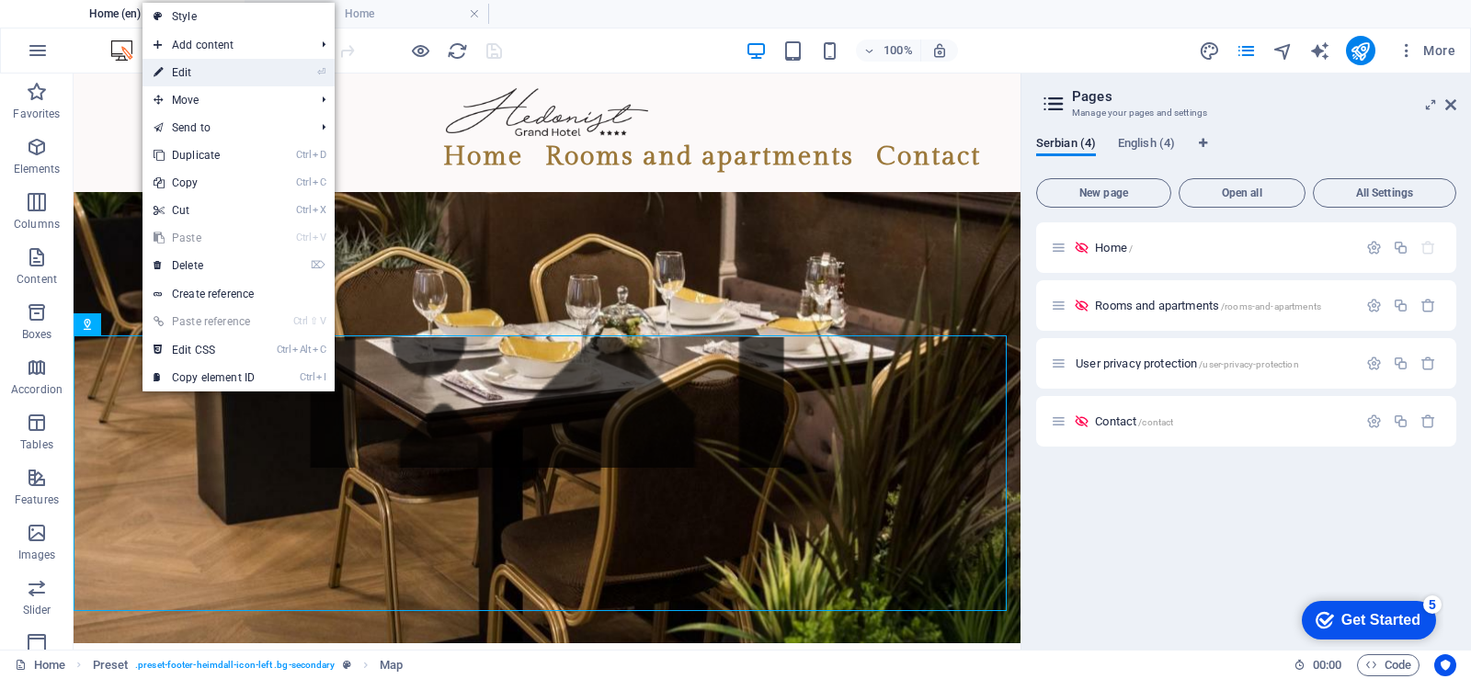
click at [179, 72] on font "Edit" at bounding box center [182, 72] width 20 height 13
select select "1"
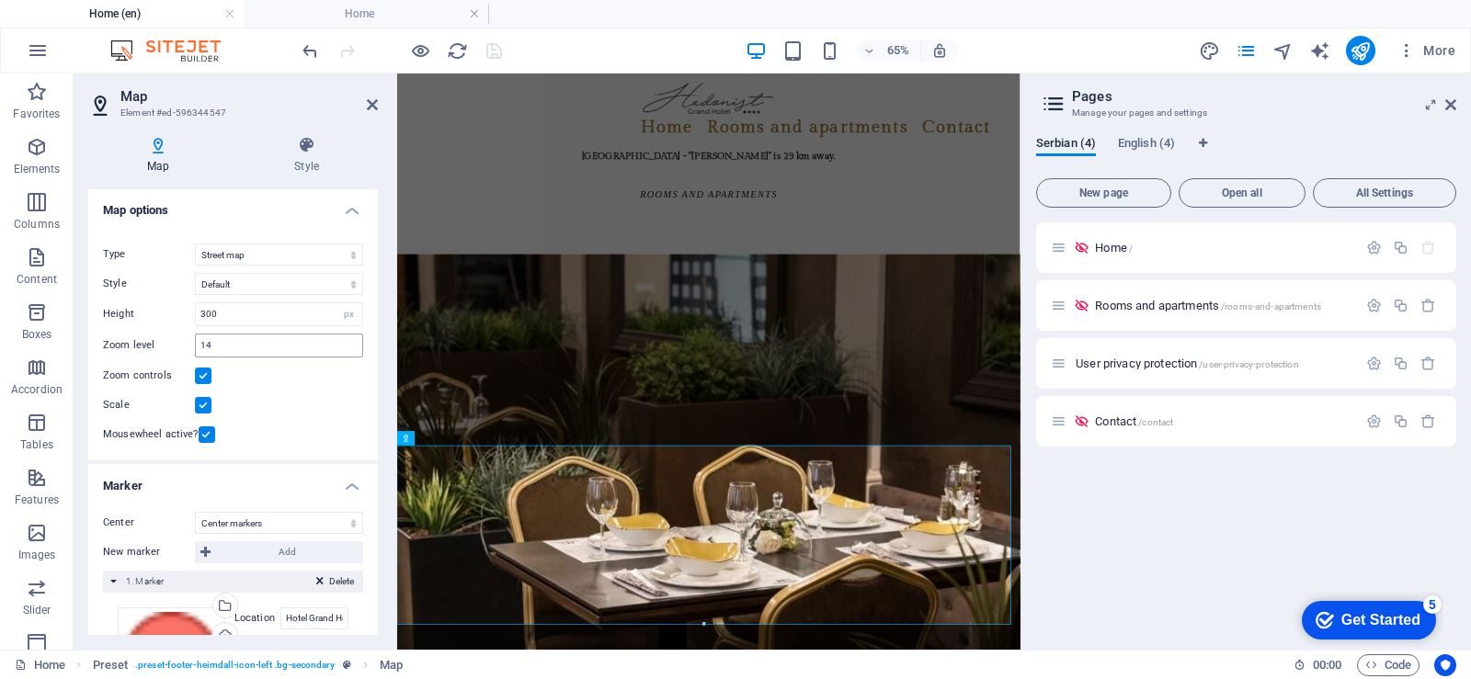
scroll to position [0, 0]
drag, startPoint x: 369, startPoint y: 105, endPoint x: 400, endPoint y: 352, distance: 249.1
click at [369, 105] on icon at bounding box center [372, 104] width 11 height 15
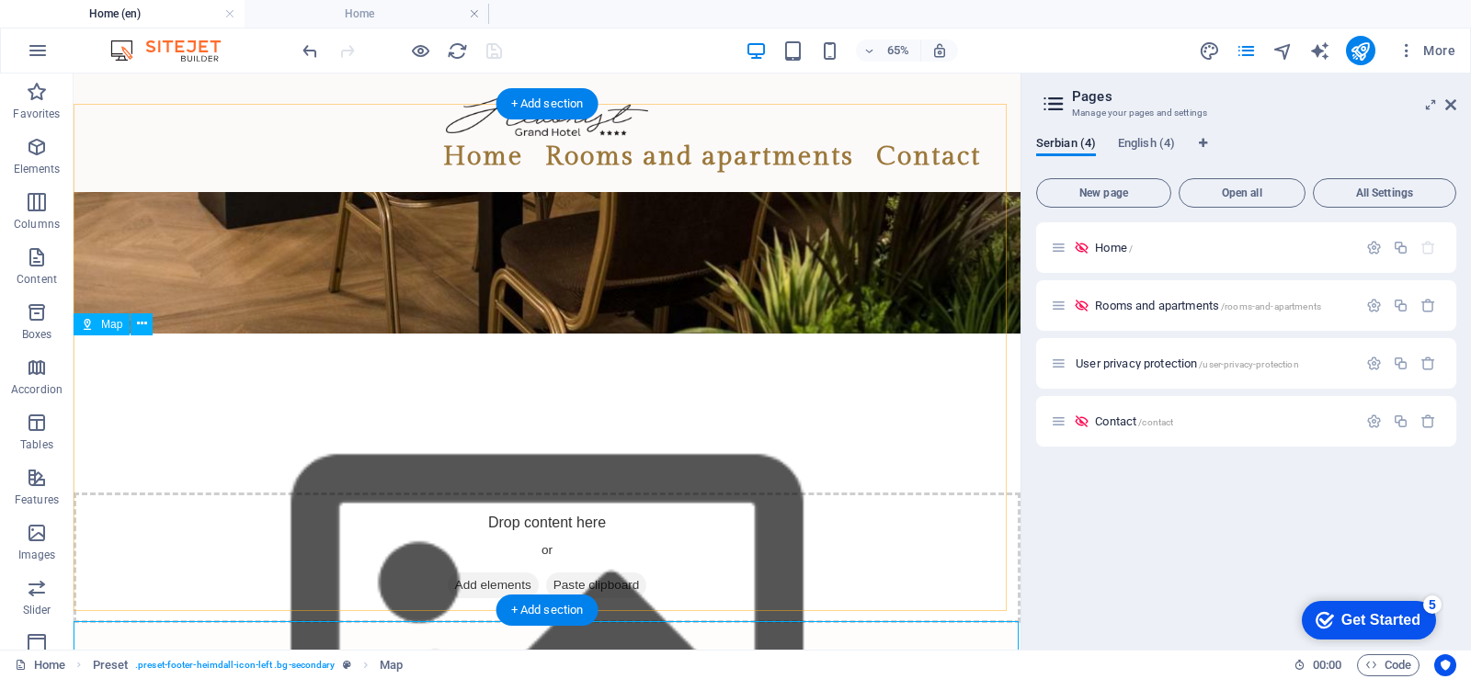
scroll to position [2428, 0]
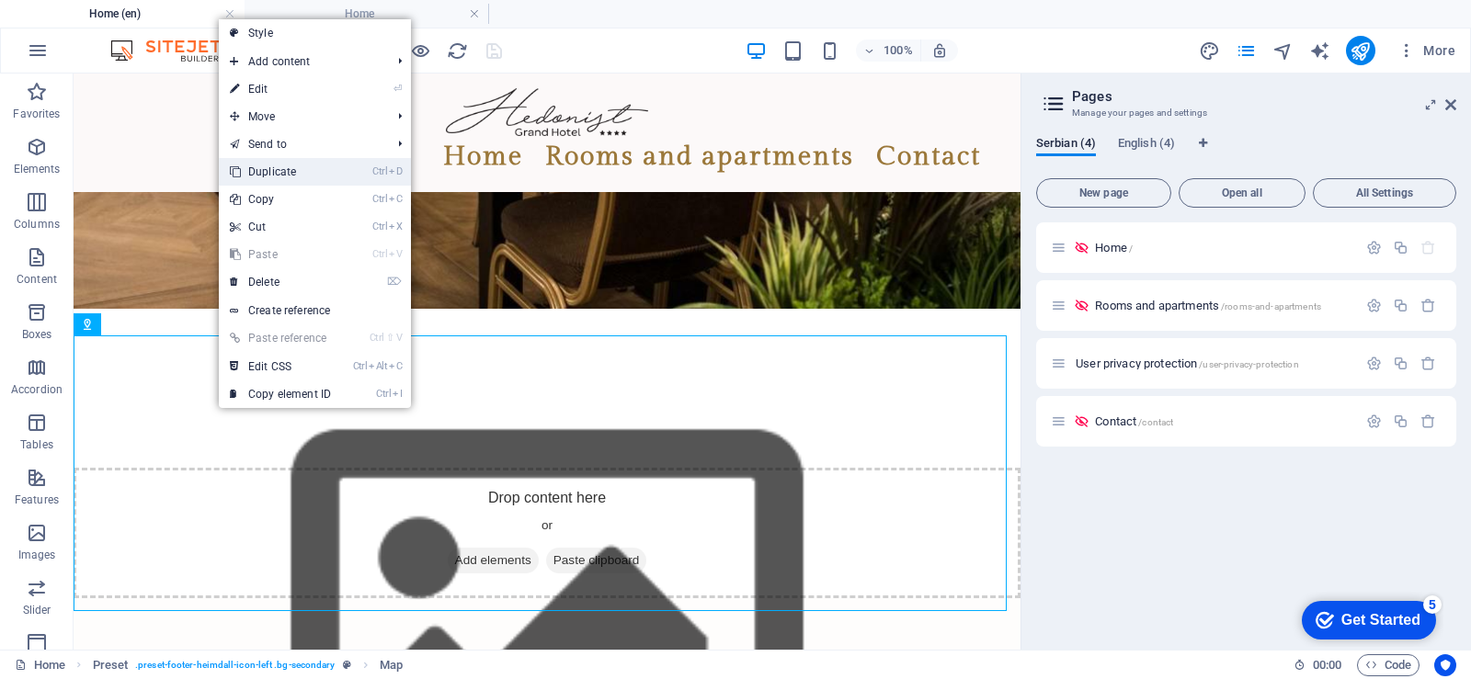
drag, startPoint x: 268, startPoint y: 175, endPoint x: 204, endPoint y: 142, distance: 72.3
click at [268, 175] on font "Duplicate" at bounding box center [272, 171] width 48 height 13
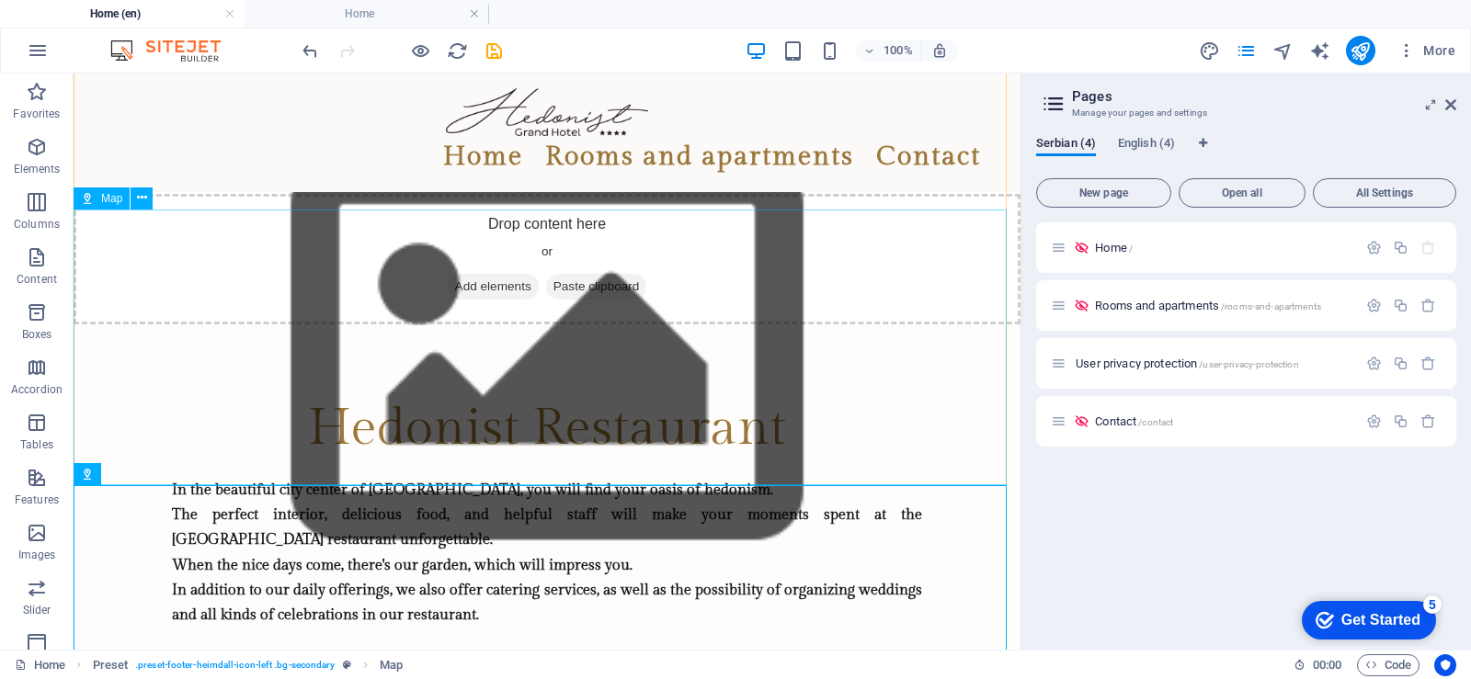
scroll to position [2336, 0]
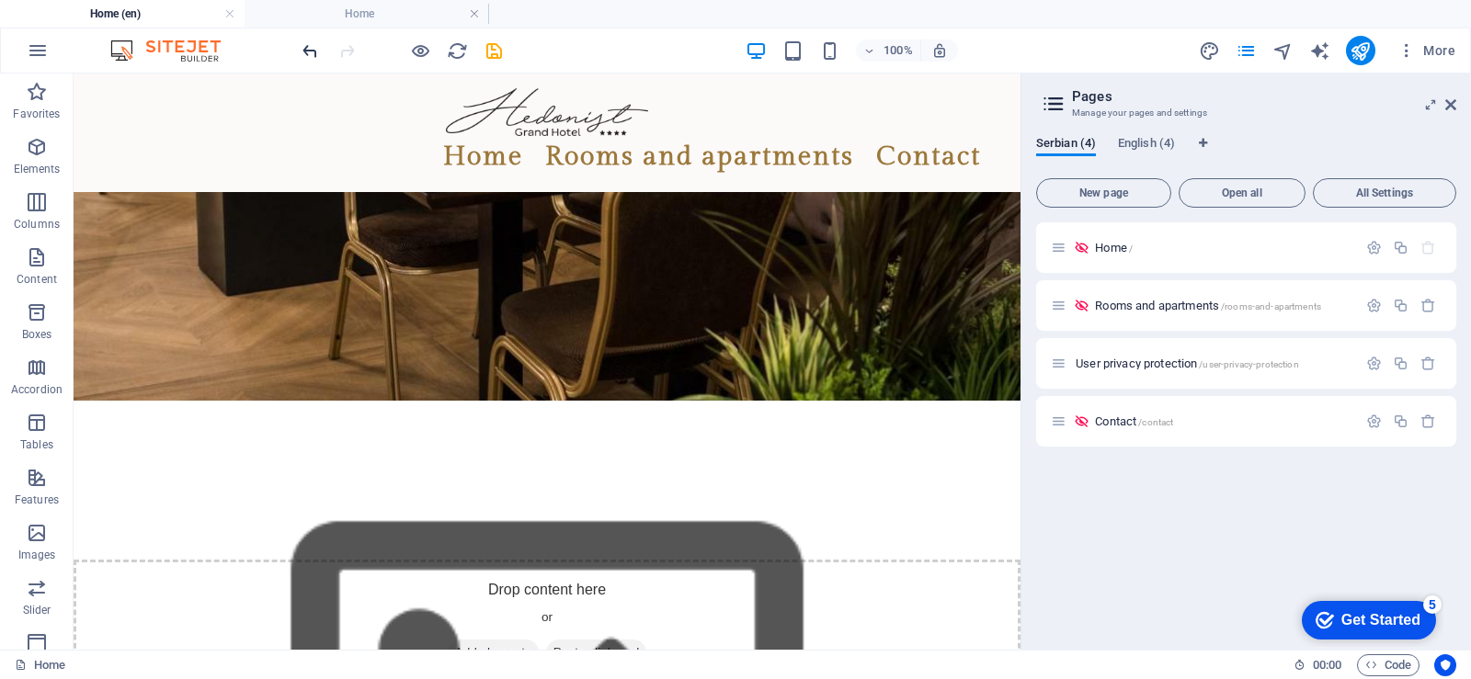
click at [311, 59] on icon "undo" at bounding box center [310, 50] width 21 height 21
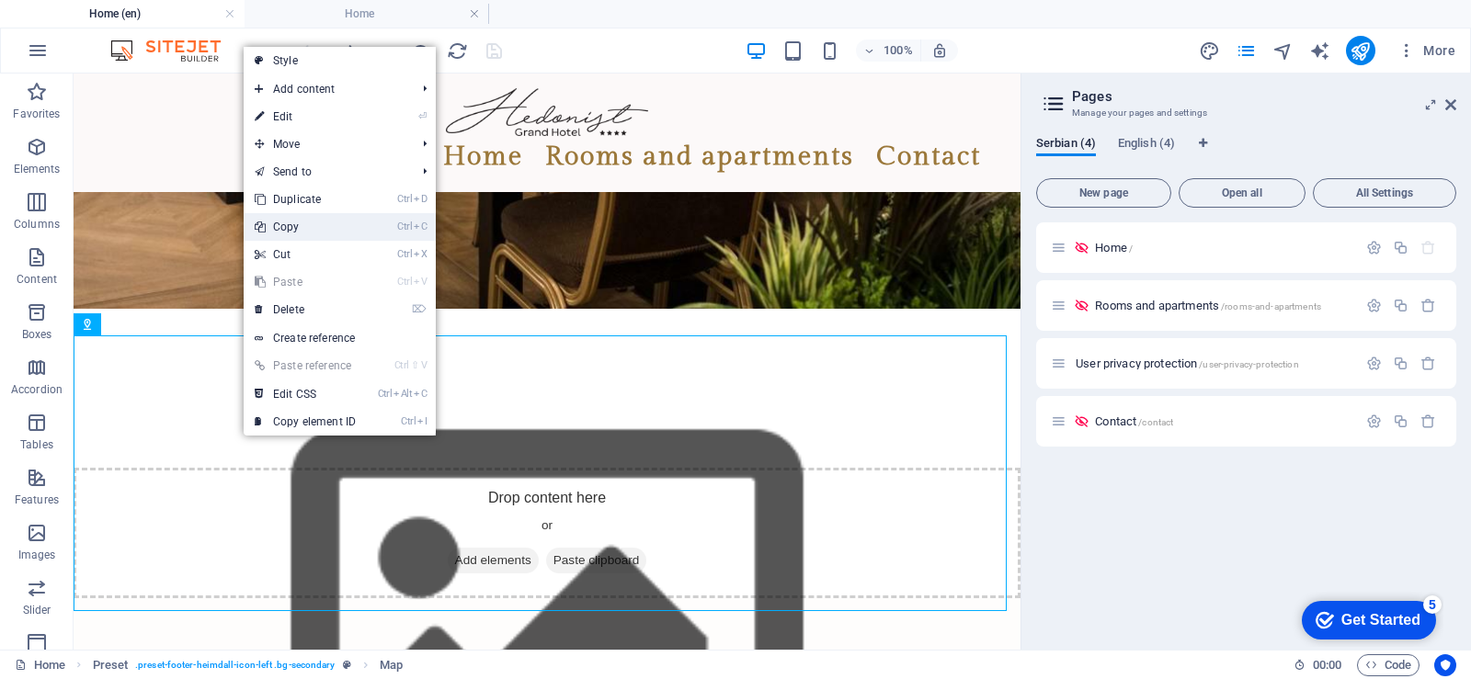
drag, startPoint x: 286, startPoint y: 225, endPoint x: 241, endPoint y: 182, distance: 62.4
click at [286, 225] on font "Copy" at bounding box center [286, 227] width 27 height 13
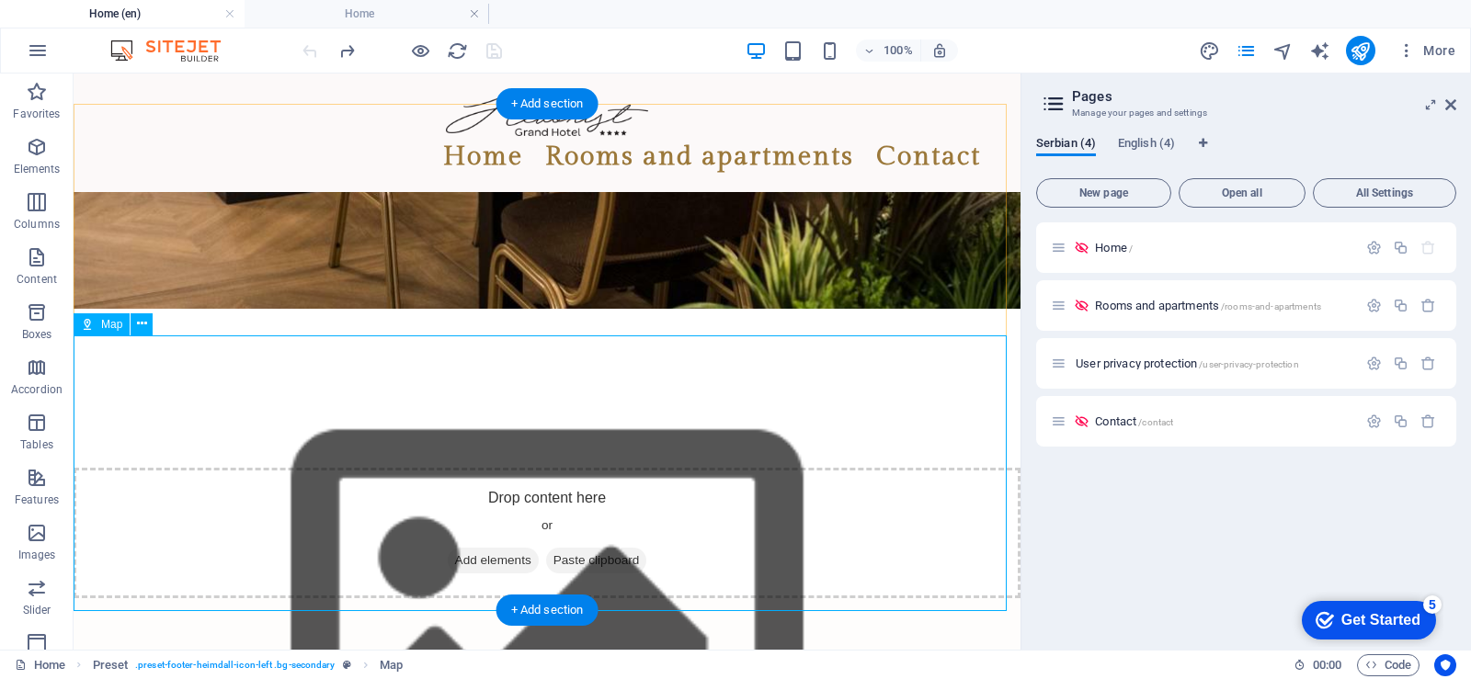
click at [1141, 142] on font "English (4)" at bounding box center [1146, 143] width 57 height 14
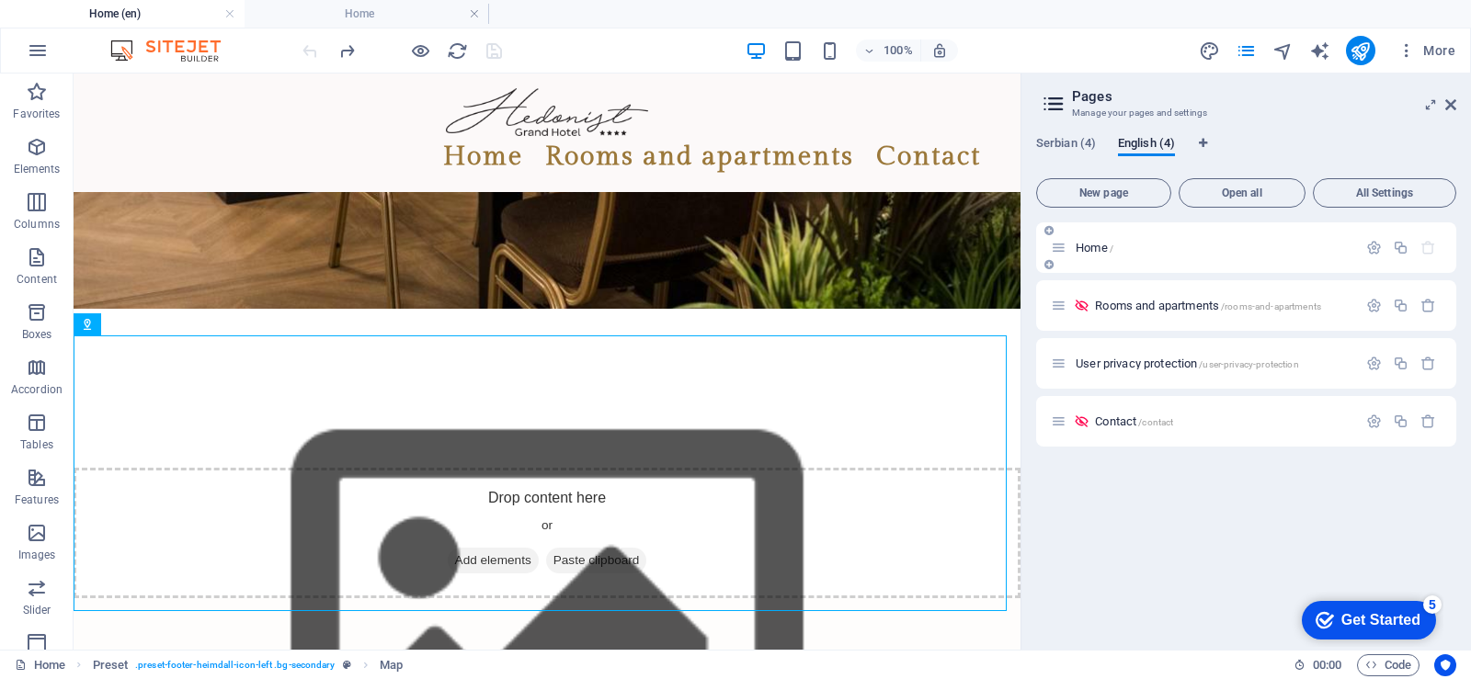
drag, startPoint x: 1094, startPoint y: 252, endPoint x: 795, endPoint y: 272, distance: 299.4
click at [1094, 252] on font "Home" at bounding box center [1091, 248] width 32 height 14
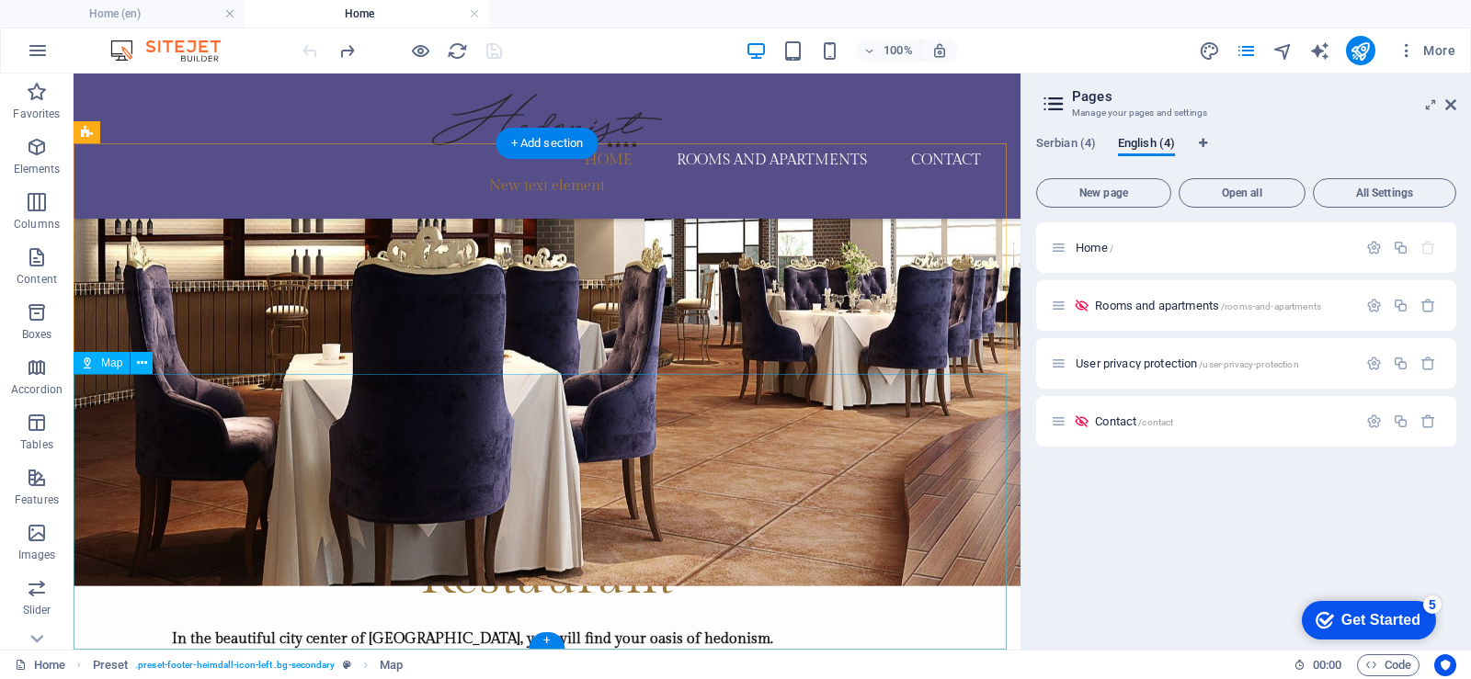
scroll to position [2420, 0]
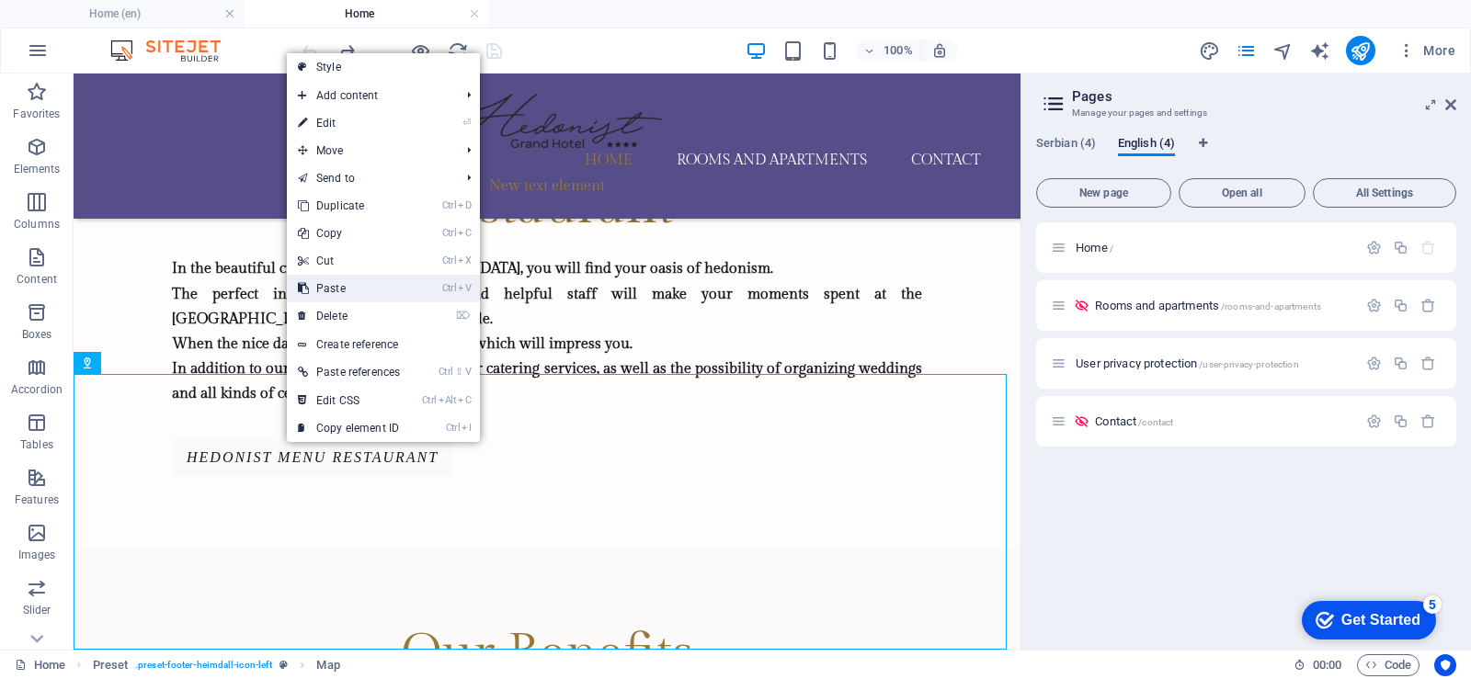
click at [324, 288] on font "Paste" at bounding box center [330, 288] width 29 height 13
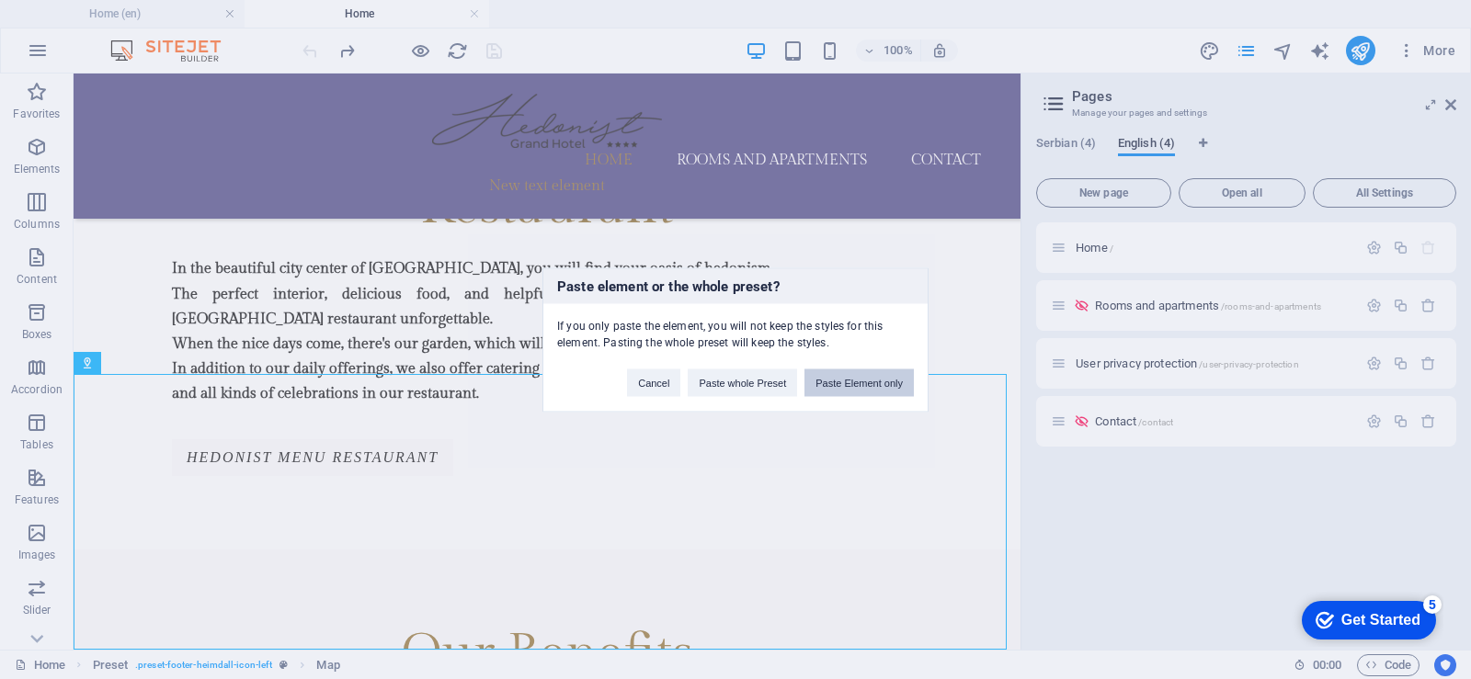
click at [865, 387] on button "Paste Element only" at bounding box center [858, 383] width 109 height 28
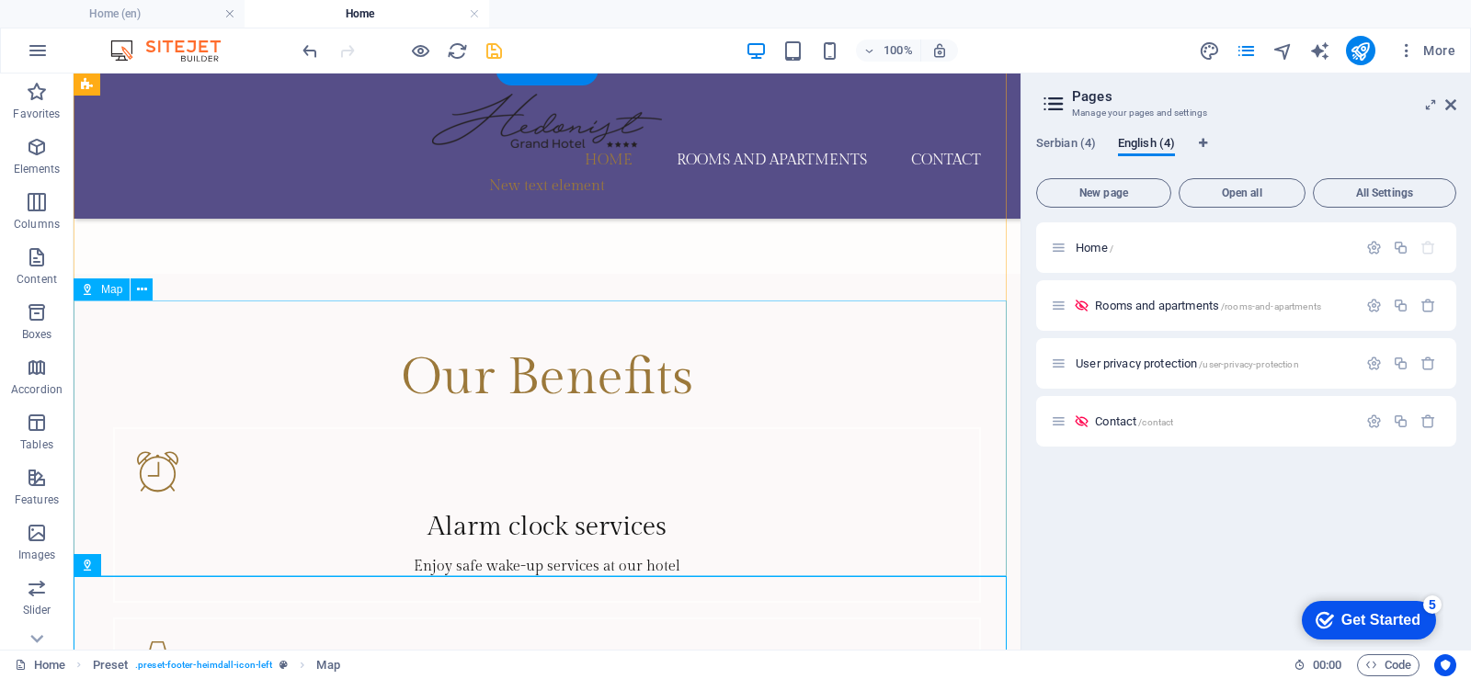
scroll to position [2328, 0]
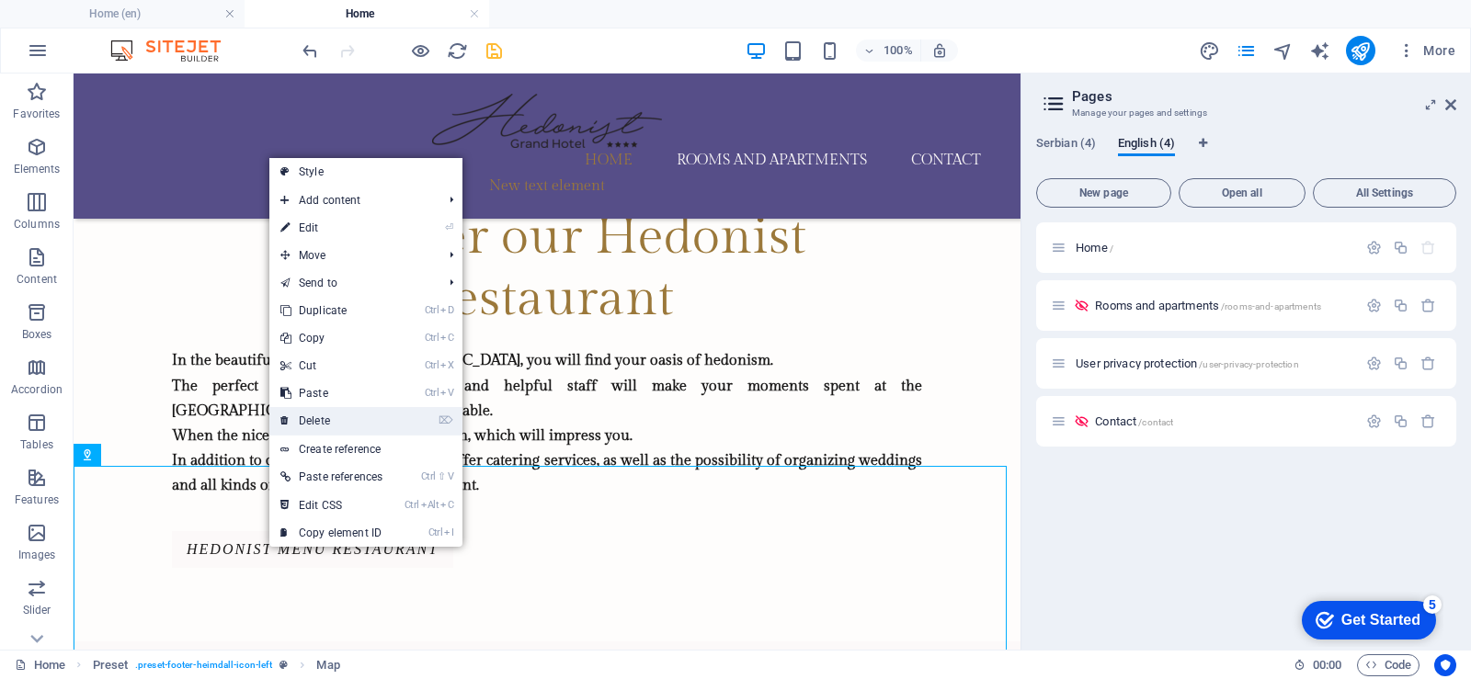
drag, startPoint x: 314, startPoint y: 414, endPoint x: 266, endPoint y: 378, distance: 60.5
click at [314, 414] on link "⌦ Delete" at bounding box center [331, 421] width 124 height 28
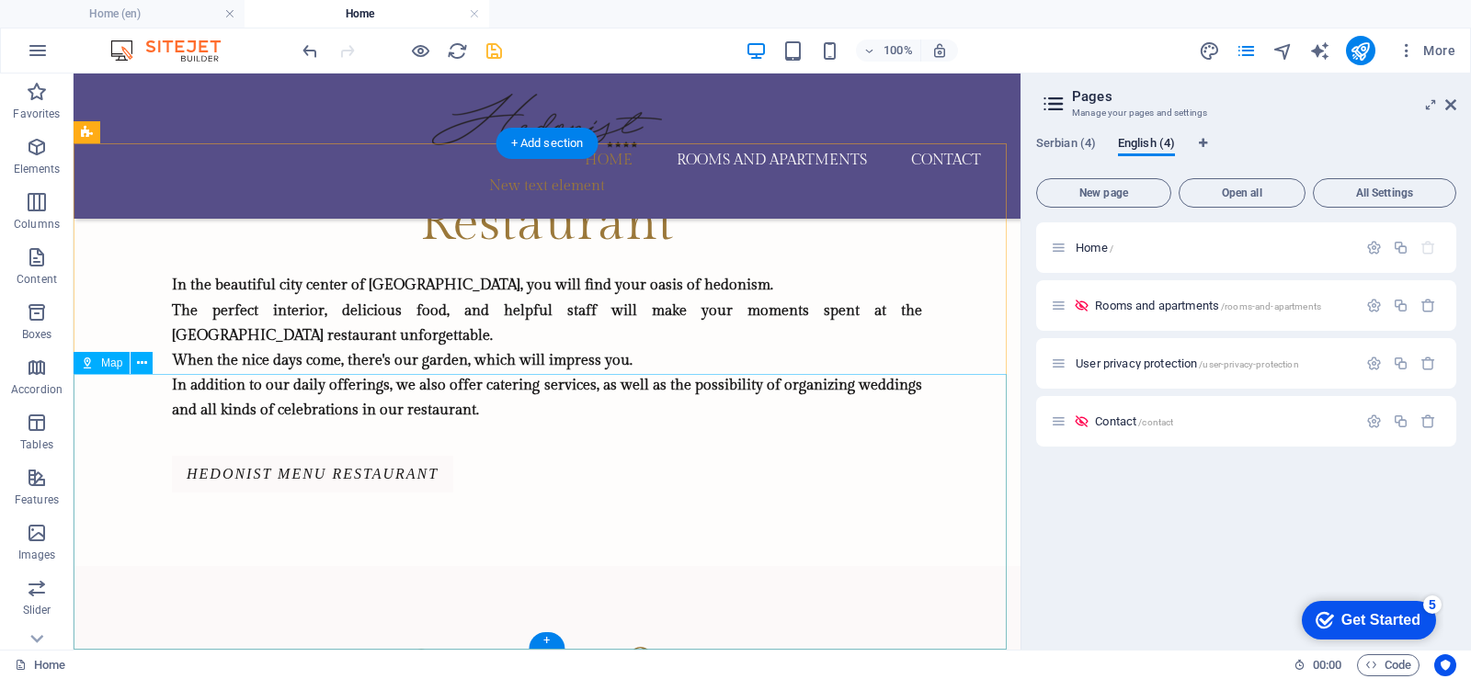
scroll to position [2420, 0]
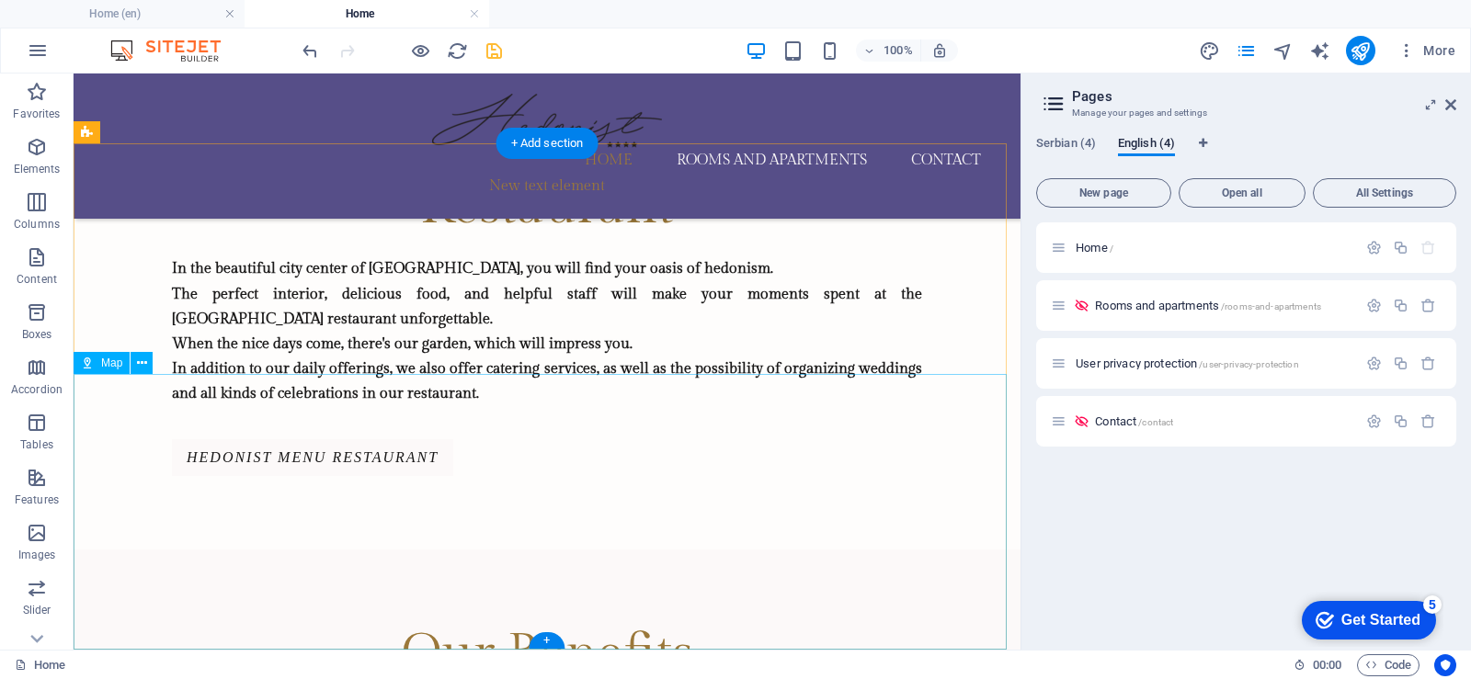
click at [143, 364] on icon at bounding box center [142, 363] width 10 height 19
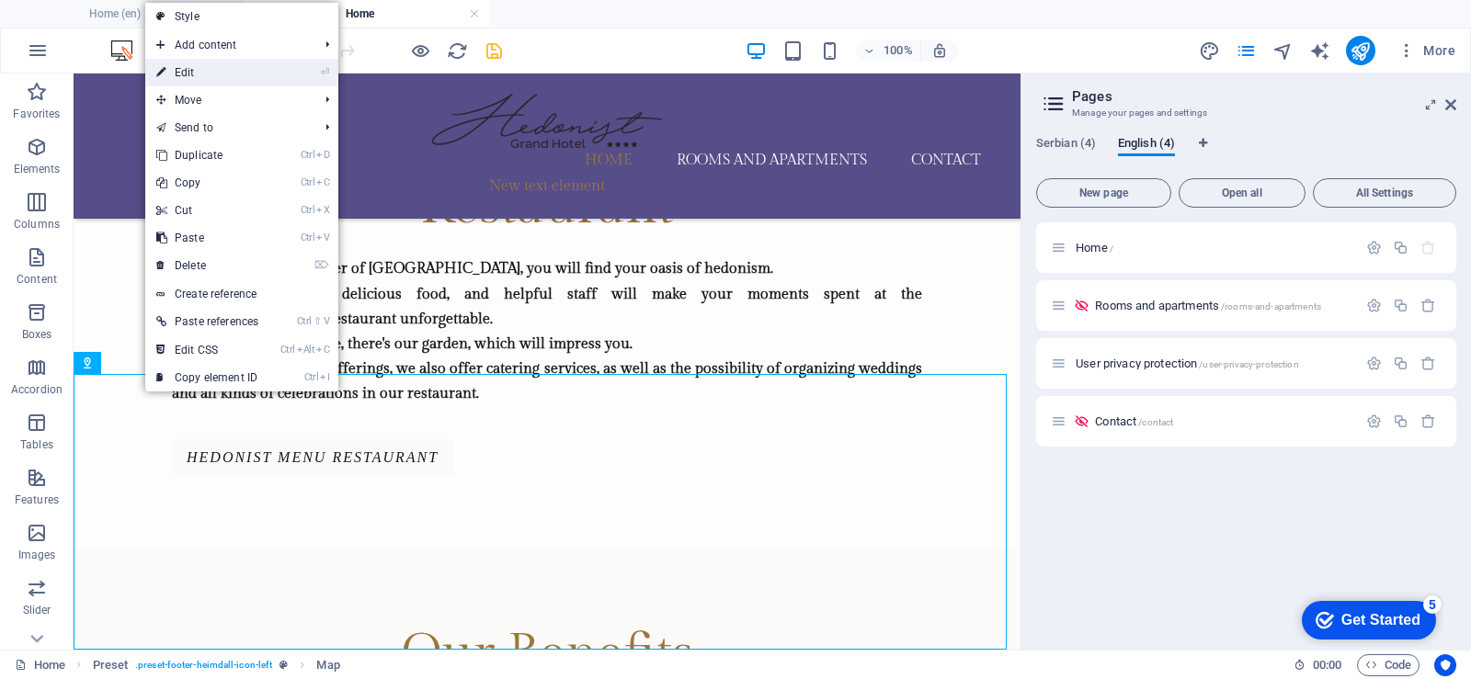
click at [188, 75] on font "Edit" at bounding box center [185, 72] width 20 height 13
select select "1"
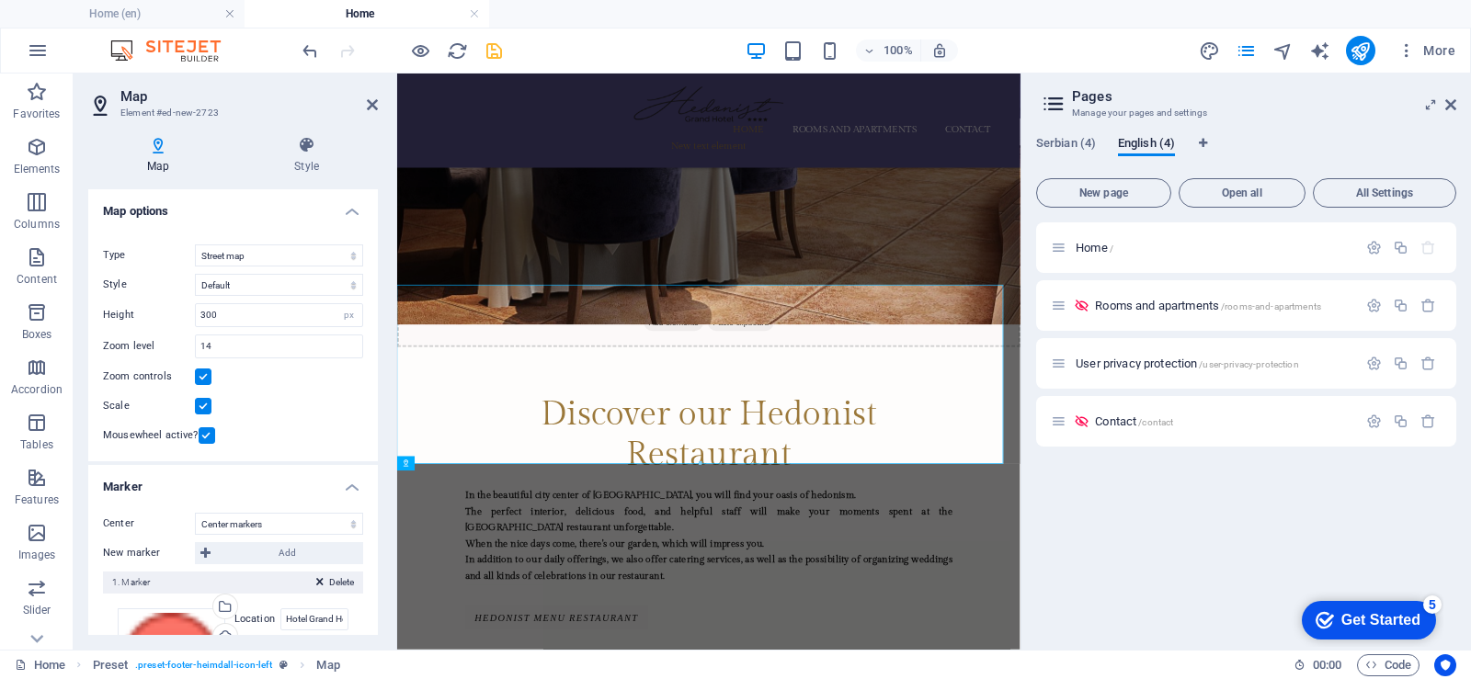
scroll to position [2395, 0]
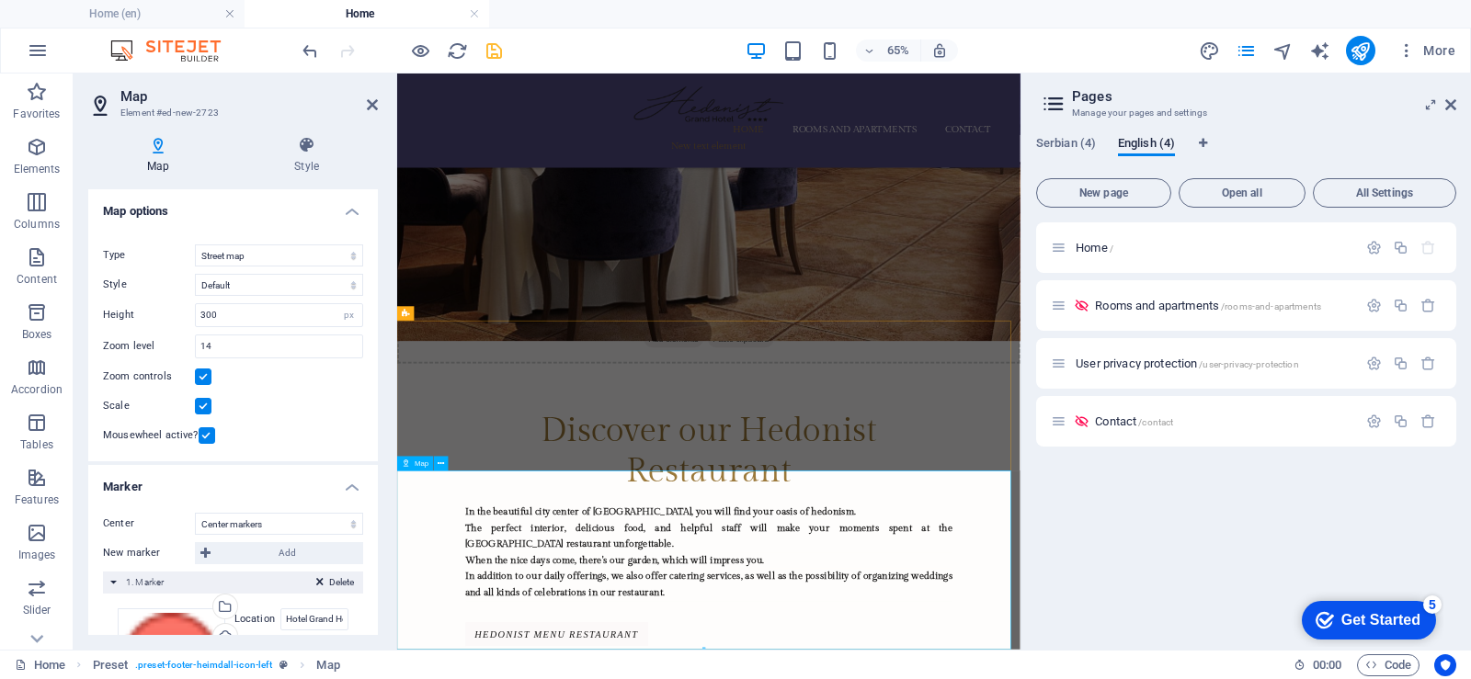
drag, startPoint x: 374, startPoint y: 105, endPoint x: 392, endPoint y: 325, distance: 221.3
click at [374, 105] on icon at bounding box center [372, 104] width 11 height 15
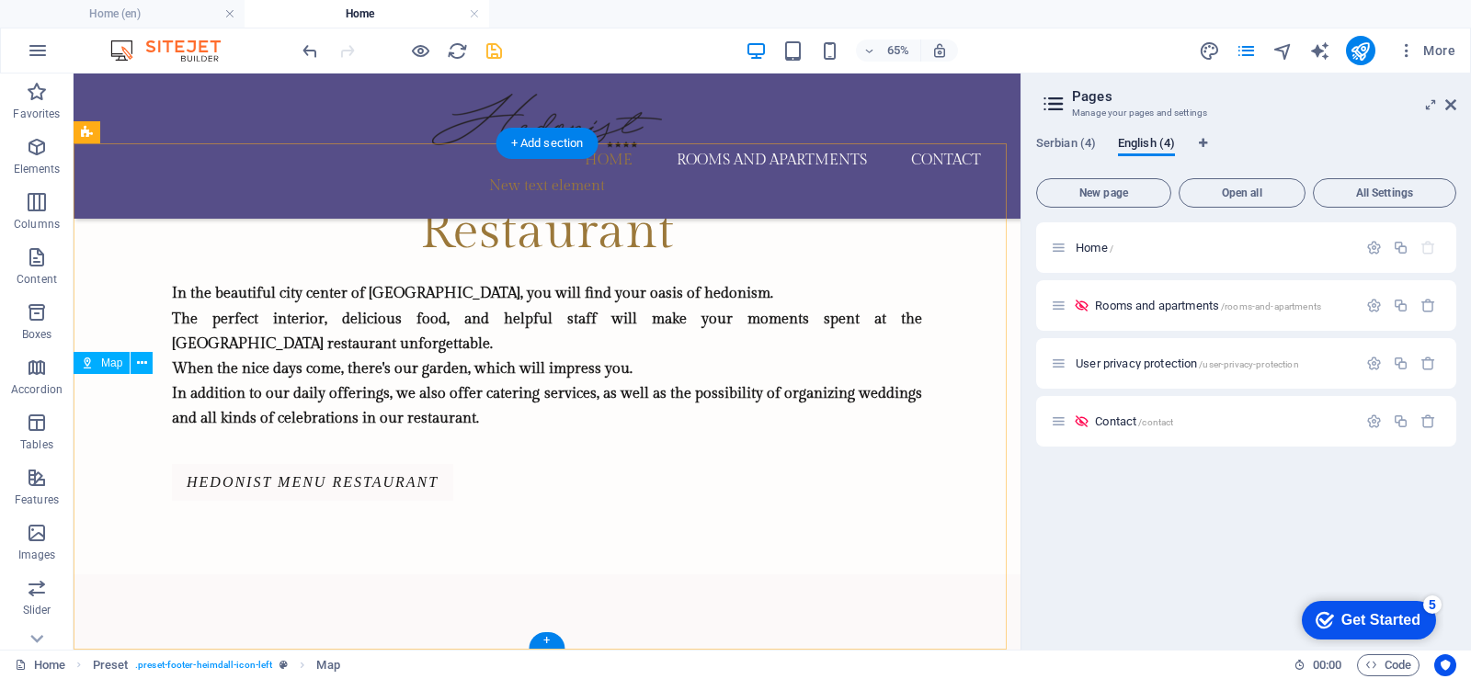
scroll to position [2420, 0]
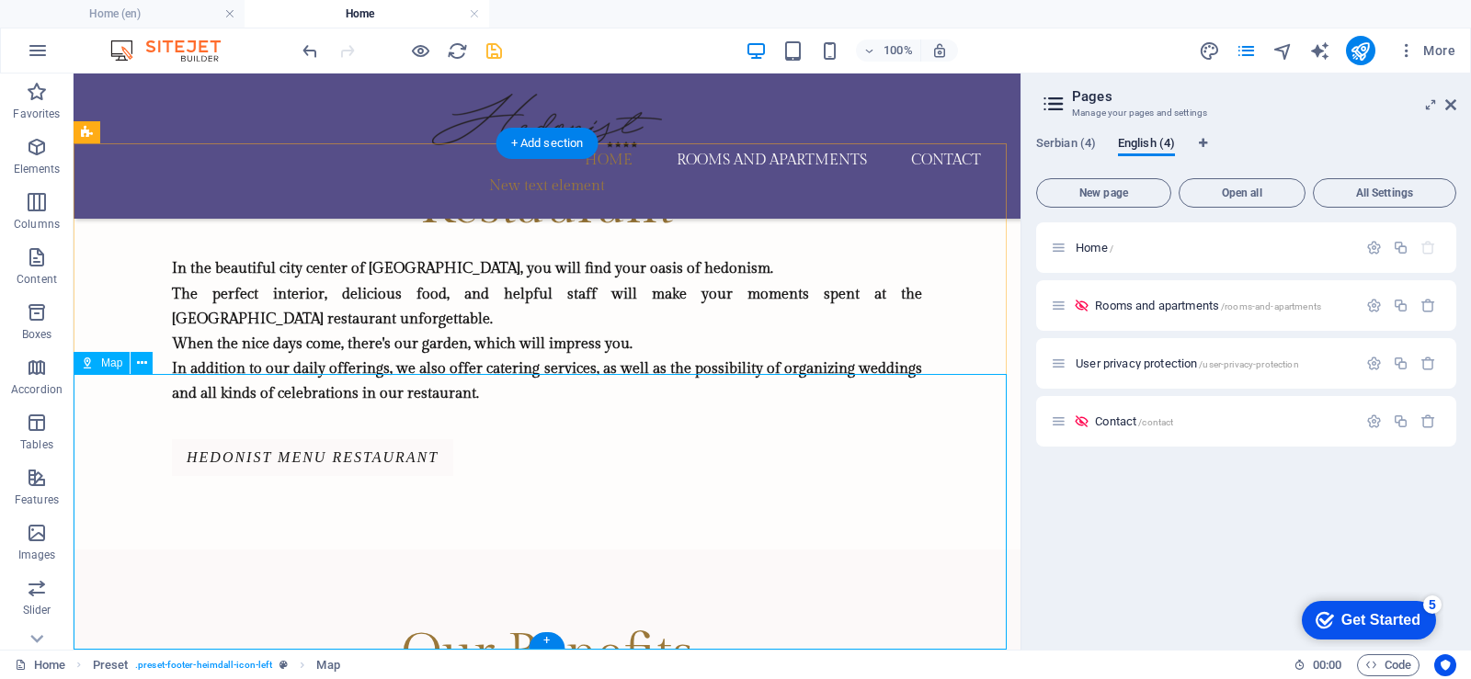
drag, startPoint x: 405, startPoint y: 445, endPoint x: 541, endPoint y: 455, distance: 136.4
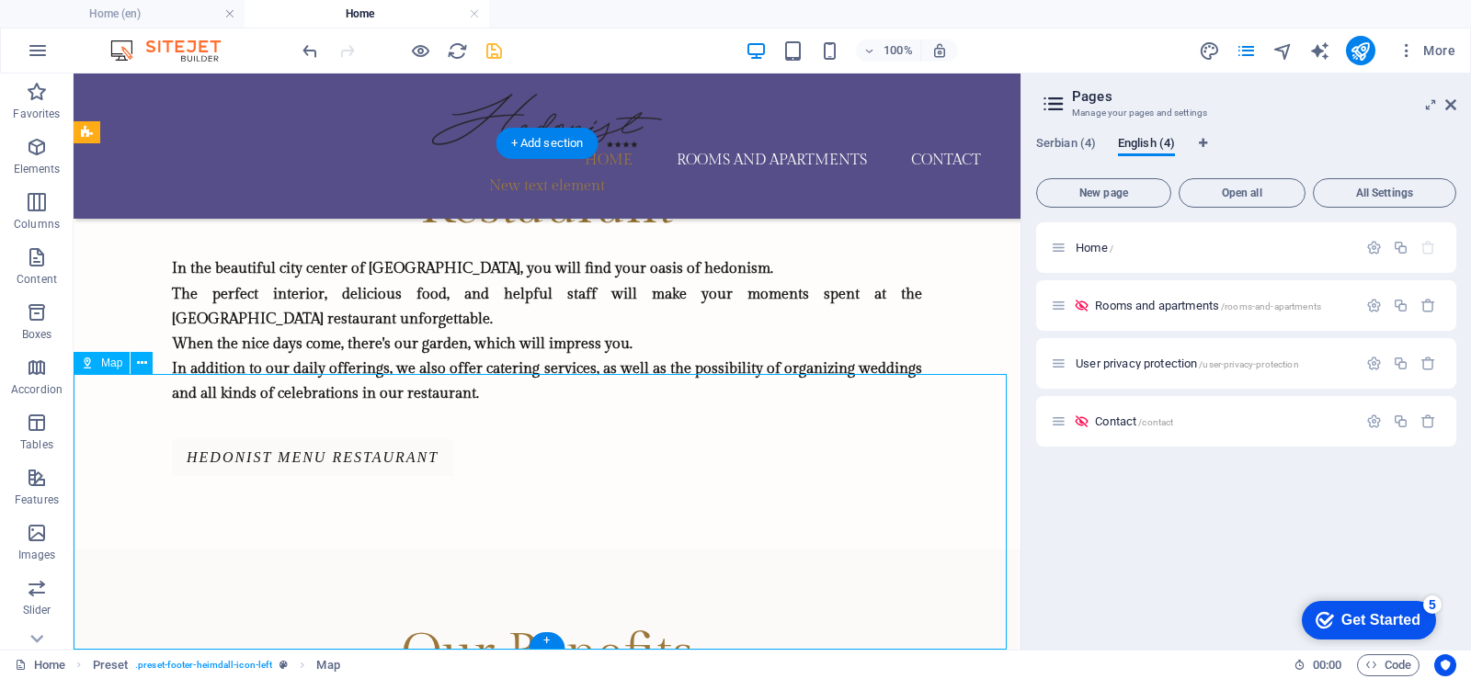
select select "1"
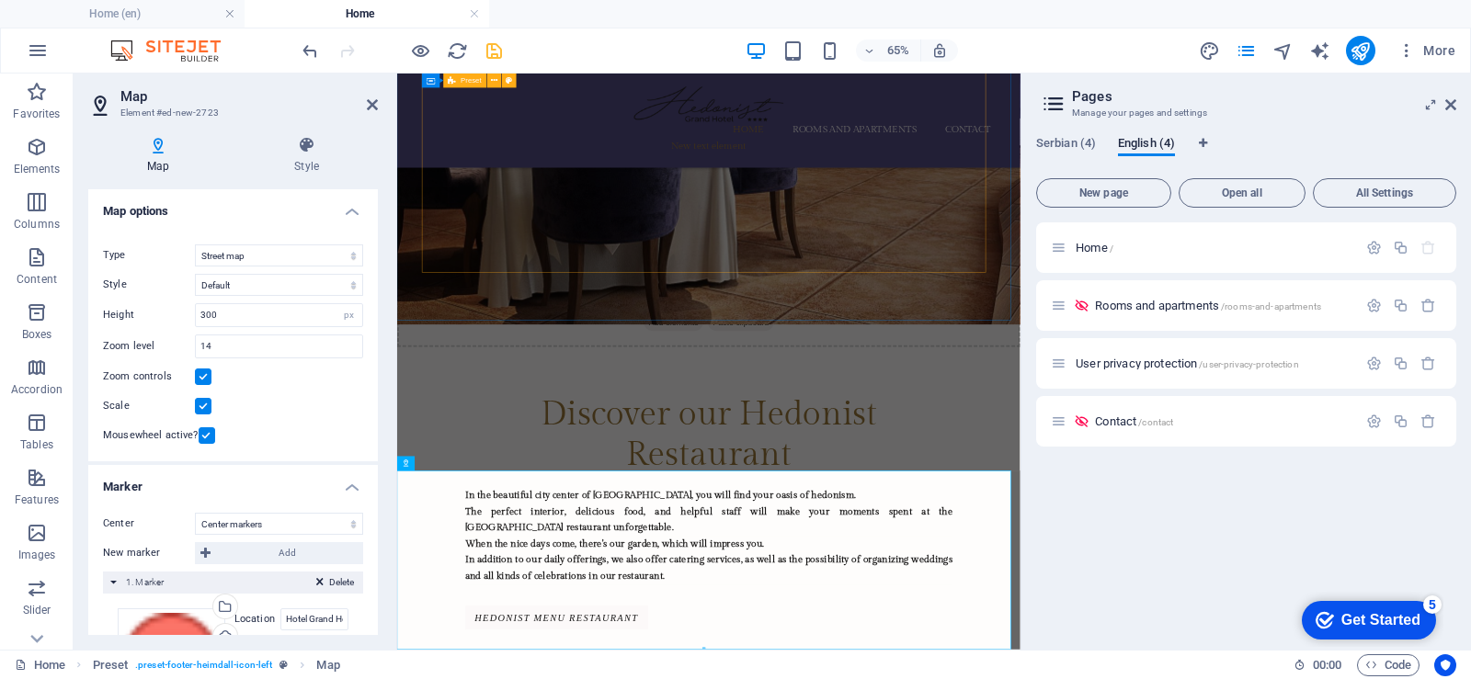
scroll to position [2395, 0]
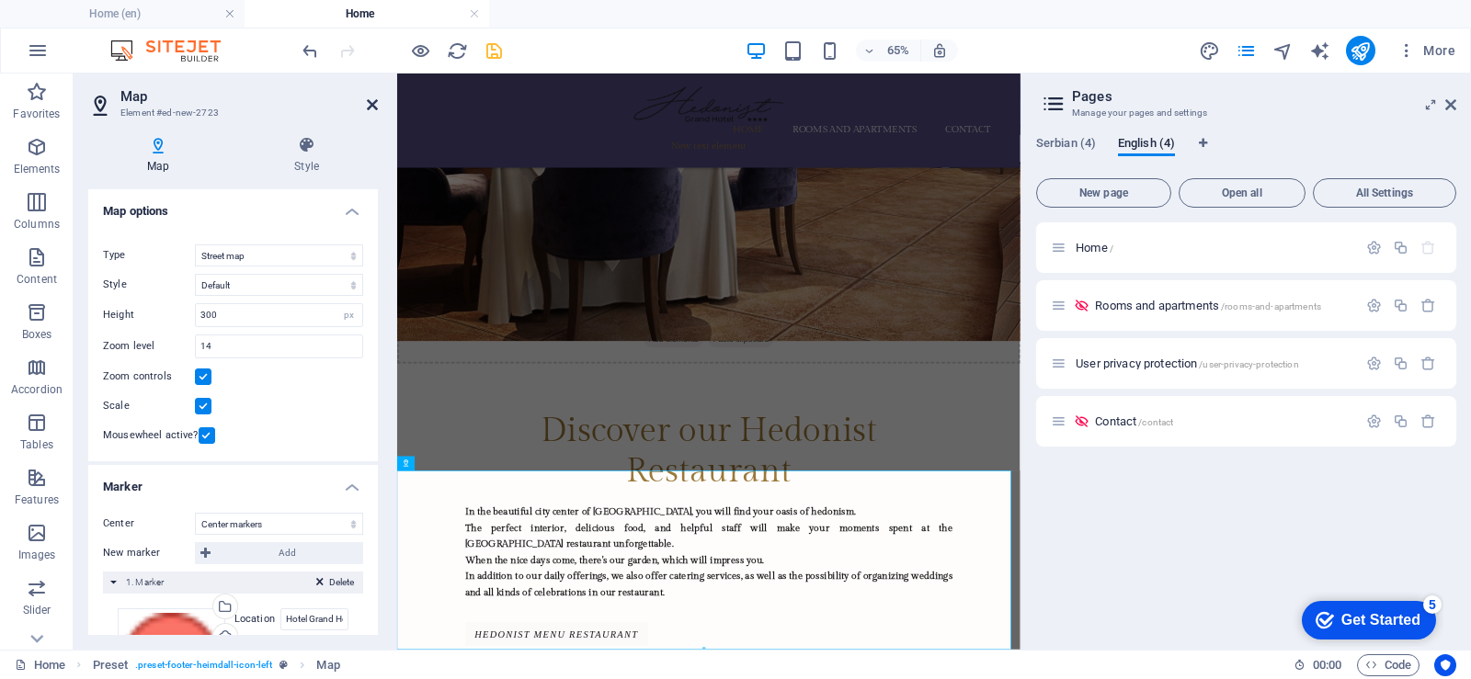
drag, startPoint x: 375, startPoint y: 106, endPoint x: 291, endPoint y: 38, distance: 107.8
click at [375, 106] on icon at bounding box center [372, 104] width 11 height 15
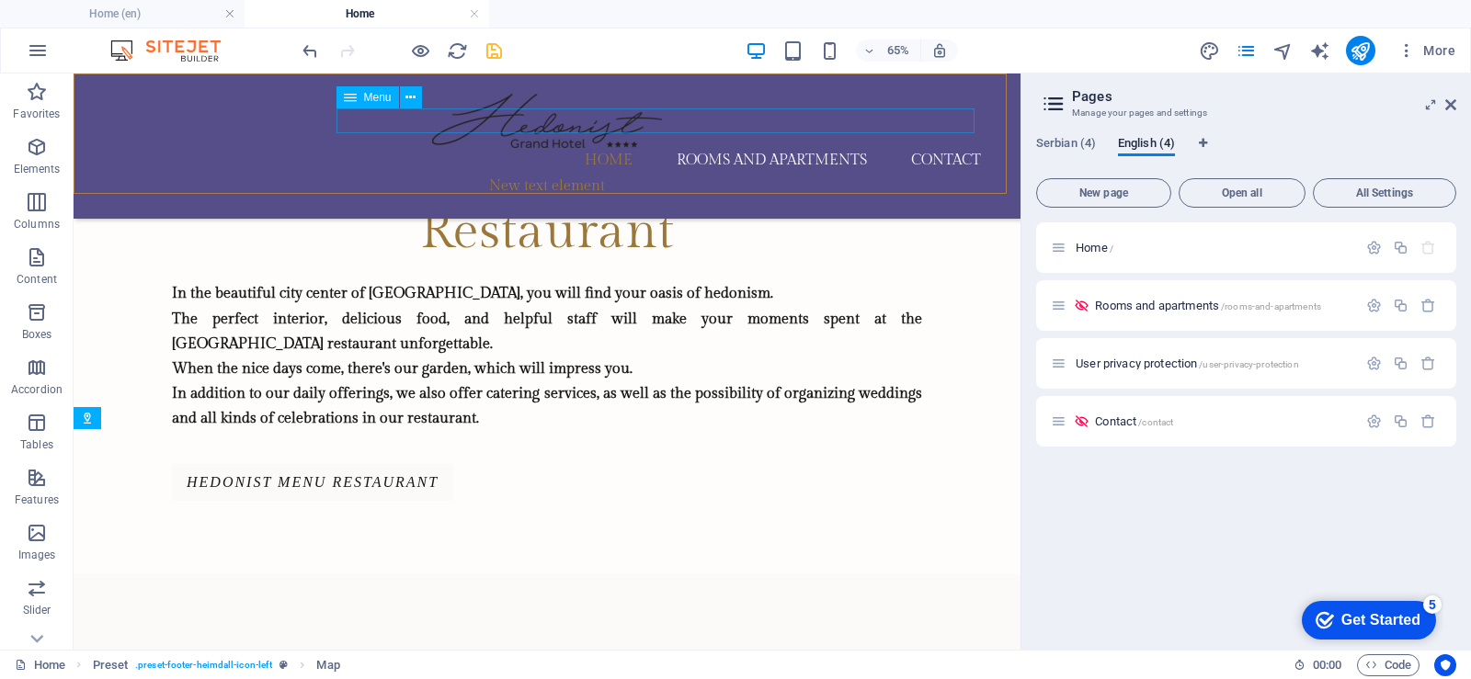
scroll to position [2420, 0]
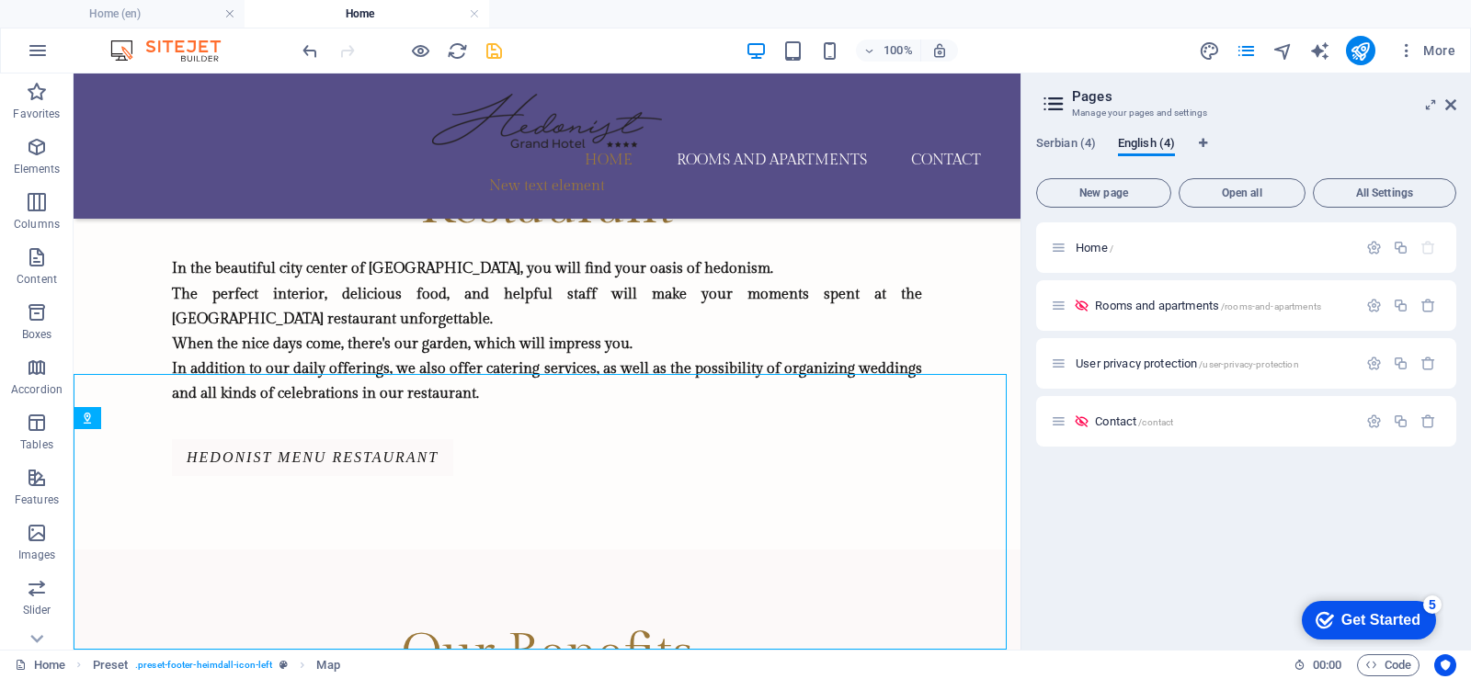
click at [493, 51] on icon "save" at bounding box center [493, 50] width 21 height 21
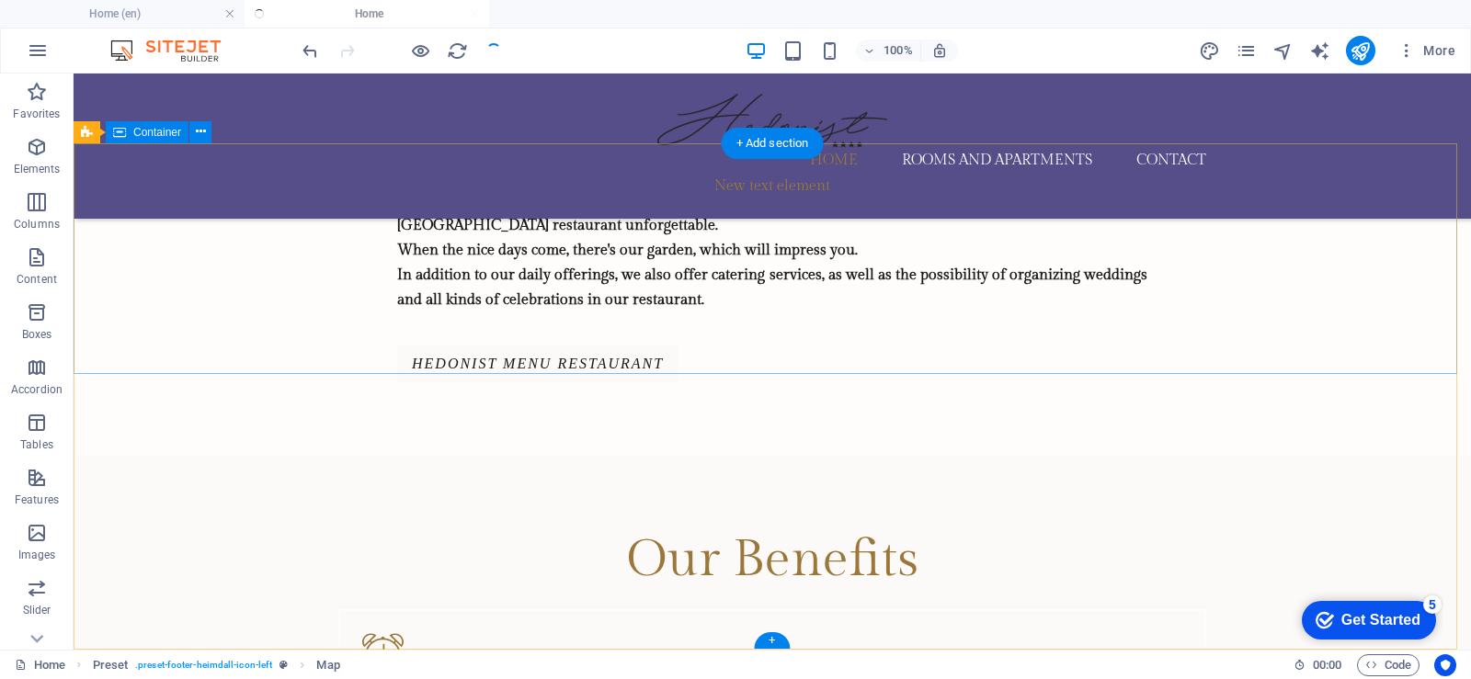
scroll to position [2233, 0]
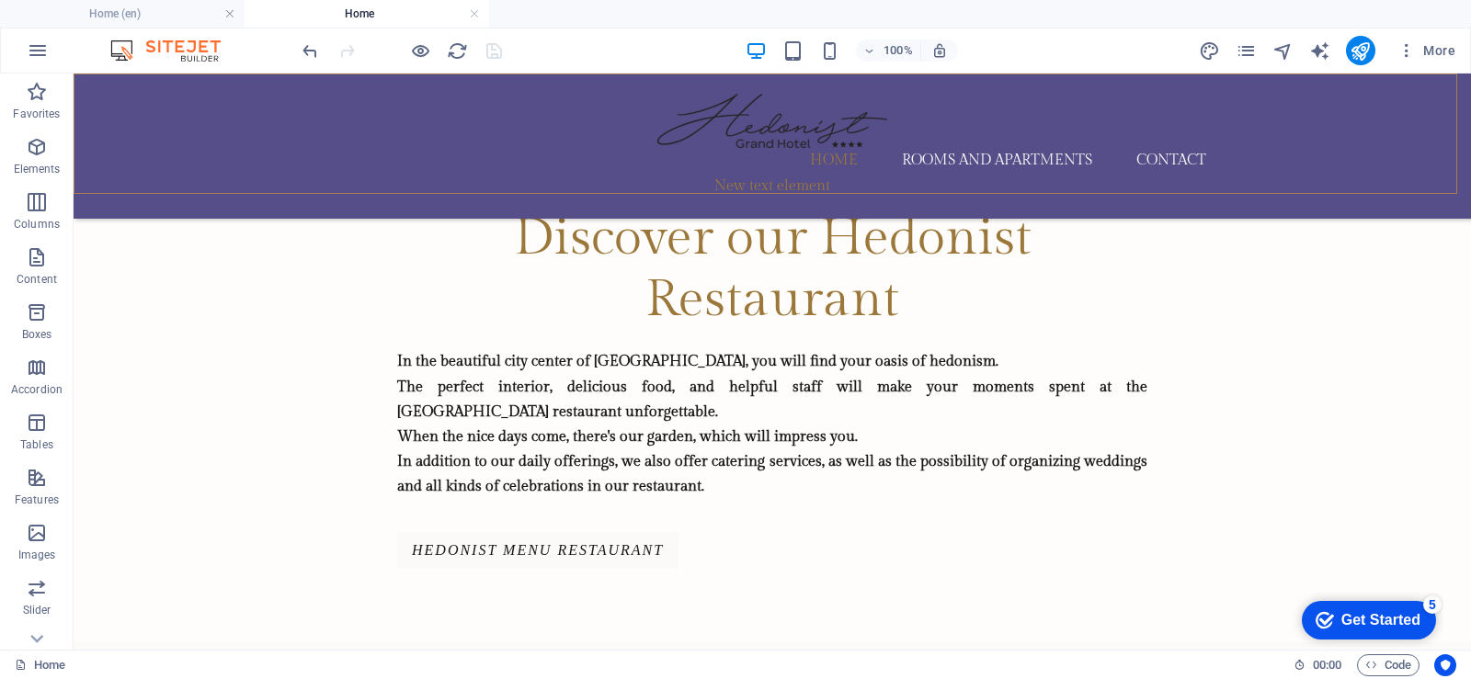
click at [218, 95] on div "Home Rooms and apartments Contact New text element" at bounding box center [772, 146] width 1397 height 145
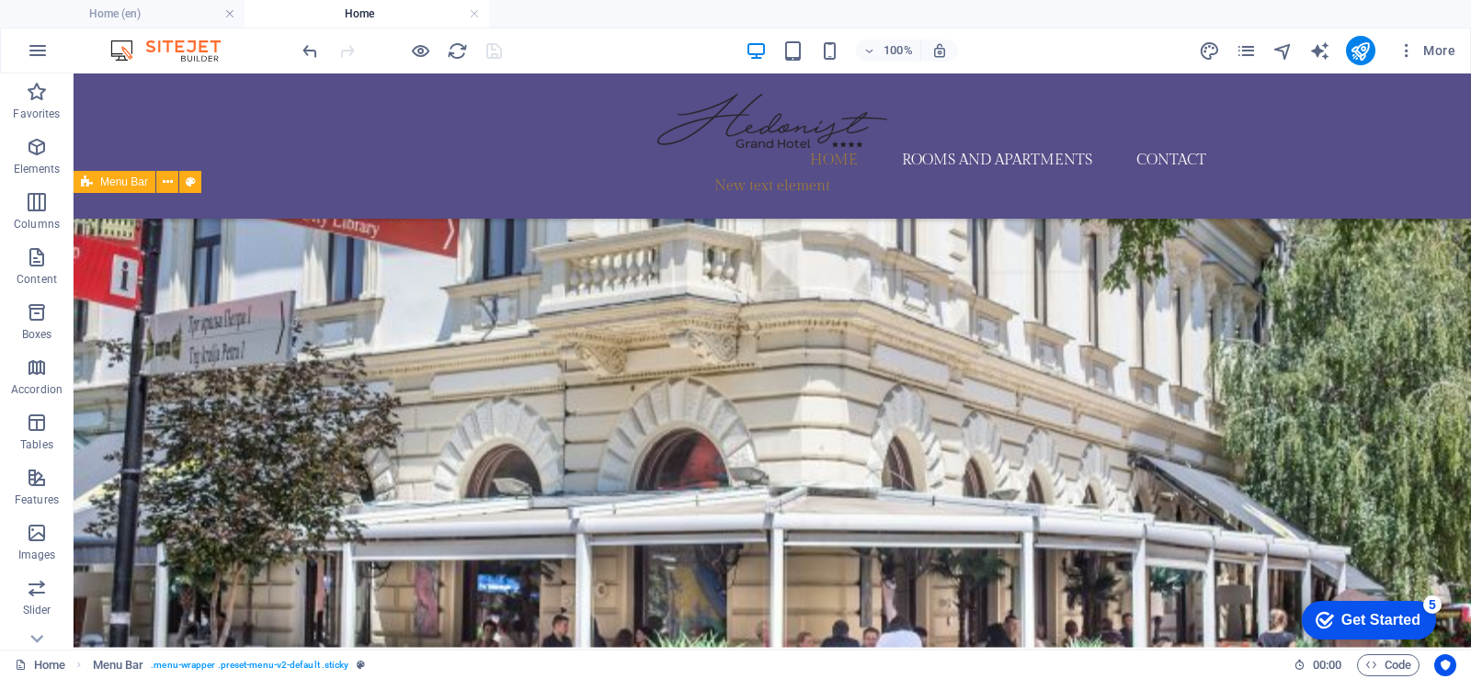
scroll to position [0, 0]
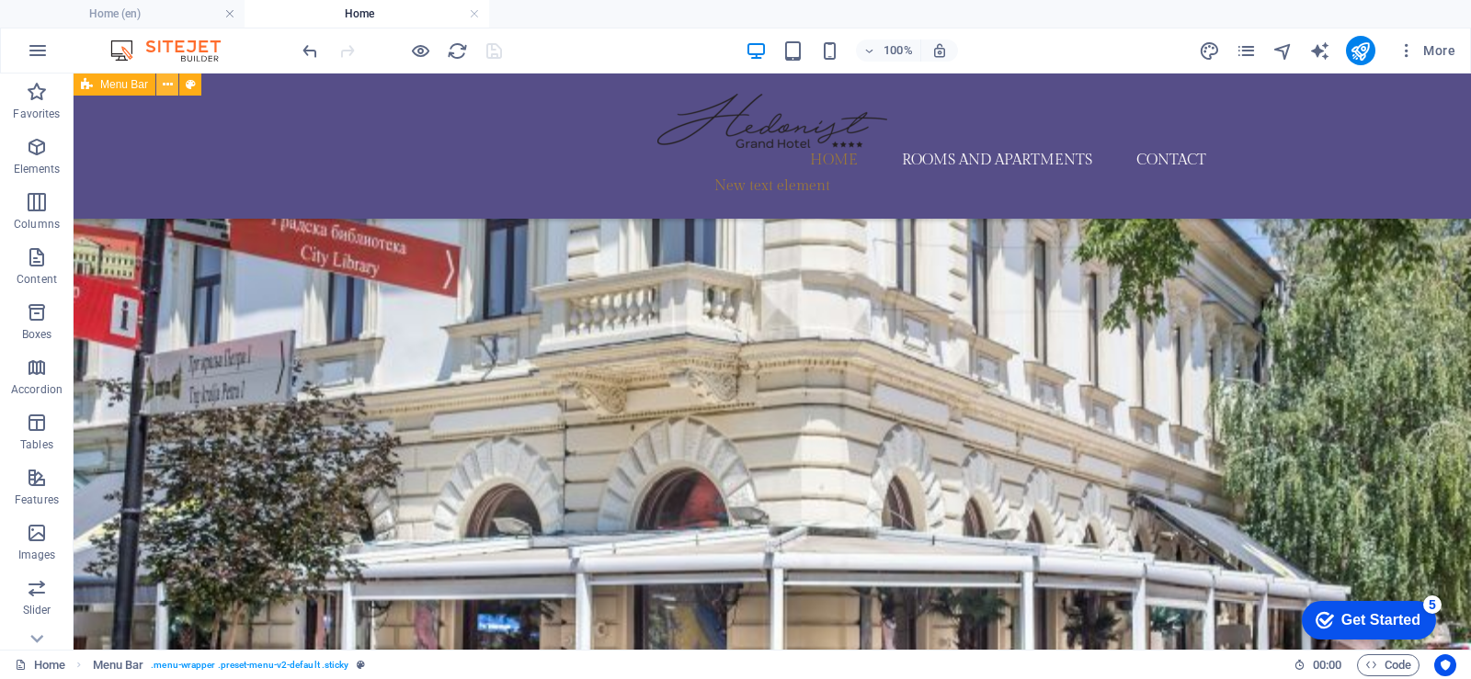
click at [159, 79] on button at bounding box center [167, 85] width 22 height 22
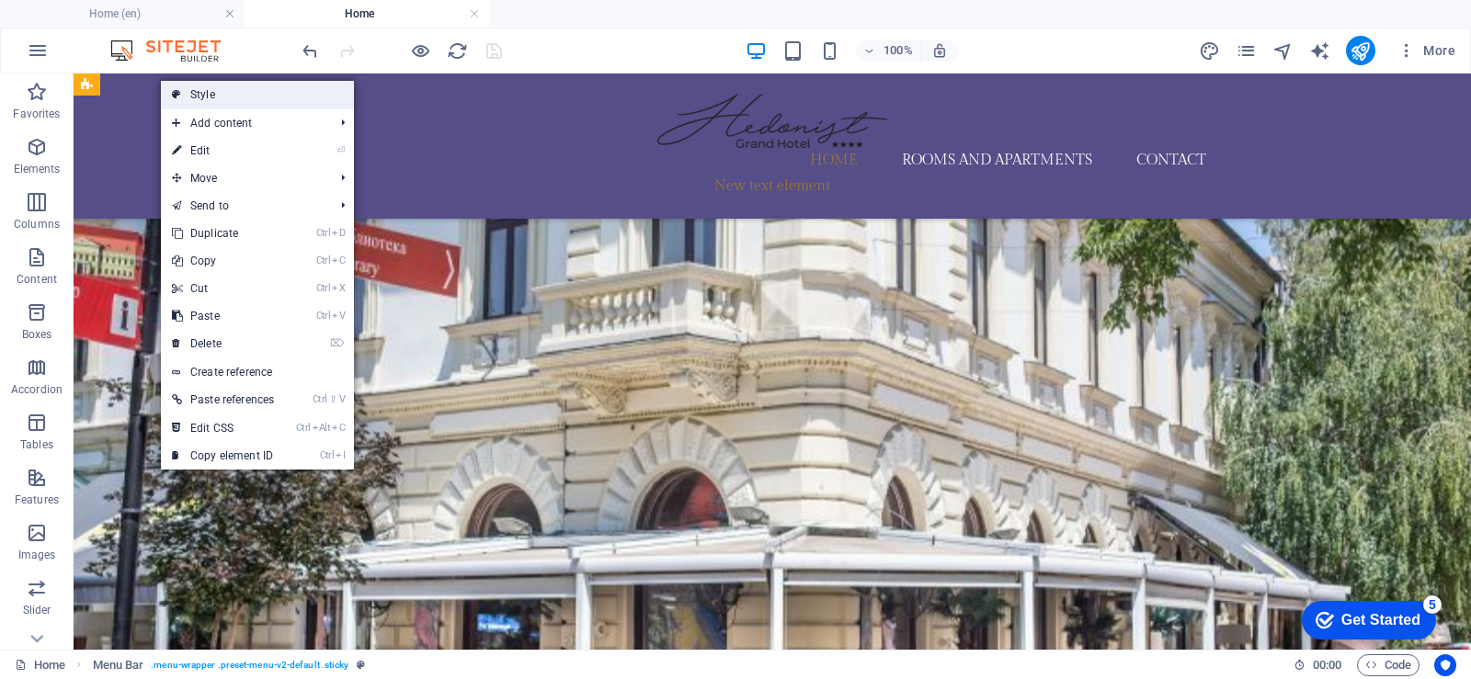
click at [165, 85] on link "Style" at bounding box center [257, 95] width 193 height 28
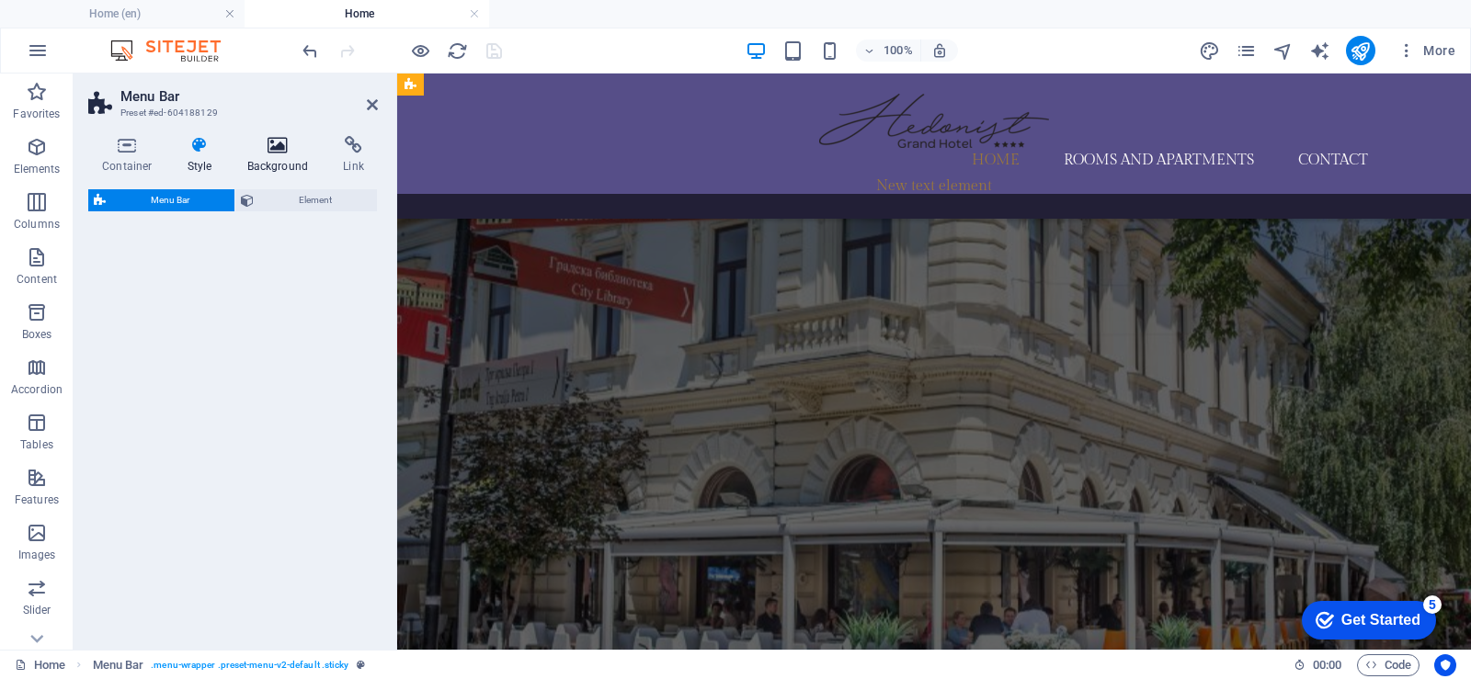
click at [198, 146] on icon at bounding box center [200, 145] width 52 height 18
select select "rem"
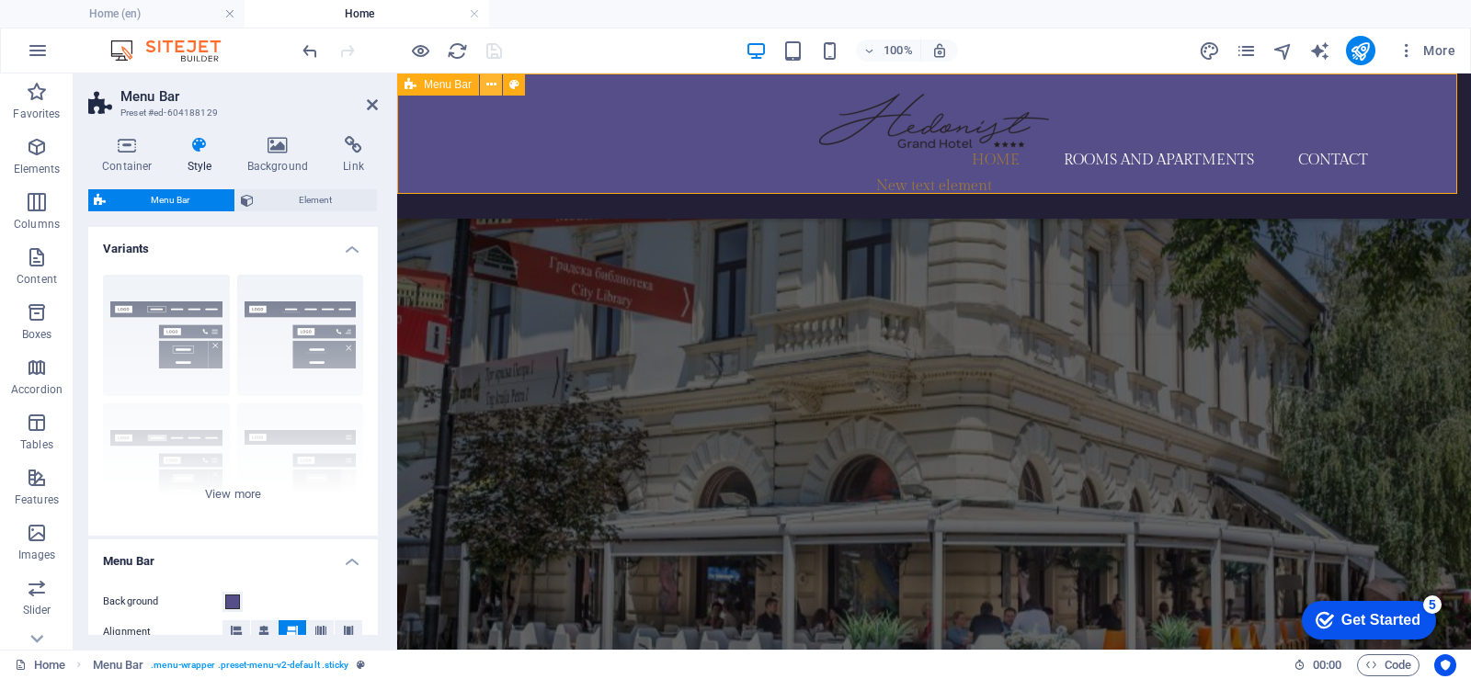
click at [487, 83] on icon at bounding box center [491, 84] width 10 height 19
click at [490, 85] on icon at bounding box center [491, 84] width 10 height 19
click at [489, 87] on icon at bounding box center [491, 84] width 10 height 19
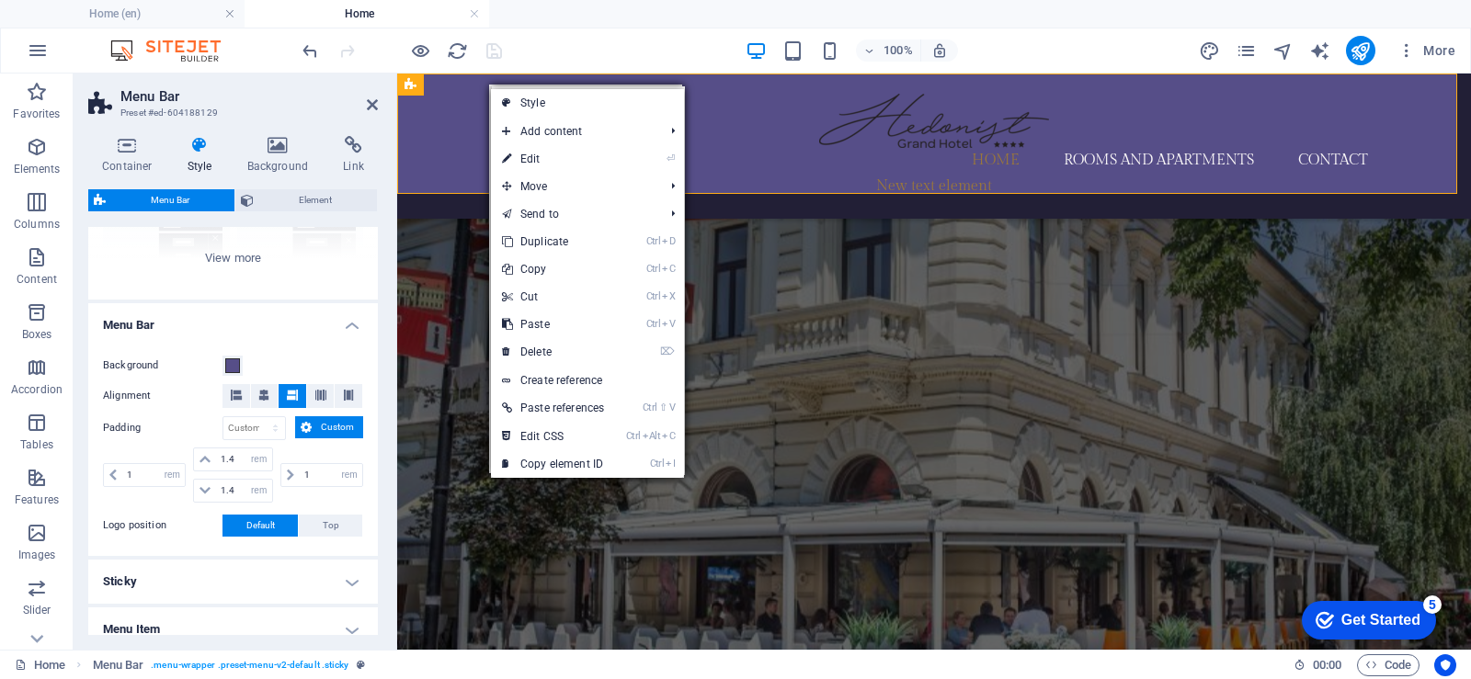
scroll to position [276, 0]
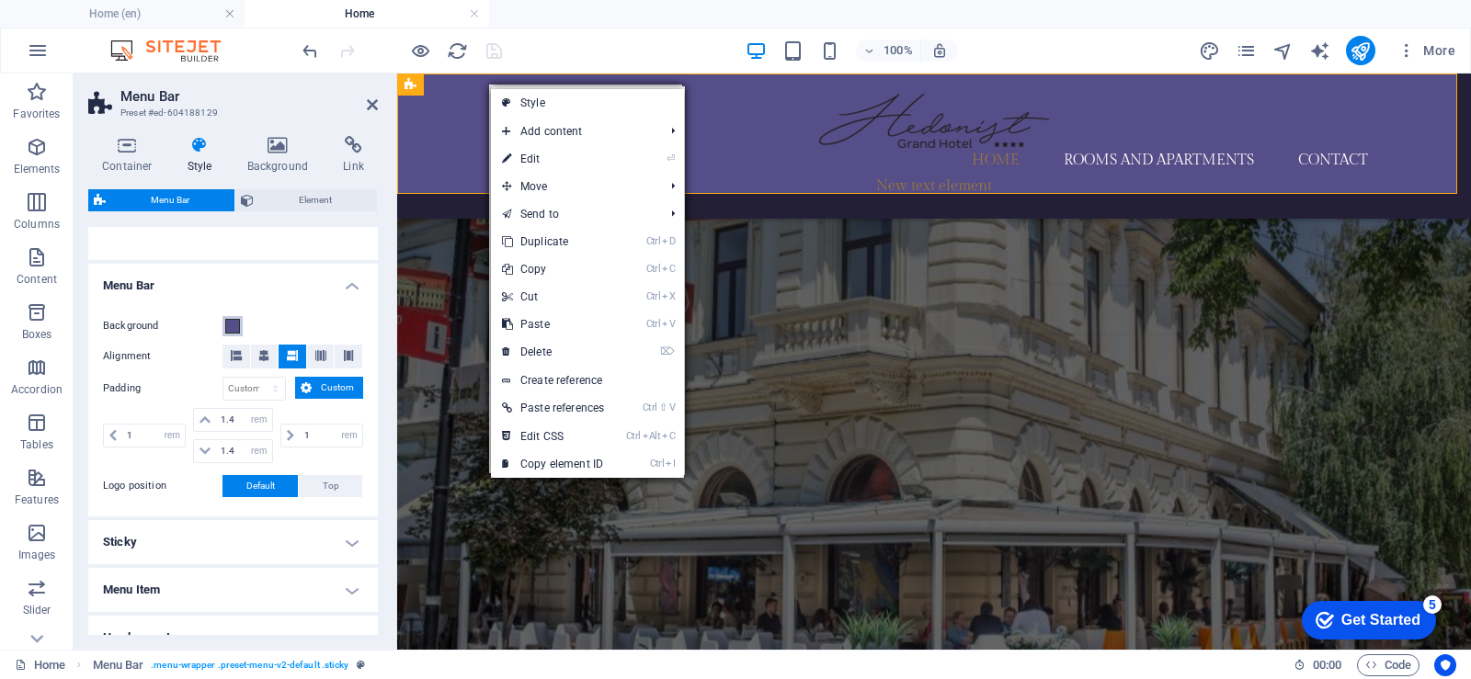
click at [234, 326] on span at bounding box center [232, 326] width 15 height 15
click at [233, 329] on span at bounding box center [232, 326] width 15 height 15
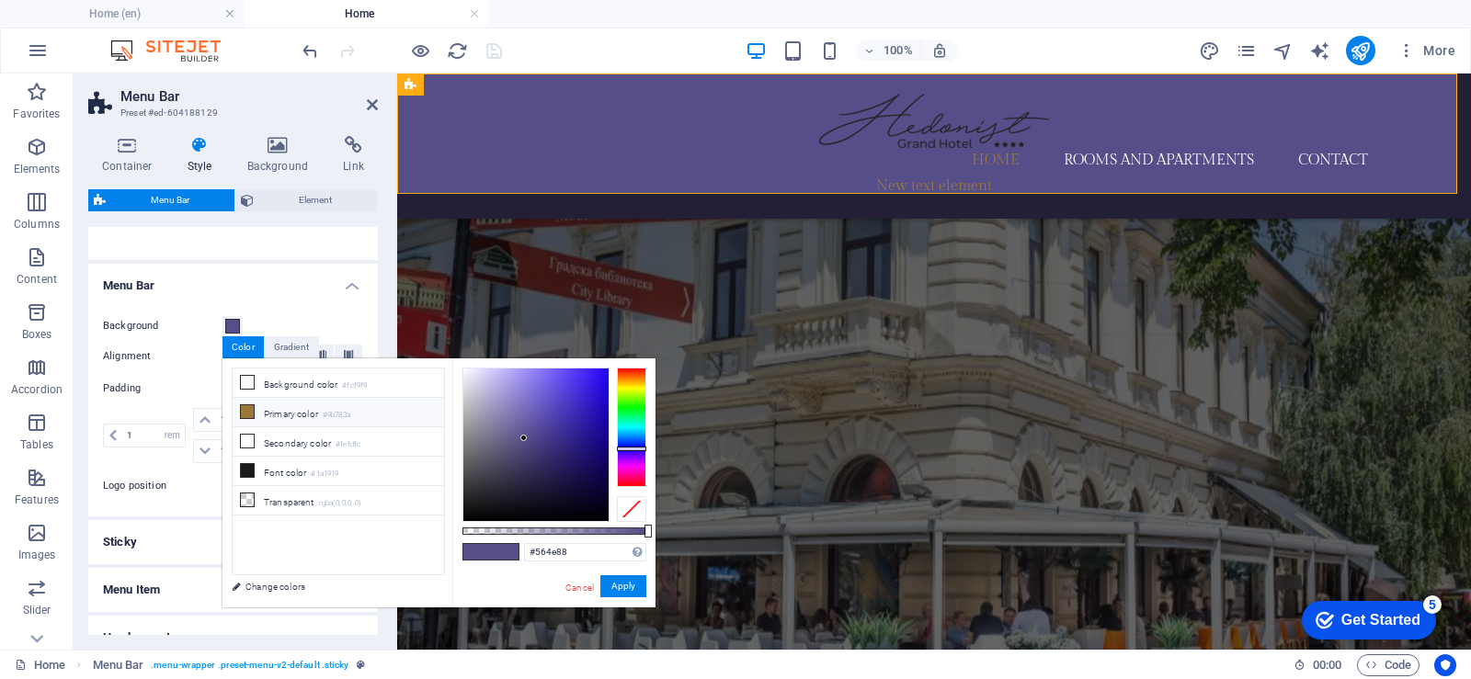
drag, startPoint x: 234, startPoint y: 329, endPoint x: 267, endPoint y: 408, distance: 85.3
click at [267, 409] on font "Primary color" at bounding box center [291, 414] width 54 height 10
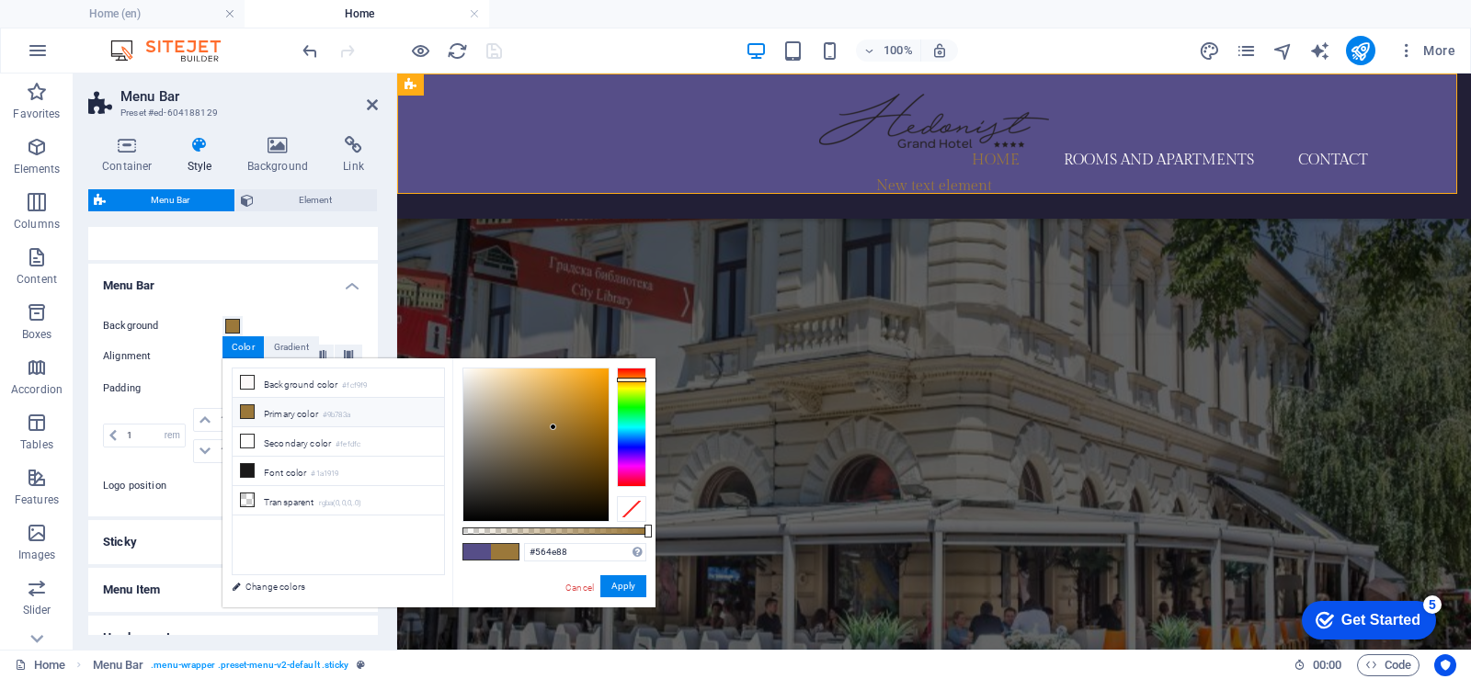
type input "#9b783a"
click at [622, 590] on font "Apply" at bounding box center [623, 586] width 24 height 10
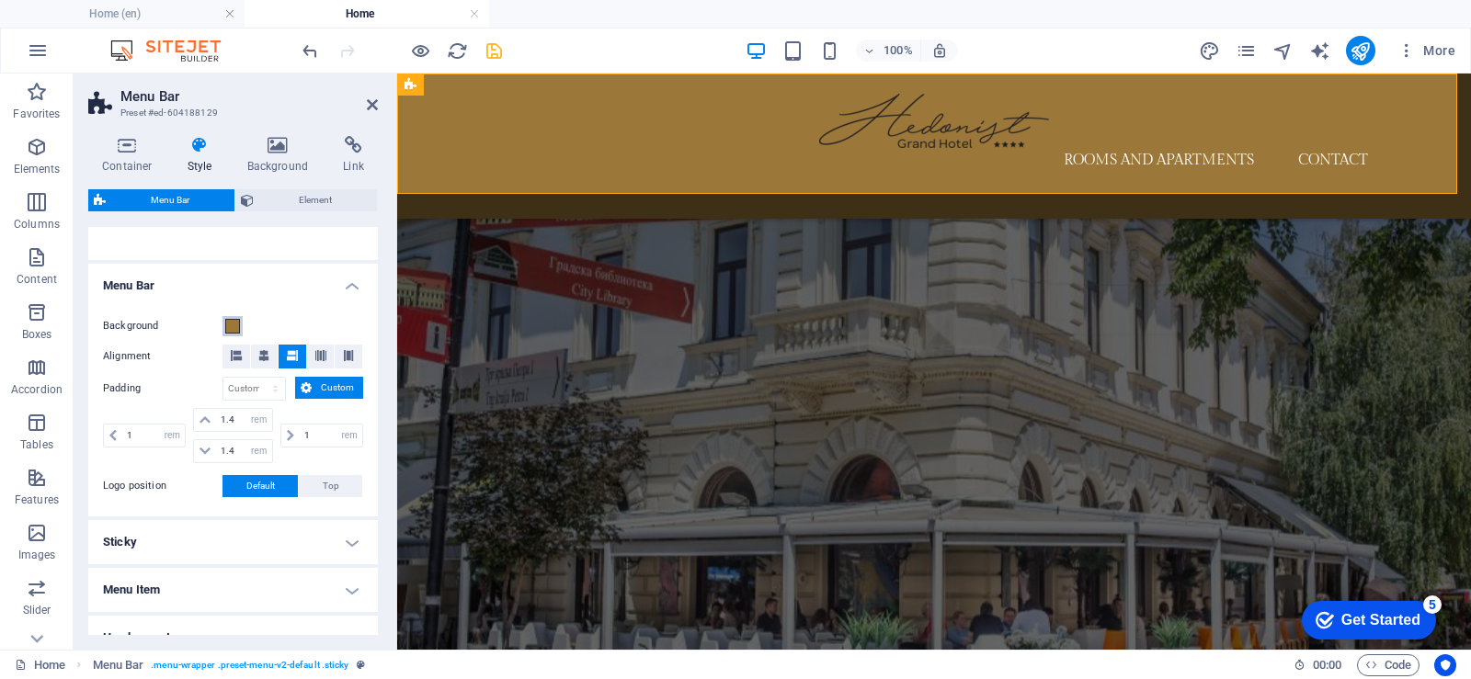
click at [231, 327] on span at bounding box center [232, 326] width 15 height 15
click at [232, 330] on span at bounding box center [232, 326] width 15 height 15
click at [232, 326] on span at bounding box center [232, 326] width 15 height 15
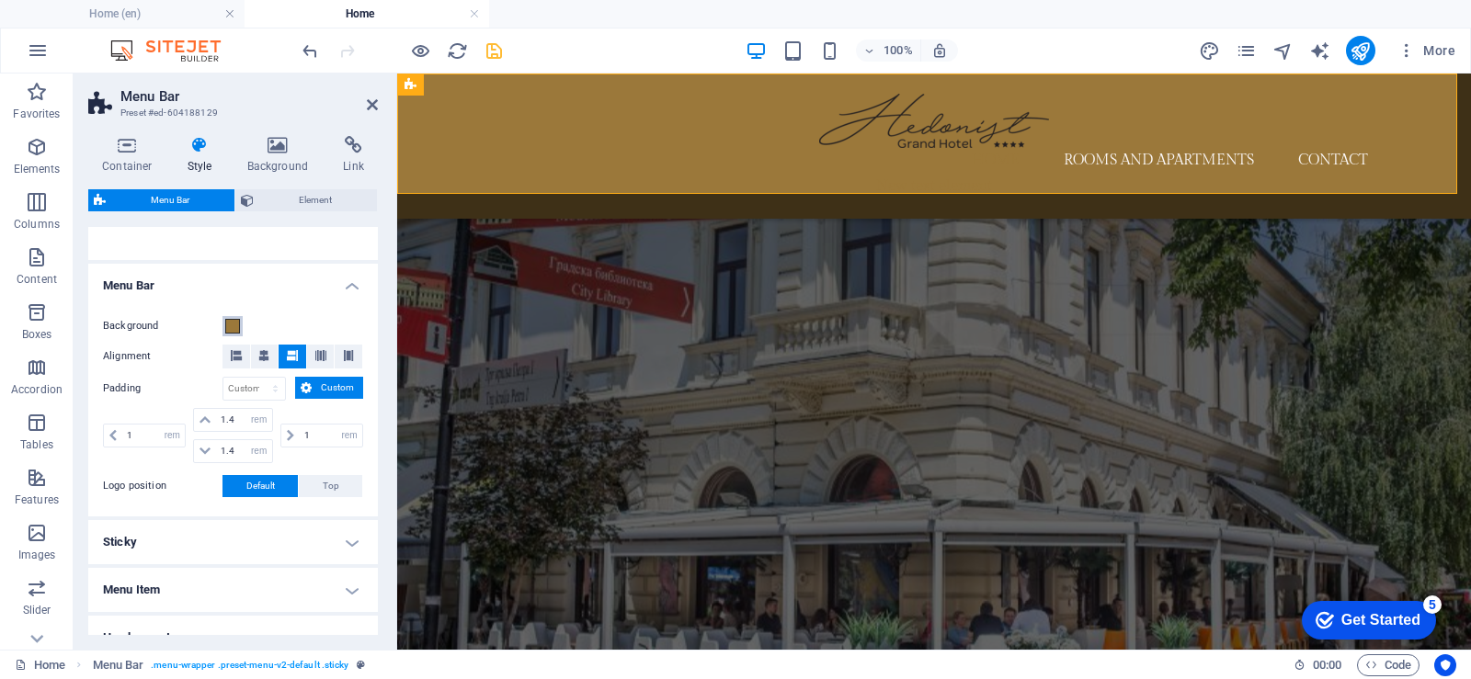
click at [232, 326] on span at bounding box center [232, 326] width 15 height 15
click at [234, 326] on span at bounding box center [232, 326] width 15 height 15
click at [231, 326] on span at bounding box center [232, 326] width 15 height 15
click at [0, 0] on font "Color" at bounding box center [0, 0] width 0 height 0
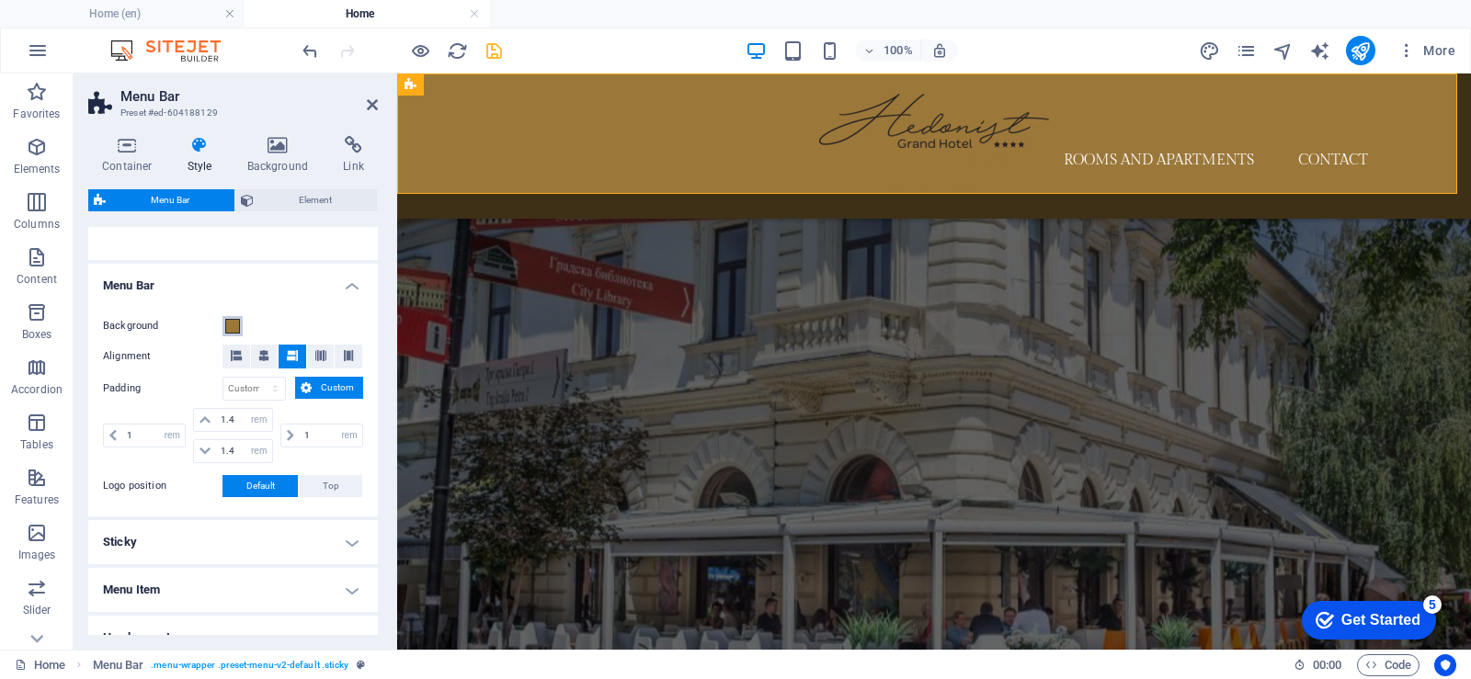
click at [233, 323] on span at bounding box center [232, 326] width 15 height 15
click at [235, 329] on span at bounding box center [232, 326] width 15 height 15
drag, startPoint x: 69, startPoint y: 84, endPoint x: 348, endPoint y: 287, distance: 345.4
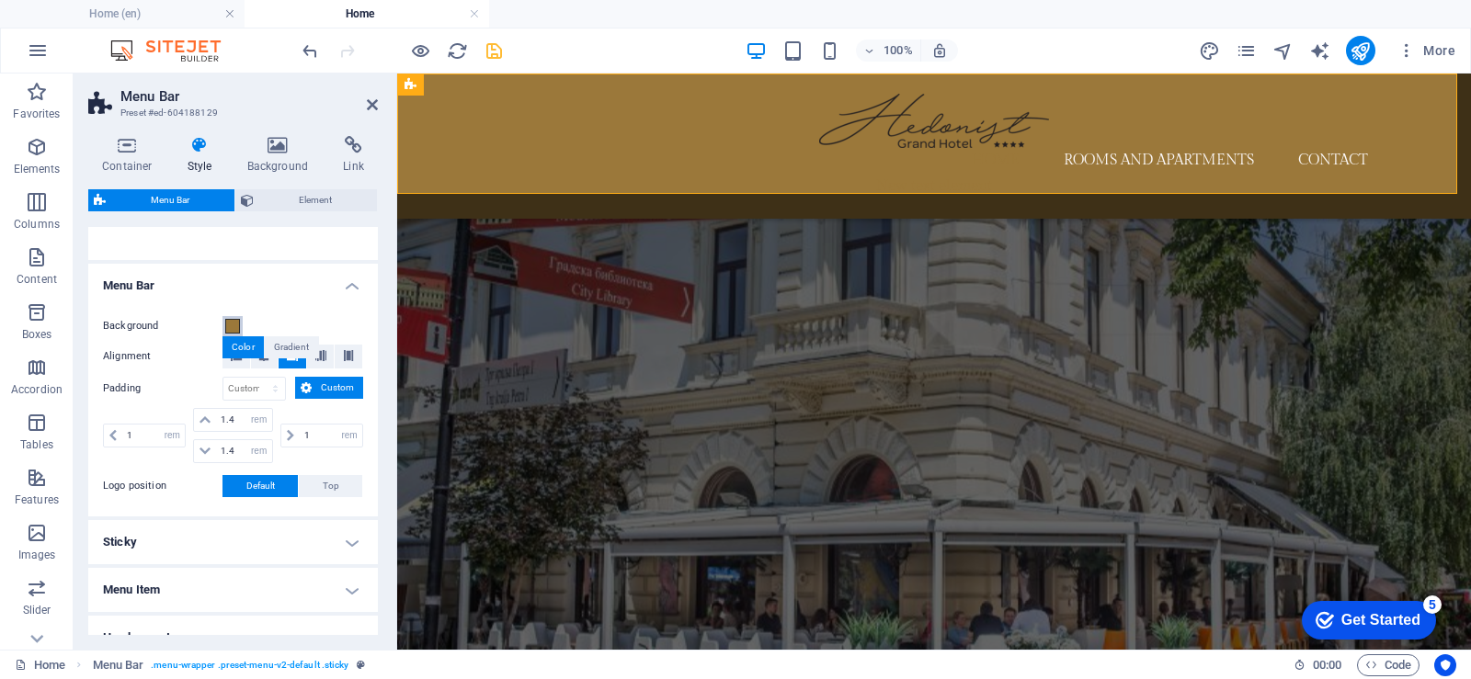
click at [235, 326] on span at bounding box center [232, 326] width 15 height 15
click at [480, 153] on div "Home Rooms and apartments Contact New text element" at bounding box center [933, 146] width 1073 height 145
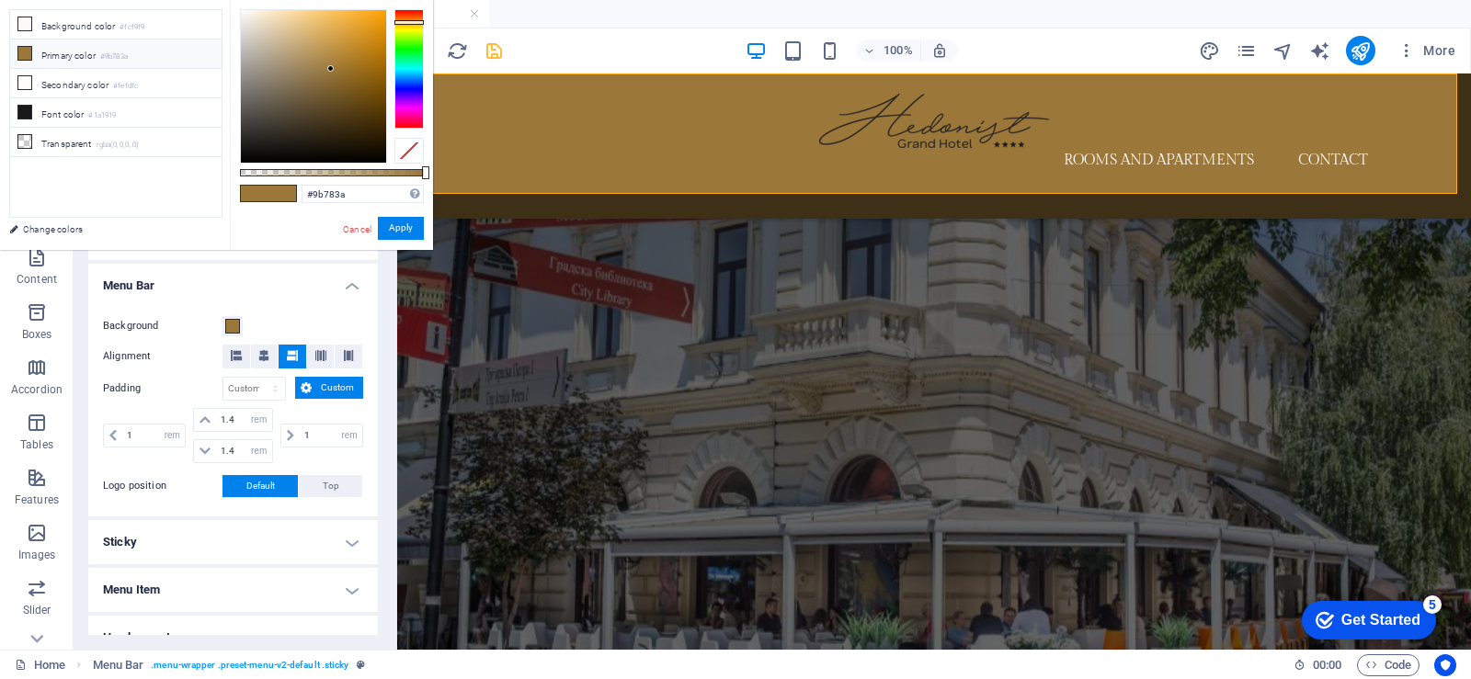
drag, startPoint x: 348, startPoint y: 287, endPoint x: 290, endPoint y: 540, distance: 260.2
click at [349, 475] on button "Top" at bounding box center [330, 486] width 63 height 22
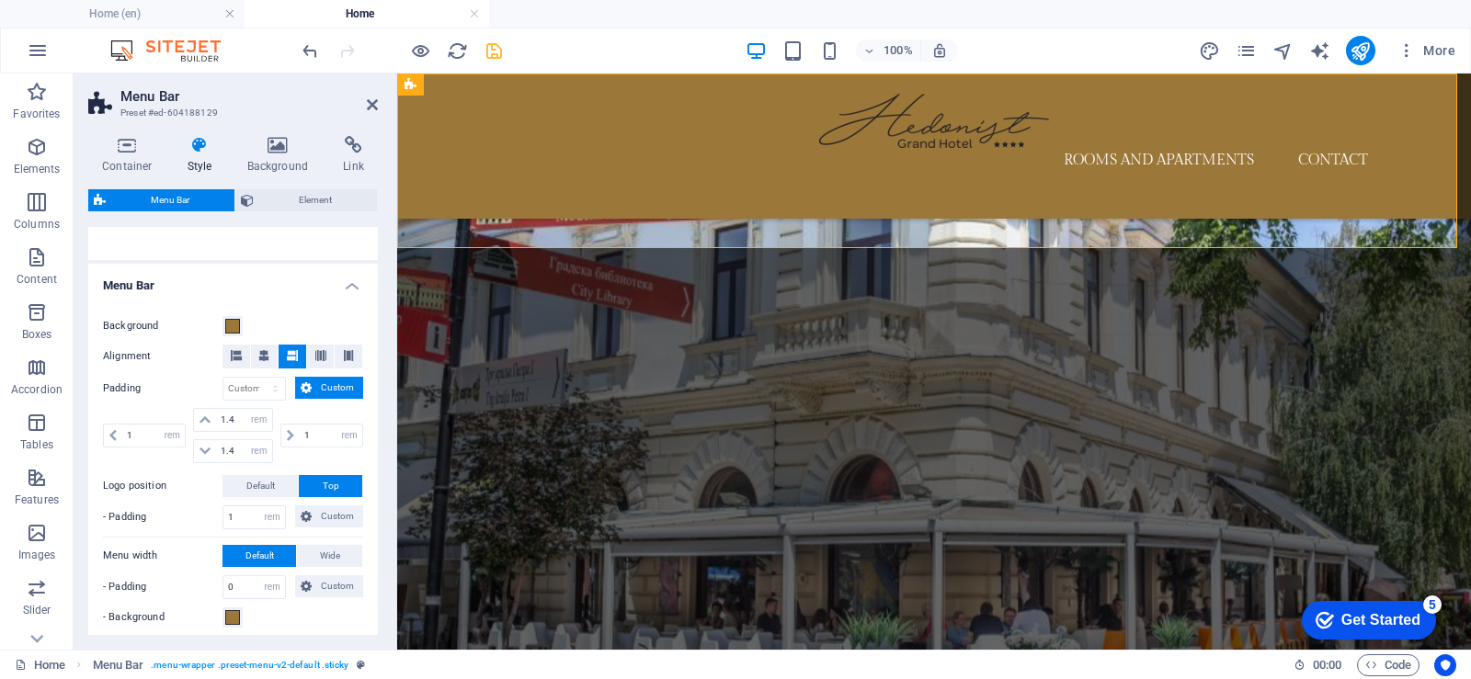
scroll to position [470, 0]
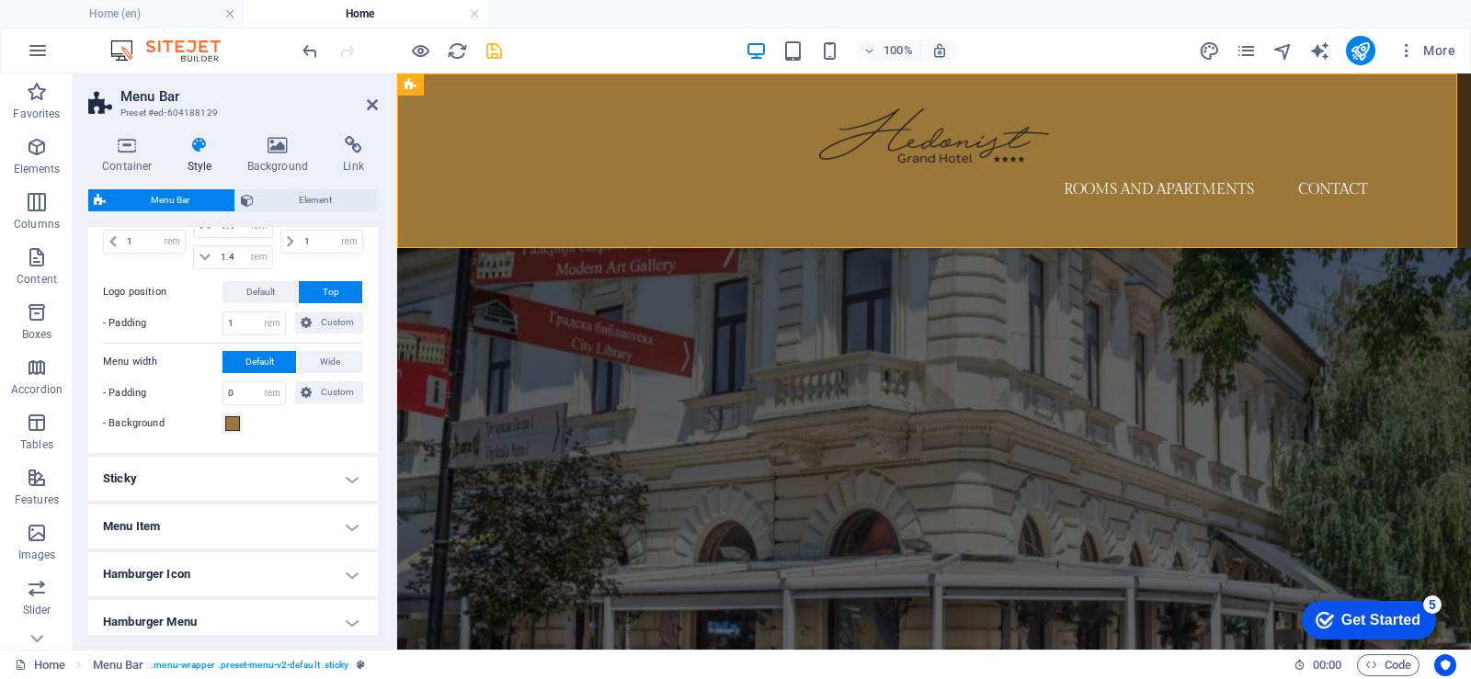
click at [342, 480] on h4 "Sticky" at bounding box center [233, 479] width 290 height 44
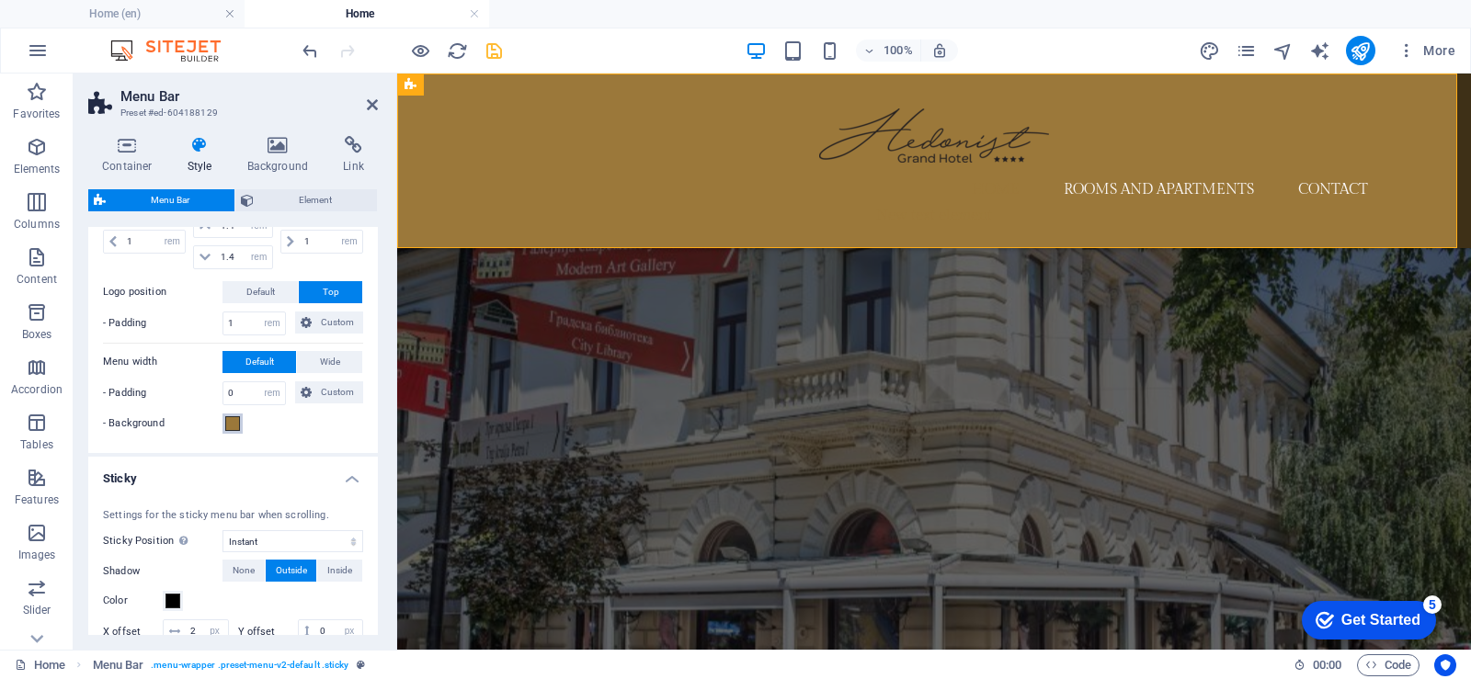
click at [231, 426] on span at bounding box center [232, 423] width 15 height 15
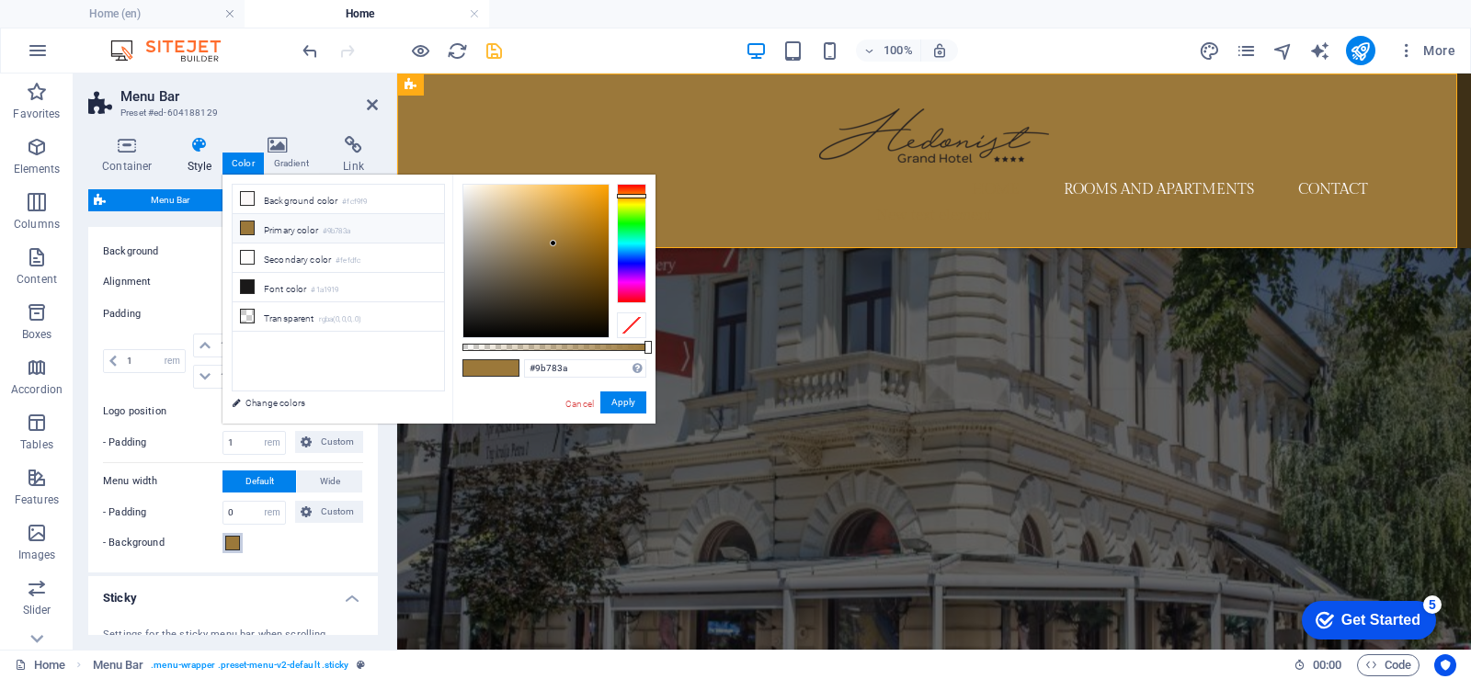
scroll to position [102, 0]
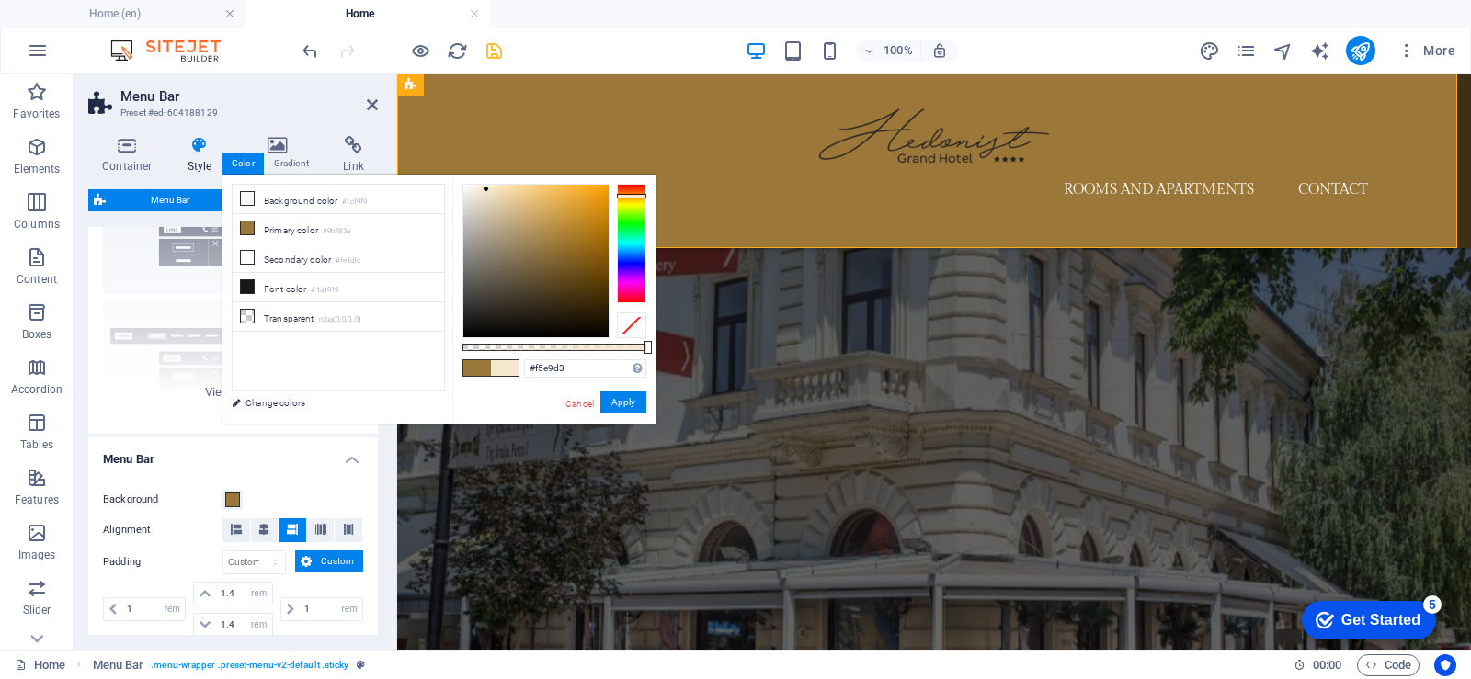
type input "#f5e9d5"
drag, startPoint x: 551, startPoint y: 242, endPoint x: 482, endPoint y: 189, distance: 86.6
click at [482, 189] on div at bounding box center [481, 189] width 6 height 6
click at [627, 401] on font "Apply" at bounding box center [623, 402] width 24 height 10
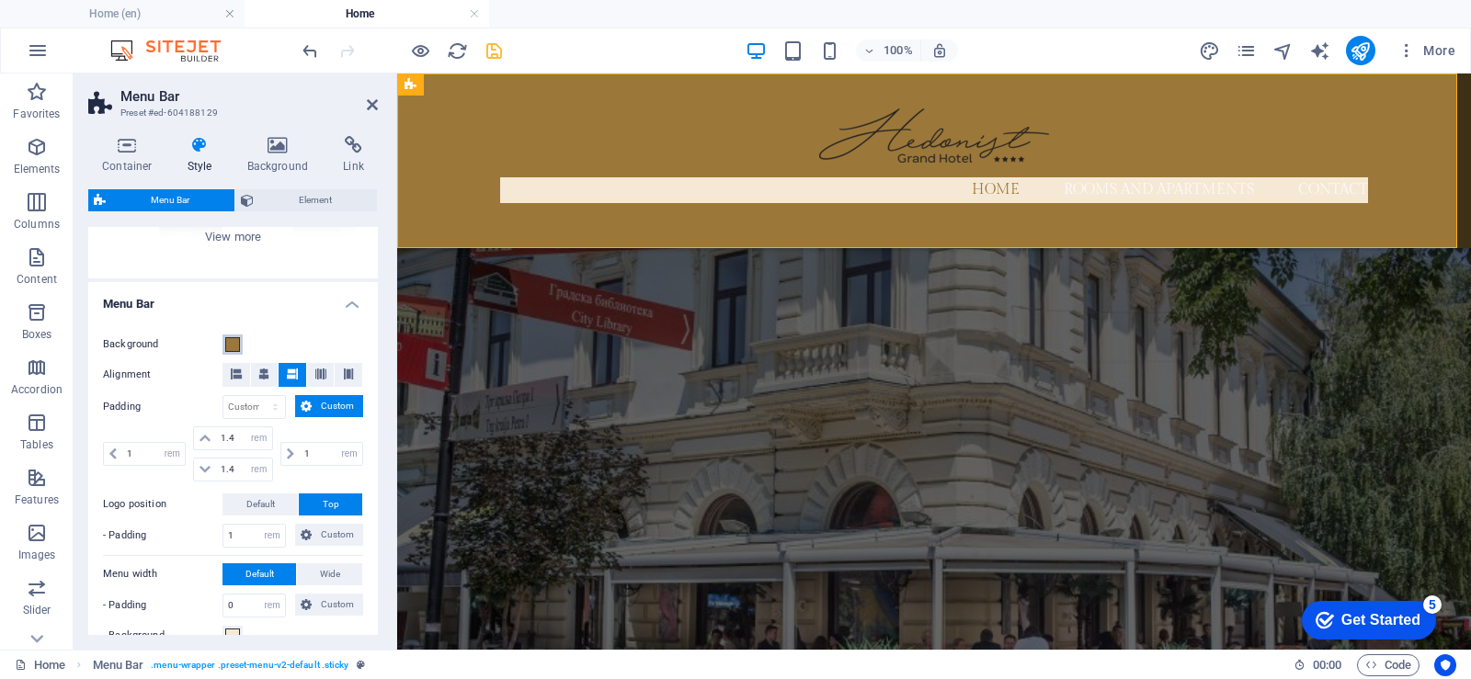
scroll to position [276, 0]
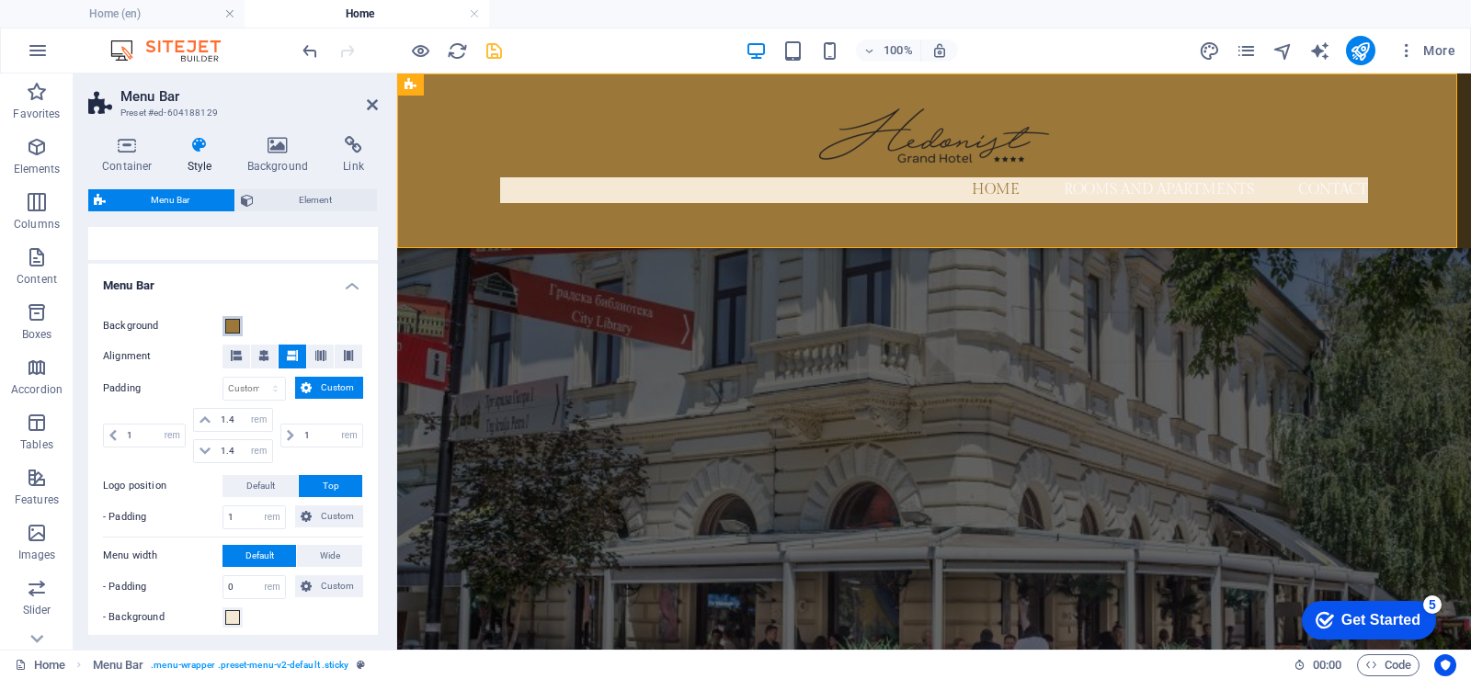
click at [236, 330] on span at bounding box center [232, 326] width 15 height 15
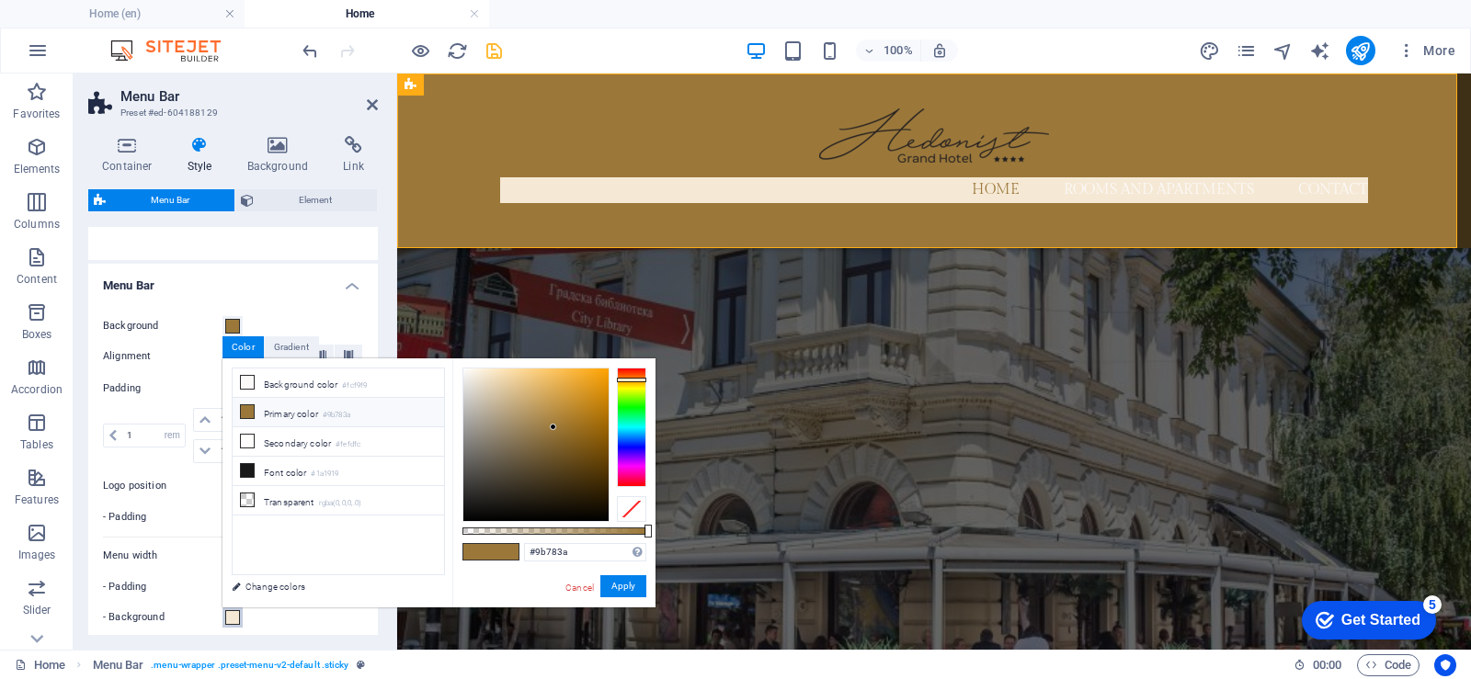
click at [233, 614] on span at bounding box center [232, 617] width 15 height 15
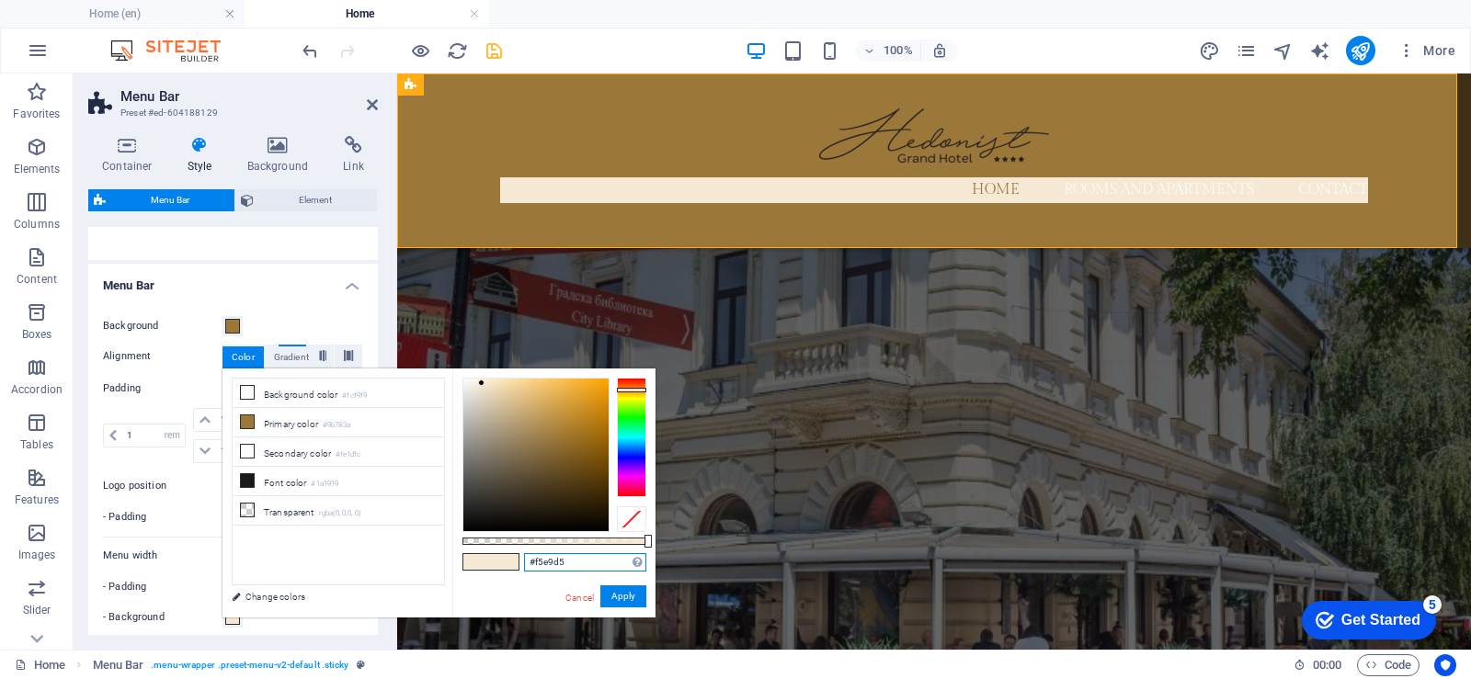
click at [571, 557] on input "#f5e9d5" at bounding box center [585, 562] width 122 height 18
drag, startPoint x: 573, startPoint y: 559, endPoint x: 512, endPoint y: 560, distance: 61.6
click at [512, 560] on div "#f5e9d5 Supported formats #0852ed rgb(8, 82, 237) rgba(8, 82, 237, 90%) hsv(221…" at bounding box center [553, 627] width 203 height 517
drag, startPoint x: 577, startPoint y: 562, endPoint x: 517, endPoint y: 562, distance: 59.7
click at [517, 562] on div "#f5e9d5 Supported formats #0852ed rgb(8, 82, 237) rgba(8, 82, 237, 90%) hsv(221…" at bounding box center [553, 627] width 203 height 517
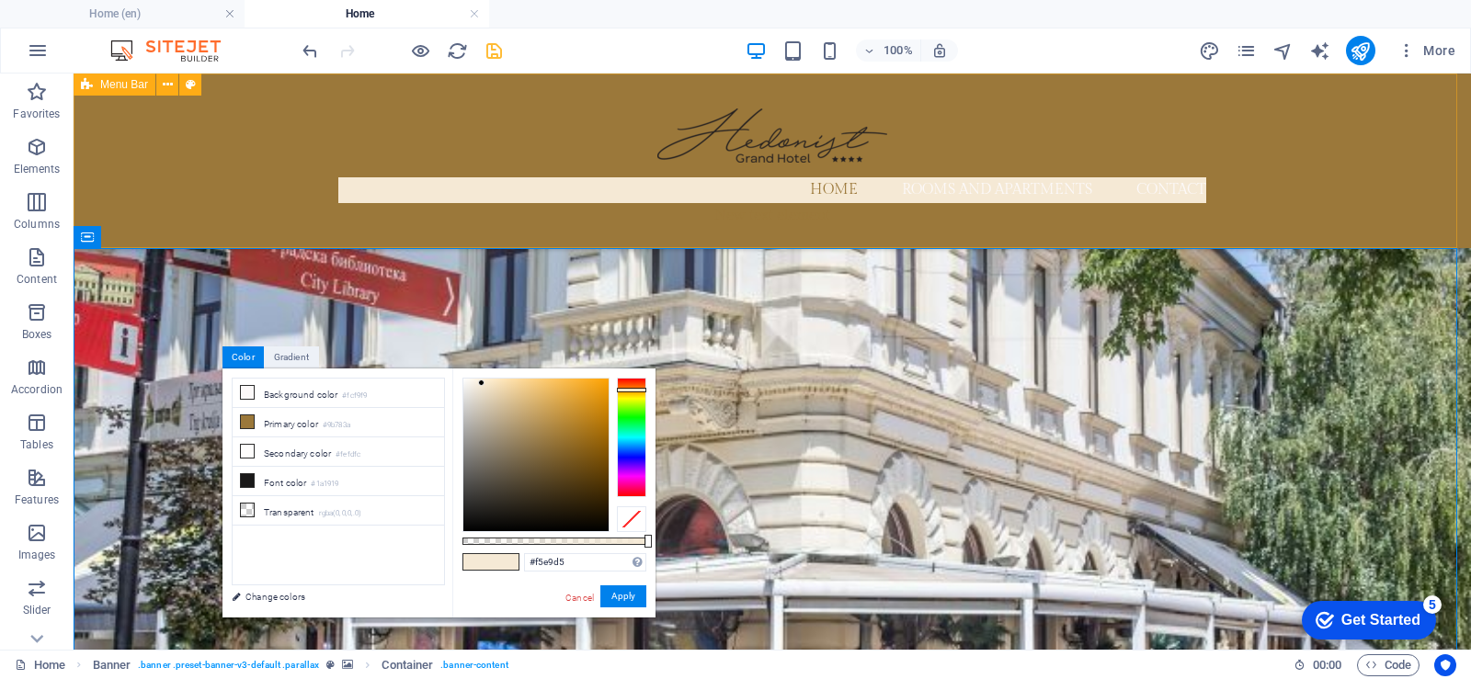
click at [164, 143] on div "Home Rooms and apartments Contact New text element" at bounding box center [772, 161] width 1397 height 175
click at [165, 85] on icon at bounding box center [168, 84] width 10 height 19
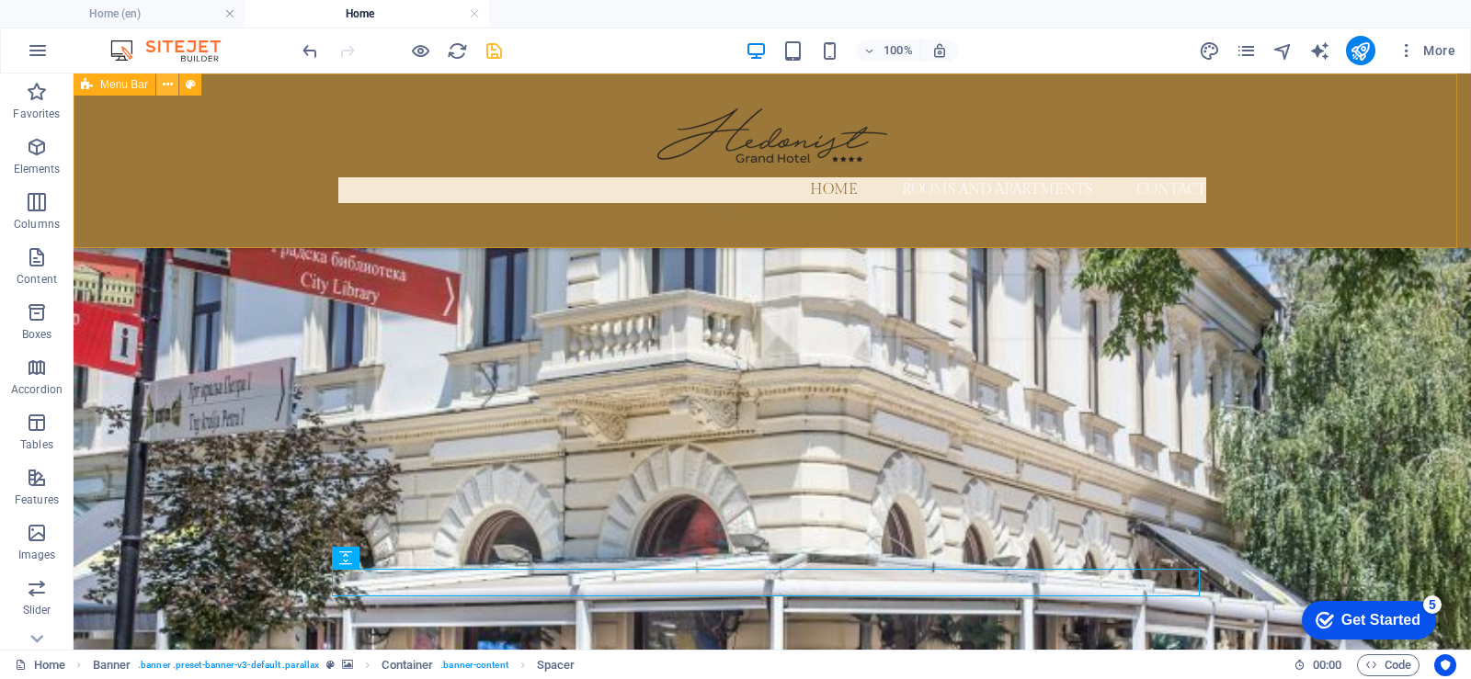
click at [166, 84] on icon at bounding box center [168, 84] width 10 height 19
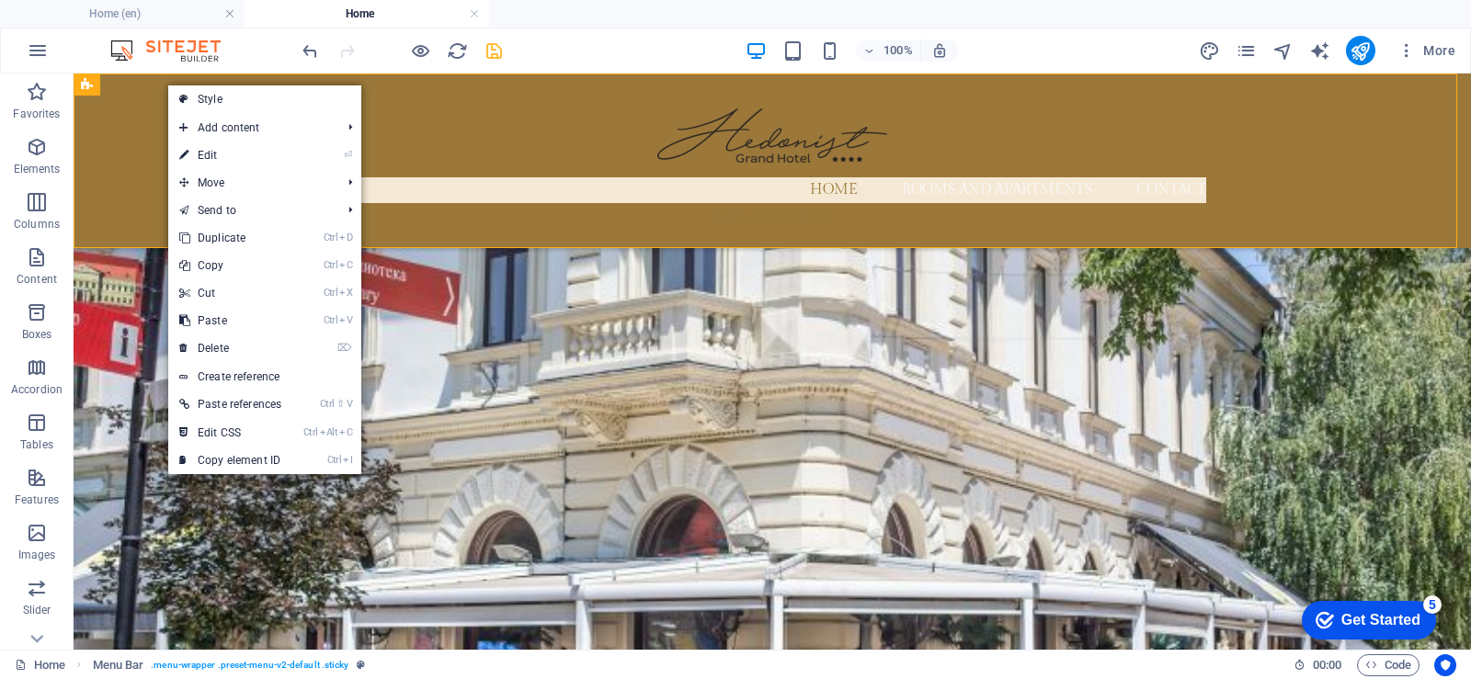
click at [188, 85] on link "Style" at bounding box center [264, 99] width 193 height 28
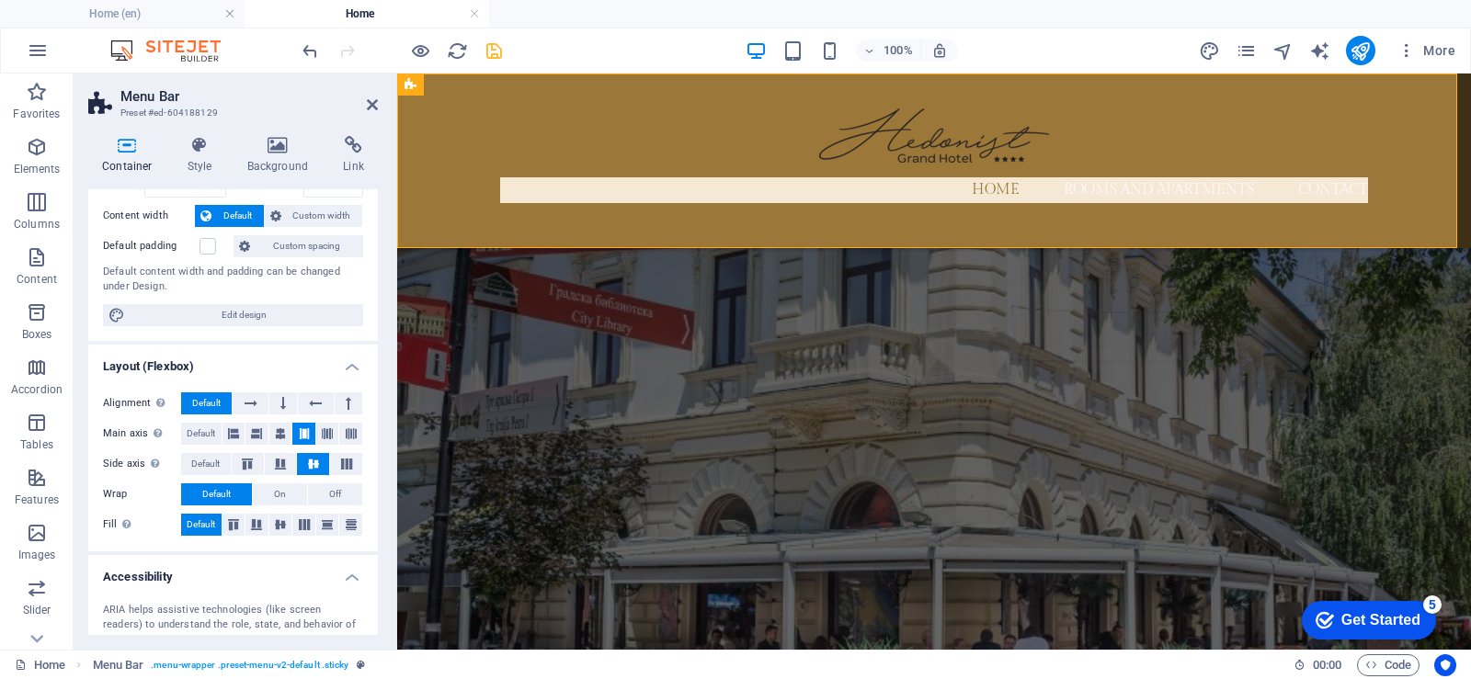
scroll to position [0, 0]
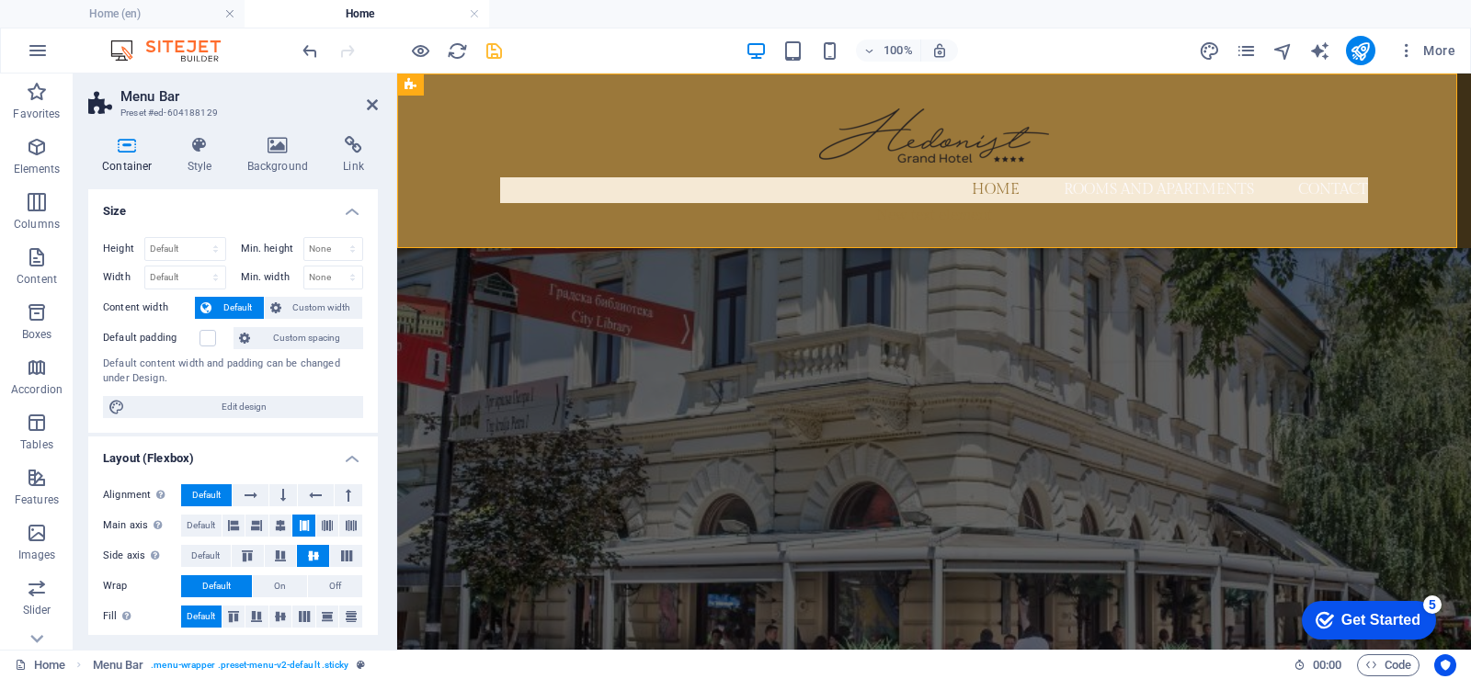
click at [201, 149] on icon at bounding box center [200, 145] width 52 height 18
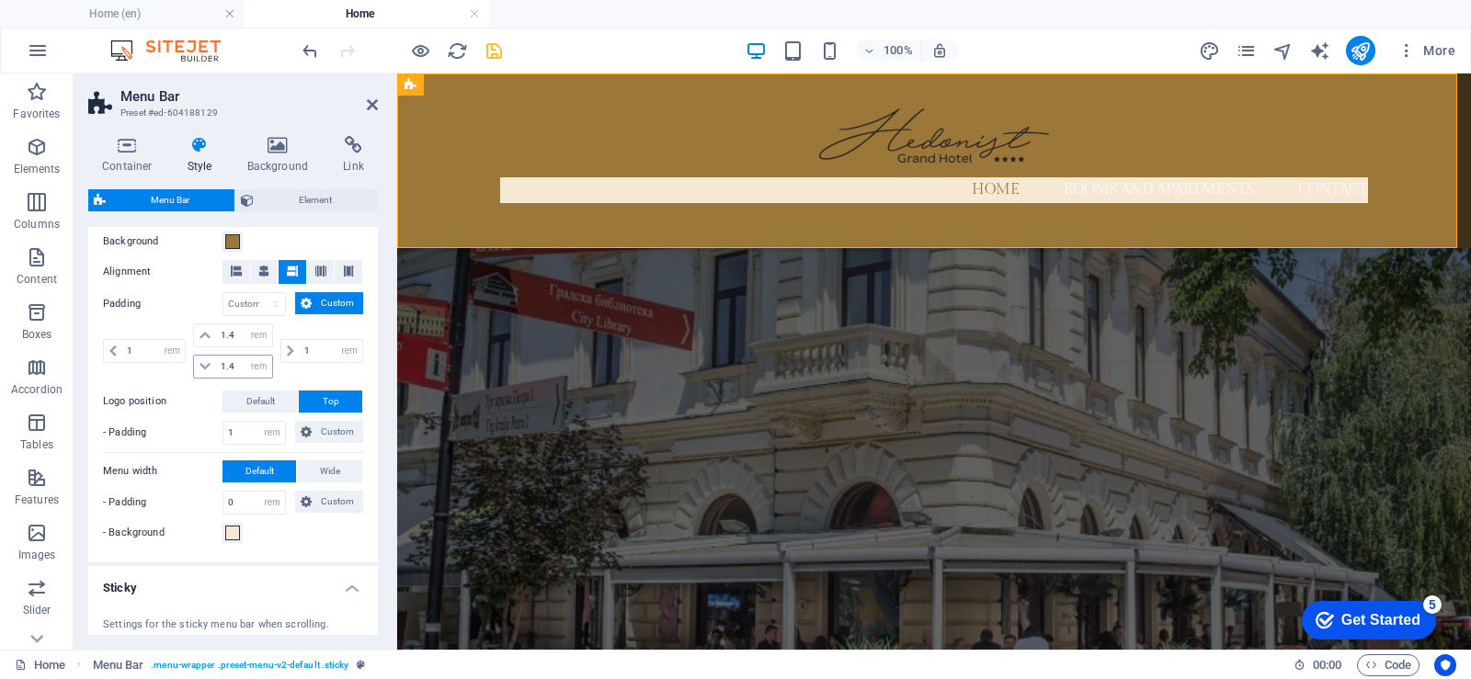
scroll to position [368, 0]
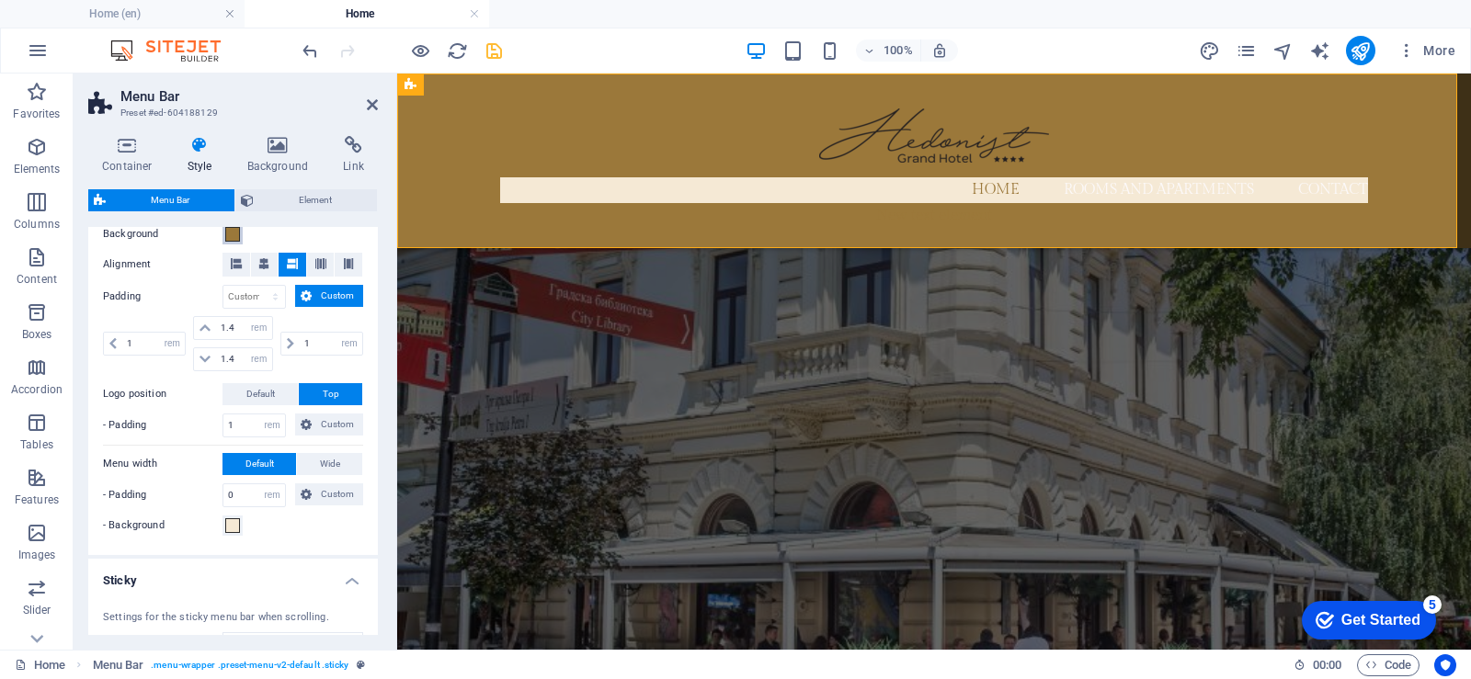
click at [232, 233] on span at bounding box center [232, 234] width 15 height 15
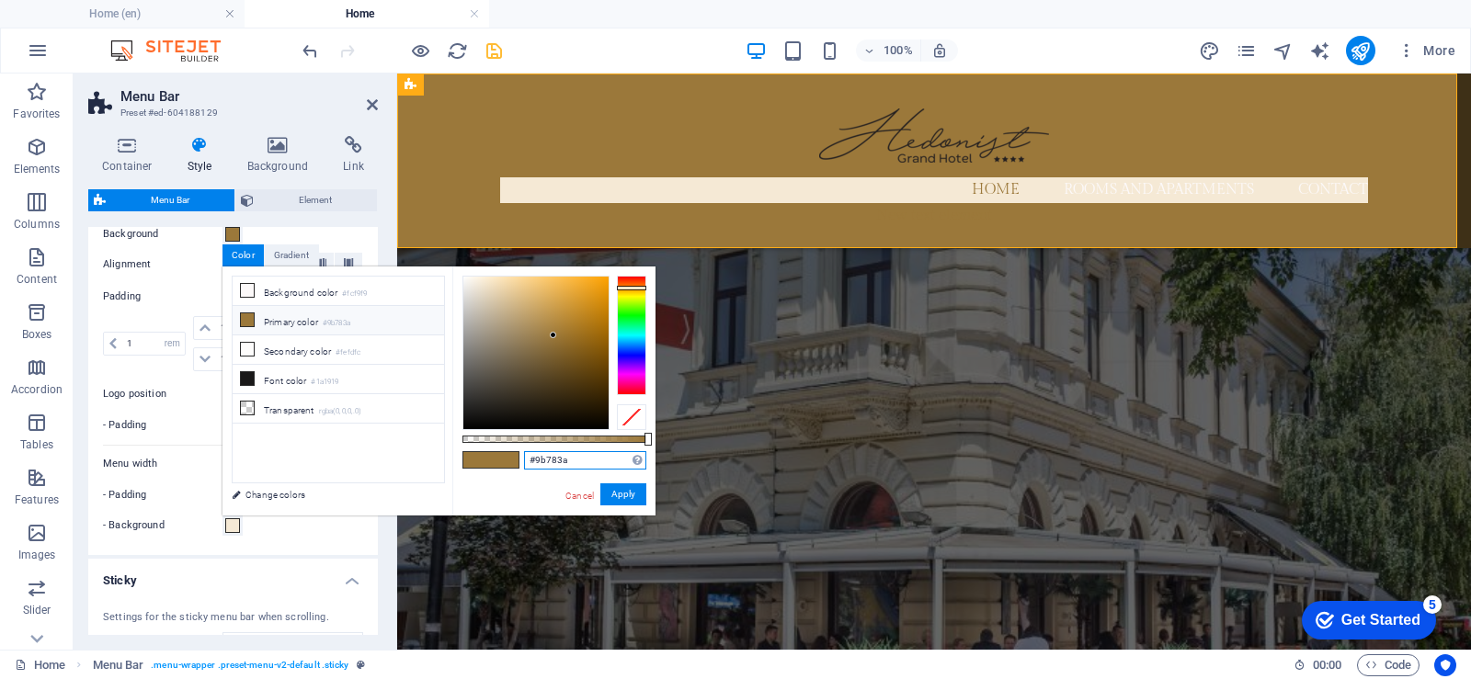
drag, startPoint x: 566, startPoint y: 461, endPoint x: 511, endPoint y: 460, distance: 55.2
click at [510, 457] on div "#9b783a Supported formats #0852ed rgb(8, 82, 237) rgba(8, 82, 237, 90%) hsv(221…" at bounding box center [553, 525] width 203 height 517
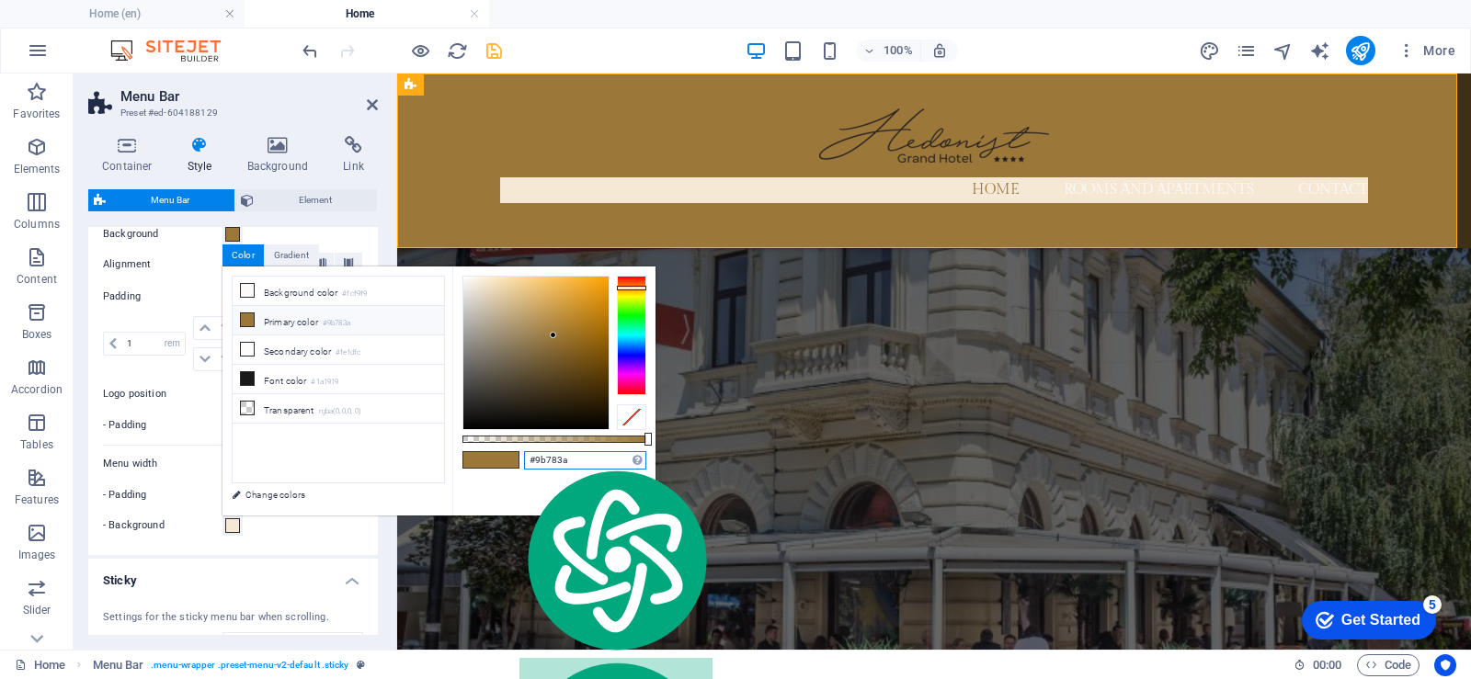
paste input "f5e9d5"
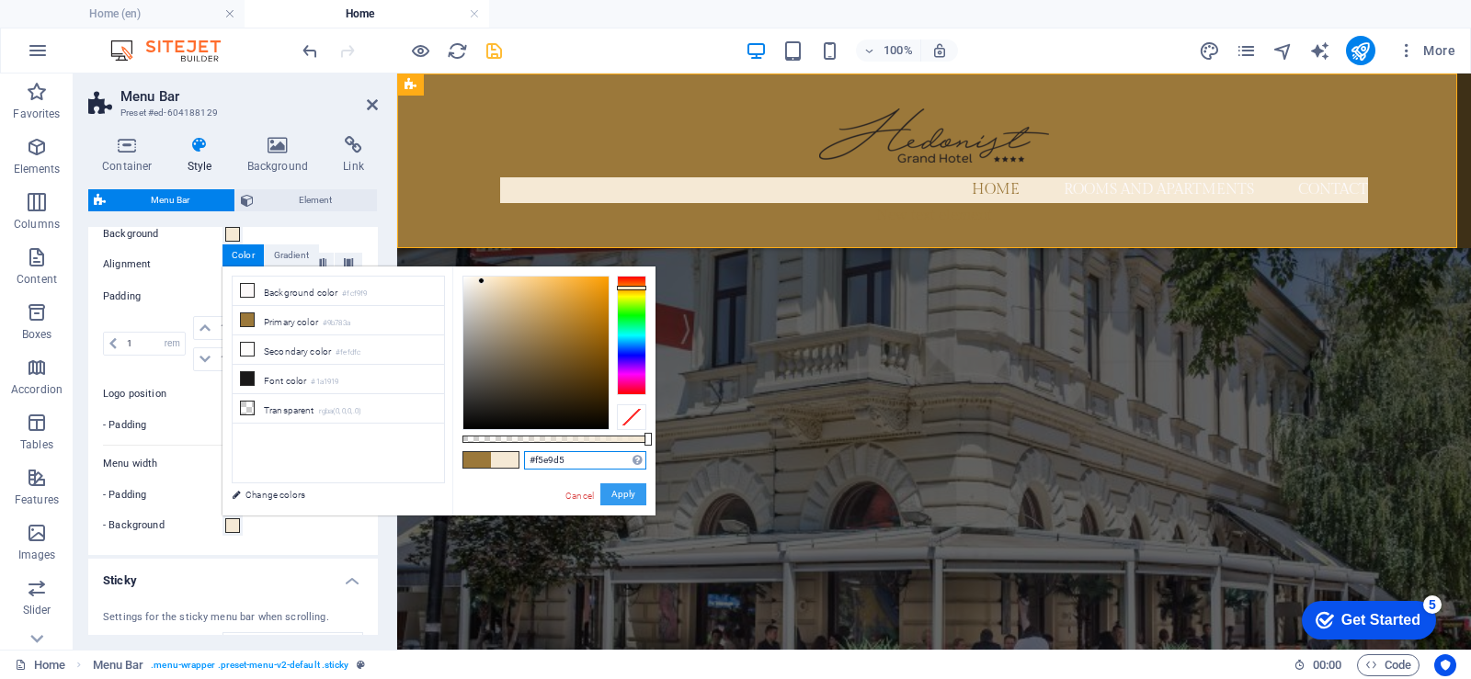
type input "#f5e9d5"
click at [628, 494] on font "Apply" at bounding box center [623, 494] width 24 height 10
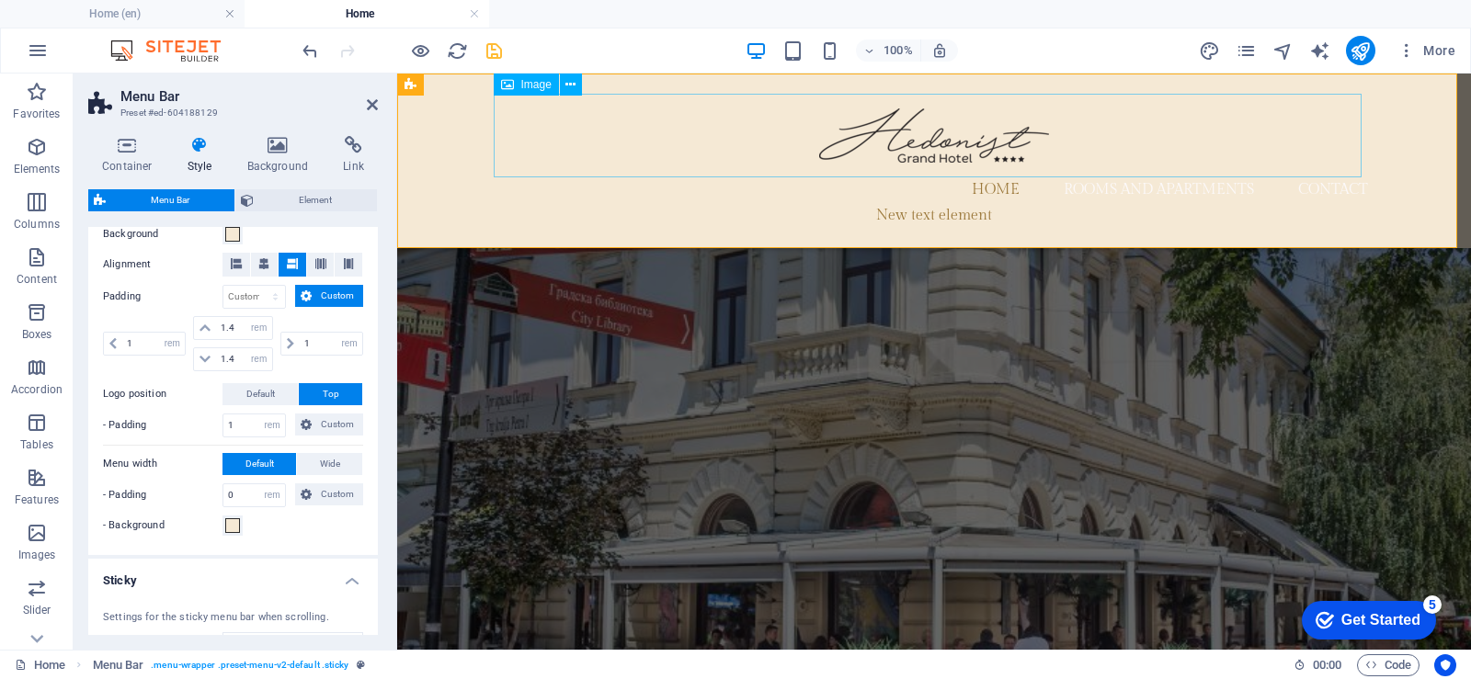
click at [905, 142] on figure at bounding box center [934, 136] width 868 height 84
drag, startPoint x: 565, startPoint y: 84, endPoint x: 867, endPoint y: 39, distance: 304.8
click at [565, 84] on icon at bounding box center [570, 84] width 10 height 19
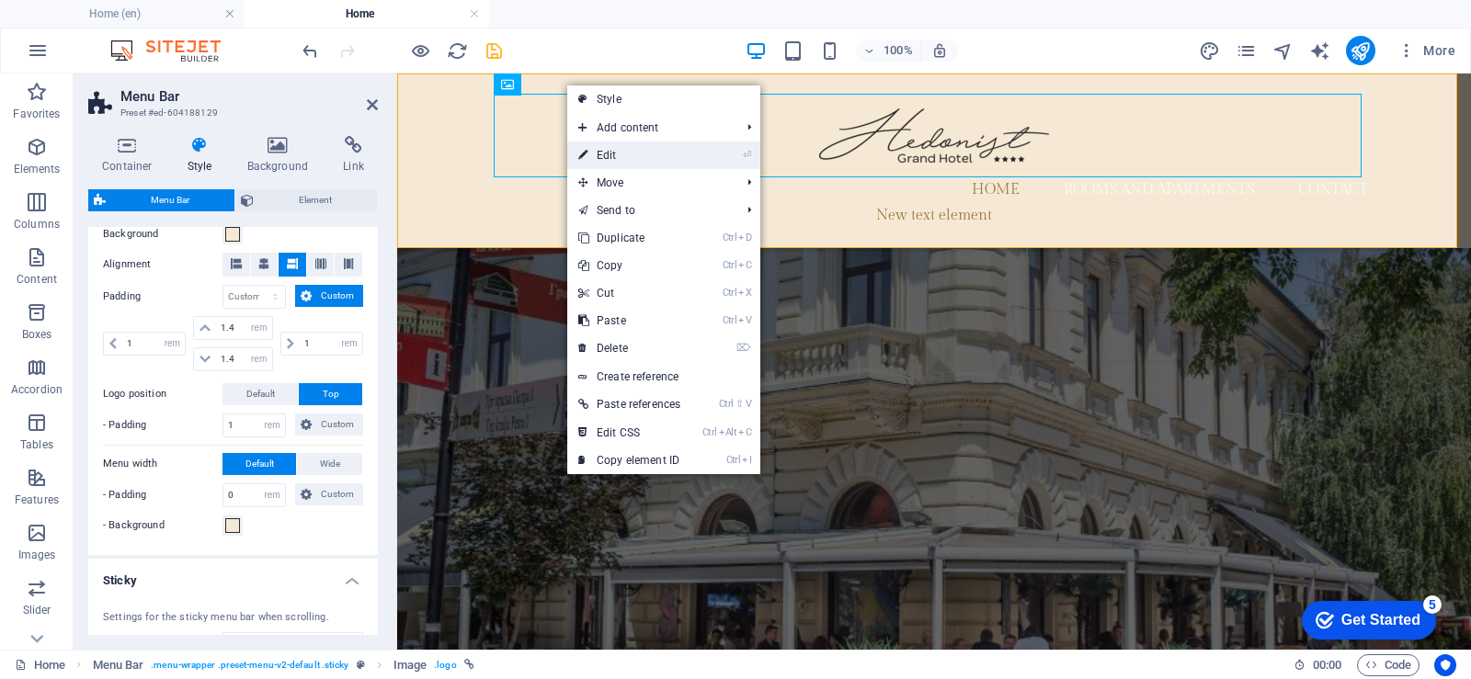
drag, startPoint x: 607, startPoint y: 151, endPoint x: 207, endPoint y: 85, distance: 405.1
click at [607, 151] on font "Edit" at bounding box center [606, 155] width 20 height 13
select select "px"
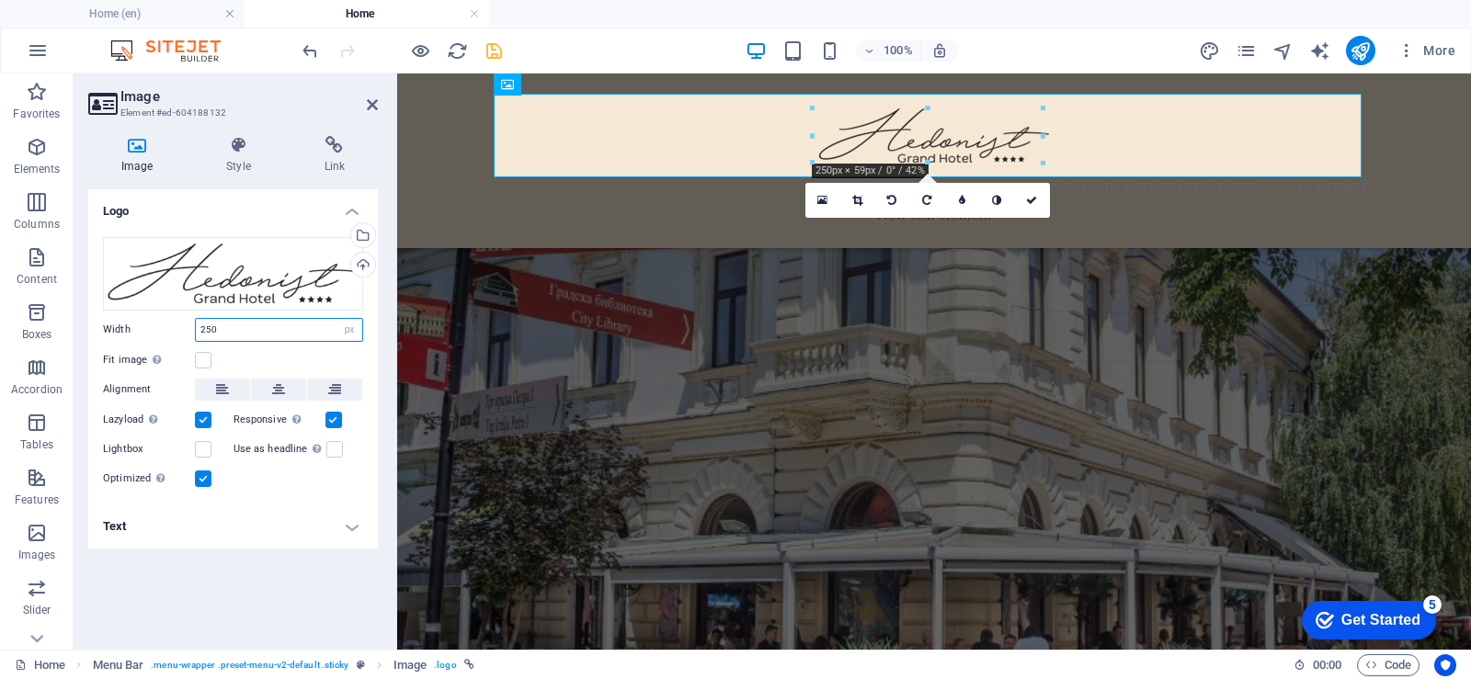
drag, startPoint x: 217, startPoint y: 331, endPoint x: 194, endPoint y: 324, distance: 23.9
click at [194, 332] on div "Width 250 Default auto px rem % in vh vw" at bounding box center [233, 330] width 260 height 24
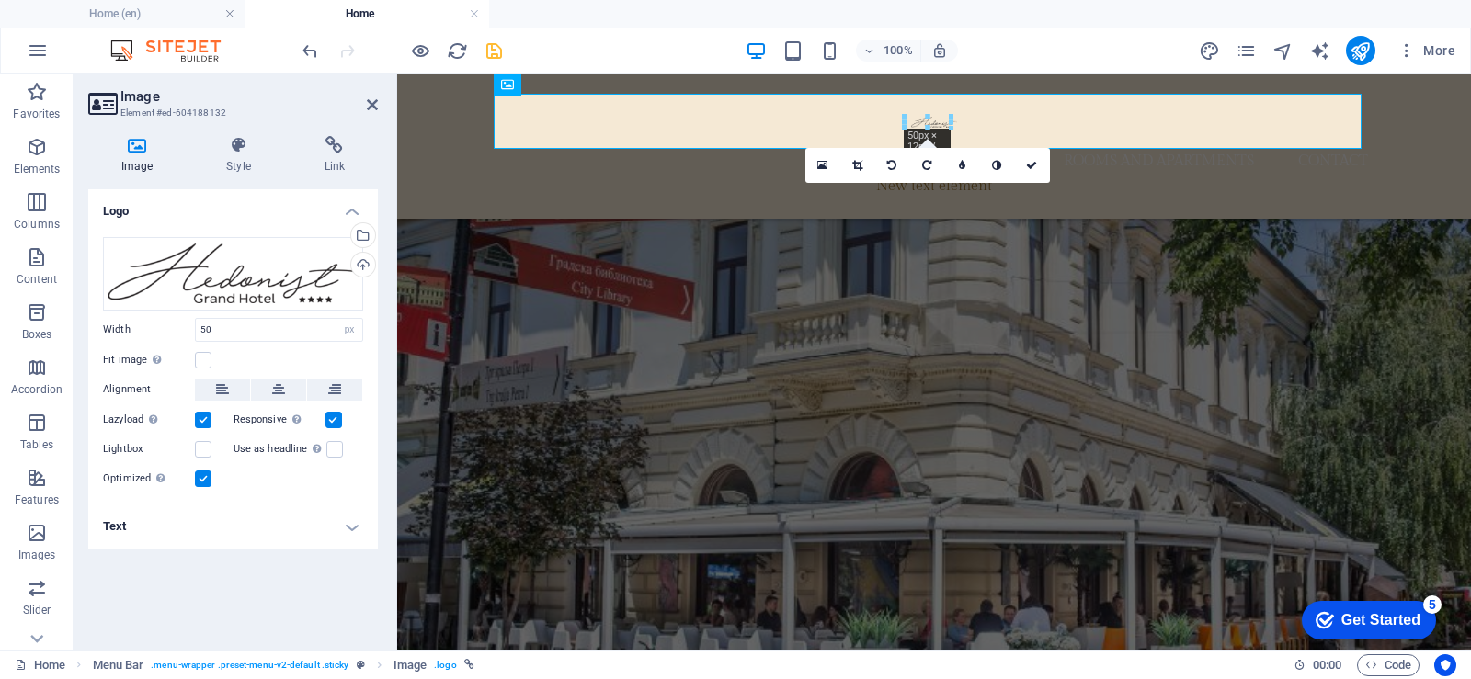
click at [307, 357] on div "Fit image Automatically fit image to a fixed width and height" at bounding box center [233, 360] width 260 height 22
drag, startPoint x: 221, startPoint y: 326, endPoint x: 194, endPoint y: 327, distance: 26.7
click at [194, 327] on div "Width 50 Default auto px rem % in vh vw" at bounding box center [233, 330] width 260 height 24
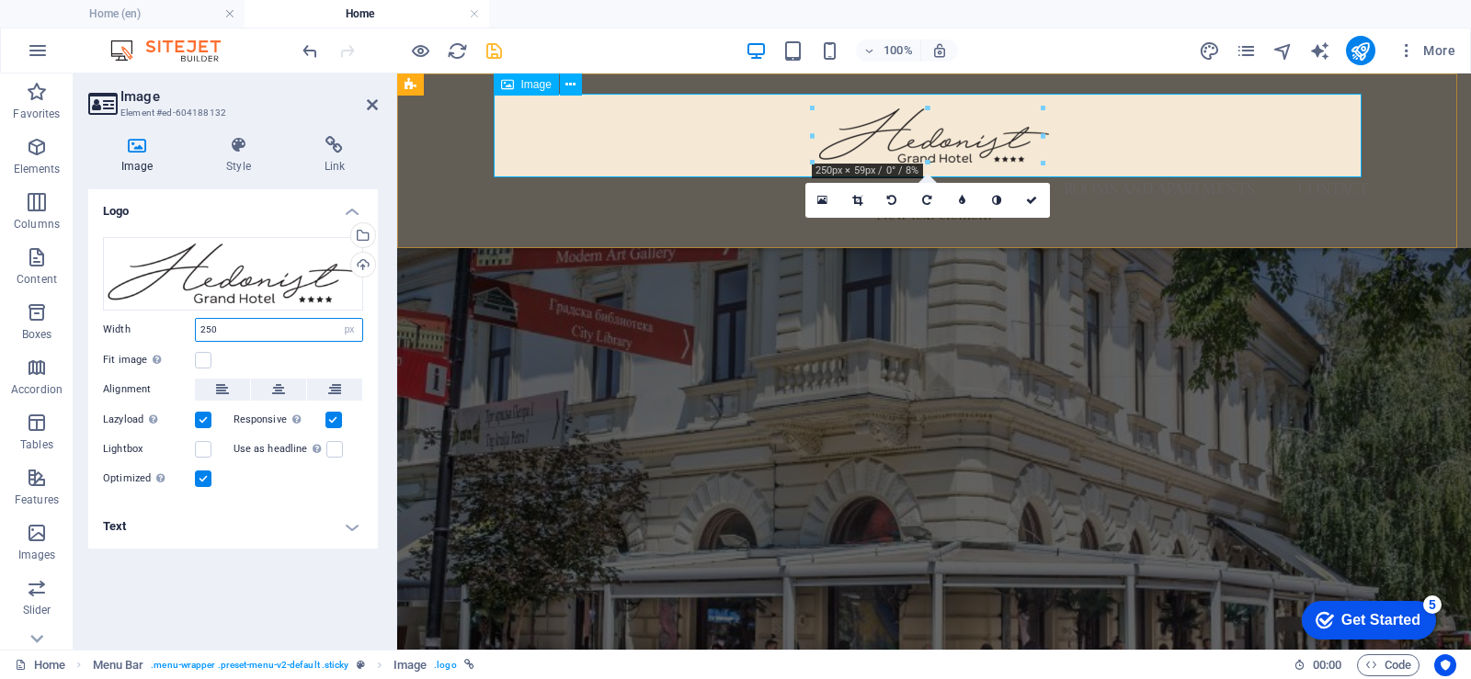
drag, startPoint x: 1206, startPoint y: 208, endPoint x: 619, endPoint y: 128, distance: 592.7
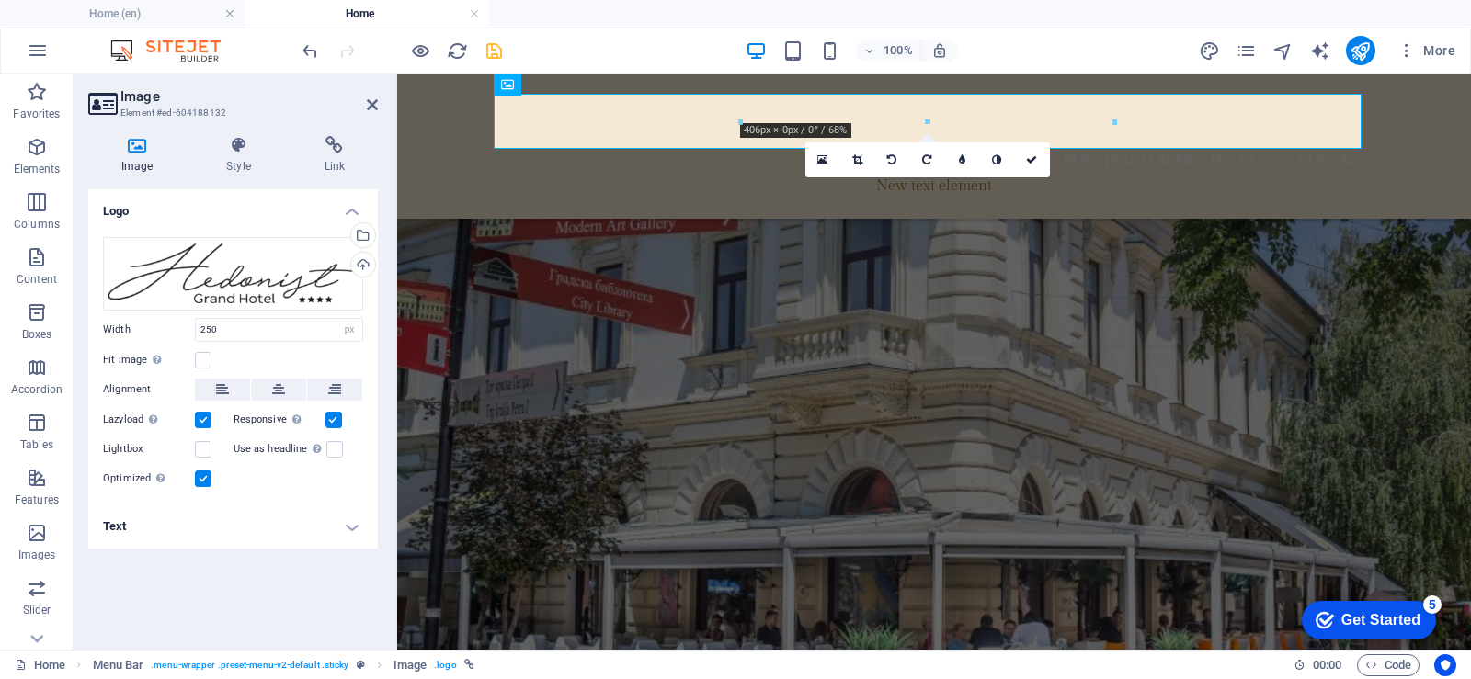
drag, startPoint x: 335, startPoint y: 164, endPoint x: 658, endPoint y: 108, distance: 327.4
click at [658, 108] on div at bounding box center [928, 121] width 868 height 54
click at [646, 131] on figure at bounding box center [934, 121] width 868 height 54
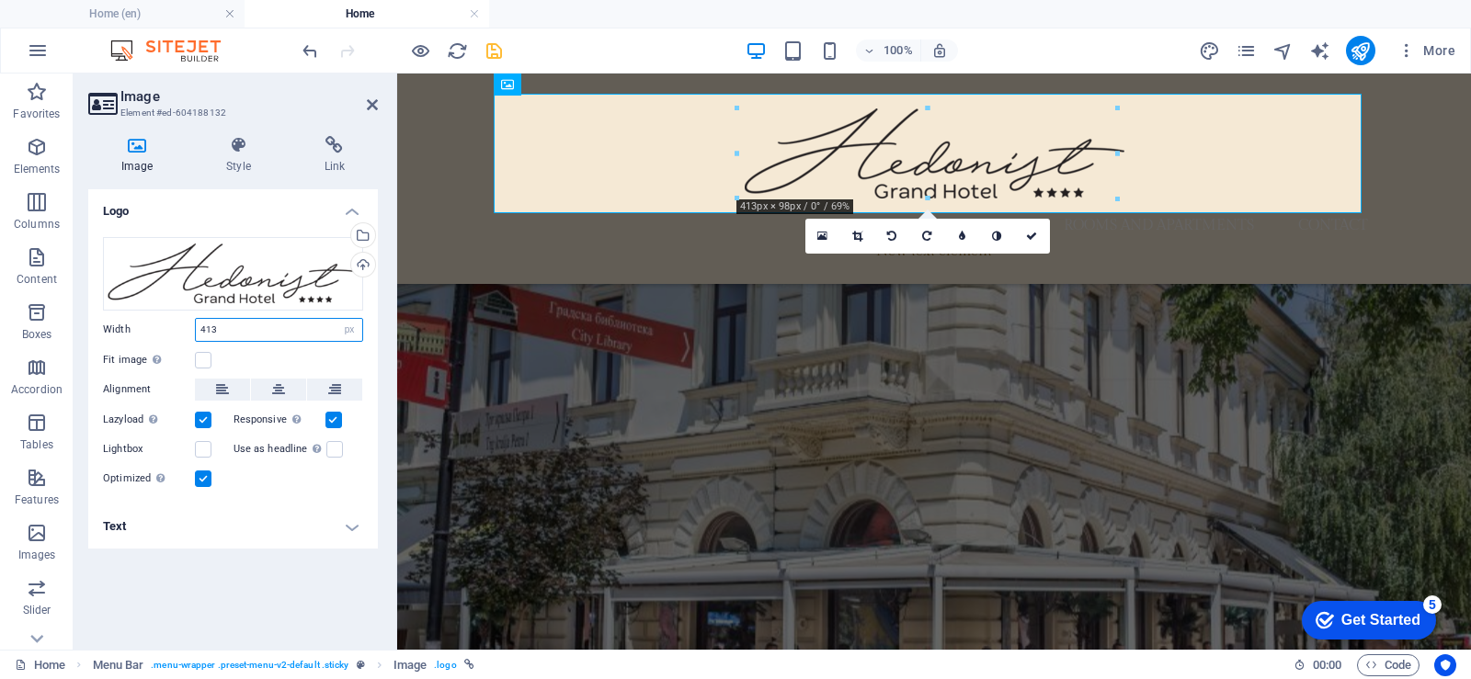
drag, startPoint x: 221, startPoint y: 324, endPoint x: 187, endPoint y: 324, distance: 34.0
click at [187, 324] on div "Width 413 Default auto px rem % in vh vw" at bounding box center [233, 330] width 260 height 24
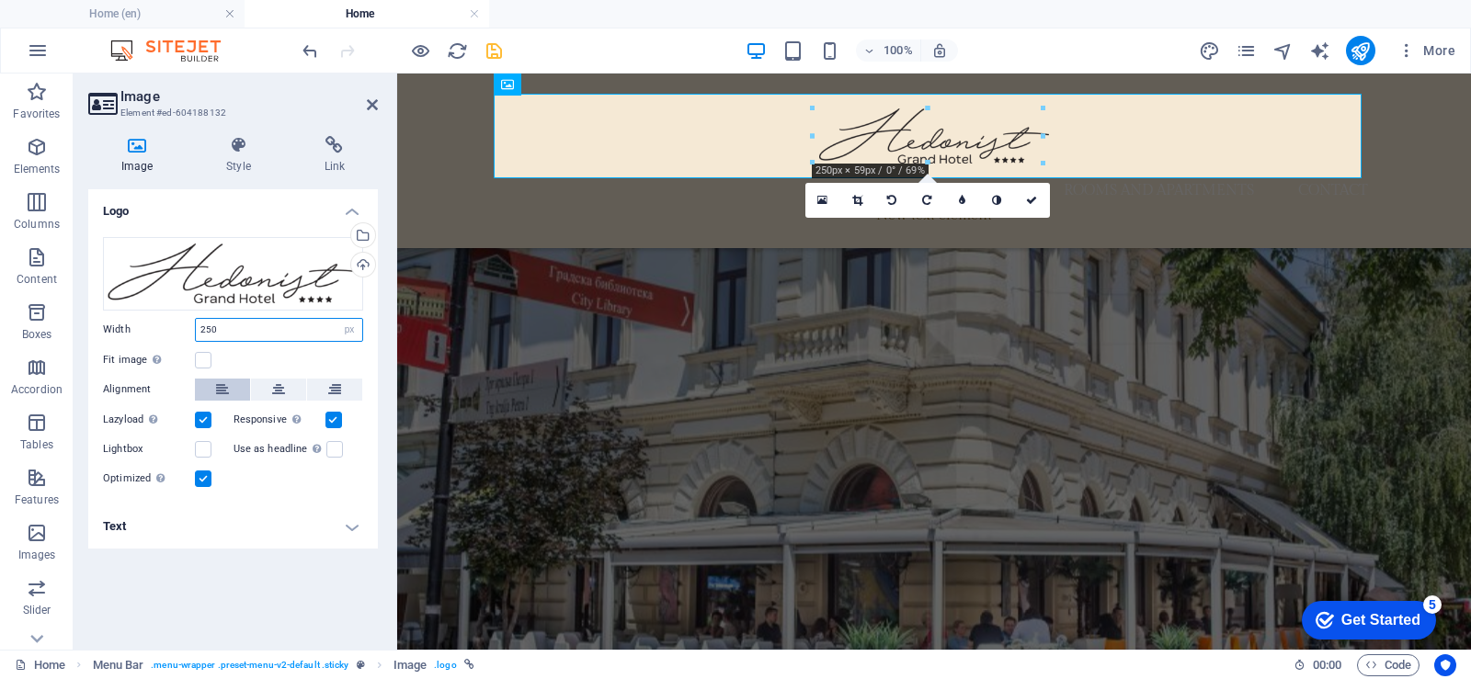
type input "250"
click at [222, 390] on icon at bounding box center [222, 390] width 13 height 22
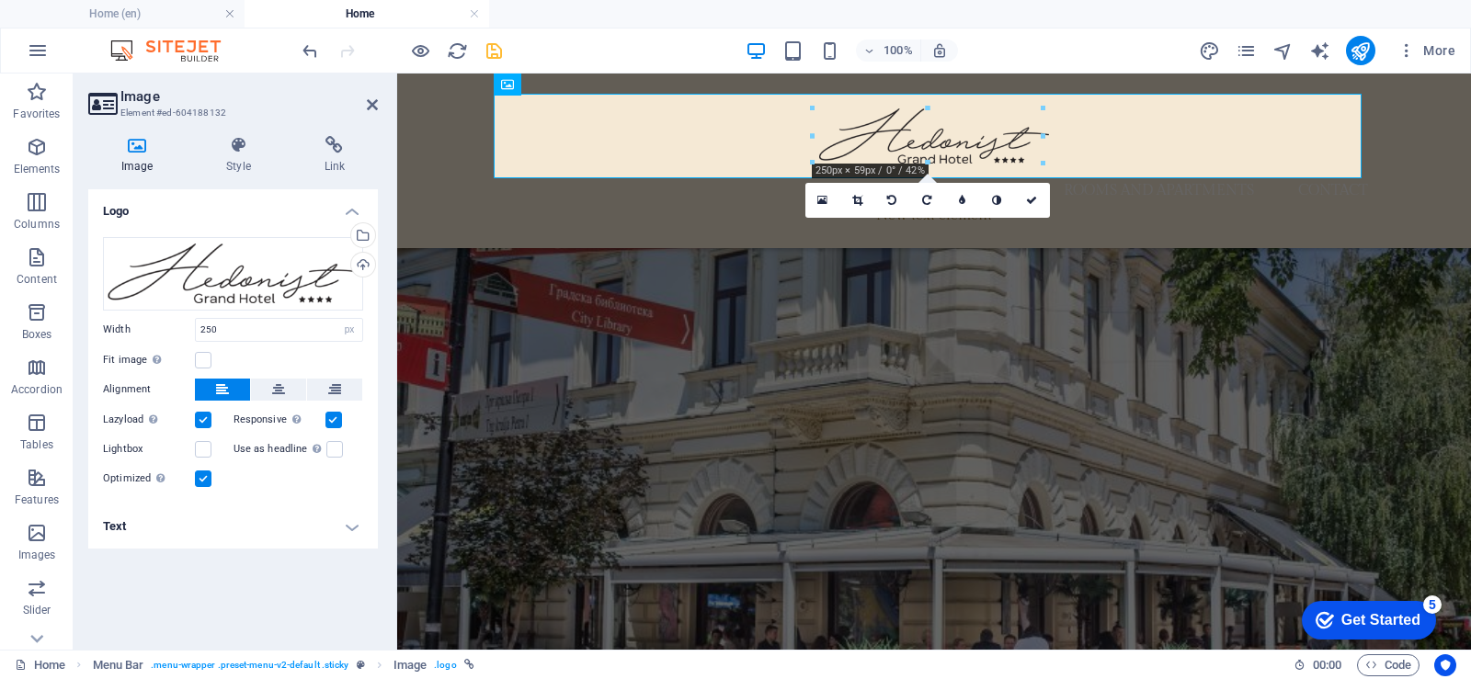
click at [224, 390] on icon at bounding box center [222, 390] width 13 height 22
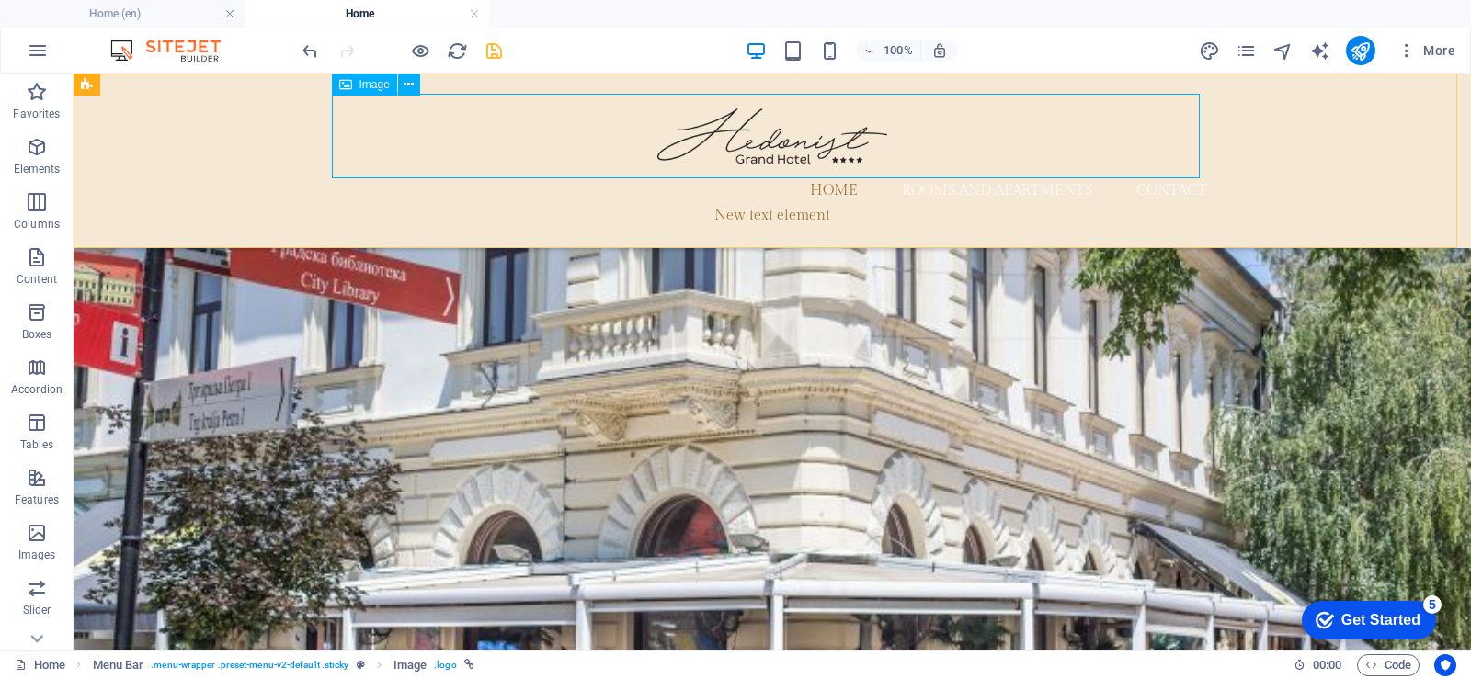
click at [857, 143] on figure at bounding box center [772, 136] width 868 height 84
click at [411, 87] on icon at bounding box center [408, 84] width 10 height 19
click at [409, 83] on icon at bounding box center [408, 84] width 10 height 19
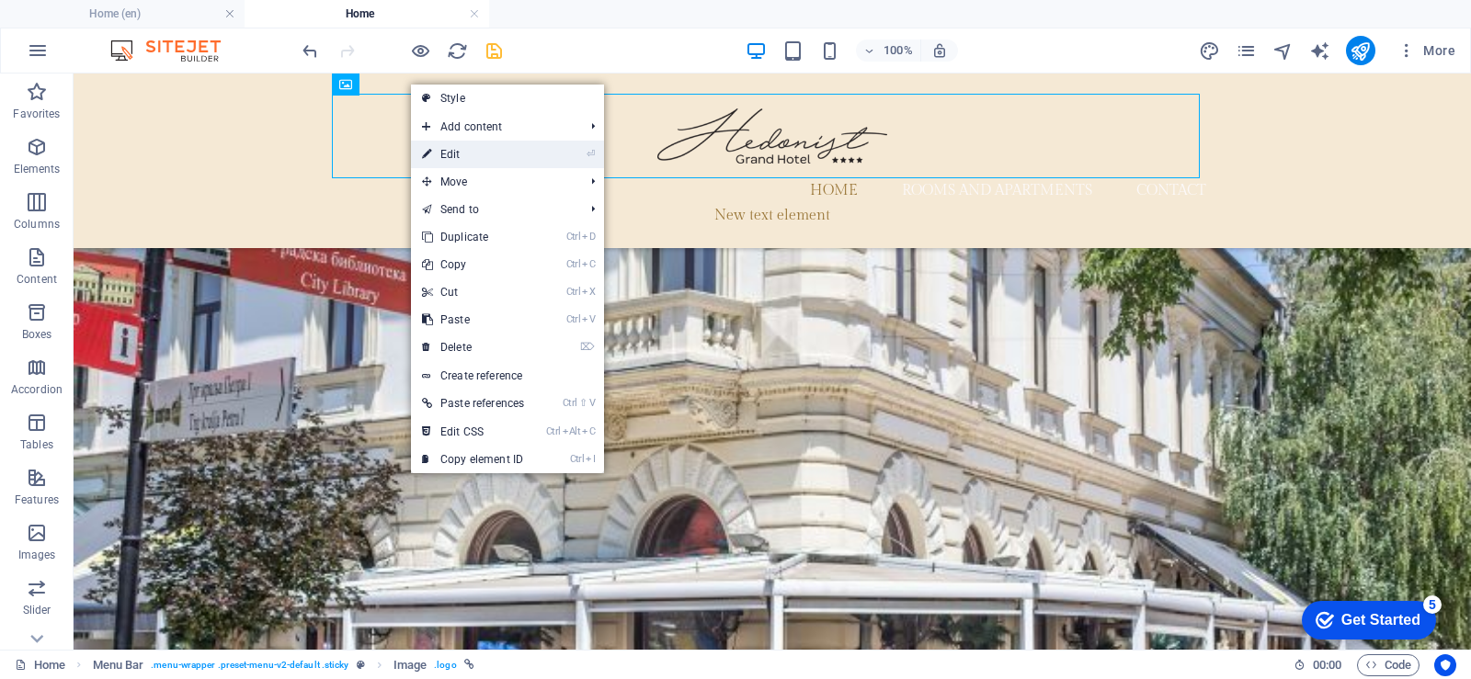
click at [440, 152] on font "Edit" at bounding box center [450, 154] width 20 height 13
select select "px"
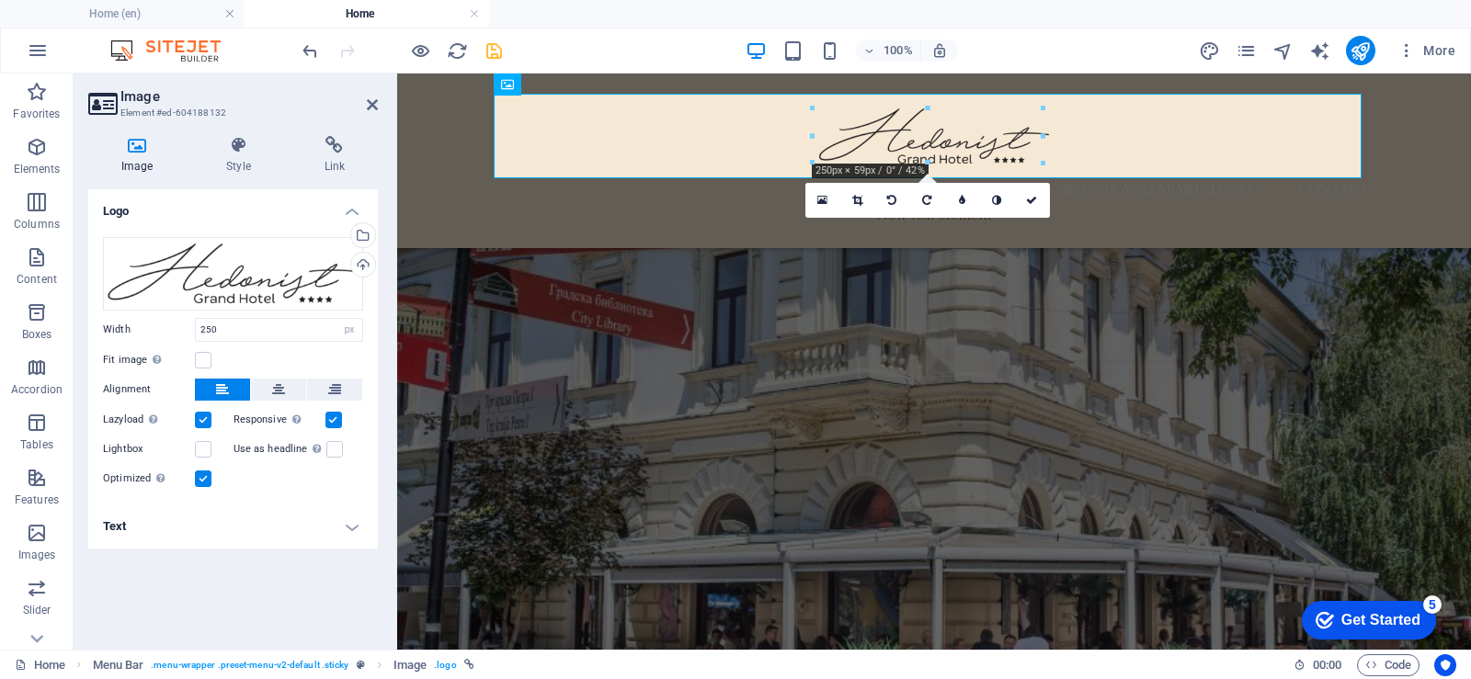
click at [352, 529] on h4 "Text" at bounding box center [233, 527] width 290 height 44
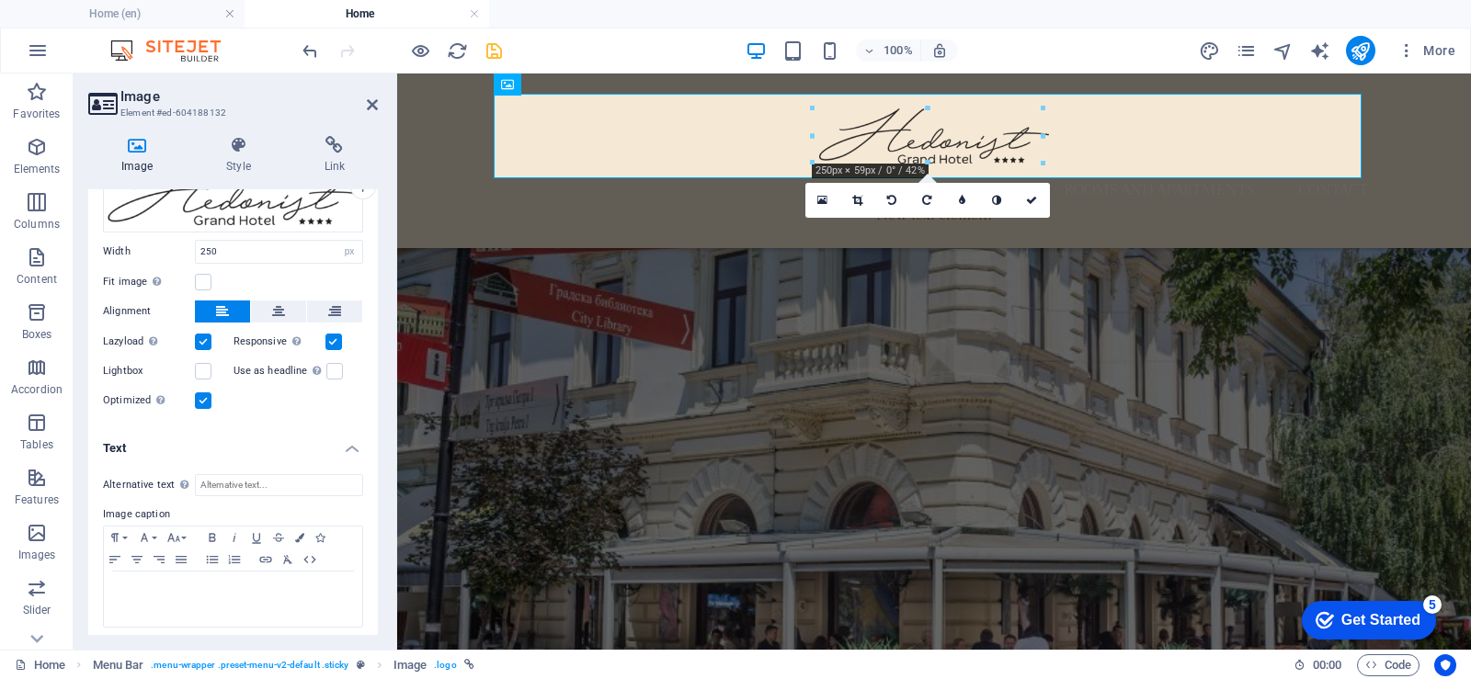
scroll to position [86, 0]
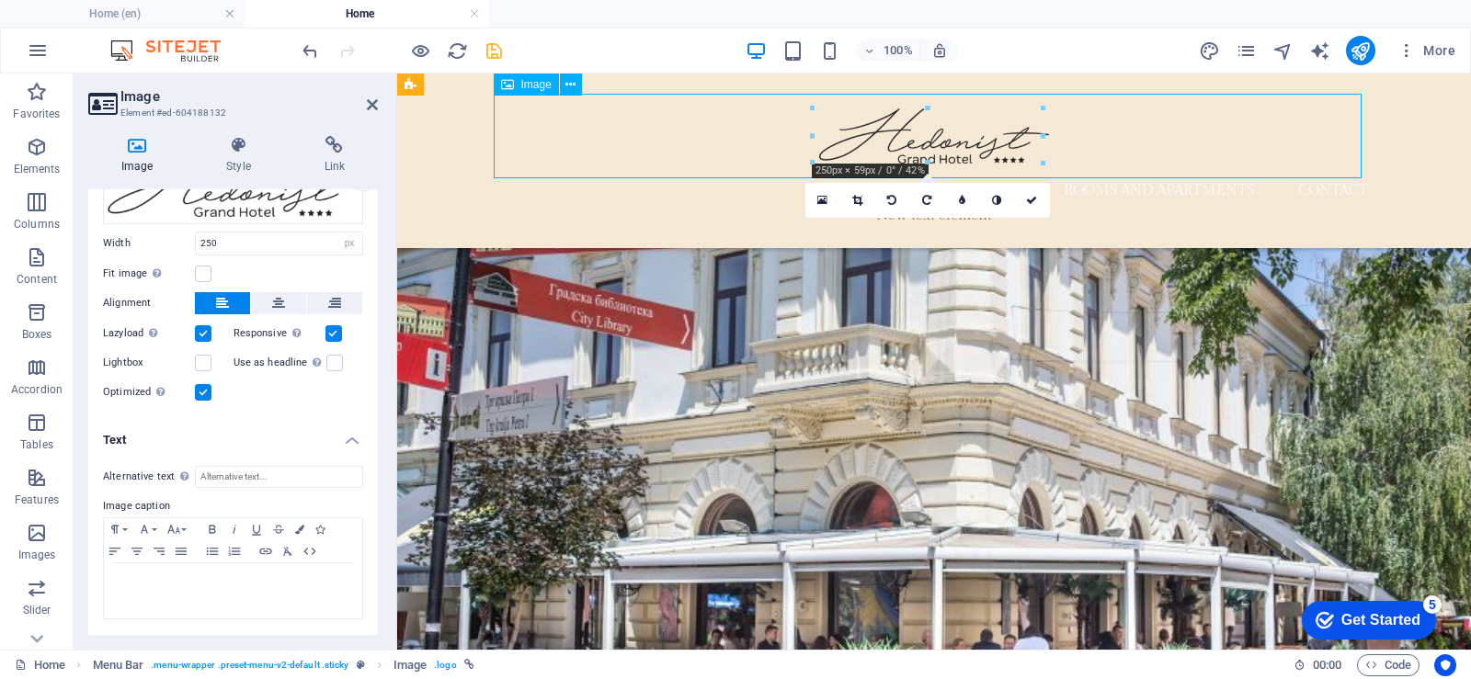
drag, startPoint x: 709, startPoint y: 136, endPoint x: 576, endPoint y: 134, distance: 132.4
click at [576, 134] on figure at bounding box center [934, 136] width 868 height 84
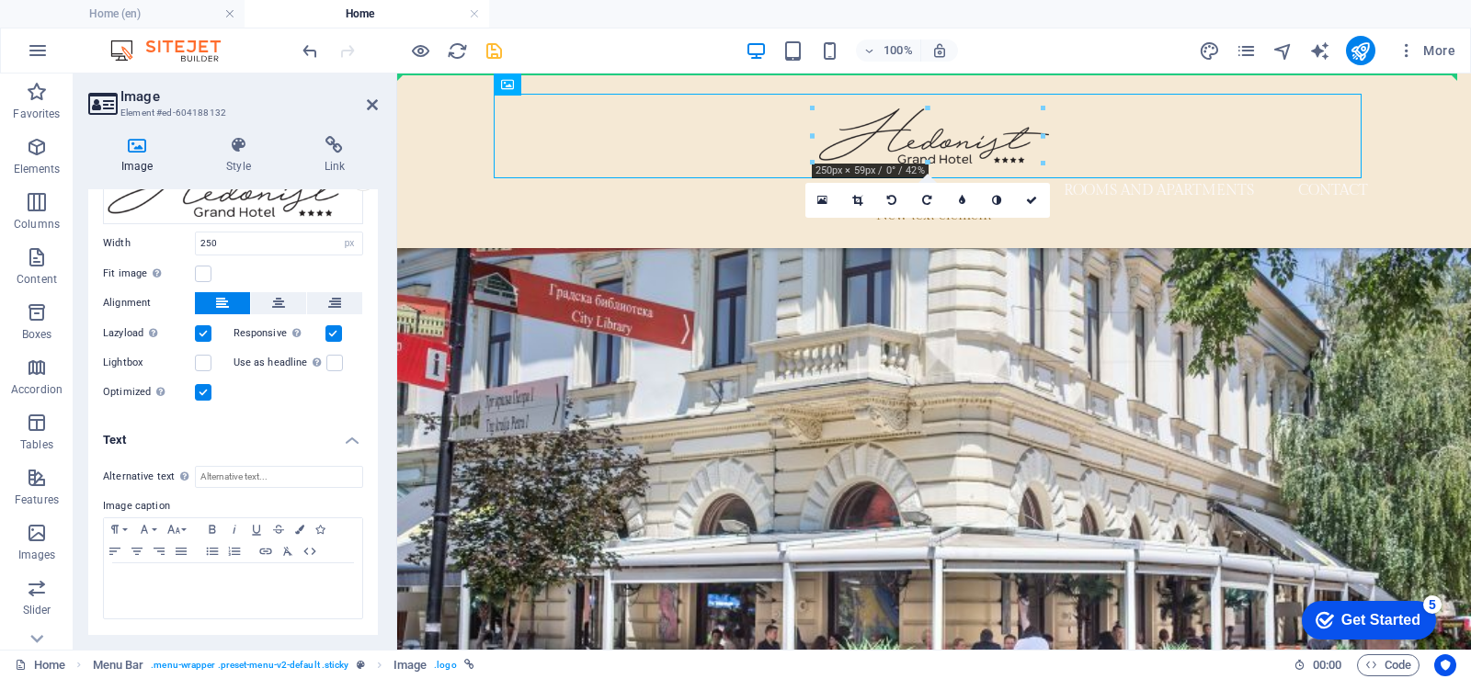
drag, startPoint x: 563, startPoint y: 136, endPoint x: 903, endPoint y: 226, distance: 350.9
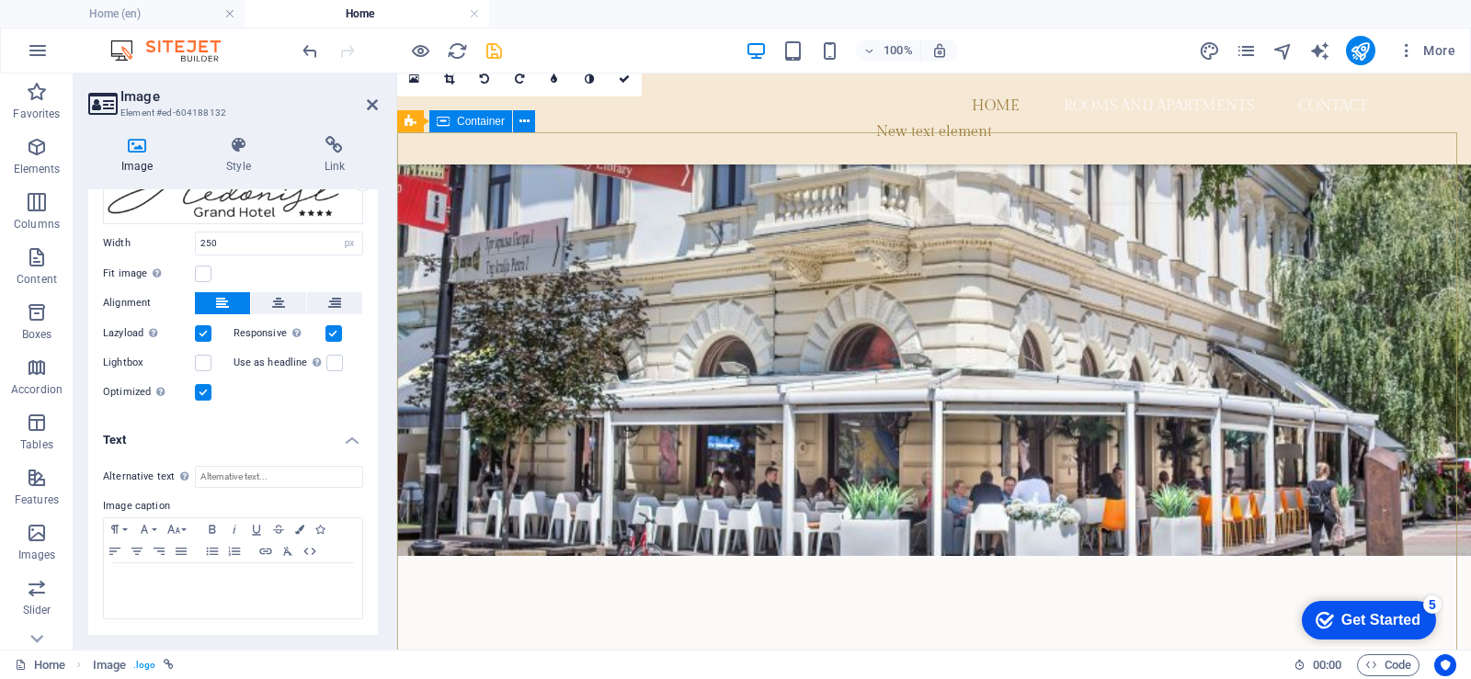
scroll to position [0, 0]
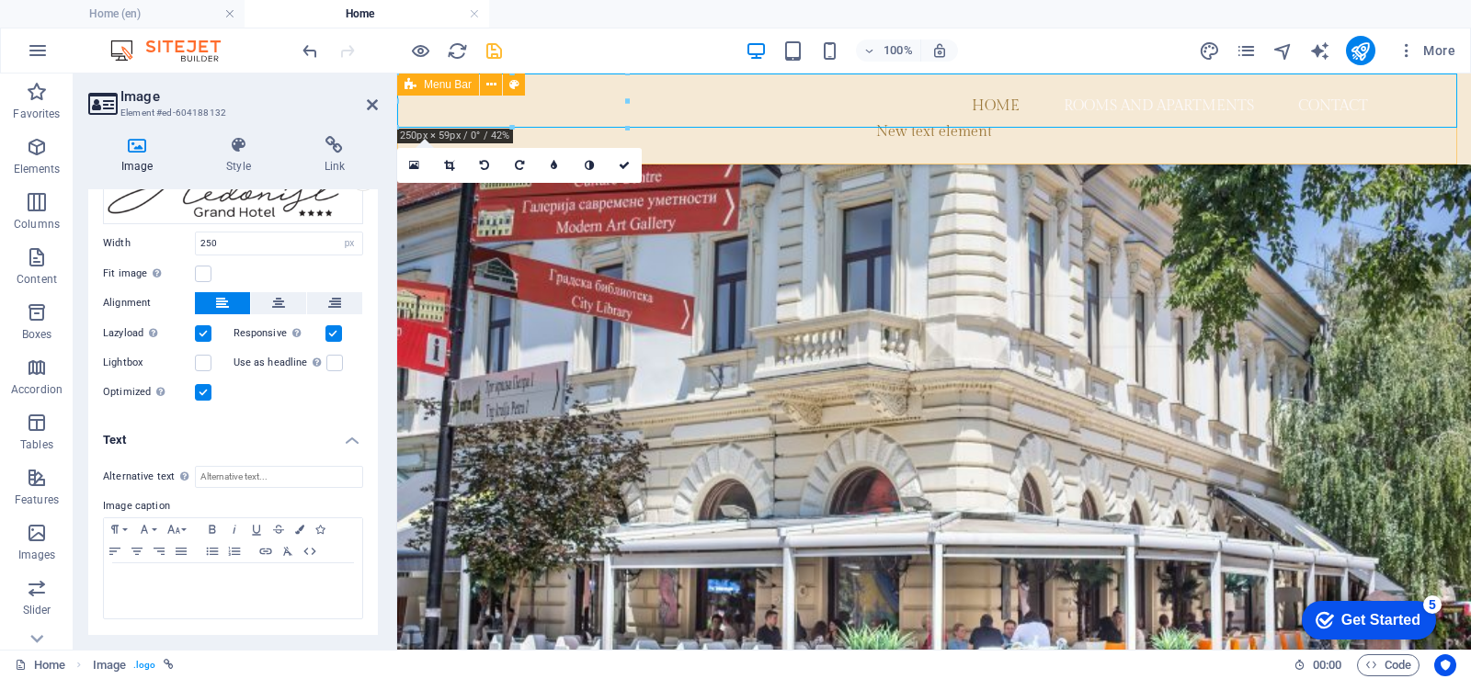
click at [443, 101] on div "Home Rooms and apartments Contact New text element" at bounding box center [933, 119] width 1073 height 91
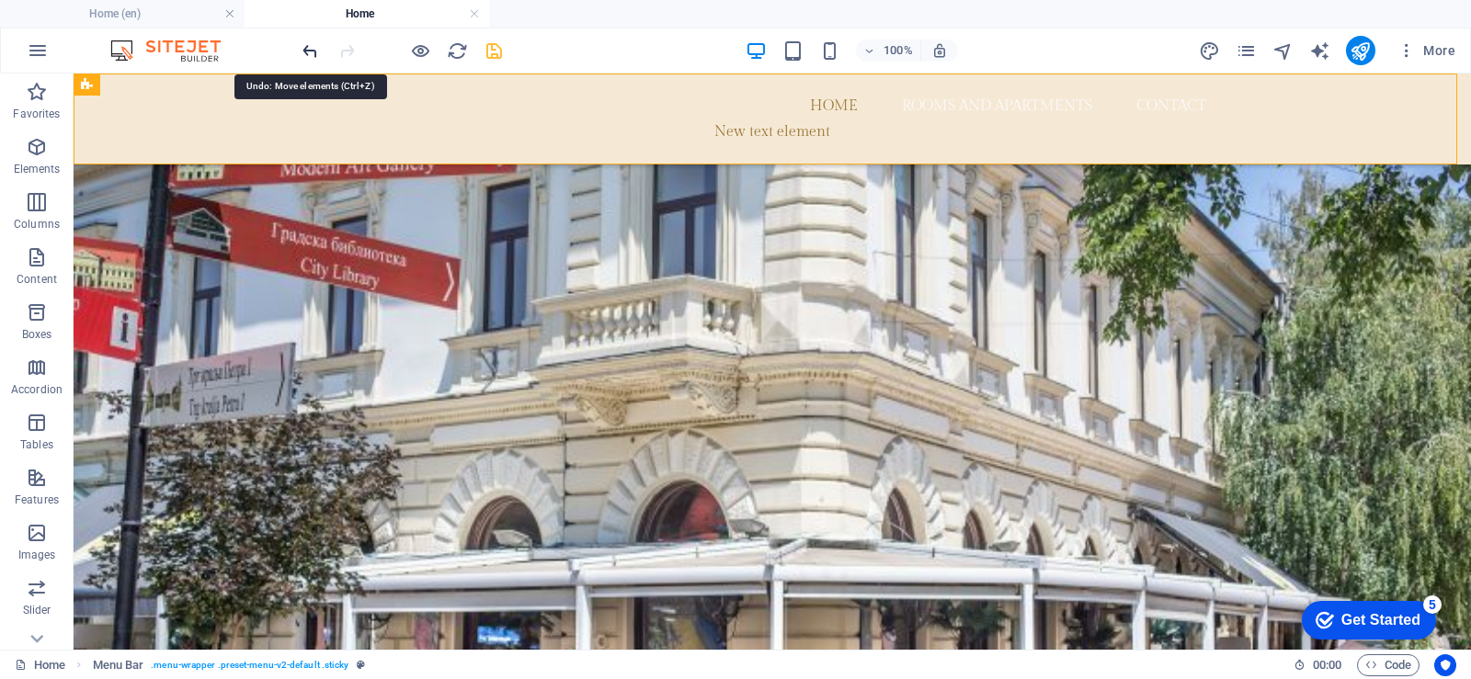
click at [312, 50] on icon "undo" at bounding box center [310, 50] width 21 height 21
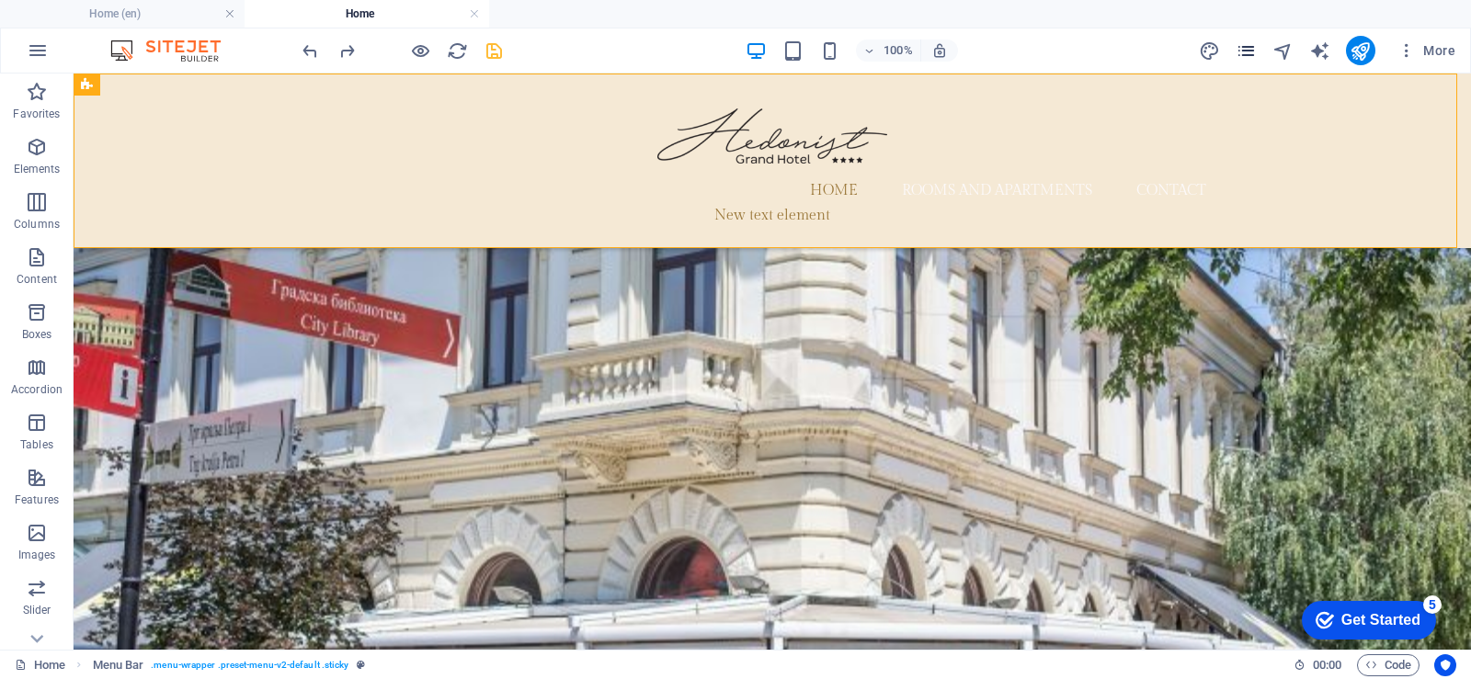
click at [1240, 51] on icon "pages" at bounding box center [1245, 50] width 21 height 21
click at [1247, 50] on icon "pages" at bounding box center [1245, 50] width 21 height 21
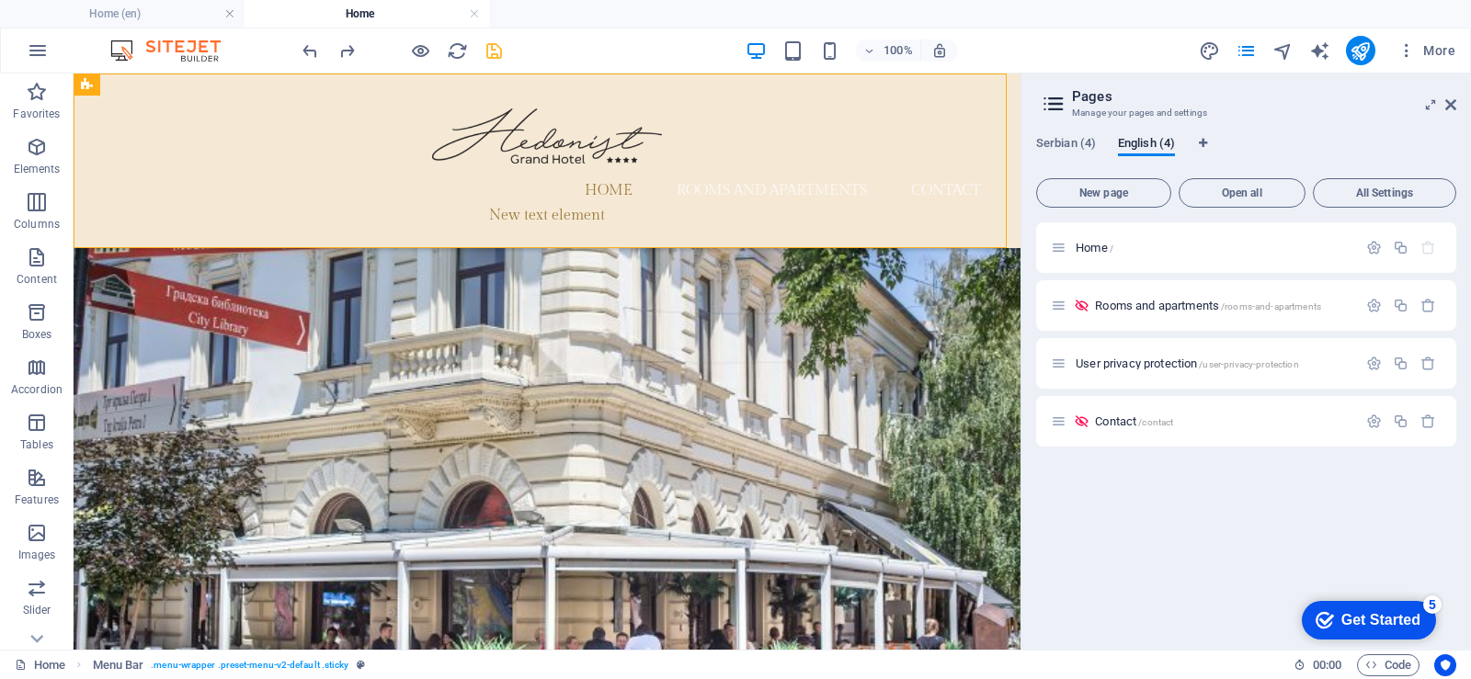
click at [1053, 142] on font "Serbian (4)" at bounding box center [1066, 143] width 60 height 14
click at [1109, 246] on font "Home" at bounding box center [1111, 248] width 32 height 14
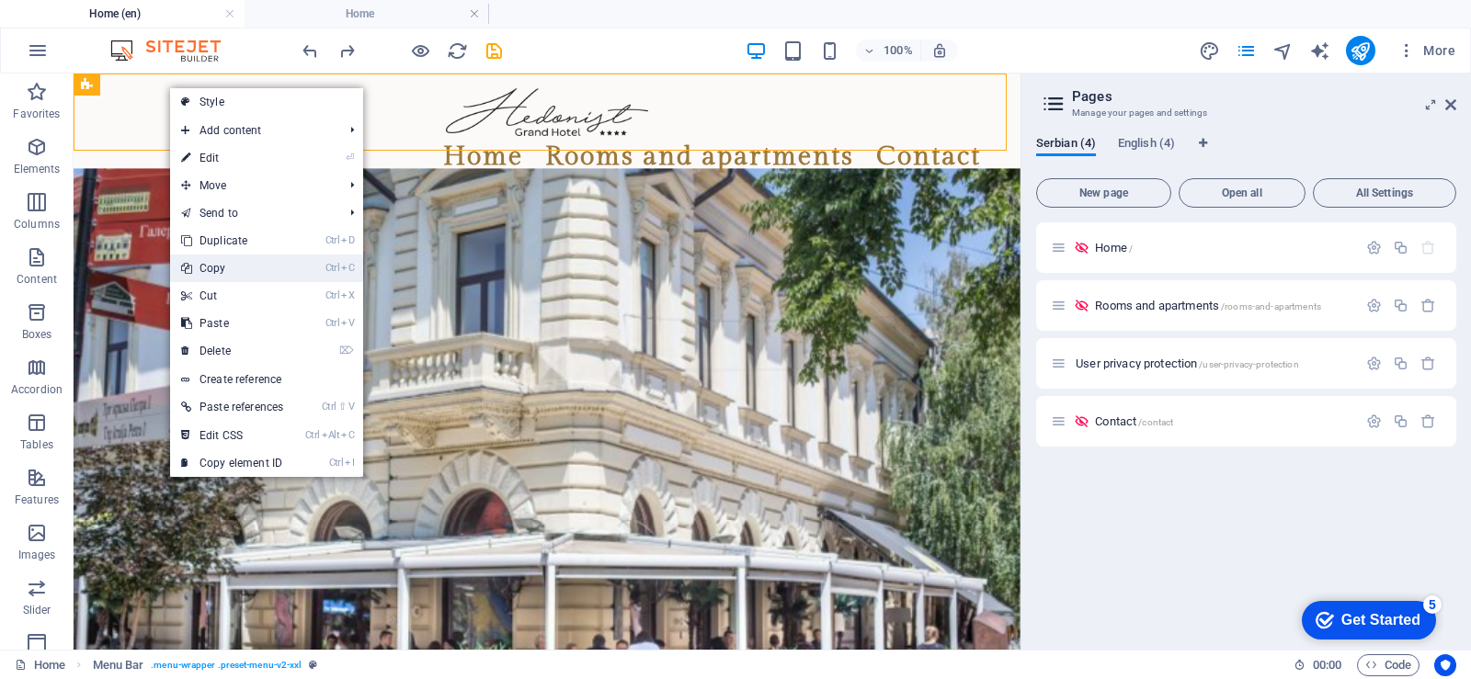
drag, startPoint x: 215, startPoint y: 266, endPoint x: 168, endPoint y: 193, distance: 86.4
click at [215, 266] on font "Copy" at bounding box center [212, 268] width 27 height 13
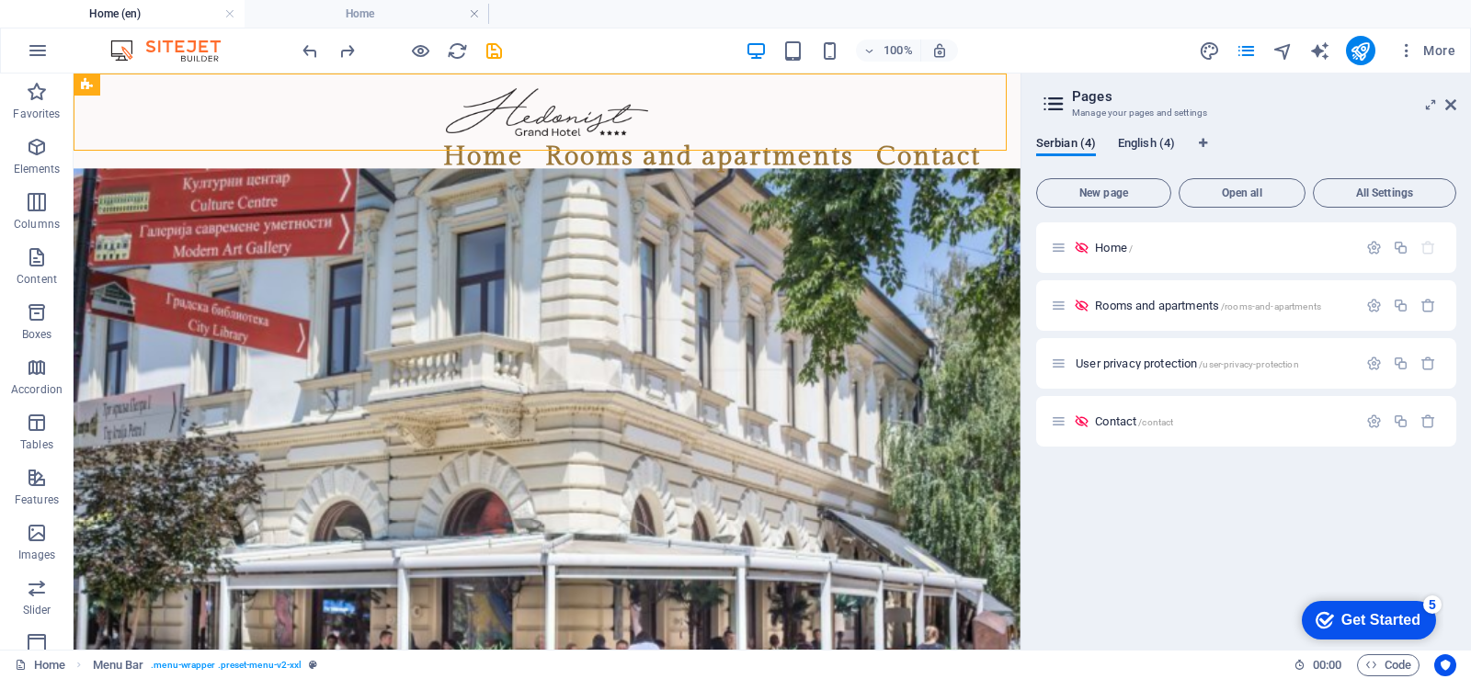
click at [1142, 136] on font "English (4)" at bounding box center [1146, 143] width 57 height 14
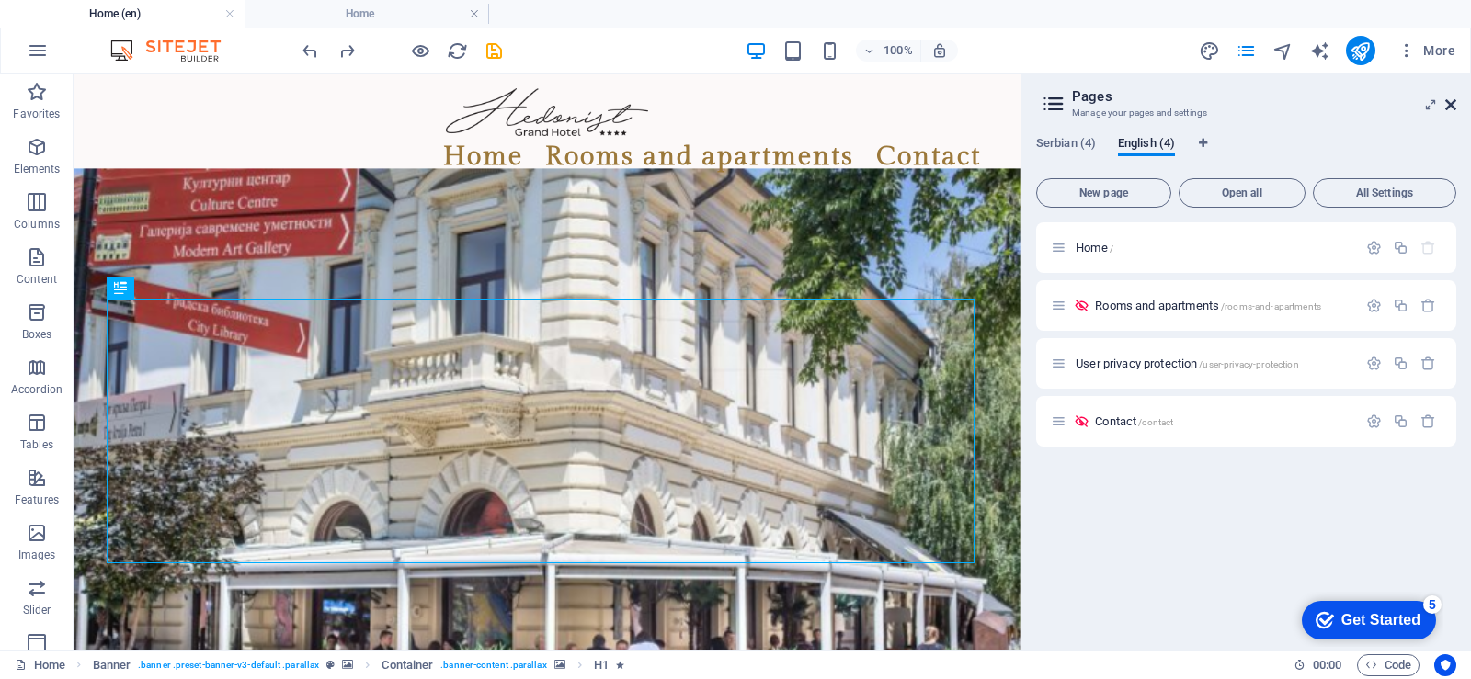
click at [1453, 106] on icon at bounding box center [1450, 104] width 11 height 15
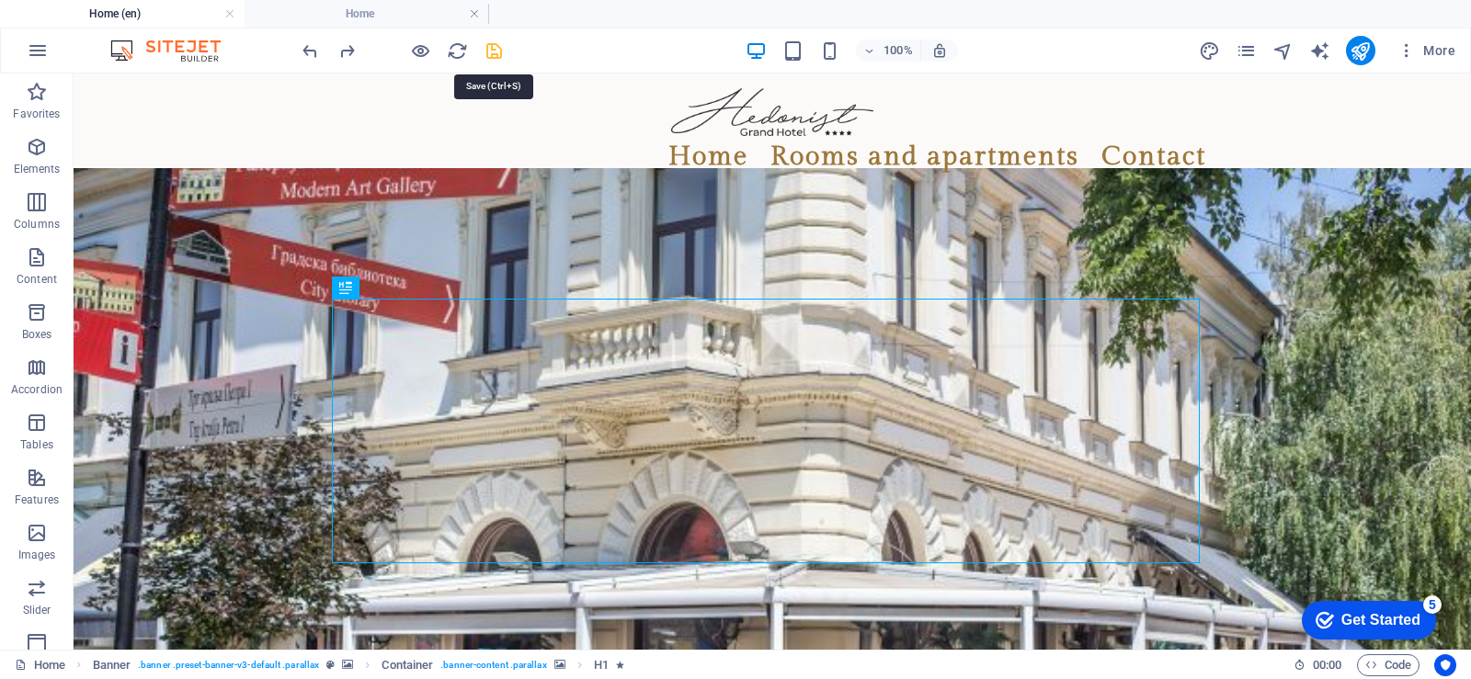
click at [493, 51] on icon "save" at bounding box center [493, 50] width 21 height 21
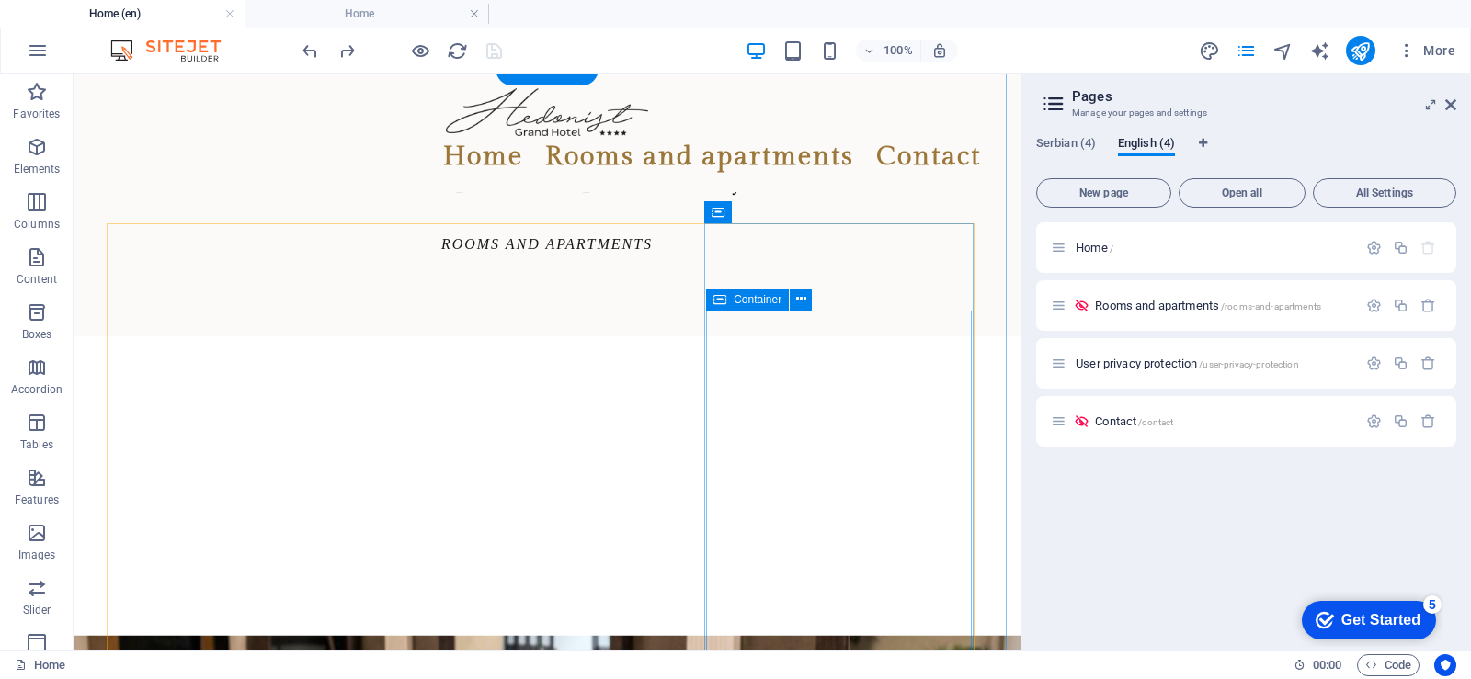
scroll to position [2022, 0]
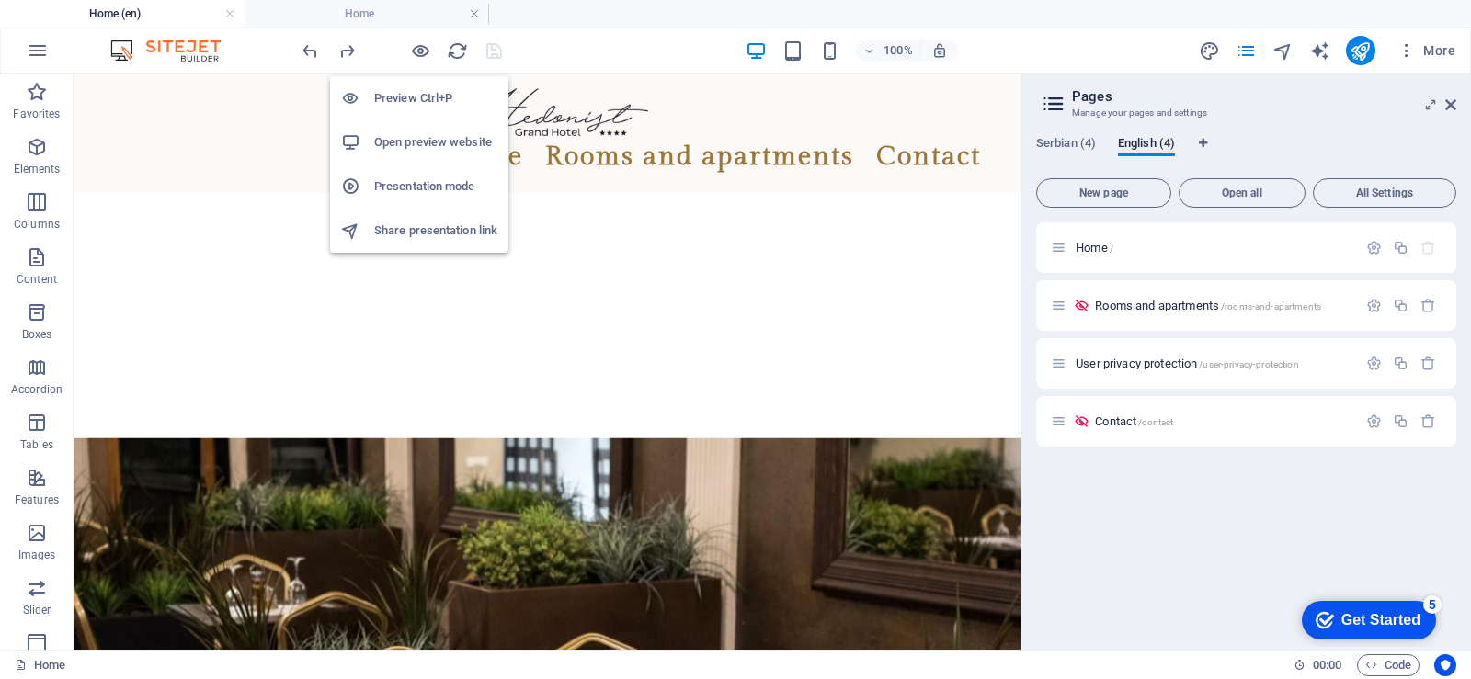
click at [416, 97] on h6 "Preview Ctrl+P" at bounding box center [435, 98] width 123 height 22
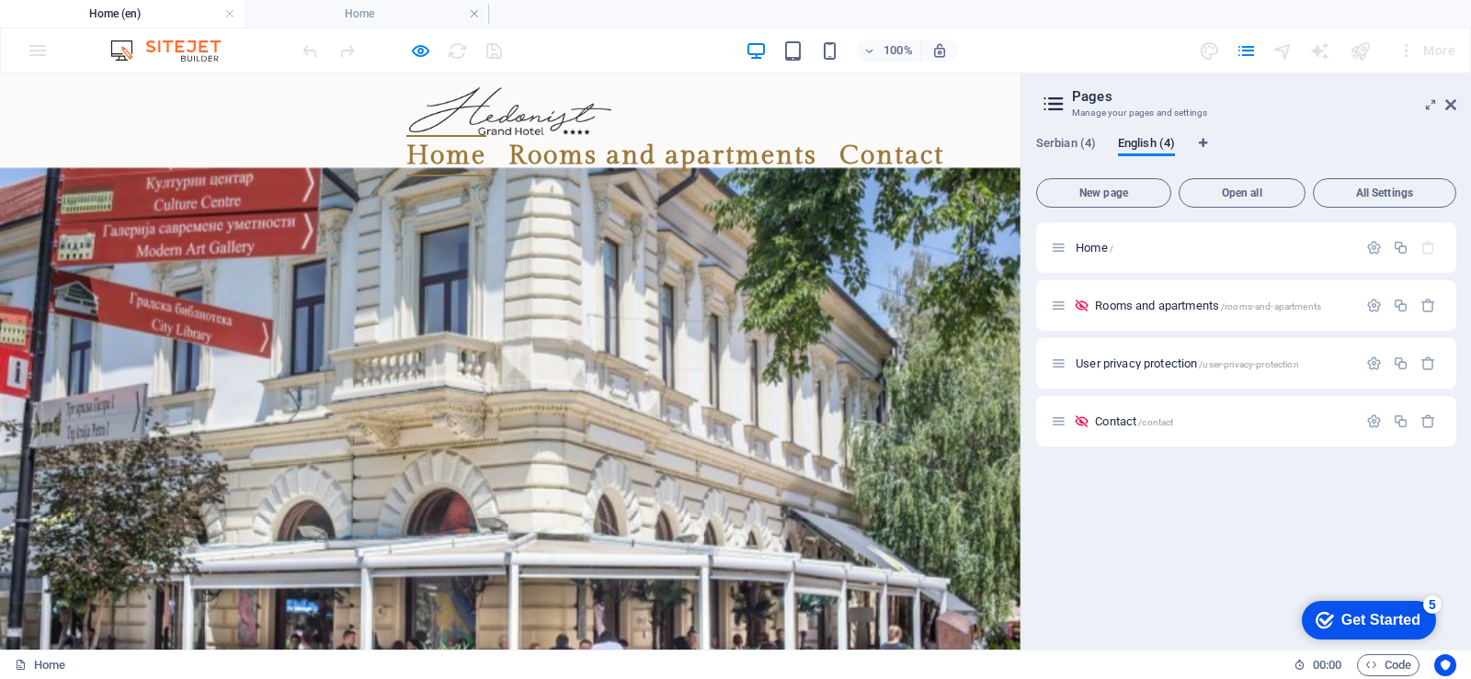
scroll to position [0, 0]
click at [572, 141] on font "Rooms and apartments" at bounding box center [662, 156] width 309 height 31
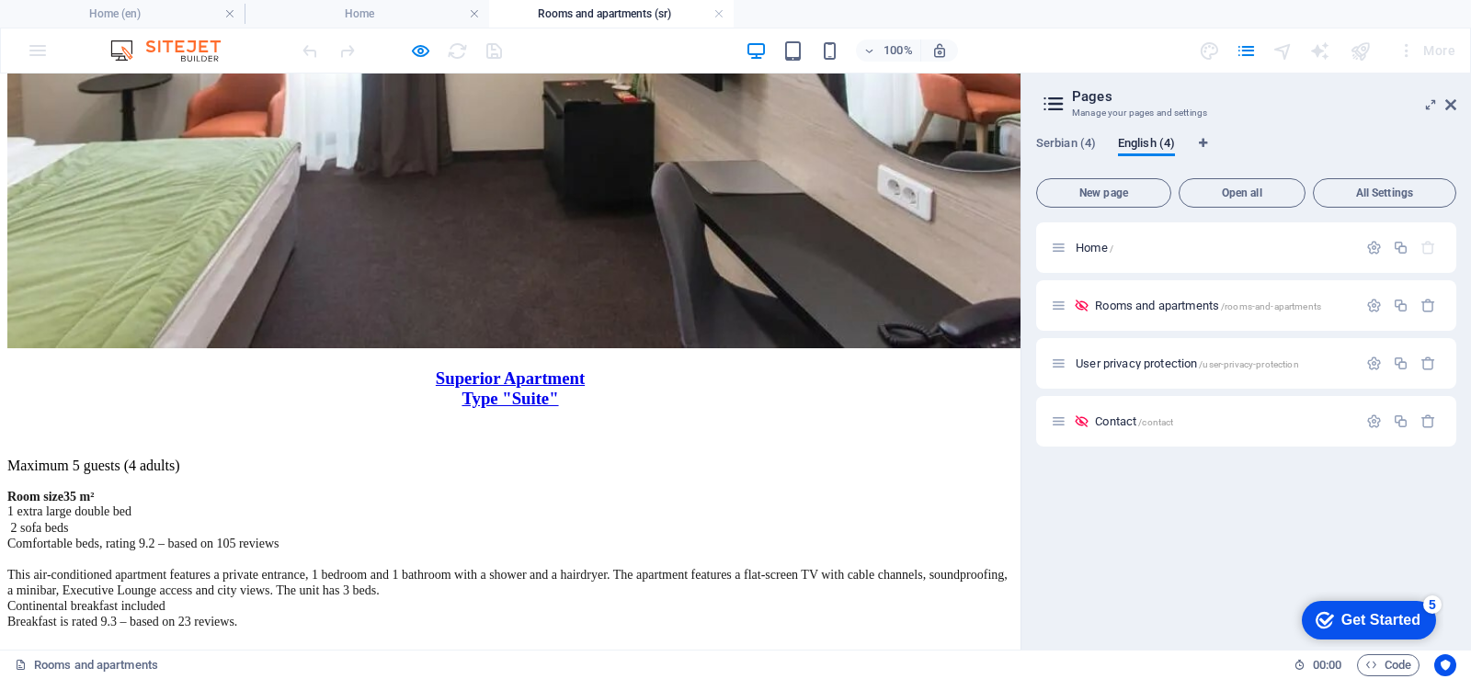
scroll to position [1505, 0]
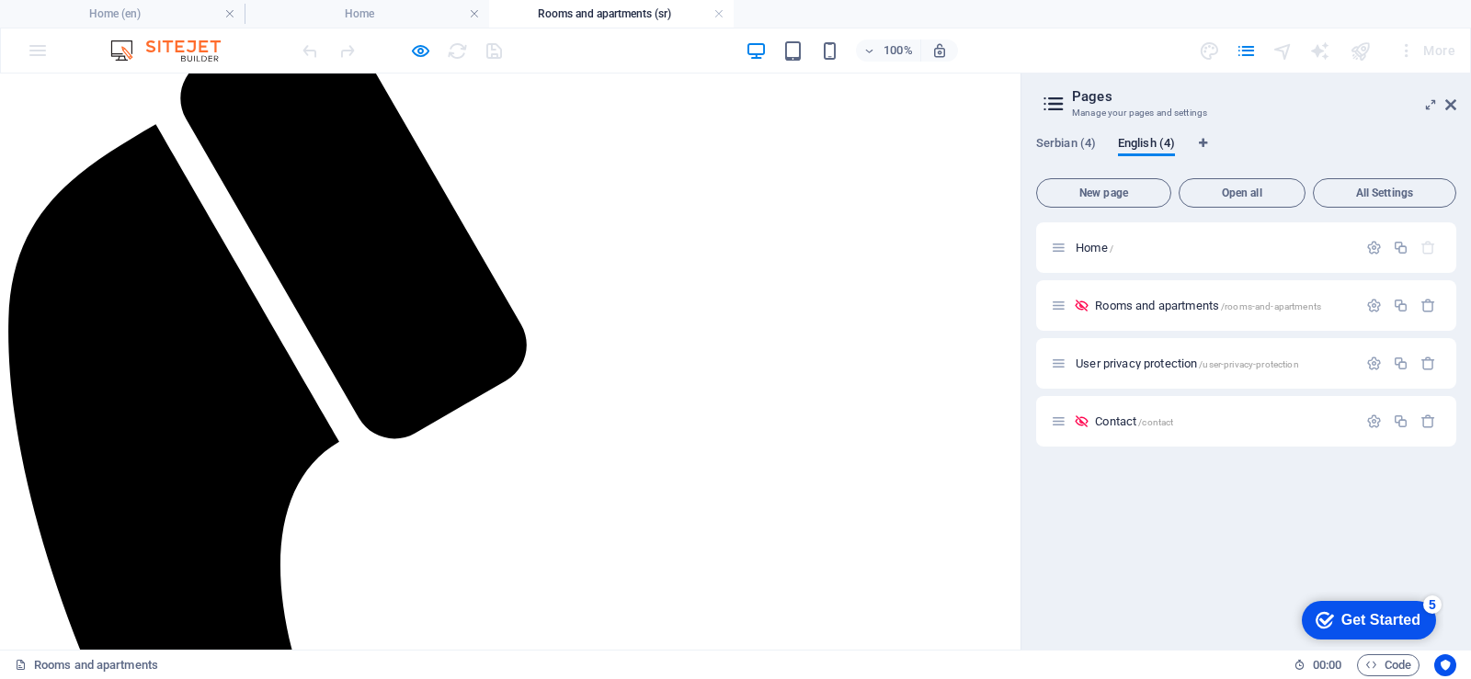
scroll to position [0, 0]
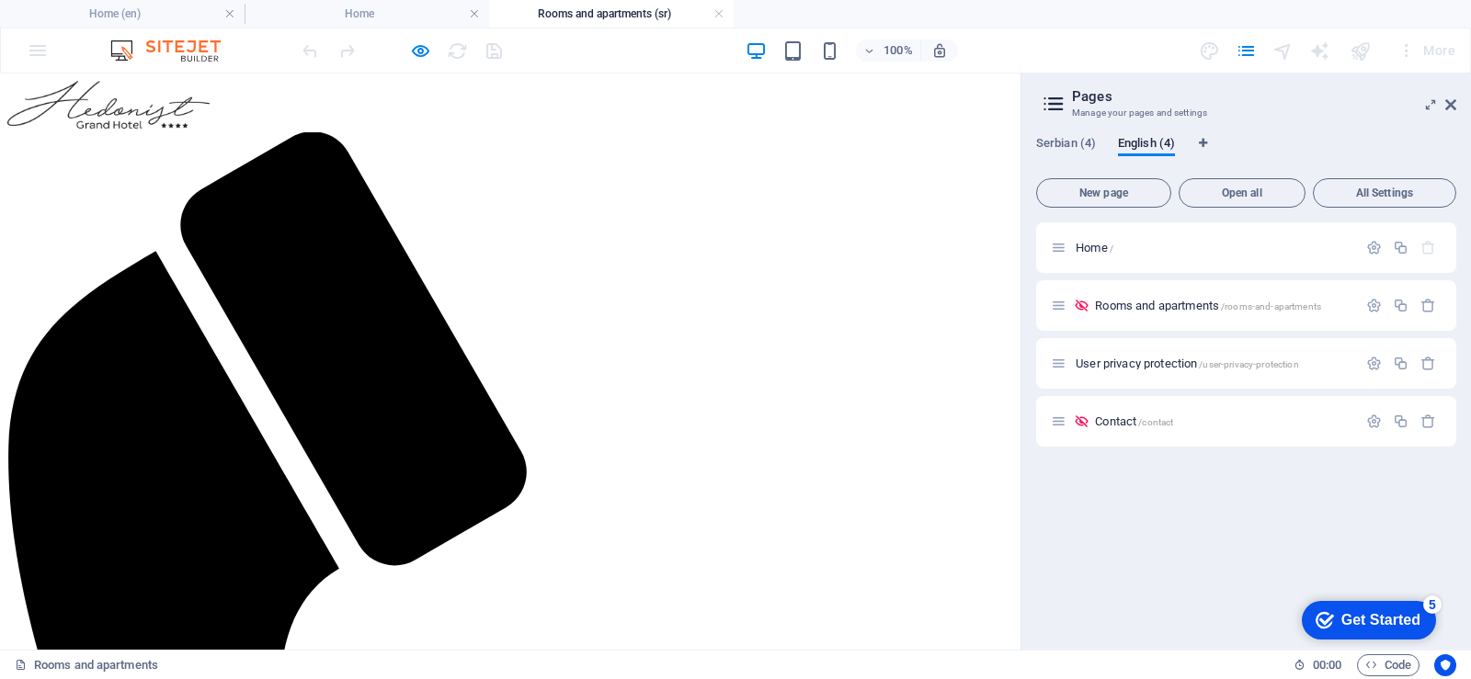
click at [1446, 105] on icon at bounding box center [1450, 104] width 11 height 15
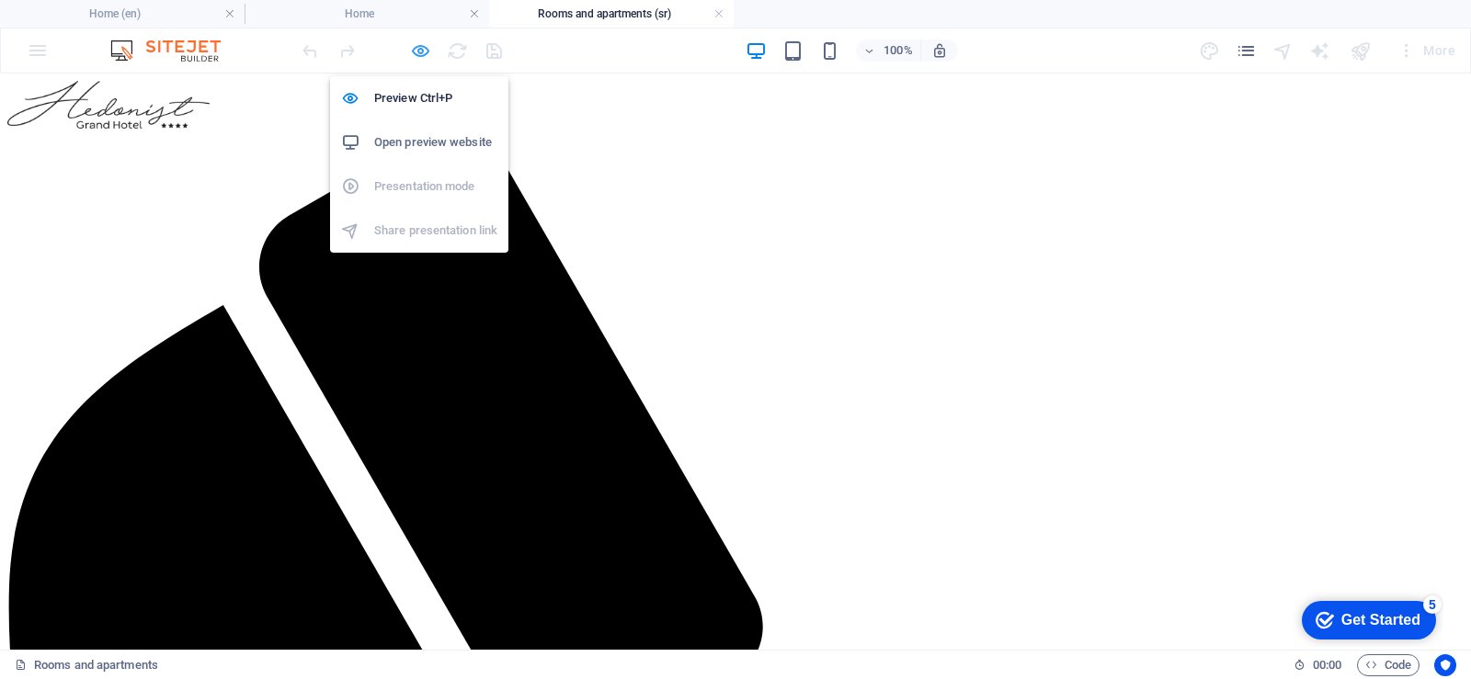
drag, startPoint x: 422, startPoint y: 47, endPoint x: 555, endPoint y: 112, distance: 148.4
click at [422, 47] on icon "button" at bounding box center [420, 50] width 21 height 21
click at [418, 96] on h6 "Preview Ctrl+P" at bounding box center [435, 98] width 123 height 22
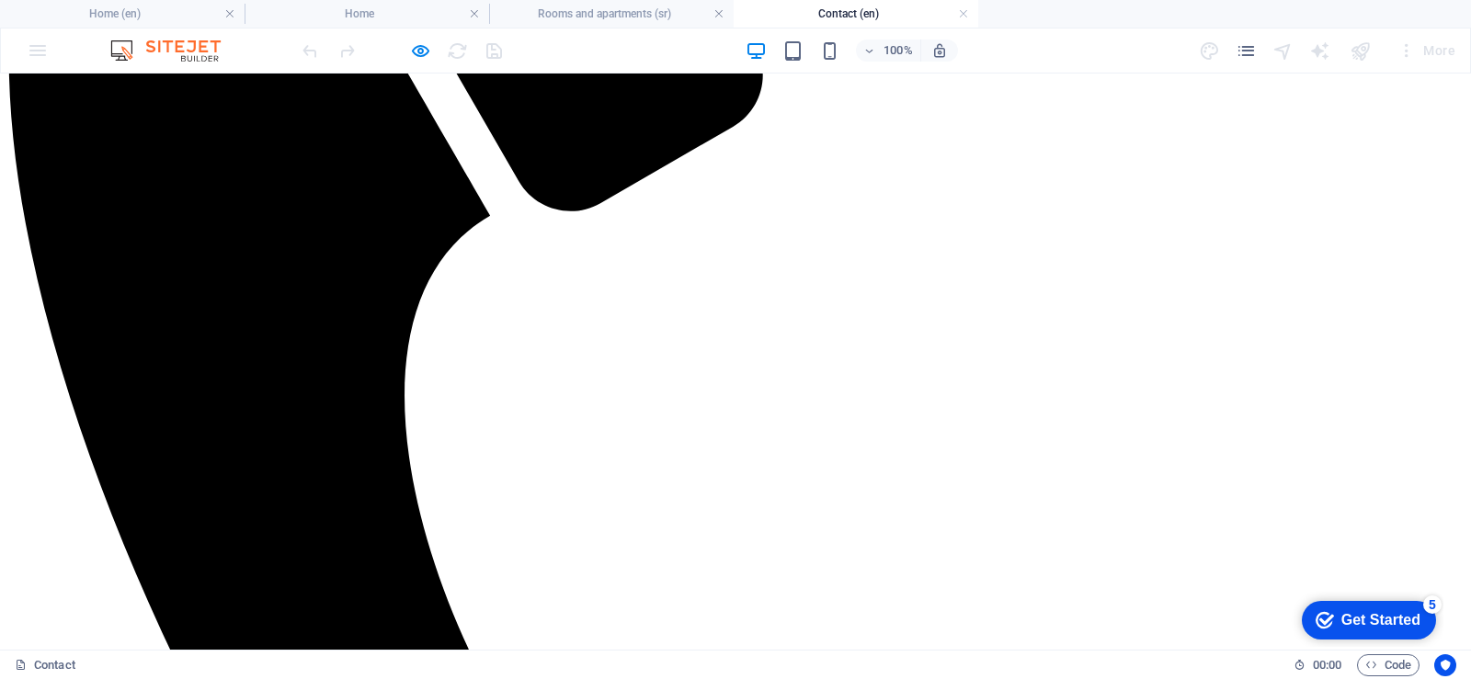
scroll to position [605, 0]
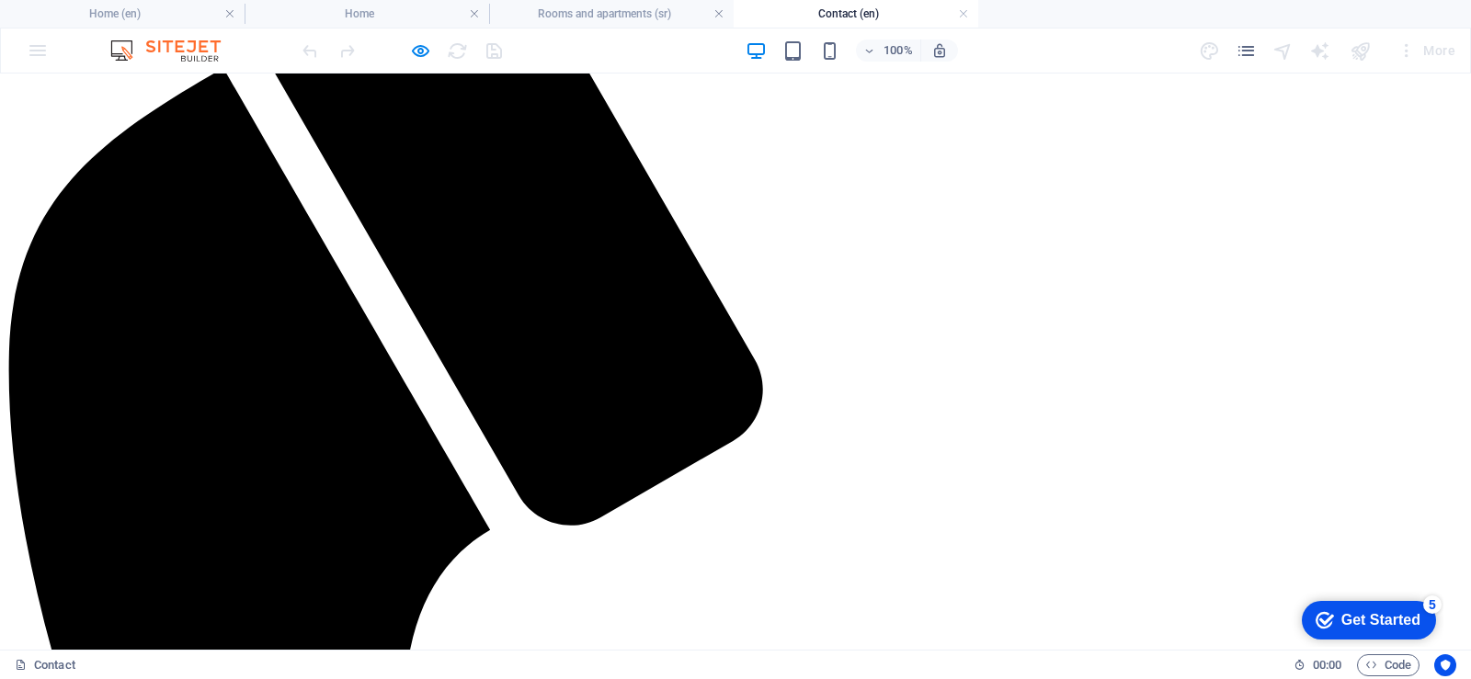
scroll to position [0, 0]
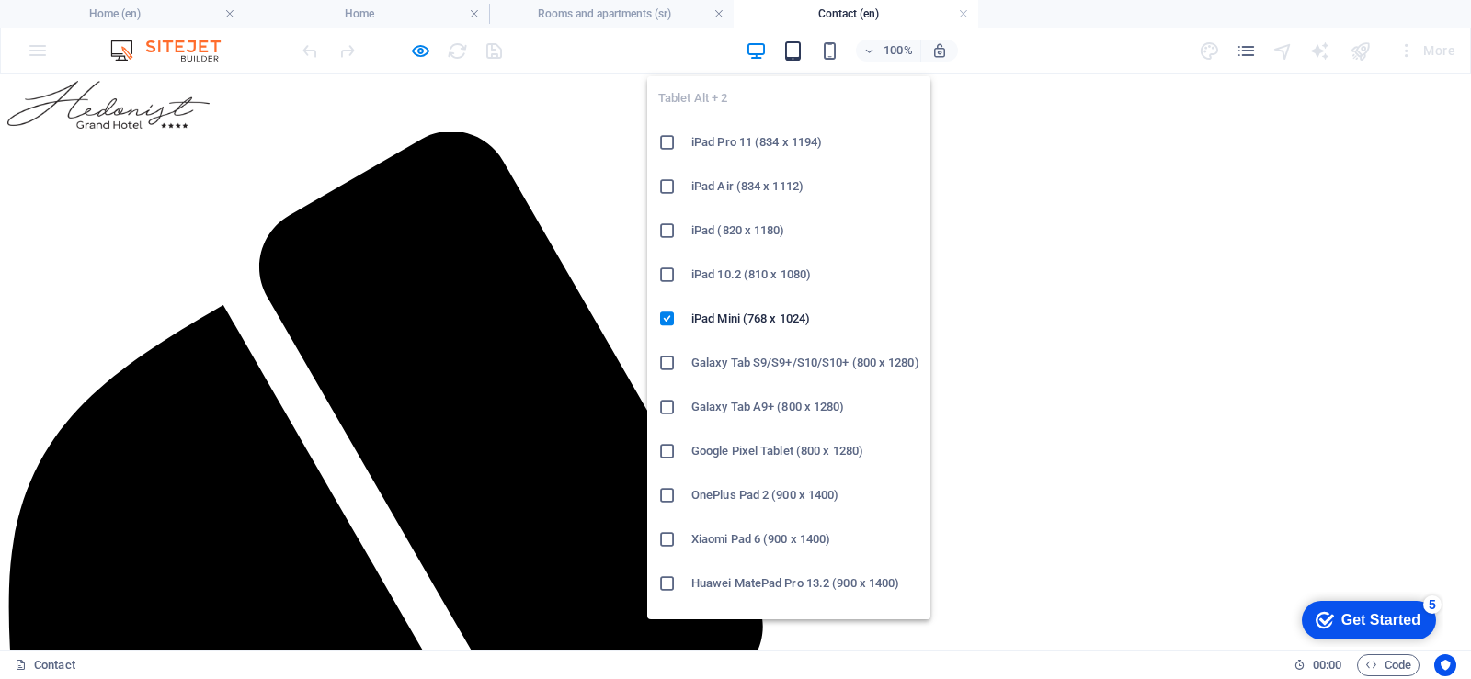
click at [784, 51] on icon "button" at bounding box center [792, 50] width 21 height 21
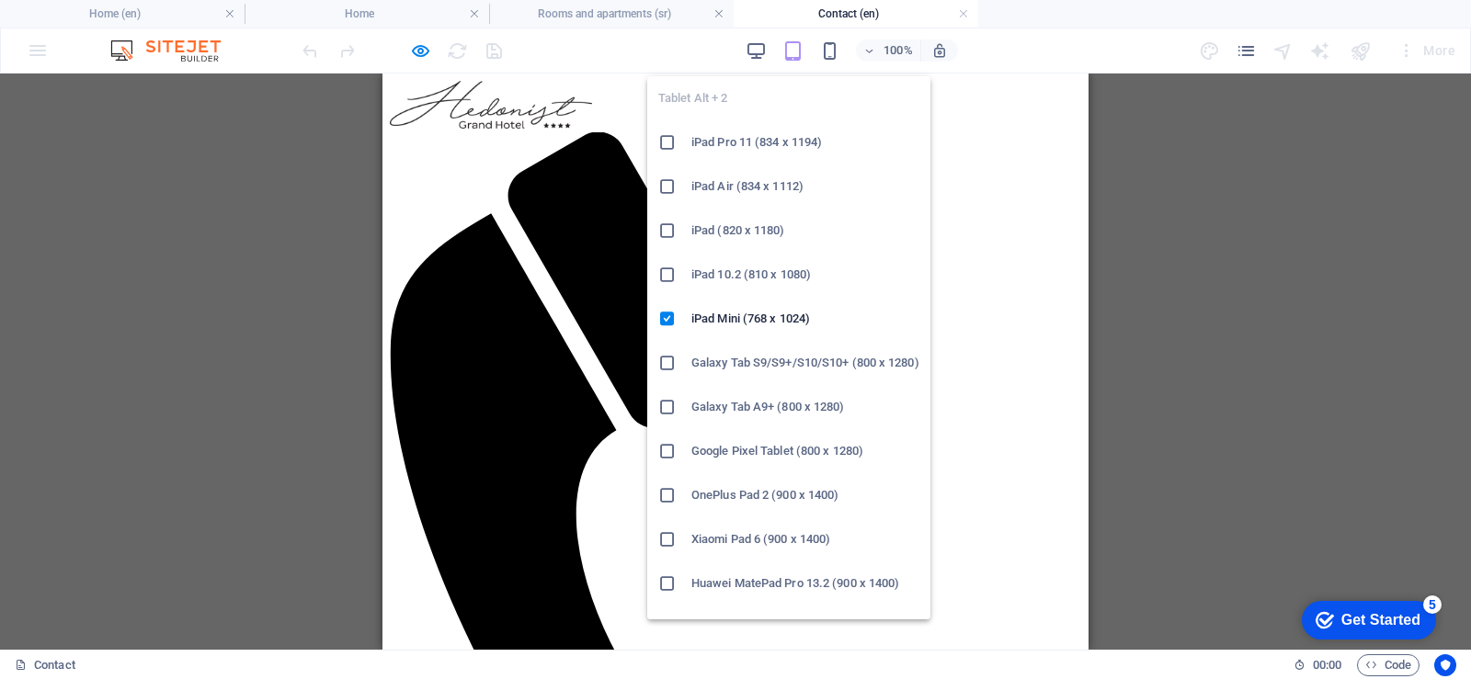
click at [721, 585] on font "Huawei MatePad Pro 13.2 (900 x 1400)" at bounding box center [795, 583] width 208 height 14
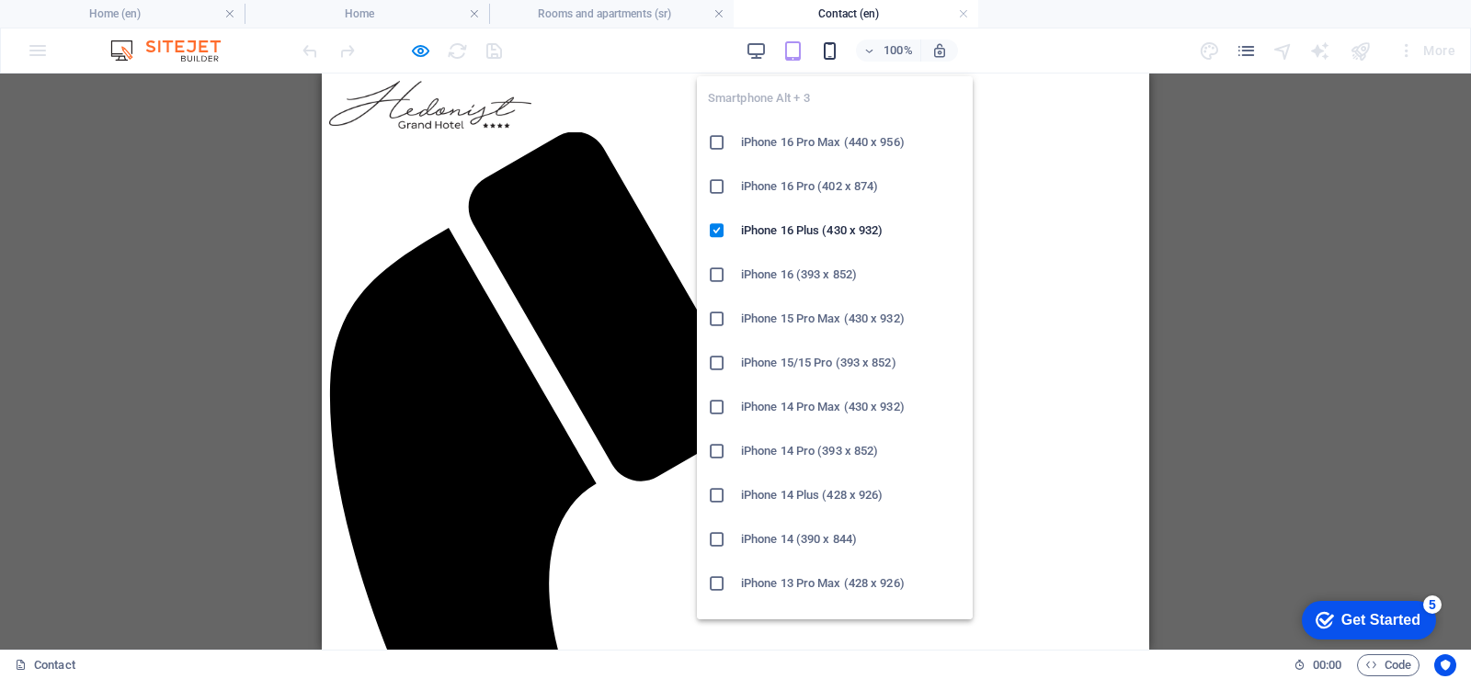
click at [834, 52] on icon "button" at bounding box center [829, 50] width 21 height 21
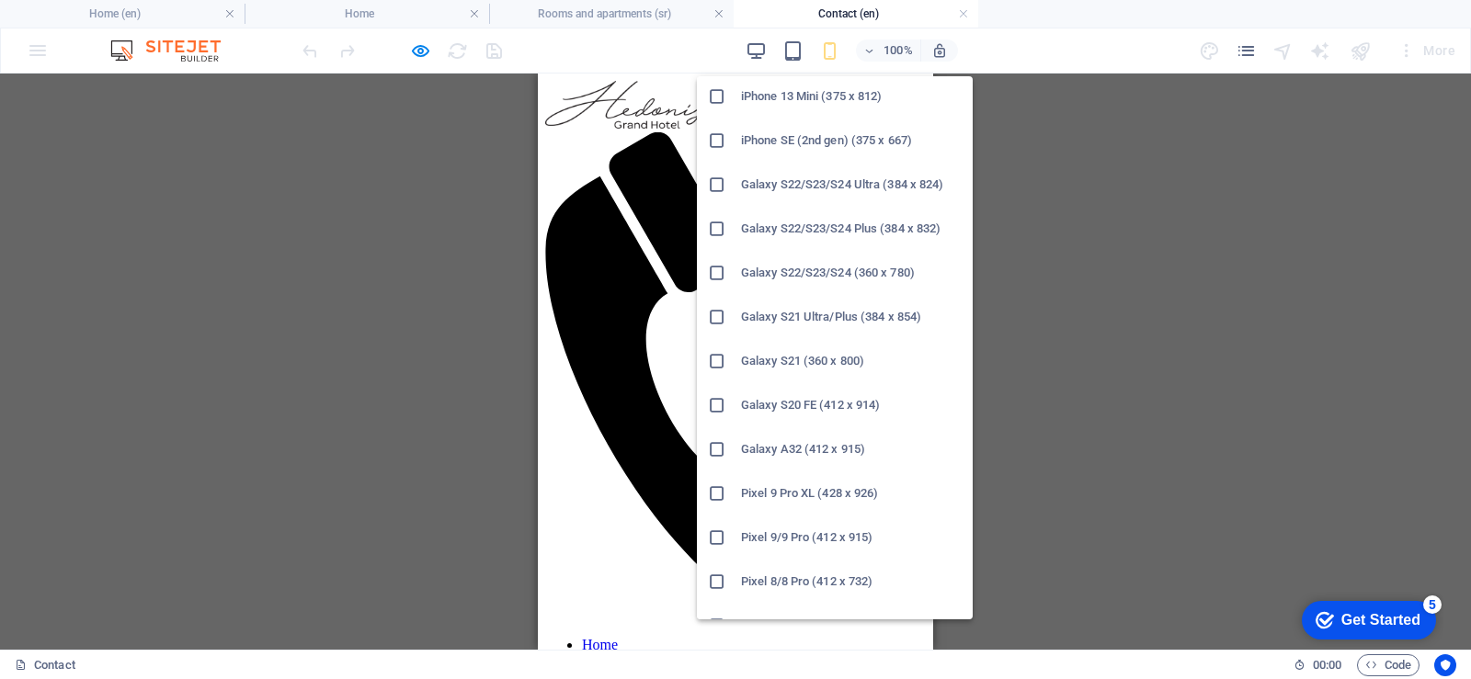
scroll to position [827, 0]
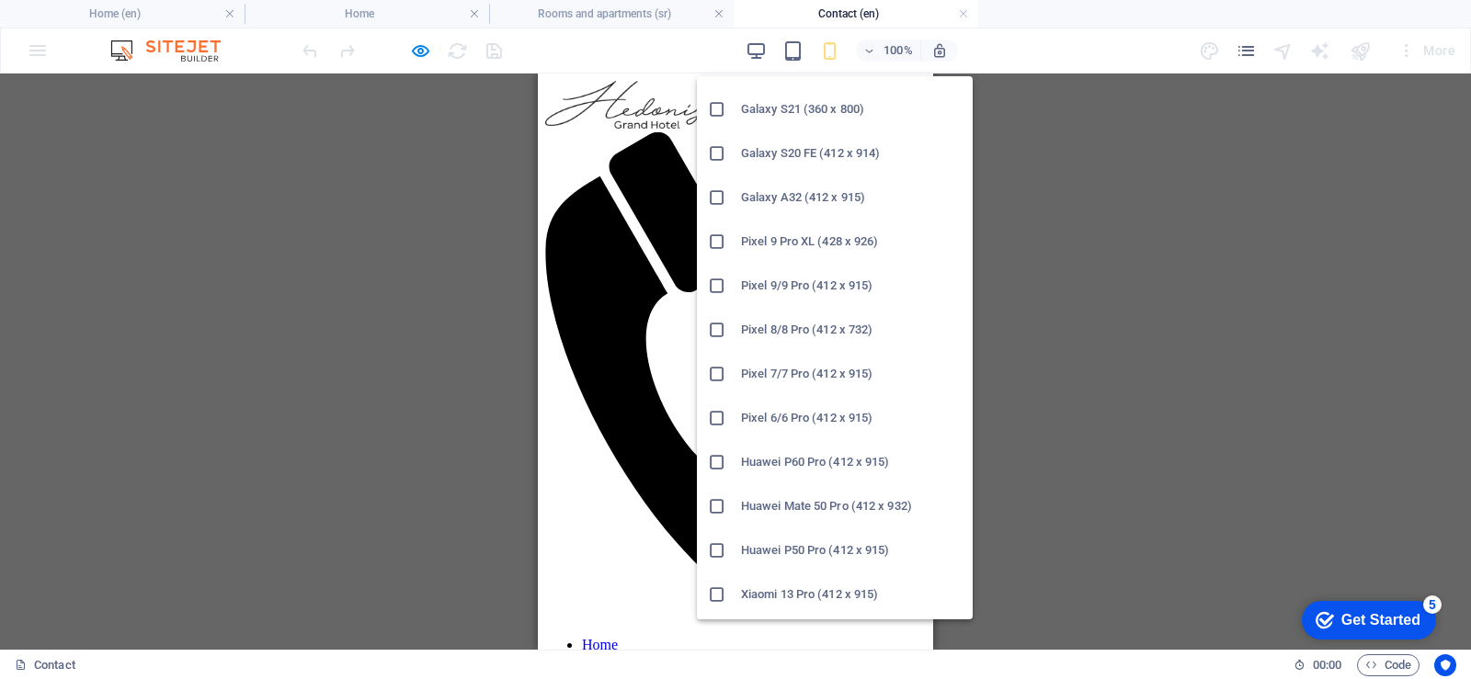
drag, startPoint x: 767, startPoint y: 550, endPoint x: 225, endPoint y: 450, distance: 551.3
click at [767, 550] on h6 "Huawei P50 Pro (412 x 915)" at bounding box center [851, 550] width 221 height 22
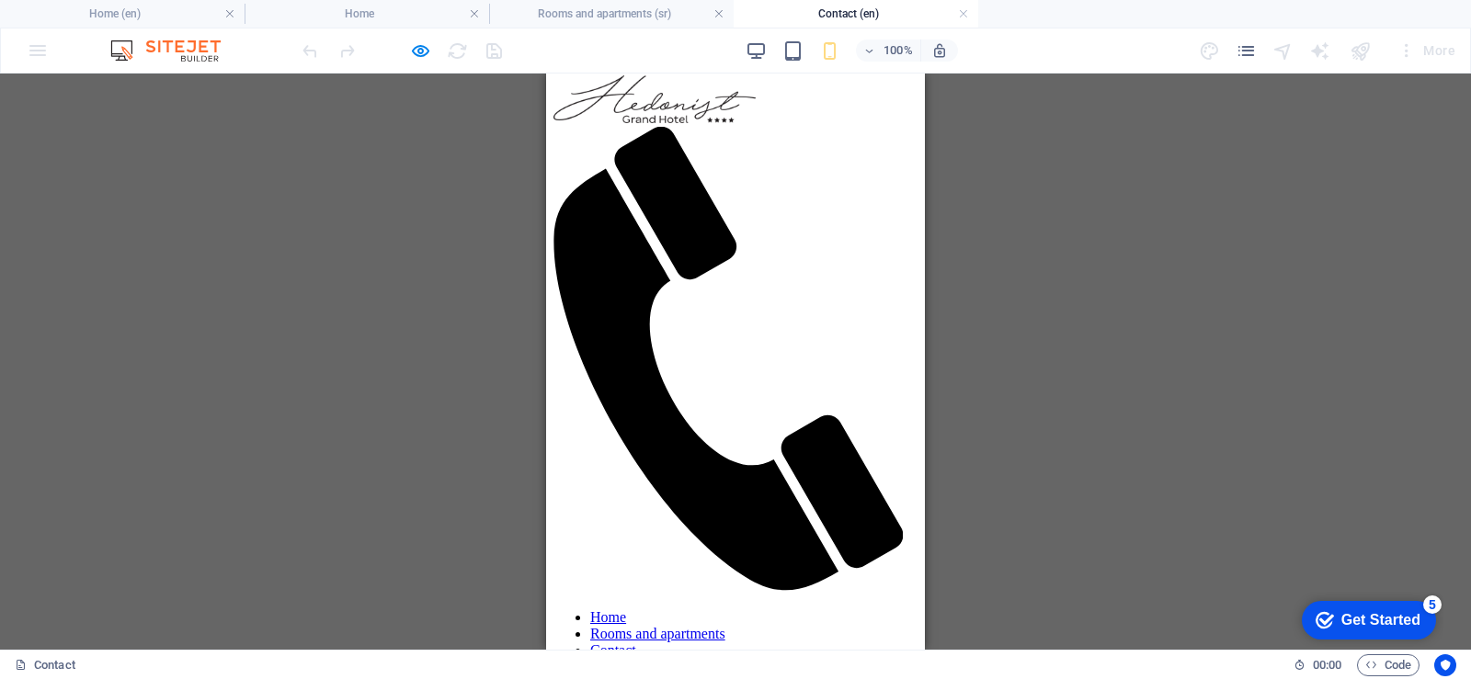
scroll to position [0, 0]
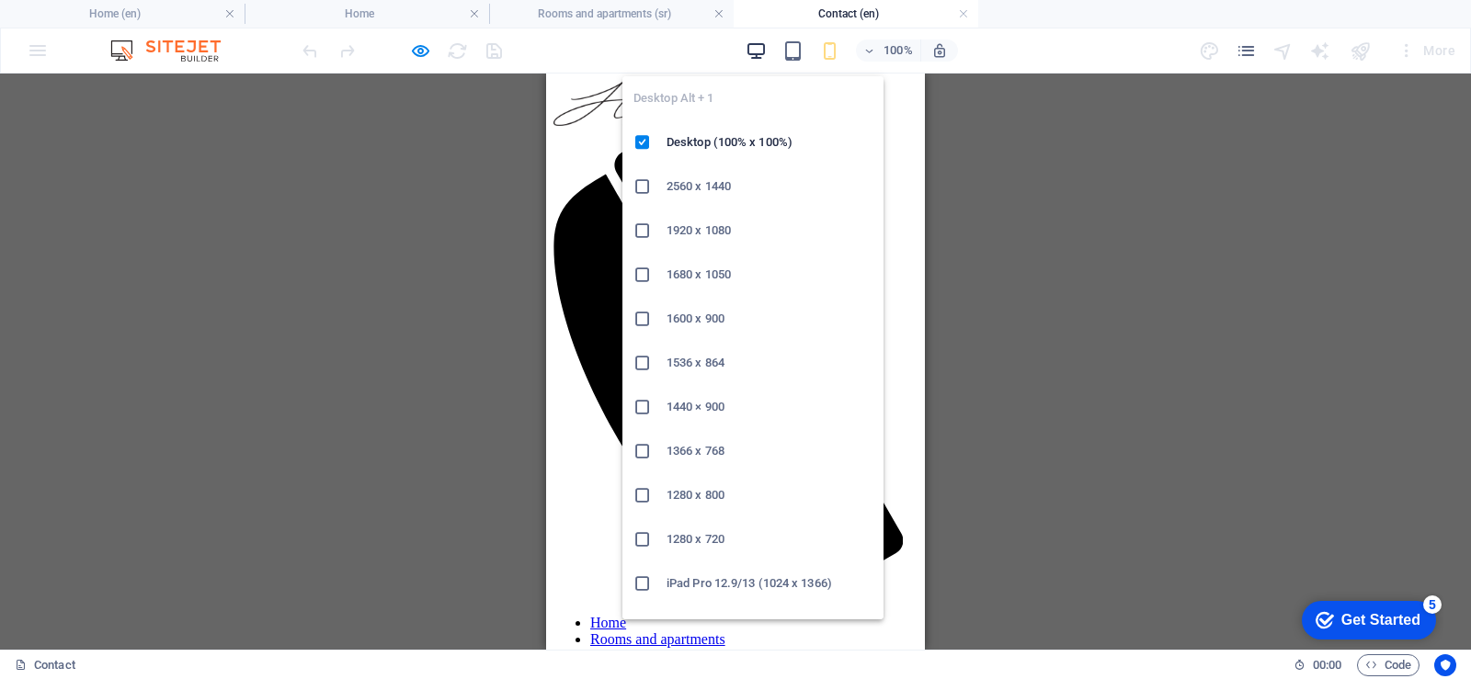
click at [758, 46] on icon "button" at bounding box center [755, 50] width 21 height 21
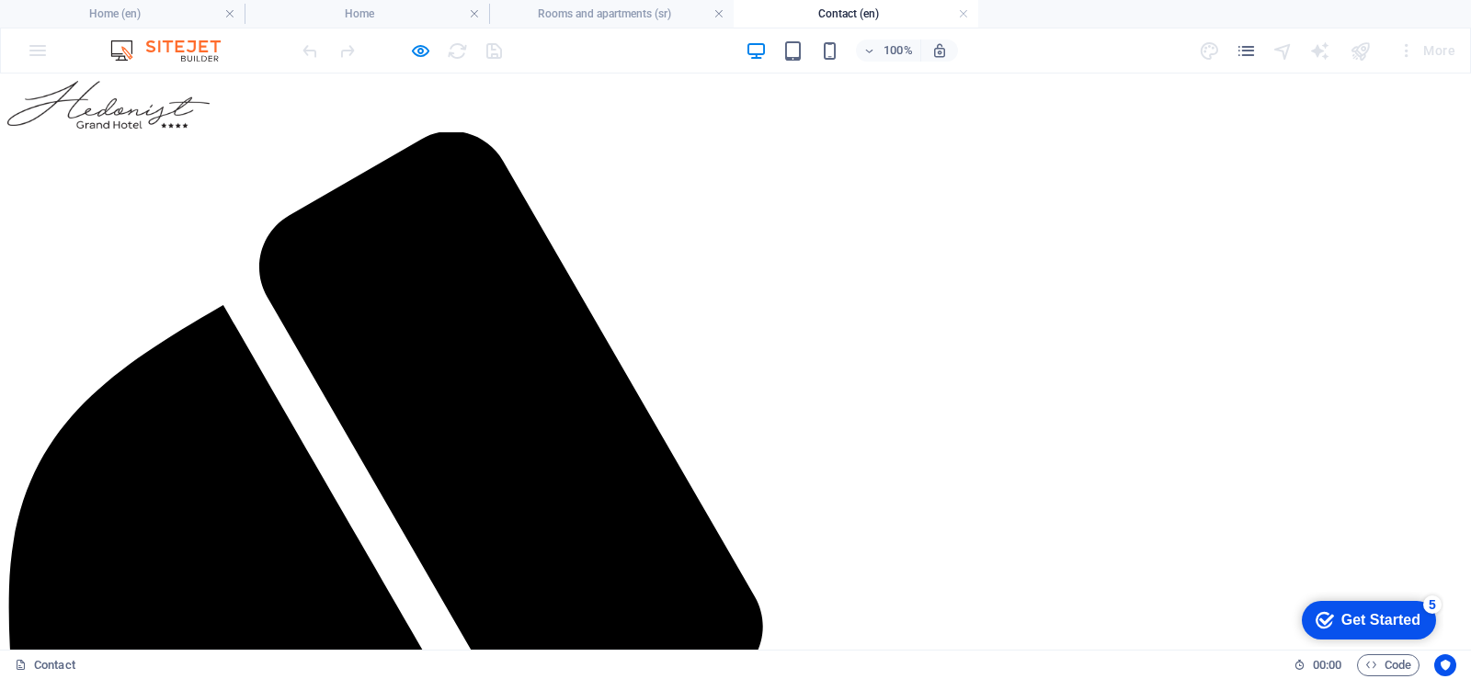
click at [456, 52] on div at bounding box center [402, 50] width 206 height 29
click at [1245, 51] on icon "pages" at bounding box center [1245, 50] width 21 height 21
click at [1247, 51] on icon "pages" at bounding box center [1245, 50] width 21 height 21
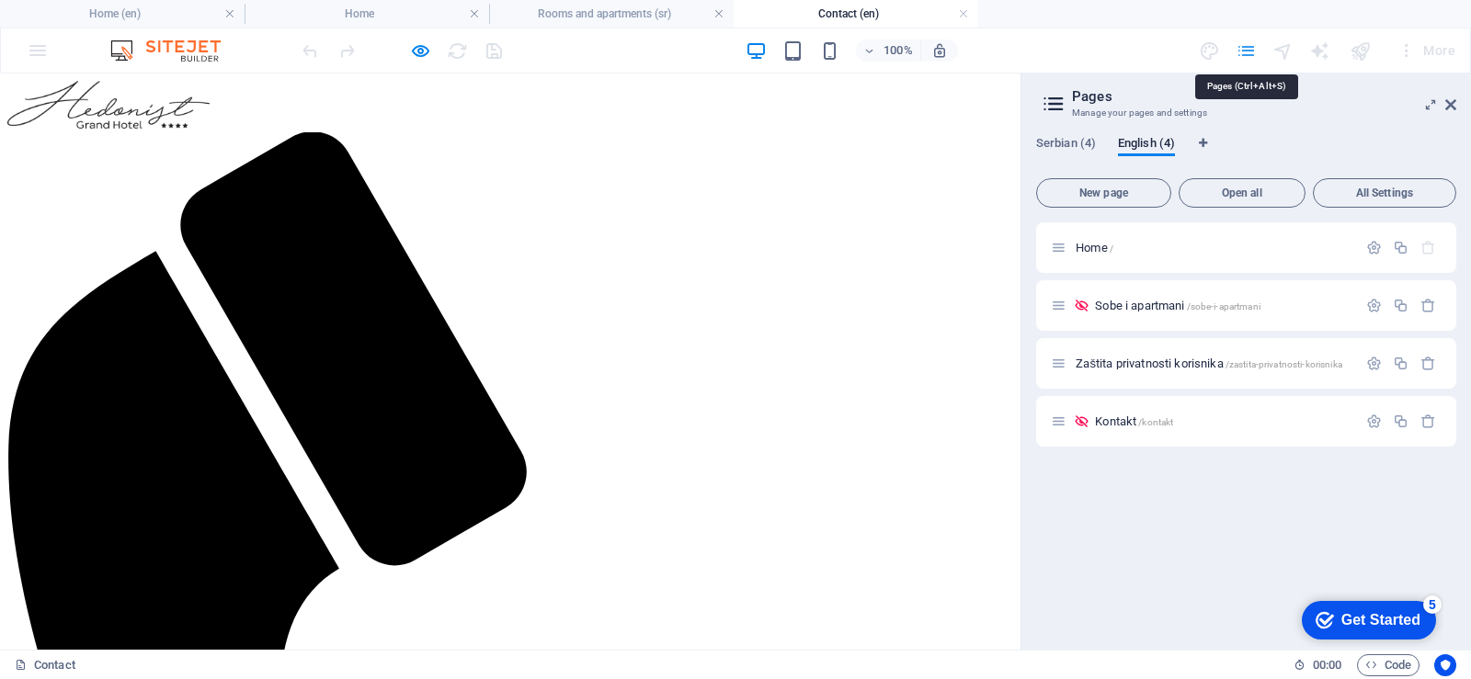
click at [1067, 140] on span "Serbian (4)" at bounding box center [1066, 145] width 60 height 26
click at [1143, 147] on font "English (4)" at bounding box center [1146, 143] width 57 height 14
click at [1054, 142] on font "Serbian (4)" at bounding box center [1066, 143] width 60 height 14
click at [1105, 247] on font "Home" at bounding box center [1111, 248] width 32 height 14
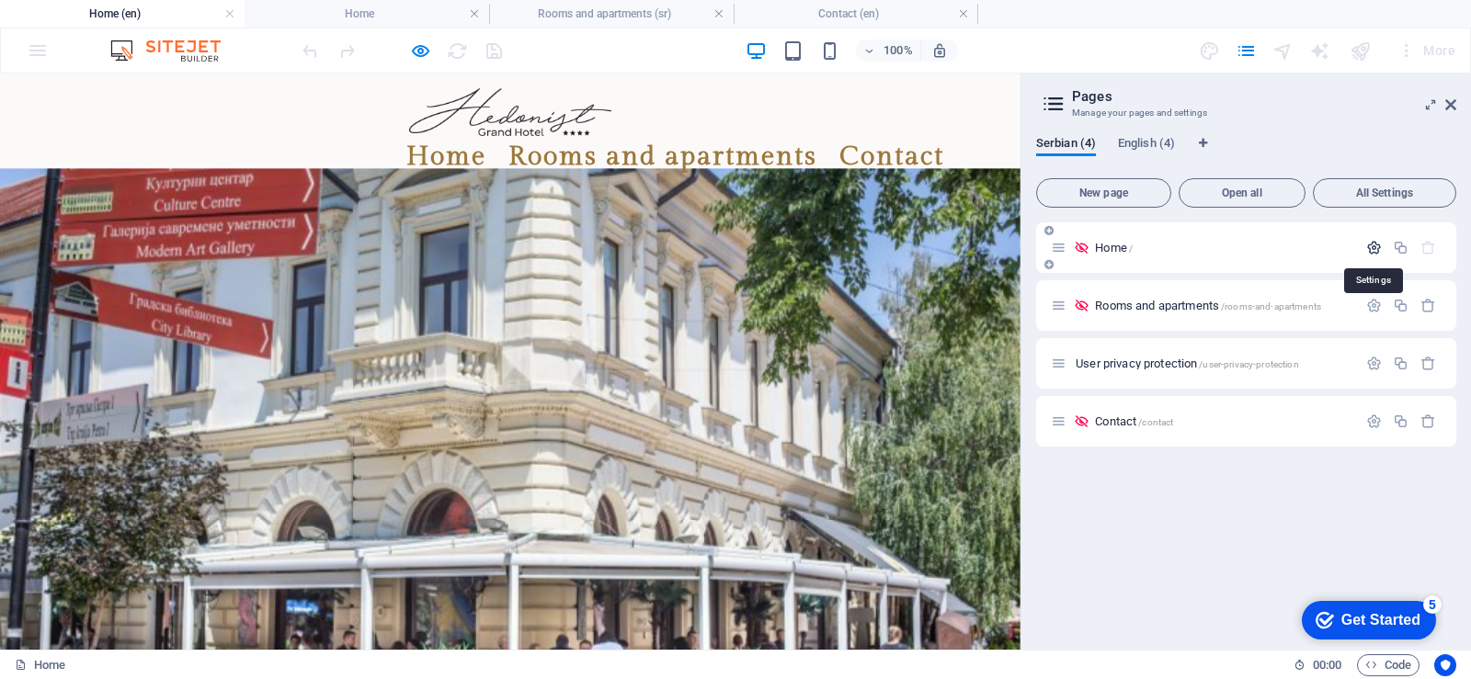
click at [1368, 249] on icon "button" at bounding box center [1374, 248] width 16 height 16
click at [1373, 247] on icon "button" at bounding box center [1374, 248] width 16 height 16
click at [1368, 276] on div "Home / Rooms and apartments /rooms-and-apartments User privacy protection /user…" at bounding box center [1246, 334] width 420 height 224
click at [1375, 253] on icon "button" at bounding box center [1374, 248] width 16 height 16
click at [1062, 250] on icon at bounding box center [1058, 248] width 16 height 16
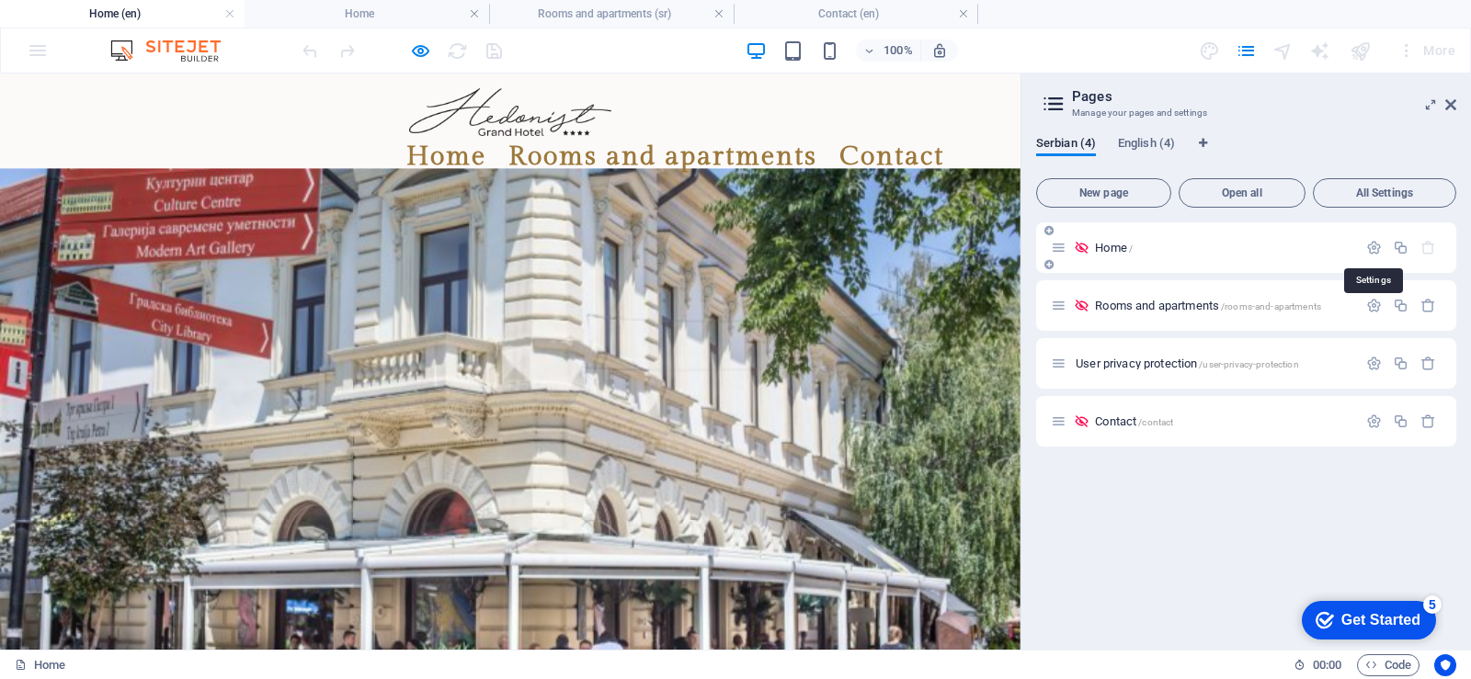
click at [1059, 247] on icon at bounding box center [1058, 248] width 16 height 16
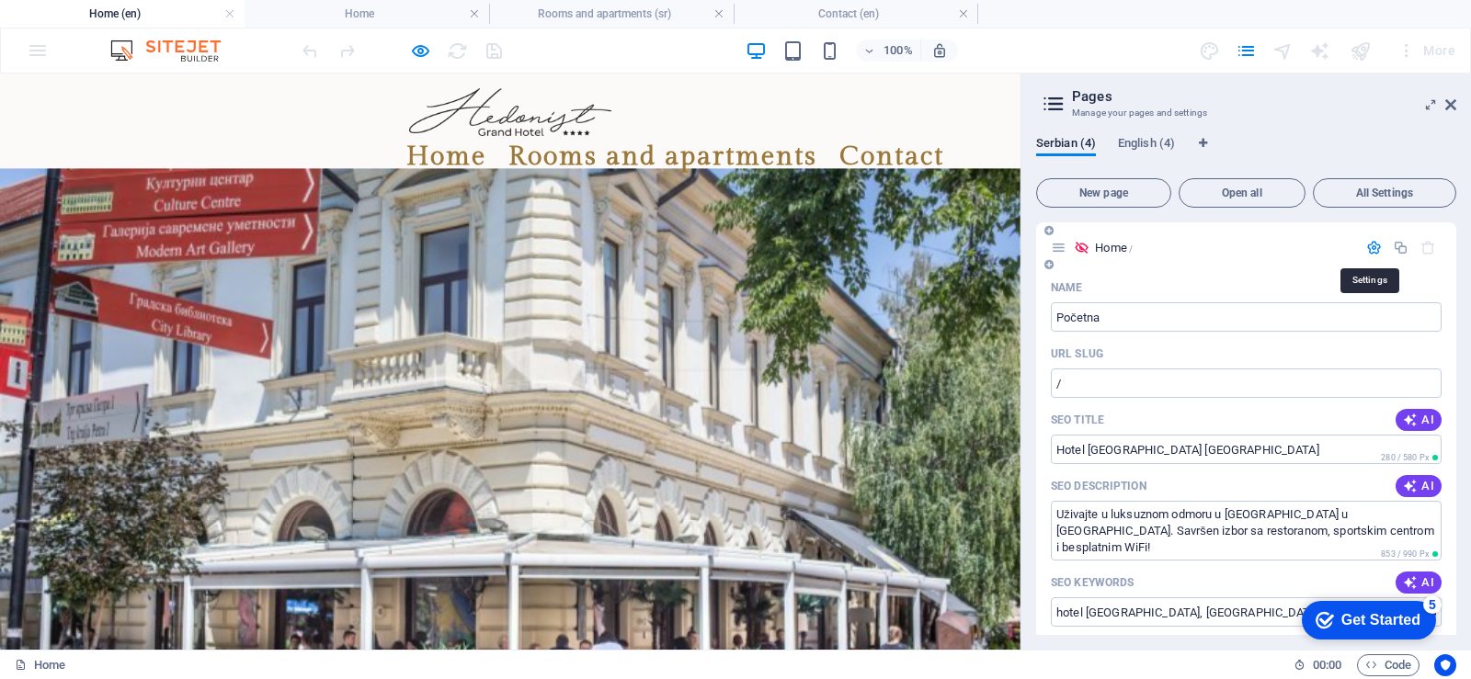
click at [1371, 247] on icon "button" at bounding box center [1374, 248] width 16 height 16
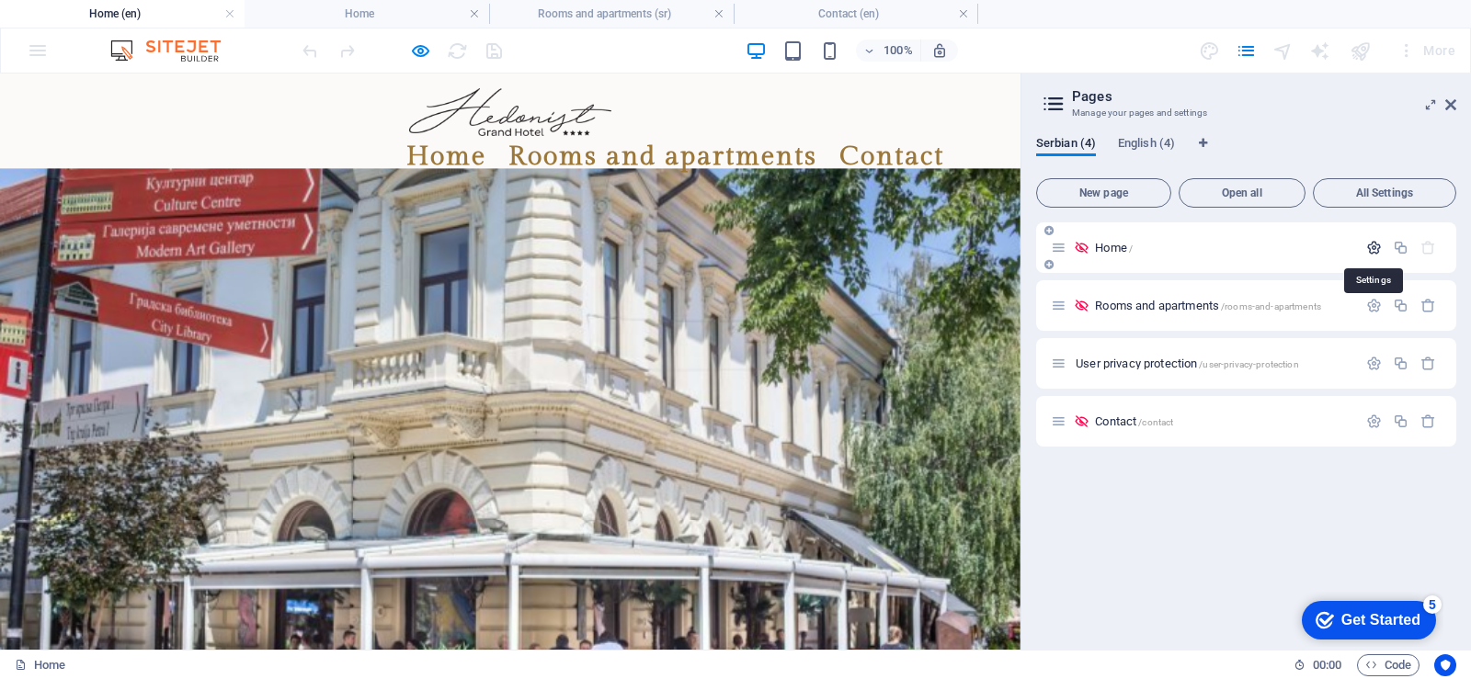
click at [1370, 249] on icon "button" at bounding box center [1374, 248] width 16 height 16
click at [1372, 251] on icon "button" at bounding box center [1374, 248] width 16 height 16
click at [1375, 195] on font "All Settings" at bounding box center [1384, 193] width 57 height 13
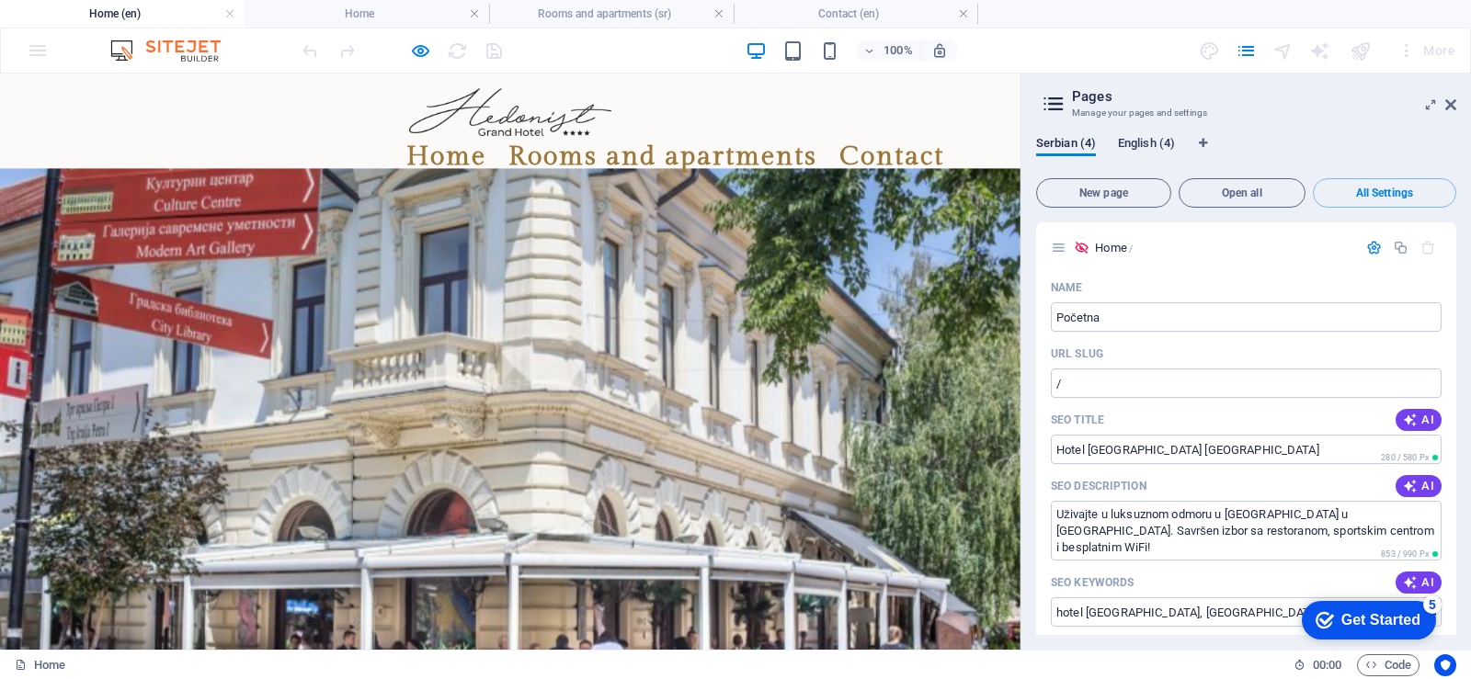
click at [1141, 147] on font "English (4)" at bounding box center [1146, 143] width 57 height 14
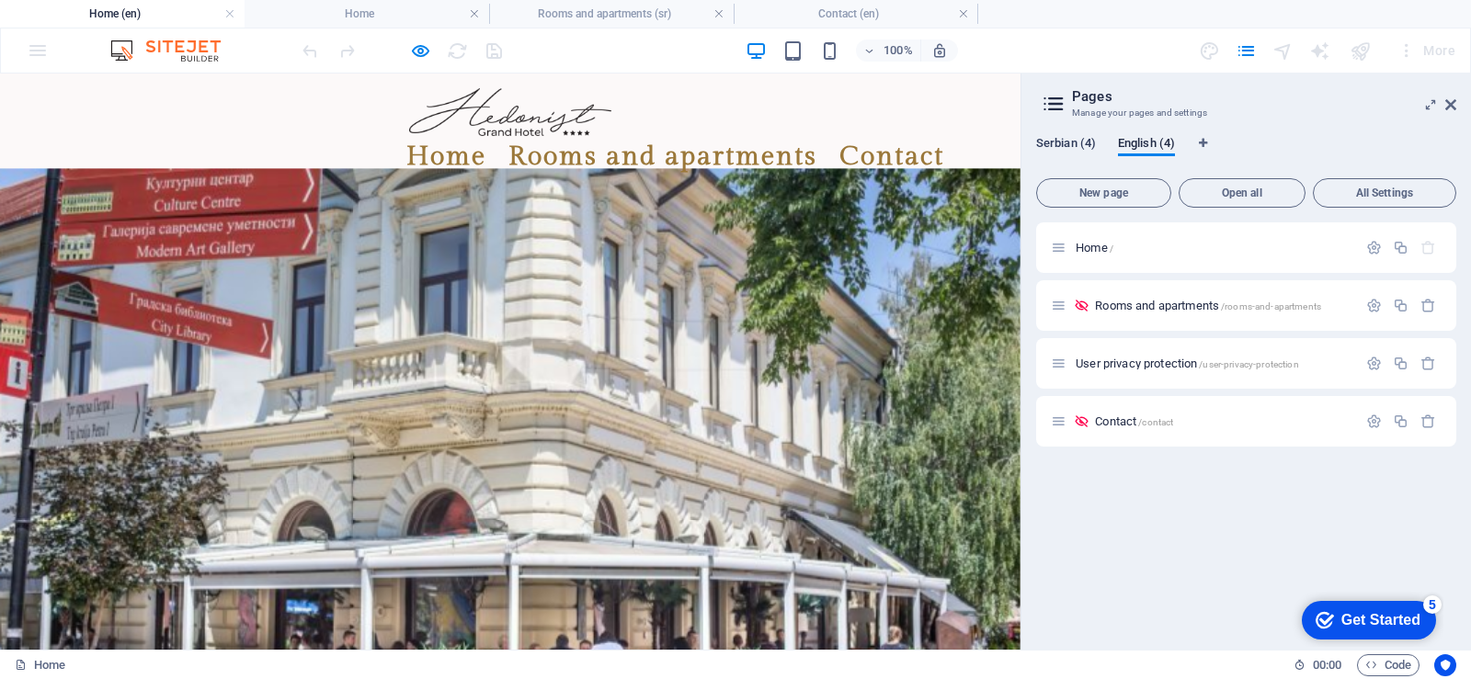
click at [1054, 144] on font "Serbian (4)" at bounding box center [1066, 143] width 60 height 14
click at [1046, 144] on font "Serbian (4)" at bounding box center [1066, 143] width 60 height 14
drag, startPoint x: 1113, startPoint y: 250, endPoint x: 928, endPoint y: 167, distance: 202.4
click at [1113, 250] on span "Početna /" at bounding box center [1120, 248] width 50 height 14
click at [264, 52] on div "100% More" at bounding box center [735, 50] width 1469 height 44
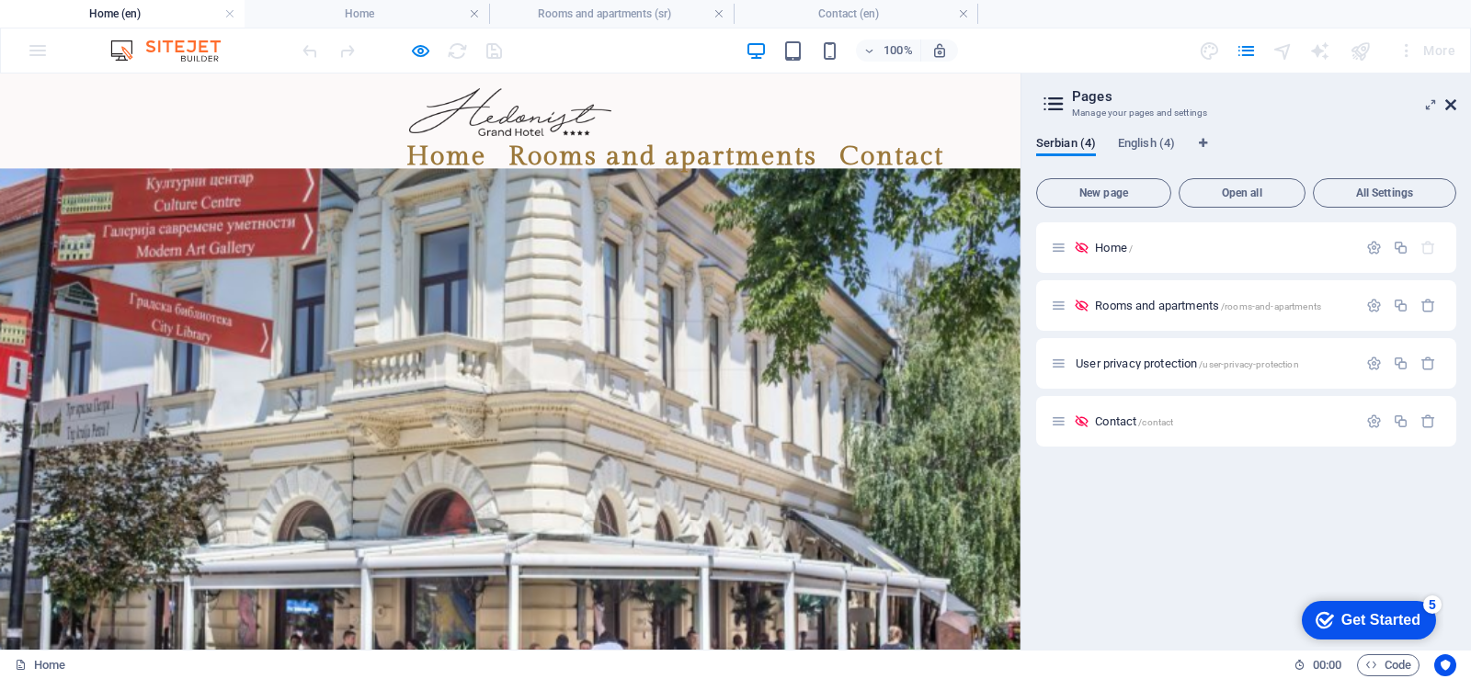
drag, startPoint x: 1449, startPoint y: 32, endPoint x: 1449, endPoint y: 100, distance: 68.0
click at [1449, 100] on icon at bounding box center [1450, 104] width 11 height 15
click at [1020, 106] on div "Home Rooms and apartments Contact" at bounding box center [510, 133] width 1020 height 119
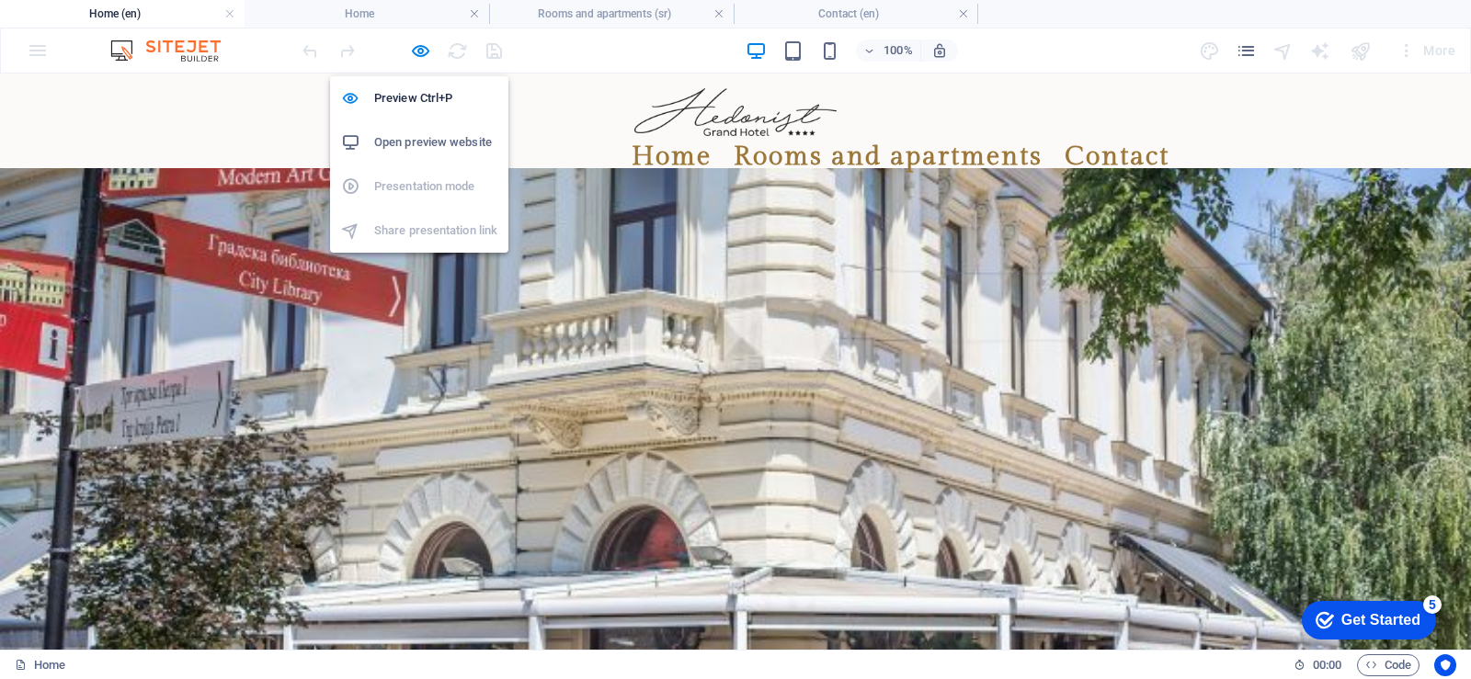
click at [403, 143] on font "Open preview website" at bounding box center [433, 142] width 118 height 14
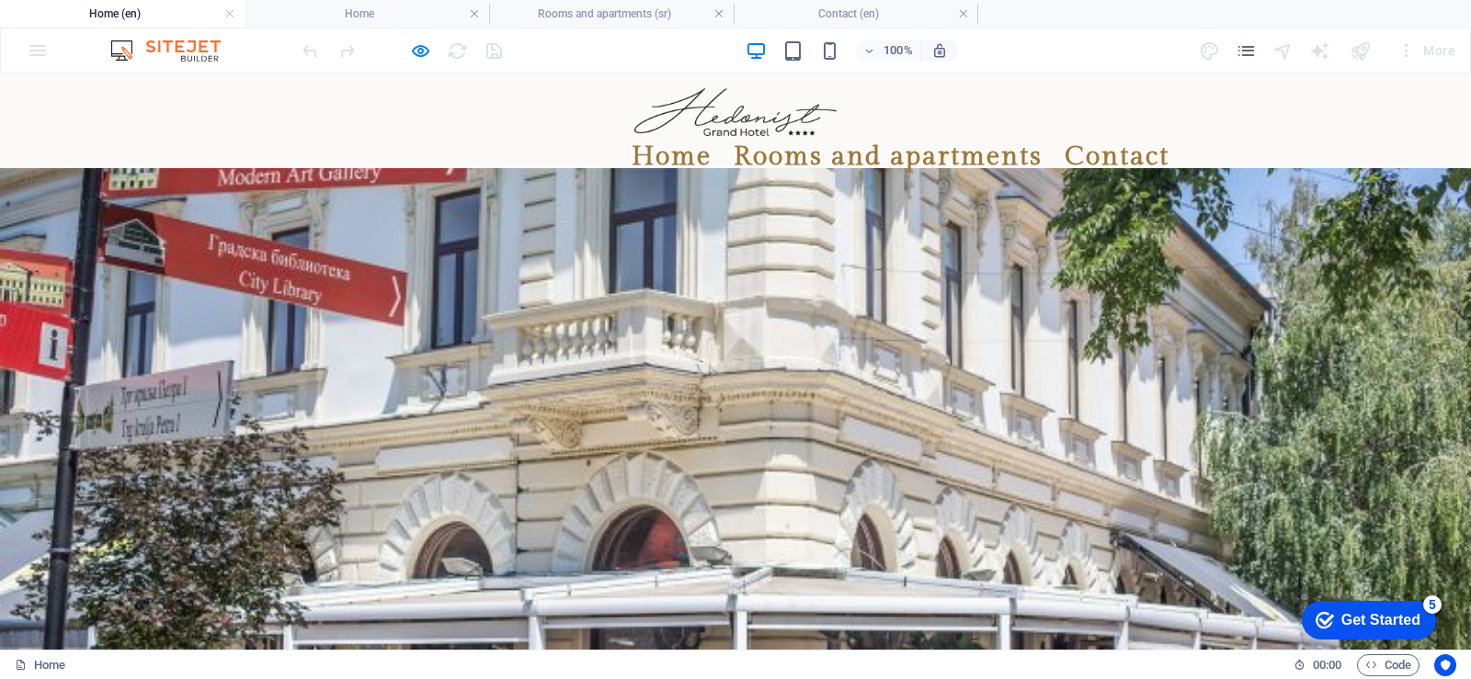
click at [119, 15] on font "Home (en)" at bounding box center [114, 13] width 51 height 13
click at [227, 12] on link at bounding box center [229, 14] width 11 height 17
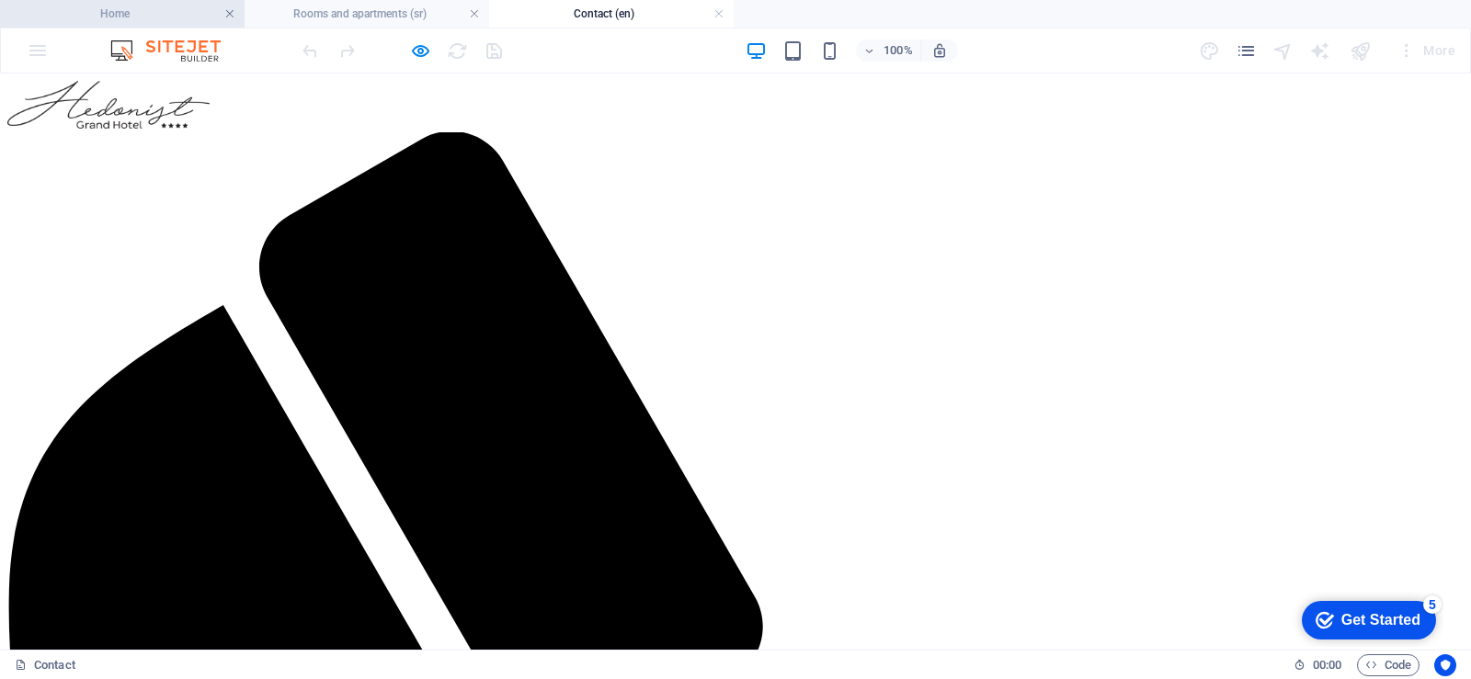
click at [230, 11] on link at bounding box center [229, 14] width 11 height 17
click at [471, 11] on link at bounding box center [474, 14] width 11 height 17
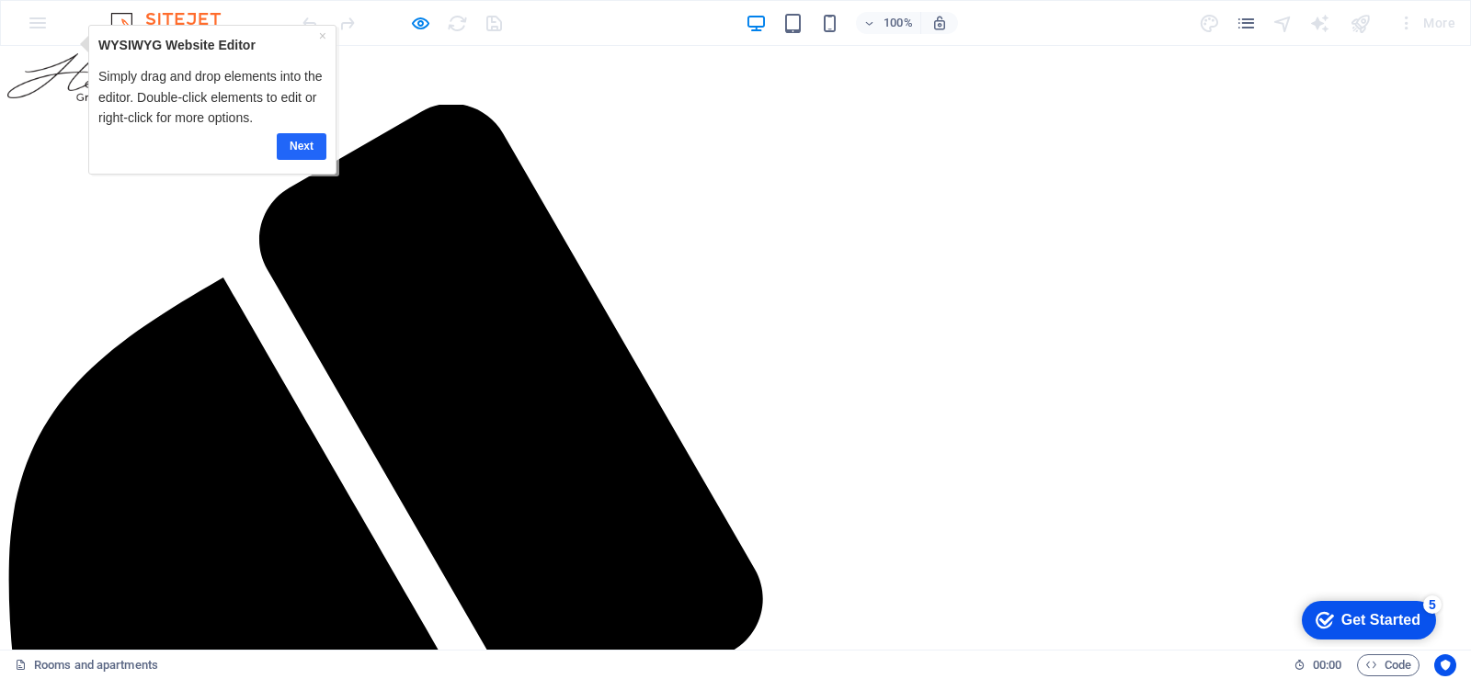
drag, startPoint x: 304, startPoint y: 149, endPoint x: 388, endPoint y: 129, distance: 86.0
click at [304, 149] on link "Next" at bounding box center [301, 146] width 50 height 27
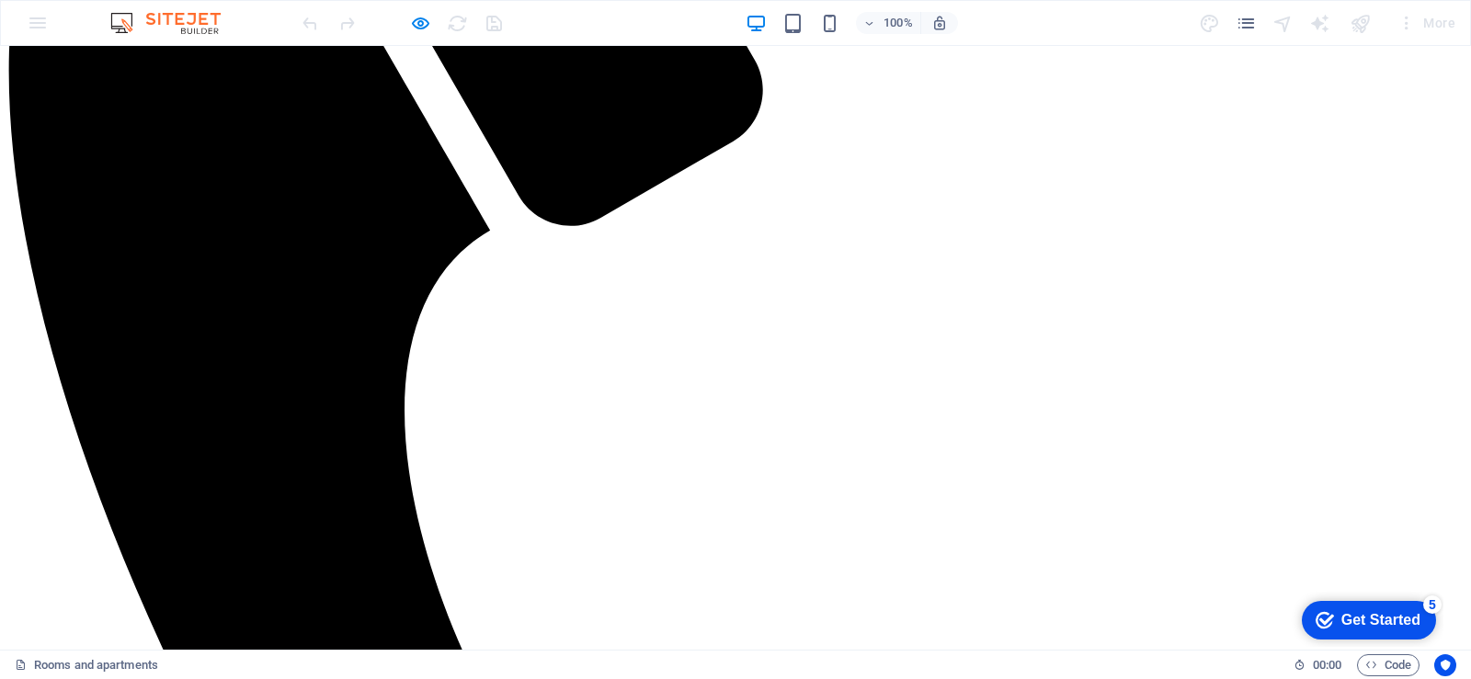
scroll to position [191, 0]
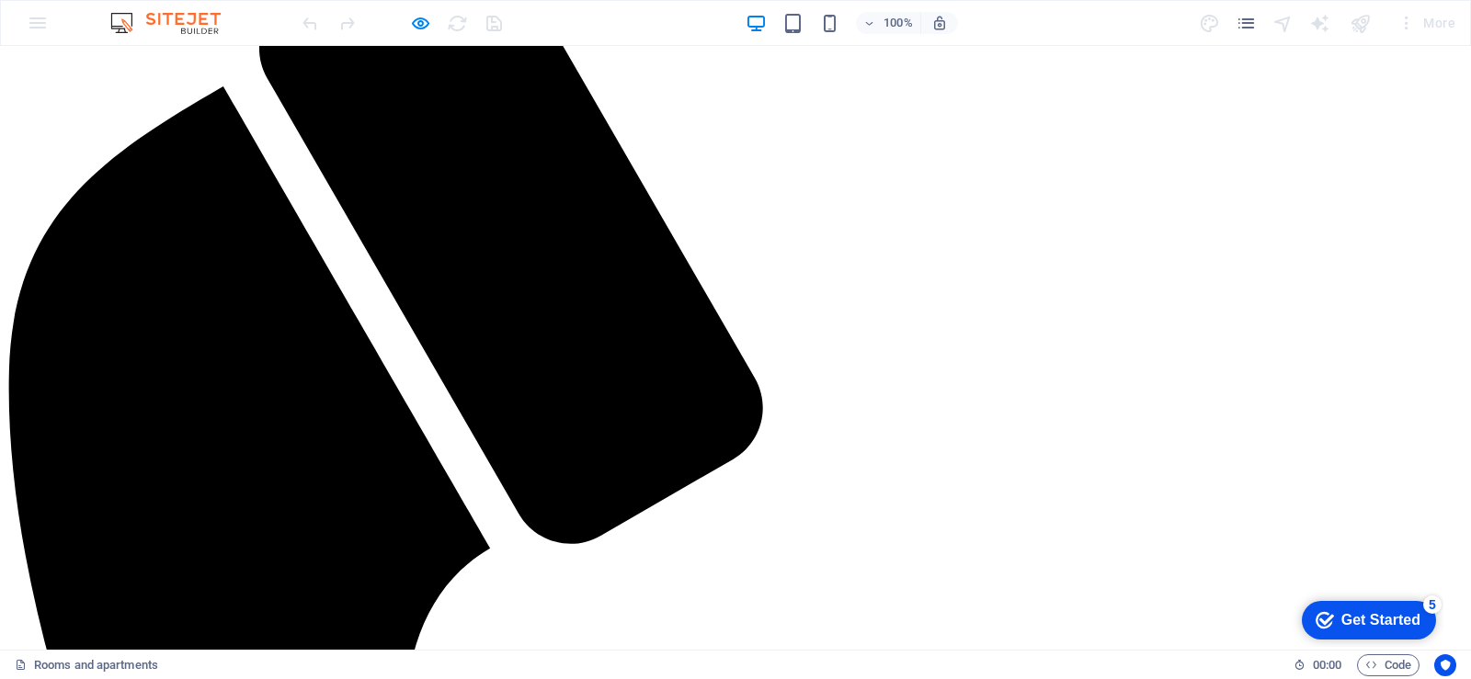
click at [38, 24] on div "100% More" at bounding box center [735, 23] width 1469 height 44
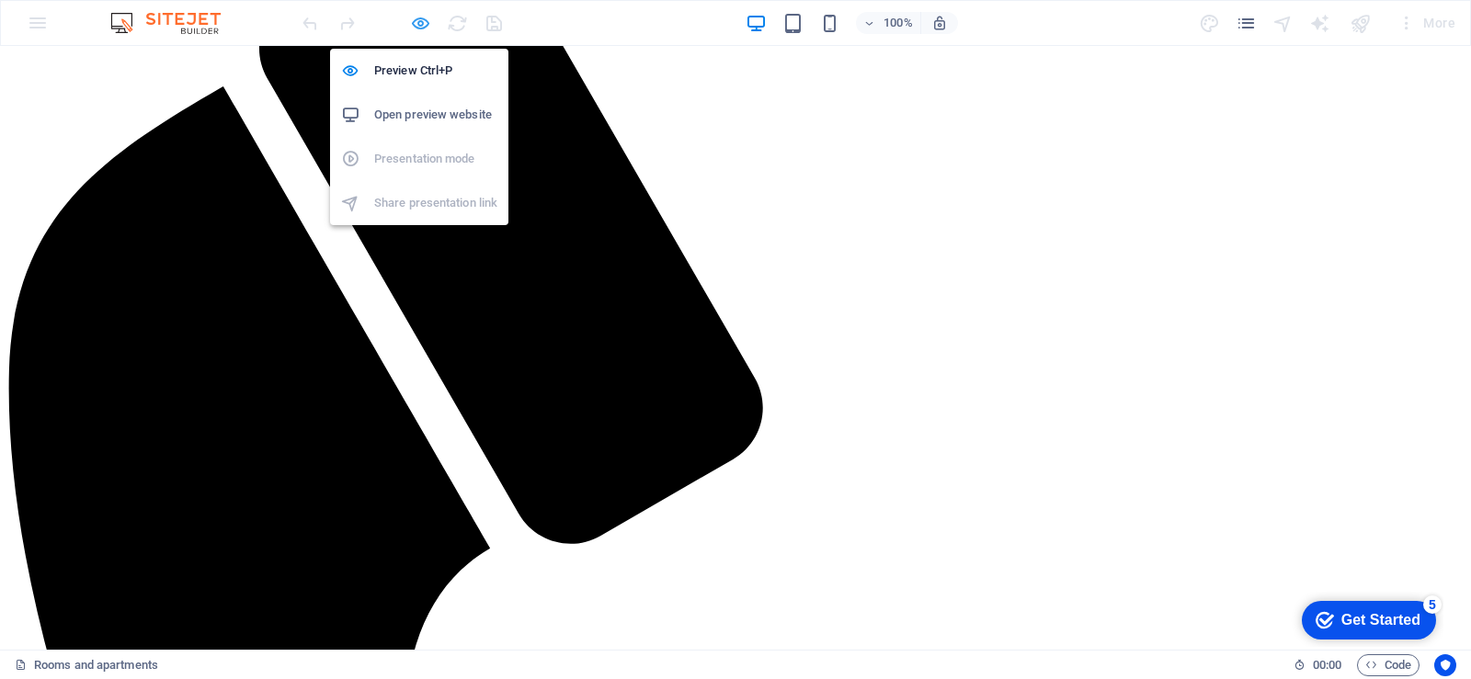
click at [420, 25] on icon "button" at bounding box center [420, 23] width 21 height 21
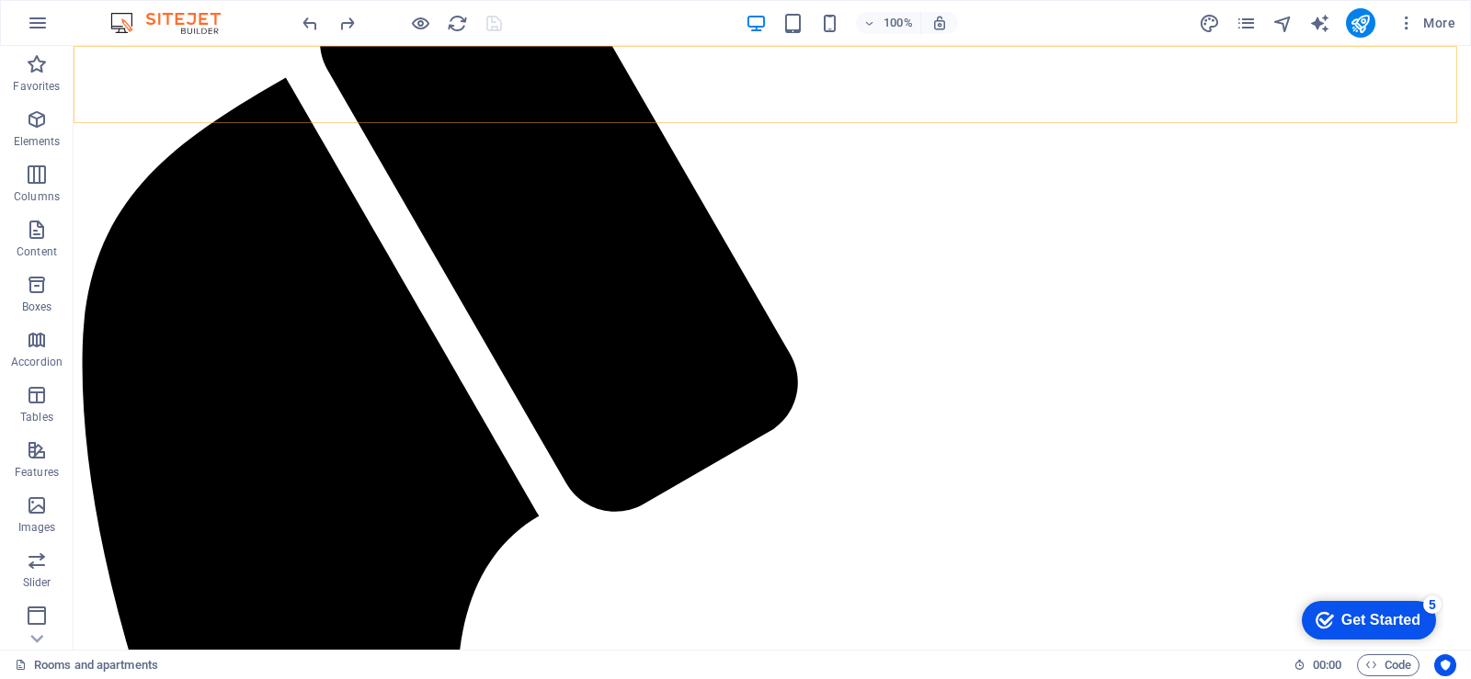
click at [1248, 27] on icon "pages" at bounding box center [1245, 23] width 21 height 21
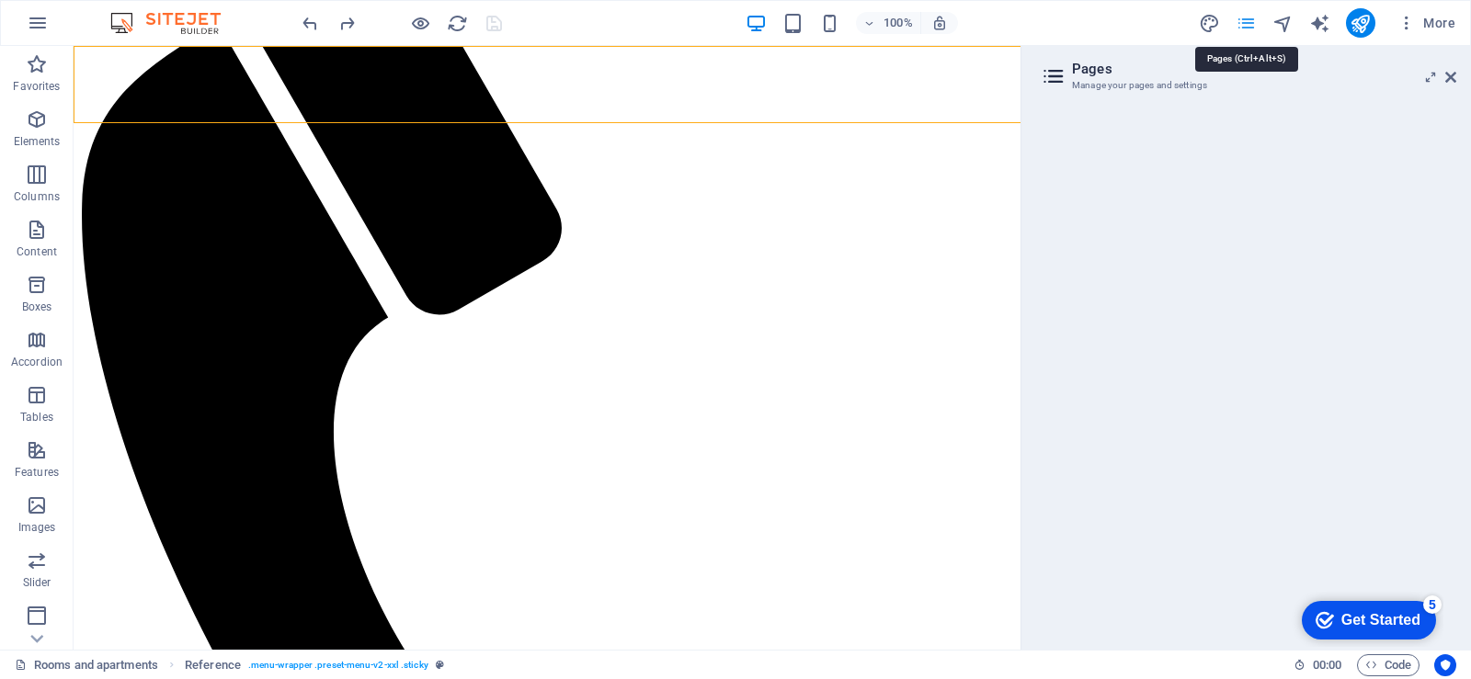
click at [1251, 22] on icon "pages" at bounding box center [1245, 23] width 21 height 21
click at [1039, 98] on div at bounding box center [1245, 372] width 449 height 556
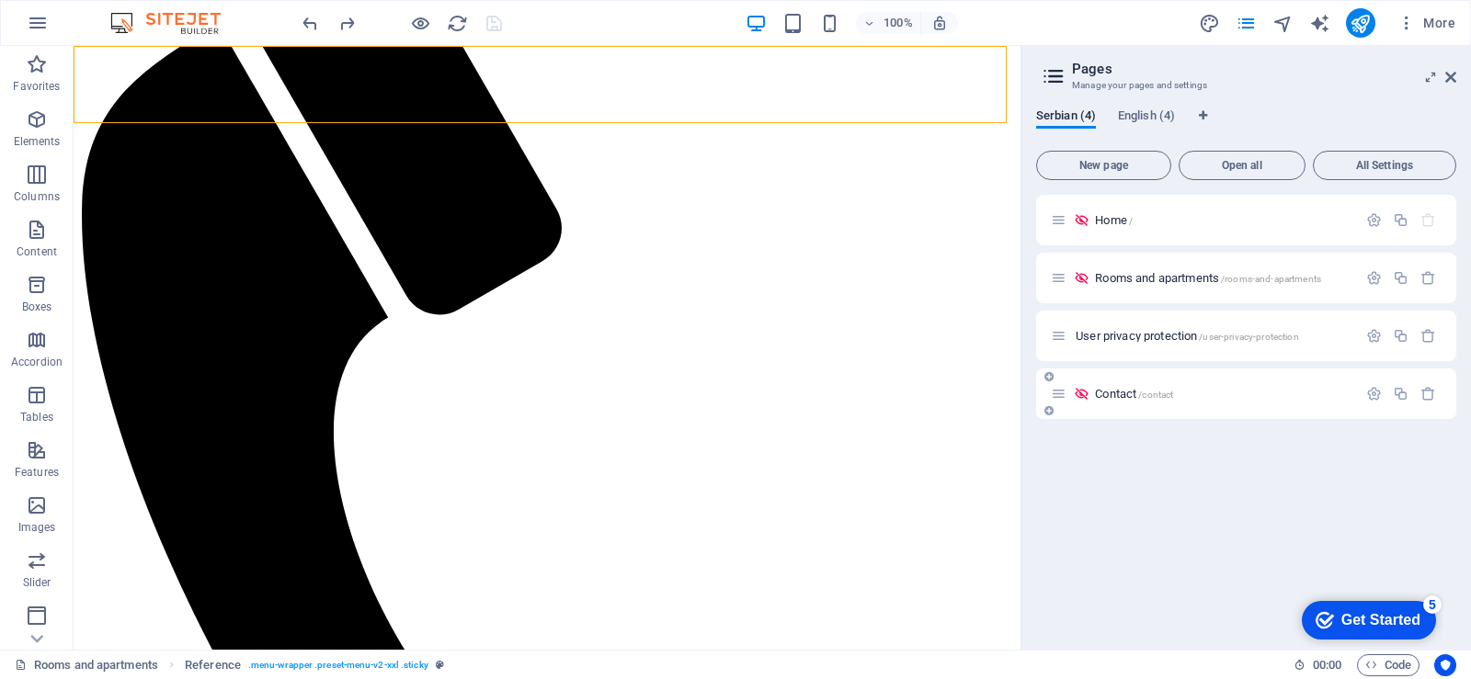
click at [1118, 221] on font "Home" at bounding box center [1111, 220] width 32 height 14
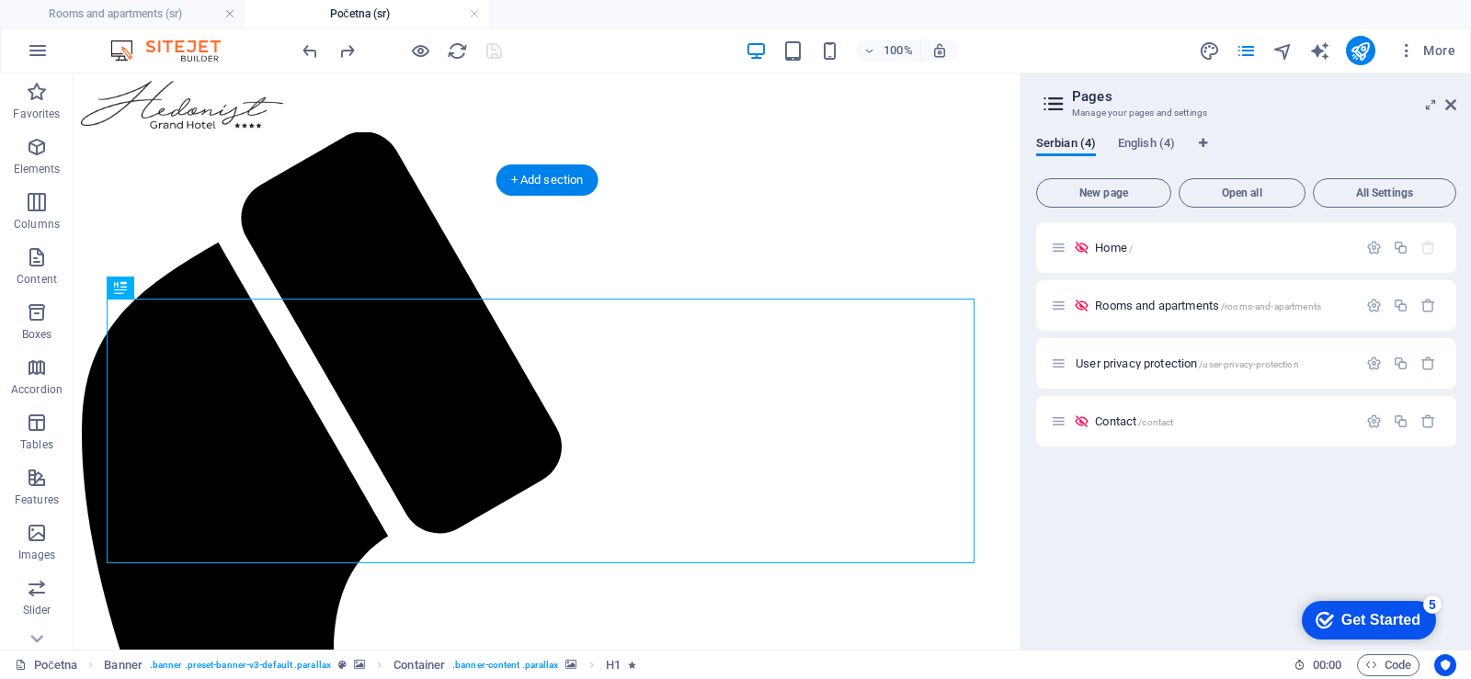
scroll to position [0, 0]
click at [1372, 250] on icon "button" at bounding box center [1374, 248] width 16 height 16
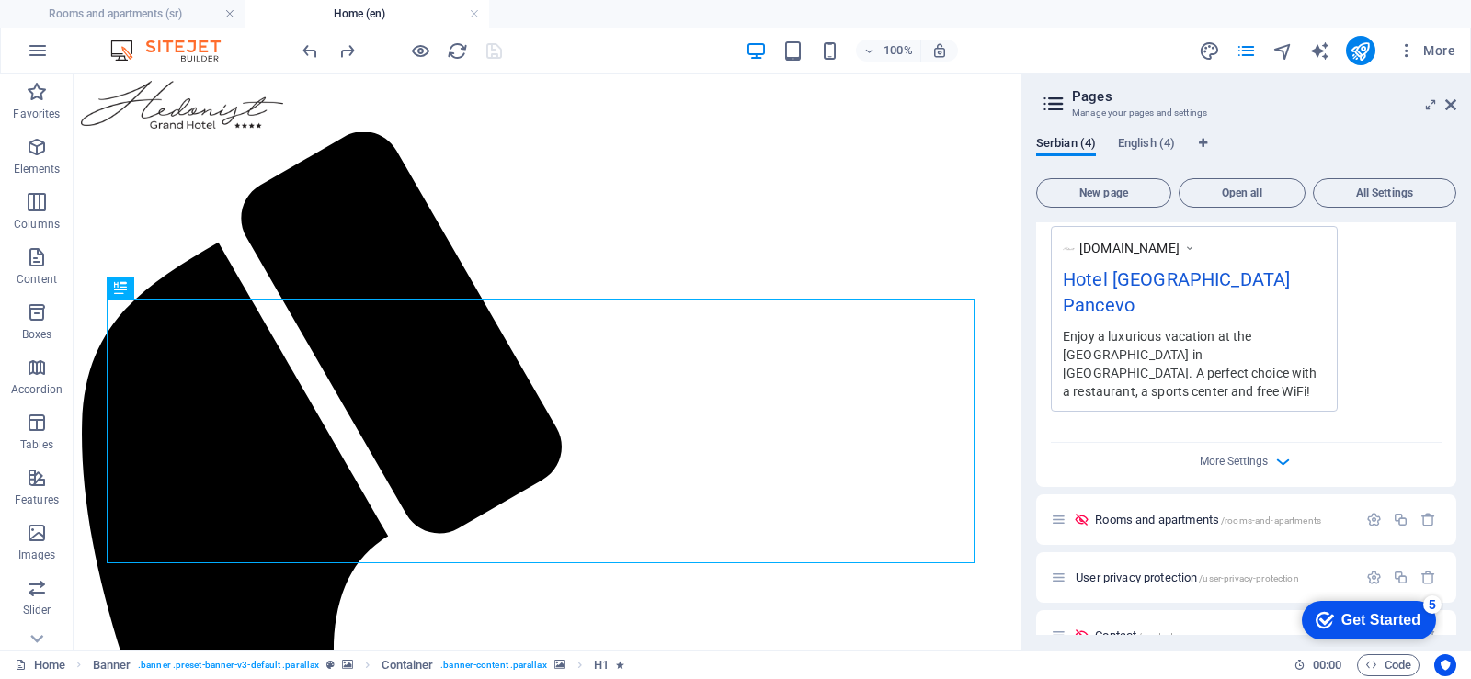
scroll to position [559, 0]
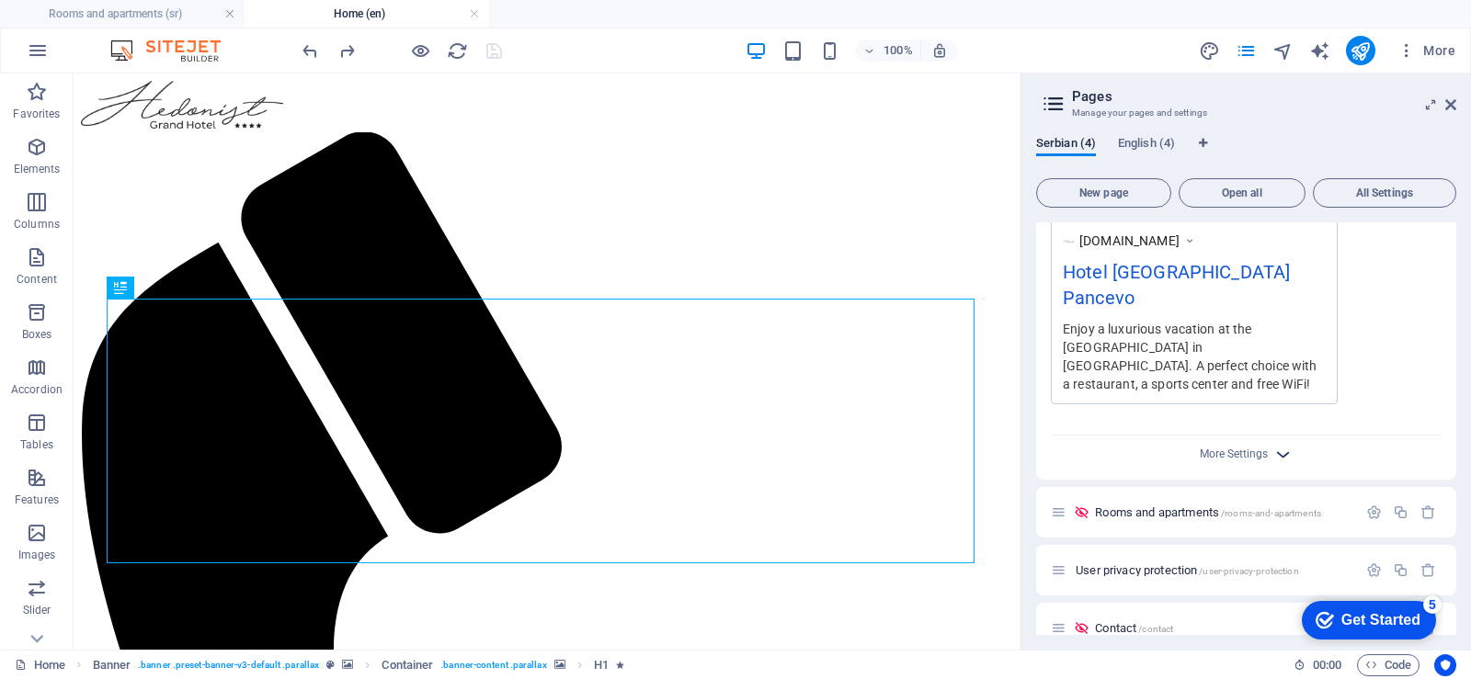
click at [1278, 444] on icon "button" at bounding box center [1282, 454] width 21 height 21
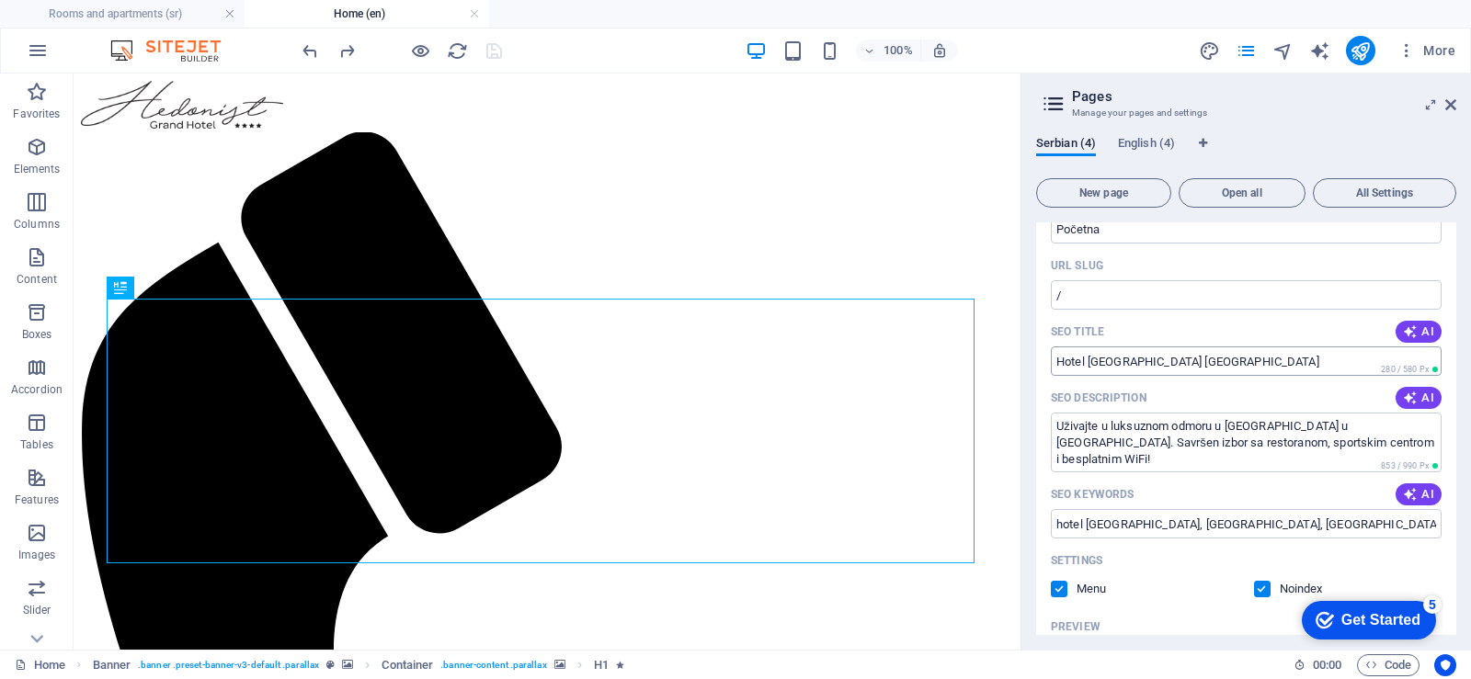
scroll to position [0, 0]
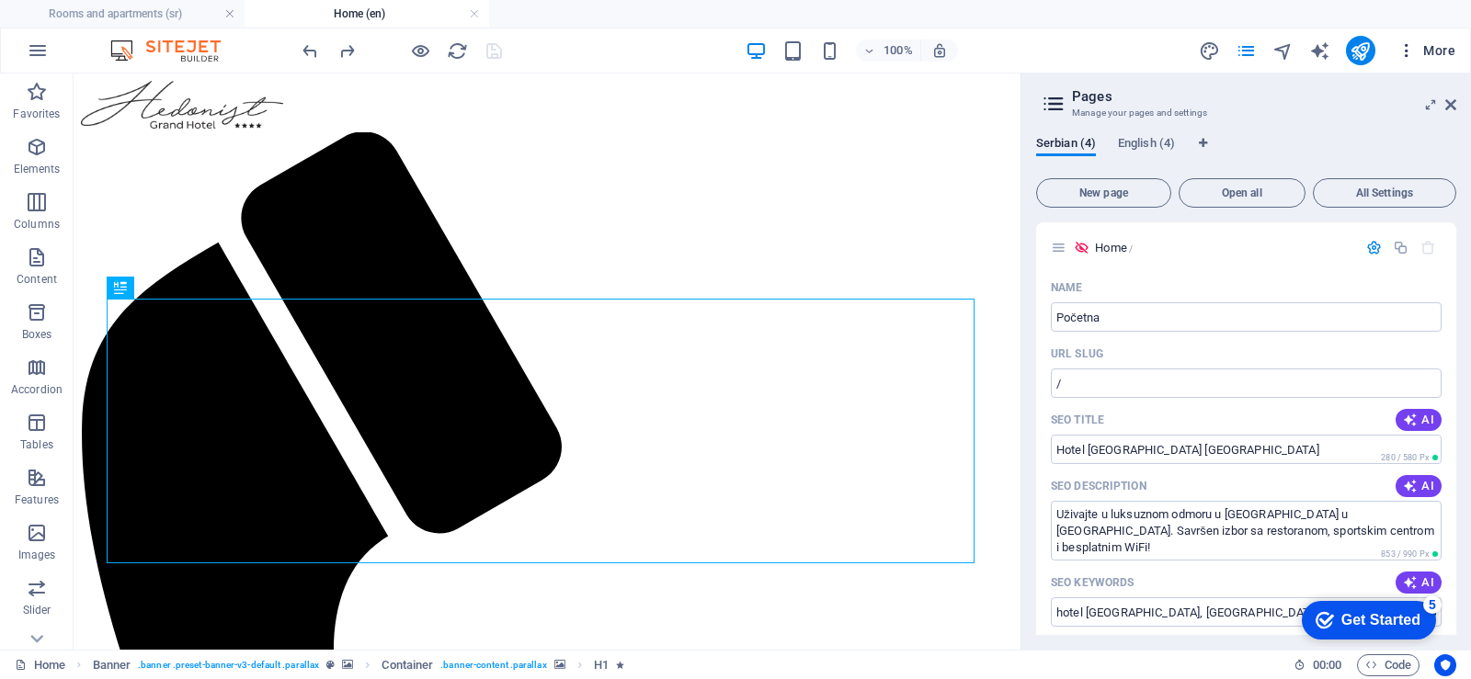
click at [1406, 53] on icon "button" at bounding box center [1406, 50] width 18 height 18
click at [1440, 52] on font "More" at bounding box center [1439, 50] width 32 height 15
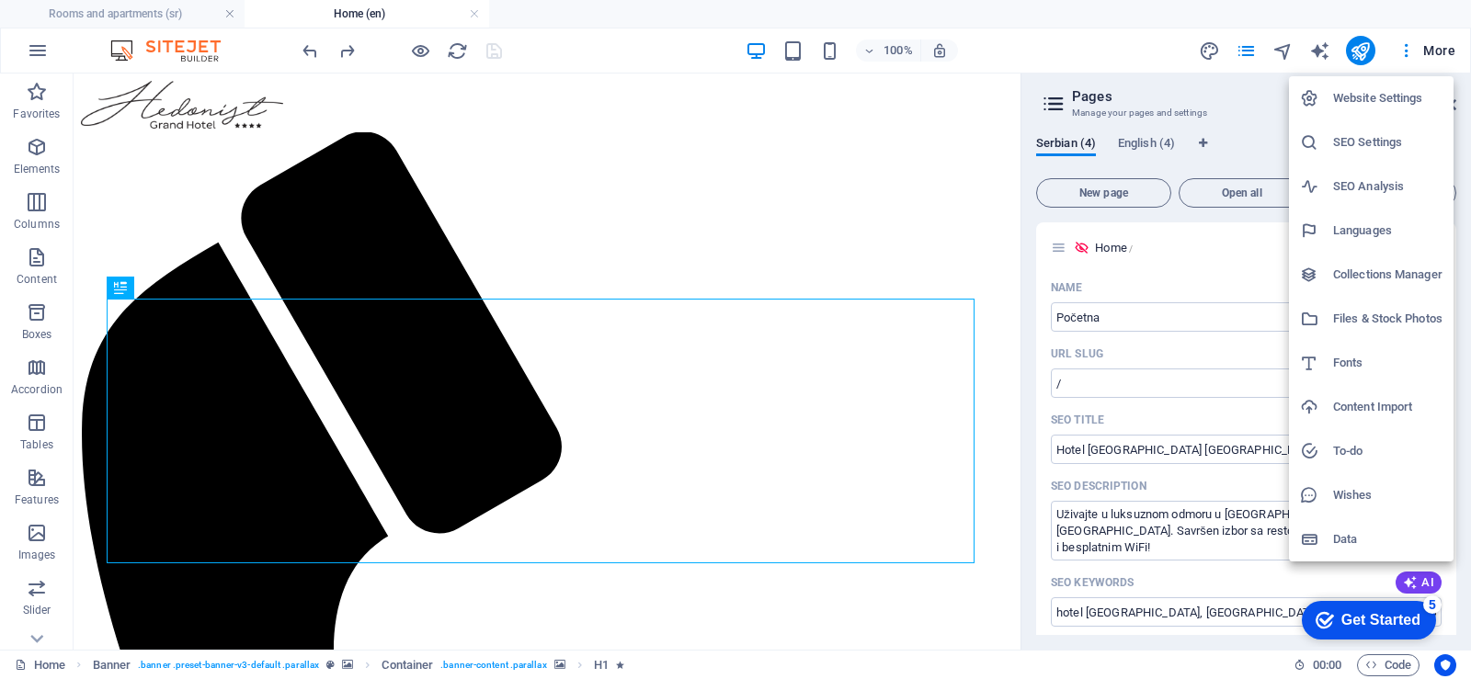
click at [1365, 228] on font "Languages" at bounding box center [1362, 230] width 59 height 14
select select "139"
select select "41"
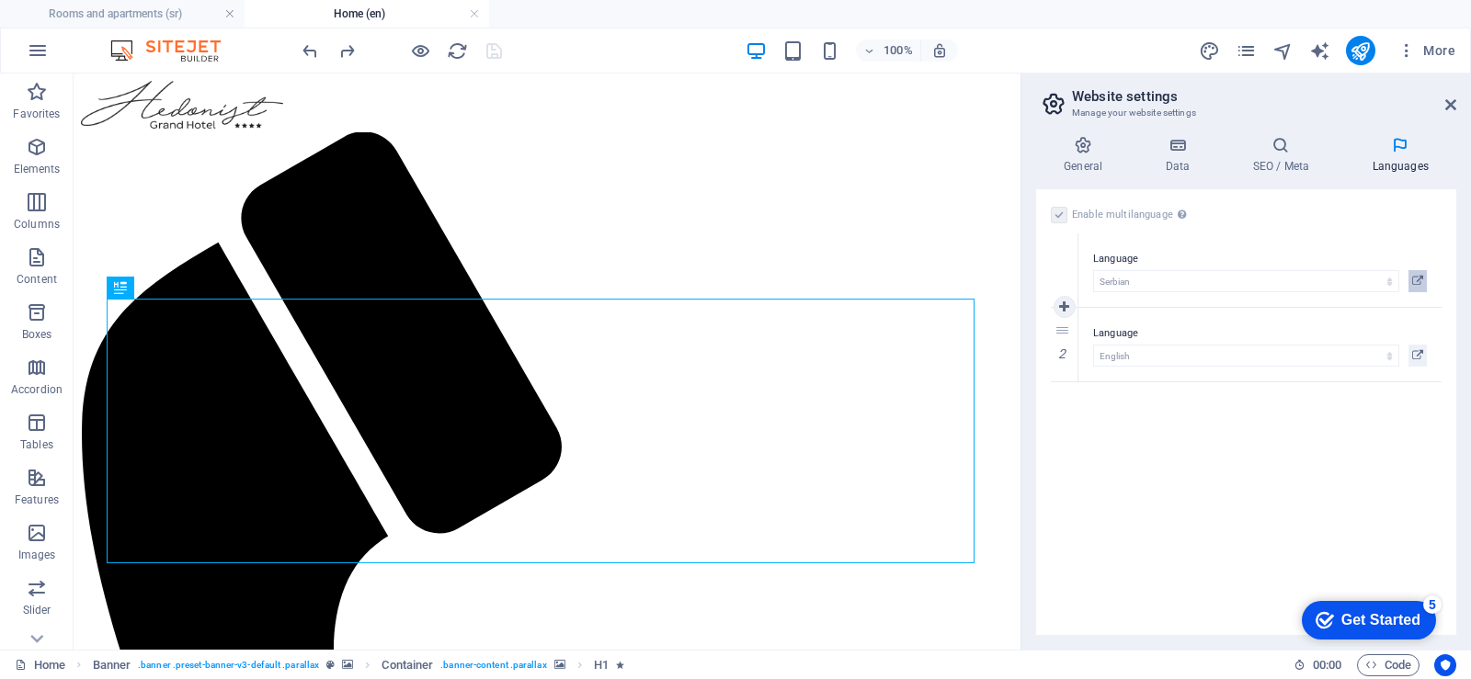
click at [1414, 282] on icon at bounding box center [1417, 281] width 11 height 22
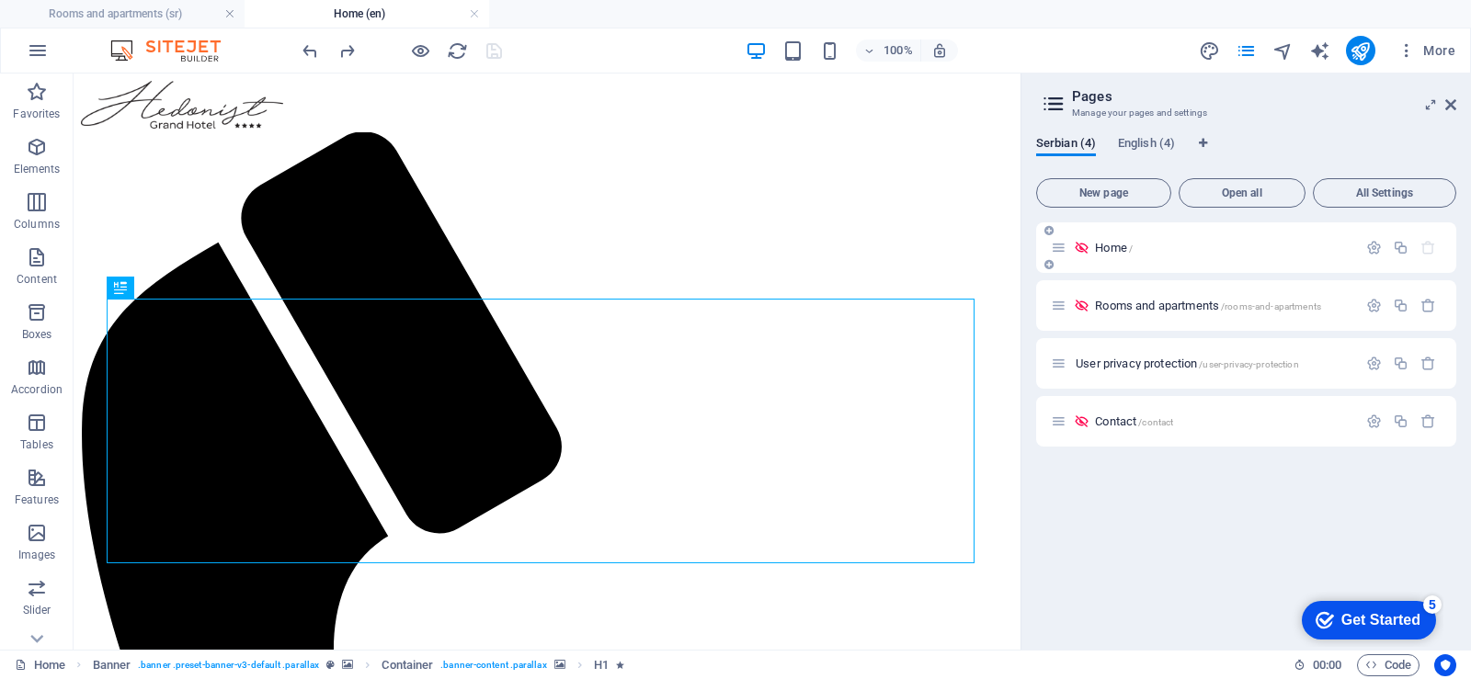
click at [1062, 255] on icon at bounding box center [1058, 248] width 16 height 16
click at [1084, 256] on div "Home /" at bounding box center [1203, 247] width 306 height 21
click at [1095, 249] on font "Home" at bounding box center [1111, 248] width 32 height 14
click at [1062, 248] on icon at bounding box center [1058, 248] width 16 height 16
click at [1065, 249] on icon at bounding box center [1058, 248] width 16 height 16
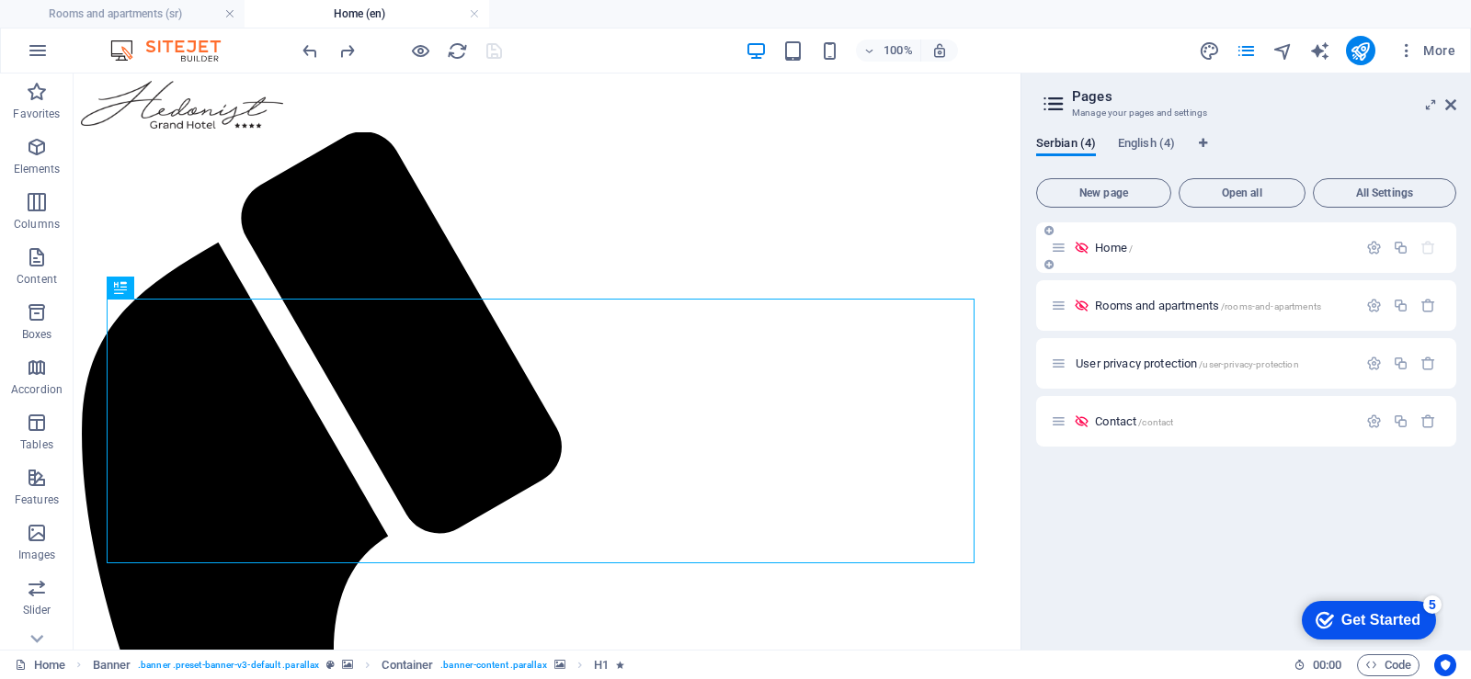
click at [1065, 249] on icon at bounding box center [1058, 248] width 16 height 16
click at [1087, 250] on icon at bounding box center [1081, 248] width 16 height 16
click at [1109, 250] on font "Home" at bounding box center [1111, 248] width 32 height 14
click at [1112, 255] on div "Home /" at bounding box center [1203, 247] width 306 height 21
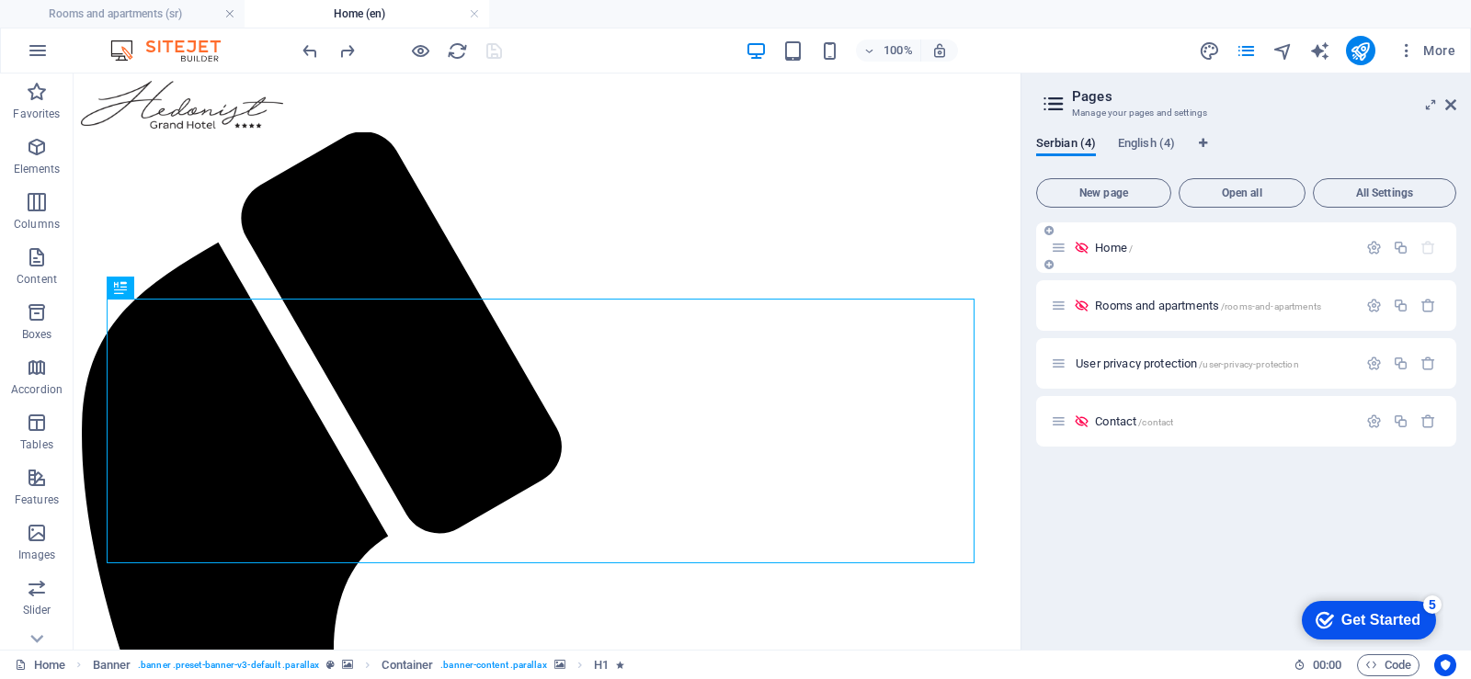
click at [1062, 250] on icon at bounding box center [1058, 248] width 16 height 16
click at [1123, 368] on font "User privacy protection" at bounding box center [1135, 364] width 121 height 14
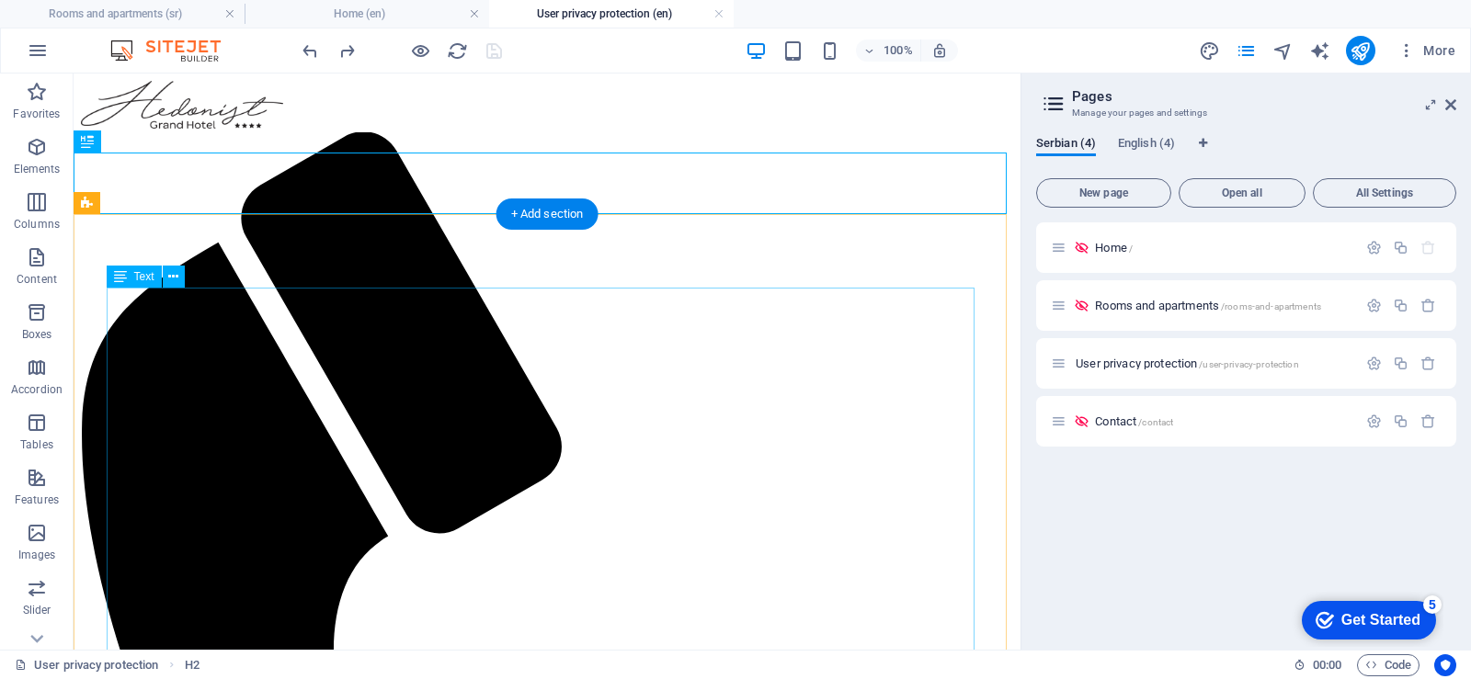
scroll to position [276, 0]
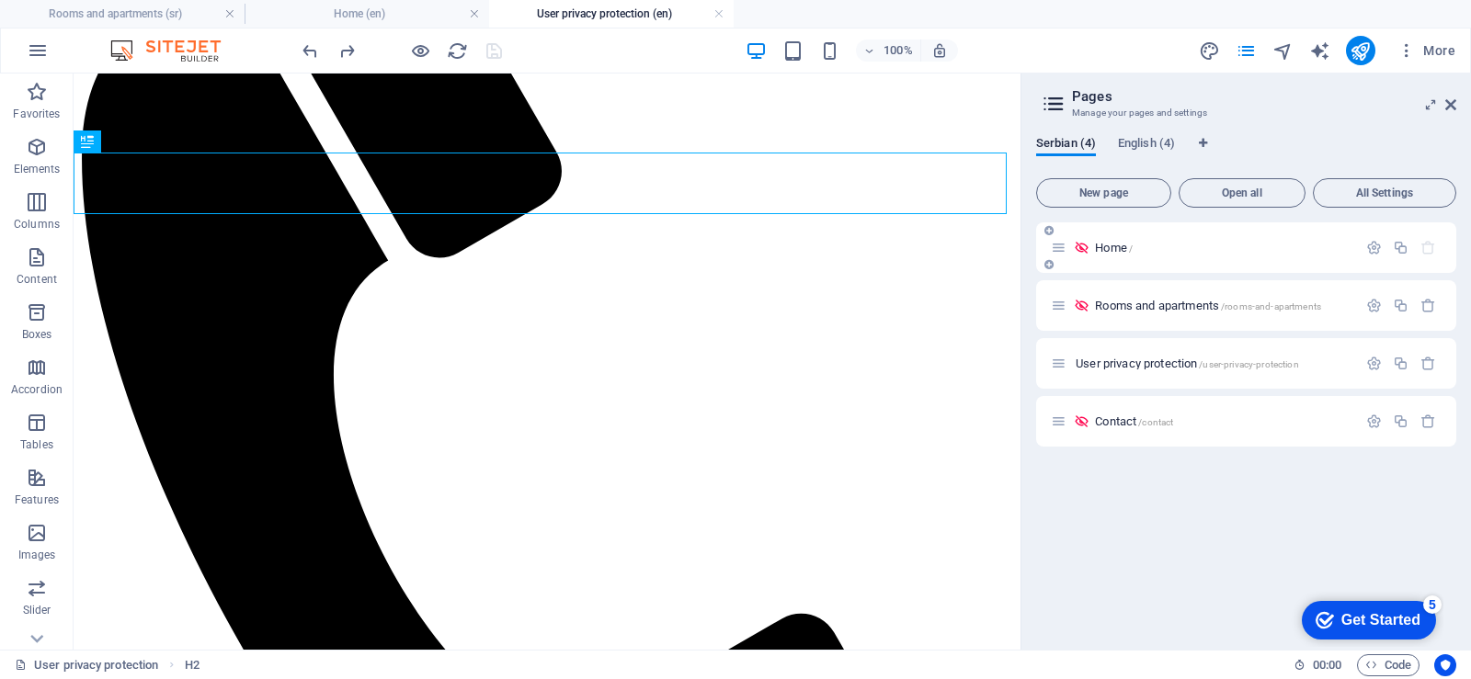
click at [1107, 251] on font "Home" at bounding box center [1111, 248] width 32 height 14
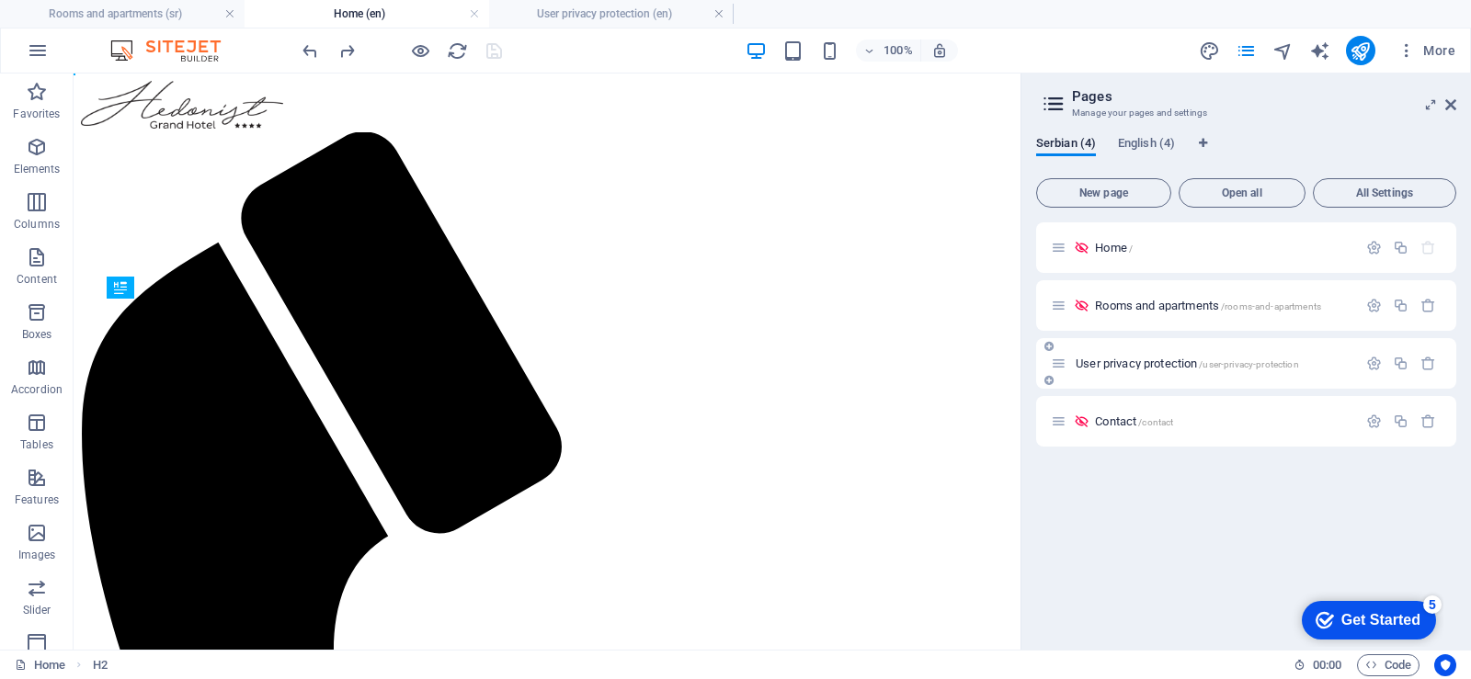
scroll to position [0, 0]
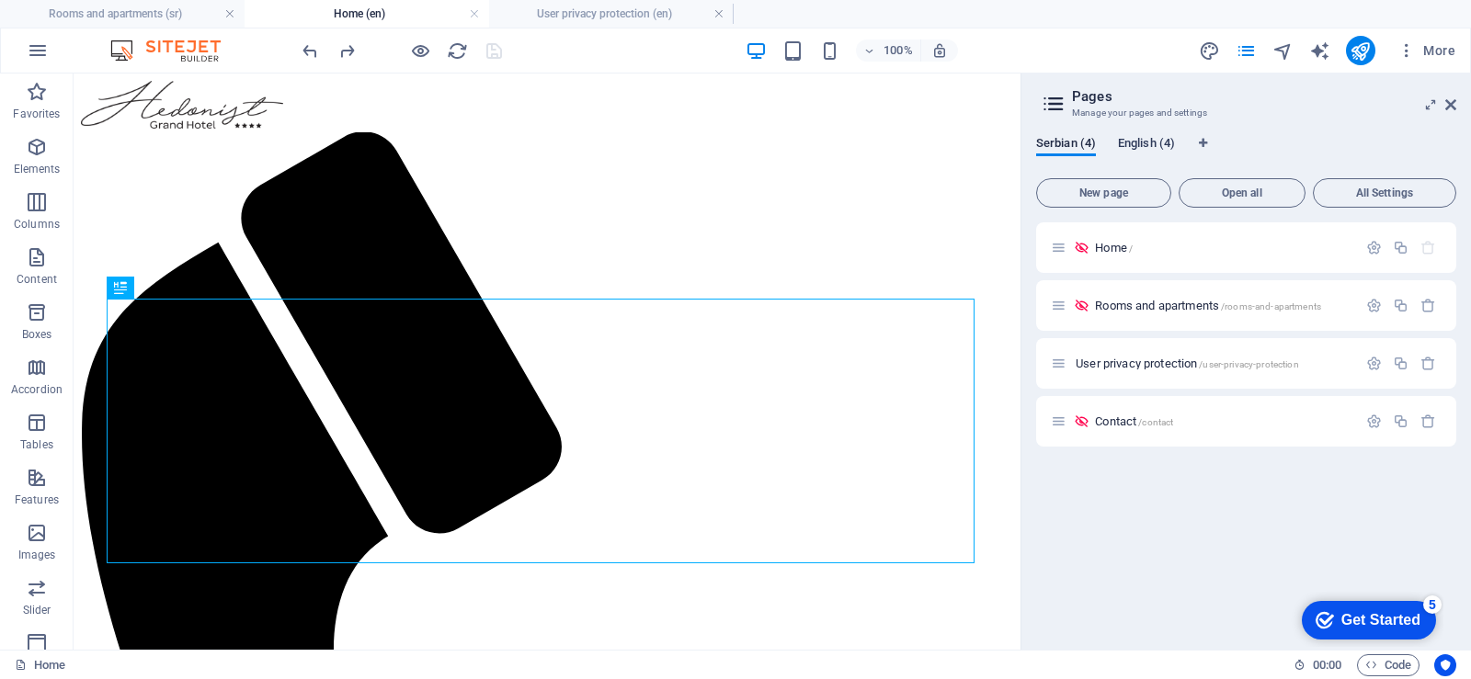
click at [1133, 149] on font "English (4)" at bounding box center [1146, 143] width 57 height 14
click at [41, 54] on icon "button" at bounding box center [38, 51] width 22 height 22
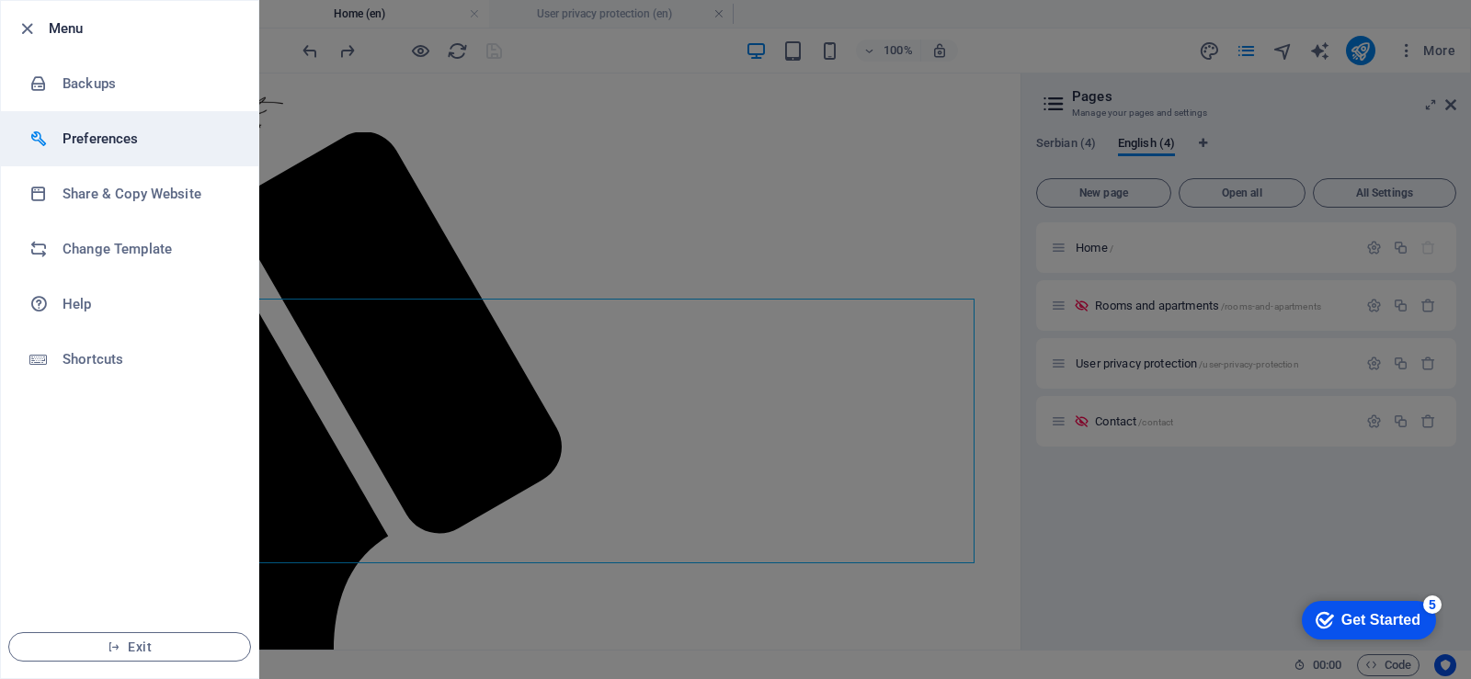
click at [90, 142] on h6 "Preferences" at bounding box center [147, 139] width 170 height 22
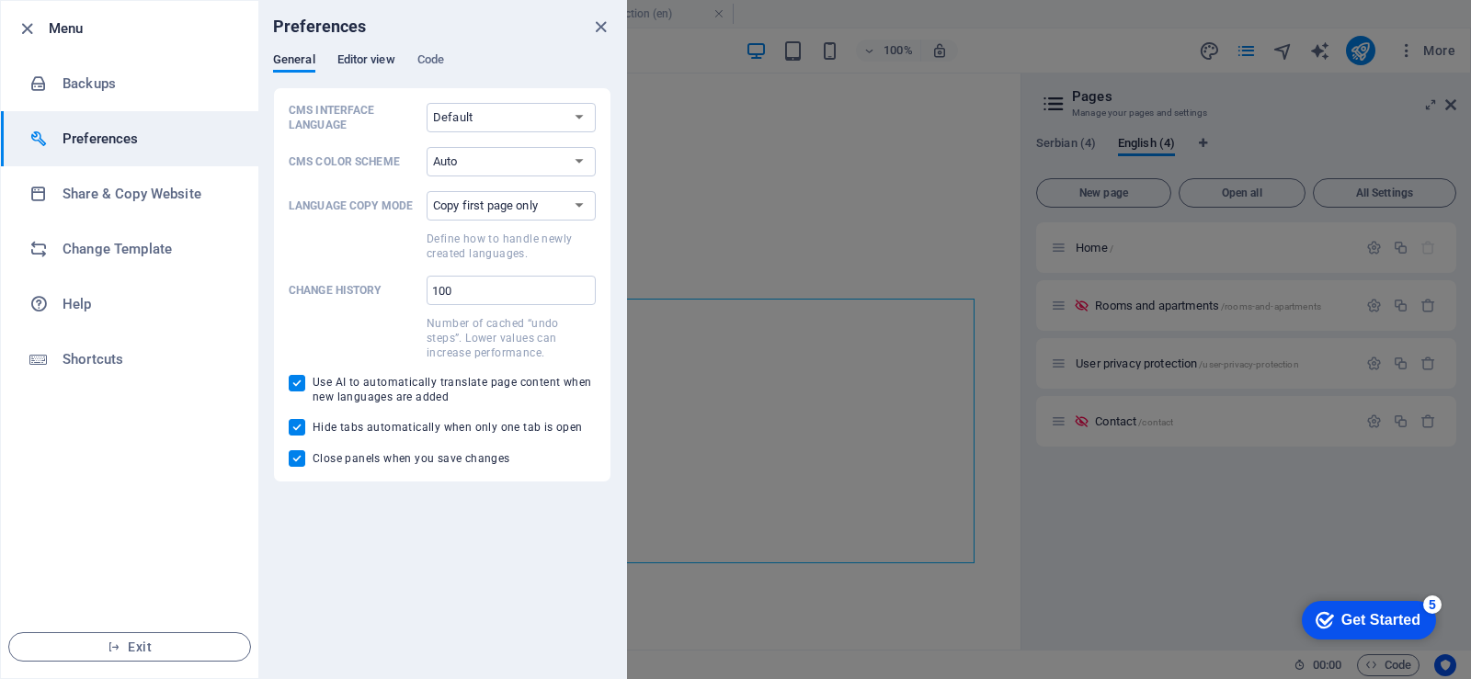
click at [364, 57] on span "Editor view" at bounding box center [366, 62] width 58 height 26
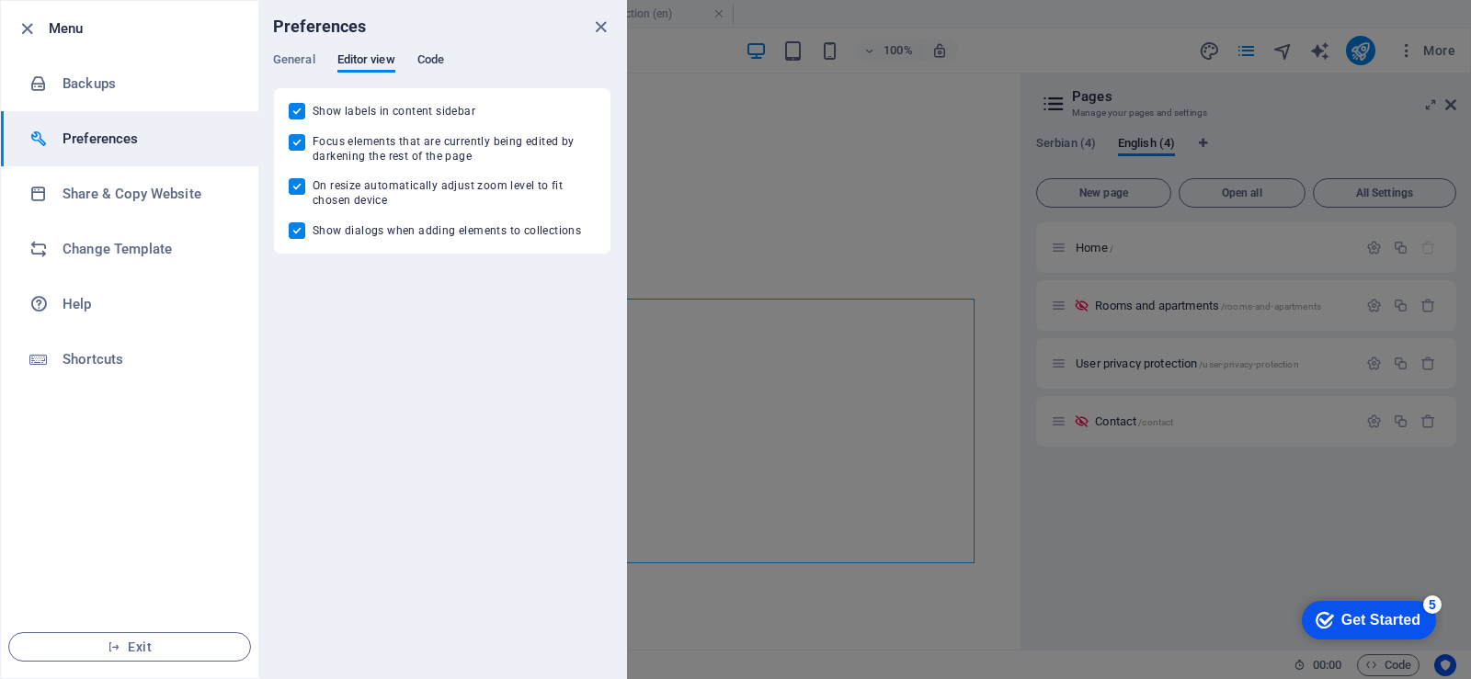
click at [441, 62] on font "Code" at bounding box center [430, 59] width 27 height 14
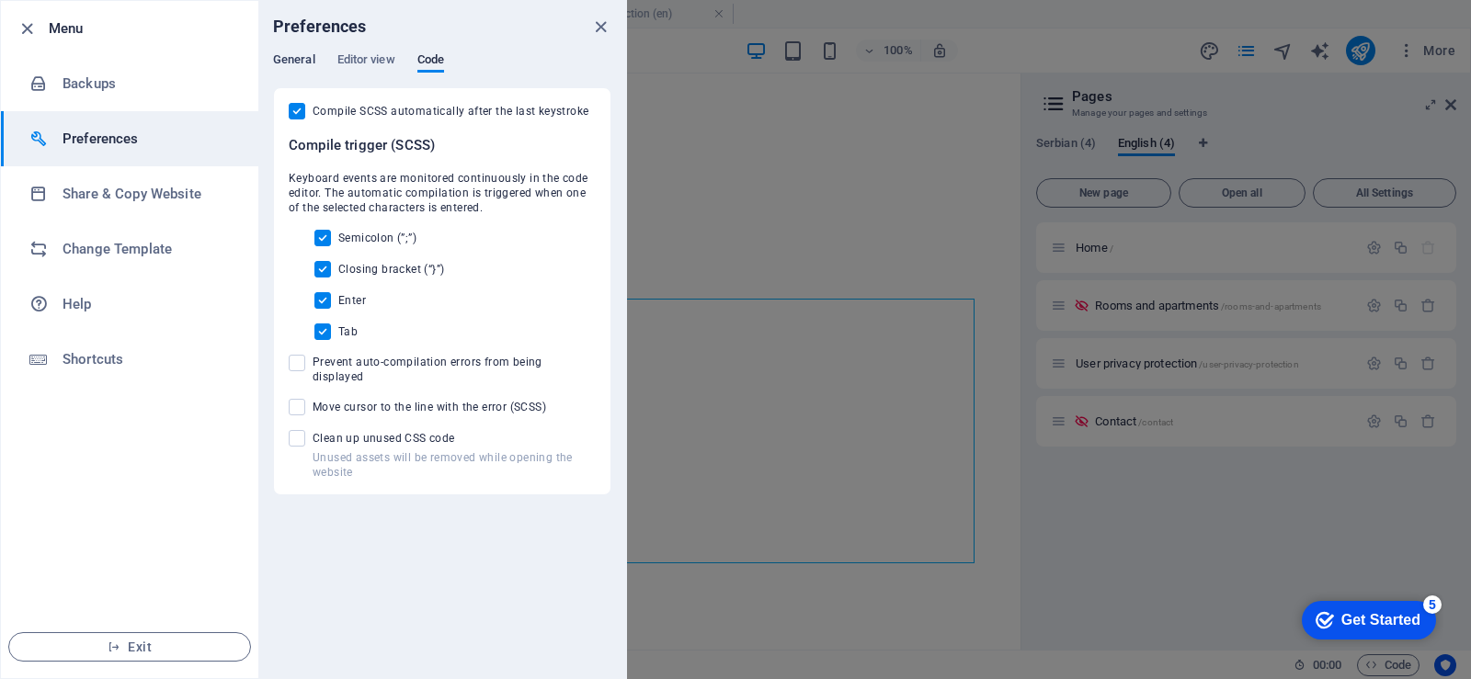
click at [289, 62] on span "General" at bounding box center [294, 62] width 42 height 26
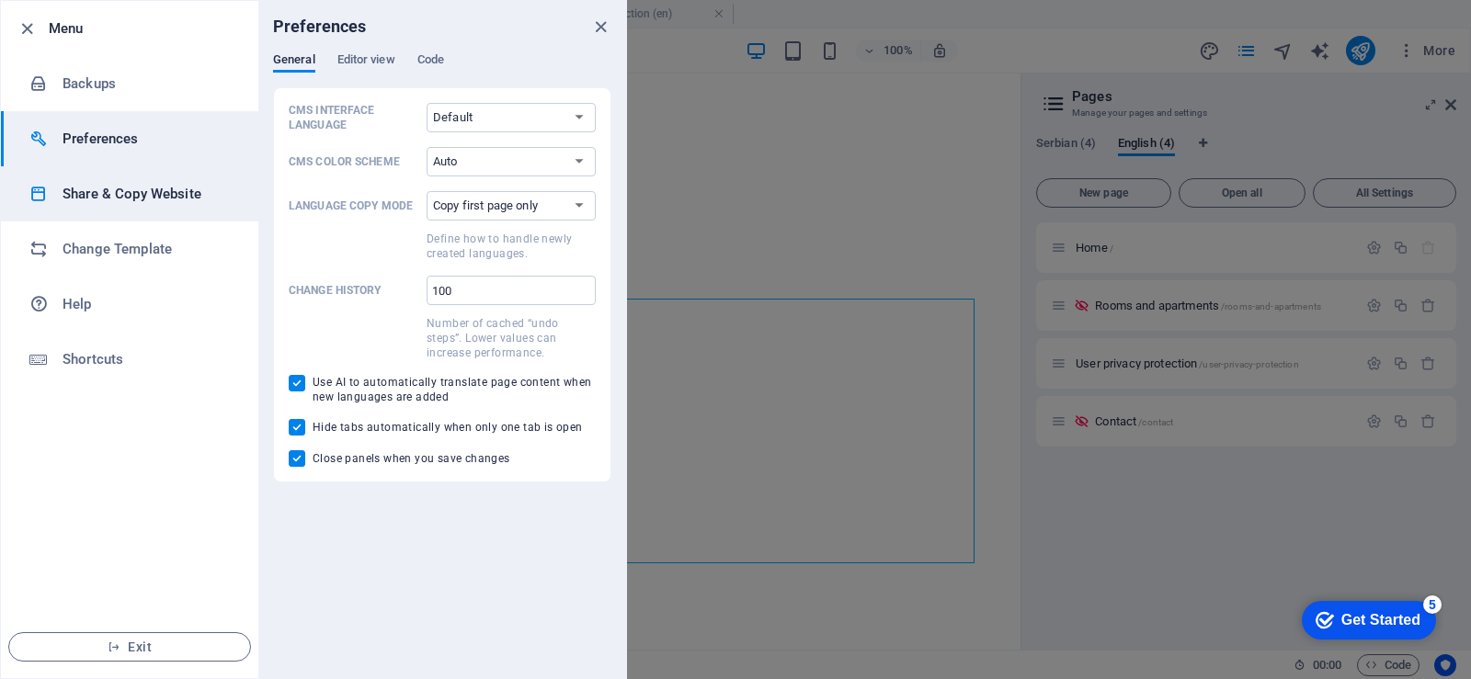
click at [126, 198] on h6 "Share & Copy Website" at bounding box center [147, 194] width 170 height 22
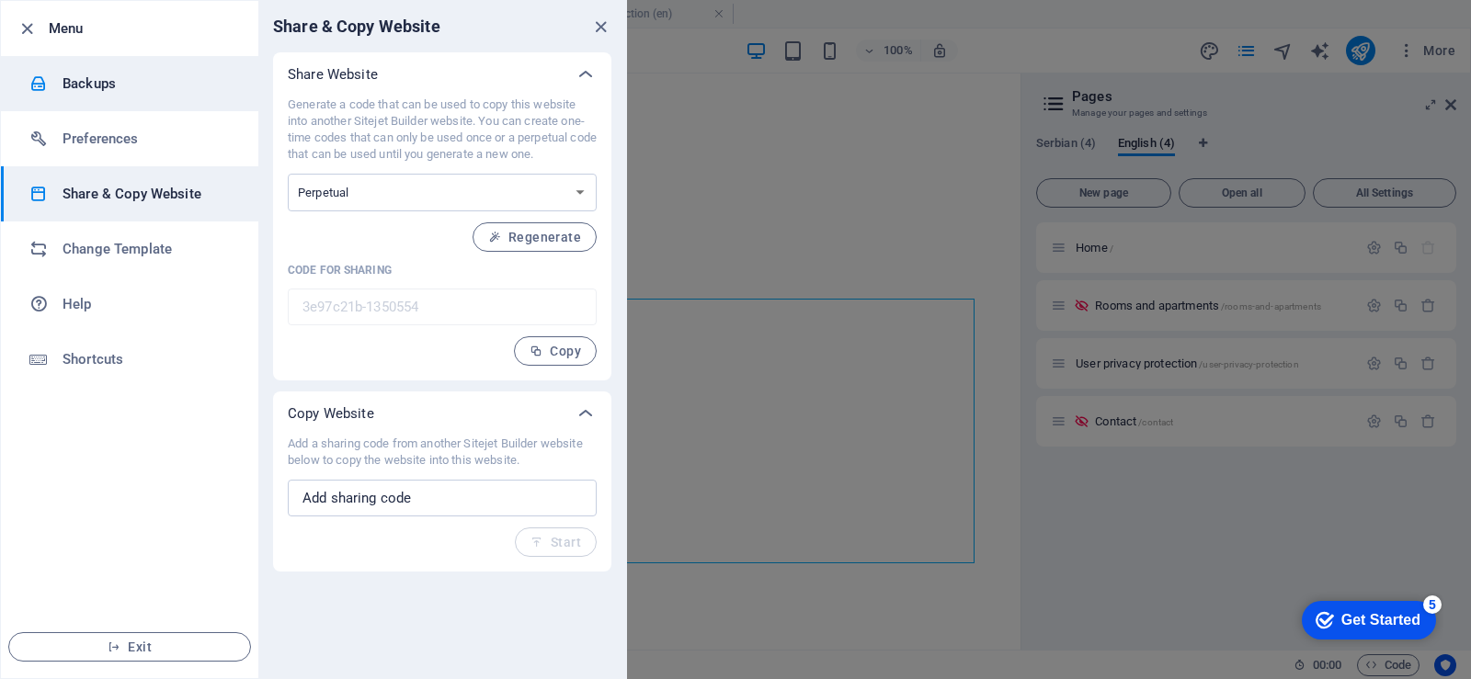
click at [85, 84] on h6 "Backups" at bounding box center [147, 84] width 170 height 22
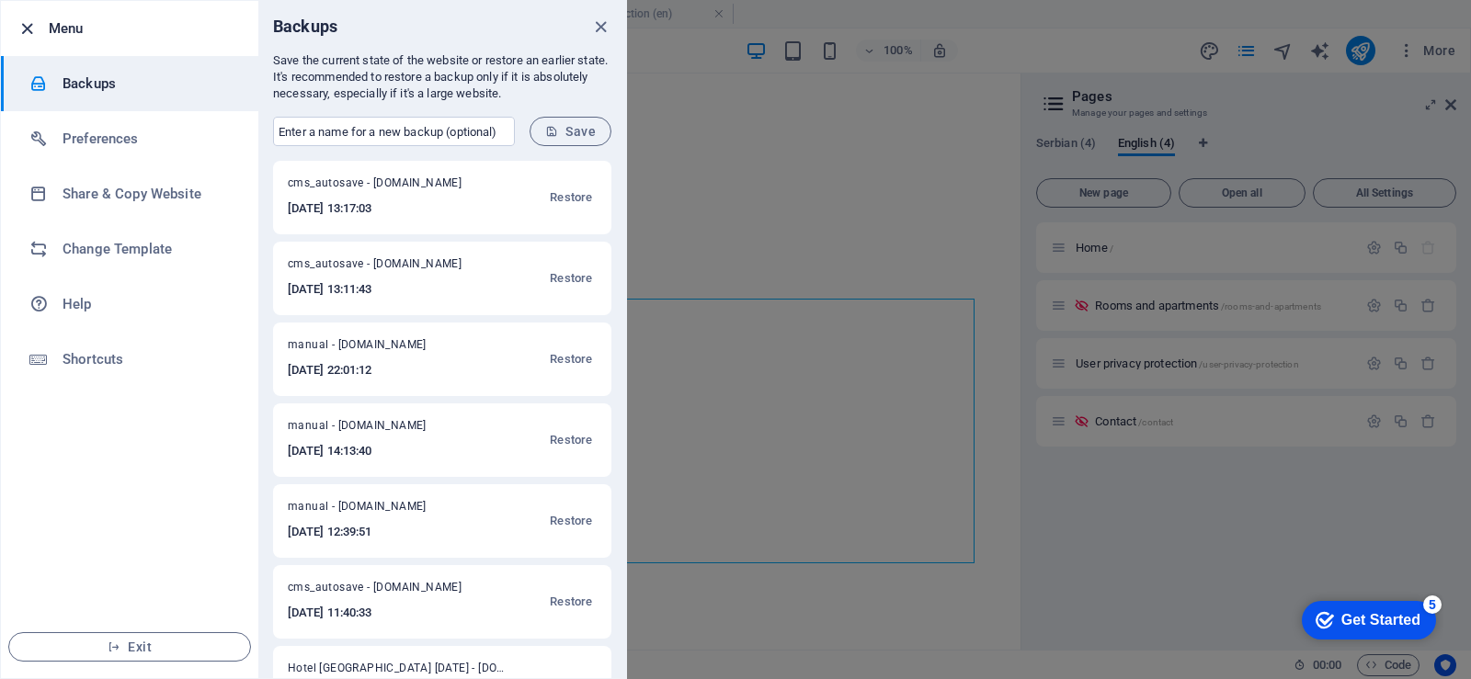
click at [32, 33] on icon "button" at bounding box center [27, 28] width 21 height 21
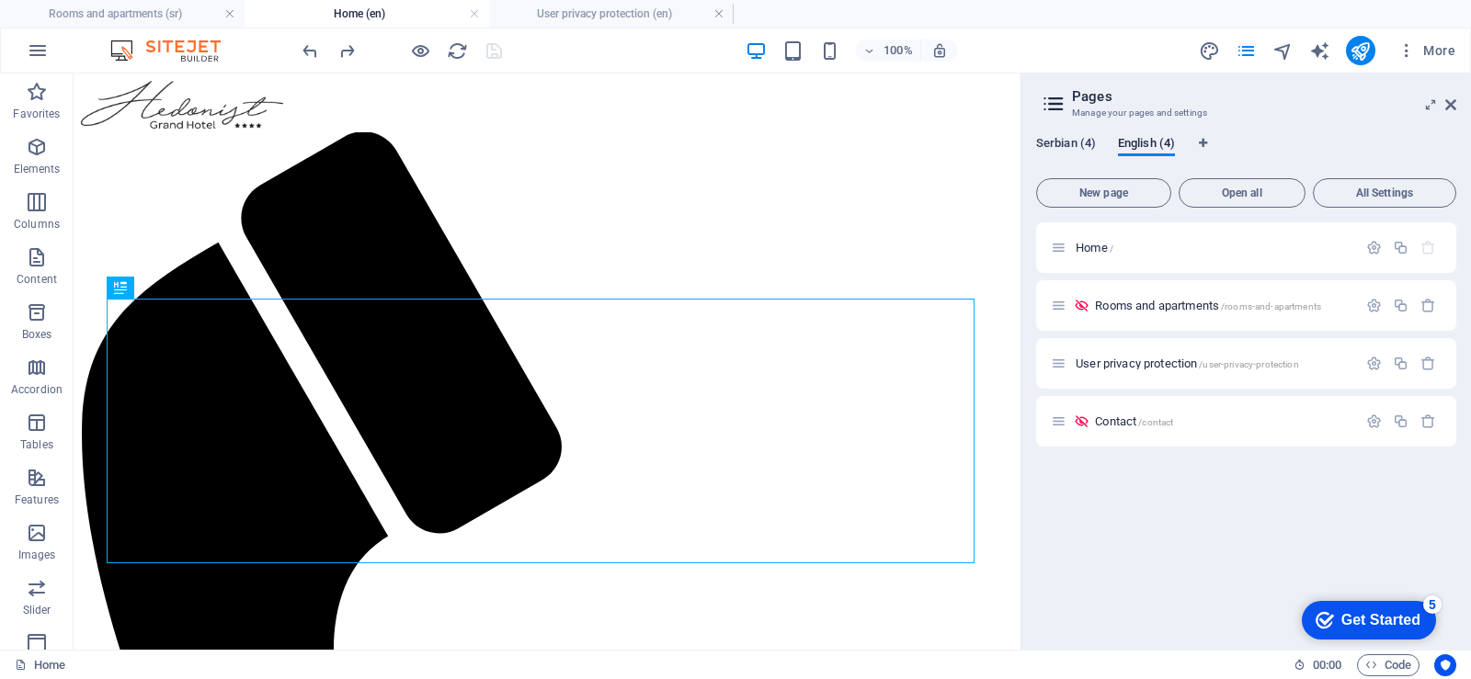
click at [1072, 146] on font "Serbian (4)" at bounding box center [1066, 143] width 60 height 14
click at [1253, 195] on font "Open all" at bounding box center [1241, 193] width 40 height 13
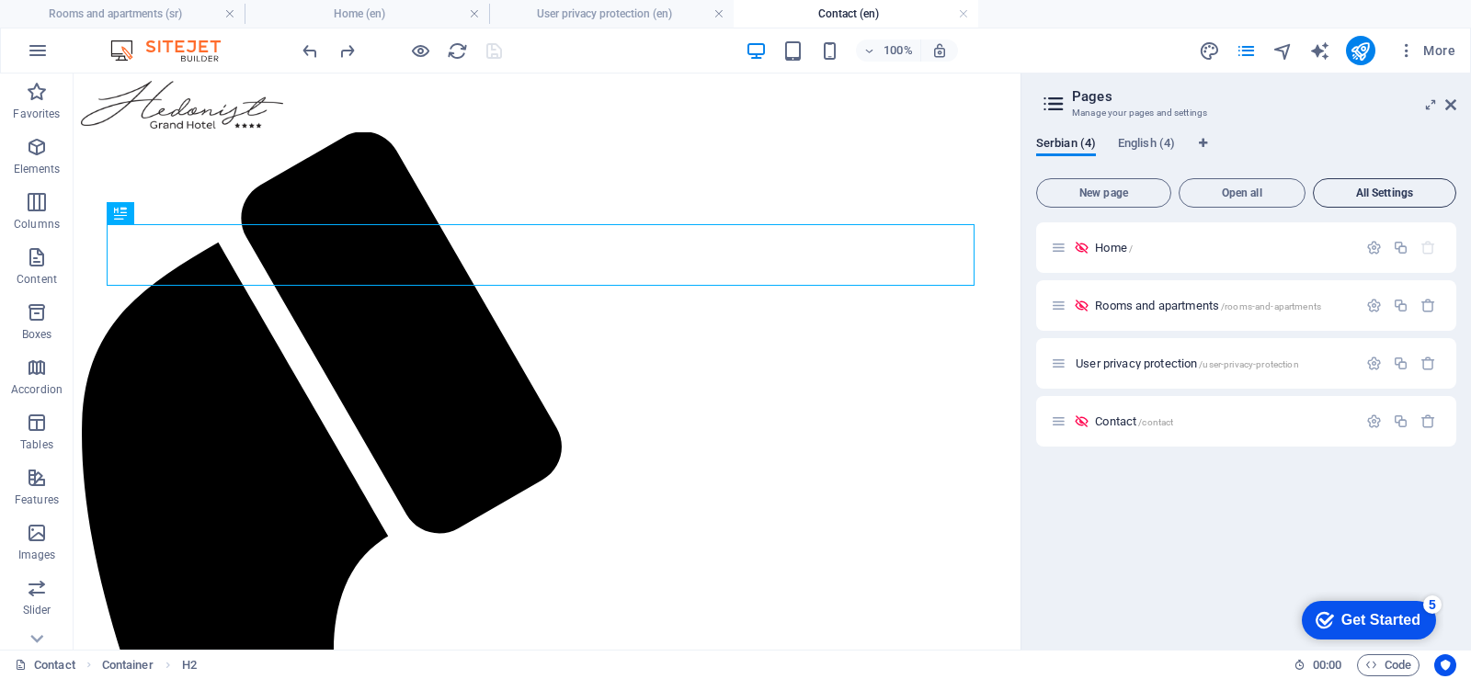
click at [1387, 198] on font "All Settings" at bounding box center [1384, 193] width 57 height 13
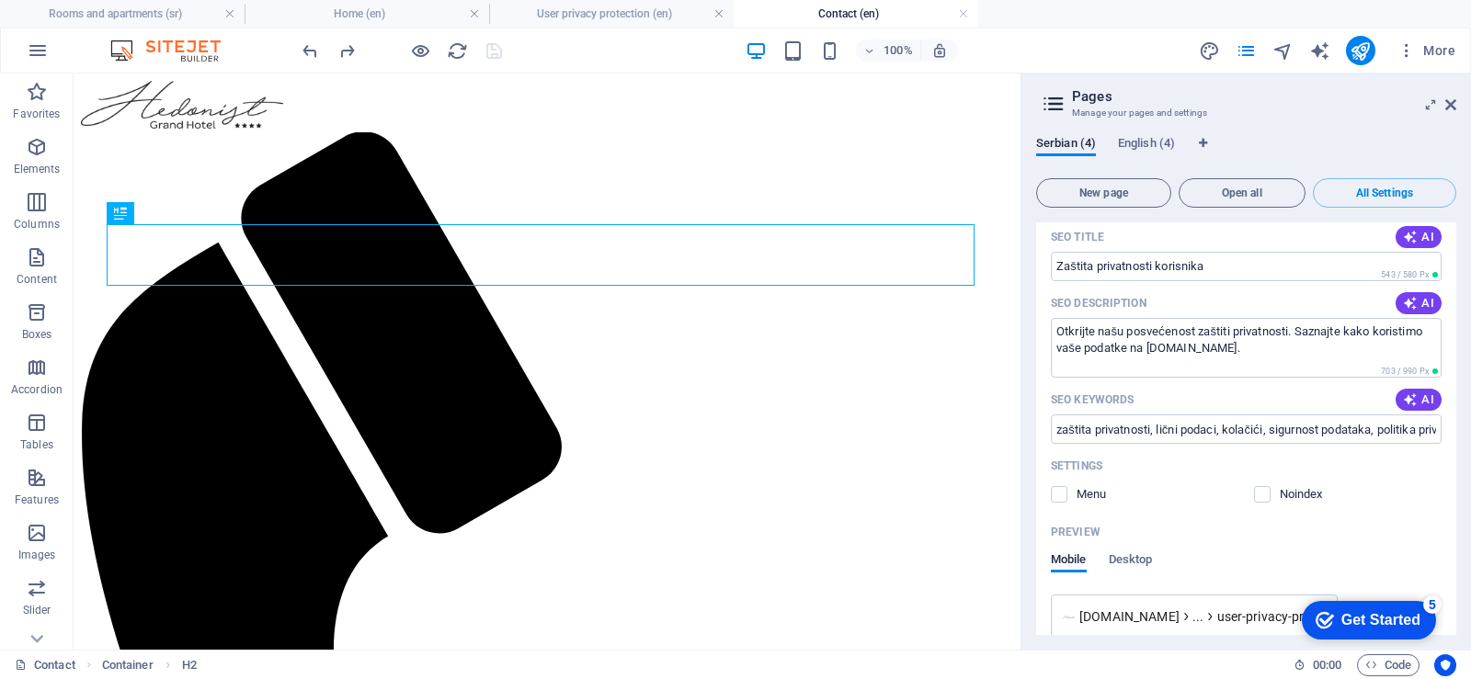
scroll to position [1445, 0]
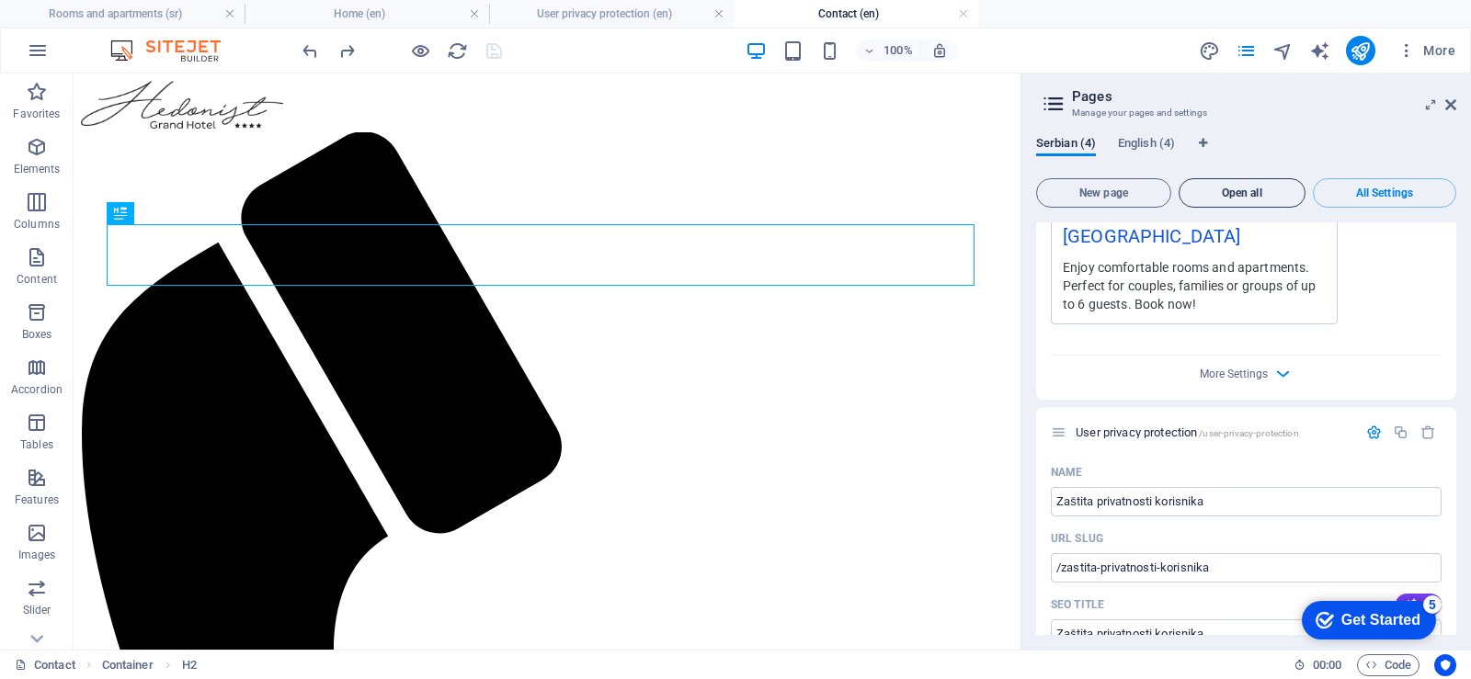
click at [1261, 192] on font "Open all" at bounding box center [1241, 193] width 40 height 13
click at [1231, 191] on font "Open all" at bounding box center [1241, 193] width 40 height 13
click at [1051, 102] on icon at bounding box center [1053, 104] width 28 height 26
click at [1300, 98] on h2 "Pages" at bounding box center [1264, 96] width 384 height 17
click at [1248, 51] on icon "pages" at bounding box center [1245, 50] width 21 height 21
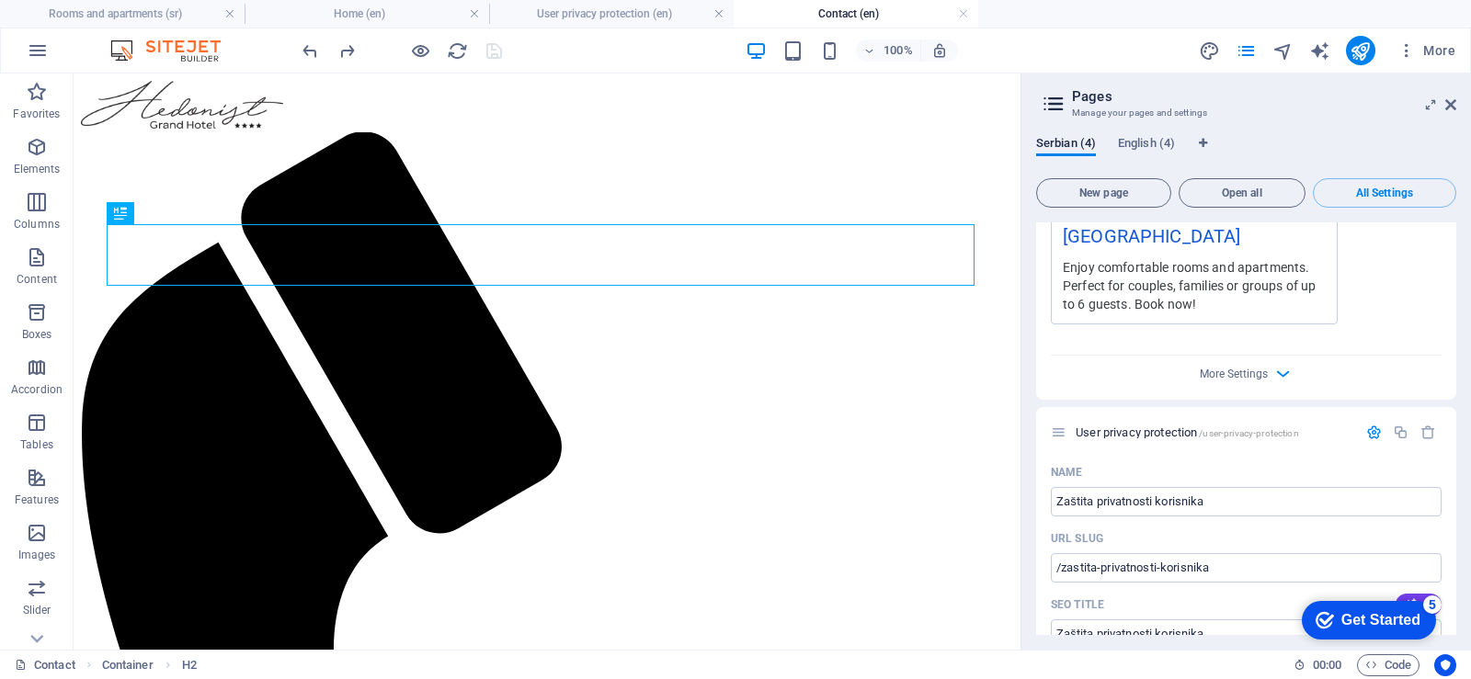
click at [1057, 108] on icon at bounding box center [1053, 104] width 28 height 26
click at [1243, 52] on icon "pages" at bounding box center [1245, 50] width 21 height 21
click at [1246, 55] on icon "pages" at bounding box center [1245, 50] width 21 height 21
click at [1408, 50] on icon "button" at bounding box center [1406, 50] width 18 height 18
click at [1430, 50] on font "More" at bounding box center [1439, 50] width 32 height 15
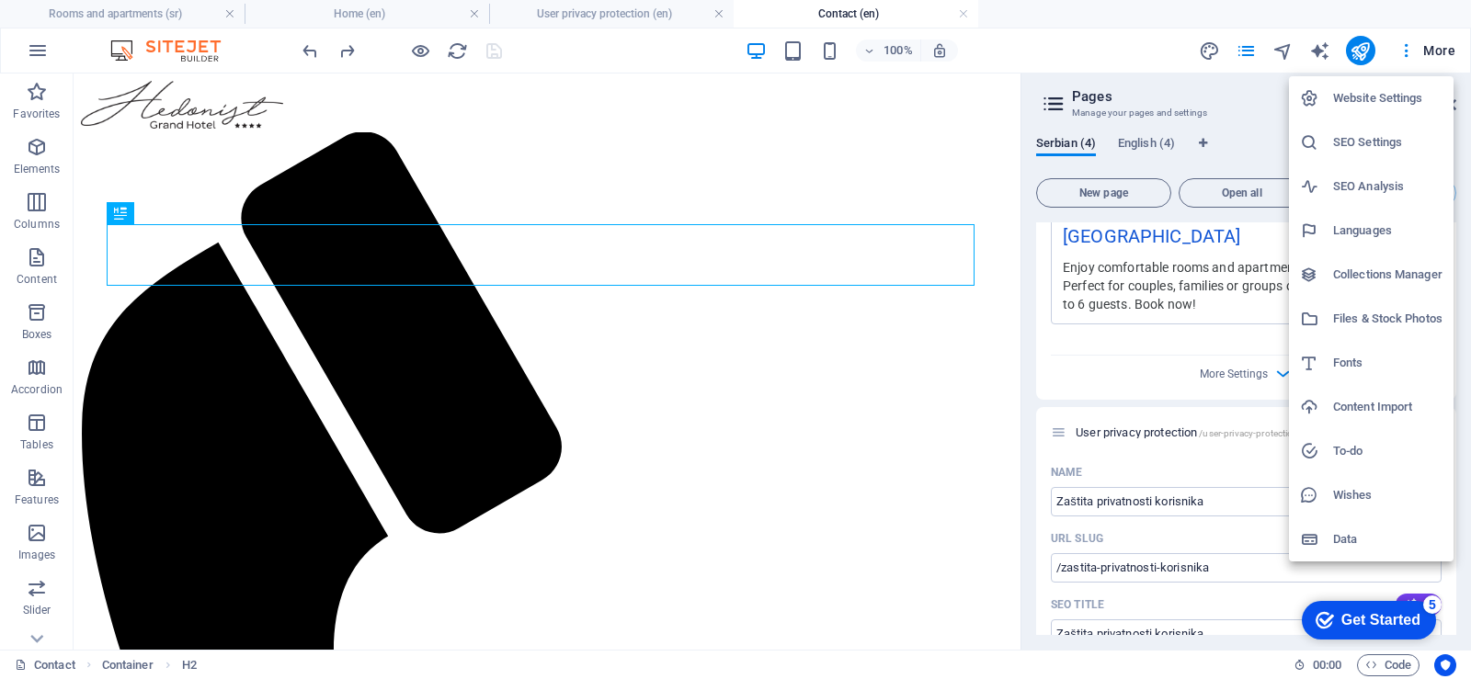
click at [1359, 98] on font "Website Settings" at bounding box center [1378, 98] width 90 height 14
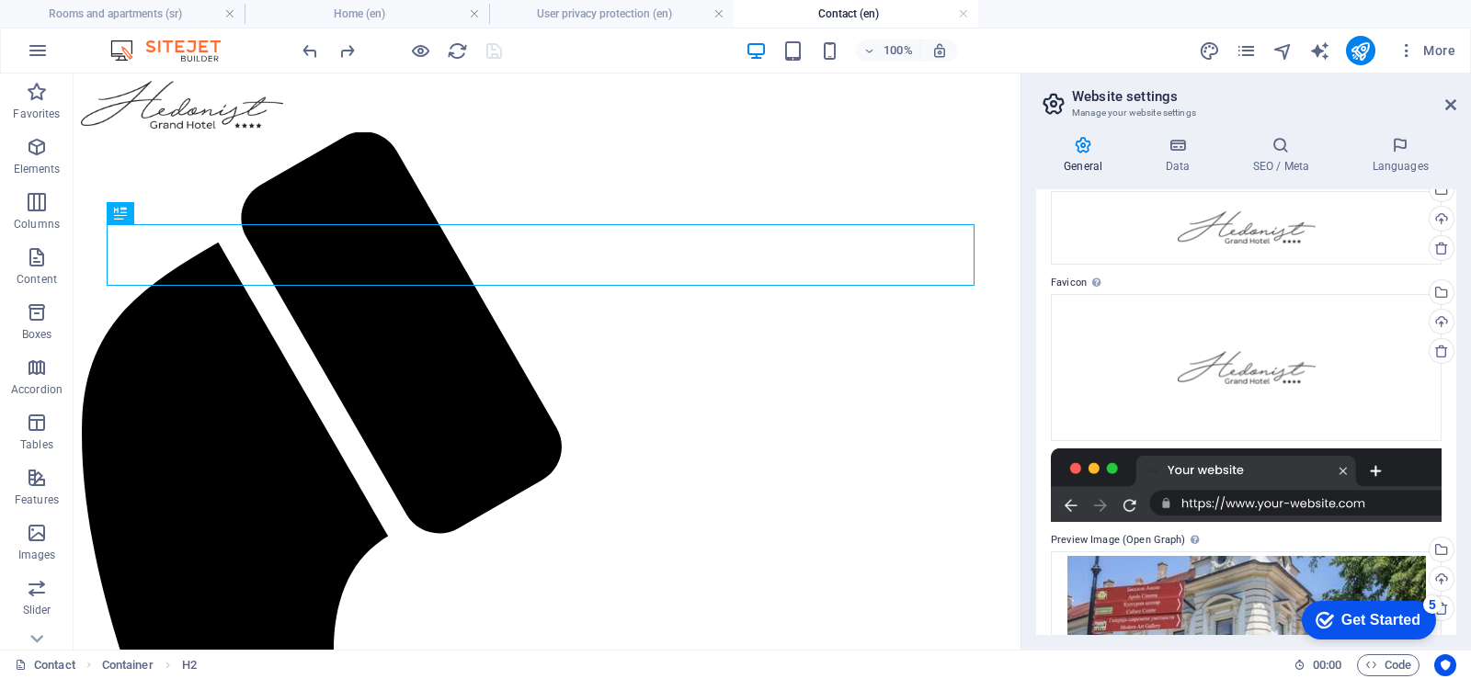
scroll to position [0, 0]
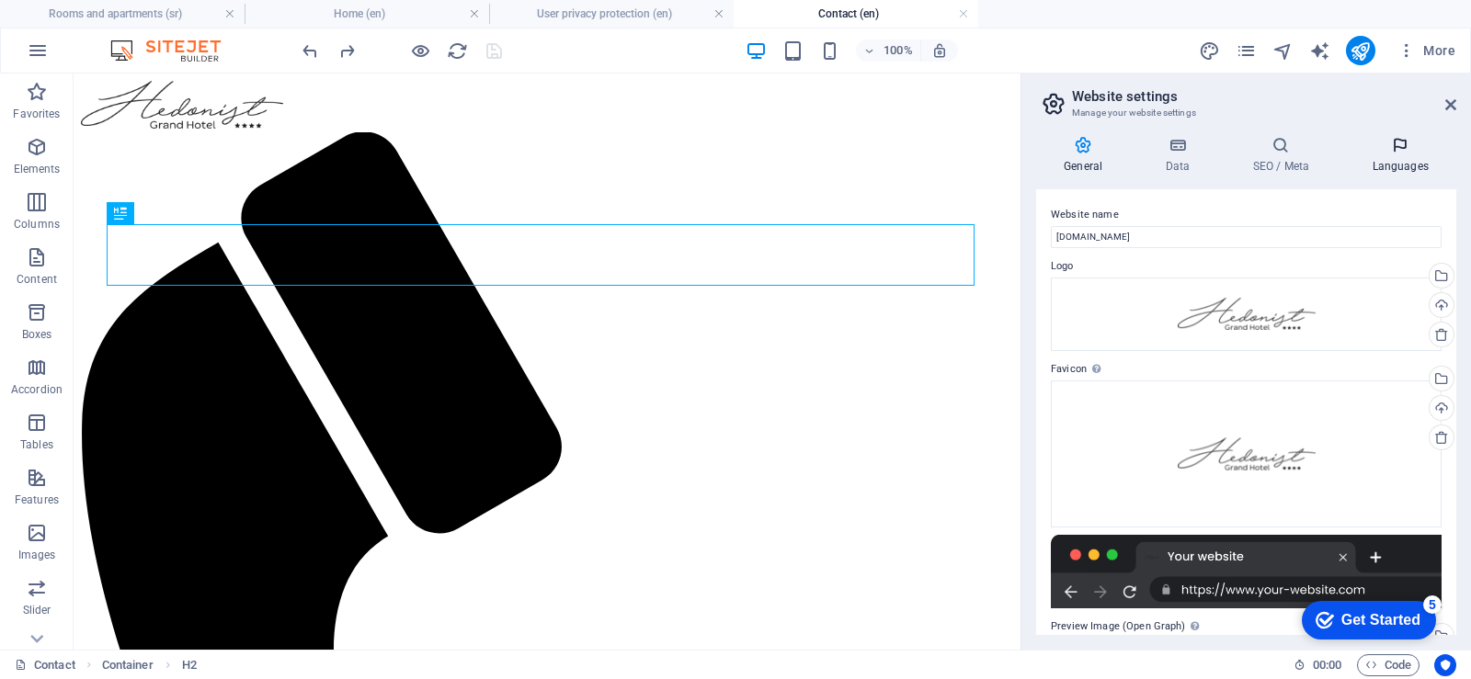
click at [1400, 152] on icon at bounding box center [1400, 145] width 112 height 18
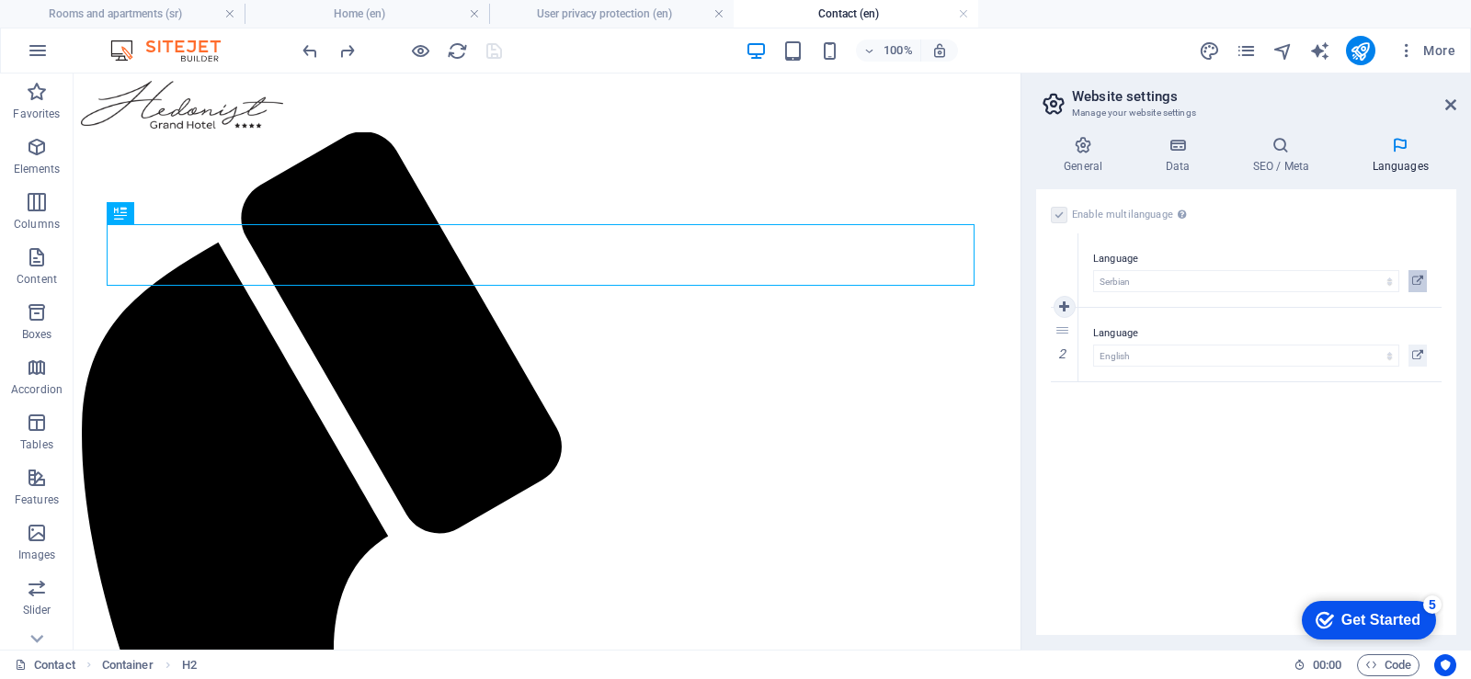
click at [1414, 280] on icon at bounding box center [1417, 281] width 11 height 22
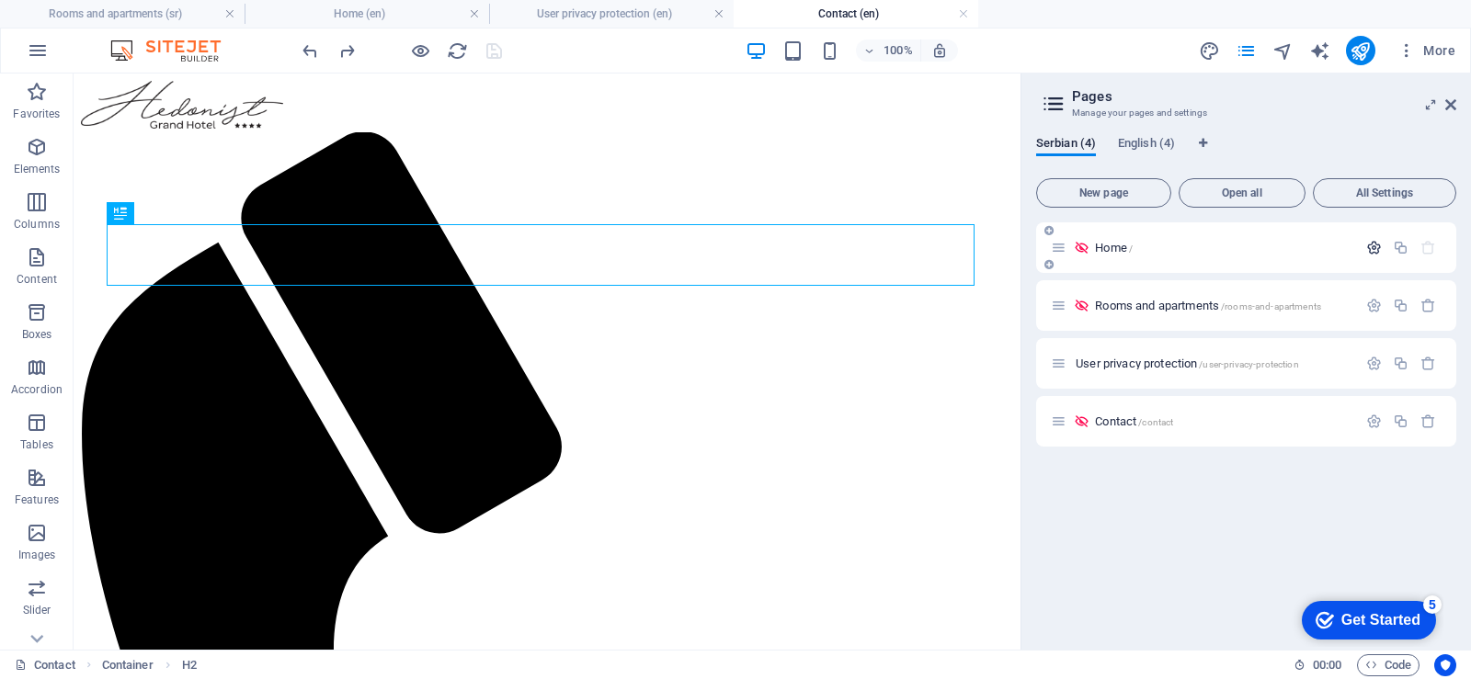
click at [1373, 248] on icon "button" at bounding box center [1374, 248] width 16 height 16
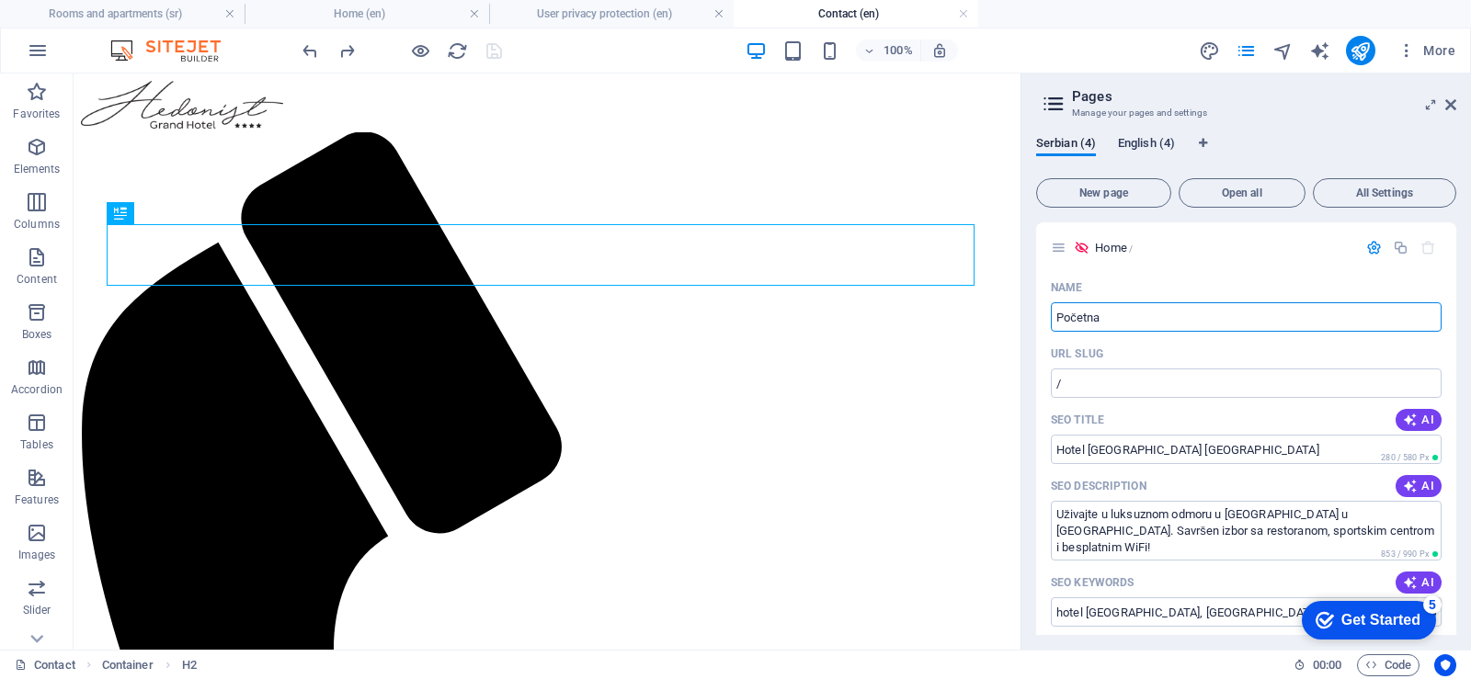
click at [1145, 145] on font "English (4)" at bounding box center [1146, 143] width 57 height 14
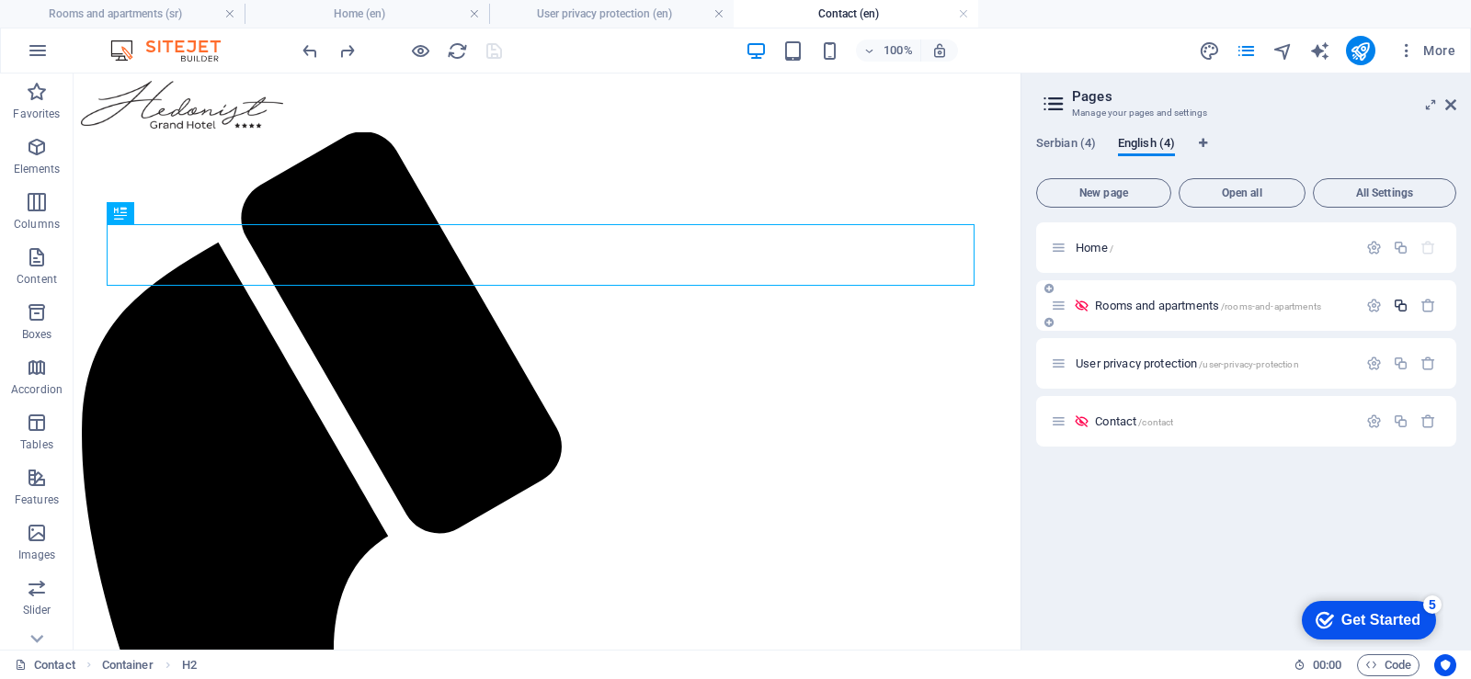
click at [1399, 311] on icon "button" at bounding box center [1400, 306] width 16 height 16
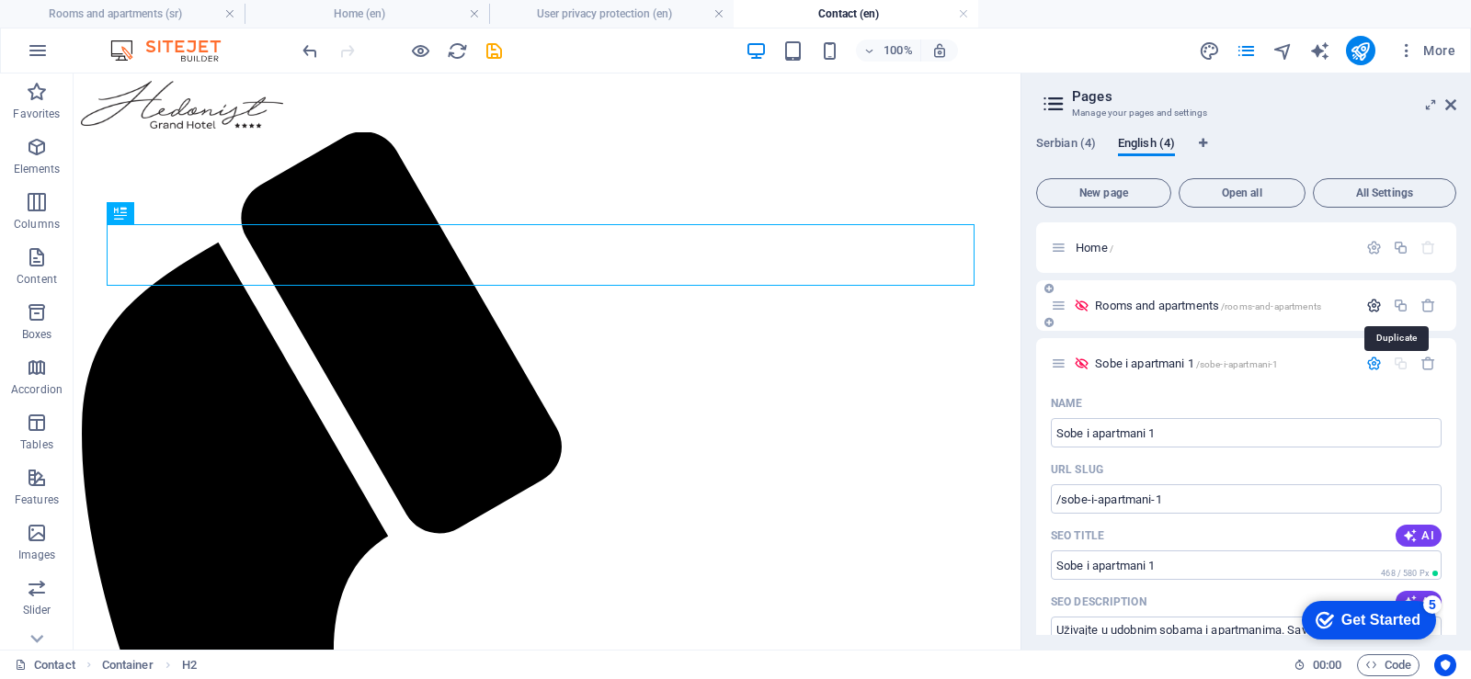
click at [1373, 307] on icon "button" at bounding box center [1374, 306] width 16 height 16
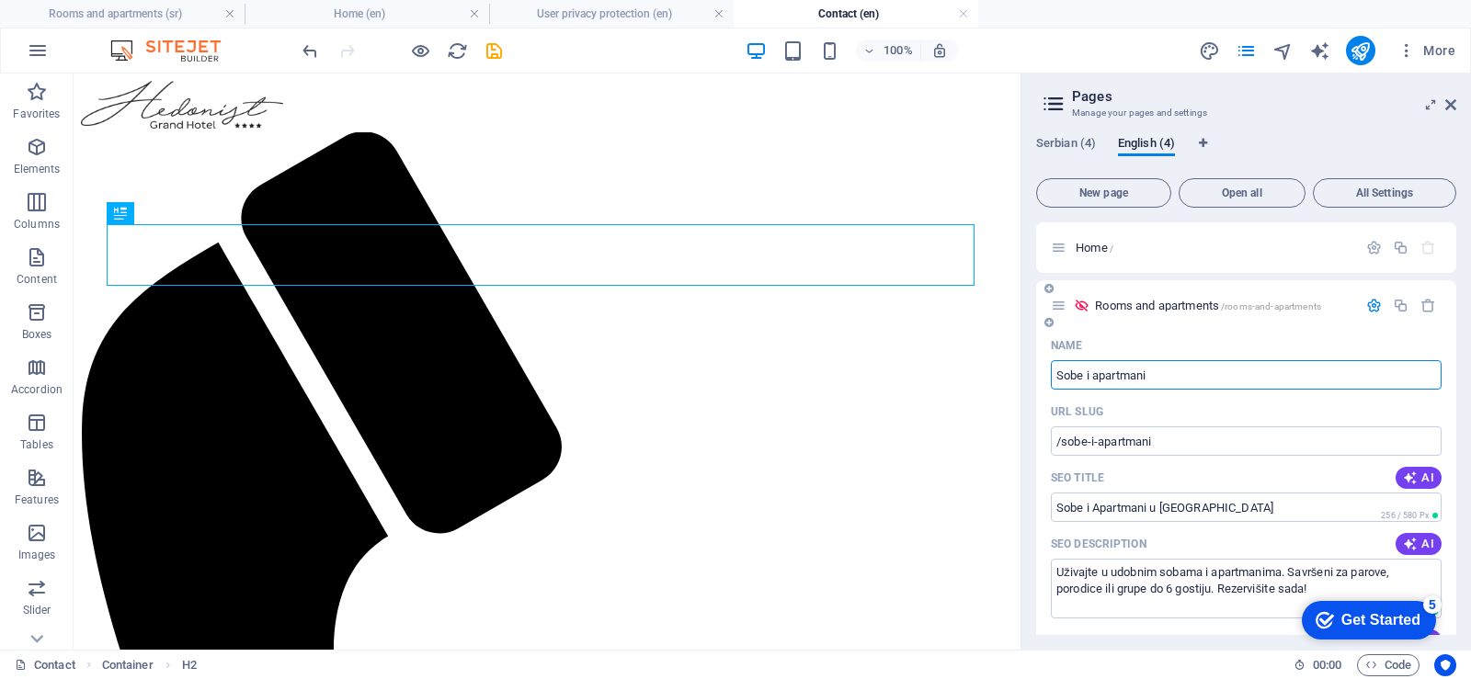
click at [1061, 309] on icon at bounding box center [1058, 306] width 16 height 16
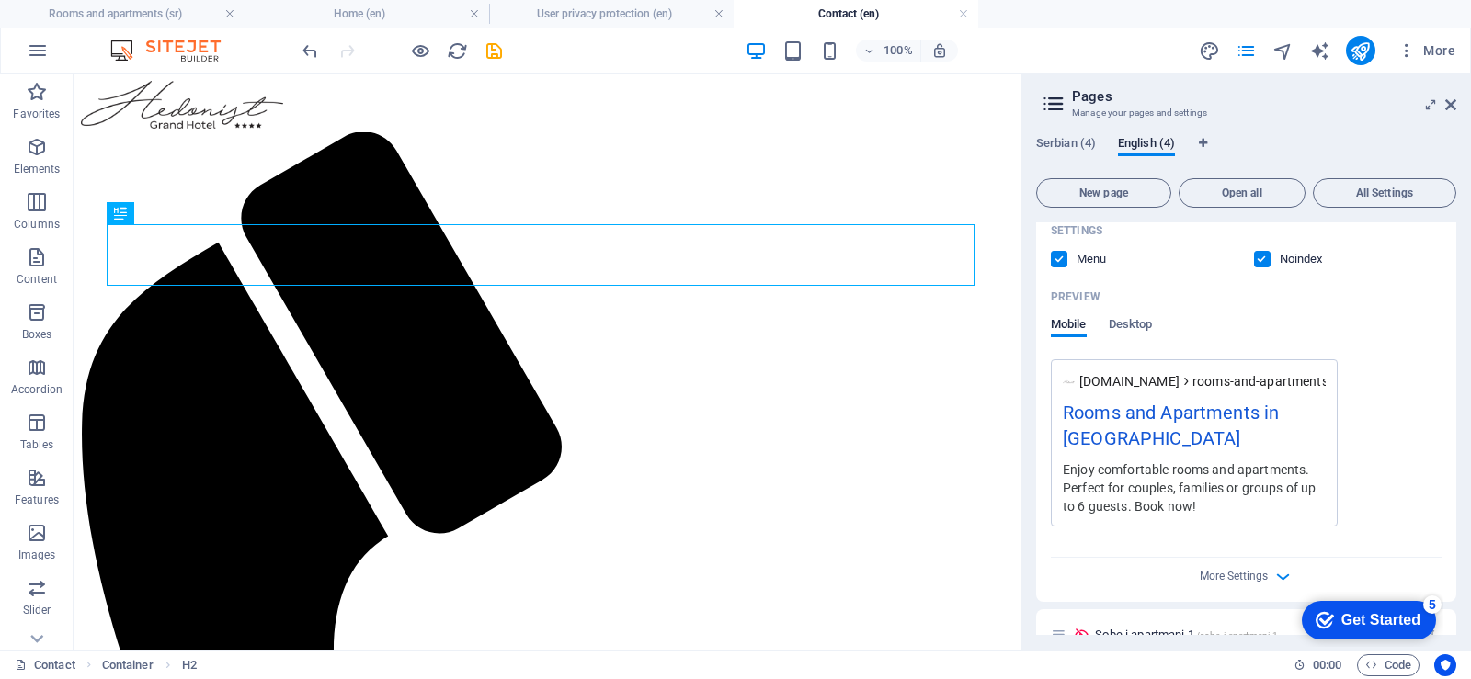
scroll to position [735, 0]
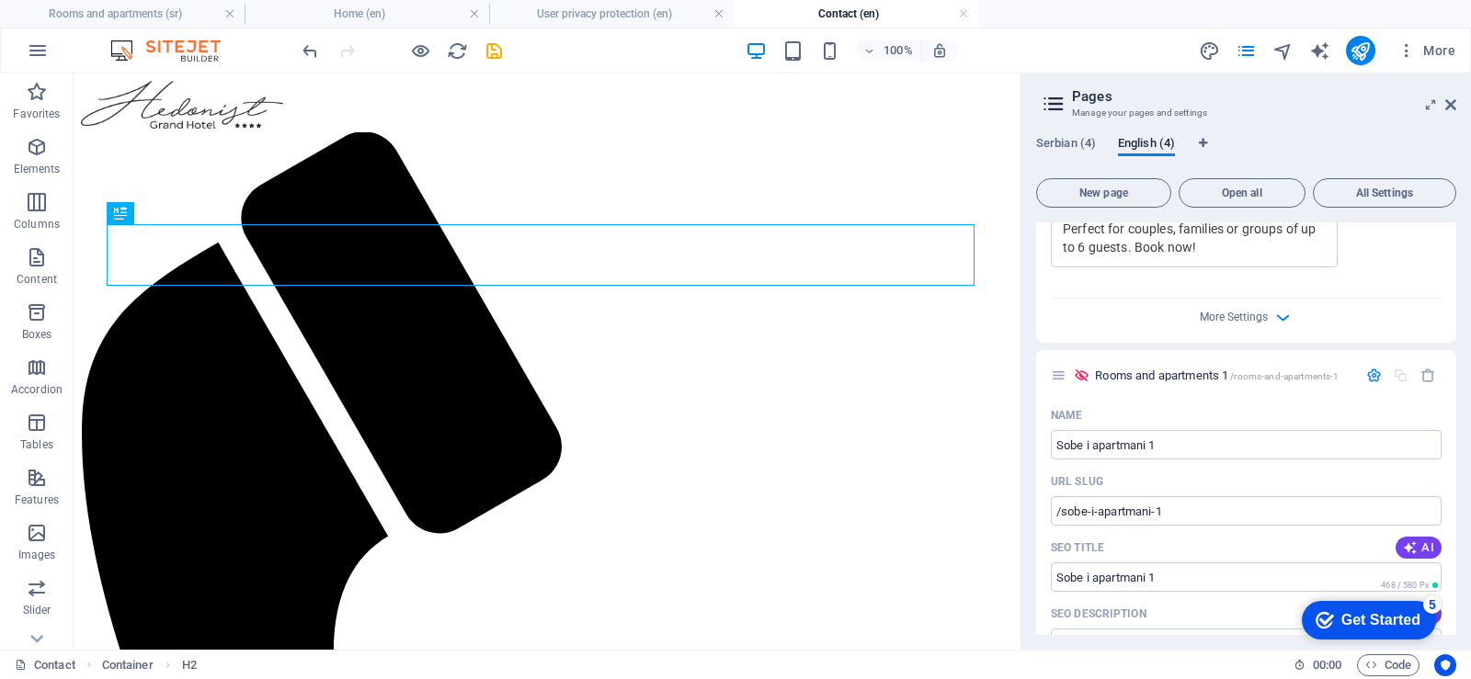
click at [1425, 380] on icon "button" at bounding box center [1428, 376] width 16 height 16
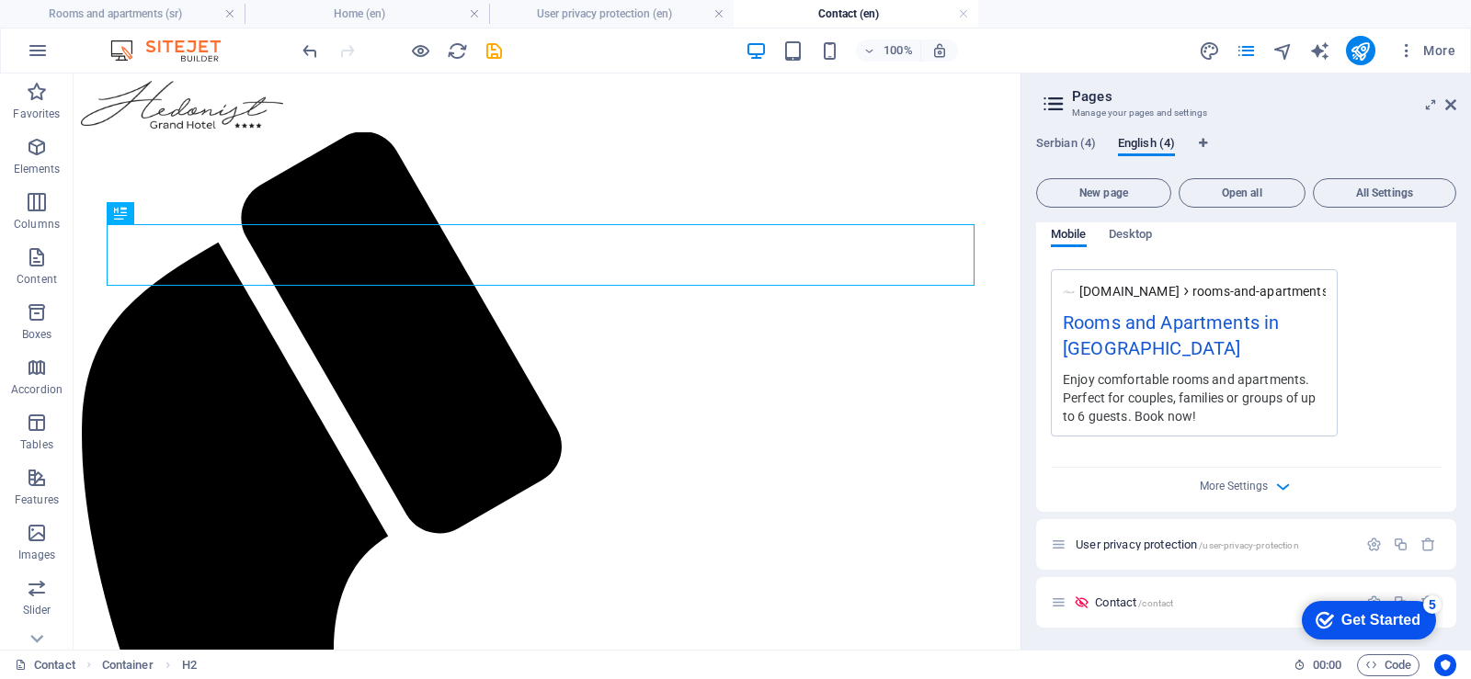
scroll to position [566, 0]
click at [1230, 193] on font "Open all" at bounding box center [1241, 193] width 40 height 13
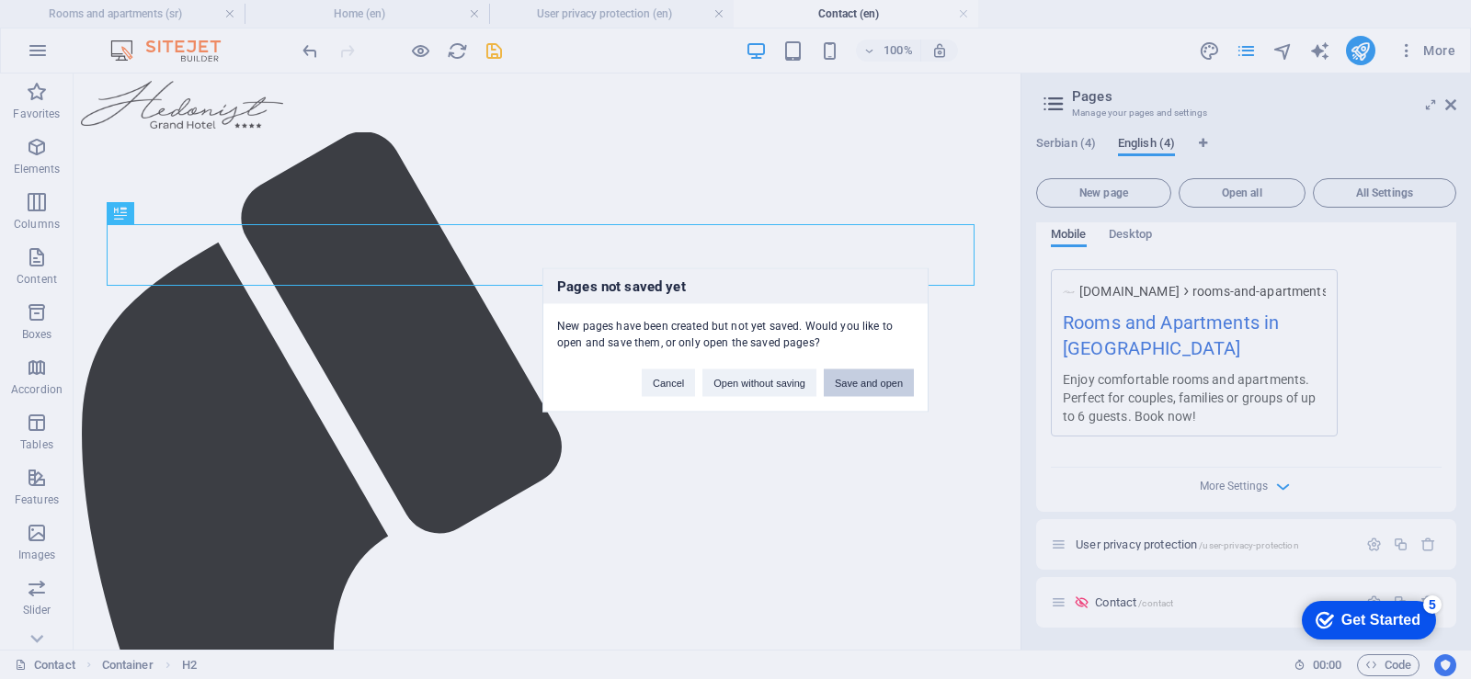
click at [861, 385] on button "Save and open" at bounding box center [868, 383] width 90 height 28
drag, startPoint x: 1055, startPoint y: 144, endPoint x: 787, endPoint y: 312, distance: 316.7
click at [1055, 144] on div "Pages not saved yet New pages have been created but not yet saved. Would you li…" at bounding box center [735, 339] width 1471 height 679
click at [1061, 143] on font "Serbian (4)" at bounding box center [1066, 143] width 60 height 14
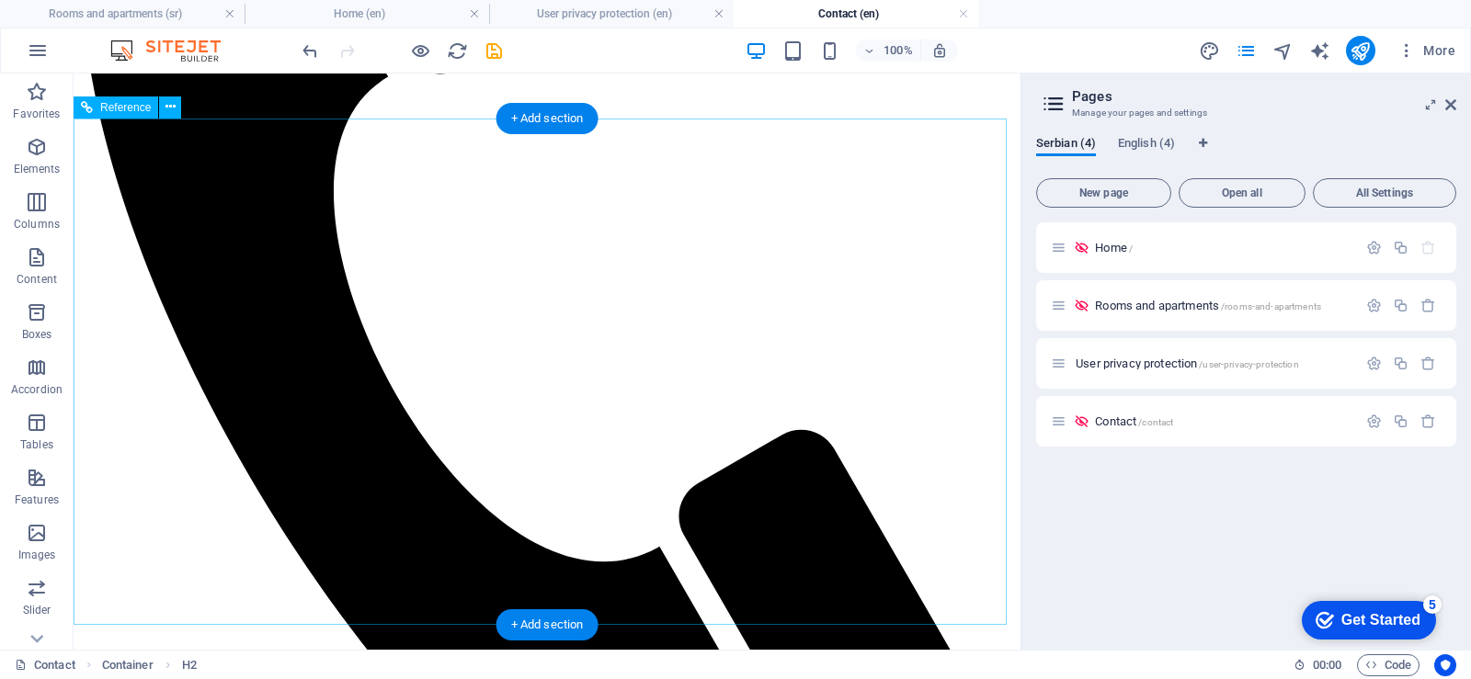
scroll to position [605, 0]
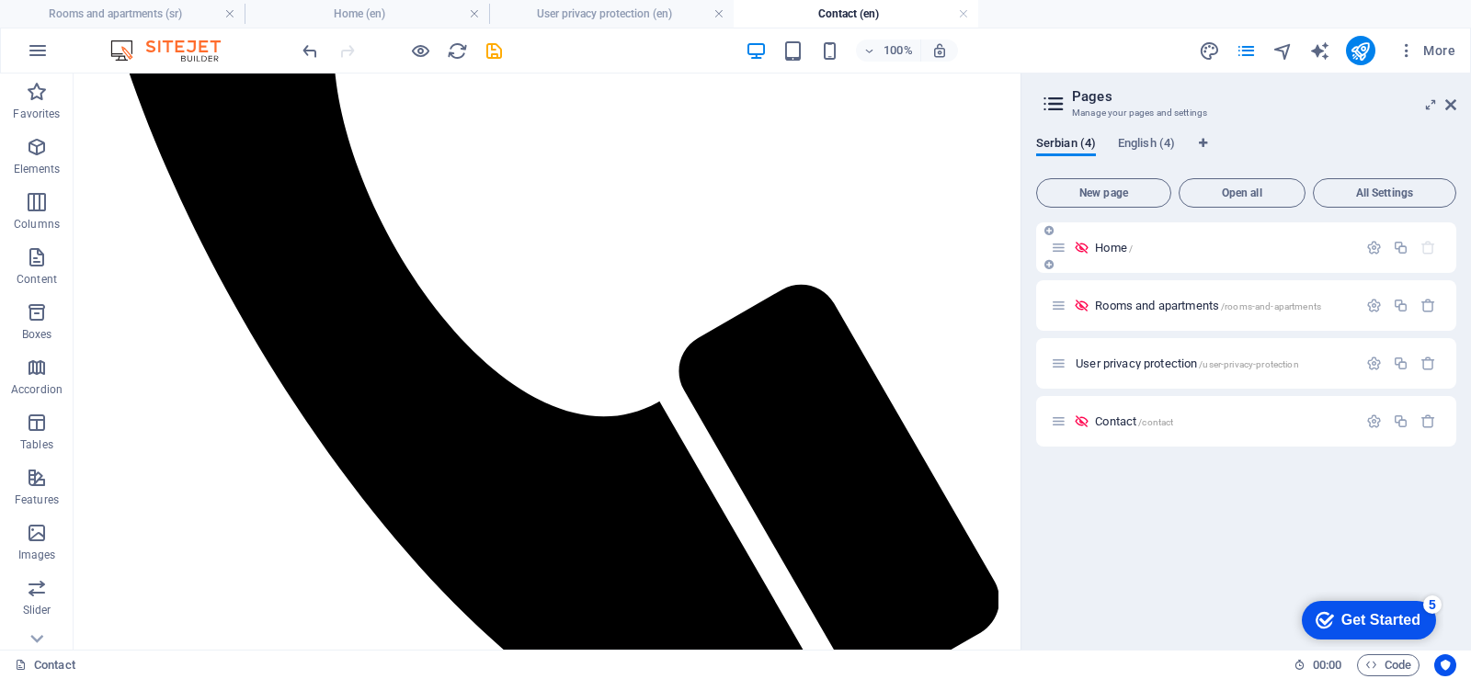
click at [1100, 248] on font "Home" at bounding box center [1111, 248] width 32 height 14
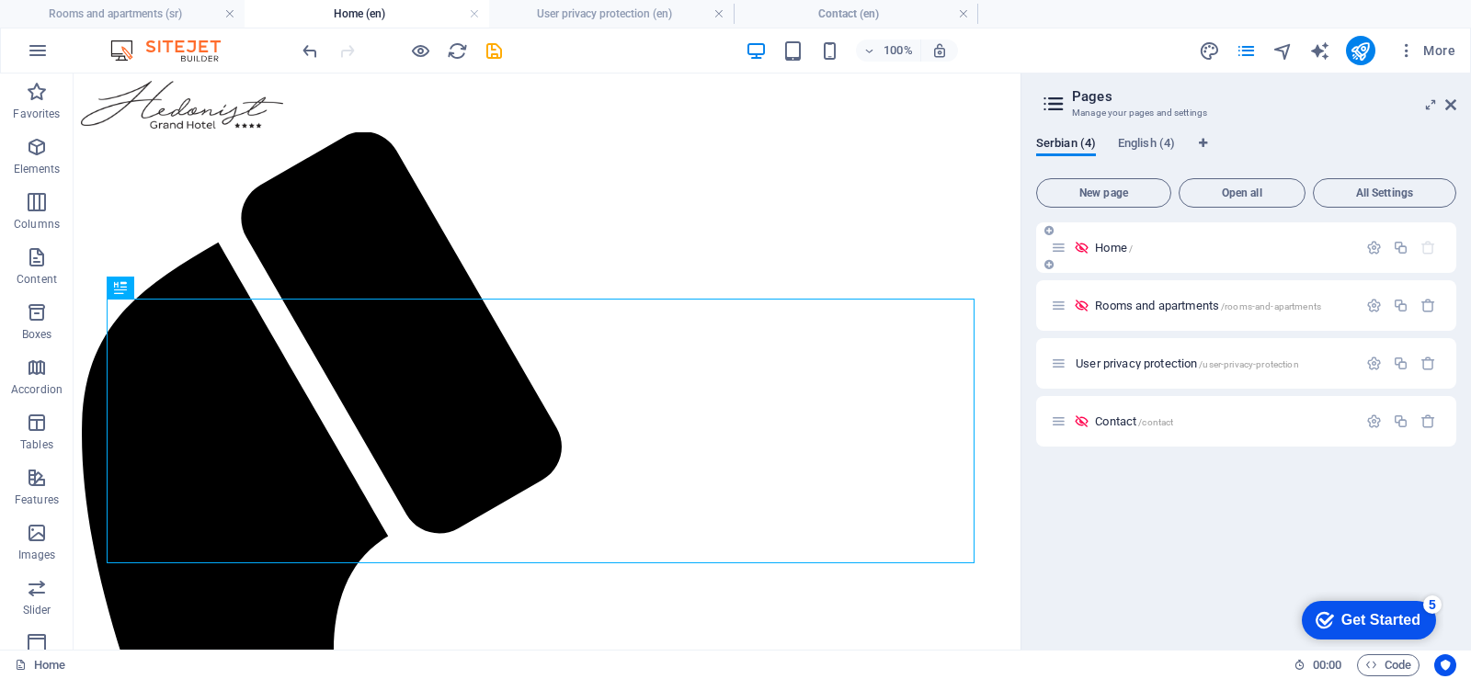
click at [1060, 247] on icon at bounding box center [1058, 248] width 16 height 16
click at [1131, 142] on font "English (4)" at bounding box center [1146, 143] width 57 height 14
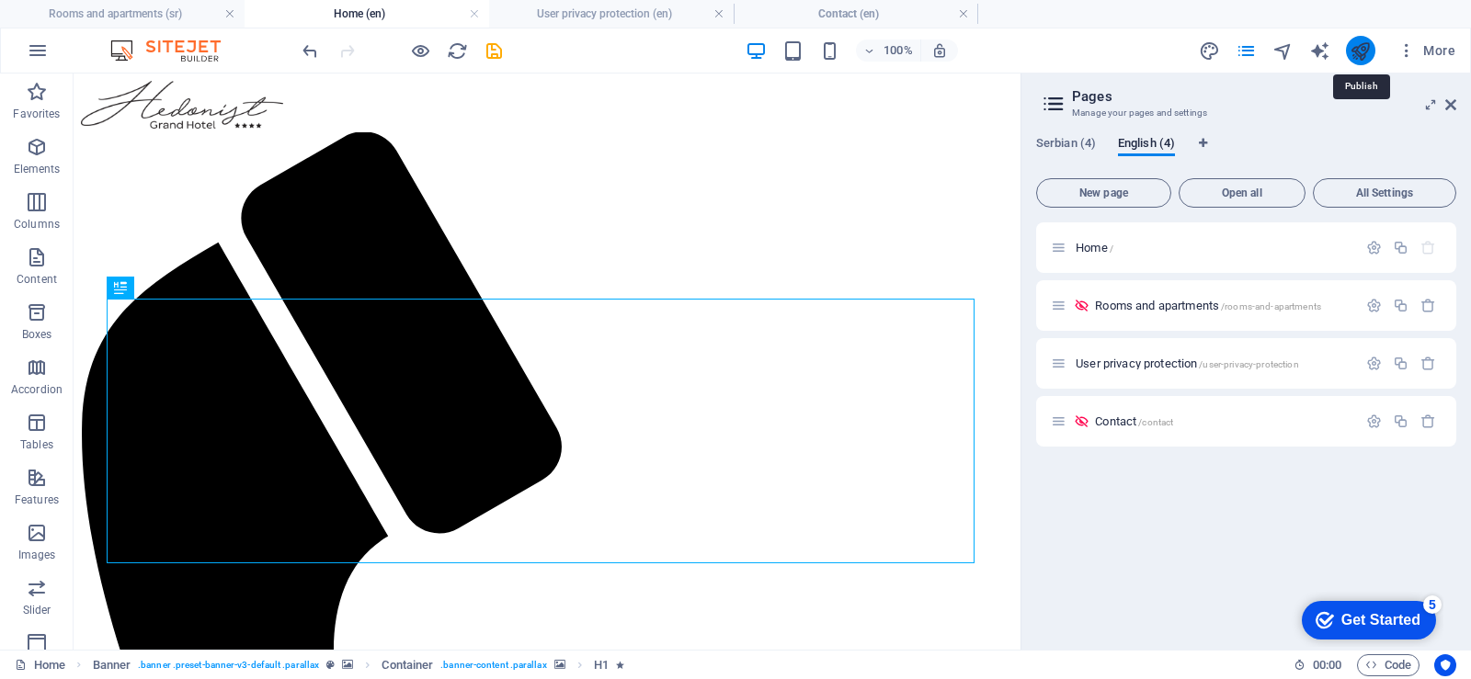
drag, startPoint x: 1355, startPoint y: 49, endPoint x: 923, endPoint y: 222, distance: 465.6
click at [0, 0] on icon "publish" at bounding box center [0, 0] width 0 height 0
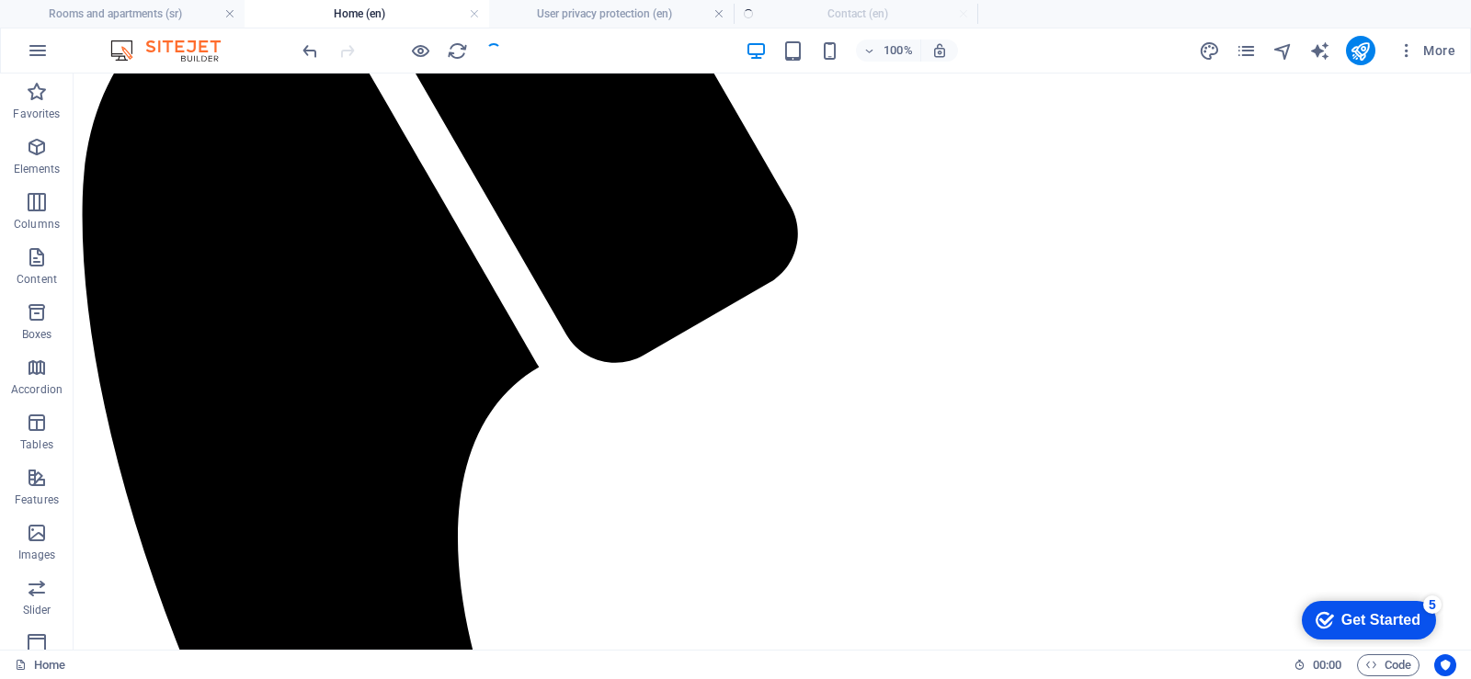
scroll to position [93, 0]
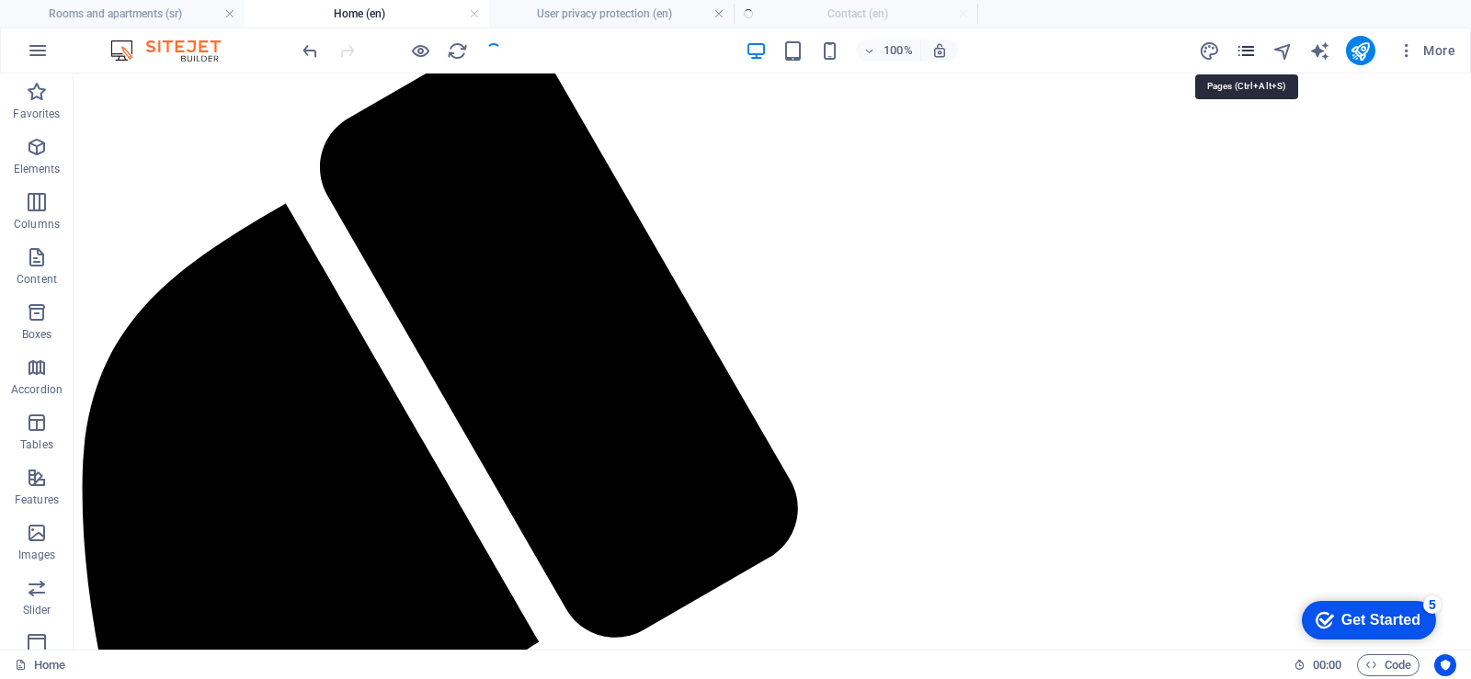
click at [0, 0] on icon "pages" at bounding box center [0, 0] width 0 height 0
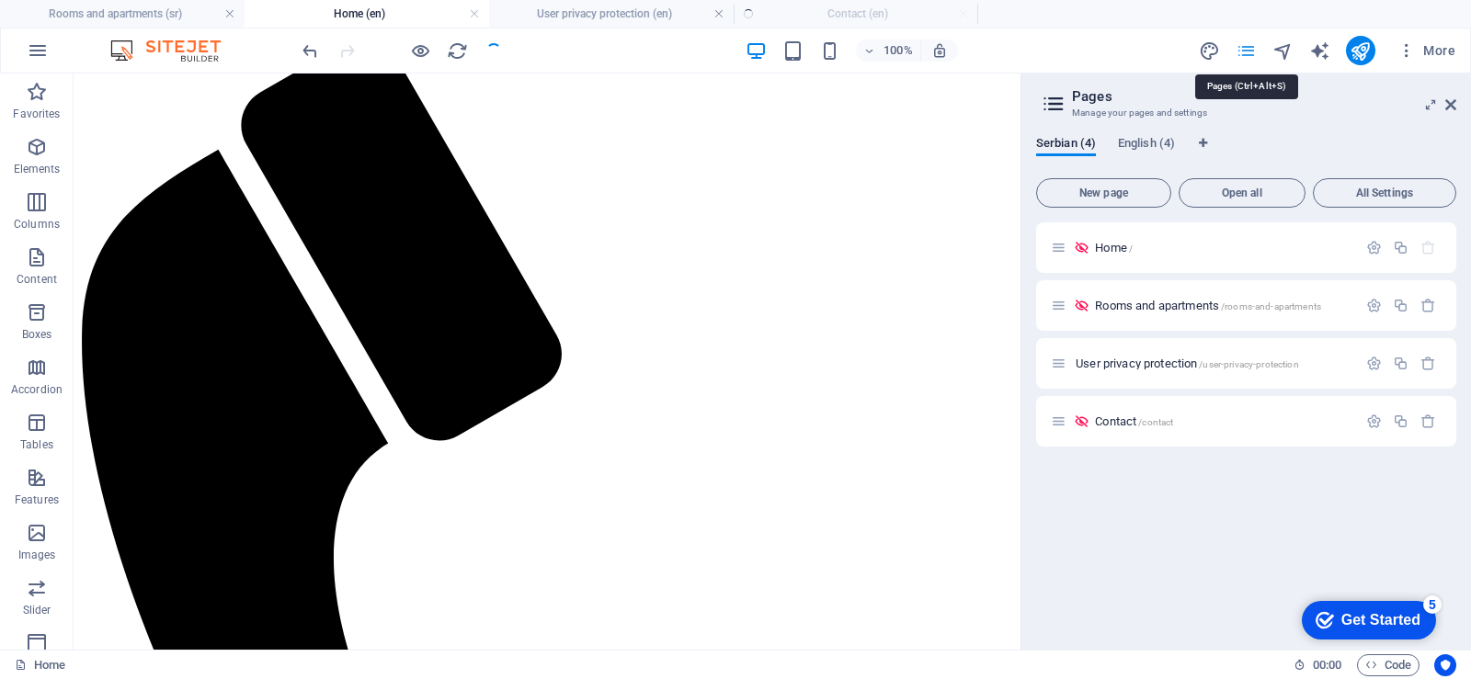
click at [0, 0] on icon "pages" at bounding box center [0, 0] width 0 height 0
click at [1158, 145] on font "English (4)" at bounding box center [1146, 143] width 57 height 14
click at [1373, 365] on icon "button" at bounding box center [1374, 364] width 16 height 16
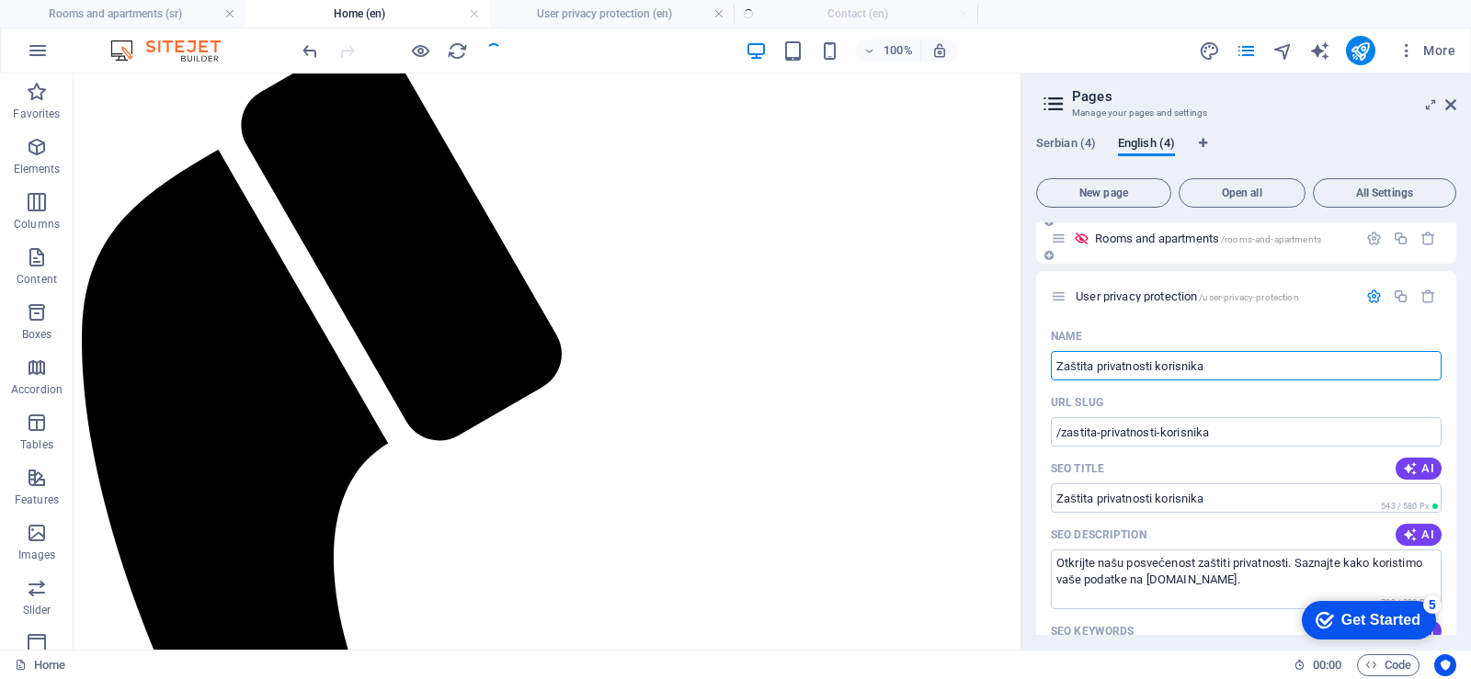
scroll to position [0, 0]
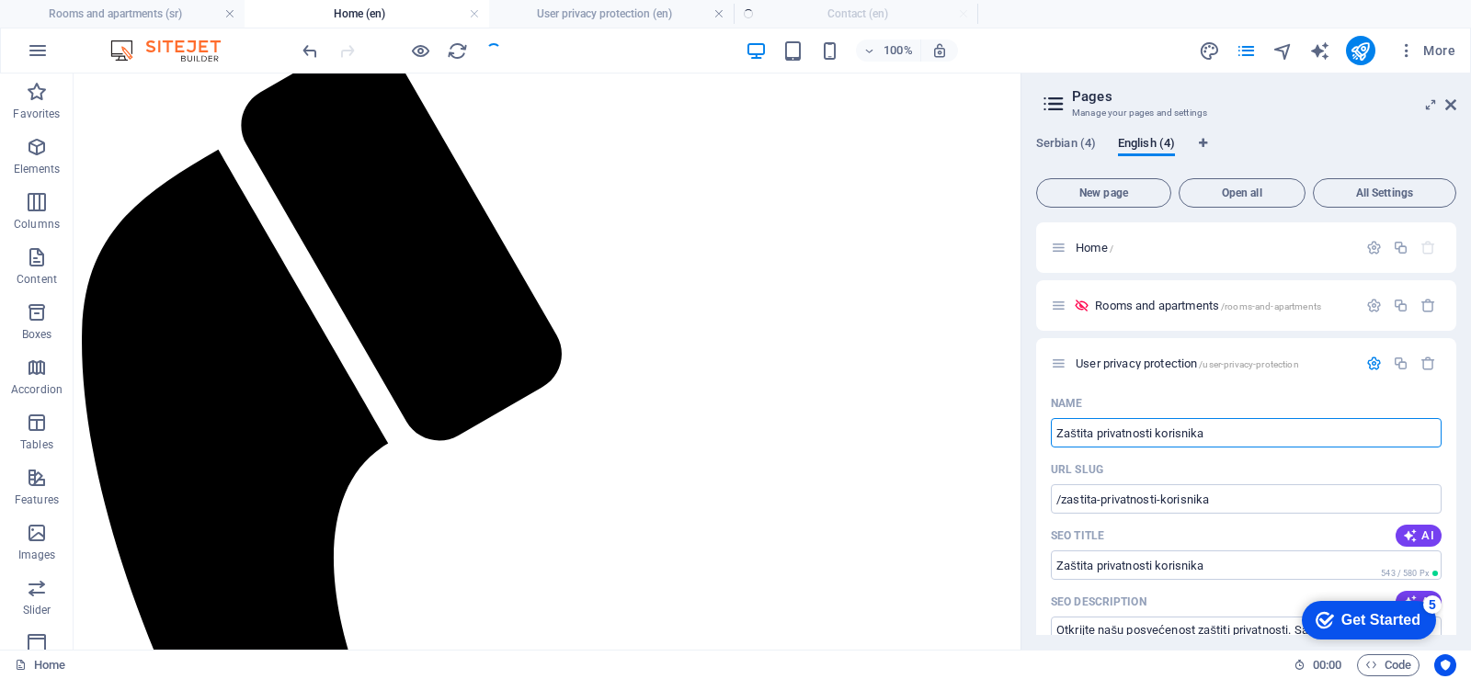
drag, startPoint x: 1291, startPoint y: 506, endPoint x: 1016, endPoint y: 437, distance: 283.5
type input "User pr"
type input "/user"
type input "User"
type input "User privacy pr"
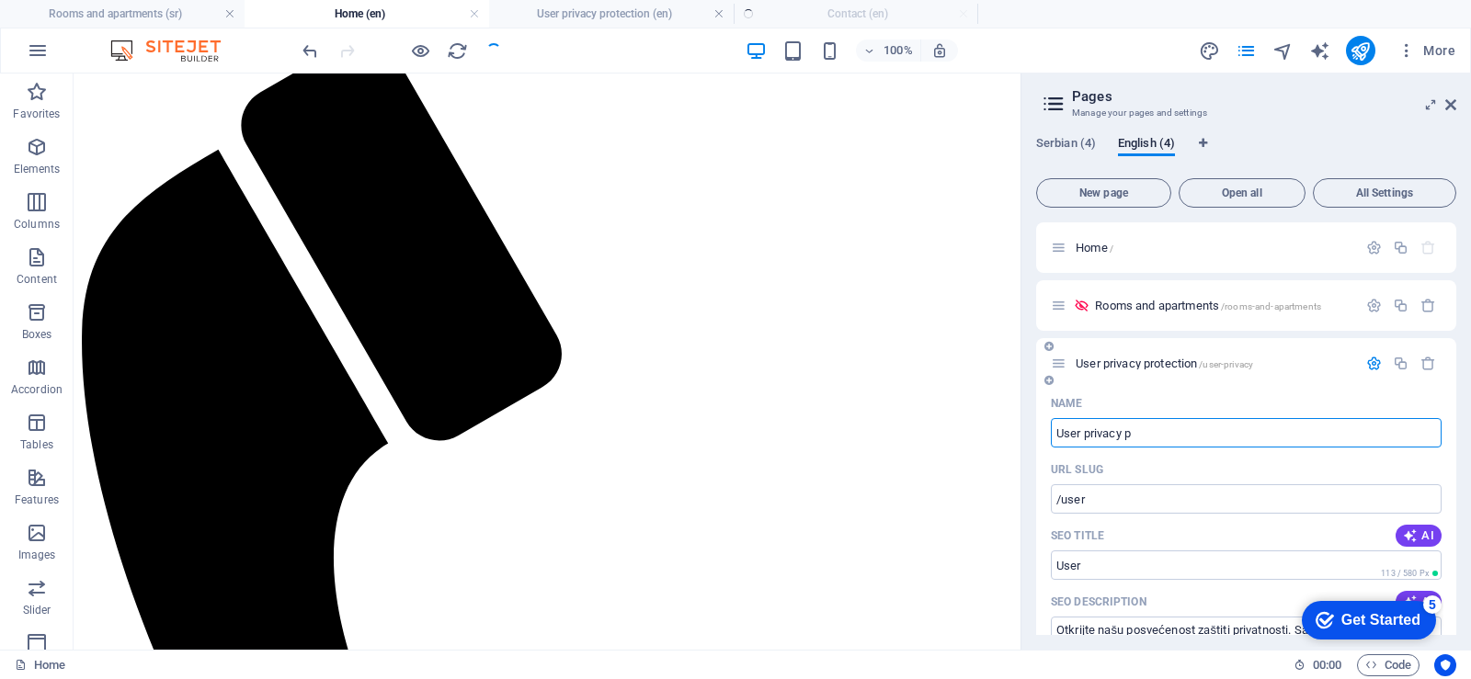
type input "/user-privacy"
type input "User privacy"
type input "User privacy protectio"
type input "/user-privacy-prote"
type input "User privacy prote"
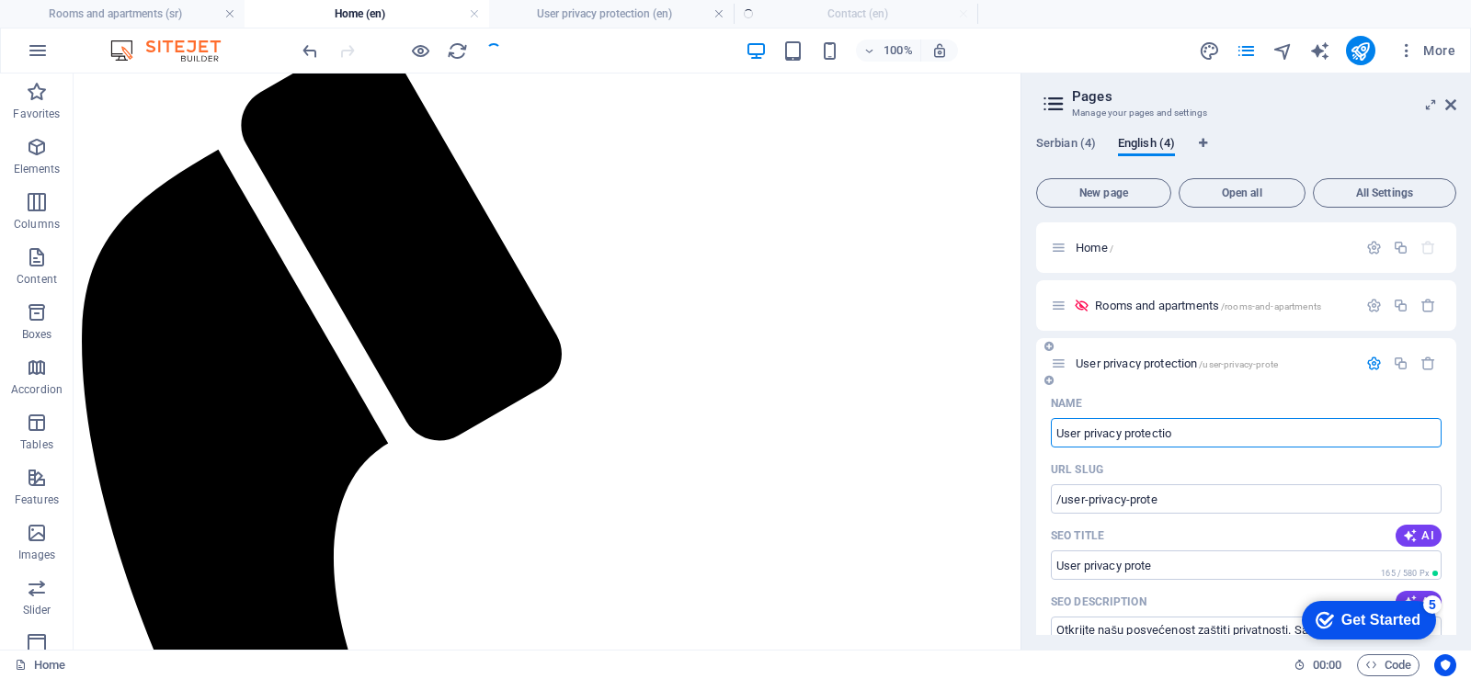
type input "User privacy protection"
type input "/user-privacy-protectio"
type input "User privacy protectio"
type input "User privacy protection"
type input "/user-privacy-protection"
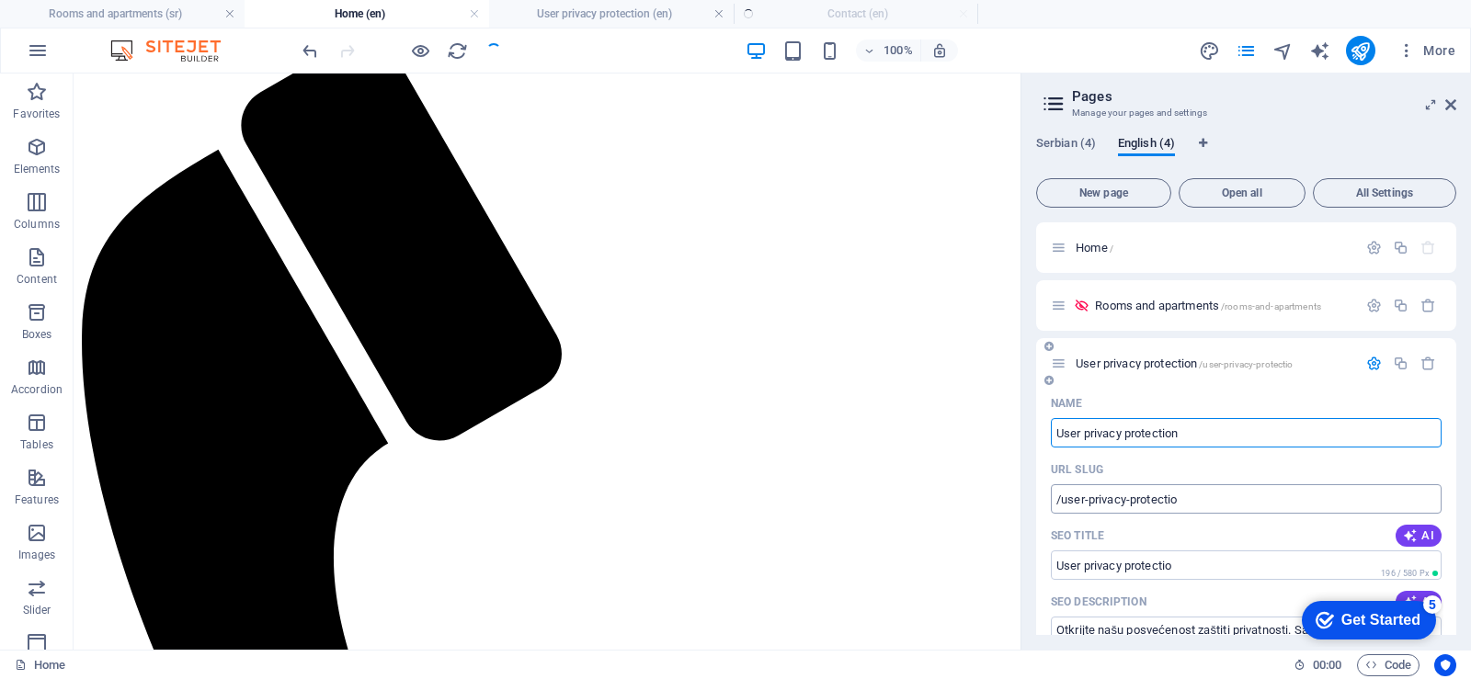
type input "User privacy protection"
click at [1214, 400] on div "Name" at bounding box center [1245, 403] width 391 height 29
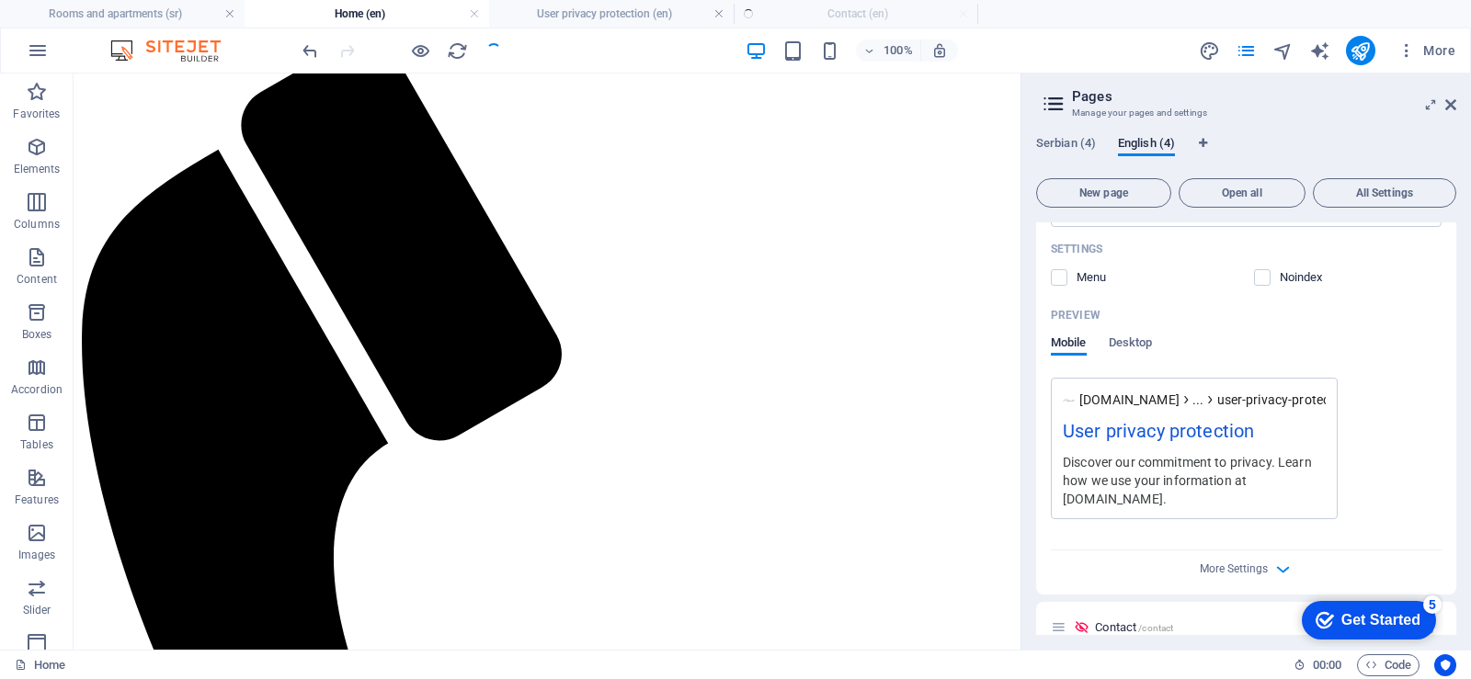
scroll to position [540, 0]
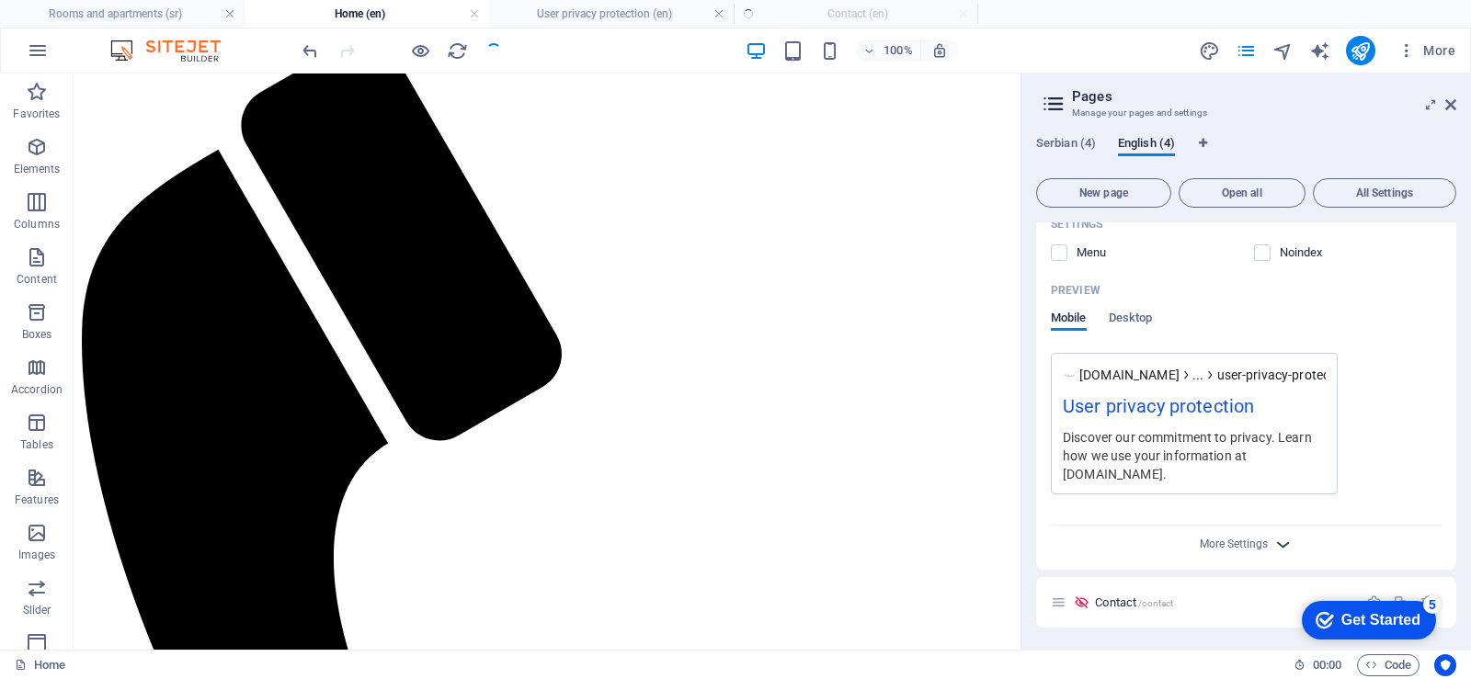
click at [1280, 544] on icon "button" at bounding box center [1282, 544] width 21 height 21
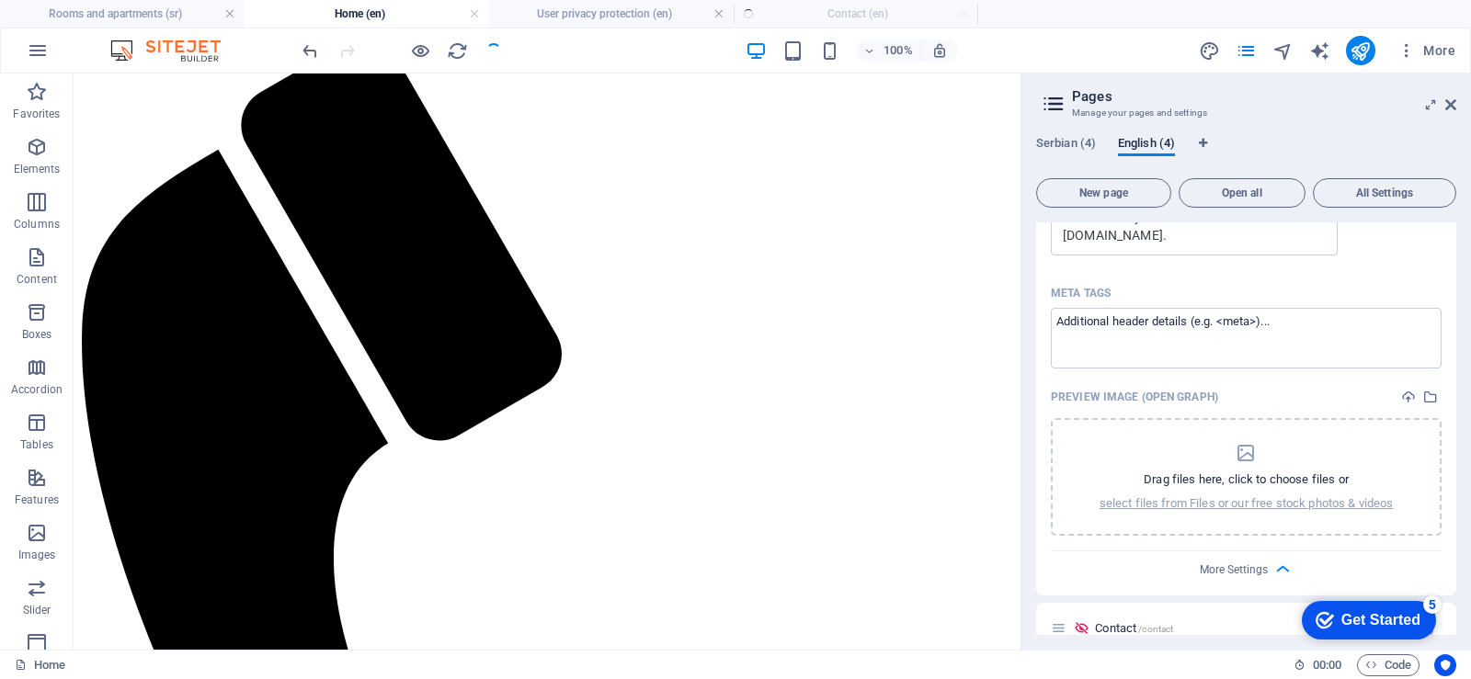
scroll to position [805, 0]
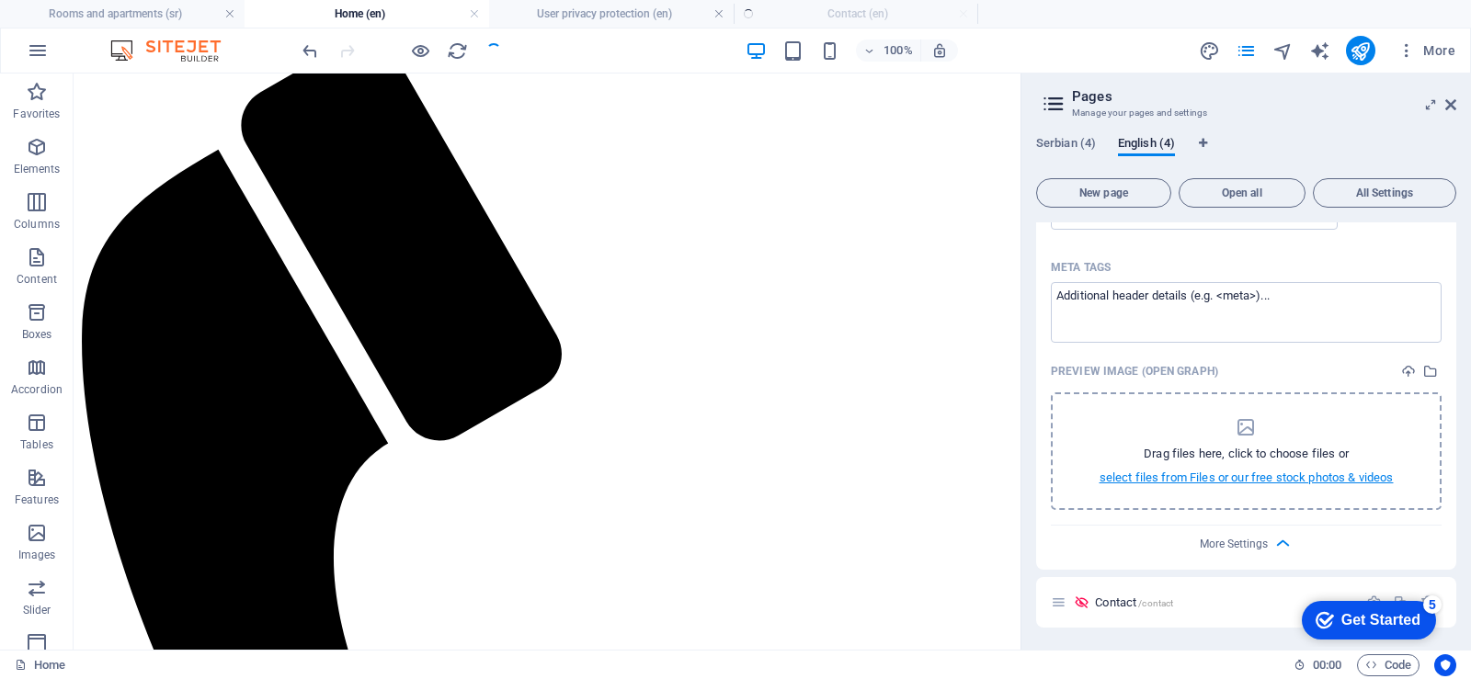
click at [1237, 478] on font "select files from Files or our free stock photos & videos" at bounding box center [1246, 478] width 294 height 14
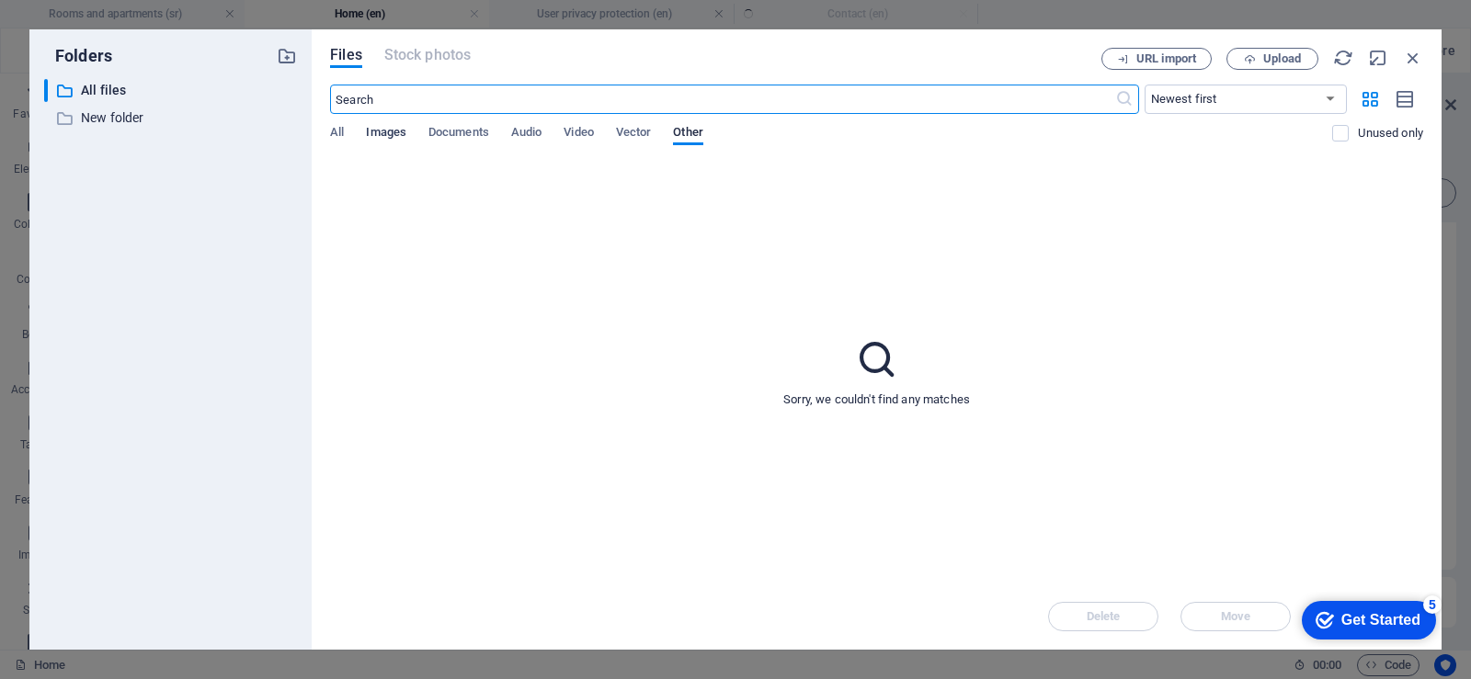
click at [390, 135] on font "Images" at bounding box center [386, 132] width 40 height 14
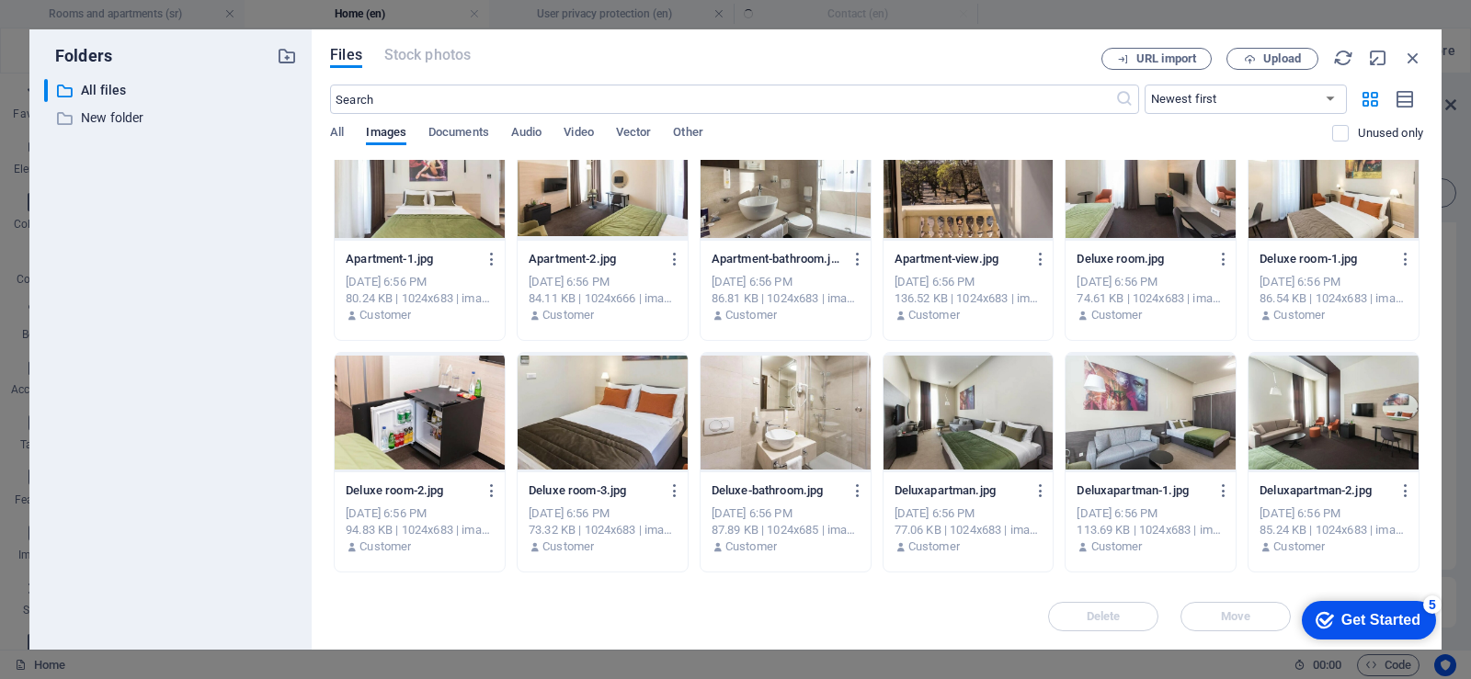
scroll to position [0, 0]
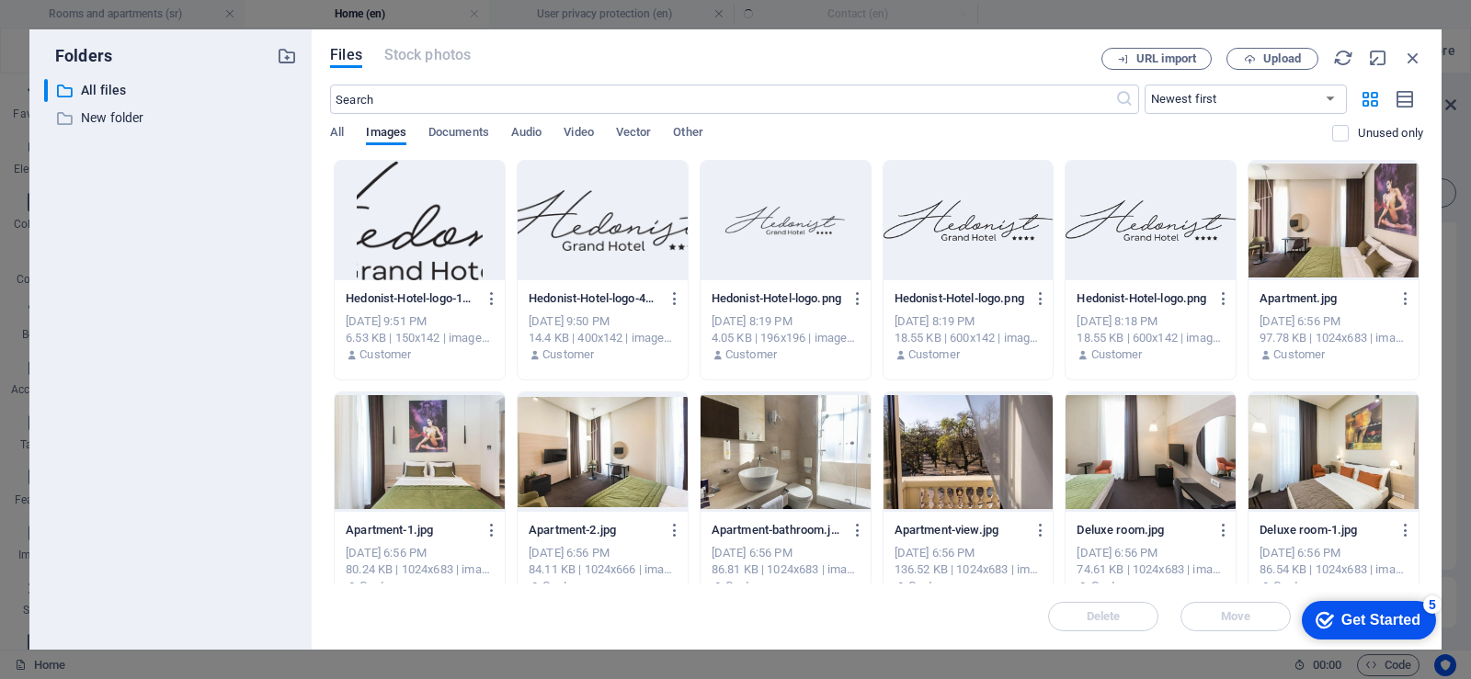
click at [594, 235] on div at bounding box center [602, 220] width 170 height 119
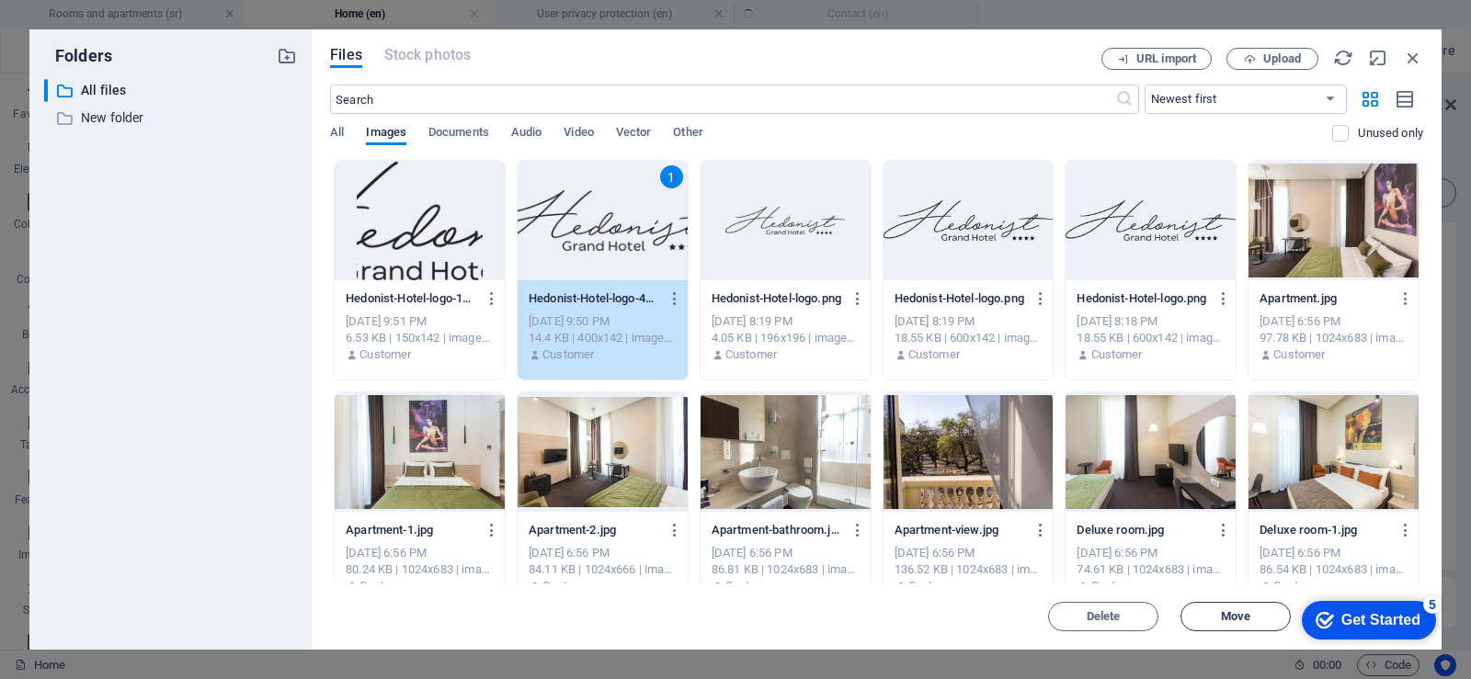
click at [1246, 618] on font "Move" at bounding box center [1235, 616] width 29 height 14
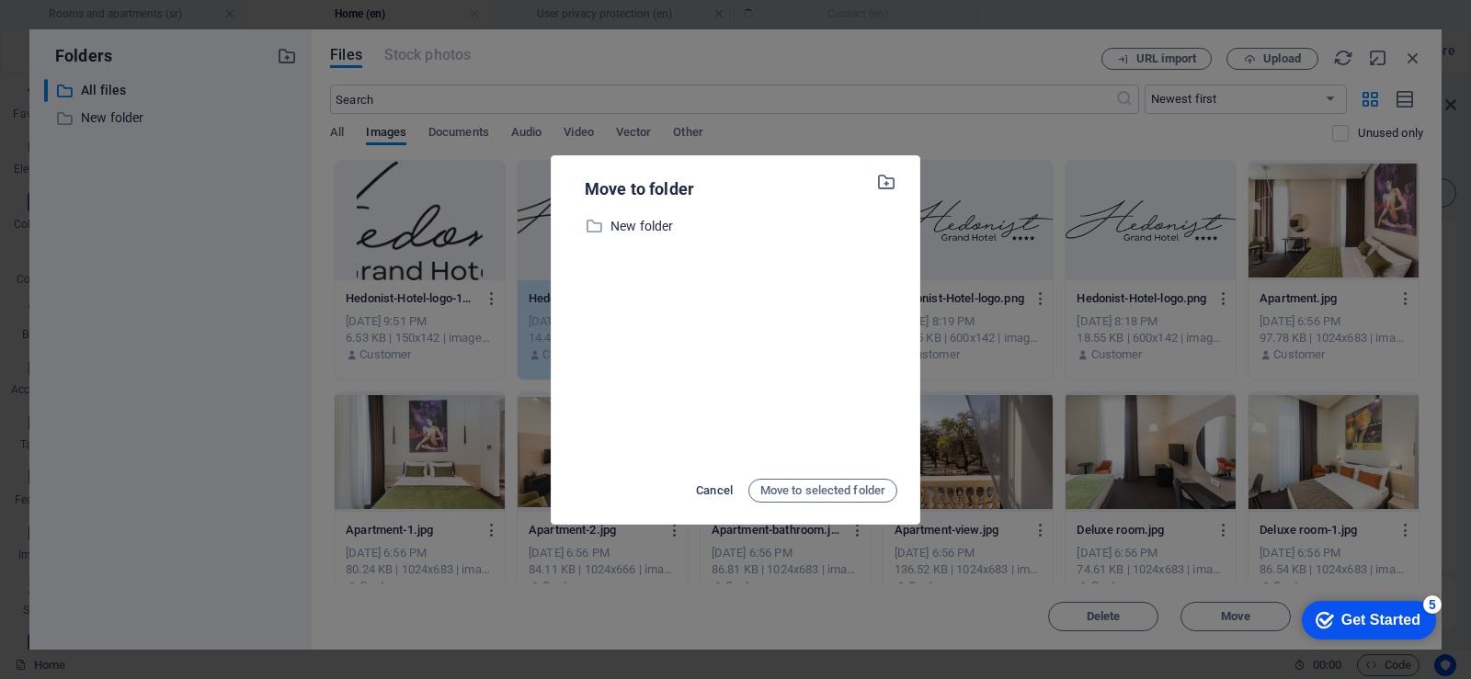
click at [705, 491] on font "Cancel" at bounding box center [714, 490] width 37 height 14
click at [698, 494] on font "Cancel" at bounding box center [714, 490] width 37 height 14
click at [706, 489] on font "Cancel" at bounding box center [714, 490] width 37 height 14
click at [691, 476] on button "Cancel" at bounding box center [714, 490] width 46 height 29
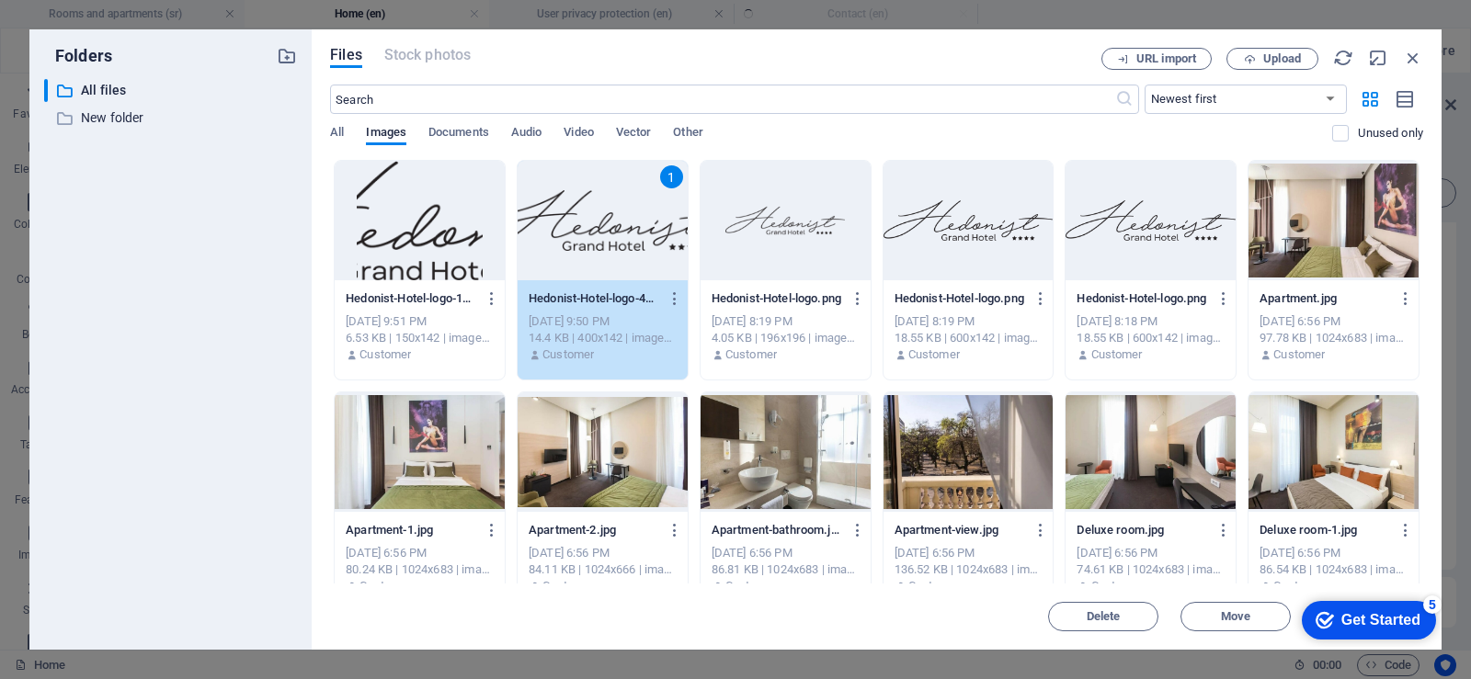
click at [1386, 619] on div "Get Started" at bounding box center [1380, 620] width 79 height 17
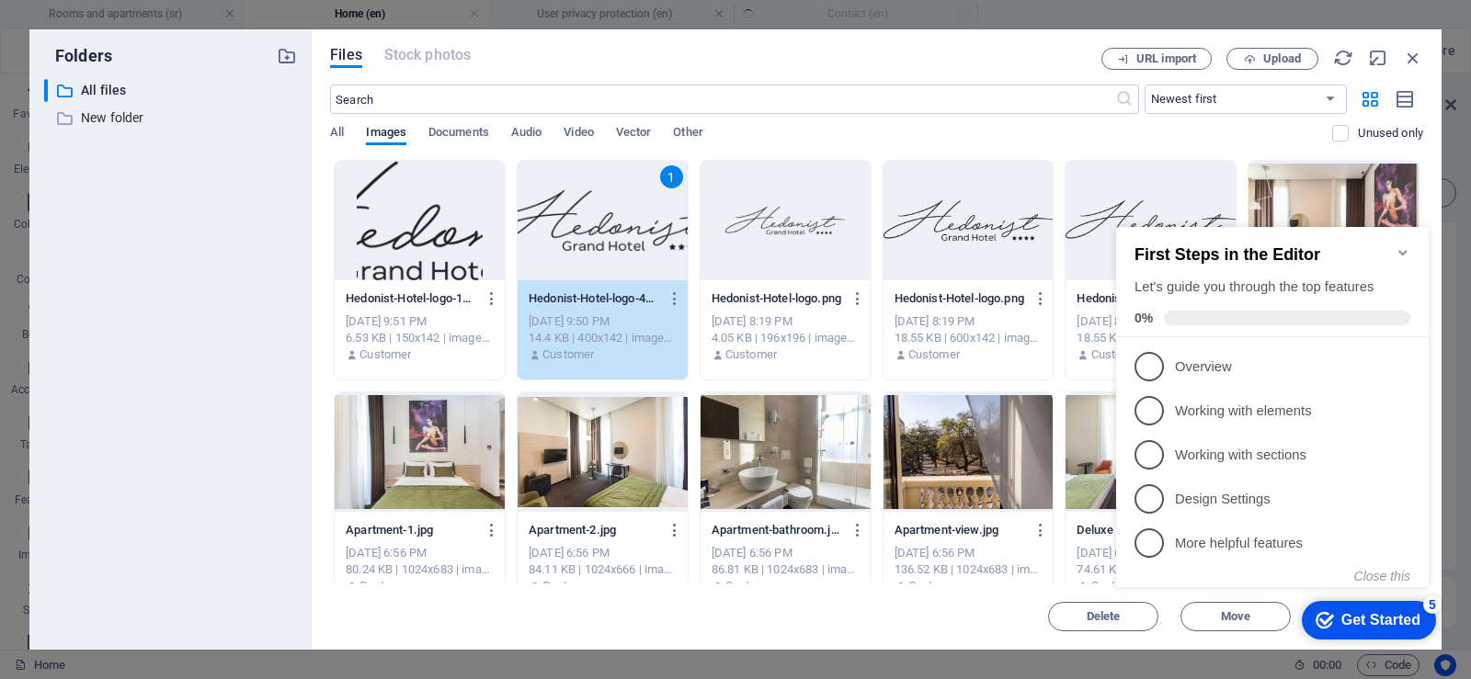
click at [1406, 250] on icon "Minimize checklist" at bounding box center [1402, 253] width 8 height 6
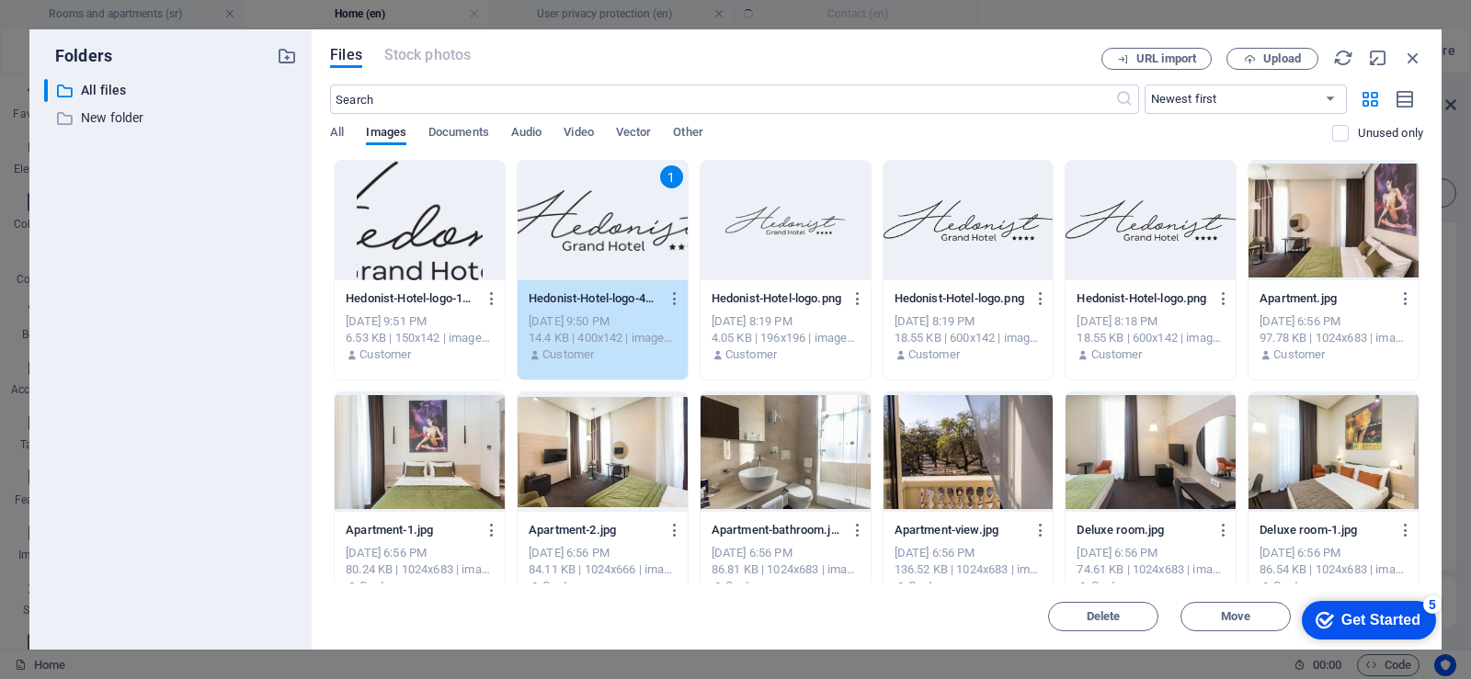
drag, startPoint x: 1571, startPoint y: 999, endPoint x: 1284, endPoint y: 561, distance: 523.8
click at [1287, 592] on html "checkmark Get Started 5 First Steps in the Editor Let's guide you through the t…" at bounding box center [1365, 619] width 156 height 55
drag, startPoint x: 110, startPoint y: 21, endPoint x: 700, endPoint y: 4, distance: 590.3
click at [966, 625] on div "Delete Move Insert" at bounding box center [876, 608] width 1093 height 48
click at [1316, 587] on div "Delete Move Insert" at bounding box center [876, 608] width 1093 height 48
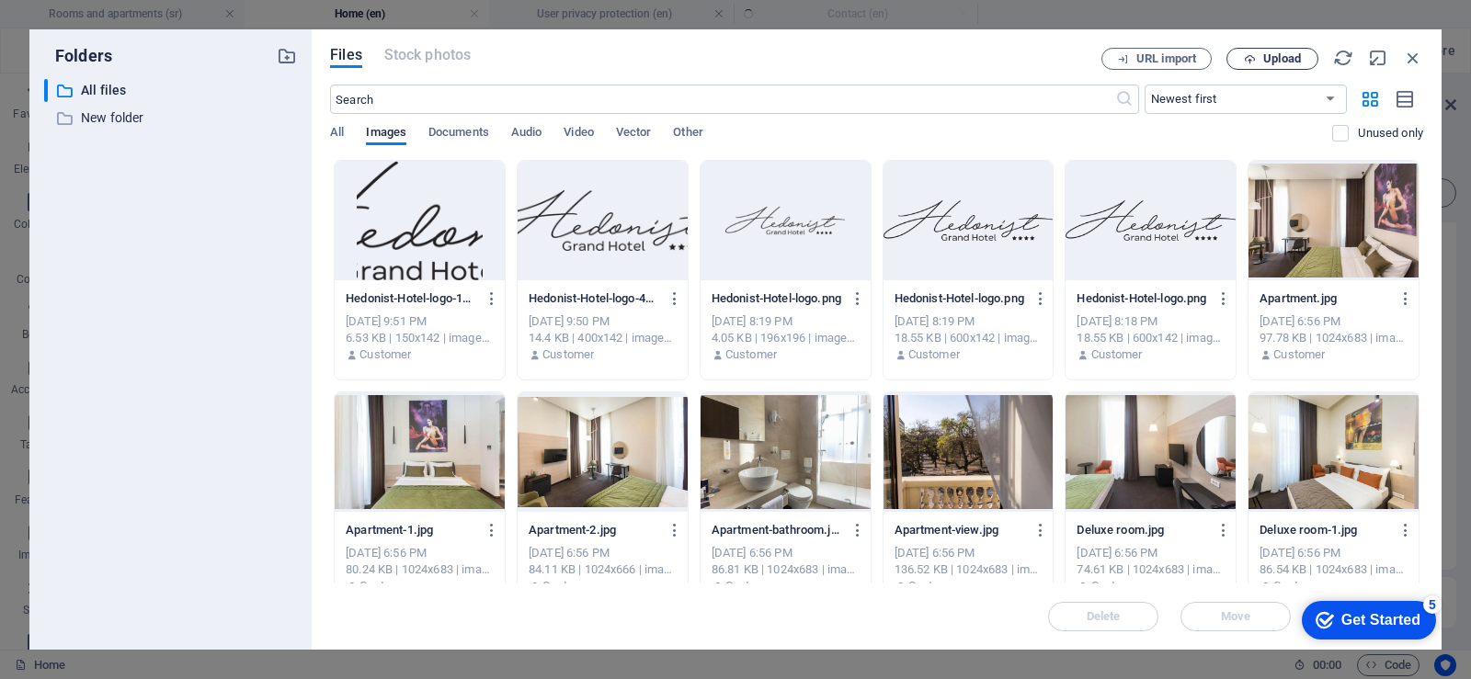
click at [1265, 62] on font "Upload" at bounding box center [1282, 58] width 38 height 14
click at [1374, 61] on icon "button" at bounding box center [1378, 58] width 20 height 20
select select "image"
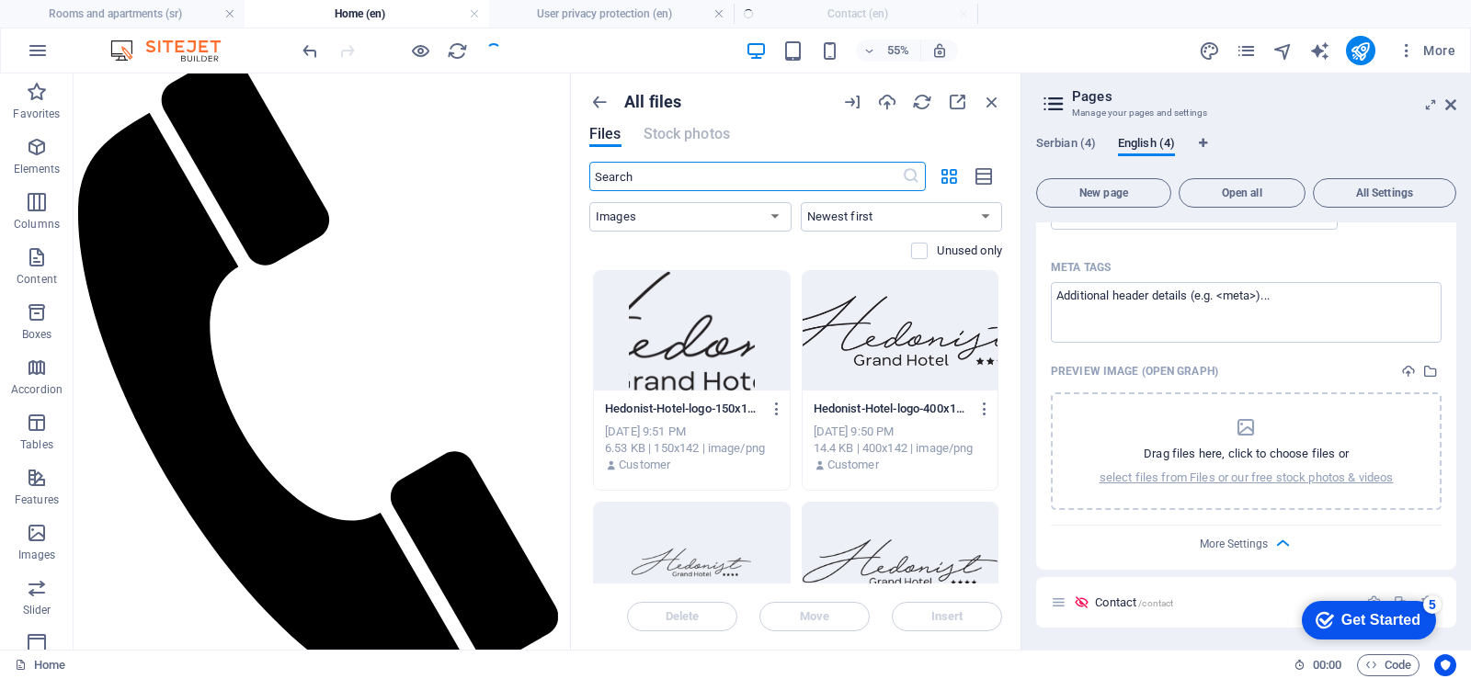
click at [914, 550] on div at bounding box center [900, 562] width 196 height 119
click at [925, 551] on div at bounding box center [900, 562] width 196 height 119
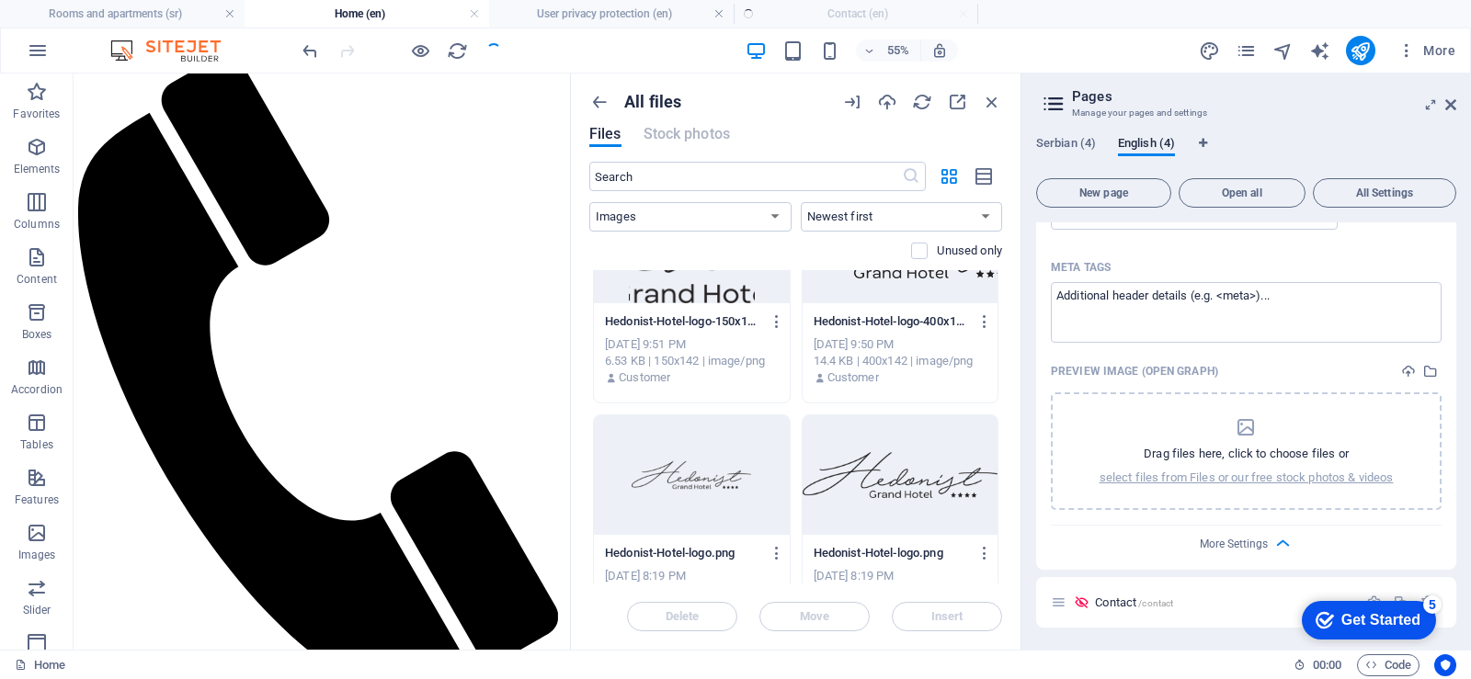
scroll to position [184, 0]
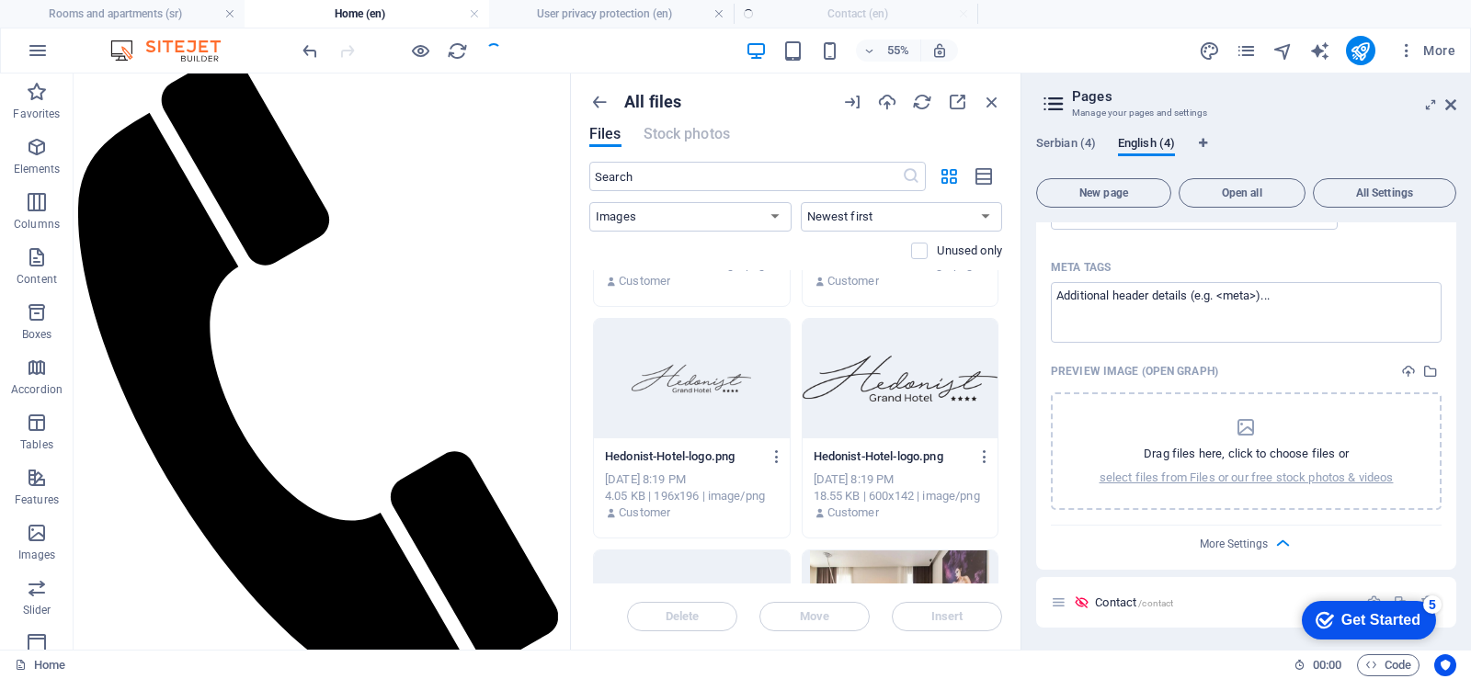
click at [887, 422] on div at bounding box center [900, 378] width 196 height 119
click at [888, 410] on div at bounding box center [900, 378] width 196 height 119
click at [890, 401] on div at bounding box center [900, 378] width 196 height 119
click at [907, 425] on div at bounding box center [900, 378] width 196 height 119
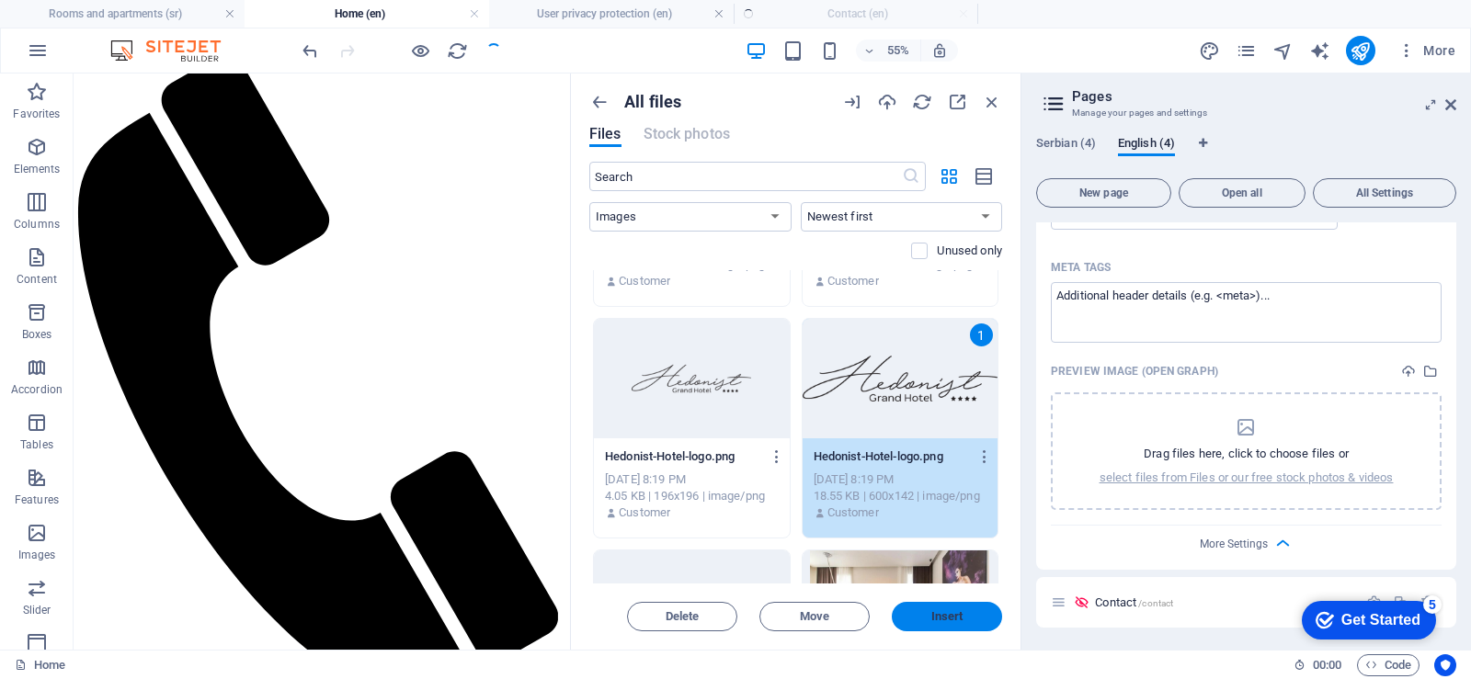
drag, startPoint x: 941, startPoint y: 625, endPoint x: 878, endPoint y: 550, distance: 98.5
click at [941, 625] on button "Insert" at bounding box center [946, 616] width 110 height 29
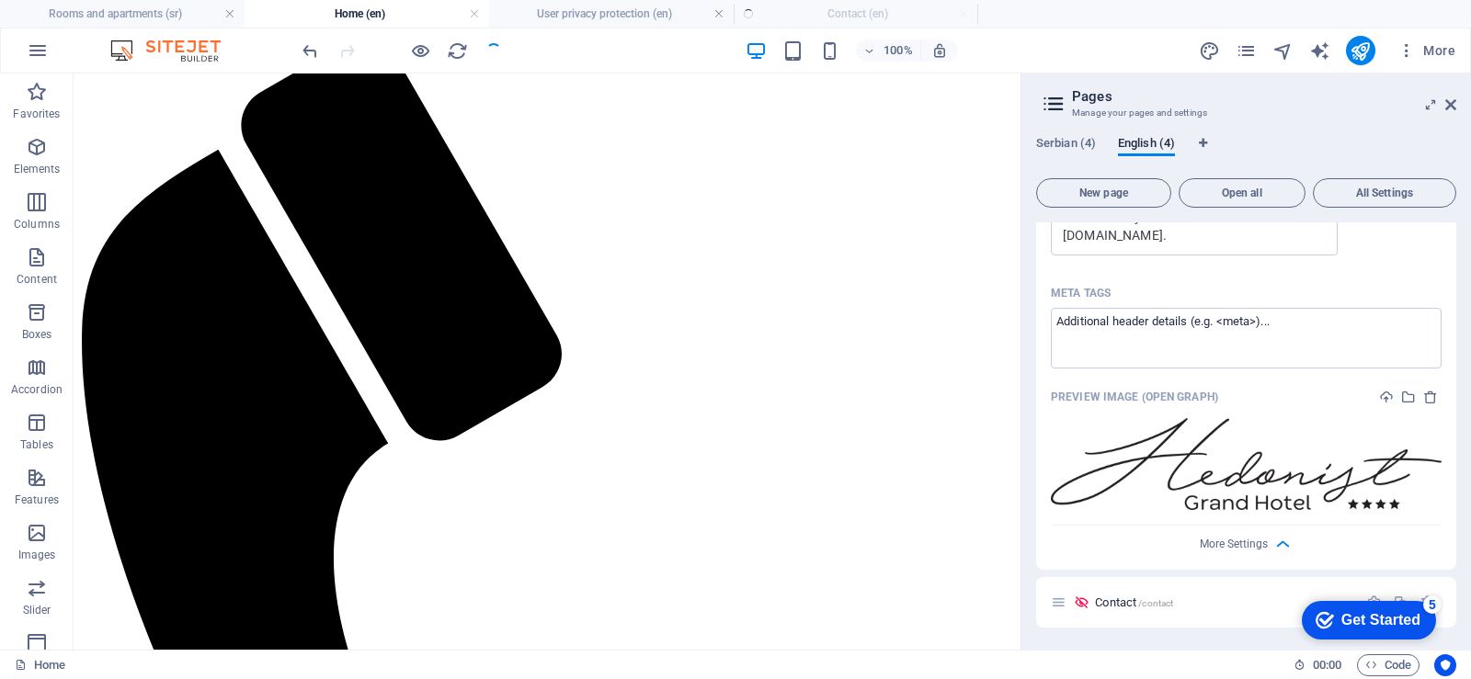
scroll to position [687, 0]
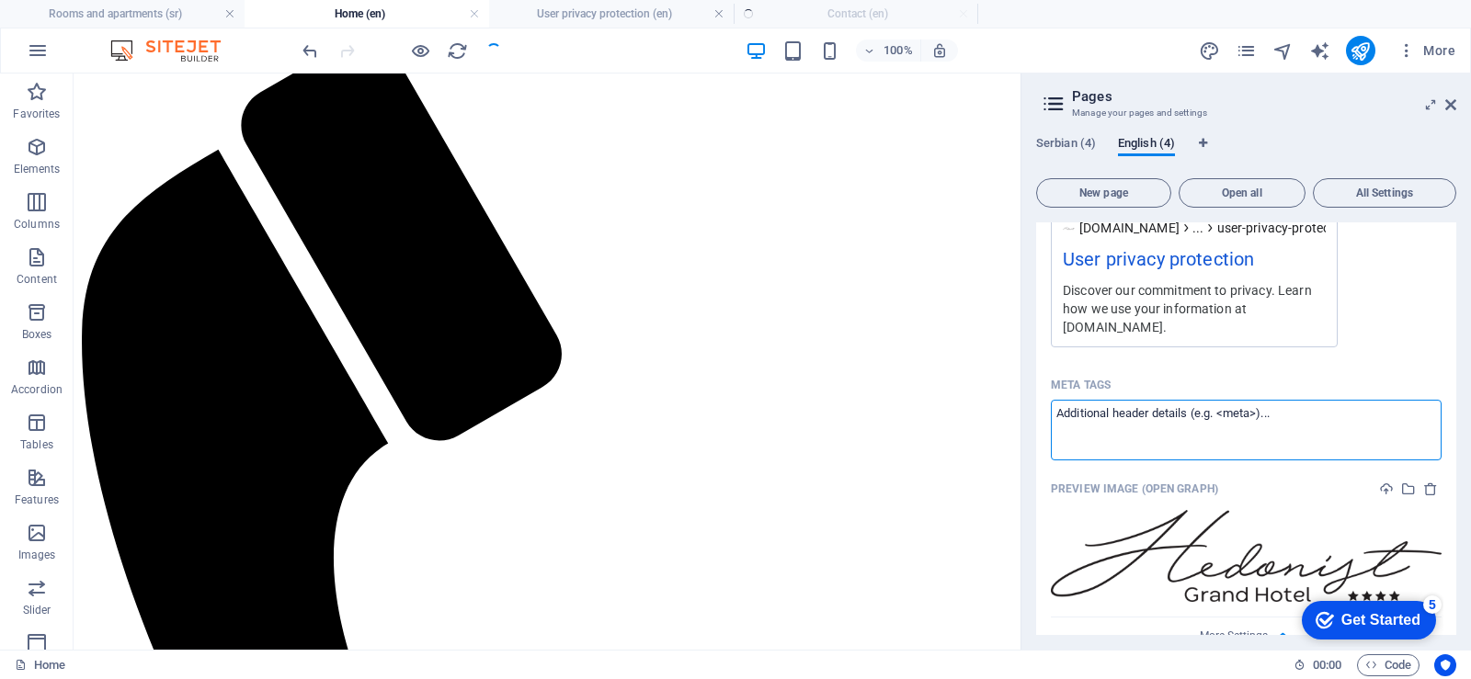
drag, startPoint x: 1057, startPoint y: 417, endPoint x: 1278, endPoint y: 418, distance: 220.6
click at [1278, 418] on textarea "Meta tags ​" at bounding box center [1245, 430] width 391 height 60
click at [1414, 446] on div at bounding box center [1415, 440] width 11 height 11
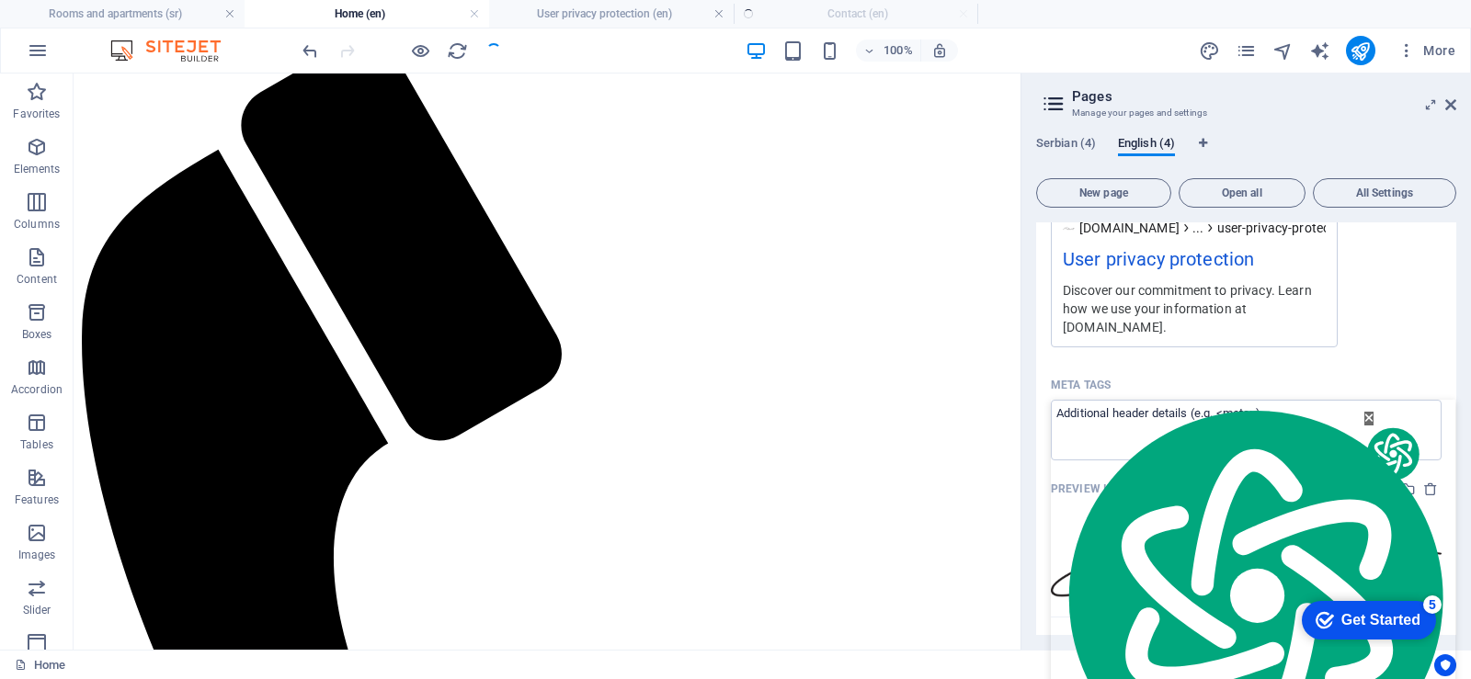
click at [1414, 444] on div at bounding box center [1415, 438] width 11 height 11
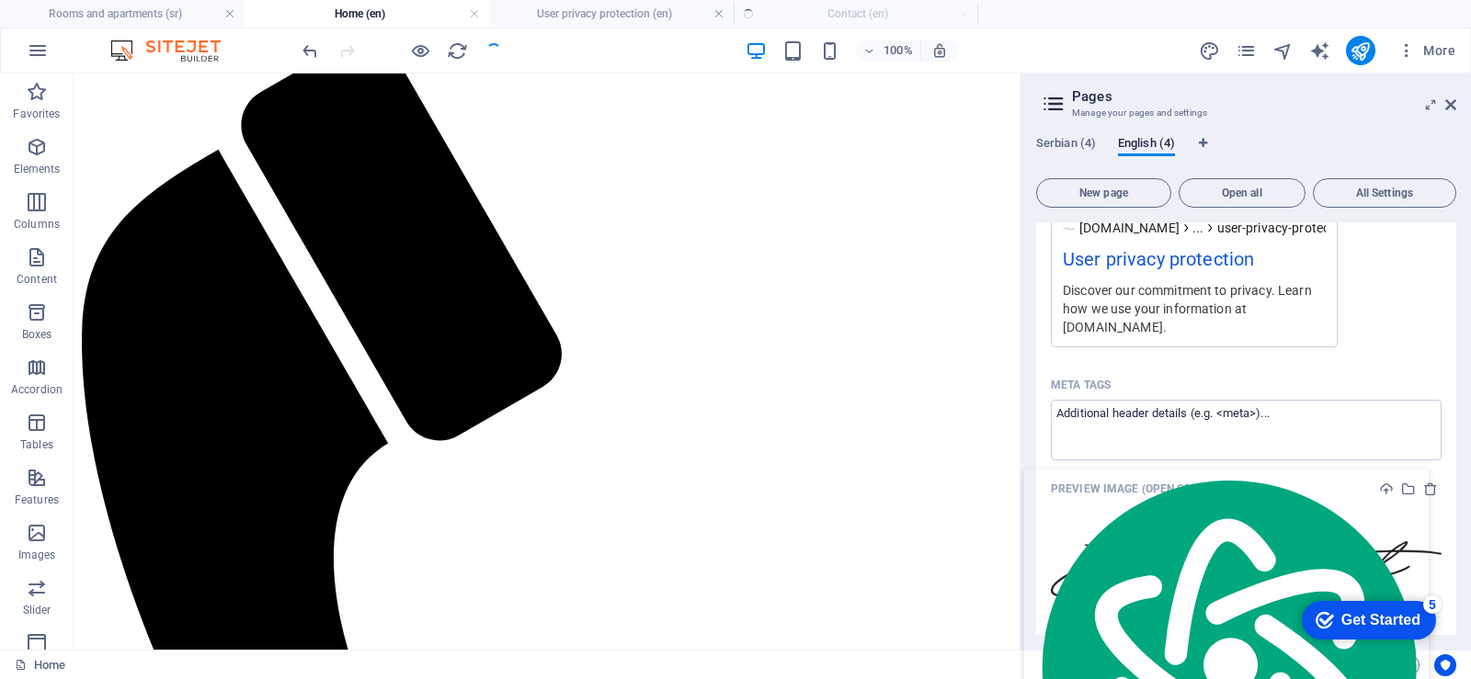
drag, startPoint x: 1121, startPoint y: 414, endPoint x: 961, endPoint y: 283, distance: 206.4
click at [1119, 414] on textarea "Meta tags ​" at bounding box center [1245, 430] width 391 height 60
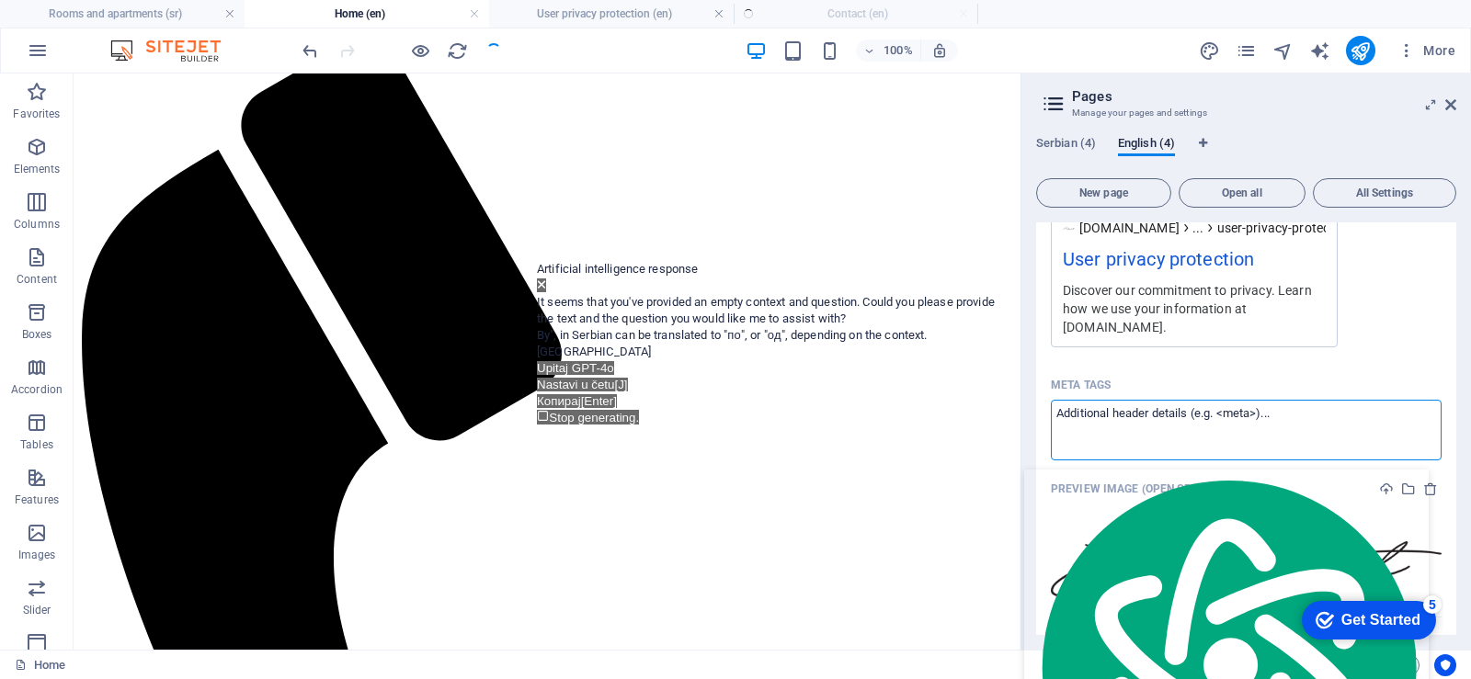
scroll to position [9038, 0]
click at [545, 286] on icon at bounding box center [541, 284] width 7 height 7
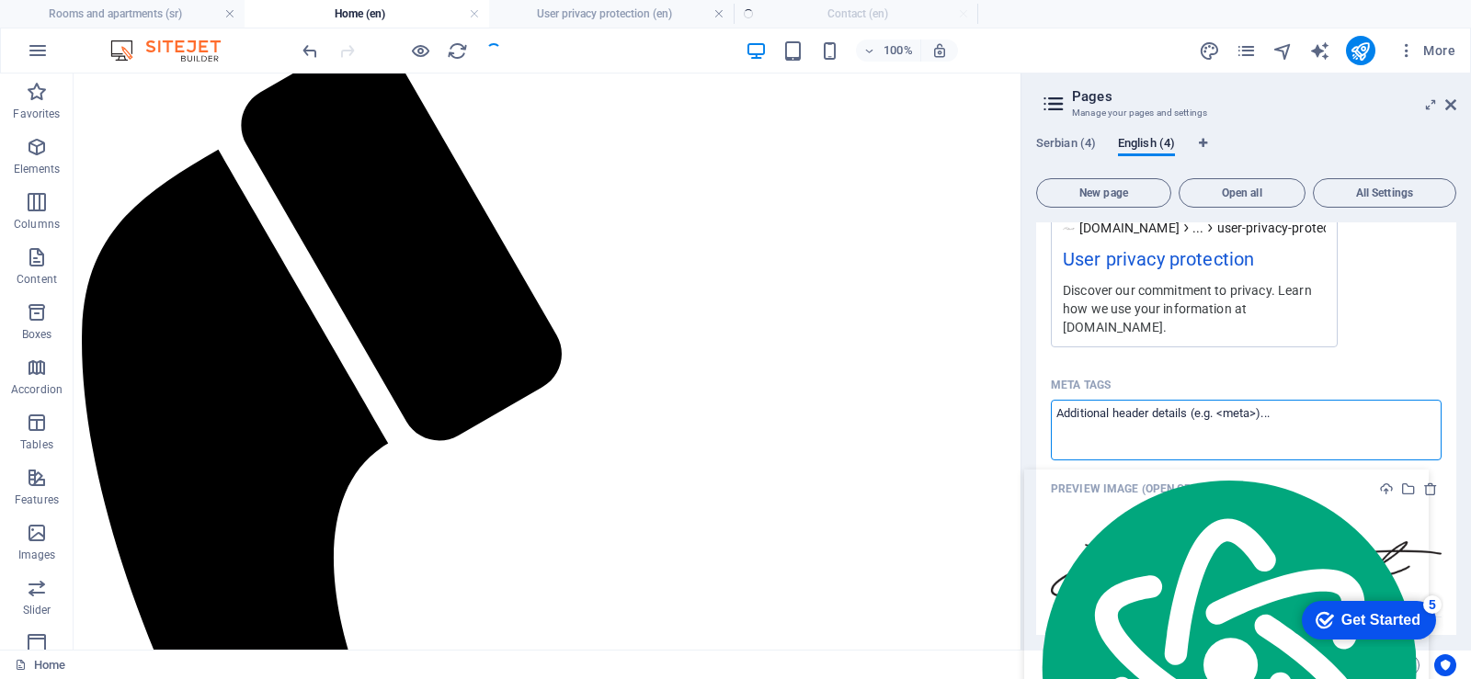
drag, startPoint x: 1059, startPoint y: 414, endPoint x: 1234, endPoint y: 418, distance: 175.6
click at [1234, 418] on textarea "Meta tags ​" at bounding box center [1245, 430] width 391 height 60
click at [1276, 418] on textarea "Meta tags ​" at bounding box center [1245, 430] width 391 height 60
drag, startPoint x: 1025, startPoint y: 528, endPoint x: 943, endPoint y: 453, distance: 111.2
click at [1025, 528] on div "Serbian (4) English (4) New page Open all All Settings Home / Rooms and apartme…" at bounding box center [1245, 385] width 449 height 528
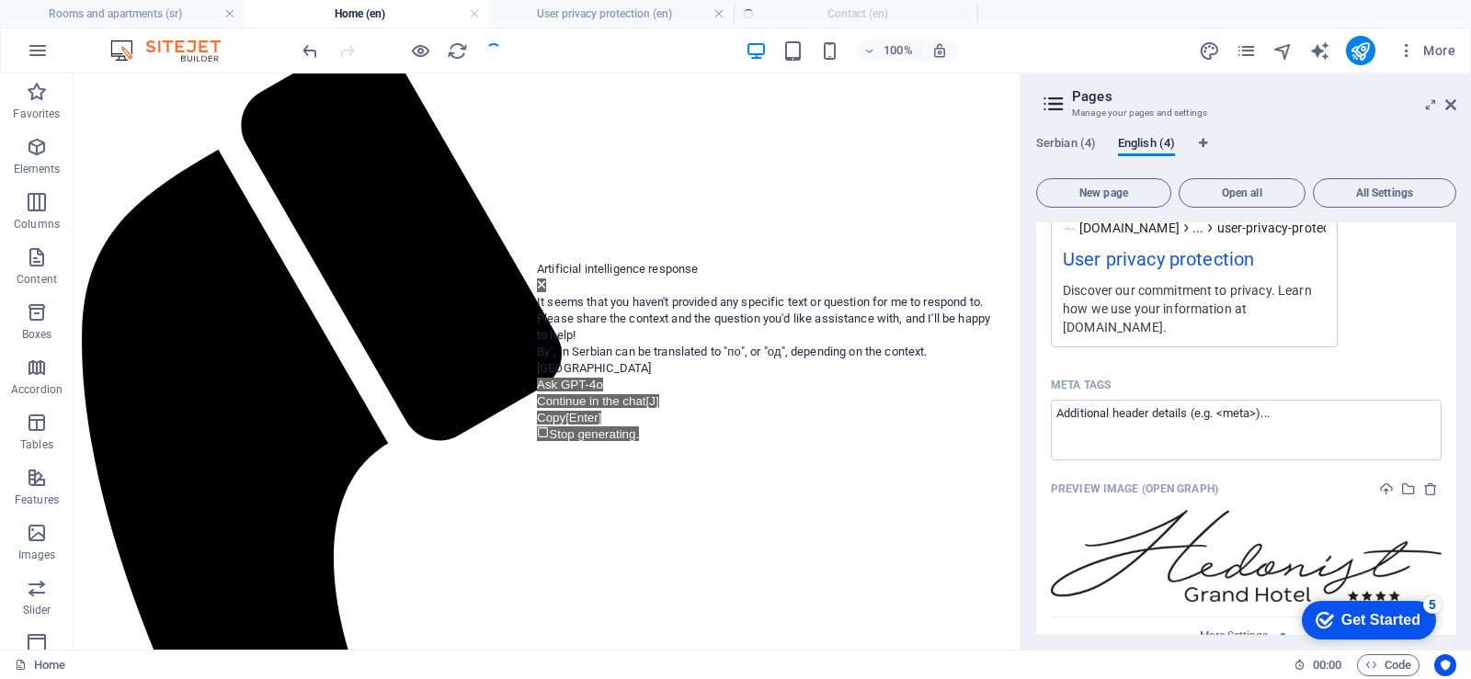
click at [668, 375] on span "By", in Serbian can be translated to "по", or "од", depending on the context. A…" at bounding box center [732, 360] width 391 height 30
click at [625, 344] on div "It seems that you haven't provided any specific text or question for me to resp…" at bounding box center [767, 319] width 460 height 50
click at [589, 319] on div "It seems that you haven't provided any specific text or question for me to resp…" at bounding box center [767, 343] width 460 height 99
click at [585, 344] on div "It seems that you haven't provided any specific text or question for me to resp…" at bounding box center [767, 319] width 460 height 50
drag, startPoint x: 556, startPoint y: 333, endPoint x: 726, endPoint y: 413, distance: 187.9
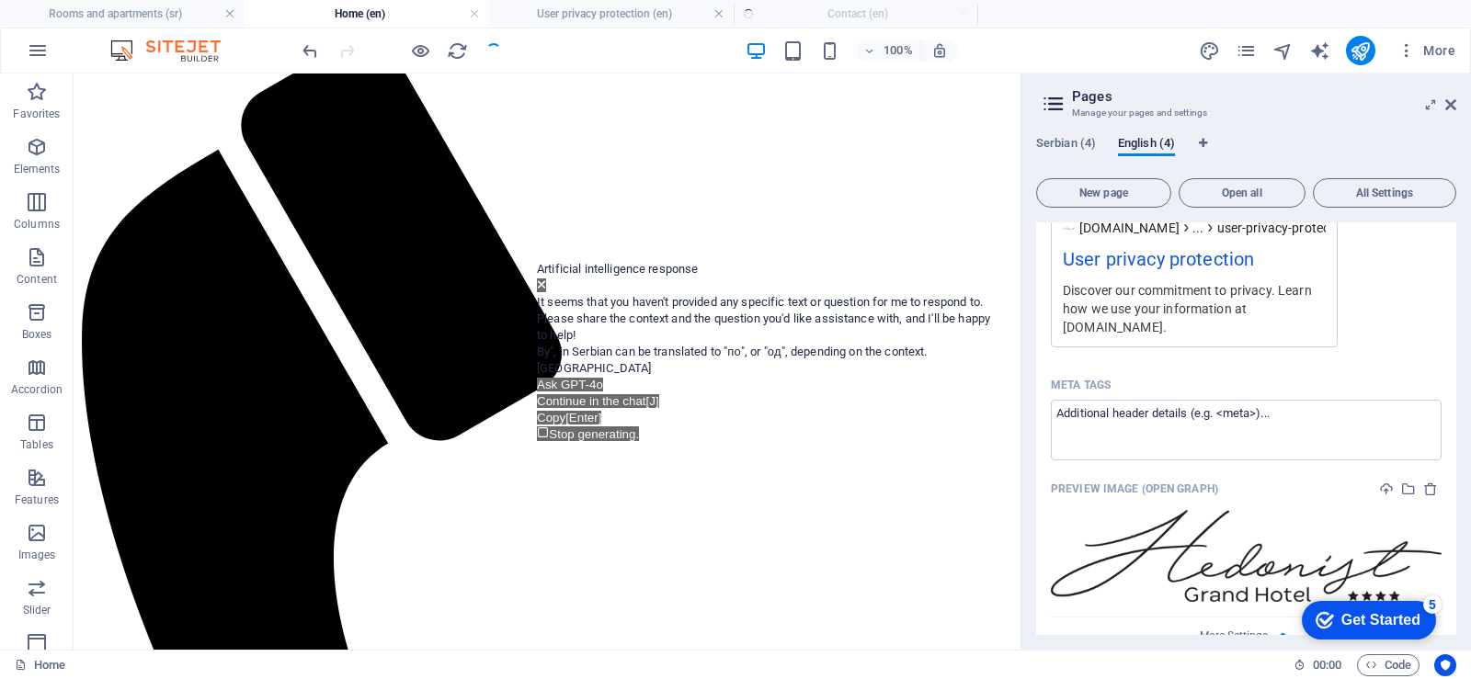
click at [726, 393] on div "It seems that you haven't provided any specific text or question for me to resp…" at bounding box center [767, 343] width 460 height 99
click at [546, 289] on icon at bounding box center [541, 284] width 9 height 12
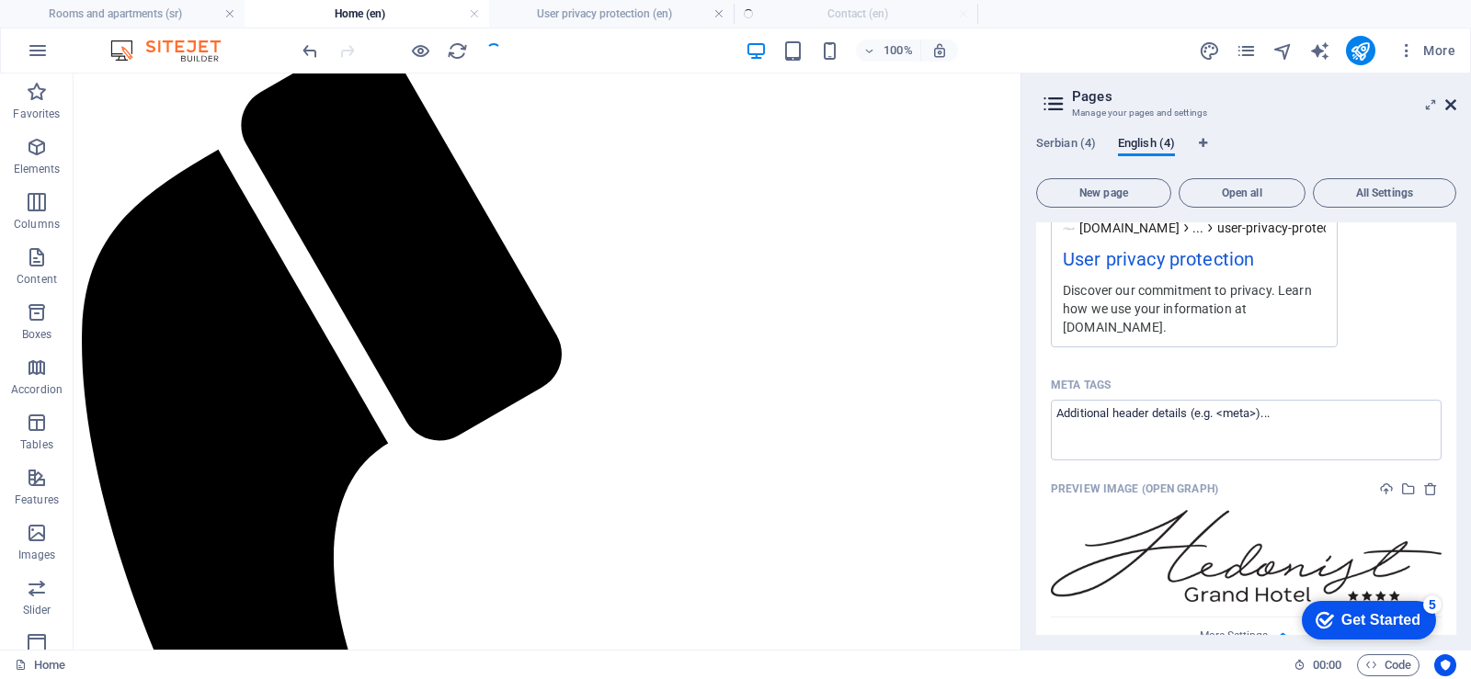
click at [1446, 108] on icon at bounding box center [1450, 104] width 11 height 15
click at [1013, 108] on div "Home Rooms and apartments Contact" at bounding box center [547, 656] width 932 height 1337
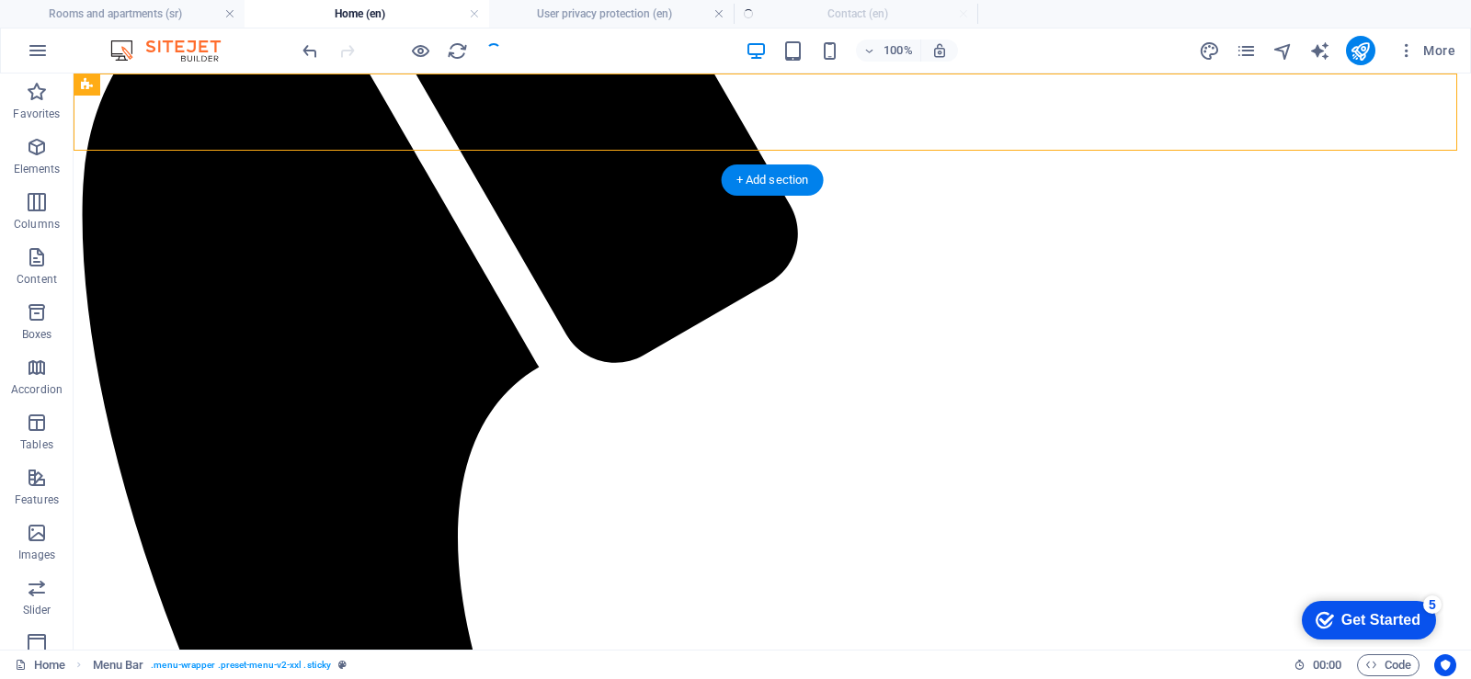
scroll to position [0, 0]
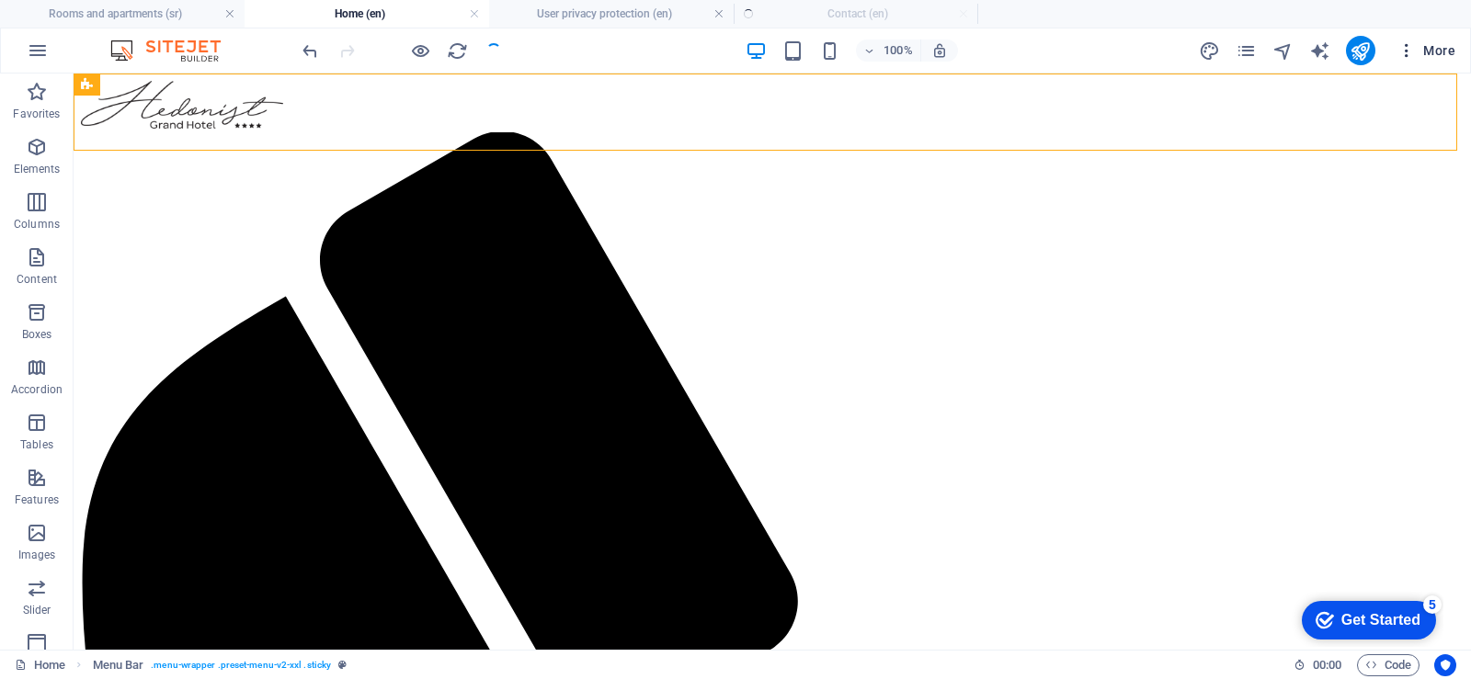
click at [0, 0] on font "More" at bounding box center [0, 0] width 0 height 0
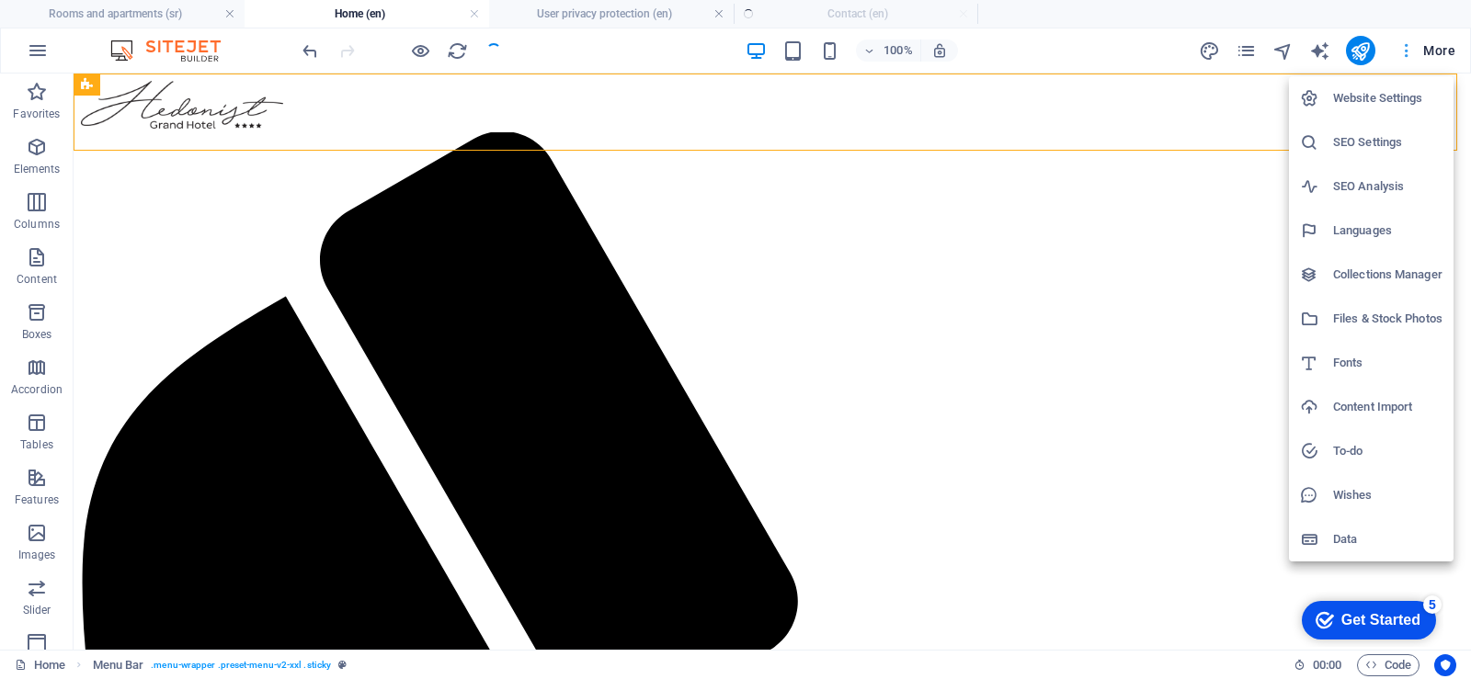
click at [1406, 52] on div at bounding box center [735, 339] width 1471 height 679
click at [1397, 95] on h6 "Website Settings" at bounding box center [1387, 98] width 109 height 22
click at [1351, 97] on li "Website Settings" at bounding box center [1371, 98] width 165 height 44
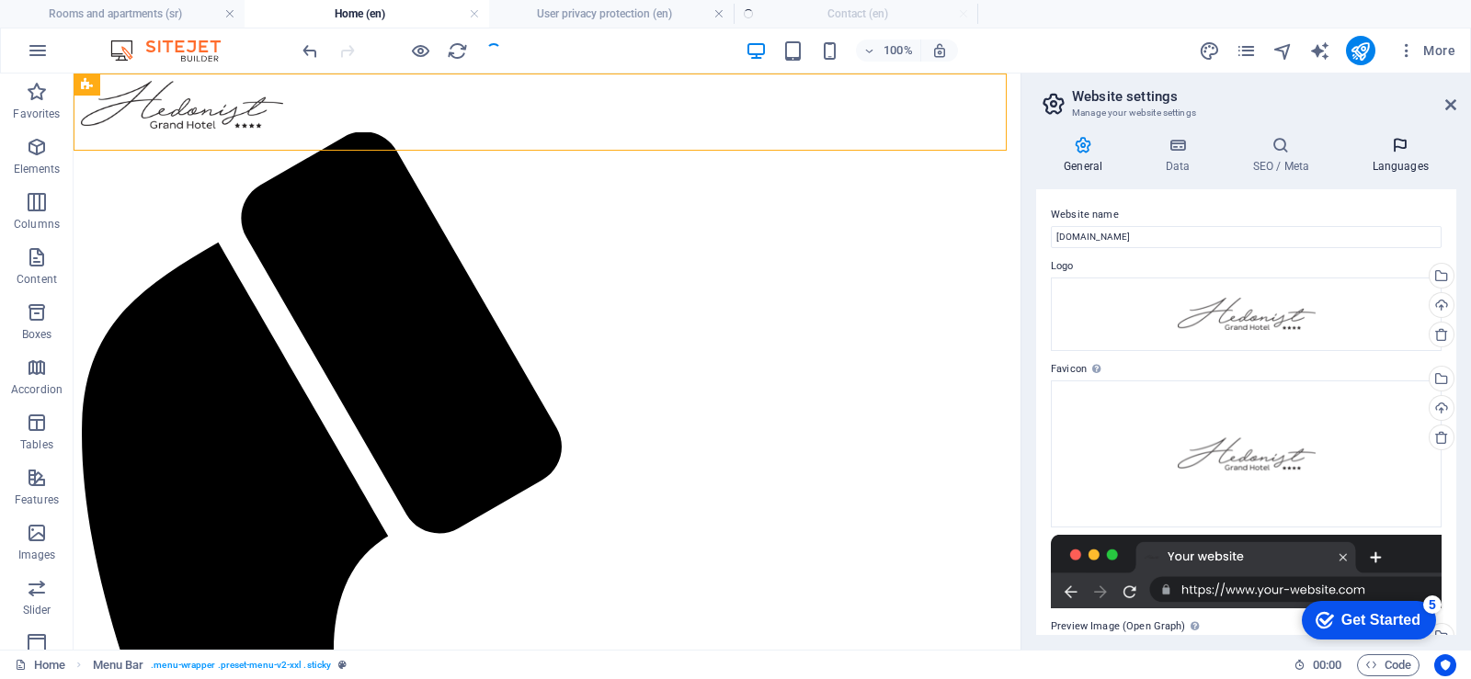
click at [1397, 155] on h4 "Languages" at bounding box center [1400, 155] width 112 height 39
click at [1400, 149] on icon at bounding box center [1400, 145] width 112 height 18
click at [0, 0] on label "Language" at bounding box center [0, 0] width 0 height 0
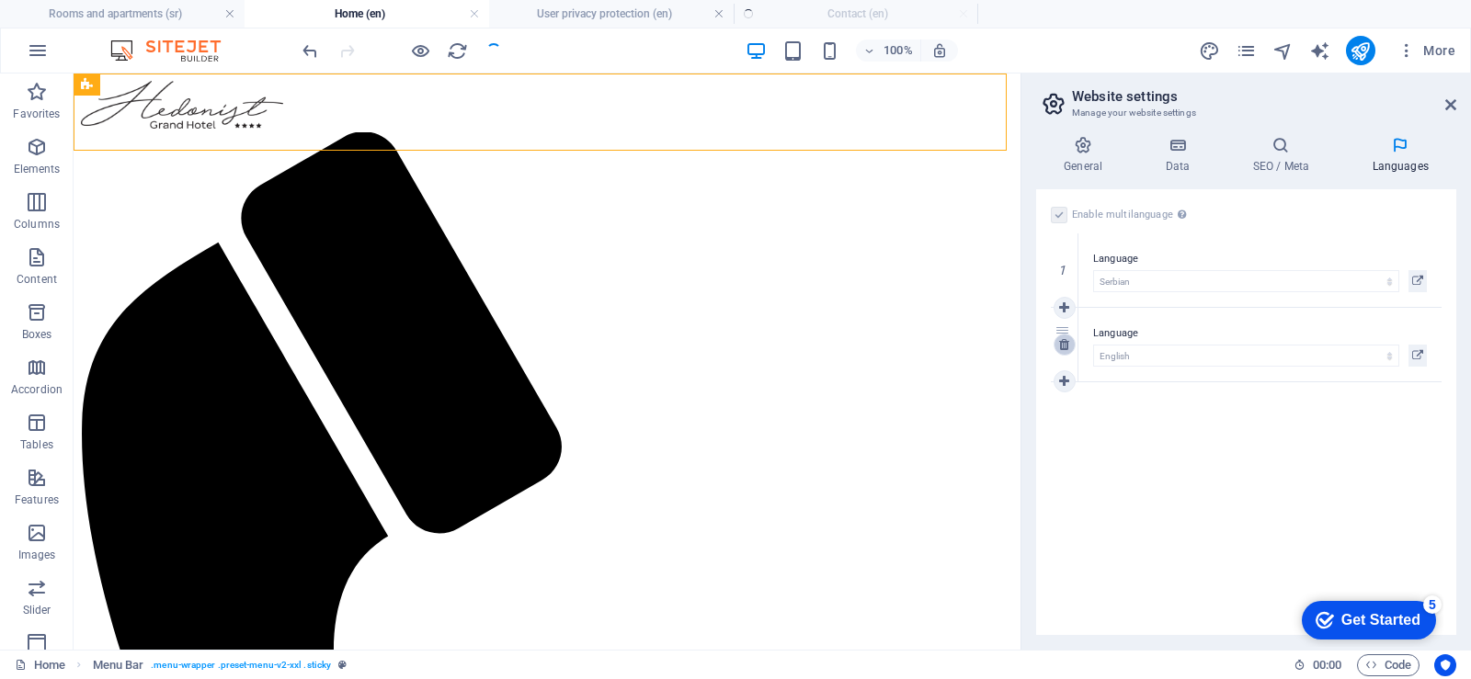
click at [1063, 334] on link at bounding box center [1064, 345] width 22 height 22
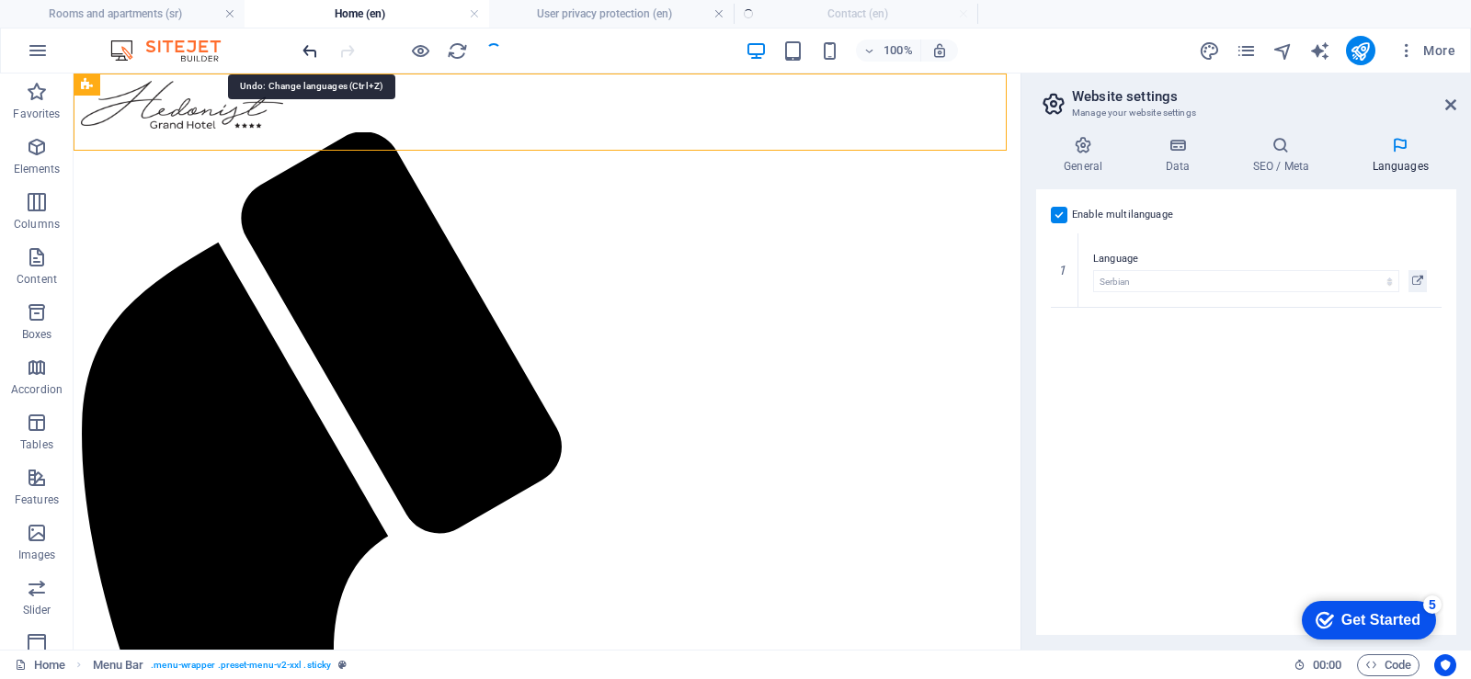
click at [0, 0] on icon "undo" at bounding box center [0, 0] width 0 height 0
click at [1056, 215] on label at bounding box center [1058, 215] width 17 height 17
click at [0, 0] on input "Enable multilanguage To disable multilanguage delete all languages until only o…" at bounding box center [0, 0] width 0 height 0
click at [1064, 219] on label at bounding box center [1058, 215] width 17 height 17
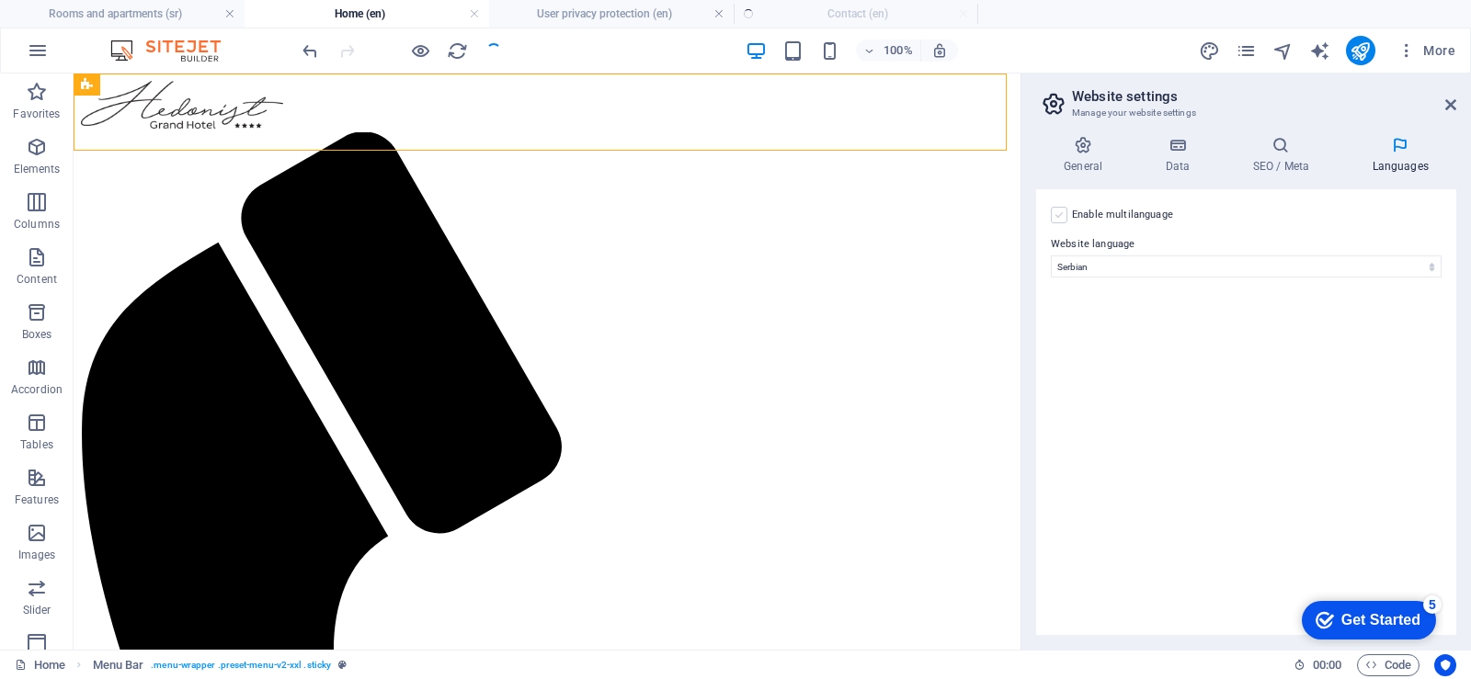
click at [0, 0] on input "Enable multilanguage To disable multilanguage delete all languages until only o…" at bounding box center [0, 0] width 0 height 0
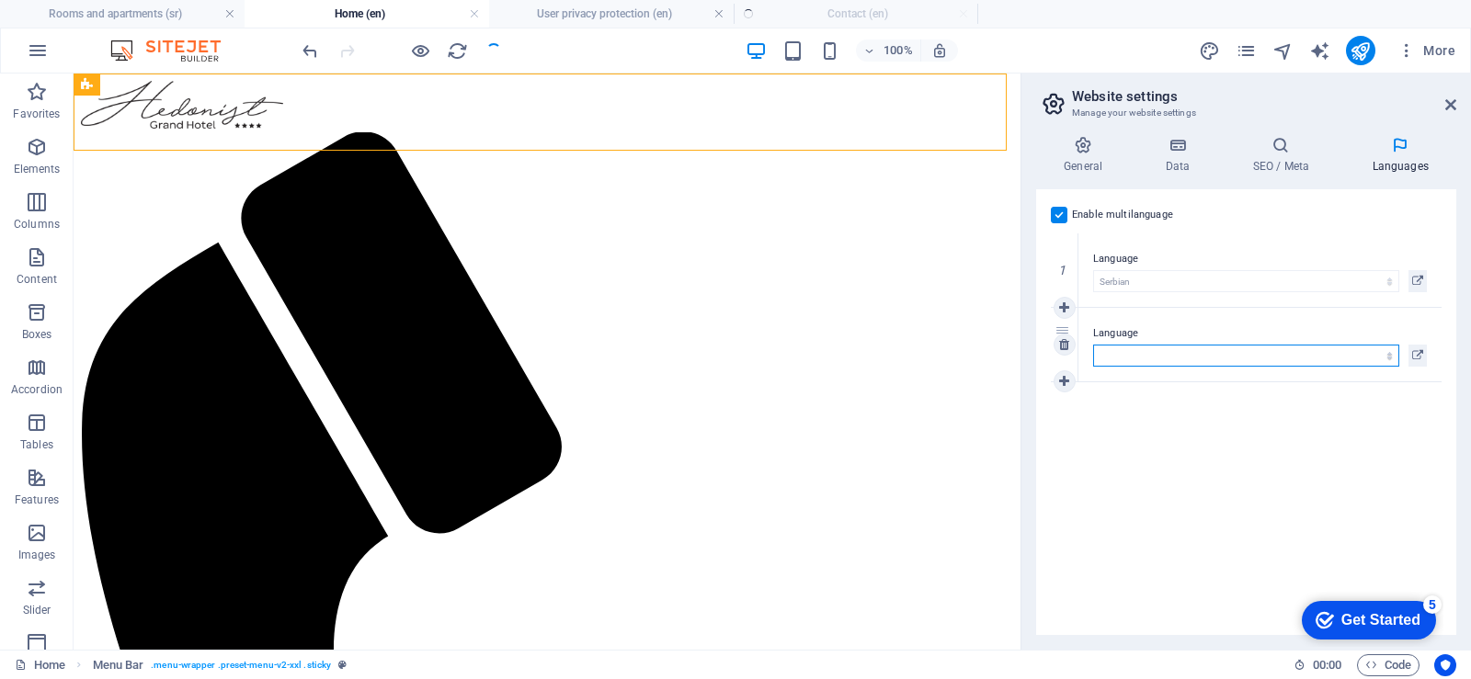
drag, startPoint x: 1388, startPoint y: 358, endPoint x: 1364, endPoint y: 346, distance: 26.7
click at [1388, 358] on select "Abkhazian Afar African Will Albanian Amharic Arabic Aragonese Armenian Assamese…" at bounding box center [1246, 356] width 306 height 22
select select "41"
click at [1301, 217] on div "Enable multilanguage To disable multilanguage delete all languages until only o…" at bounding box center [1245, 215] width 391 height 22
drag, startPoint x: 1455, startPoint y: 107, endPoint x: 1378, endPoint y: 33, distance: 106.6
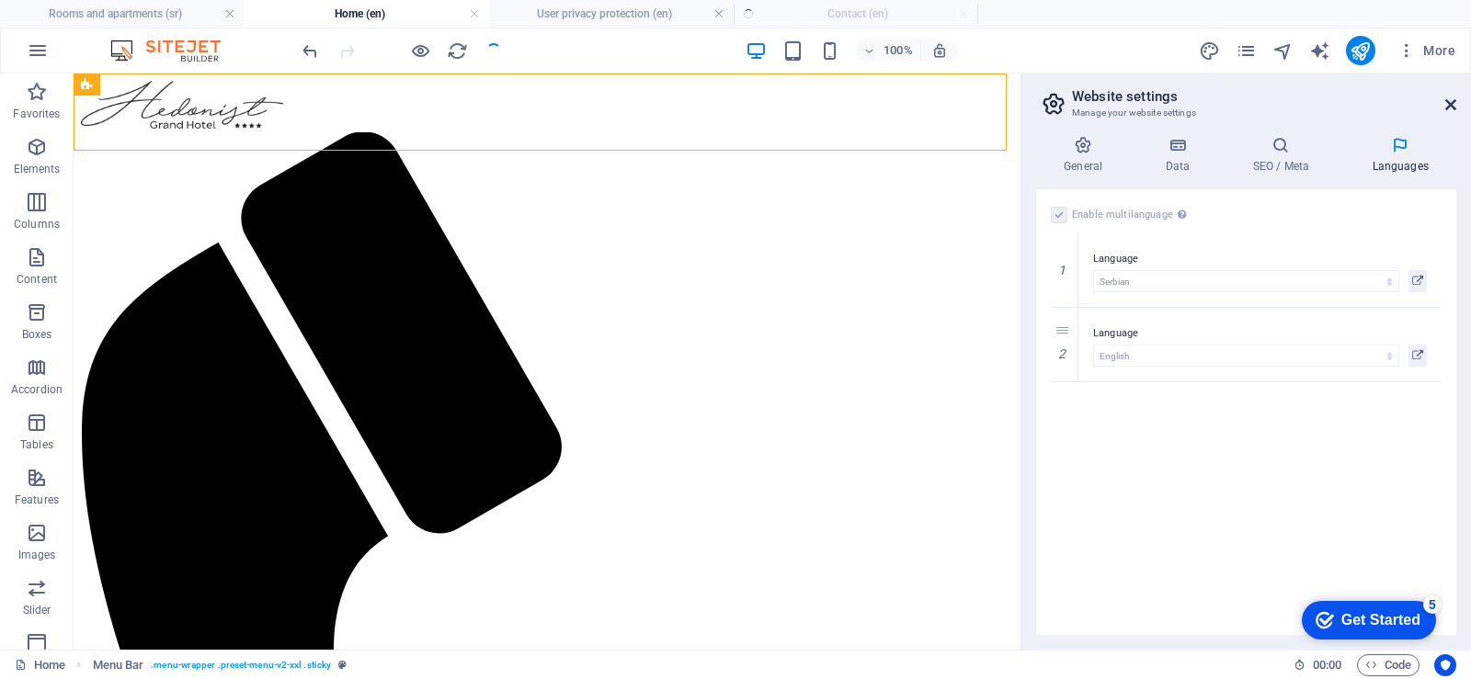
click at [1455, 107] on icon at bounding box center [1450, 104] width 11 height 15
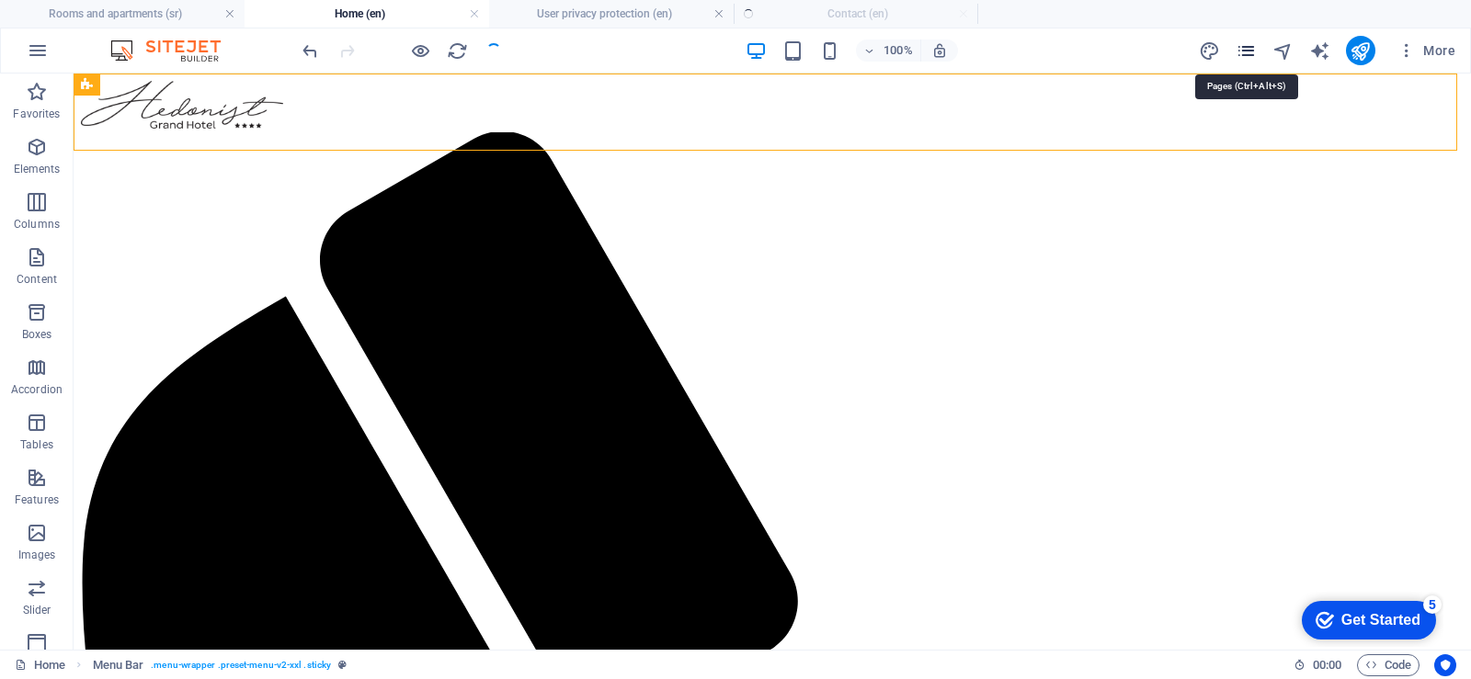
click at [0, 0] on icon "pages" at bounding box center [0, 0] width 0 height 0
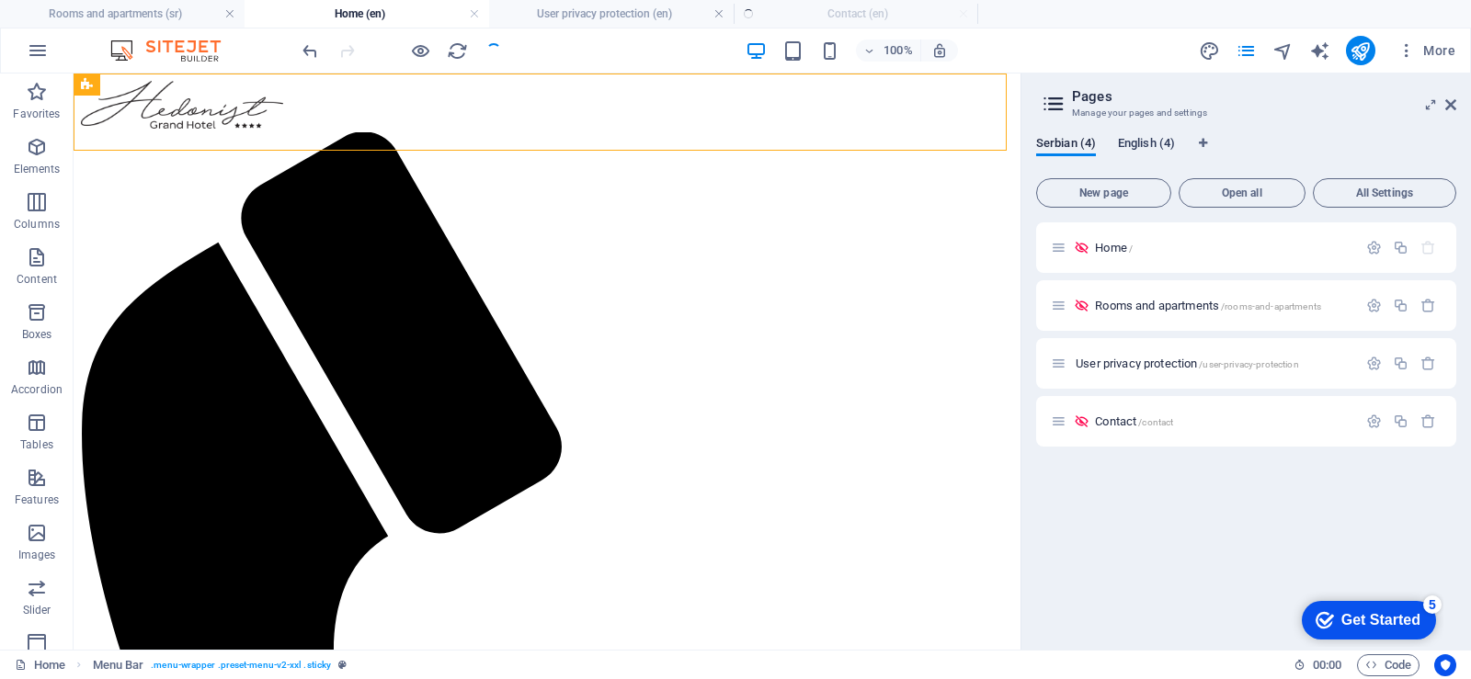
click at [1136, 143] on font "English (4)" at bounding box center [1146, 143] width 57 height 14
click at [1054, 148] on font "Serbian (4)" at bounding box center [1066, 143] width 60 height 14
click at [1374, 248] on icon "button" at bounding box center [1374, 248] width 16 height 16
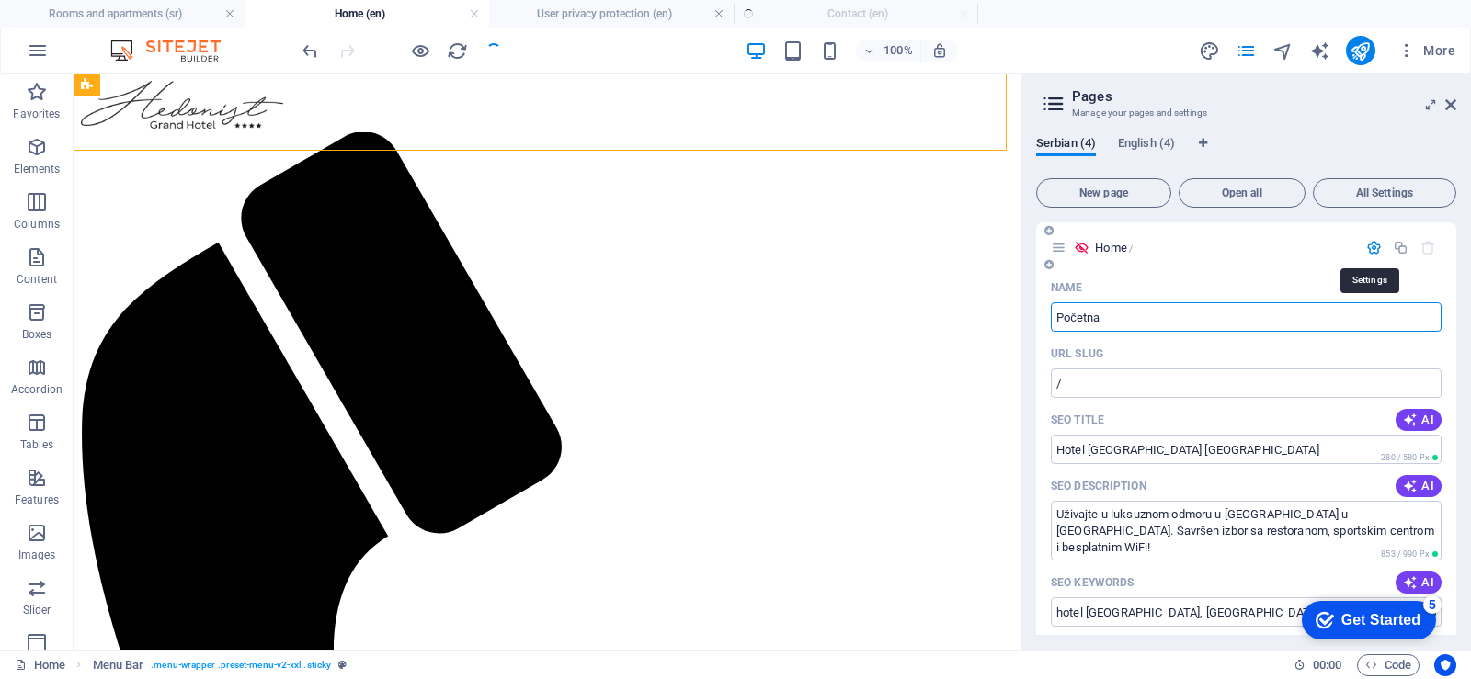
click at [1369, 280] on div "Name" at bounding box center [1245, 287] width 391 height 29
click at [1137, 142] on font "English (4)" at bounding box center [1146, 143] width 57 height 14
click at [1141, 143] on font "English (4)" at bounding box center [1146, 143] width 57 height 14
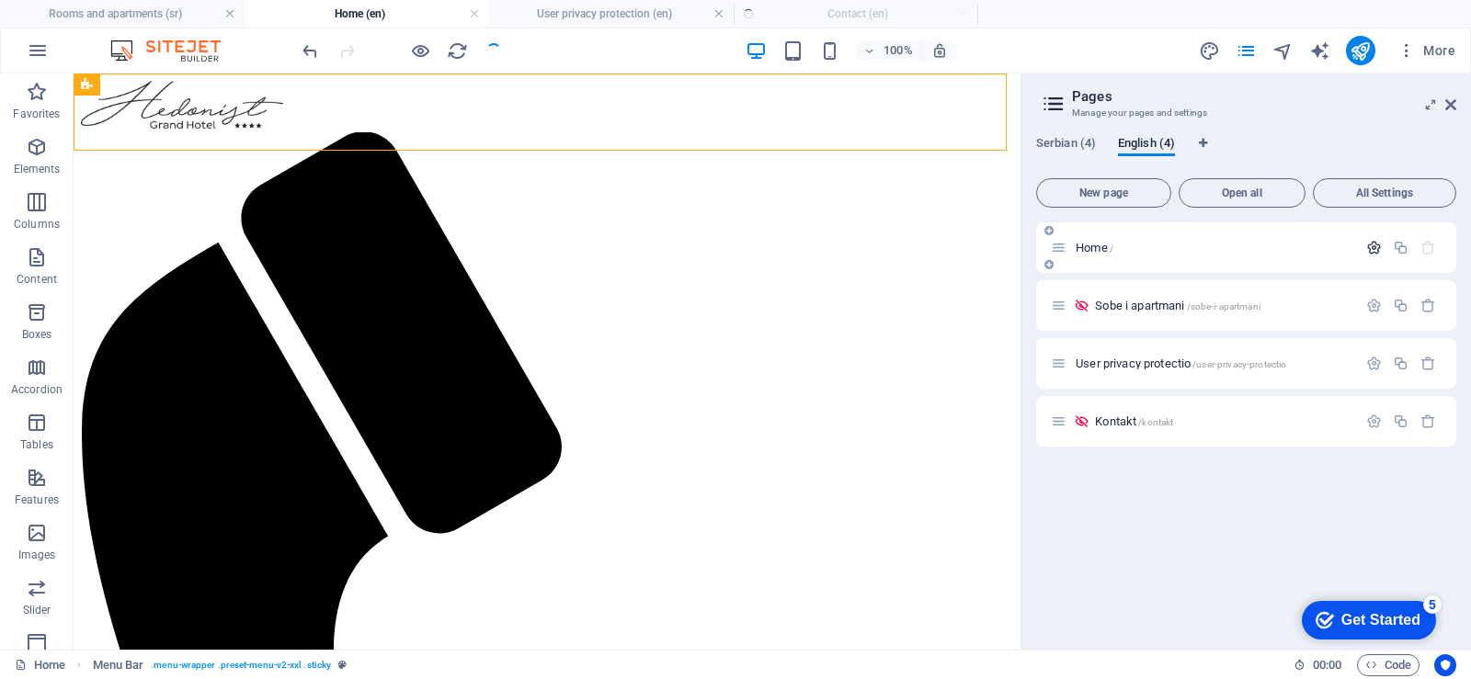
click at [1369, 248] on icon "button" at bounding box center [1374, 248] width 16 height 16
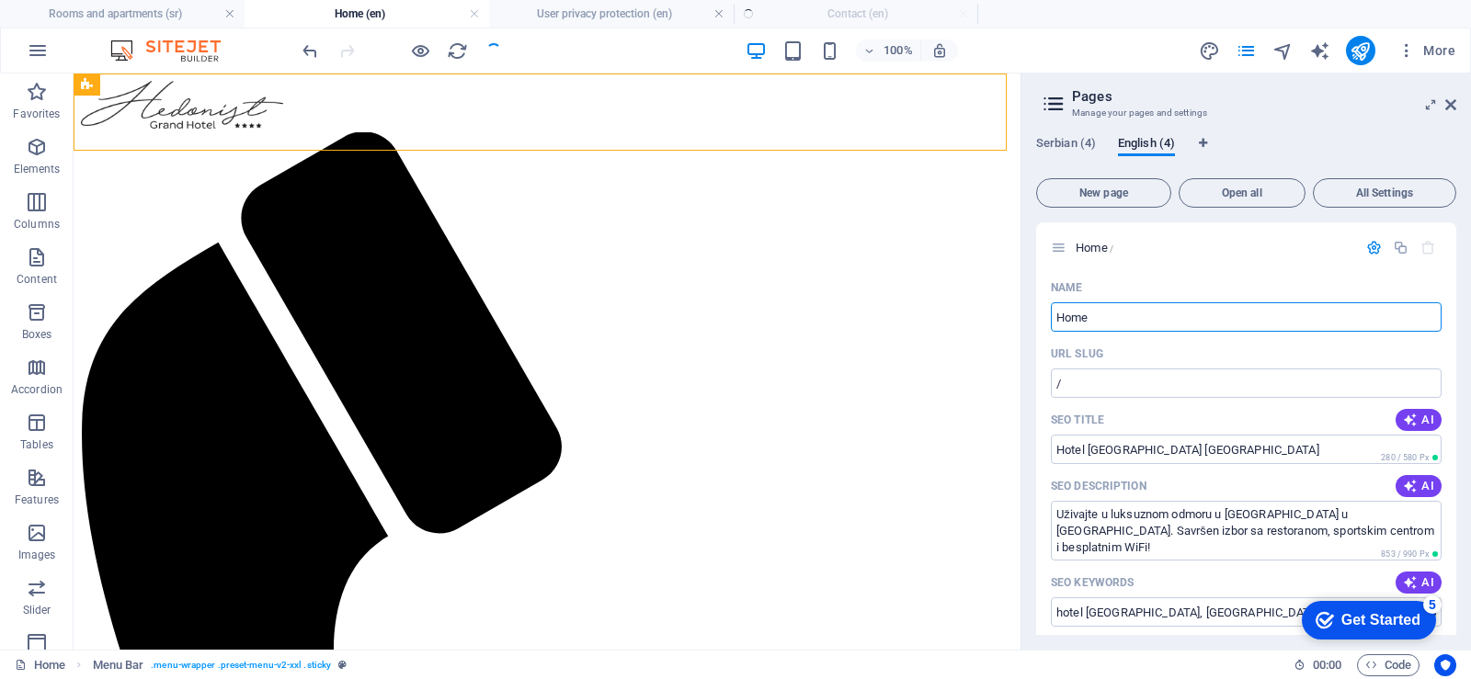
click at [0, 0] on div at bounding box center [0, 0] width 0 height 0
click at [0, 0] on icon "reload" at bounding box center [0, 0] width 0 height 0
